Goal: Task Accomplishment & Management: Manage account settings

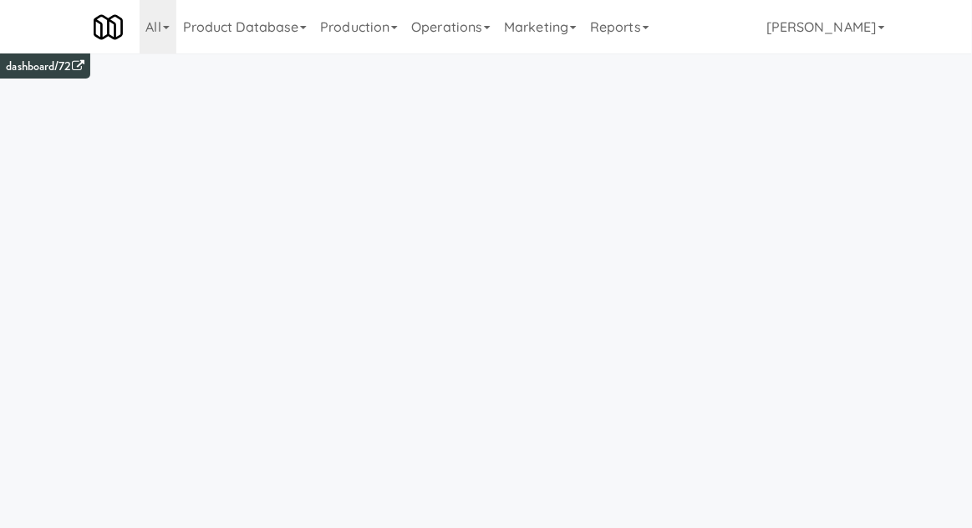
click at [454, 28] on link "Operations" at bounding box center [451, 27] width 93 height 54
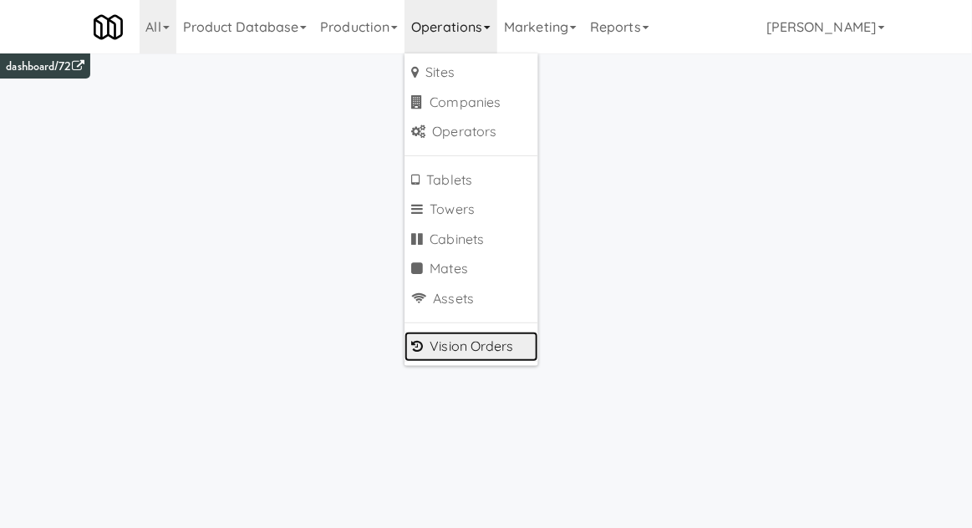
click at [479, 347] on link "Vision Orders" at bounding box center [472, 347] width 134 height 30
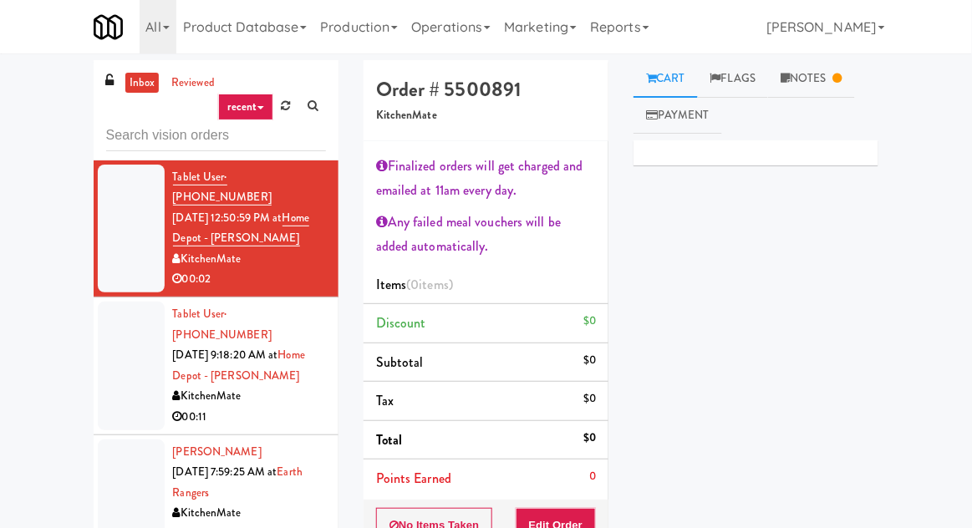
click at [56, 90] on div "inbox reviewed recent all unclear take inventory issue suspicious failed recent…" at bounding box center [486, 391] width 972 height 662
click at [110, 135] on input "text" at bounding box center [216, 135] width 220 height 31
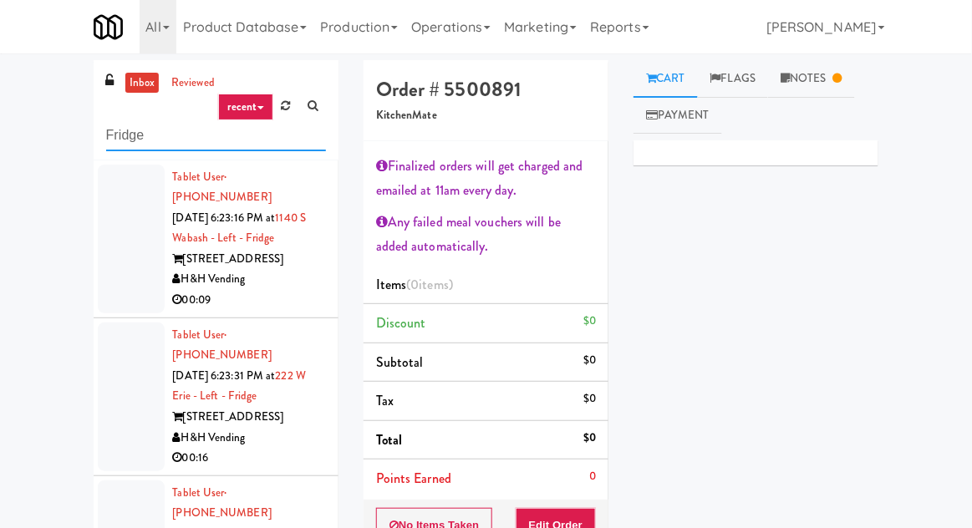
type input "Fridge"
click at [43, 141] on div "inbox reviewed recent all unclear take inventory issue suspicious failed recent…" at bounding box center [486, 391] width 972 height 662
click at [115, 242] on div at bounding box center [131, 239] width 67 height 149
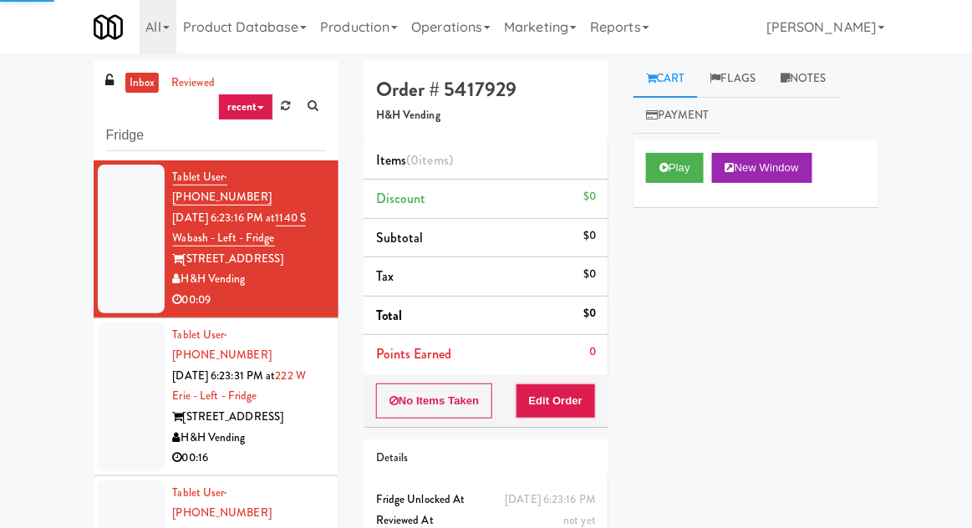
scroll to position [64, 0]
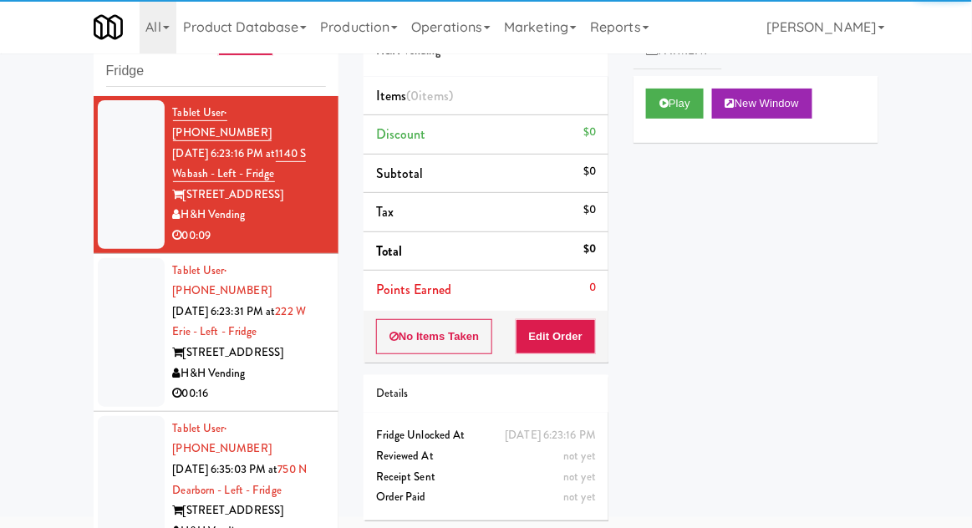
click at [661, 128] on div "Play New Window" at bounding box center [756, 109] width 245 height 67
click at [556, 342] on button "Edit Order" at bounding box center [556, 336] width 81 height 35
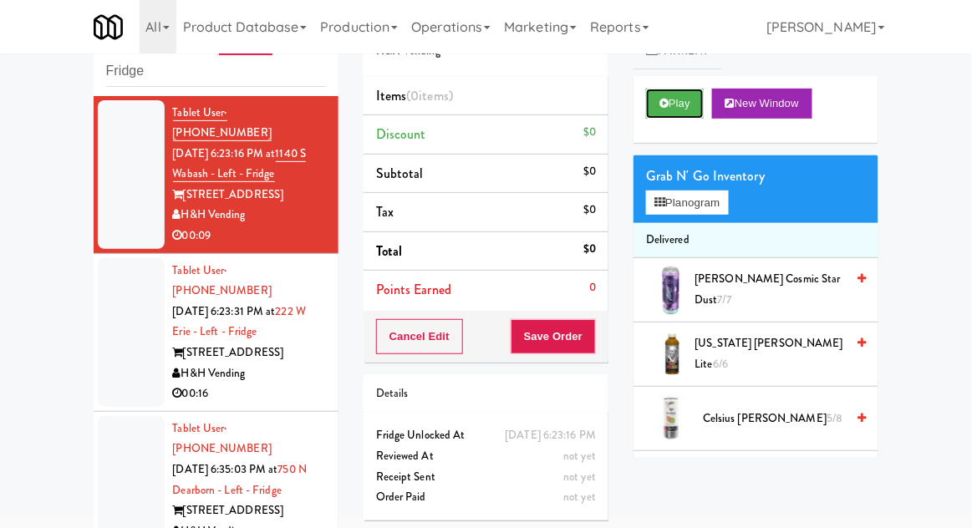
click at [660, 109] on button "Play" at bounding box center [675, 104] width 58 height 30
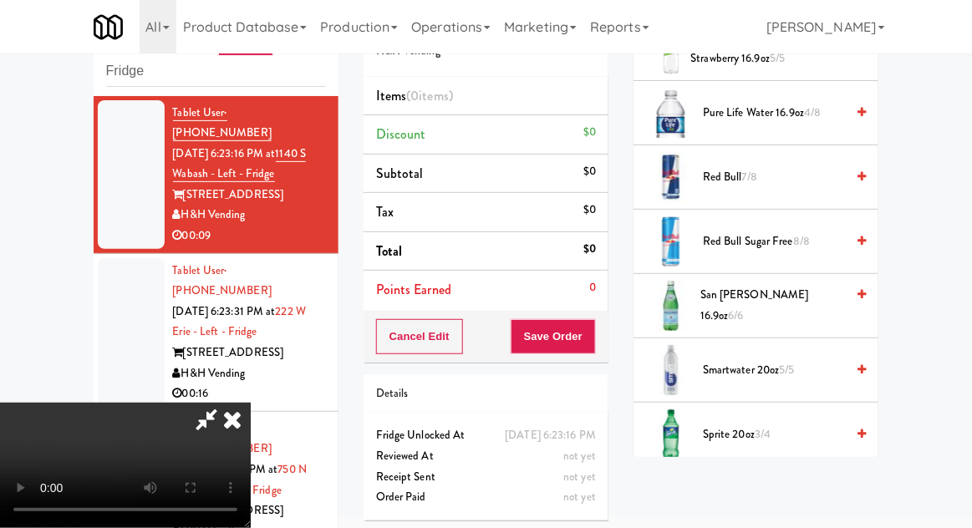
scroll to position [2047, 0]
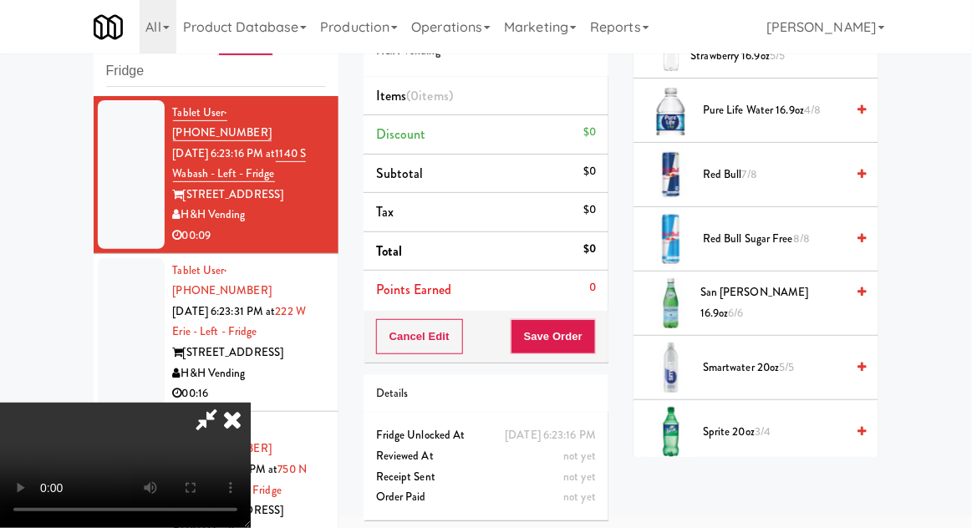
click at [811, 303] on span "San [PERSON_NAME] 16.9oz 6/6" at bounding box center [773, 303] width 145 height 41
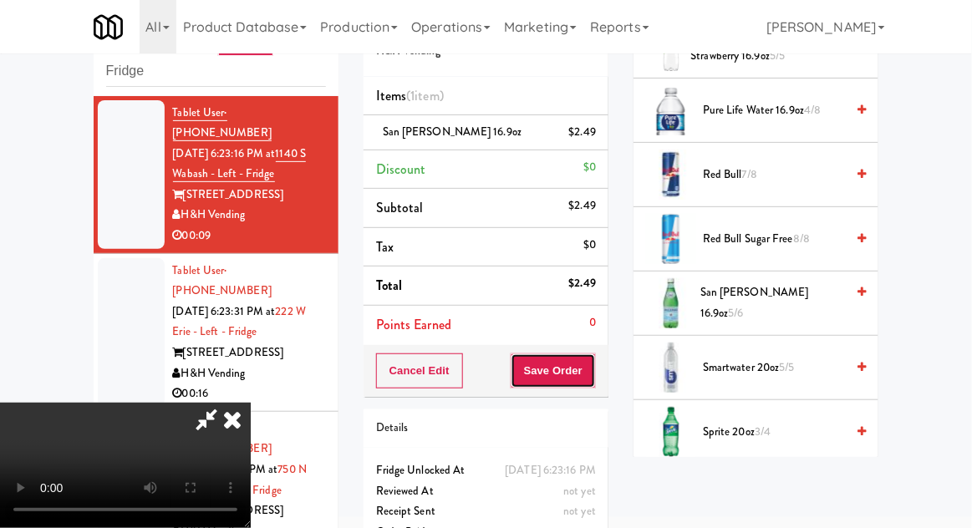
click at [589, 383] on button "Save Order" at bounding box center [553, 371] width 85 height 35
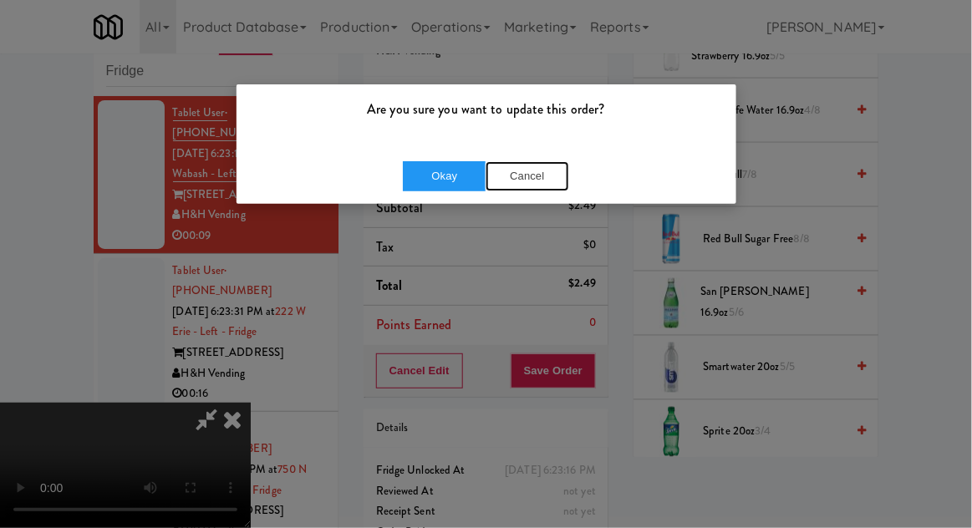
click at [549, 177] on button "Cancel" at bounding box center [528, 176] width 84 height 30
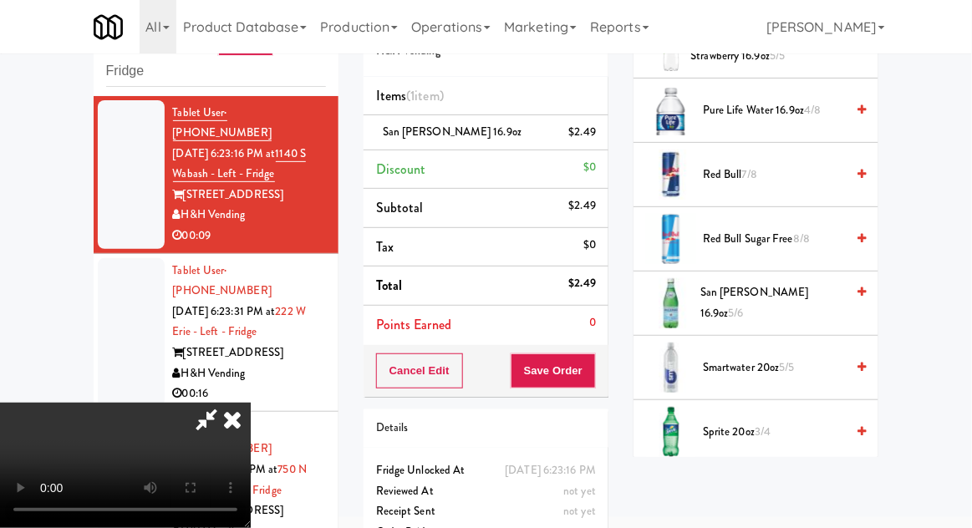
scroll to position [64, 0]
click at [594, 377] on button "Save Order" at bounding box center [553, 371] width 85 height 35
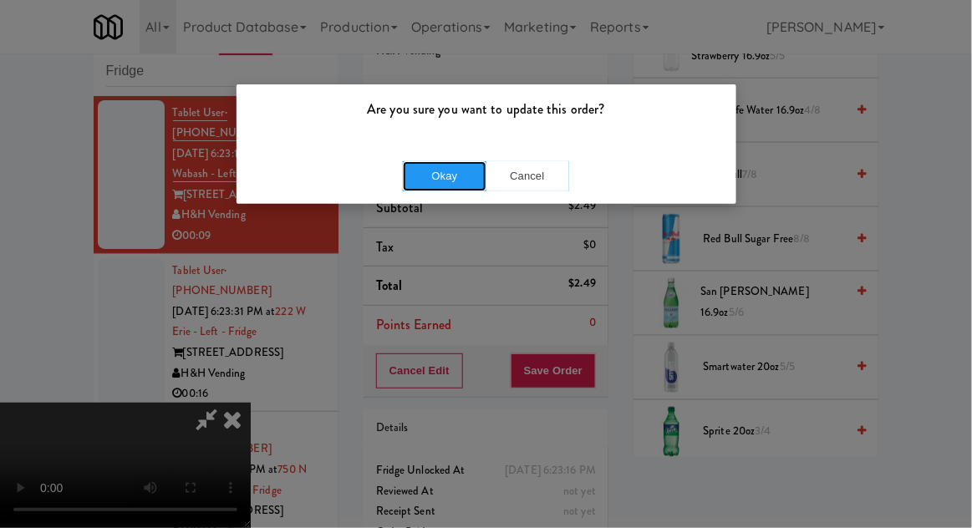
click at [437, 163] on button "Okay" at bounding box center [445, 176] width 84 height 30
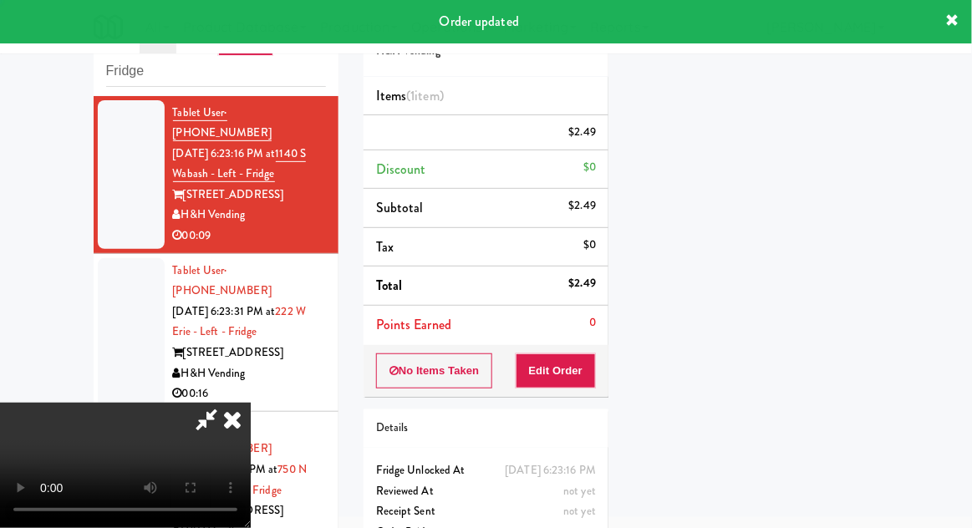
scroll to position [165, 0]
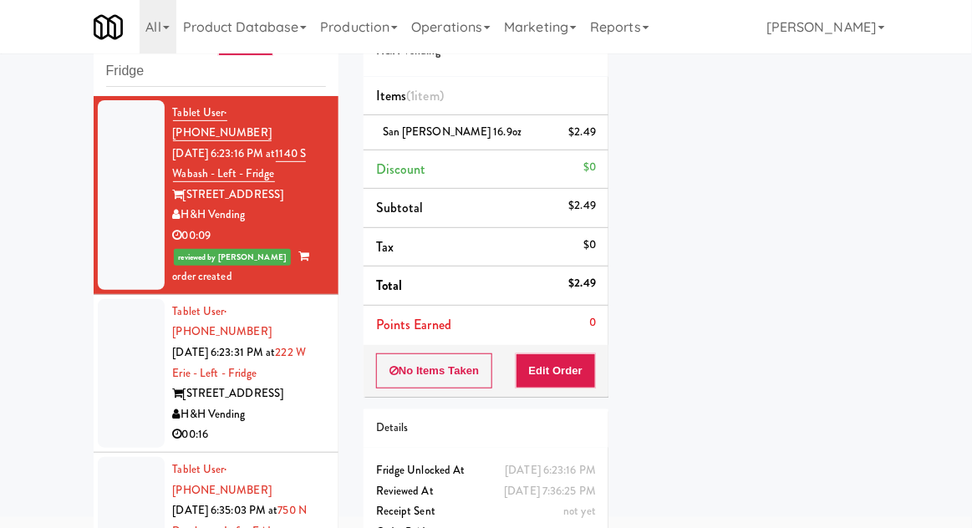
click at [97, 390] on li "Tablet User · (425) 495-4822 [DATE] 6:23:31 PM at [GEOGRAPHIC_DATA] - Left - Fr…" at bounding box center [216, 374] width 245 height 158
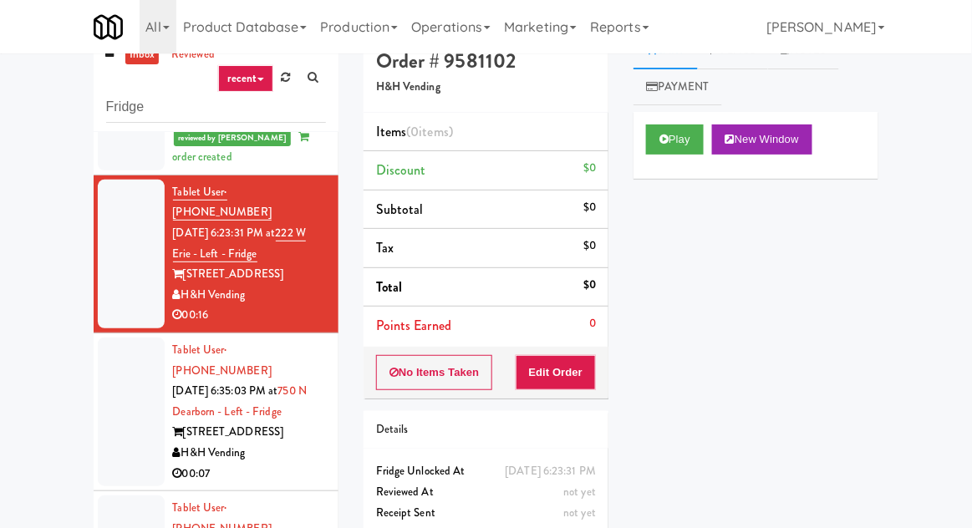
scroll to position [28, 0]
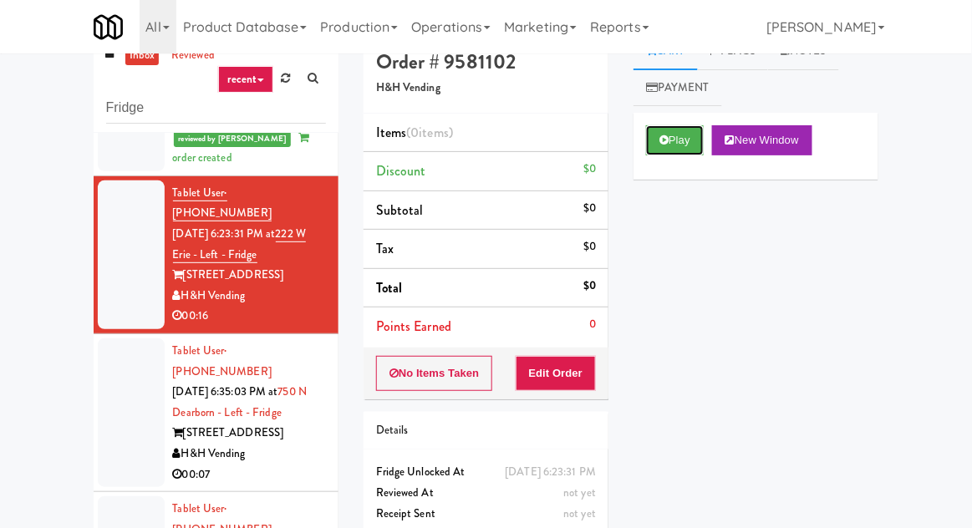
click at [666, 140] on icon at bounding box center [664, 140] width 9 height 11
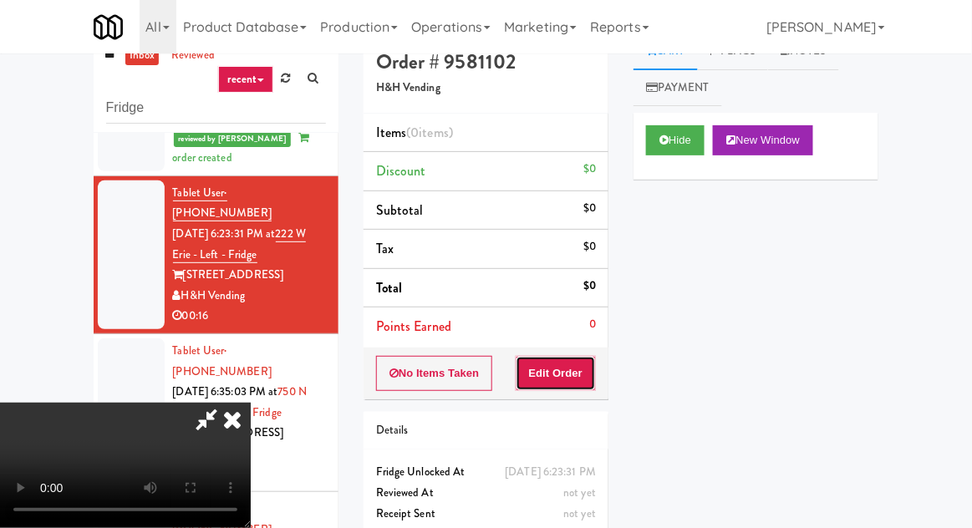
click at [584, 380] on button "Edit Order" at bounding box center [556, 373] width 81 height 35
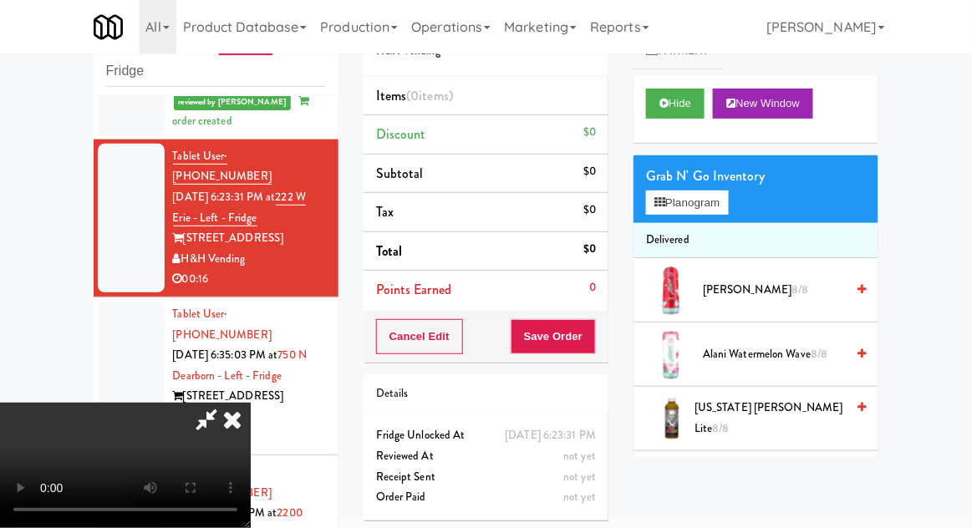
scroll to position [0, 0]
click at [689, 195] on button "Planogram" at bounding box center [687, 203] width 82 height 25
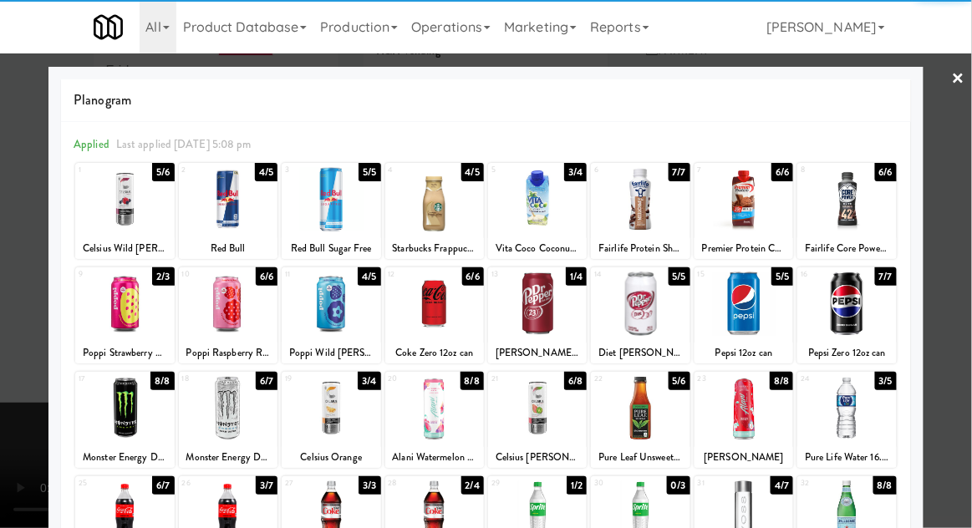
click at [105, 214] on div at bounding box center [124, 199] width 99 height 64
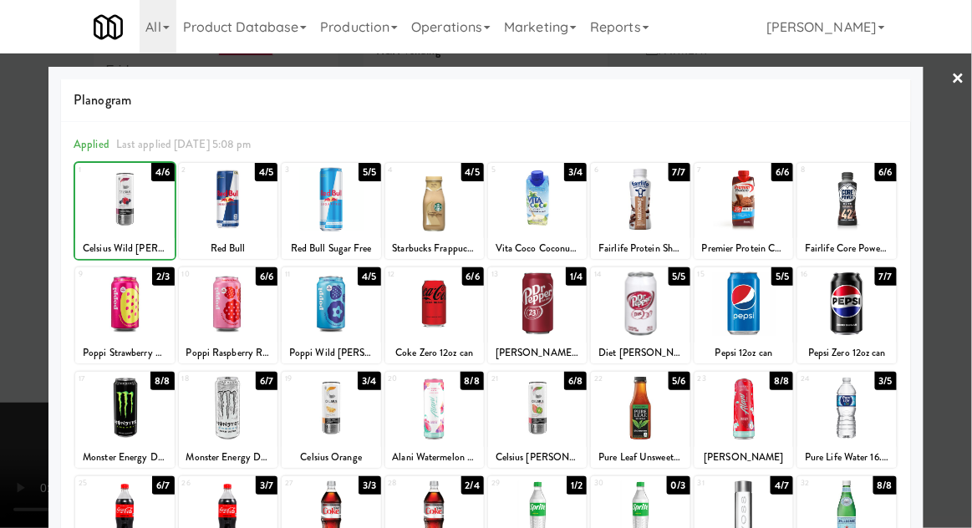
click at [960, 198] on div at bounding box center [486, 264] width 972 height 528
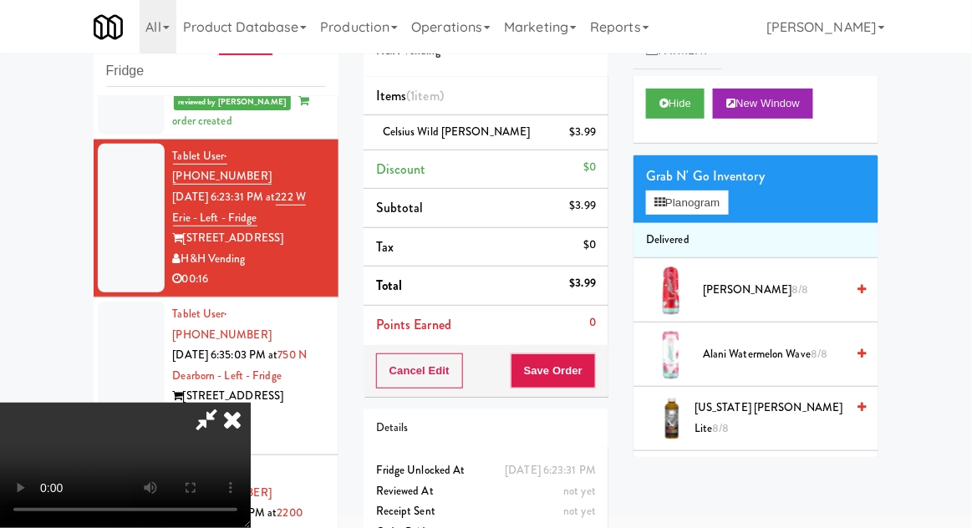
scroll to position [61, 0]
click at [677, 195] on button "Planogram" at bounding box center [687, 203] width 82 height 25
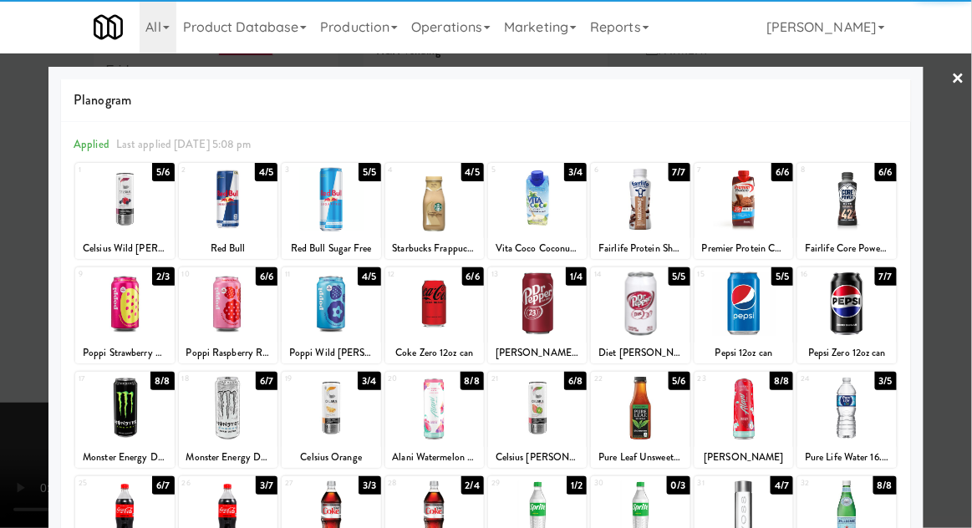
click at [335, 313] on div at bounding box center [331, 304] width 99 height 64
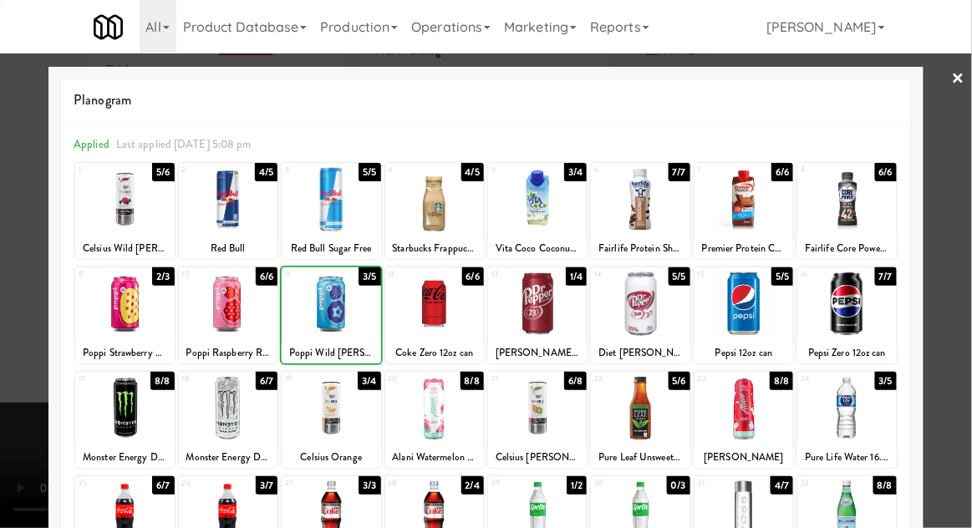
click at [963, 222] on div at bounding box center [486, 264] width 972 height 528
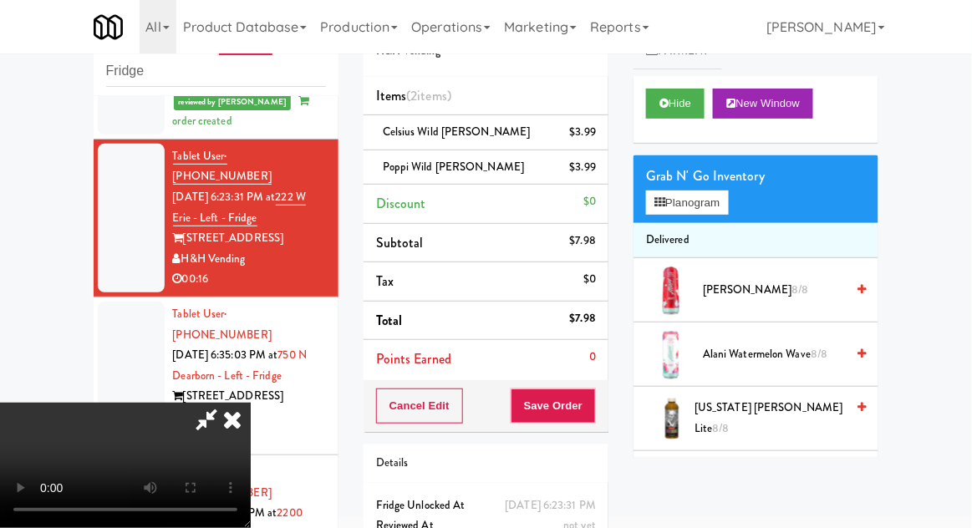
scroll to position [76, 0]
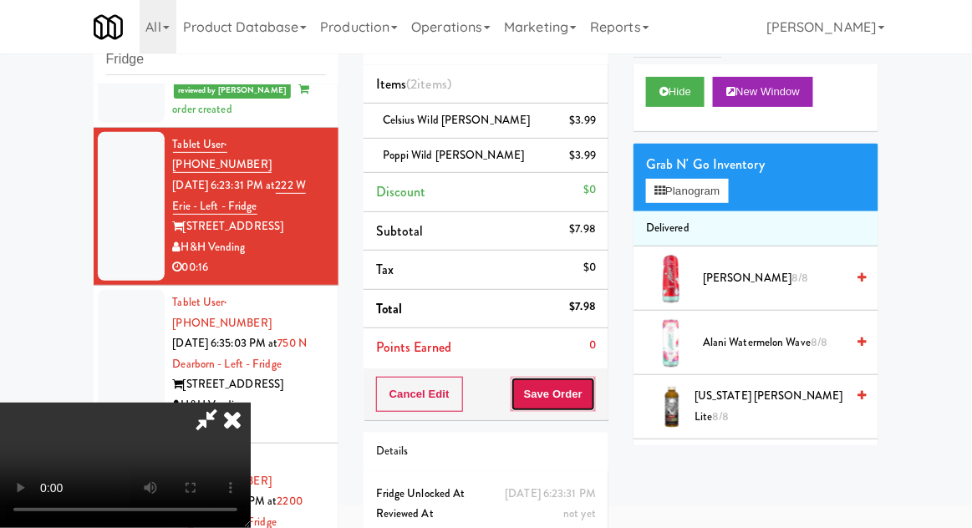
click at [595, 398] on button "Save Order" at bounding box center [553, 394] width 85 height 35
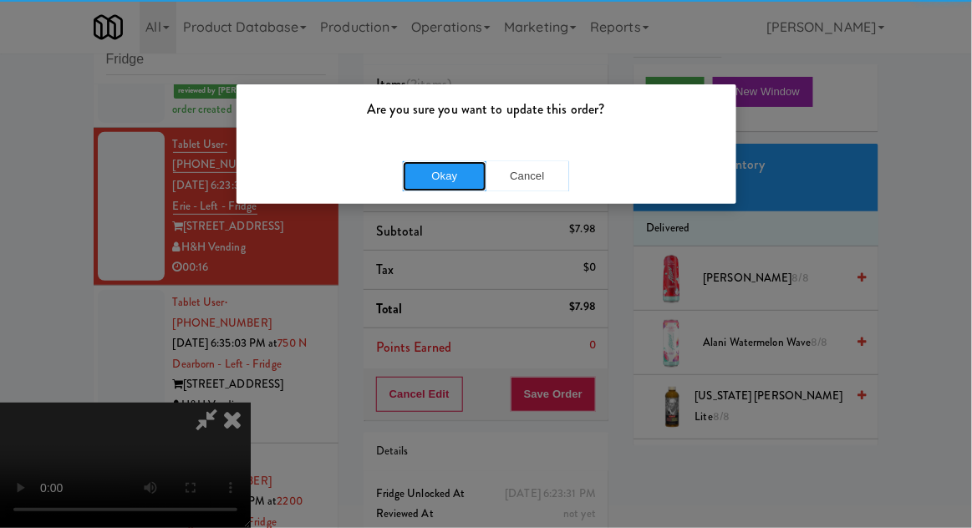
click at [406, 171] on button "Okay" at bounding box center [445, 176] width 84 height 30
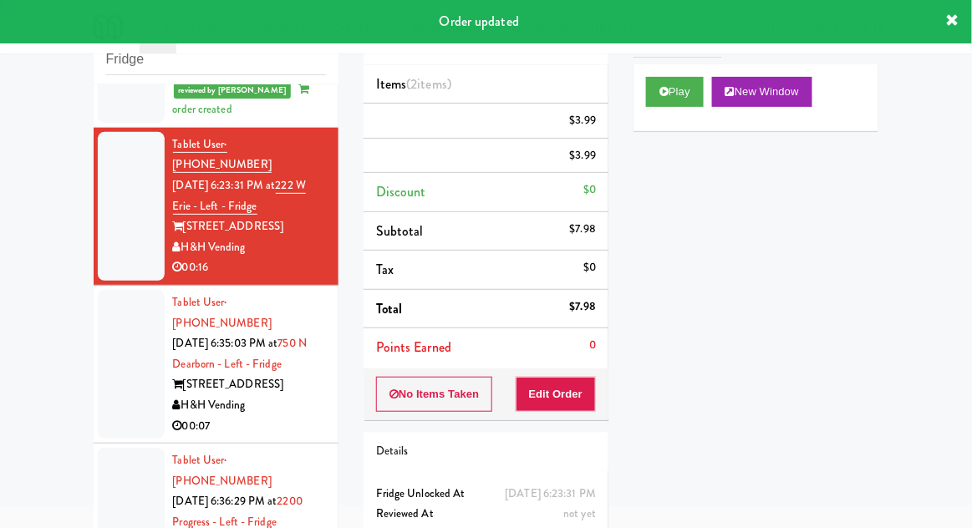
scroll to position [0, 0]
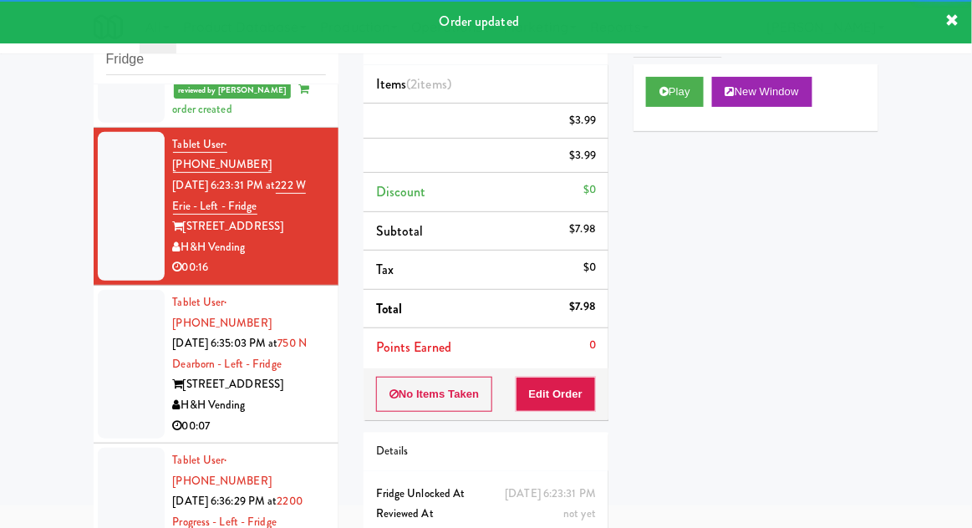
click at [109, 345] on div at bounding box center [131, 364] width 67 height 149
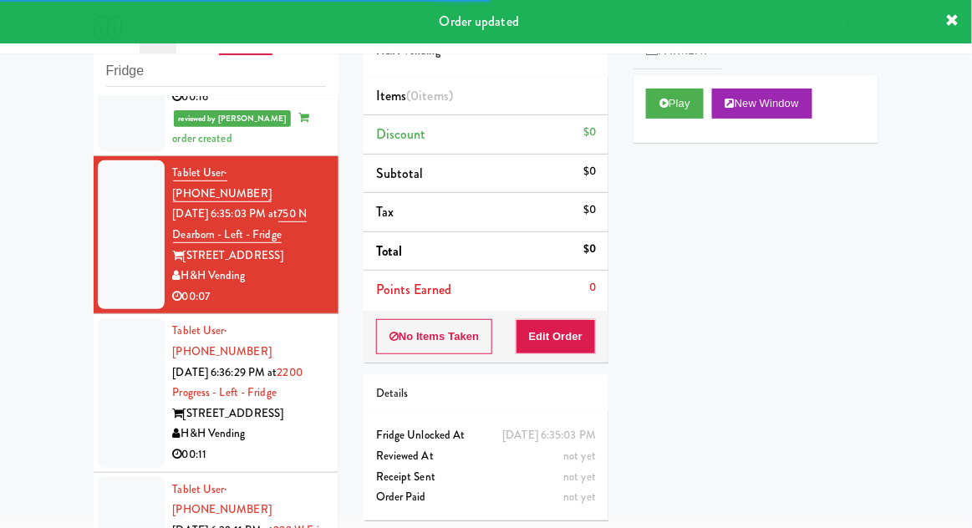
scroll to position [339, 0]
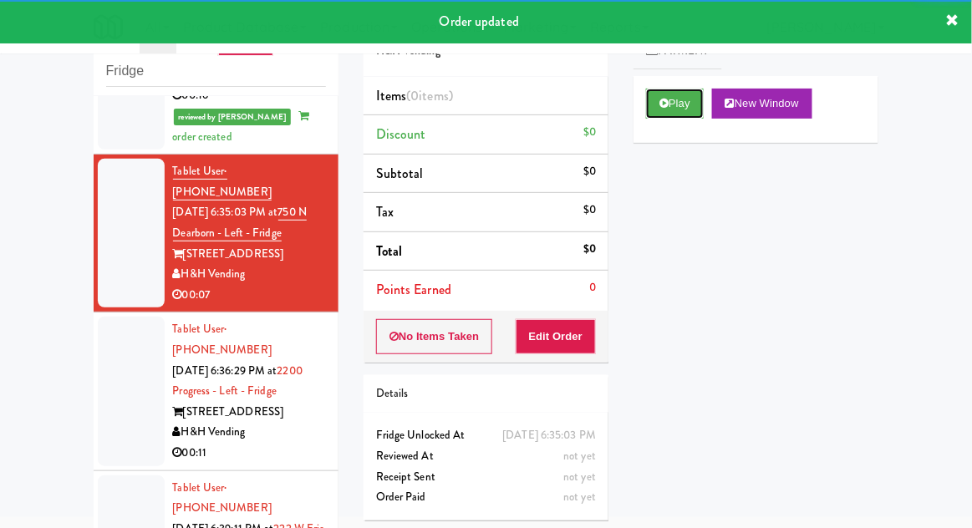
click at [676, 117] on button "Play" at bounding box center [675, 104] width 58 height 30
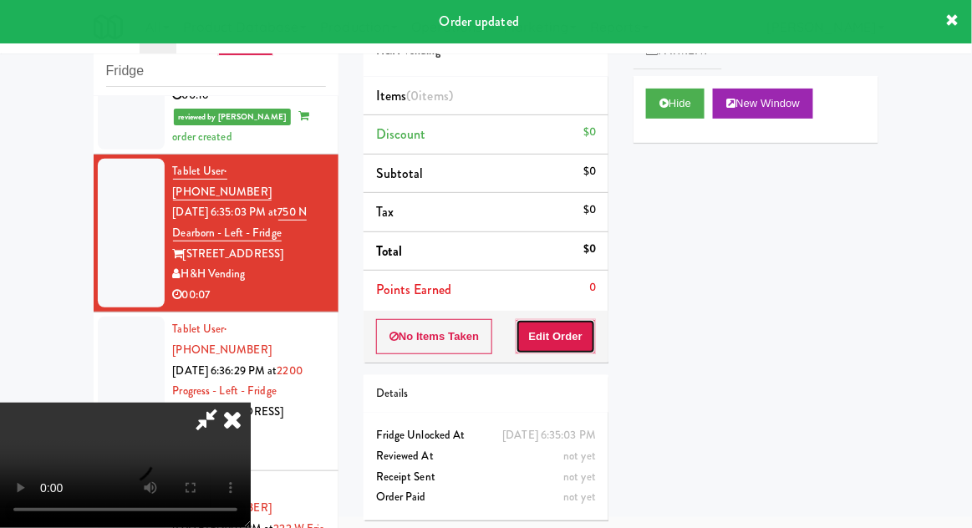
click at [560, 339] on button "Edit Order" at bounding box center [556, 336] width 81 height 35
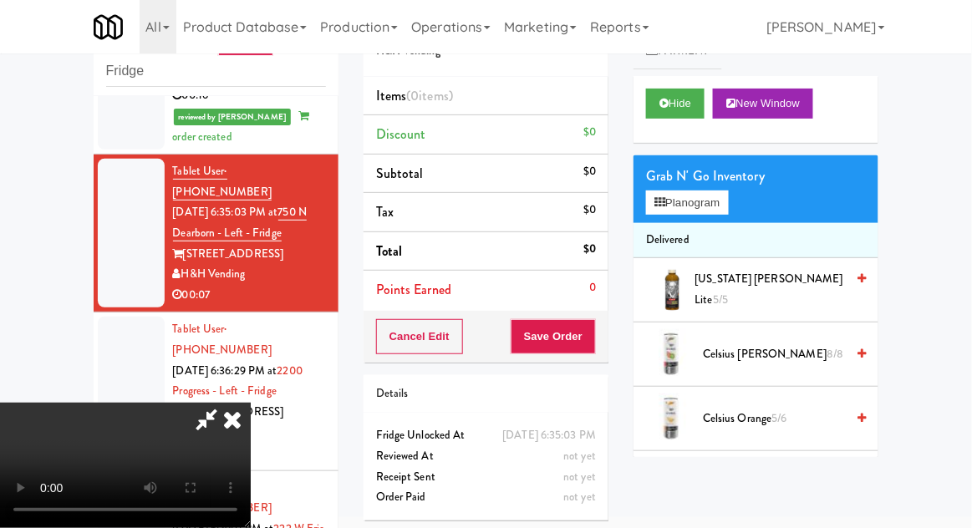
scroll to position [0, 0]
click at [689, 212] on button "Planogram" at bounding box center [687, 203] width 82 height 25
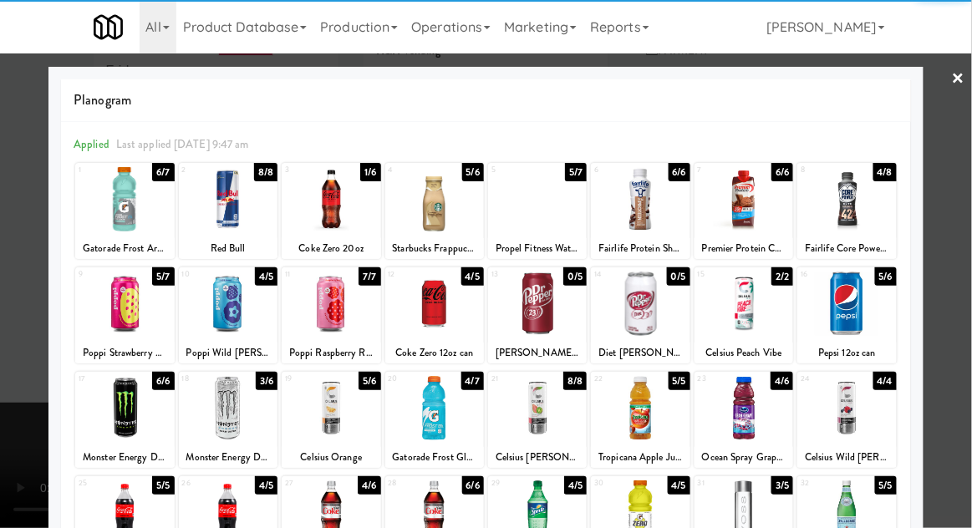
click at [443, 406] on div at bounding box center [434, 408] width 99 height 64
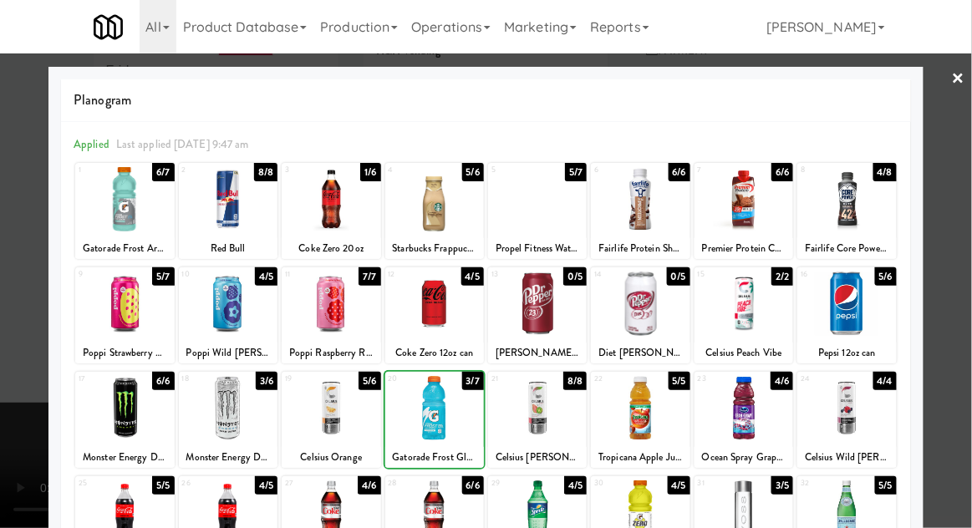
click at [971, 228] on div at bounding box center [486, 264] width 972 height 528
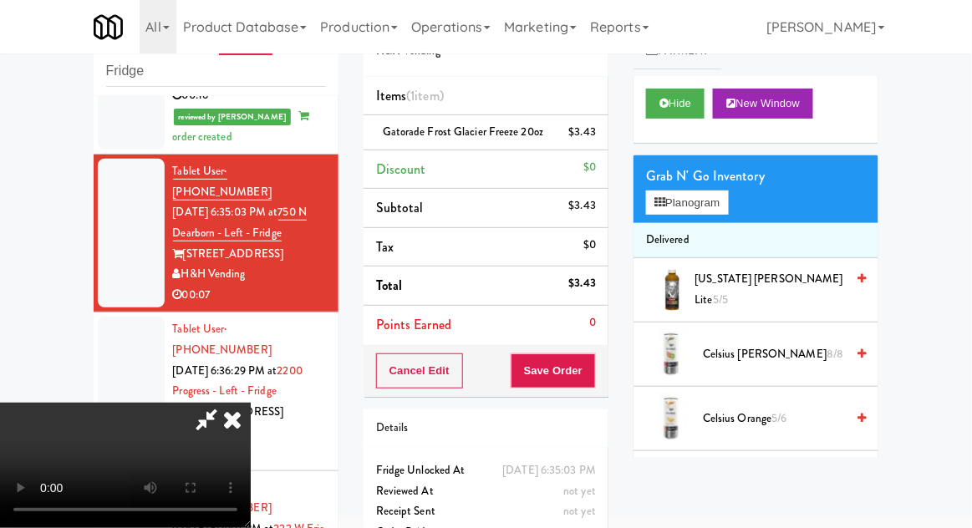
scroll to position [61, 0]
click at [590, 380] on button "Save Order" at bounding box center [553, 371] width 85 height 35
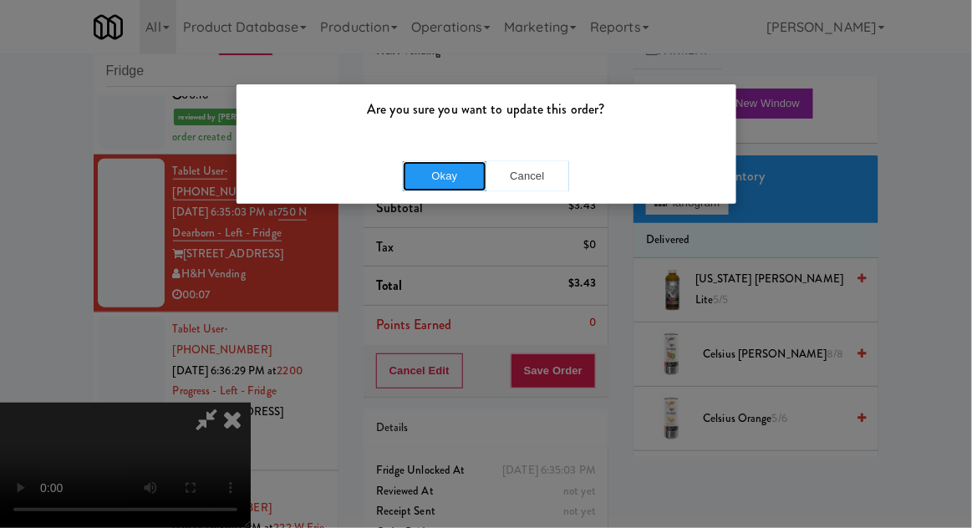
click at [431, 186] on button "Okay" at bounding box center [445, 176] width 84 height 30
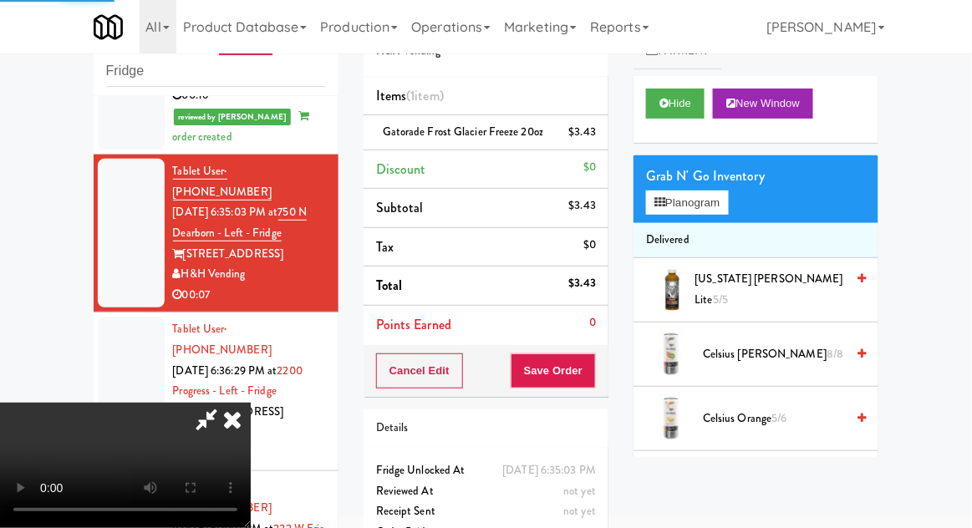
scroll to position [0, 0]
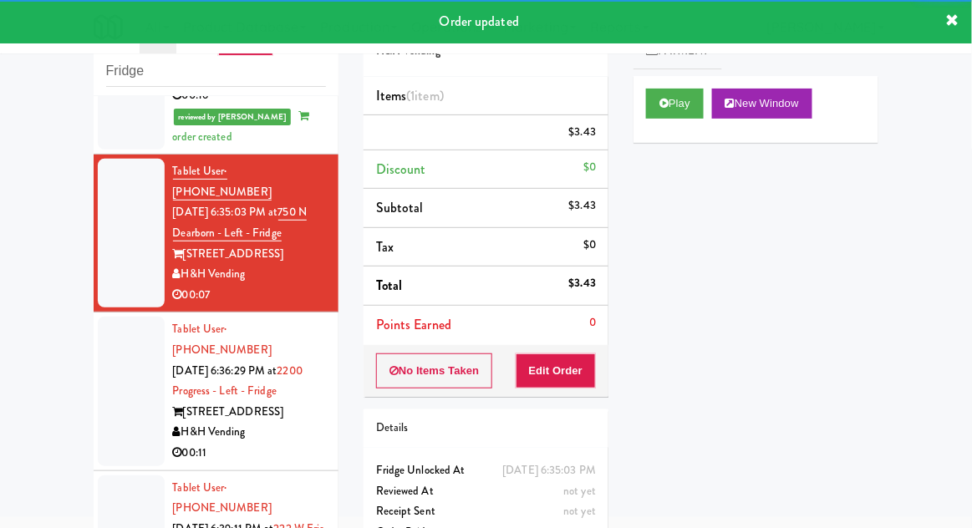
click at [122, 329] on div at bounding box center [131, 391] width 67 height 149
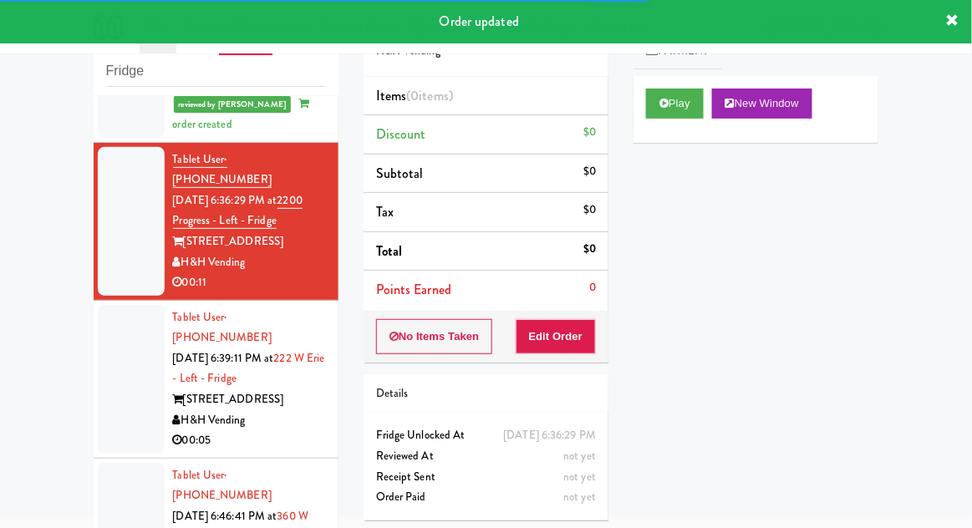
scroll to position [552, 0]
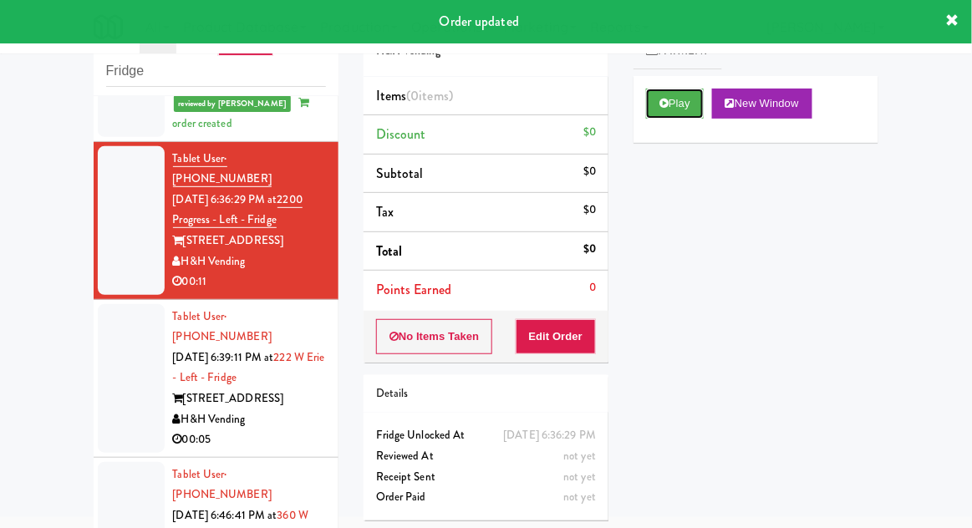
click at [667, 116] on button "Play" at bounding box center [675, 104] width 58 height 30
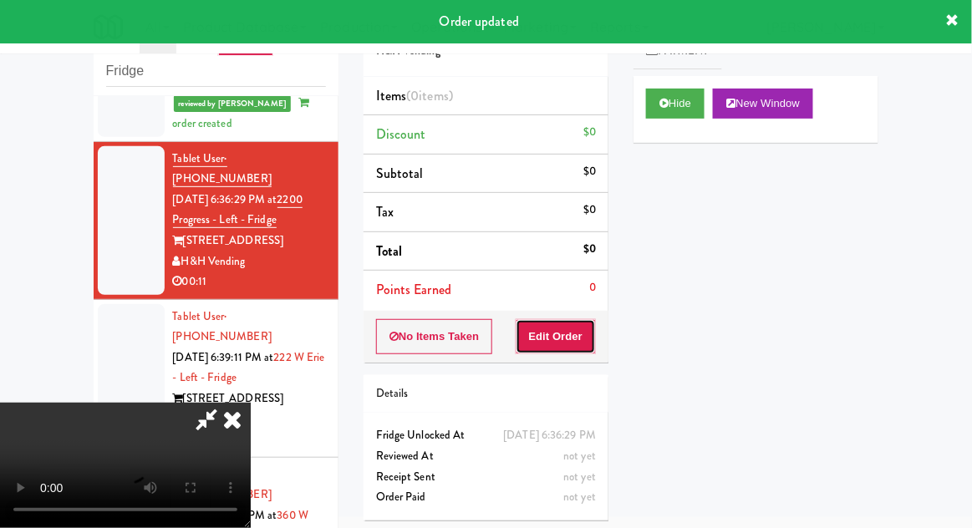
click at [582, 333] on button "Edit Order" at bounding box center [556, 336] width 81 height 35
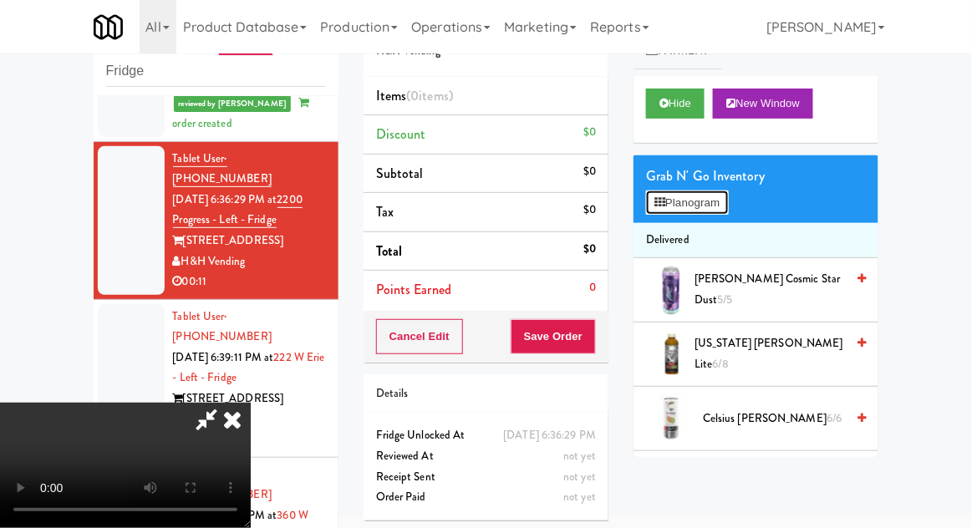
click at [711, 213] on button "Planogram" at bounding box center [687, 203] width 82 height 25
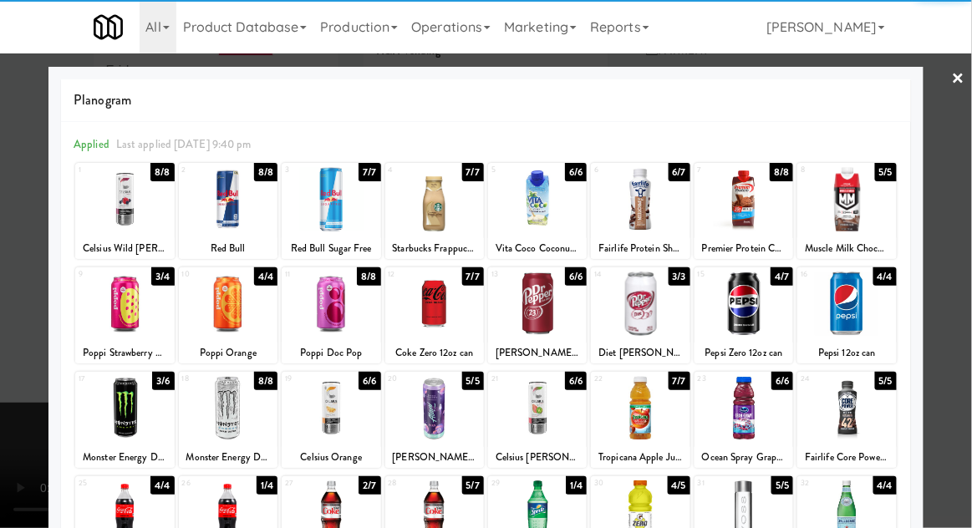
click at [855, 528] on div at bounding box center [847, 513] width 99 height 64
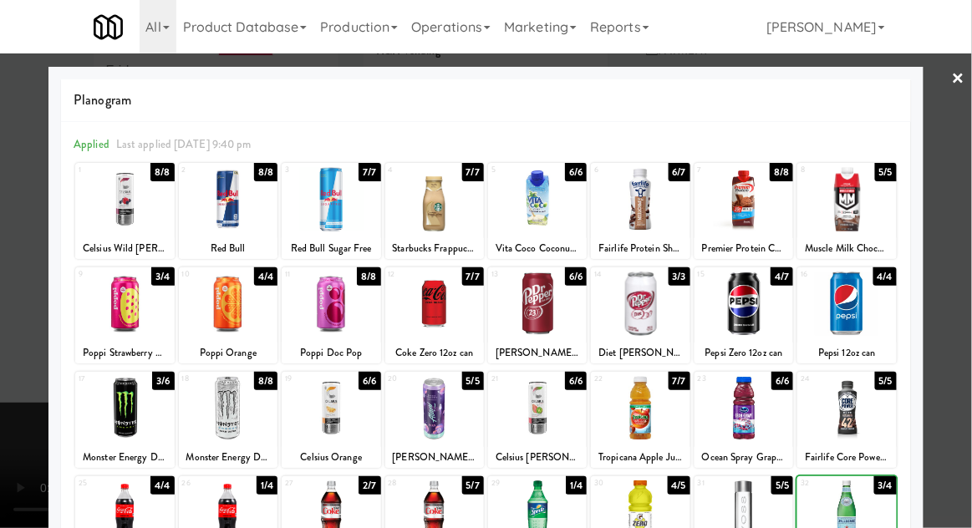
click at [967, 308] on div at bounding box center [486, 264] width 972 height 528
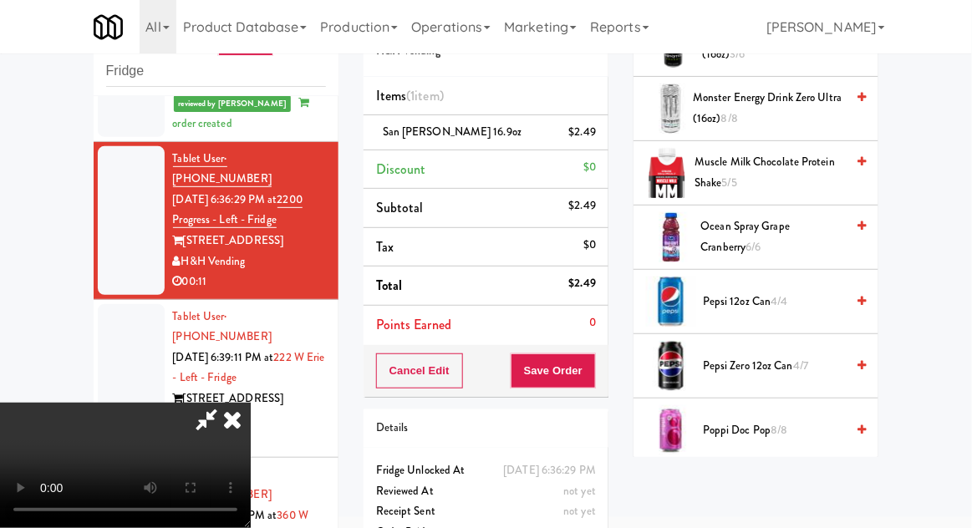
scroll to position [1564, 0]
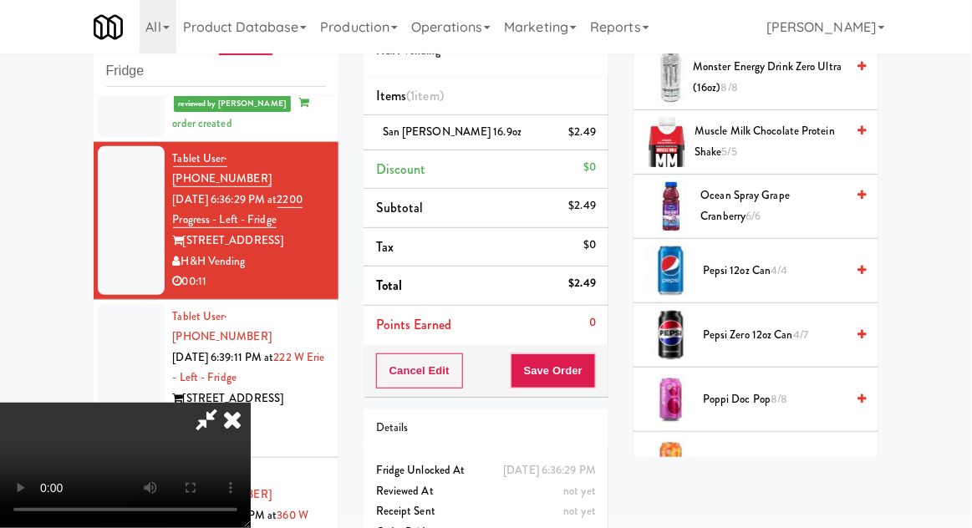
click at [800, 332] on span "4/7" at bounding box center [801, 335] width 15 height 16
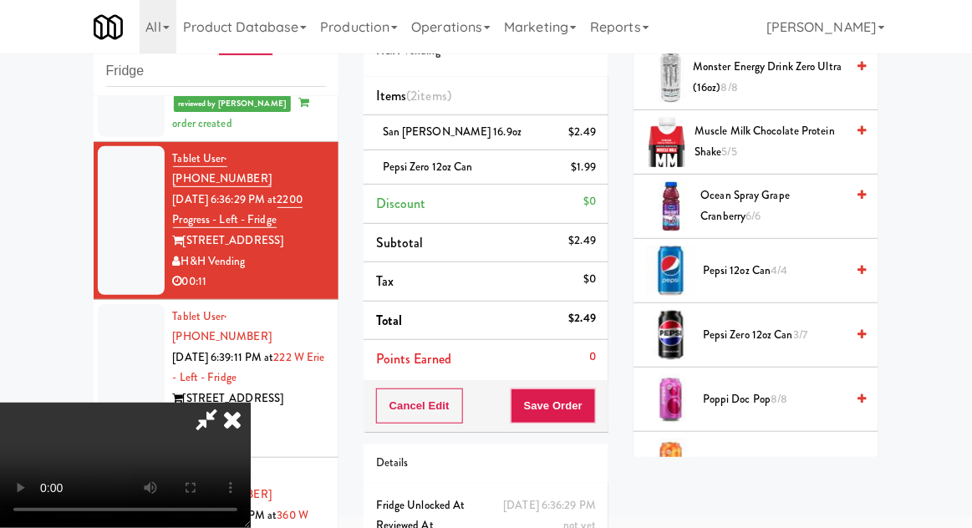
click at [800, 333] on span "3/7" at bounding box center [801, 335] width 14 height 16
click at [595, 415] on button "Save Order" at bounding box center [553, 406] width 85 height 35
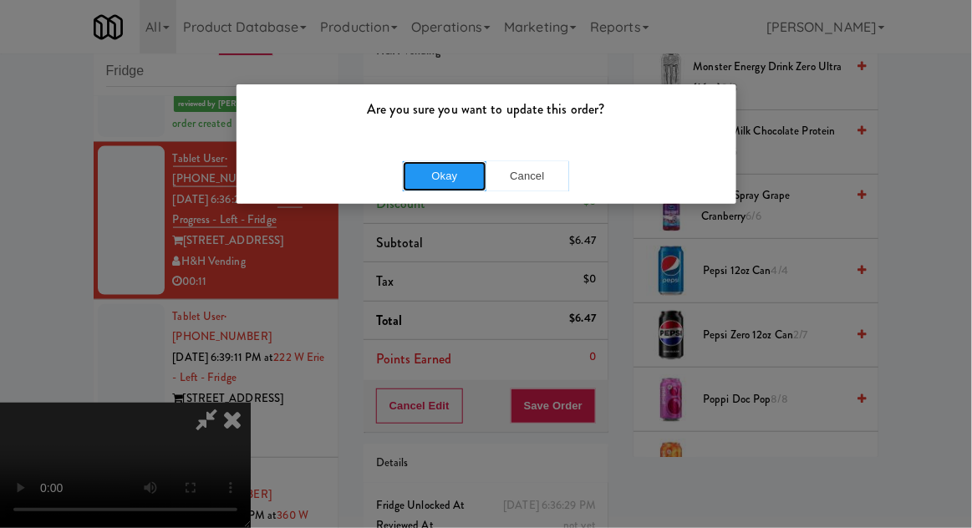
click at [429, 177] on button "Okay" at bounding box center [445, 176] width 84 height 30
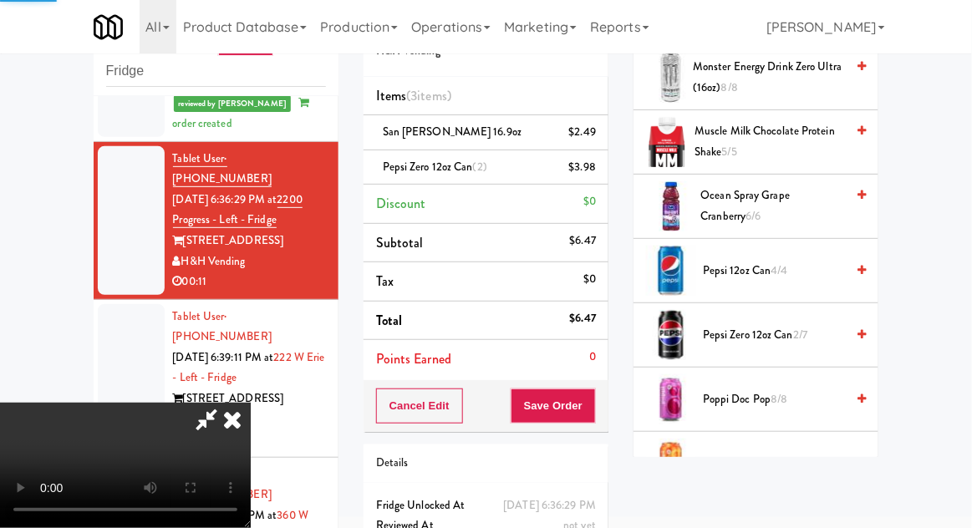
scroll to position [165, 0]
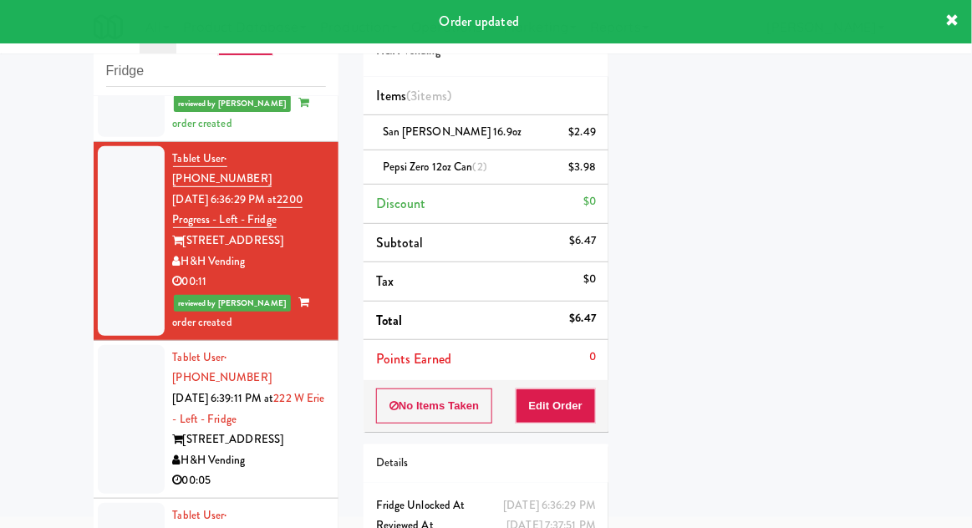
click at [84, 362] on div "inbox reviewed recent all unclear take inventory issue suspicious failed recent…" at bounding box center [216, 303] width 270 height 615
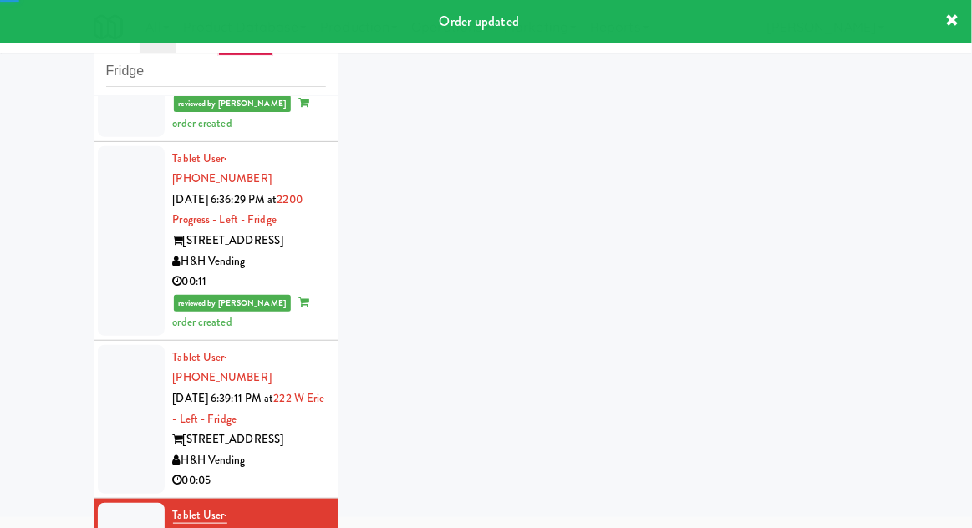
click at [124, 371] on div at bounding box center [131, 419] width 67 height 149
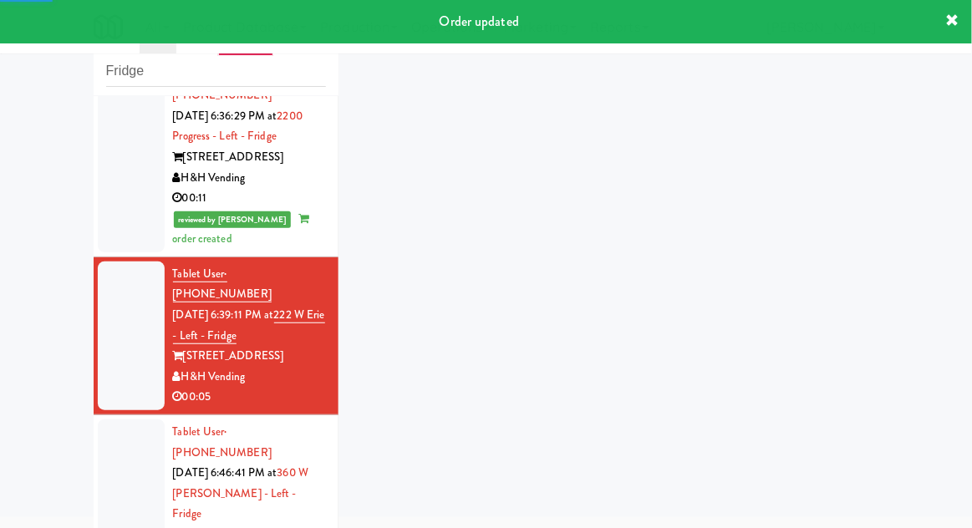
scroll to position [733, 0]
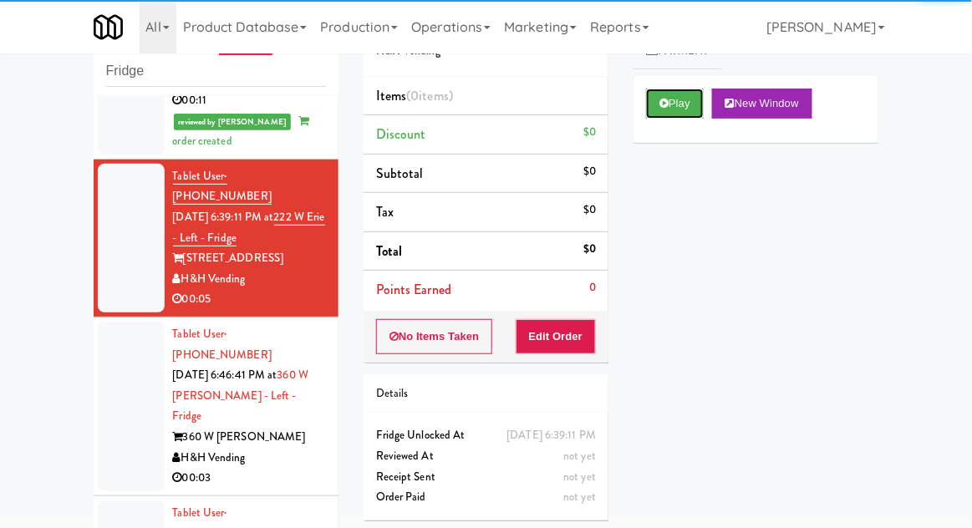
click at [648, 105] on button "Play" at bounding box center [675, 104] width 58 height 30
click at [557, 335] on button "Edit Order" at bounding box center [556, 336] width 81 height 35
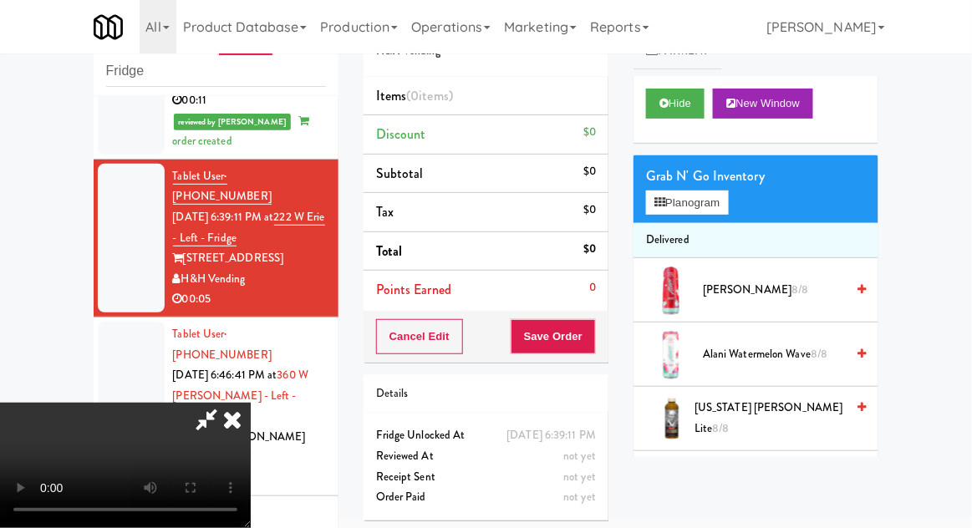
scroll to position [0, 0]
click at [663, 197] on icon at bounding box center [660, 202] width 11 height 11
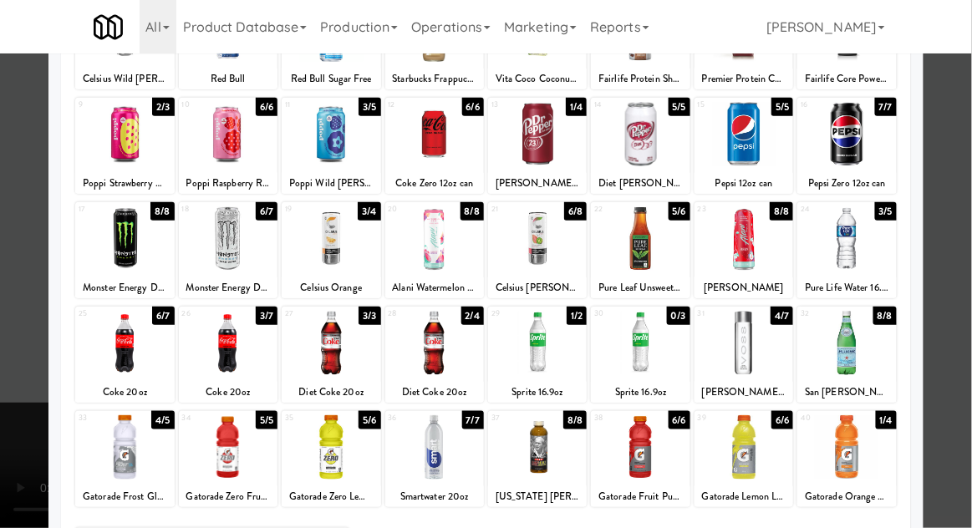
scroll to position [170, 0]
click at [319, 447] on div at bounding box center [331, 448] width 99 height 64
click at [231, 453] on div at bounding box center [228, 448] width 99 height 64
click at [958, 312] on div at bounding box center [486, 264] width 972 height 528
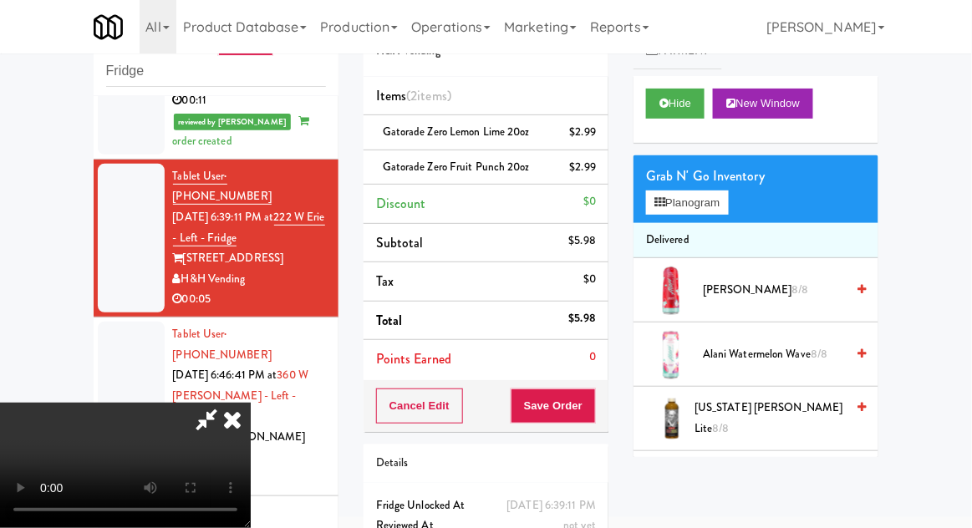
scroll to position [61, 0]
click at [607, 406] on div "Cancel Edit Save Order" at bounding box center [486, 406] width 245 height 52
click at [593, 409] on button "Save Order" at bounding box center [553, 406] width 85 height 35
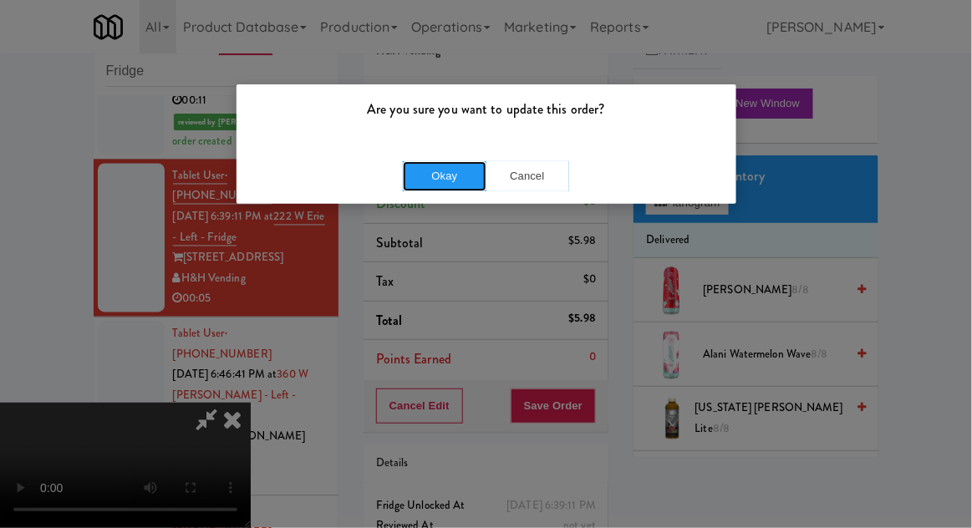
click at [427, 187] on button "Okay" at bounding box center [445, 176] width 84 height 30
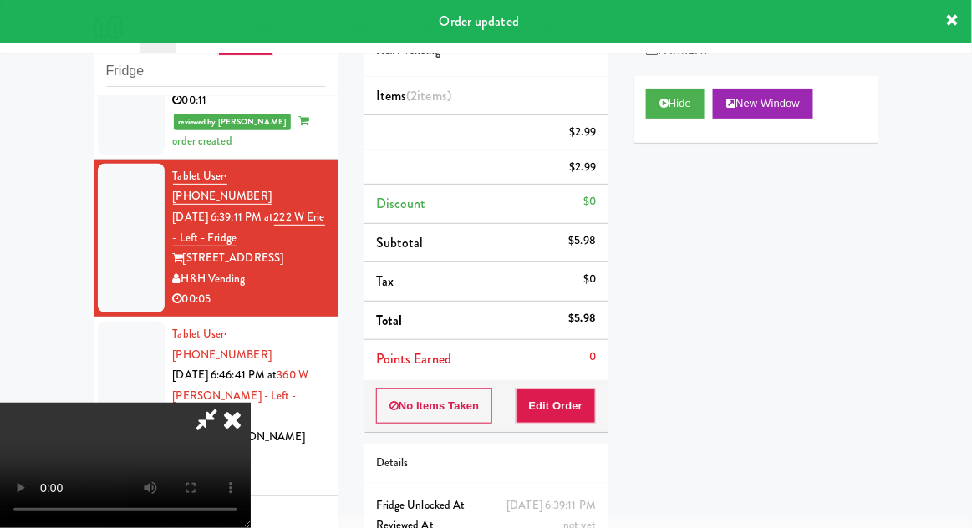
scroll to position [0, 0]
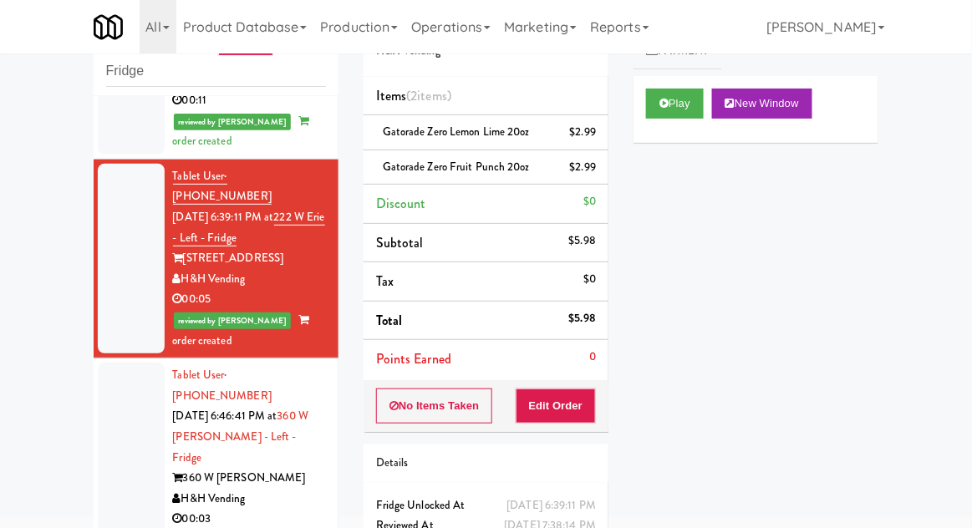
click at [112, 369] on div at bounding box center [131, 448] width 67 height 170
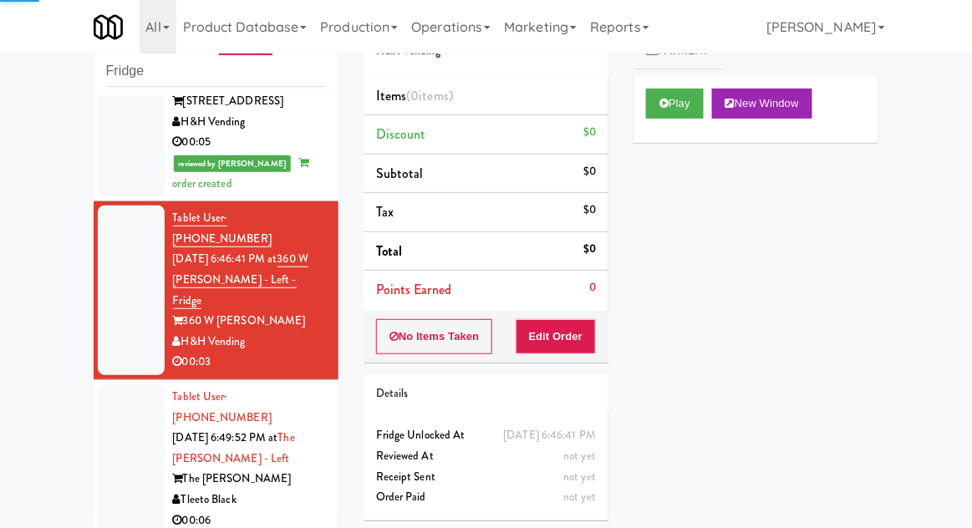
scroll to position [875, 0]
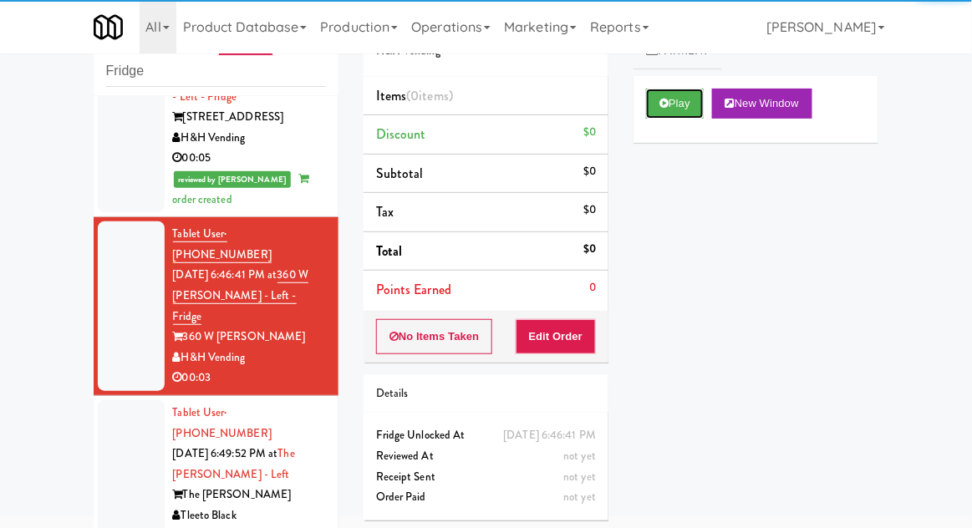
click at [656, 114] on button "Play" at bounding box center [675, 104] width 58 height 30
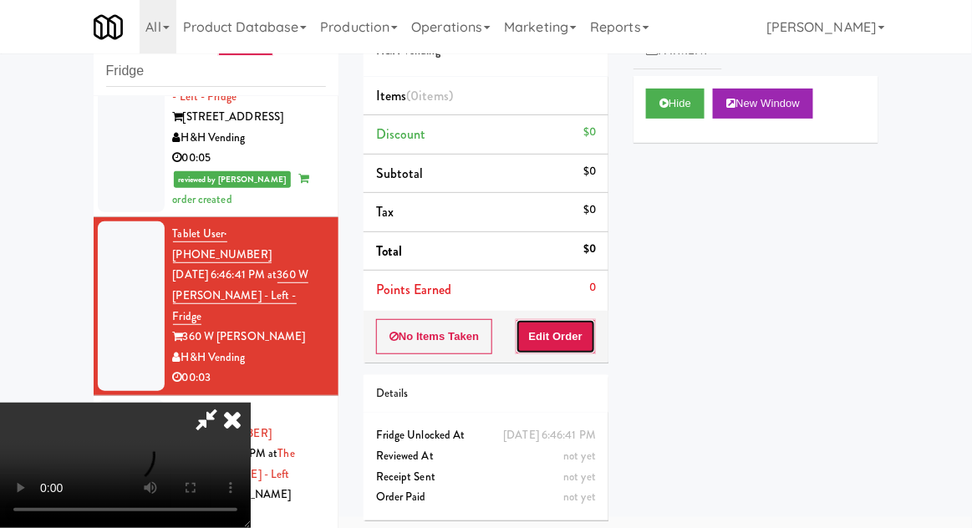
click at [552, 337] on button "Edit Order" at bounding box center [556, 336] width 81 height 35
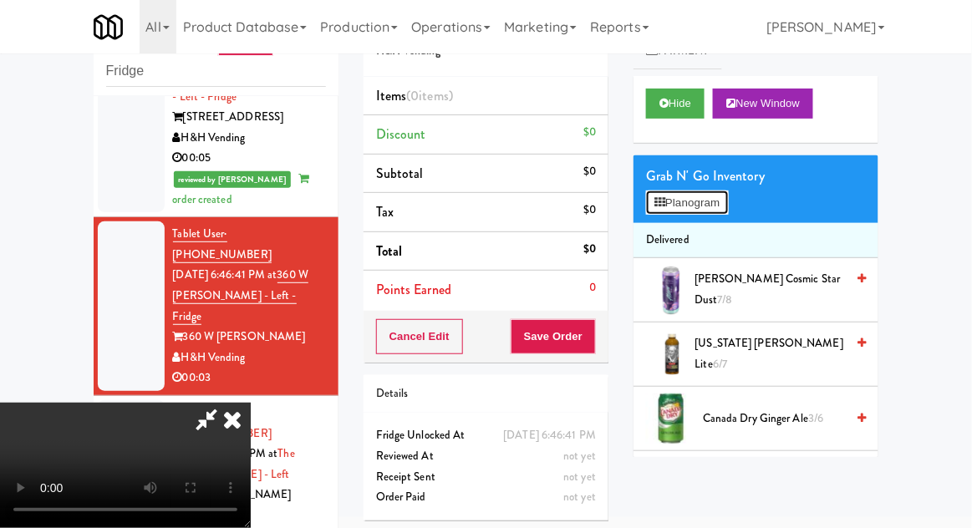
click at [683, 203] on button "Planogram" at bounding box center [687, 203] width 82 height 25
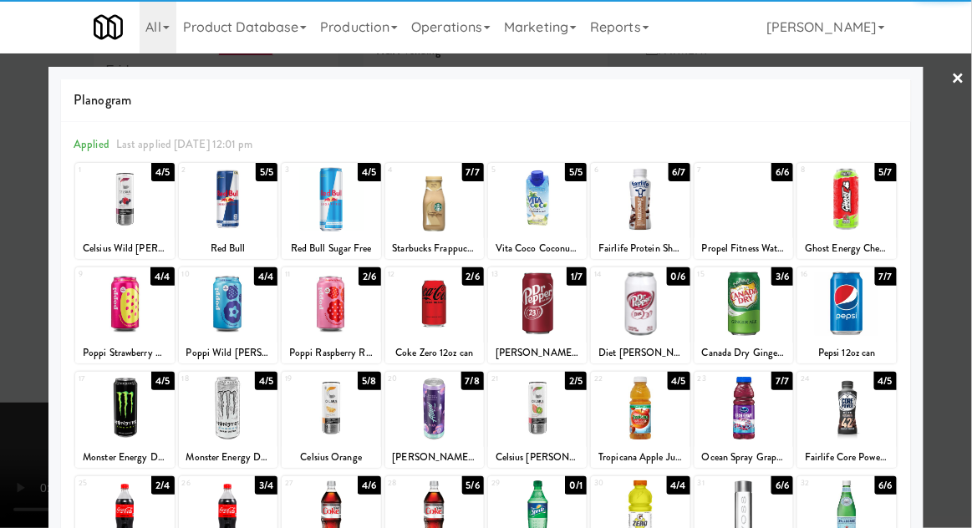
click at [441, 319] on div at bounding box center [434, 304] width 99 height 64
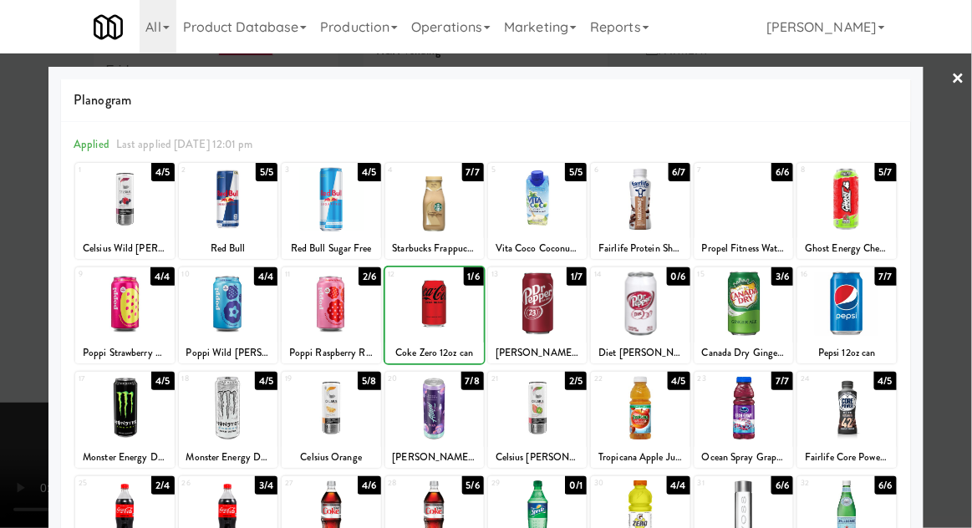
click at [967, 305] on div at bounding box center [486, 264] width 972 height 528
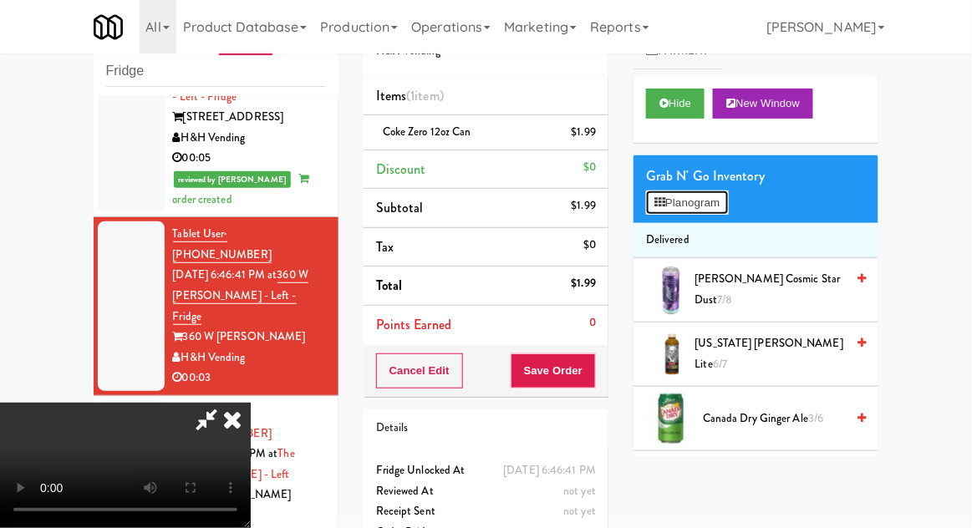
click at [676, 212] on button "Planogram" at bounding box center [687, 203] width 82 height 25
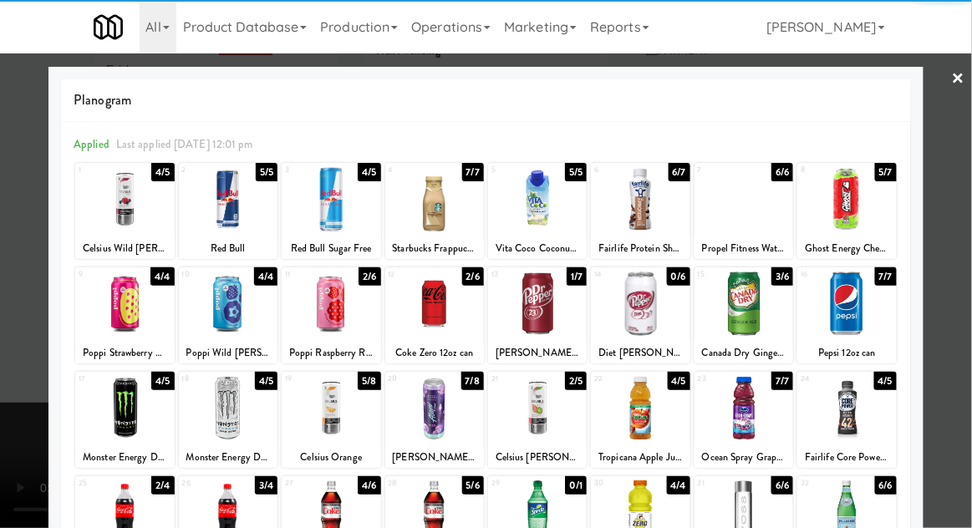
click at [967, 300] on div at bounding box center [486, 264] width 972 height 528
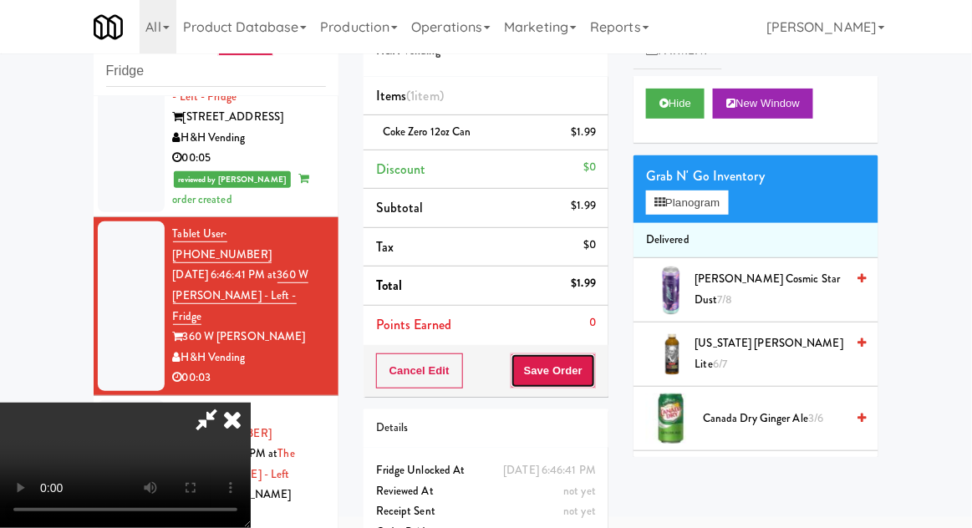
click at [588, 383] on button "Save Order" at bounding box center [553, 371] width 85 height 35
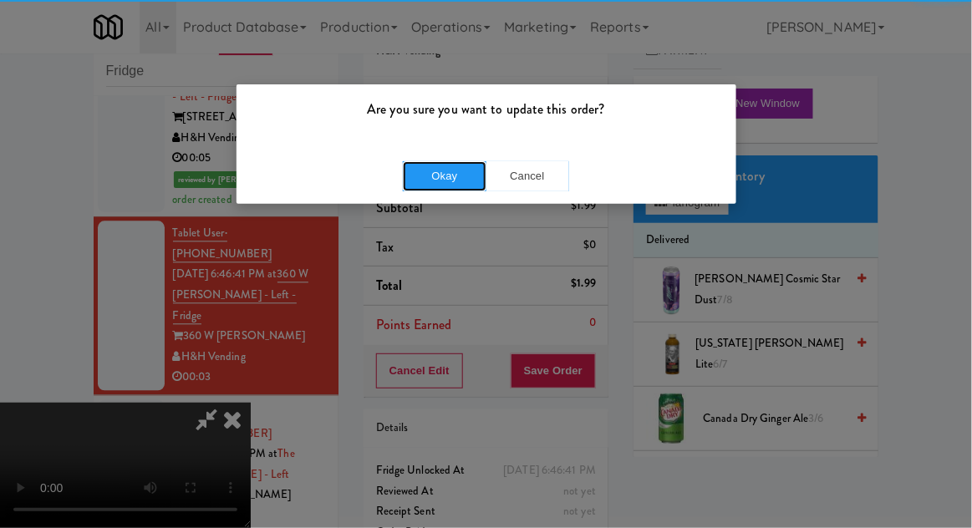
click at [426, 161] on button "Okay" at bounding box center [445, 176] width 84 height 30
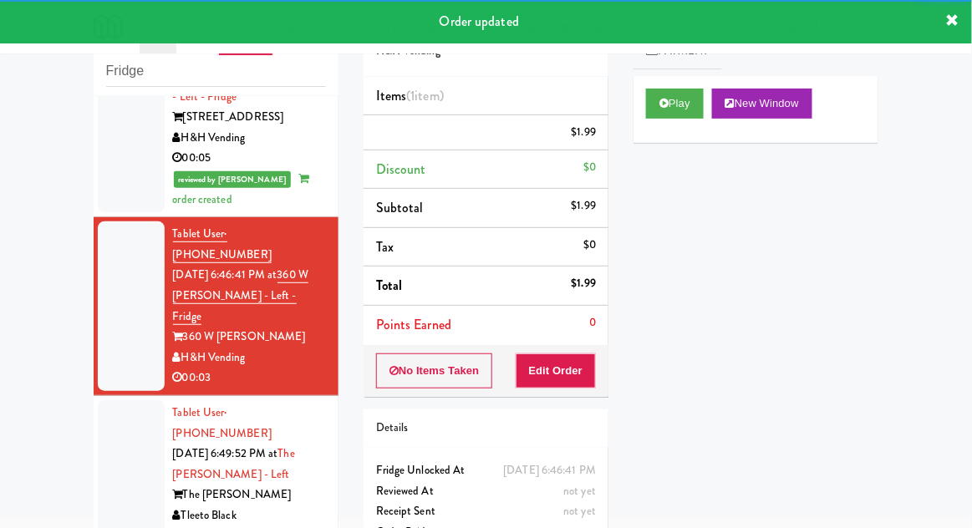
click at [125, 401] on div at bounding box center [131, 475] width 67 height 149
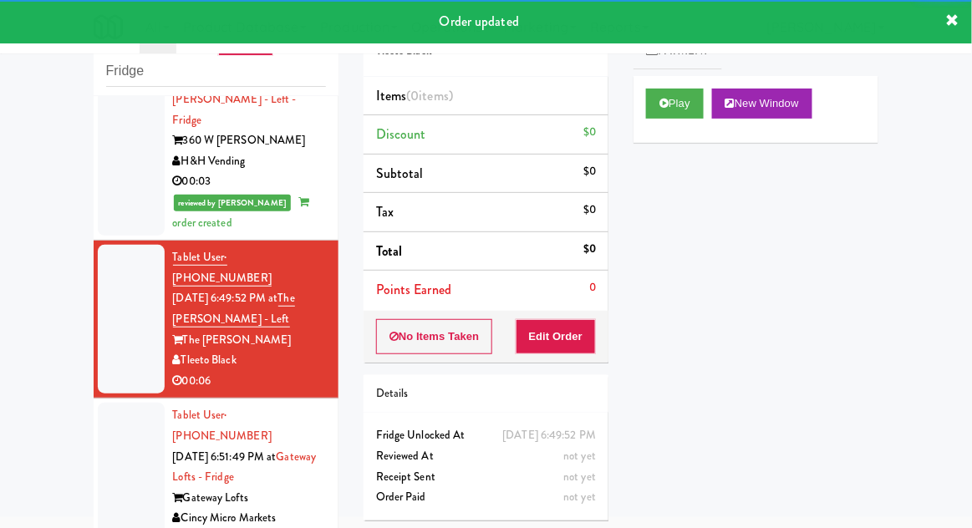
scroll to position [1071, 0]
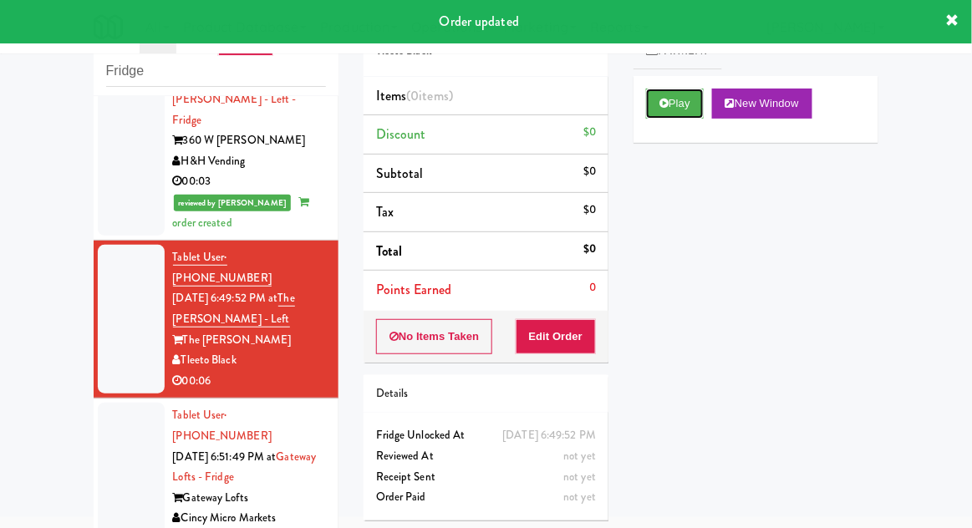
click at [667, 104] on icon at bounding box center [664, 103] width 9 height 11
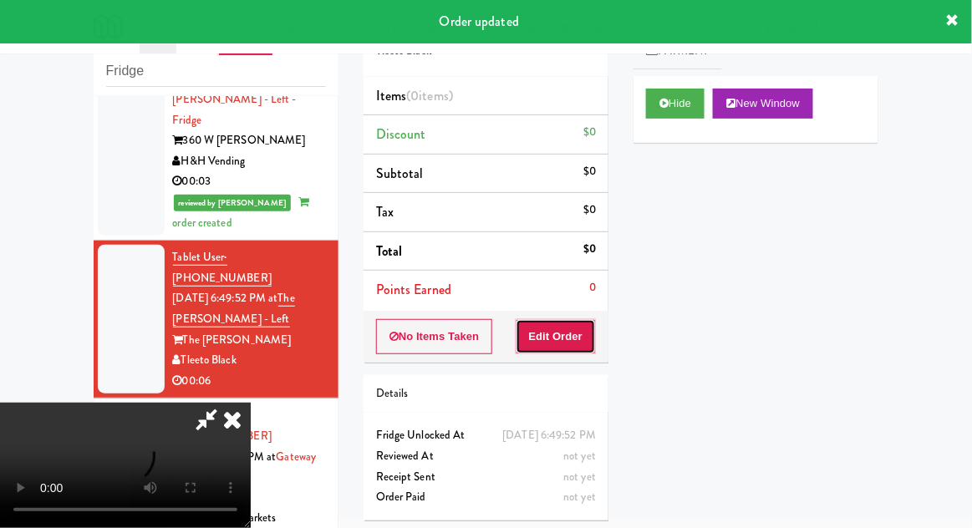
click at [552, 339] on button "Edit Order" at bounding box center [556, 336] width 81 height 35
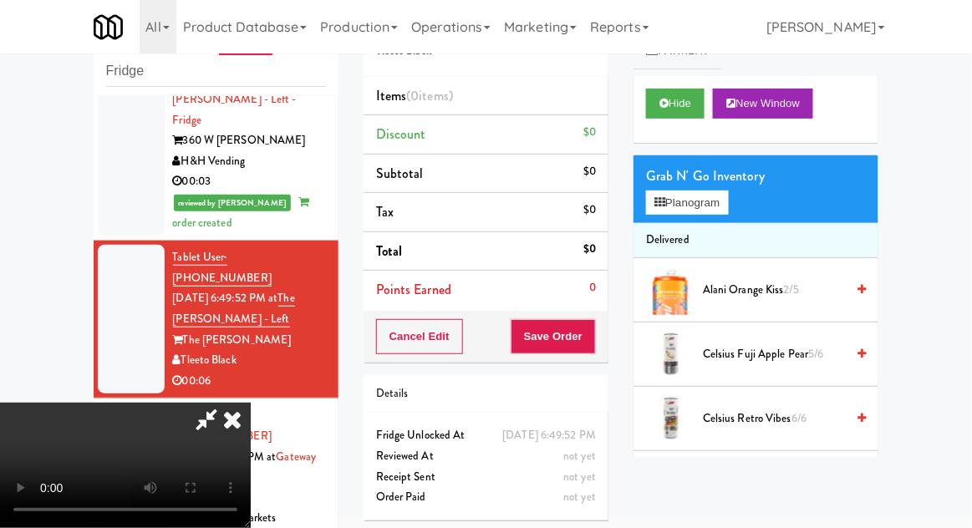
scroll to position [0, 0]
click at [683, 212] on button "Planogram" at bounding box center [687, 203] width 82 height 25
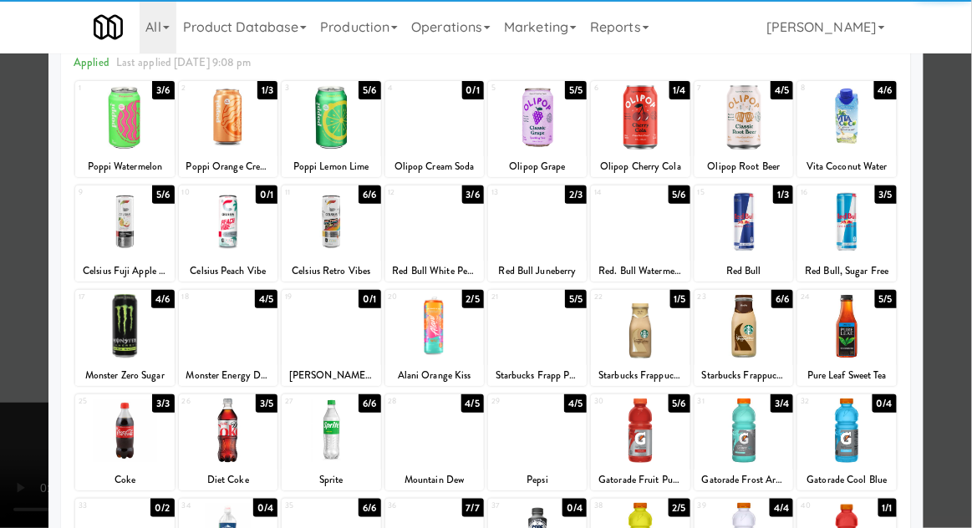
scroll to position [155, 0]
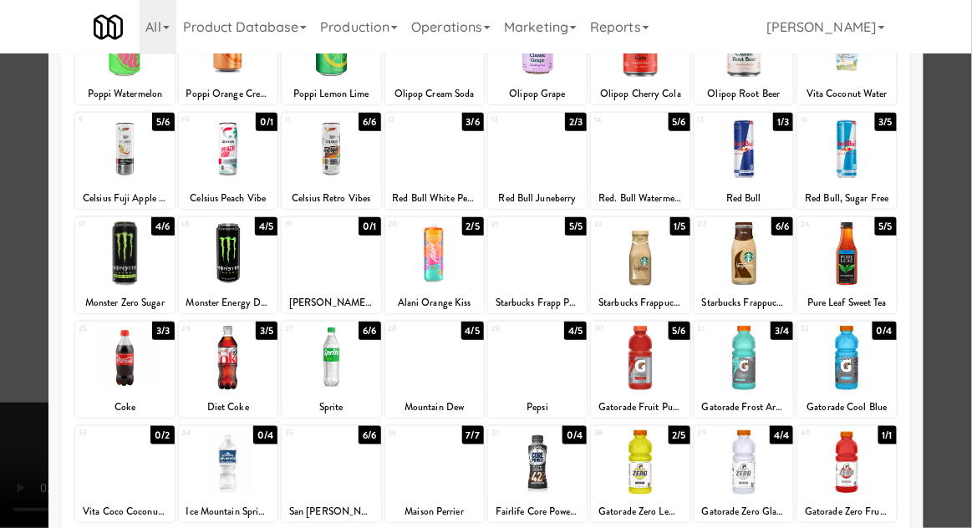
click at [623, 473] on div at bounding box center [640, 463] width 99 height 64
click at [860, 353] on div at bounding box center [847, 358] width 99 height 64
click at [967, 284] on div at bounding box center [486, 264] width 972 height 528
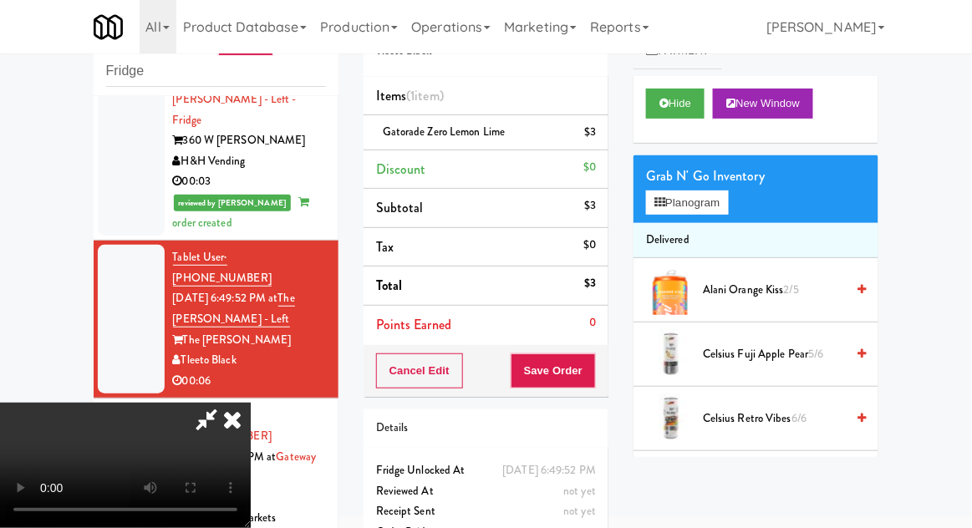
scroll to position [58, 0]
click at [682, 192] on button "Planogram" at bounding box center [687, 203] width 82 height 25
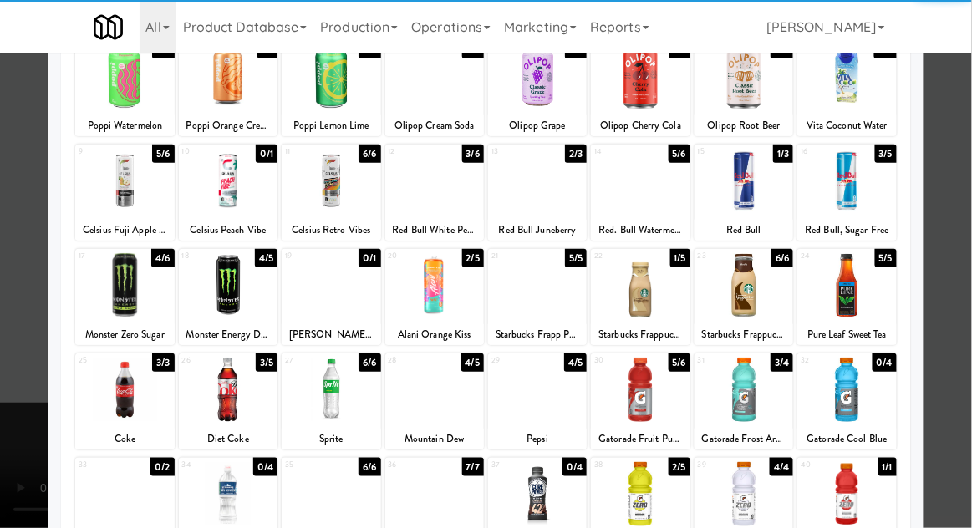
scroll to position [121, 0]
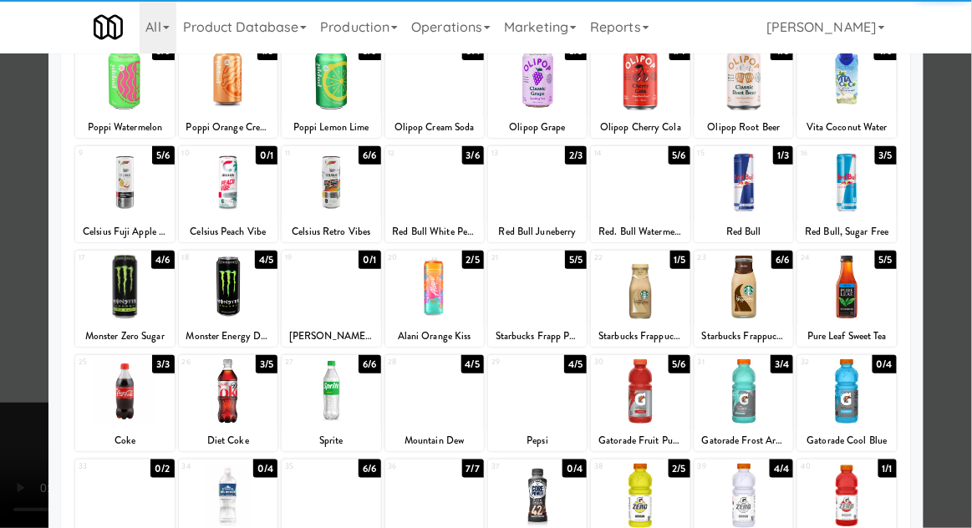
click at [742, 402] on div at bounding box center [744, 392] width 99 height 64
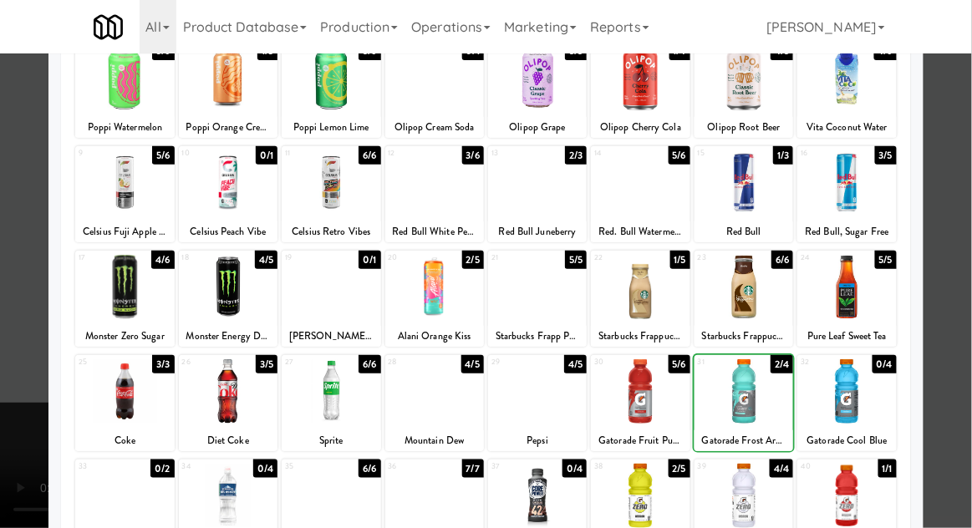
click at [967, 303] on div at bounding box center [486, 264] width 972 height 528
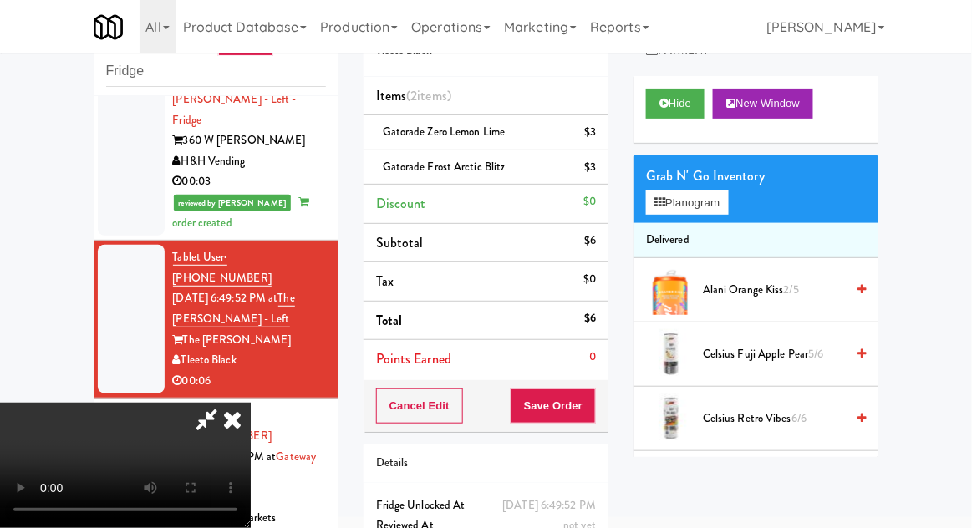
scroll to position [61, 0]
click at [595, 414] on button "Save Order" at bounding box center [553, 406] width 85 height 35
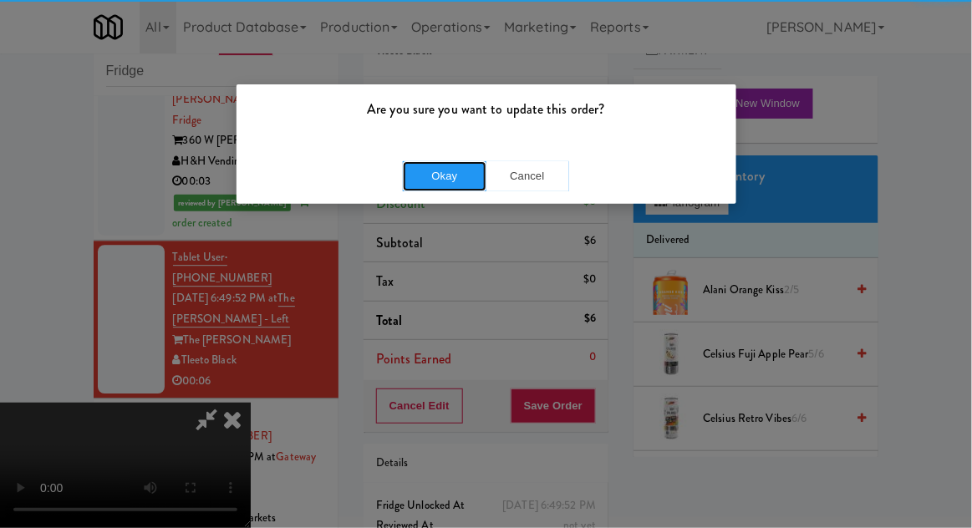
click at [446, 189] on button "Okay" at bounding box center [445, 176] width 84 height 30
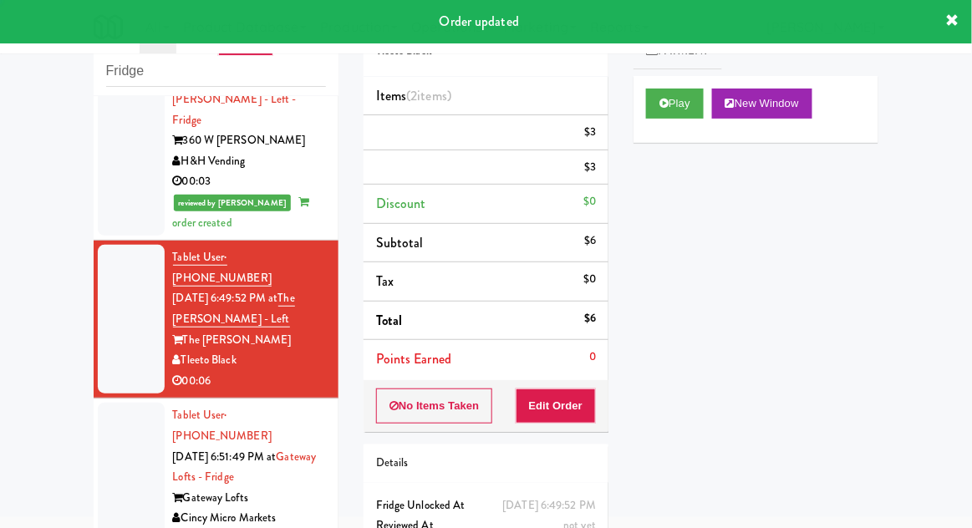
scroll to position [0, 0]
click at [98, 403] on div at bounding box center [131, 477] width 67 height 149
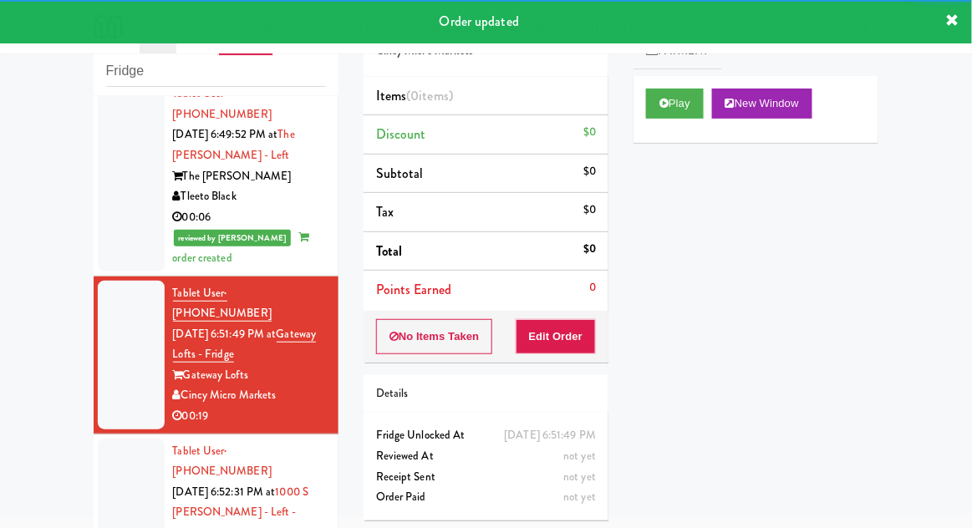
scroll to position [1236, 0]
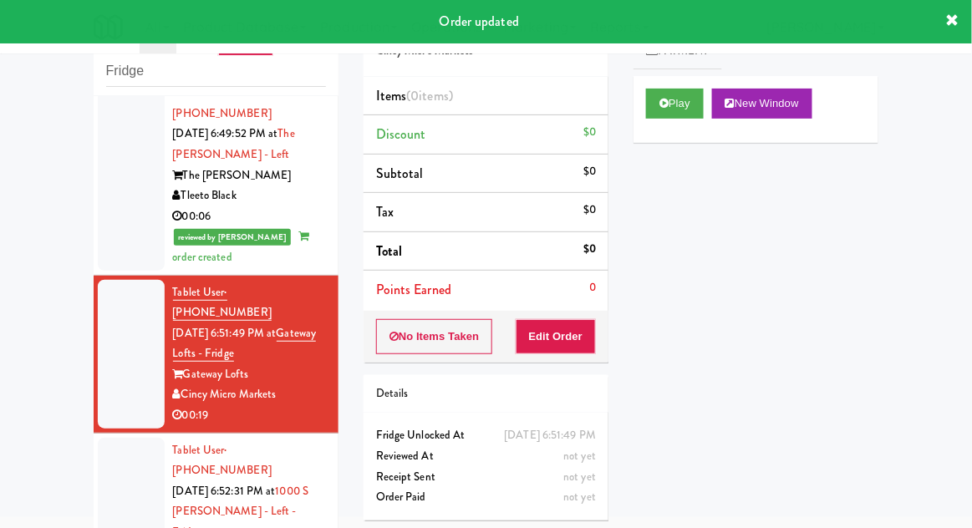
click at [668, 131] on div "Play New Window" at bounding box center [756, 109] width 245 height 67
click at [681, 114] on button "Play" at bounding box center [675, 104] width 58 height 30
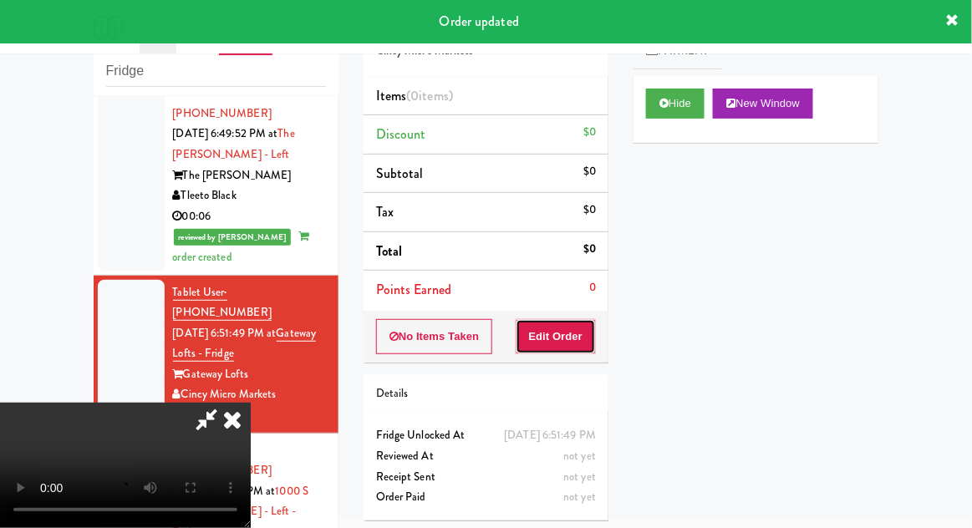
click at [569, 324] on button "Edit Order" at bounding box center [556, 336] width 81 height 35
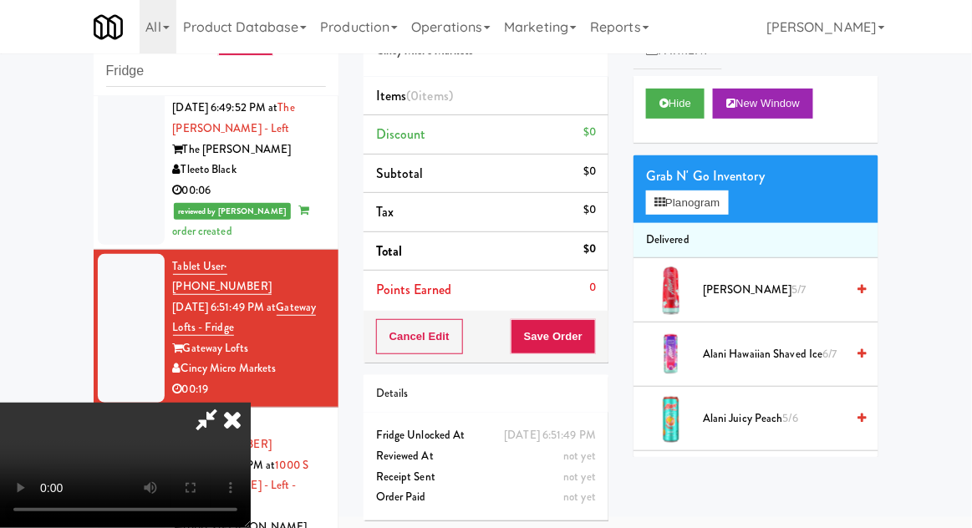
scroll to position [0, 0]
click at [697, 211] on button "Planogram" at bounding box center [687, 203] width 82 height 25
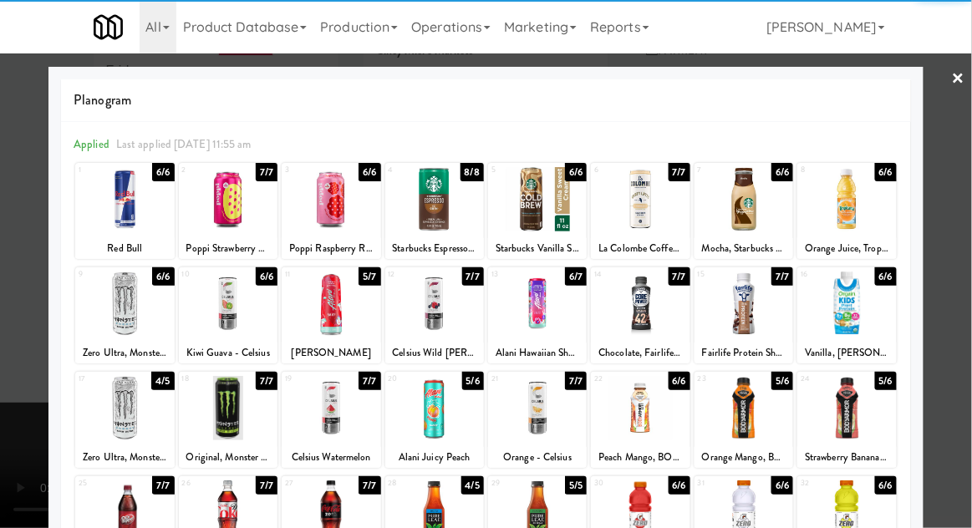
click at [753, 411] on div at bounding box center [744, 408] width 99 height 64
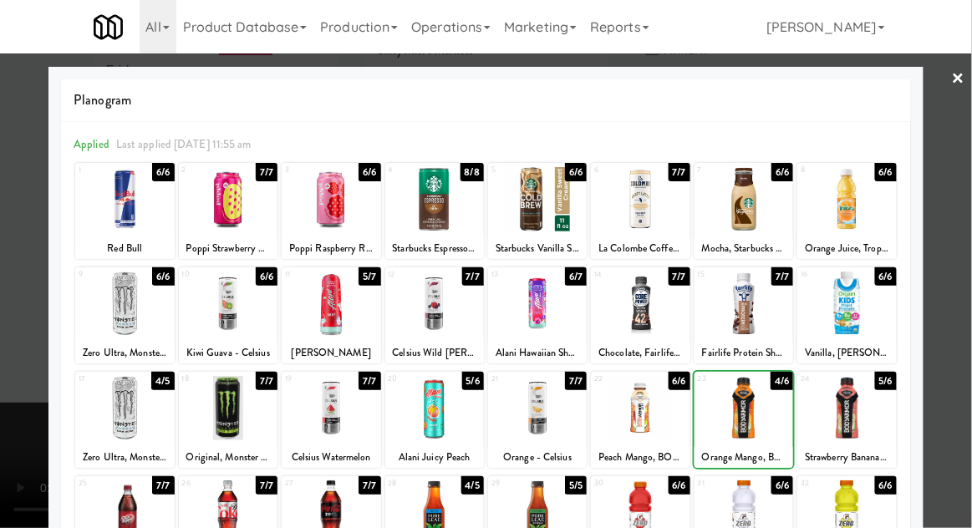
click at [965, 293] on div at bounding box center [486, 264] width 972 height 528
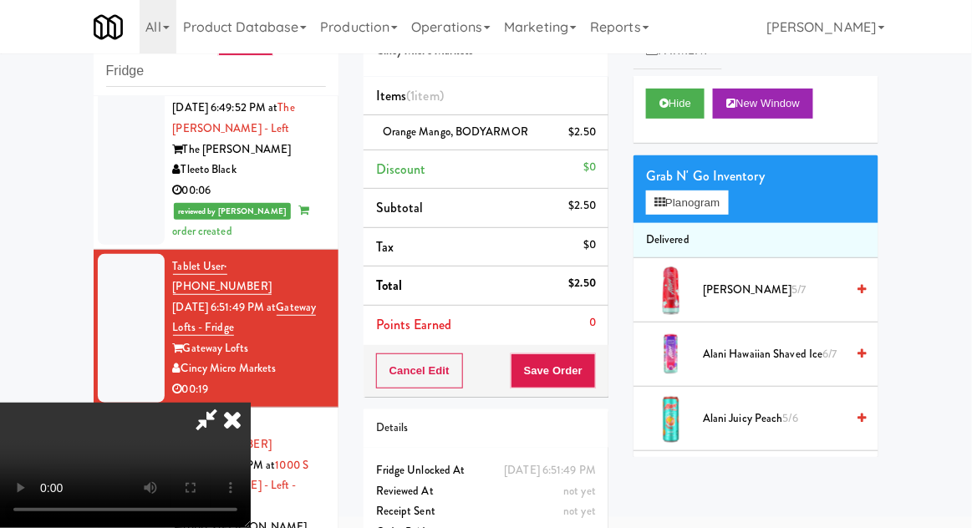
scroll to position [61, 0]
click at [709, 192] on button "Planogram" at bounding box center [687, 203] width 82 height 25
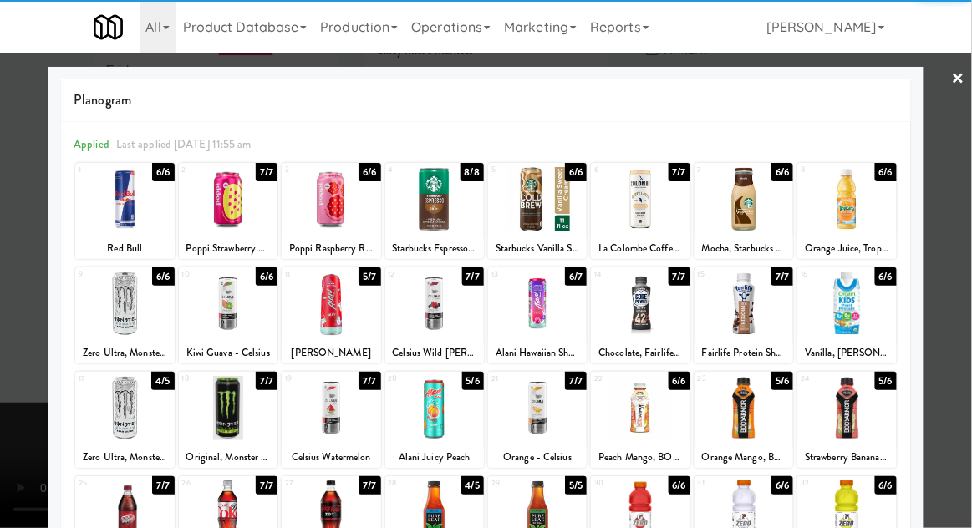
click at [111, 417] on div at bounding box center [124, 408] width 99 height 64
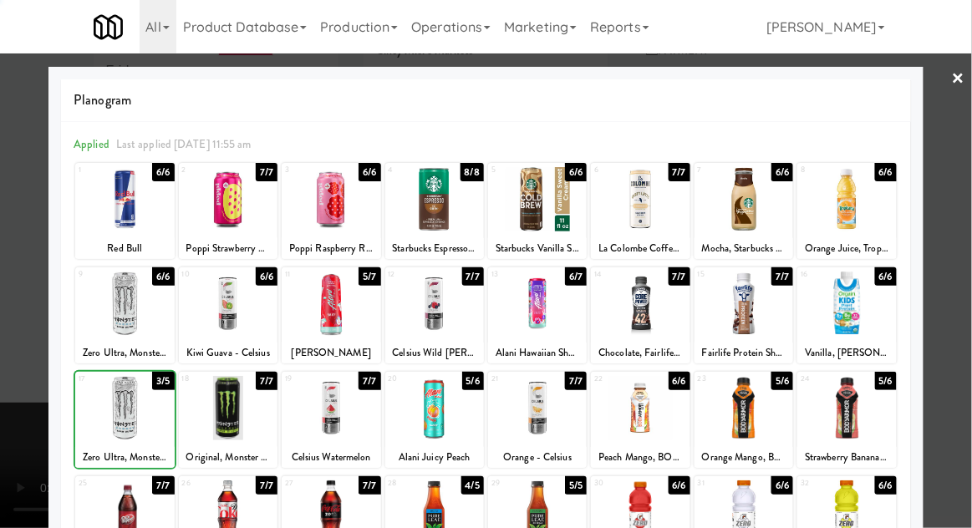
click at [967, 298] on div at bounding box center [486, 264] width 972 height 528
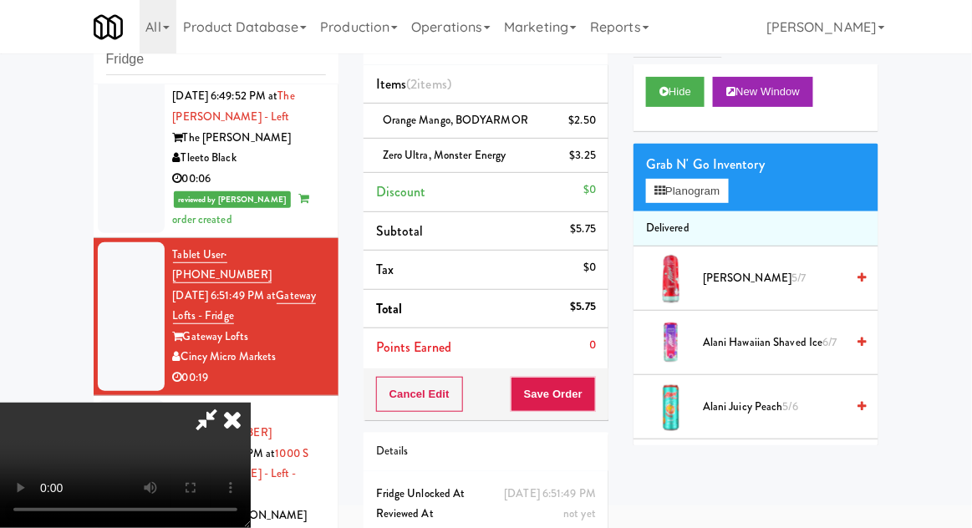
scroll to position [61, 0]
click at [589, 395] on button "Save Order" at bounding box center [553, 394] width 85 height 35
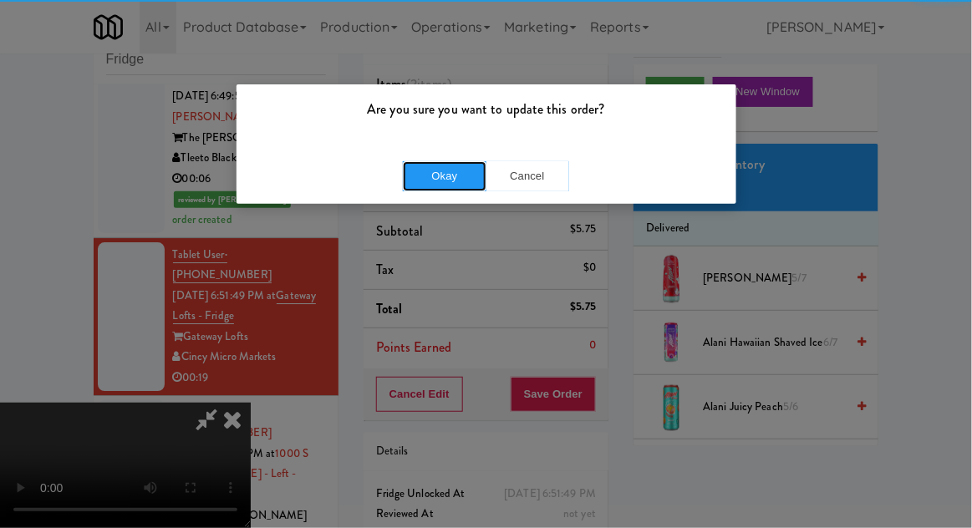
click at [435, 181] on button "Okay" at bounding box center [445, 176] width 84 height 30
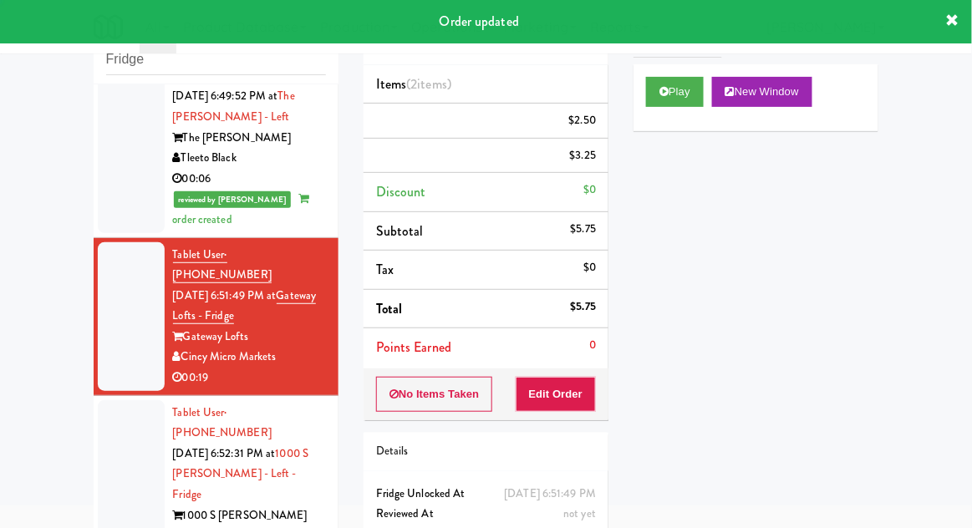
scroll to position [0, 0]
click at [111, 401] on div at bounding box center [131, 486] width 67 height 170
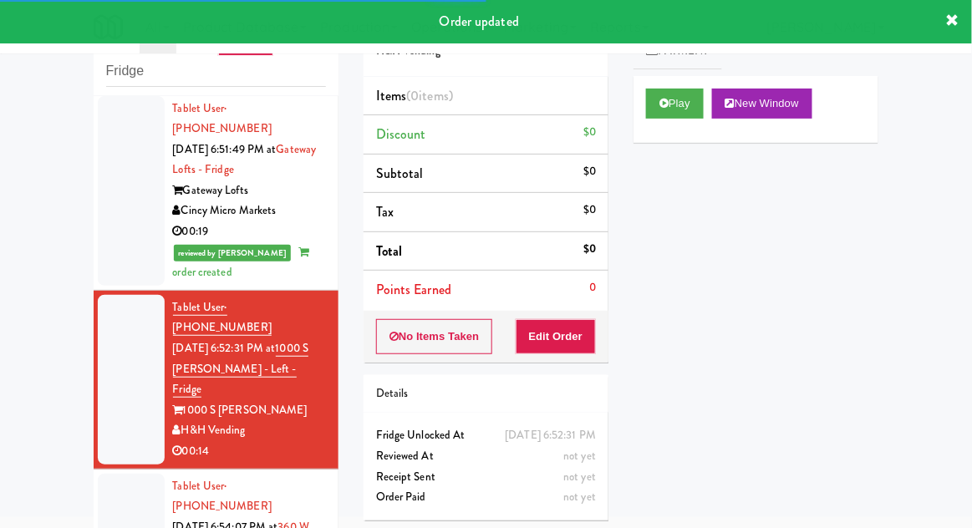
scroll to position [1421, 0]
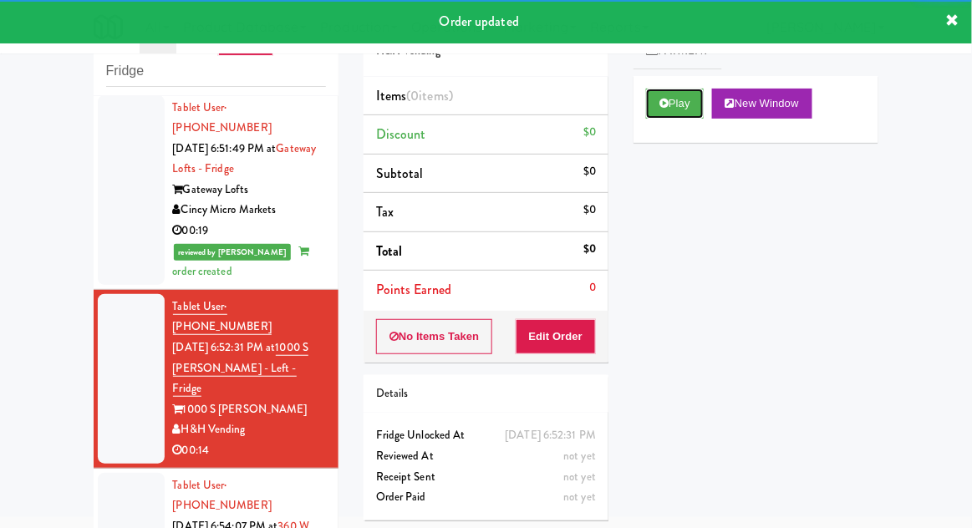
click at [669, 109] on button "Play" at bounding box center [675, 104] width 58 height 30
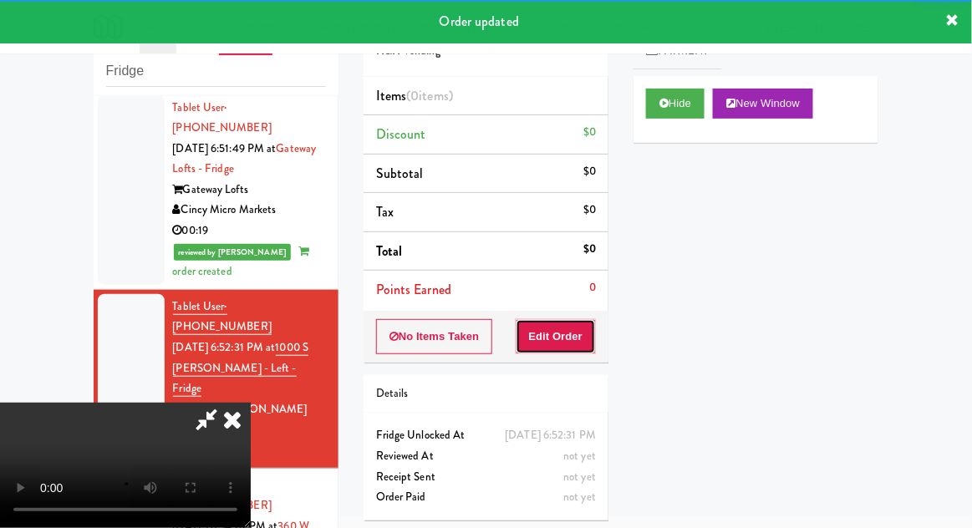
click at [572, 344] on button "Edit Order" at bounding box center [556, 336] width 81 height 35
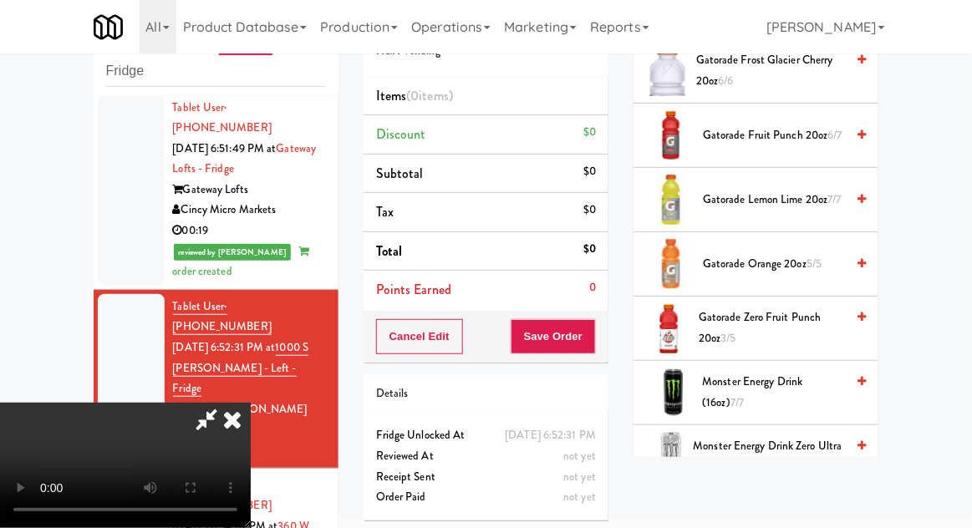
scroll to position [1316, 0]
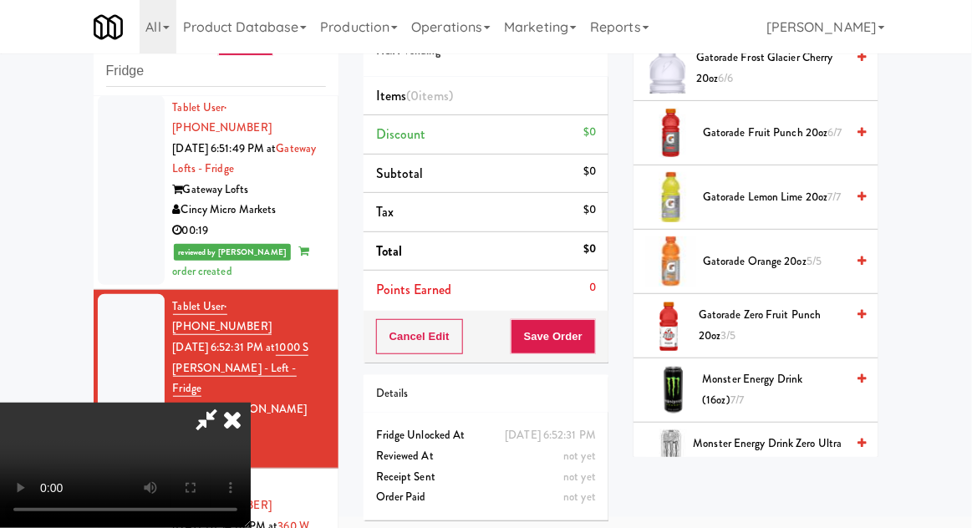
click at [818, 310] on span "Gatorade Zero Fruit Punch 20oz 3/5" at bounding box center [772, 325] width 146 height 41
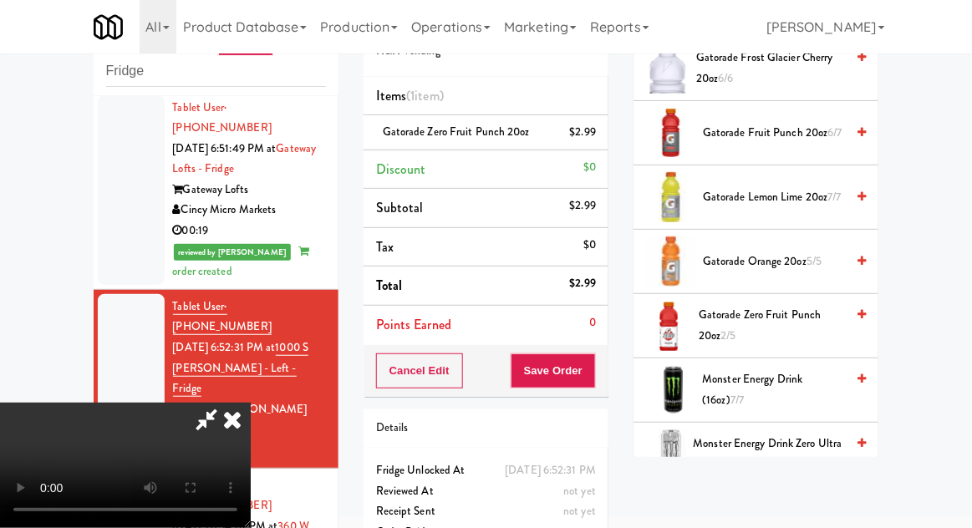
click at [798, 317] on span "Gatorade Zero Fruit Punch 20oz 2/5" at bounding box center [772, 325] width 146 height 41
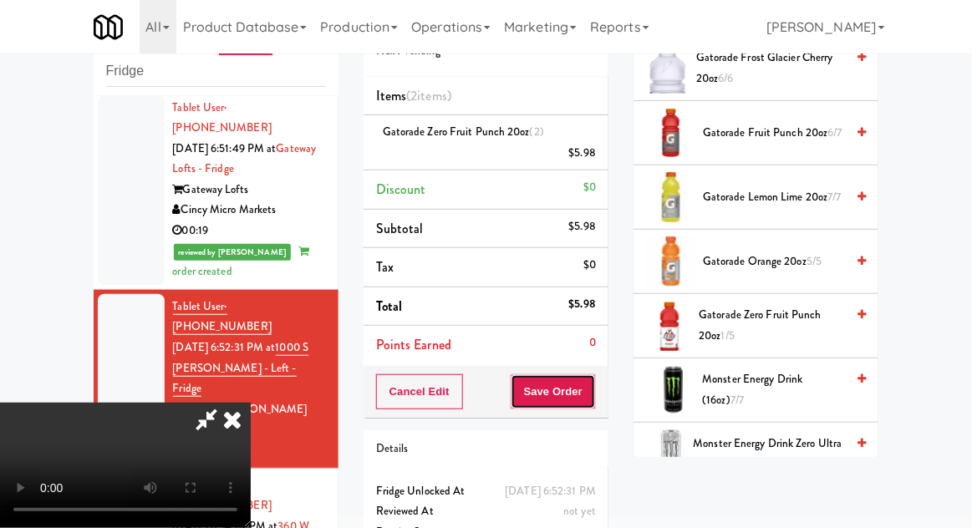
click at [593, 375] on button "Save Order" at bounding box center [553, 392] width 85 height 35
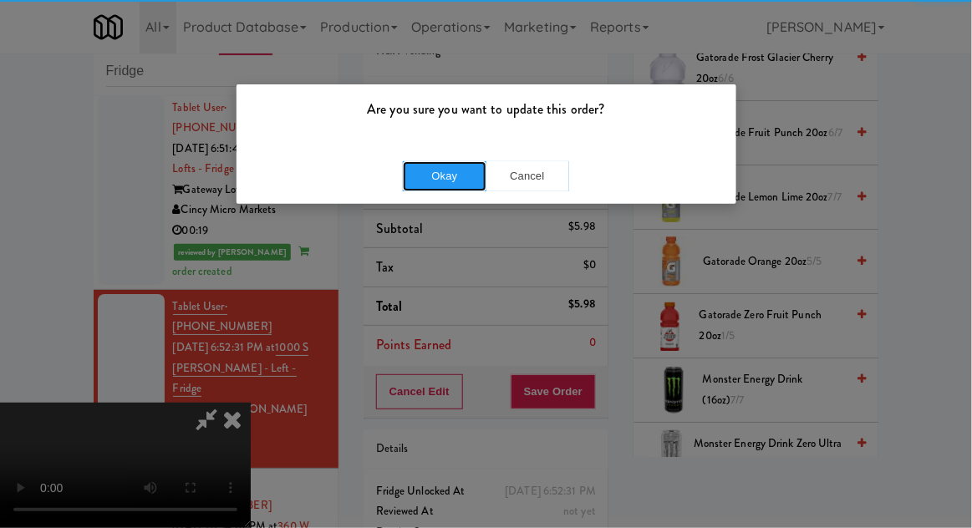
click at [447, 176] on button "Okay" at bounding box center [445, 176] width 84 height 30
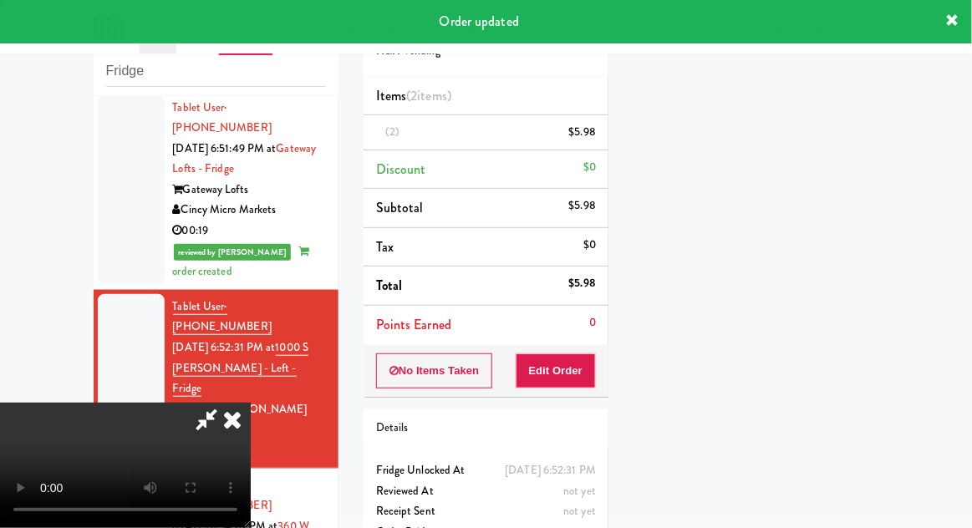
scroll to position [165, 0]
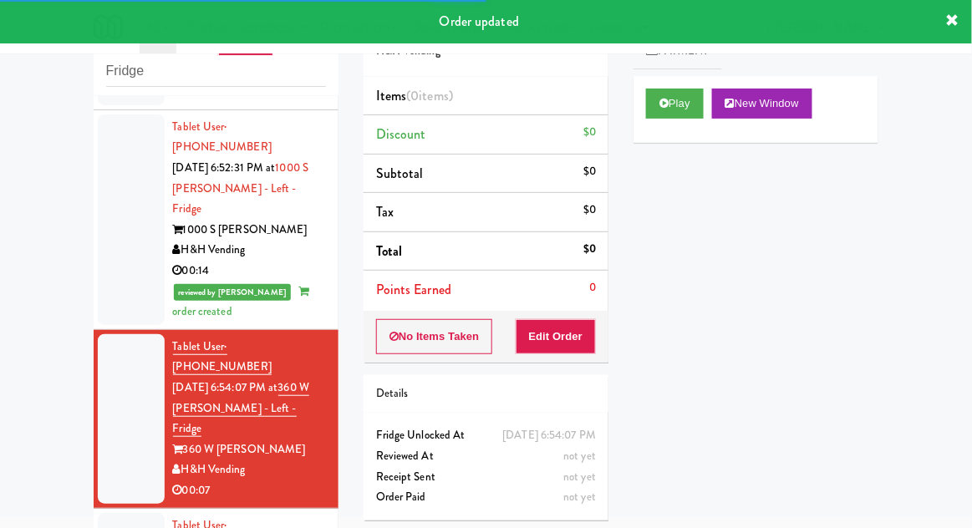
scroll to position [1609, 0]
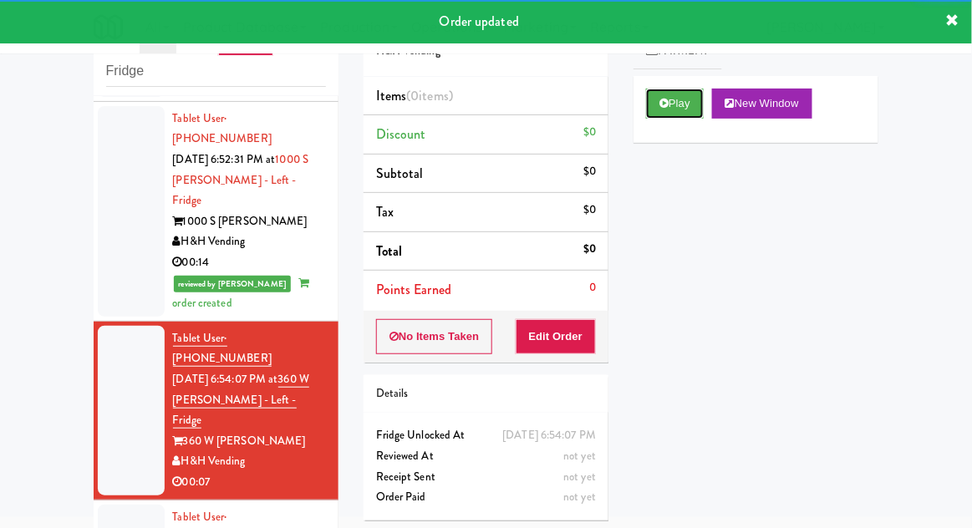
click at [658, 112] on button "Play" at bounding box center [675, 104] width 58 height 30
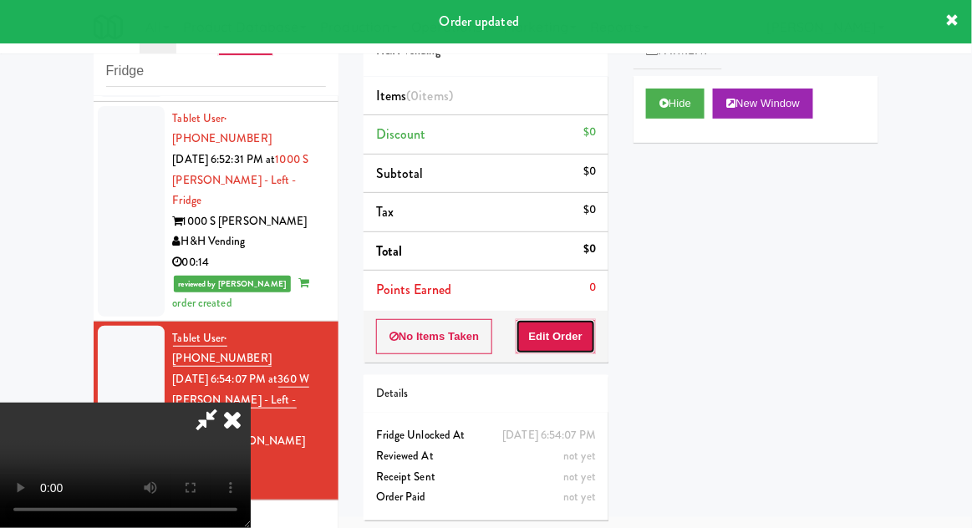
click at [570, 348] on button "Edit Order" at bounding box center [556, 336] width 81 height 35
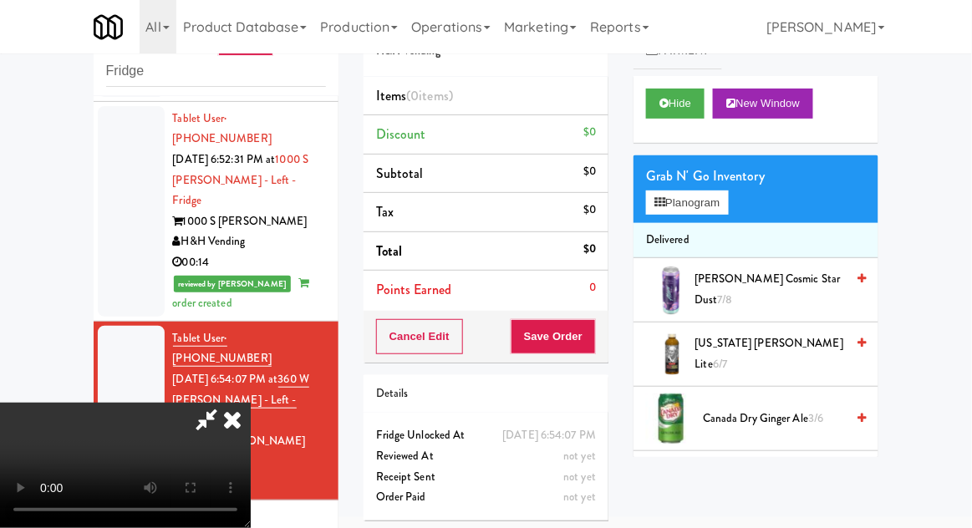
click at [799, 409] on span "Canada Dry Ginger Ale 3/6" at bounding box center [774, 419] width 142 height 21
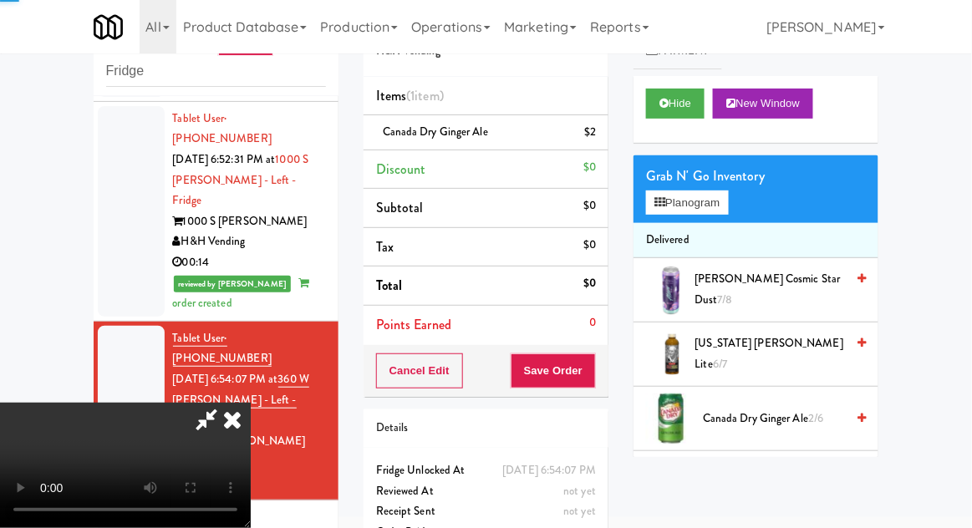
click at [806, 409] on span "Canada Dry Ginger Ale 2/6" at bounding box center [774, 419] width 142 height 21
click at [595, 373] on button "Save Order" at bounding box center [553, 371] width 85 height 35
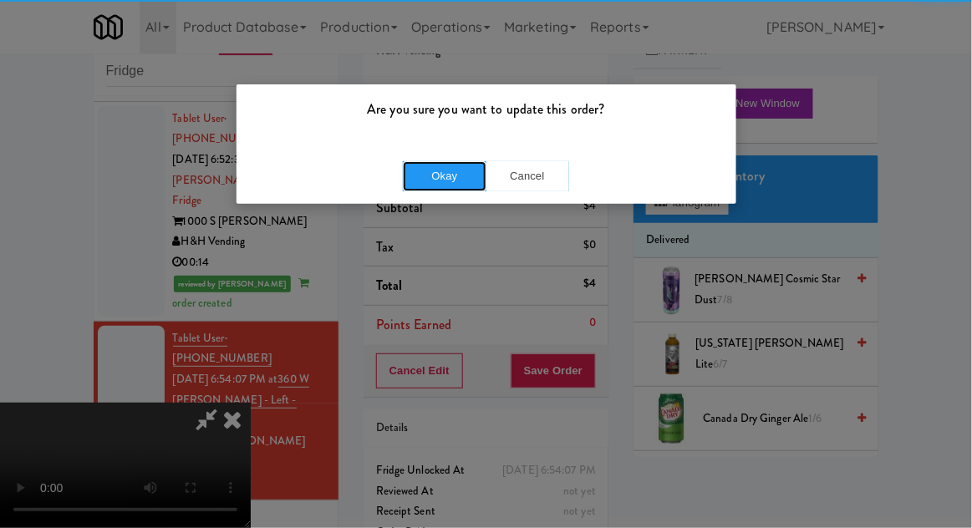
click at [477, 172] on button "Okay" at bounding box center [445, 176] width 84 height 30
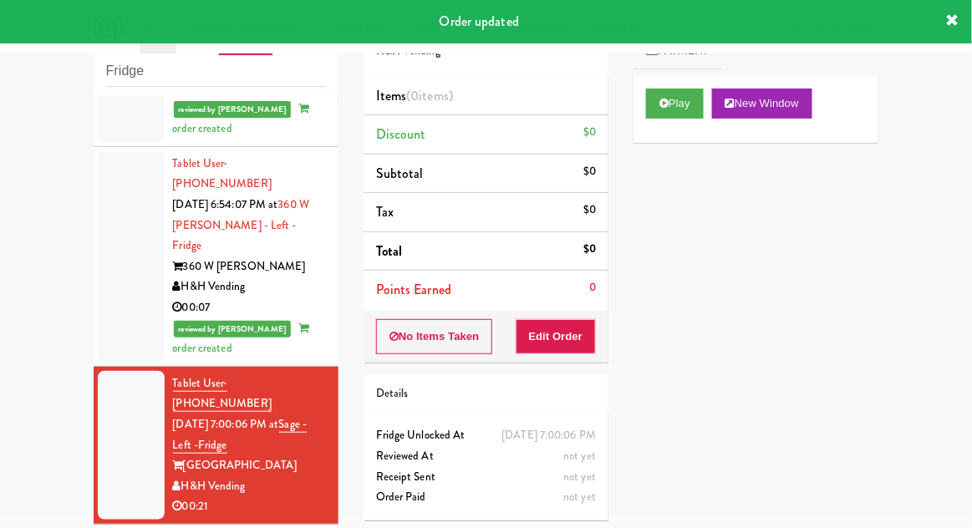
scroll to position [1785, 0]
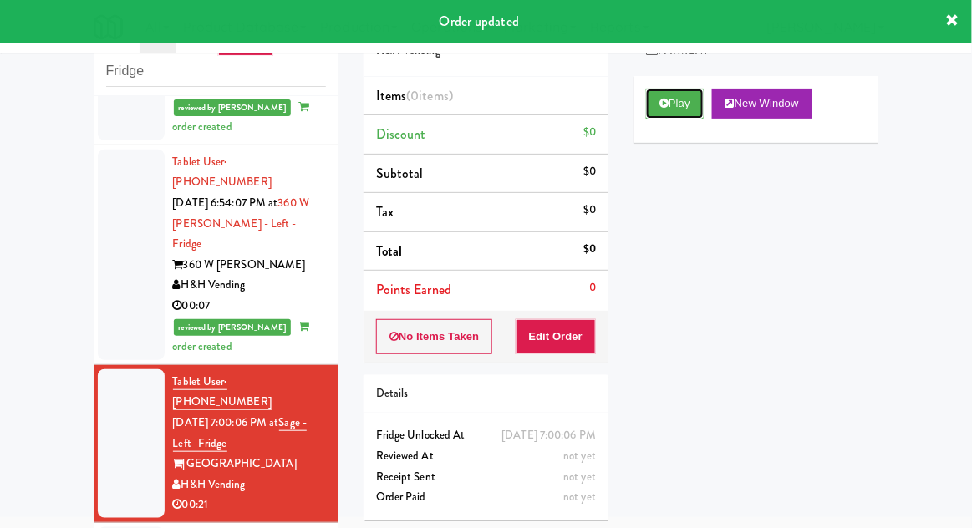
click at [681, 98] on button "Play" at bounding box center [675, 104] width 58 height 30
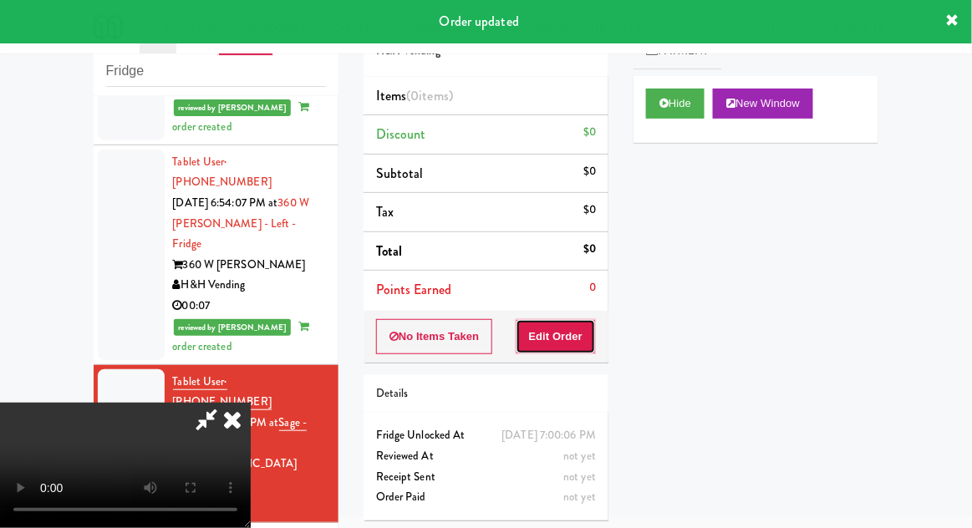
click at [585, 343] on button "Edit Order" at bounding box center [556, 336] width 81 height 35
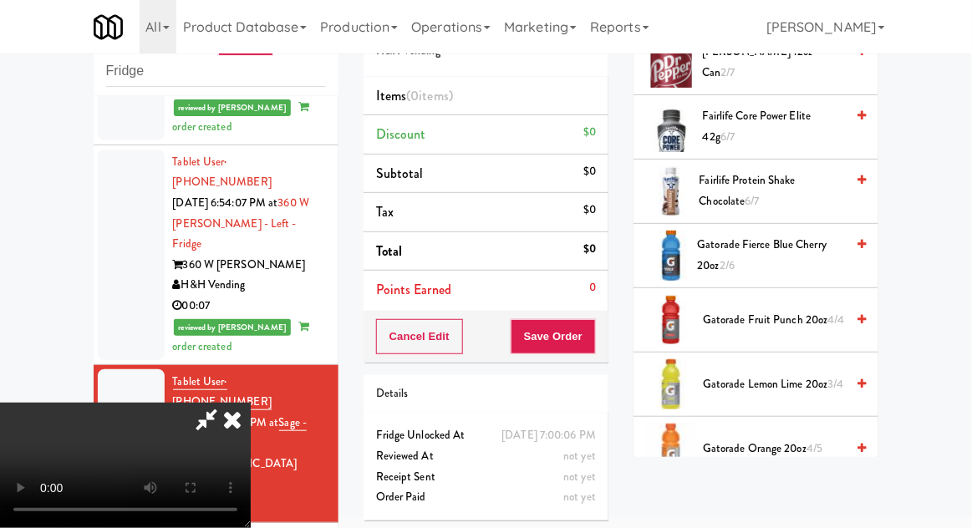
scroll to position [807, 0]
click at [815, 375] on span "Gatorade Lemon Lime 20oz 3/4" at bounding box center [774, 385] width 142 height 21
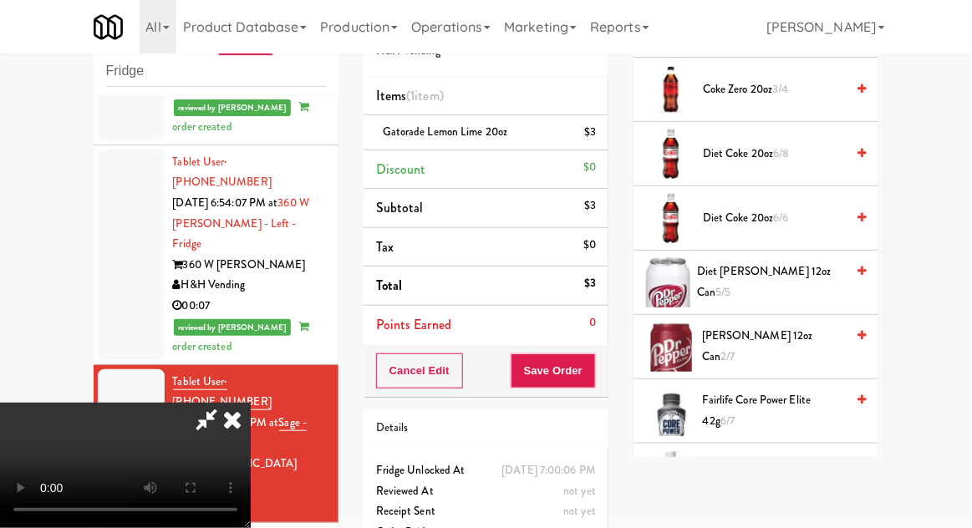
scroll to position [0, 0]
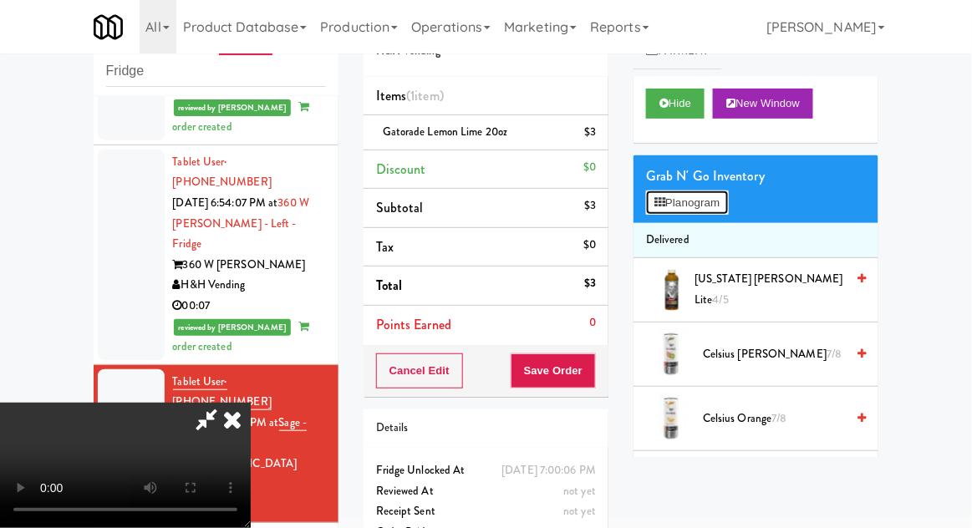
click at [696, 200] on button "Planogram" at bounding box center [687, 203] width 82 height 25
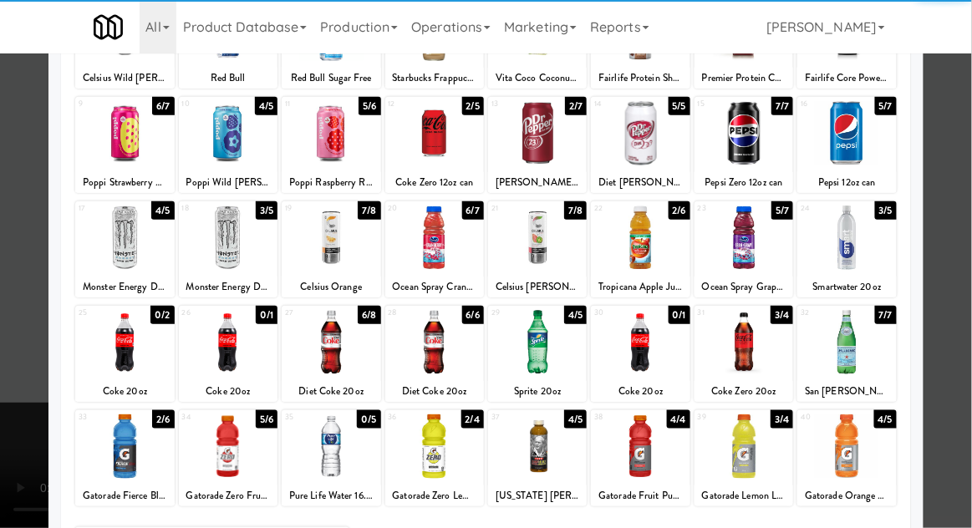
scroll to position [170, 0]
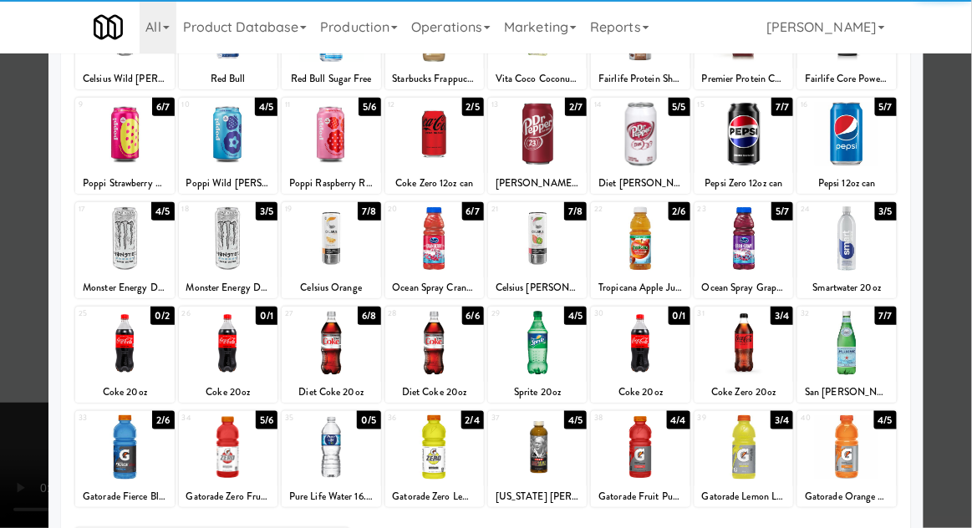
click at [118, 477] on div at bounding box center [124, 448] width 99 height 64
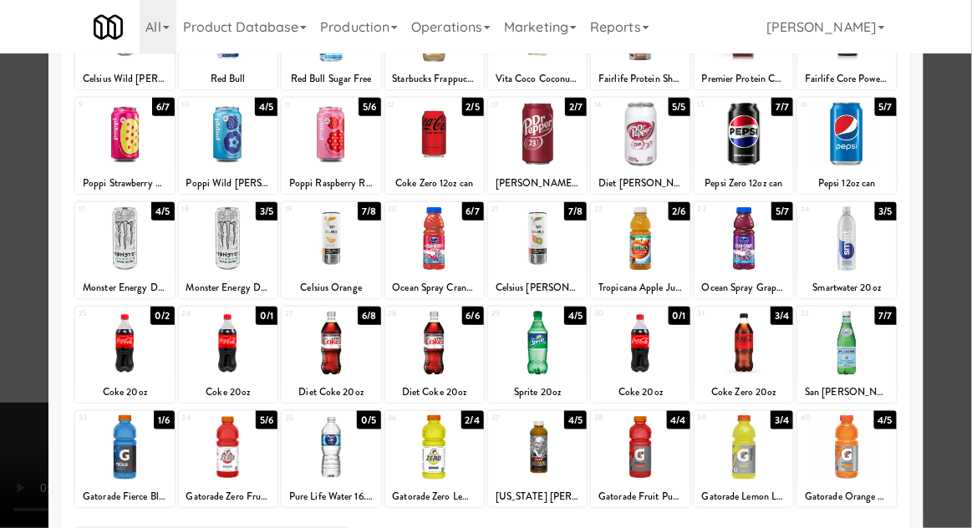
click at [965, 306] on div at bounding box center [486, 264] width 972 height 528
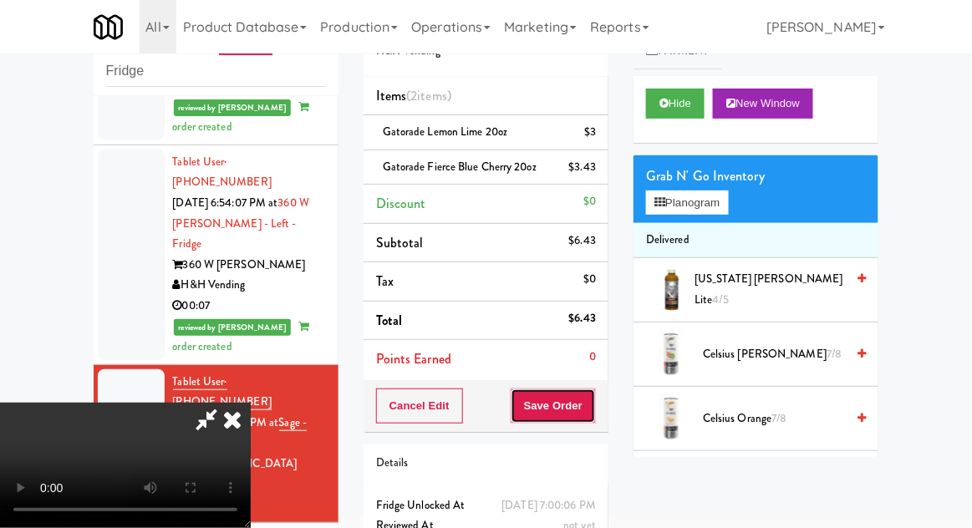
click at [592, 401] on button "Save Order" at bounding box center [553, 406] width 85 height 35
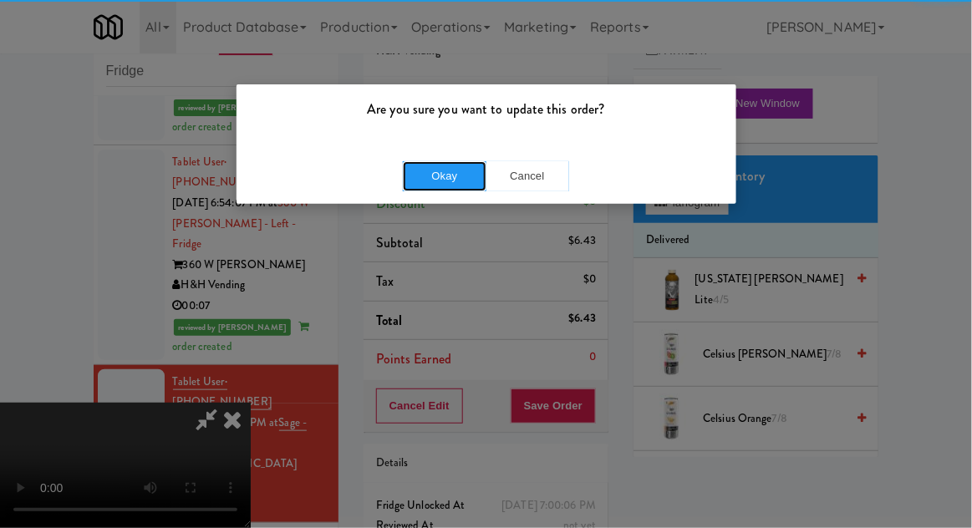
click at [461, 177] on button "Okay" at bounding box center [445, 176] width 84 height 30
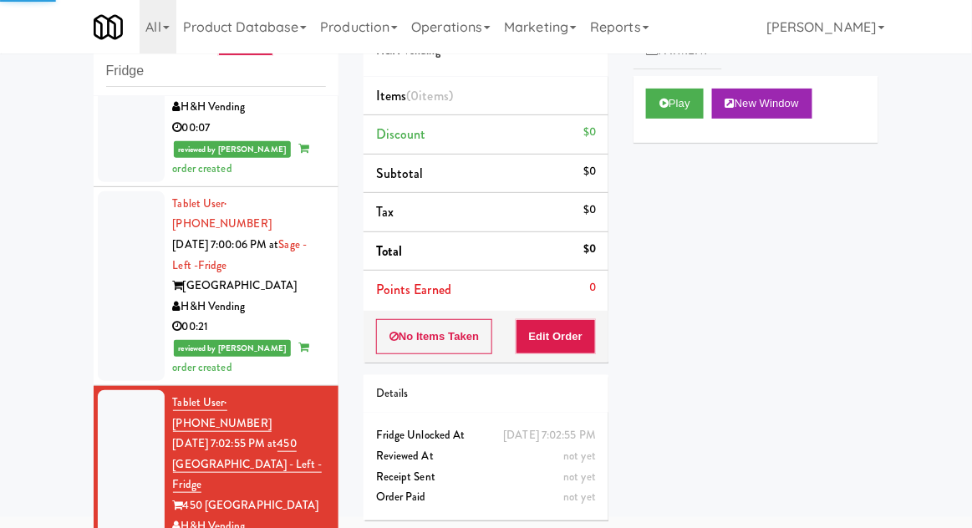
scroll to position [1964, 0]
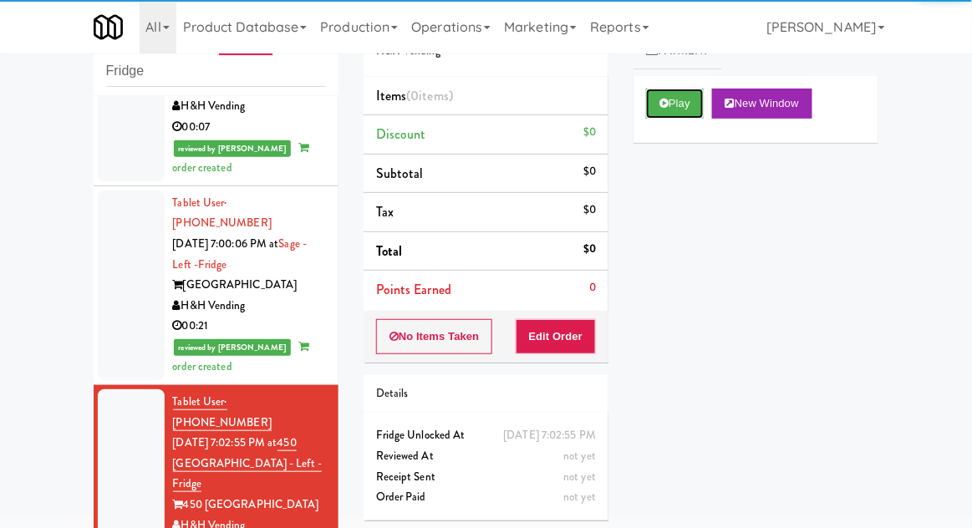
click at [672, 108] on button "Play" at bounding box center [675, 104] width 58 height 30
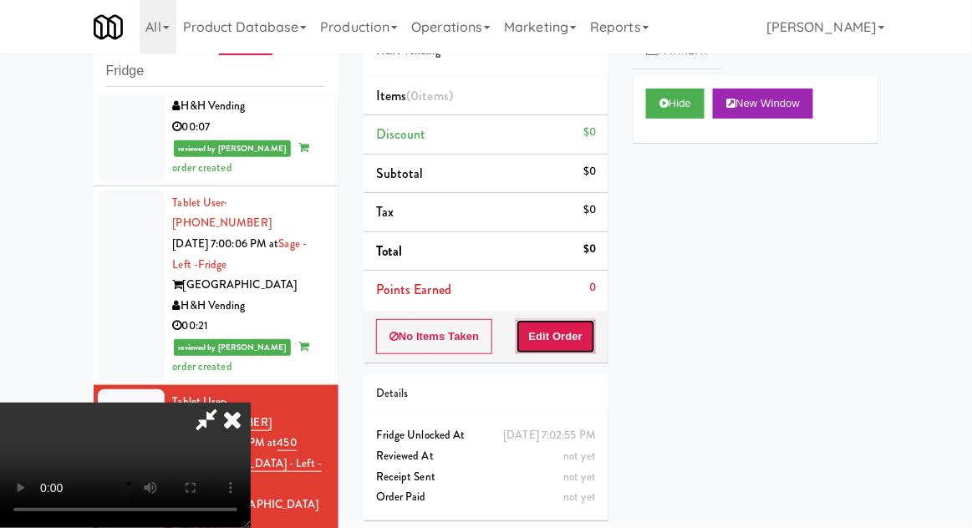
click at [560, 329] on button "Edit Order" at bounding box center [556, 336] width 81 height 35
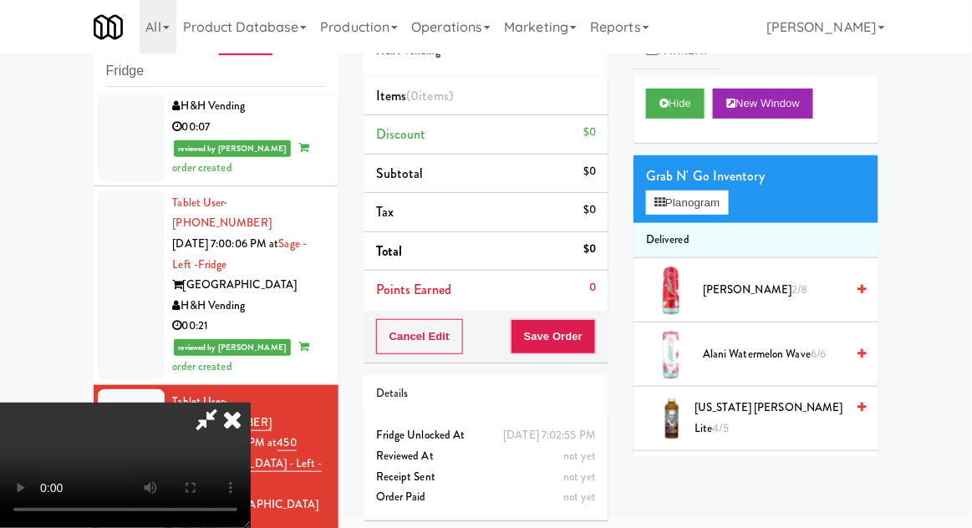
scroll to position [0, 0]
click at [691, 213] on button "Planogram" at bounding box center [687, 203] width 82 height 25
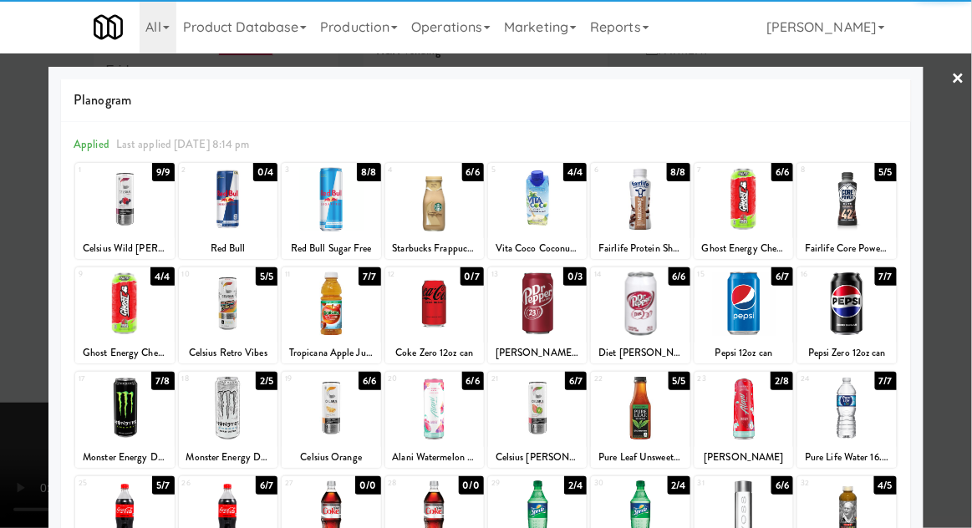
click at [872, 305] on div at bounding box center [847, 304] width 99 height 64
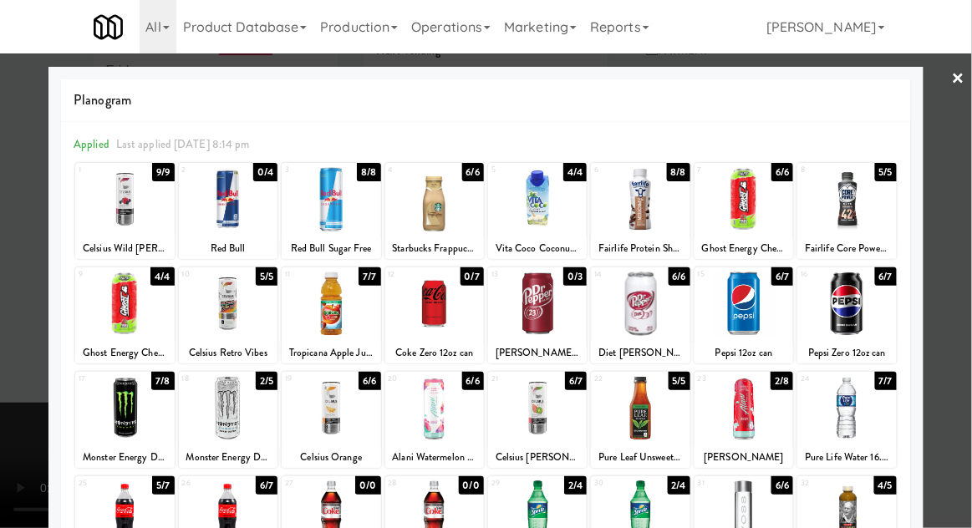
click at [967, 283] on div at bounding box center [486, 264] width 972 height 528
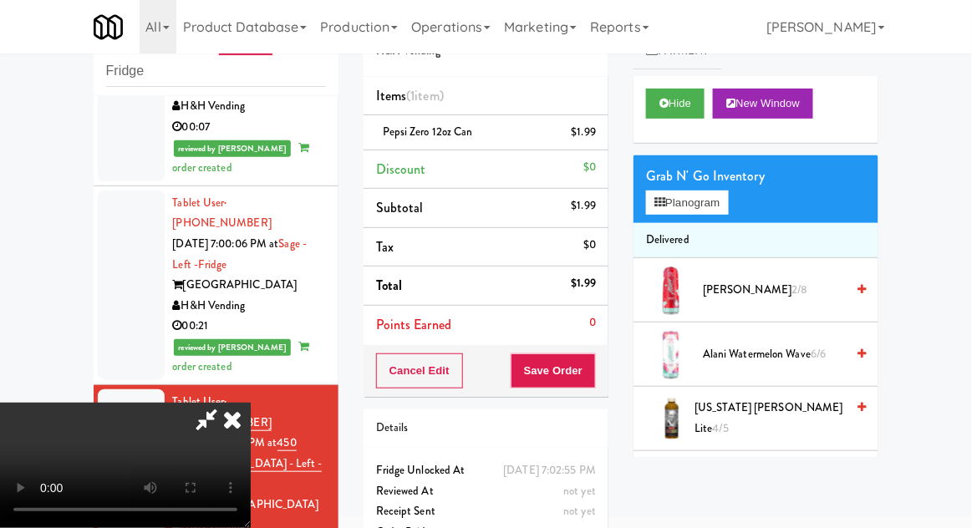
scroll to position [61, 0]
click at [590, 366] on button "Save Order" at bounding box center [553, 371] width 85 height 35
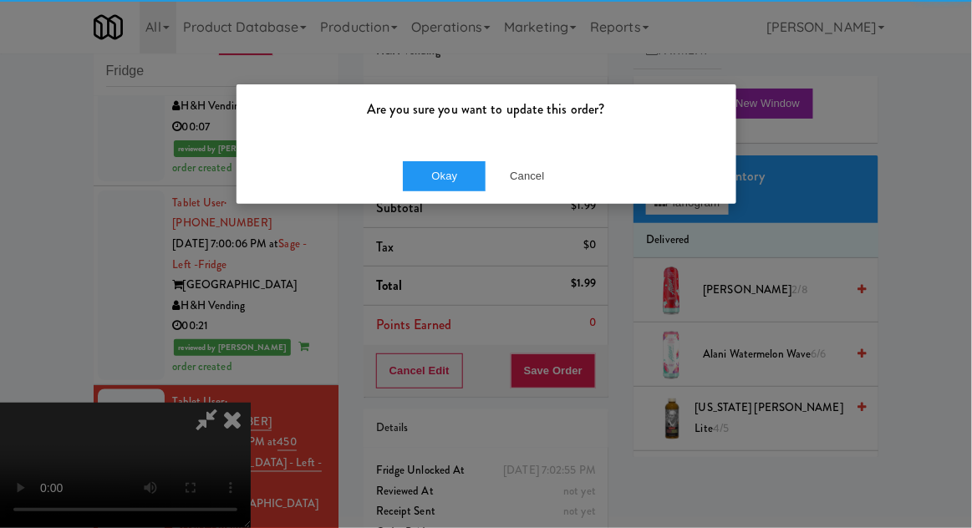
click at [453, 202] on div "Okay Cancel" at bounding box center [487, 176] width 500 height 56
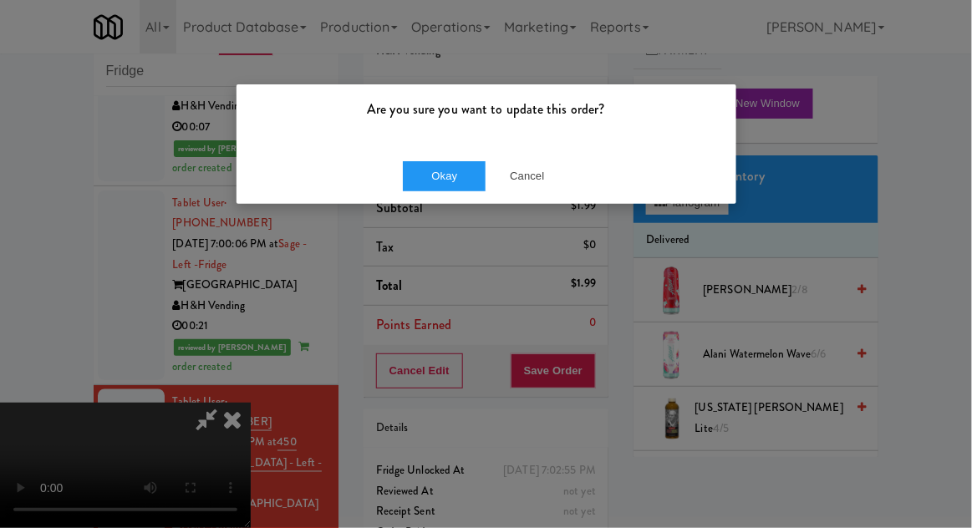
click at [430, 202] on div "Okay Cancel" at bounding box center [487, 176] width 500 height 56
click at [447, 180] on button "Okay" at bounding box center [445, 176] width 84 height 30
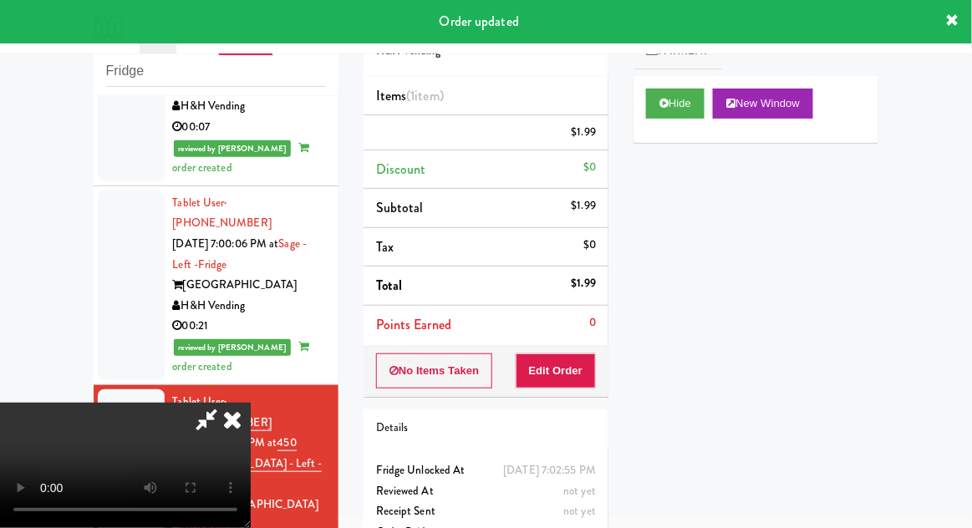
scroll to position [0, 0]
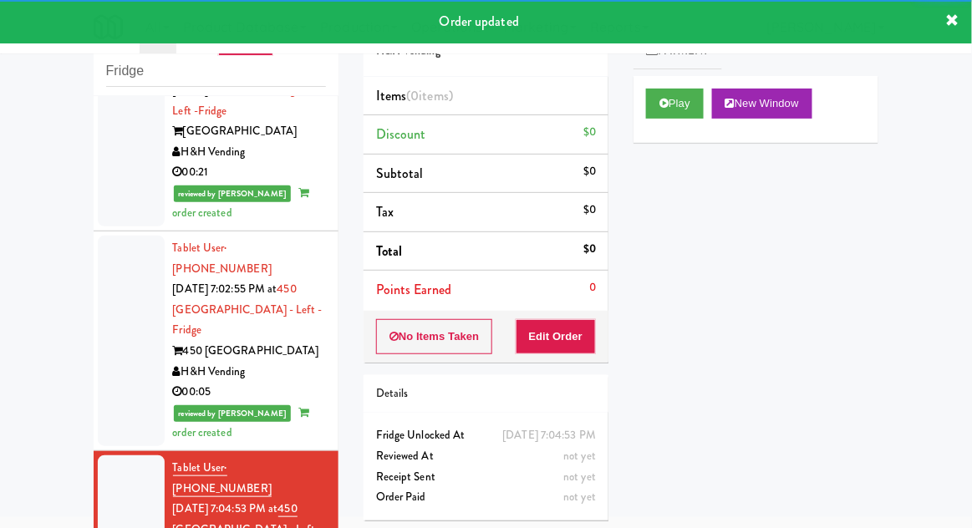
scroll to position [2119, 0]
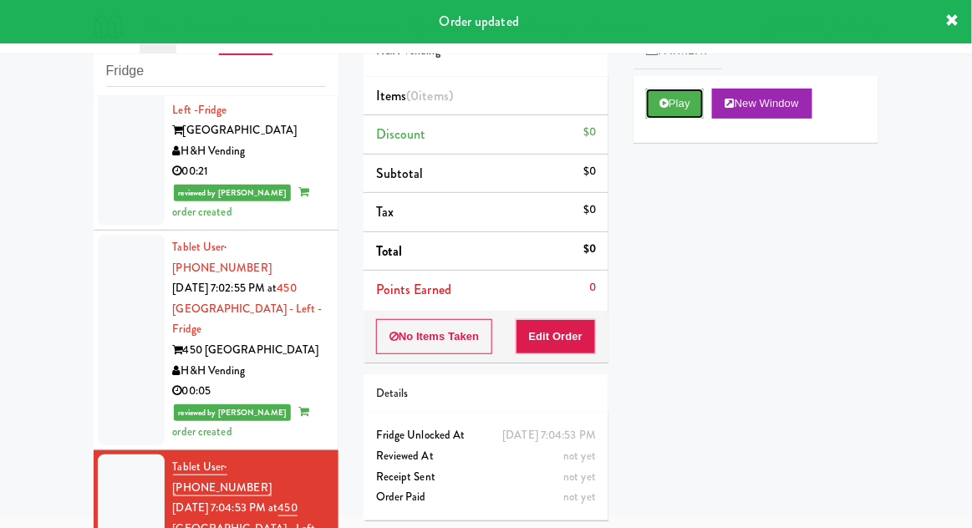
click at [650, 107] on button "Play" at bounding box center [675, 104] width 58 height 30
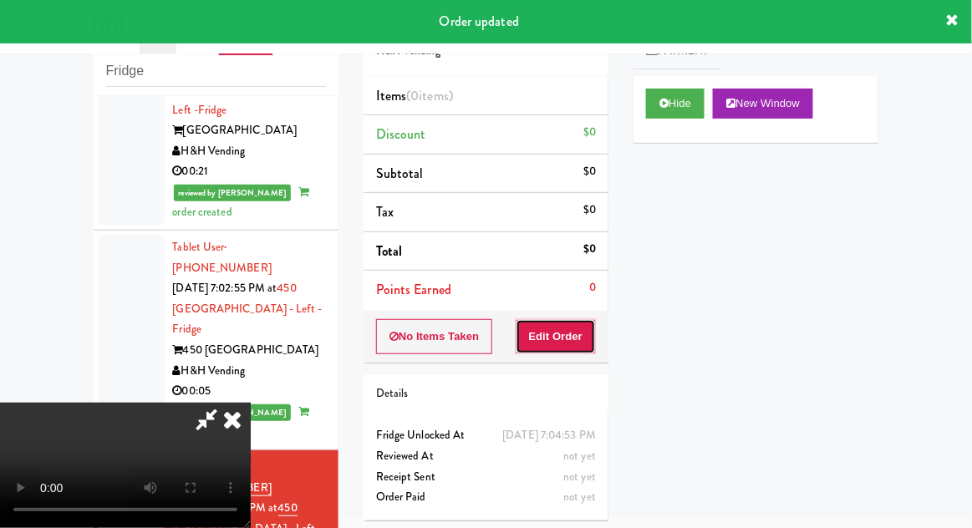
click at [549, 349] on button "Edit Order" at bounding box center [556, 336] width 81 height 35
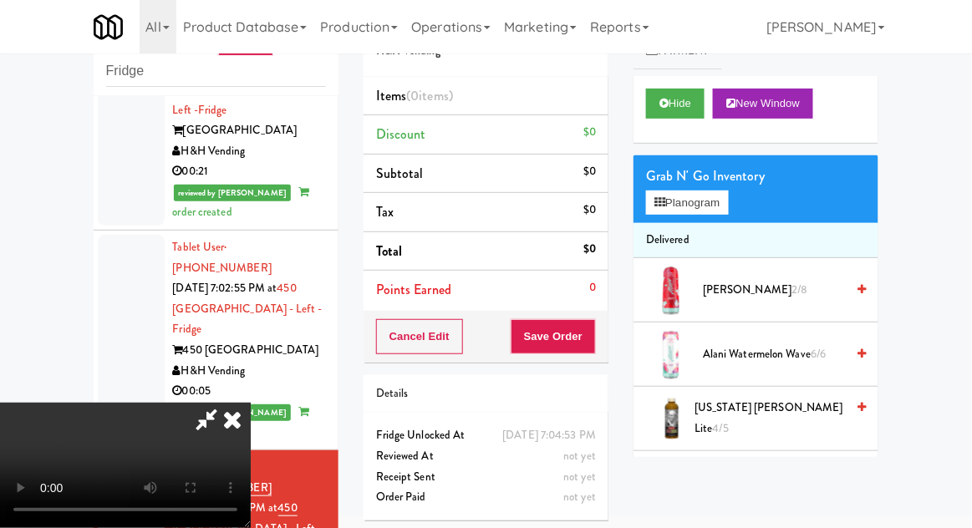
scroll to position [61, 0]
click at [672, 201] on button "Planogram" at bounding box center [687, 203] width 82 height 25
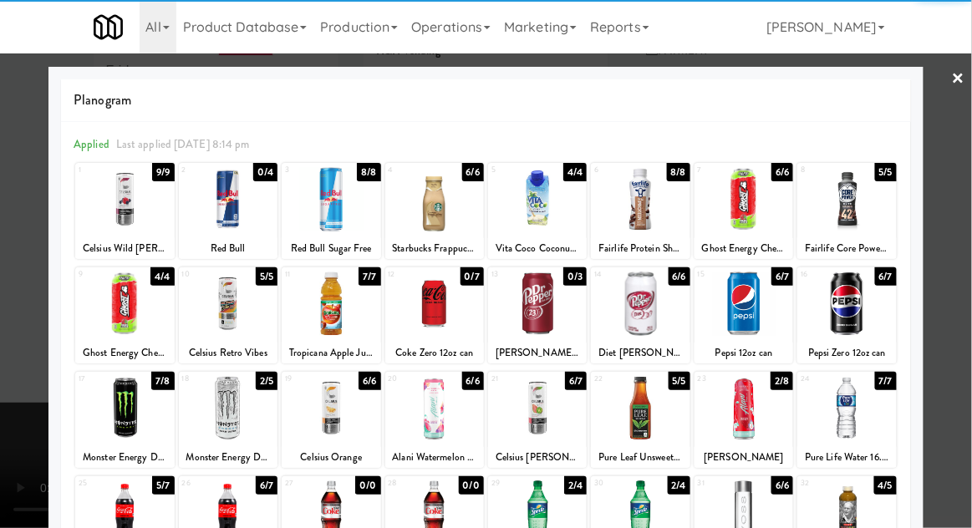
click at [419, 404] on div at bounding box center [434, 408] width 99 height 64
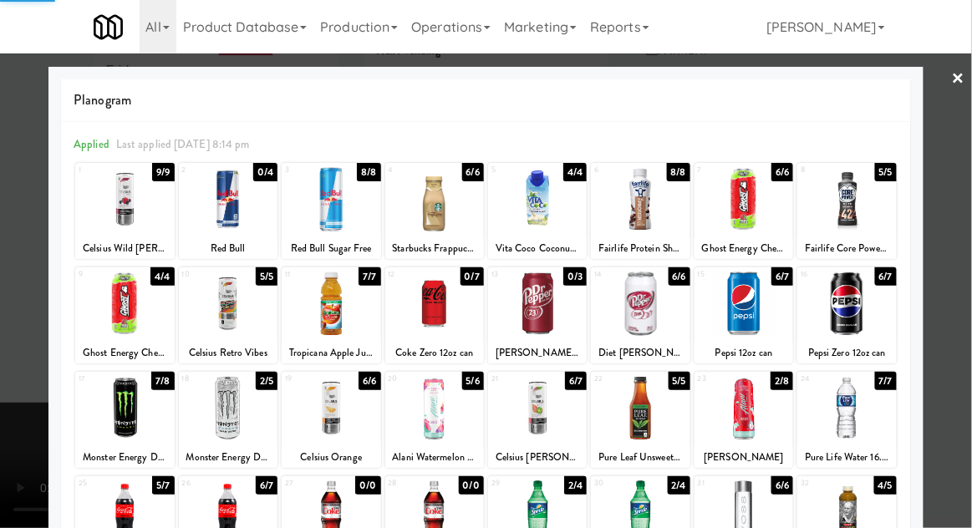
click at [966, 298] on div at bounding box center [486, 264] width 972 height 528
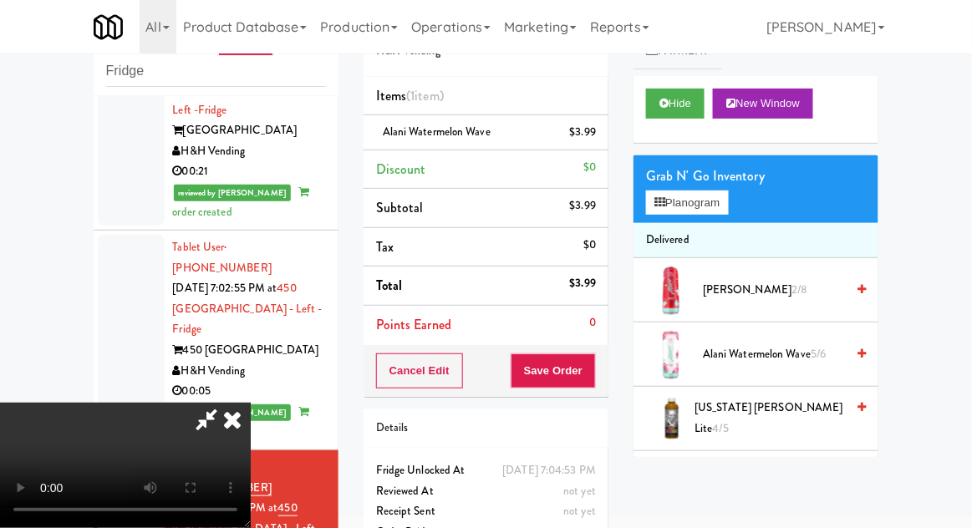
click at [610, 381] on div "Order # 8724082 H&H Vending Items (1 item ) Alani Watermelon Wave $3.99 Discoun…" at bounding box center [486, 282] width 270 height 572
click at [586, 373] on button "Save Order" at bounding box center [553, 371] width 85 height 35
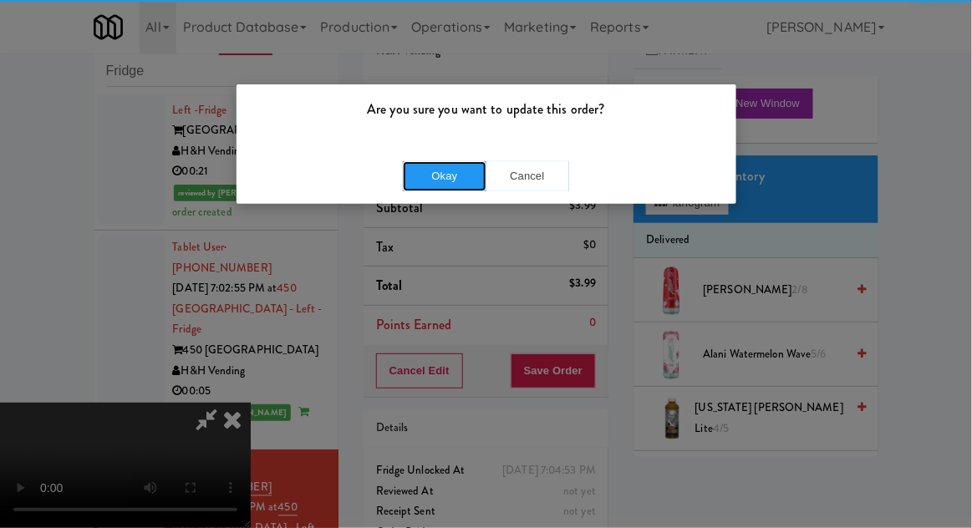
click at [437, 185] on button "Okay" at bounding box center [445, 176] width 84 height 30
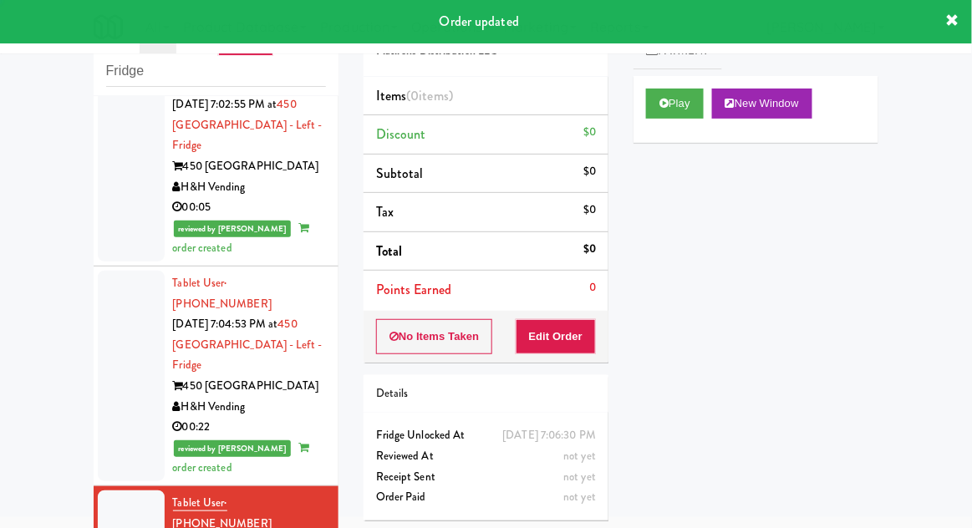
scroll to position [2322, 0]
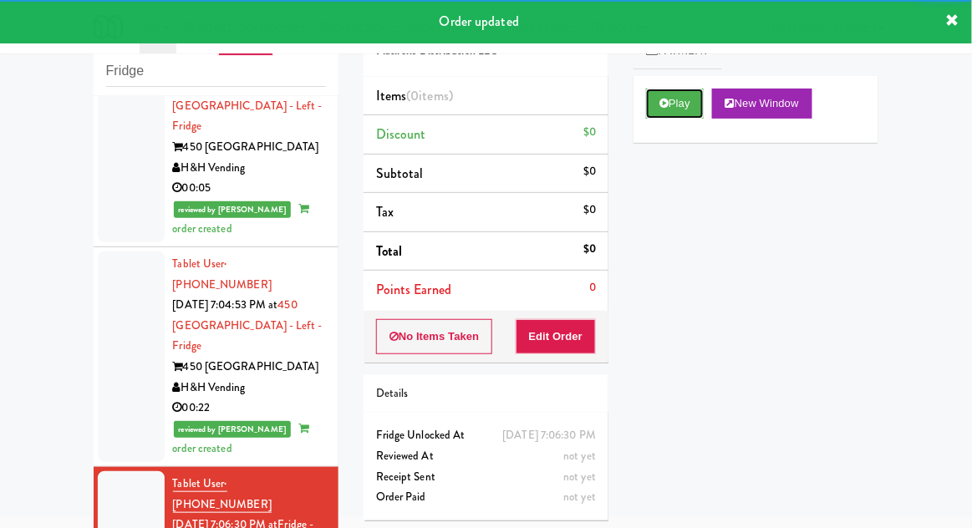
click at [666, 111] on button "Play" at bounding box center [675, 104] width 58 height 30
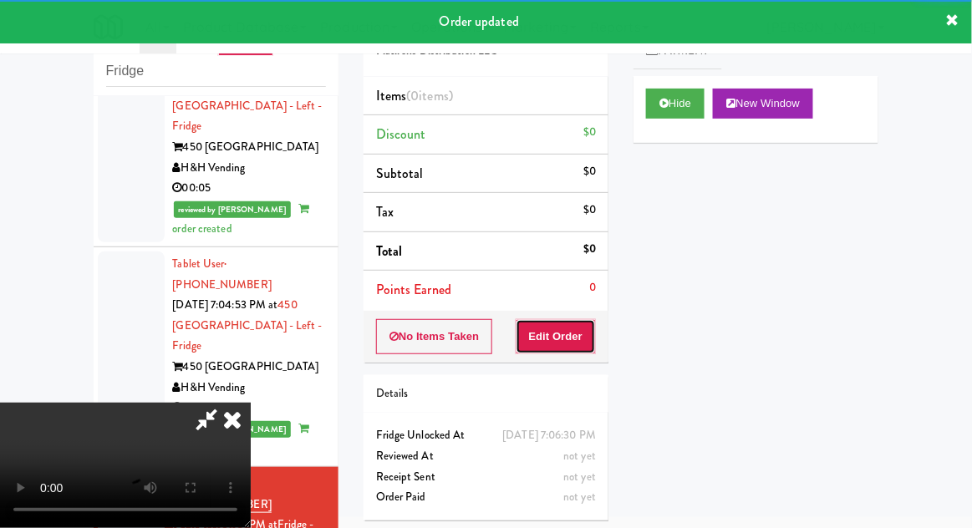
click at [560, 336] on button "Edit Order" at bounding box center [556, 336] width 81 height 35
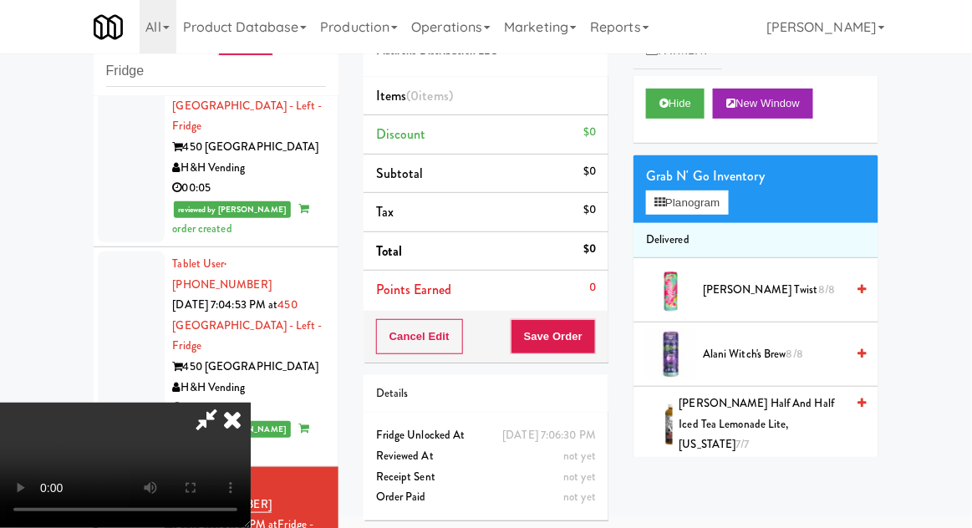
click at [684, 224] on li "Delivered" at bounding box center [756, 240] width 245 height 35
click at [682, 198] on button "Planogram" at bounding box center [687, 203] width 82 height 25
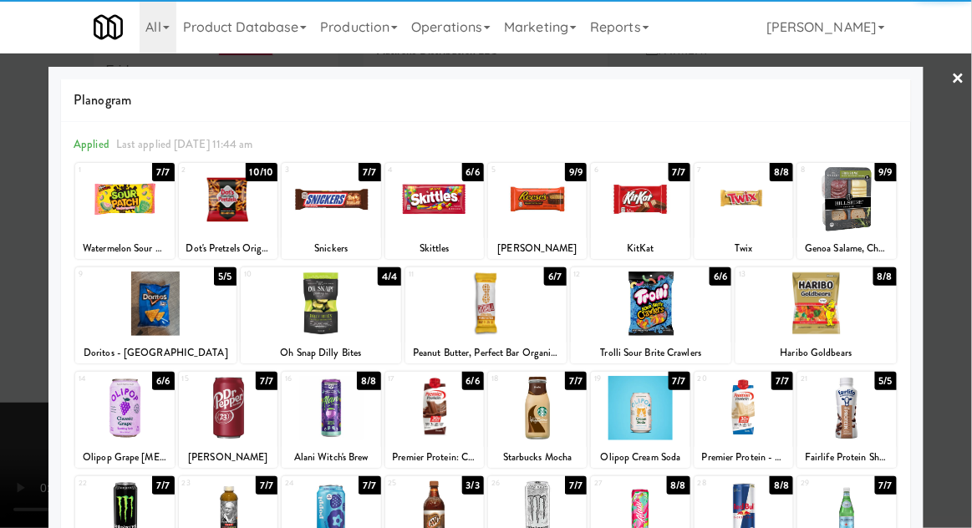
click at [346, 202] on div at bounding box center [331, 199] width 99 height 64
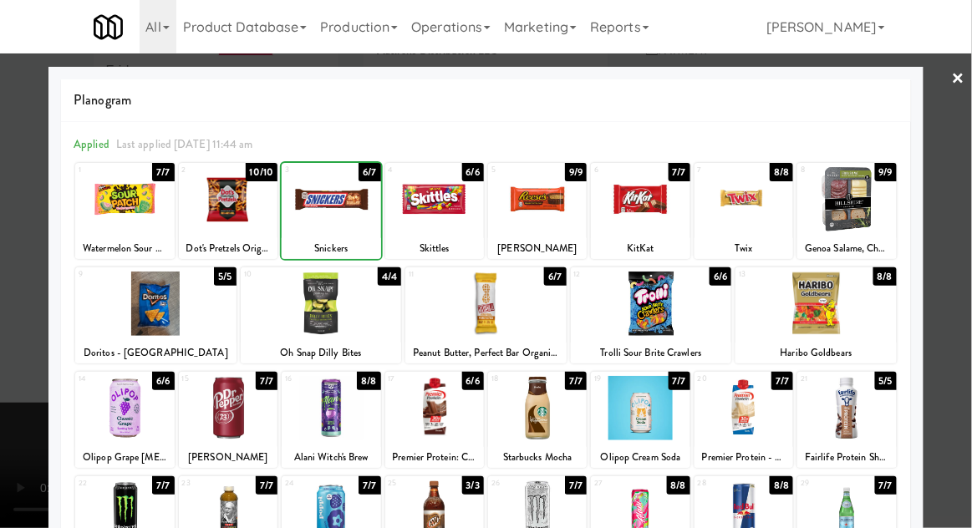
click at [971, 279] on div at bounding box center [486, 264] width 972 height 528
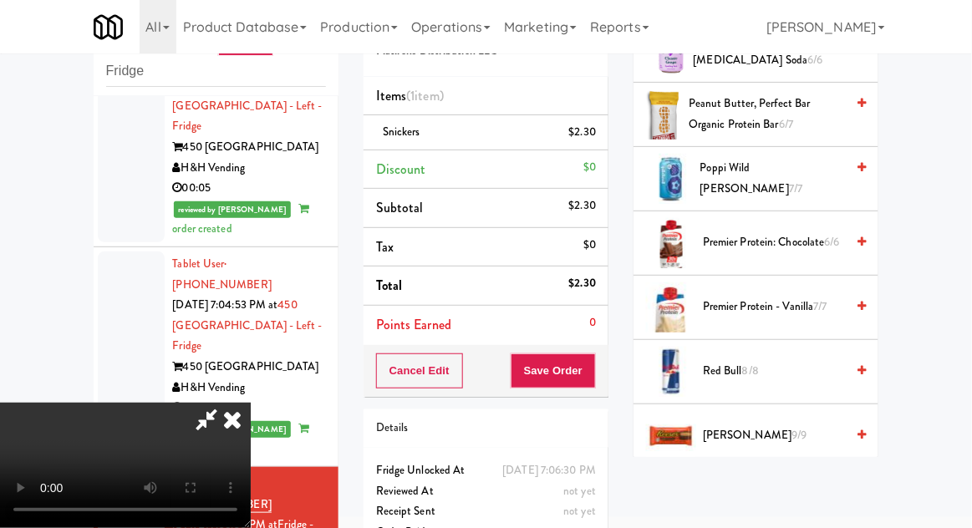
scroll to position [1620, 0]
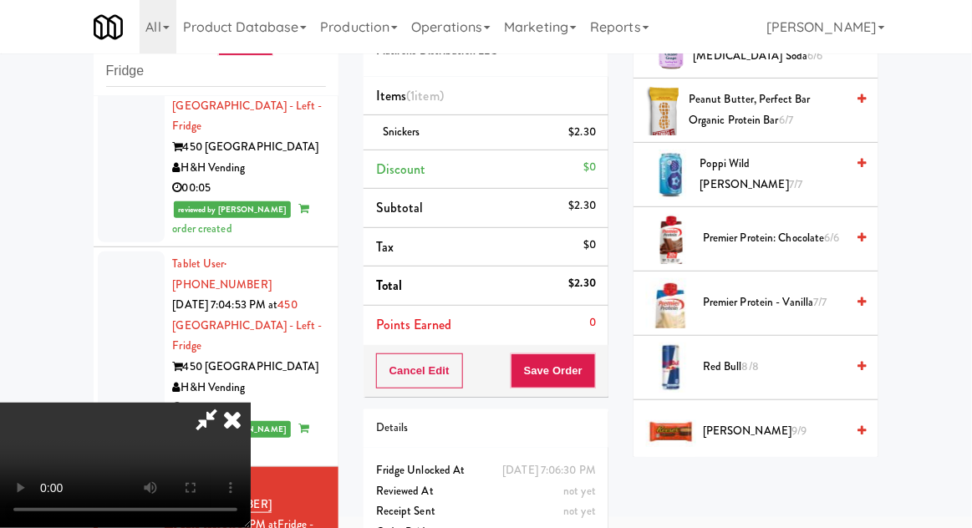
click at [804, 421] on span "[PERSON_NAME] 9/9" at bounding box center [774, 431] width 142 height 21
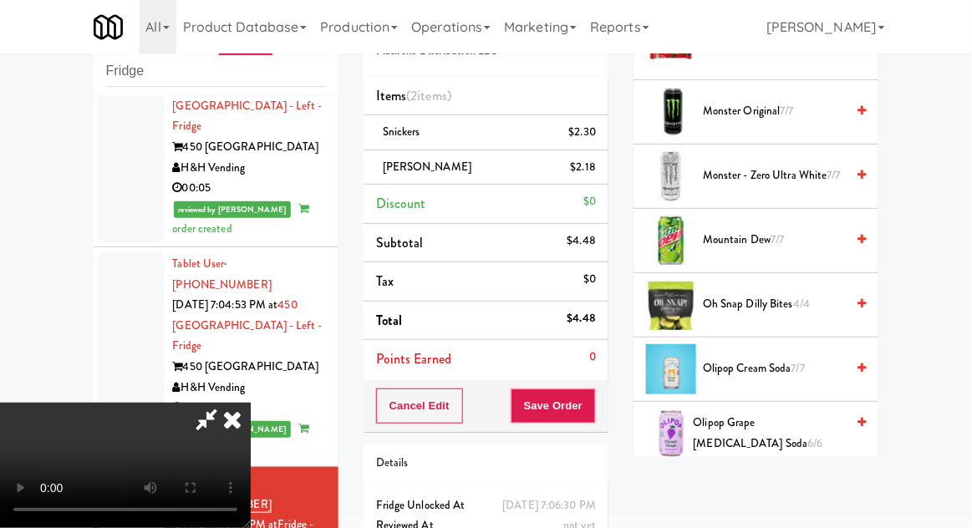
scroll to position [1217, 0]
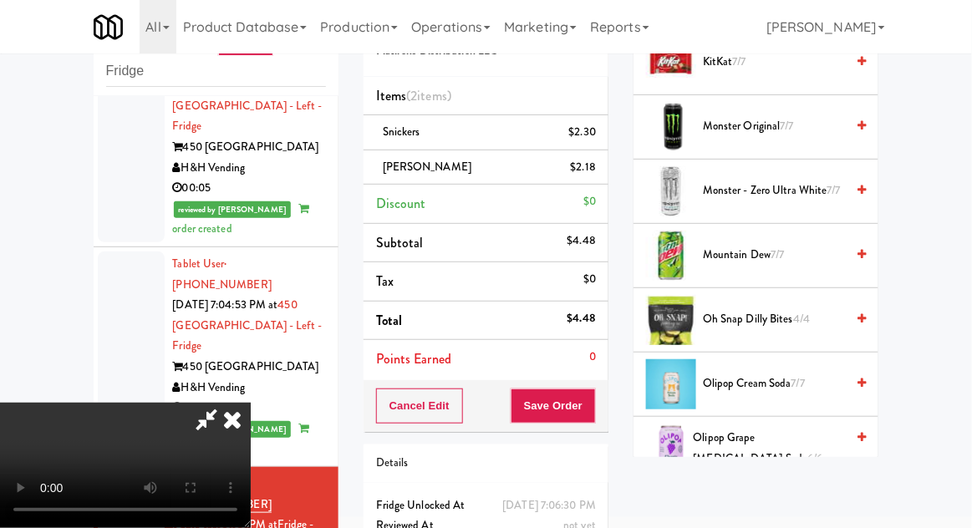
click at [815, 309] on span "Oh Snap Dilly Bites 4/4" at bounding box center [774, 319] width 142 height 21
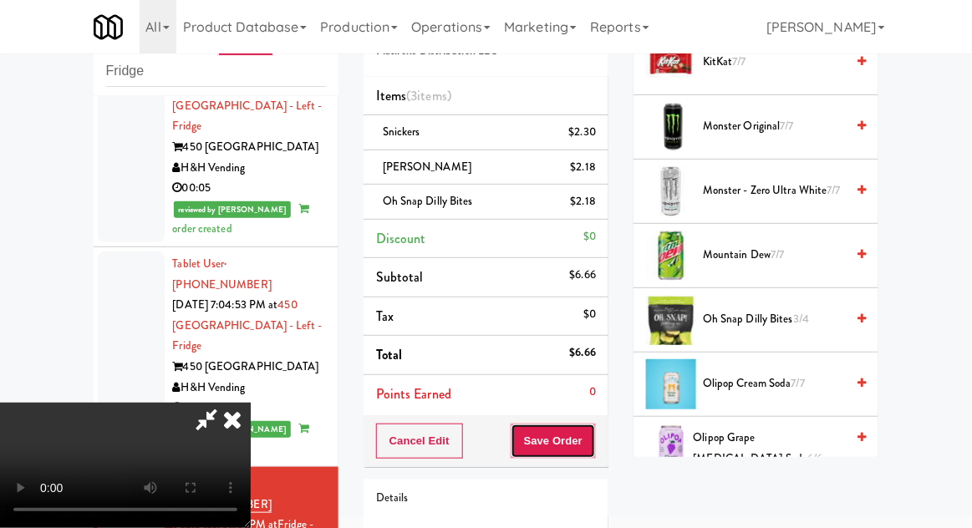
click at [588, 447] on button "Save Order" at bounding box center [553, 441] width 85 height 35
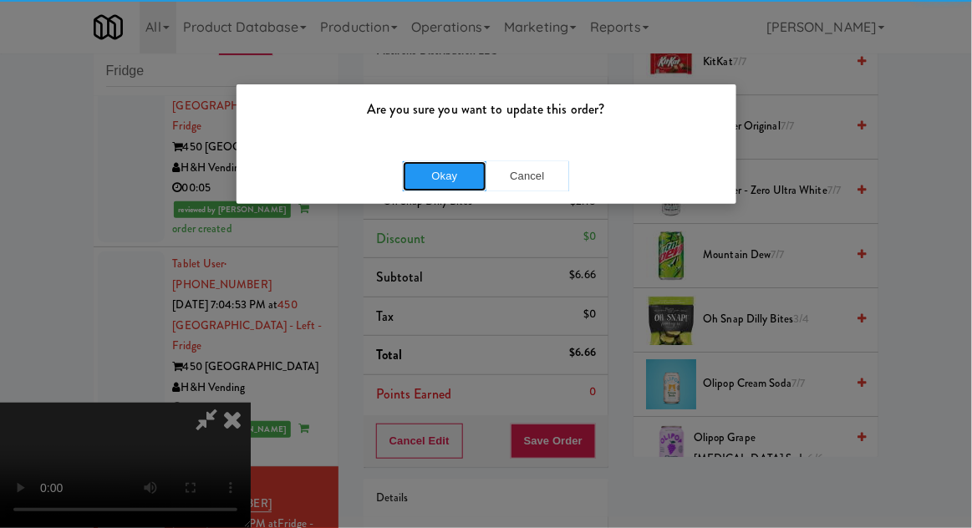
click at [440, 175] on button "Okay" at bounding box center [445, 176] width 84 height 30
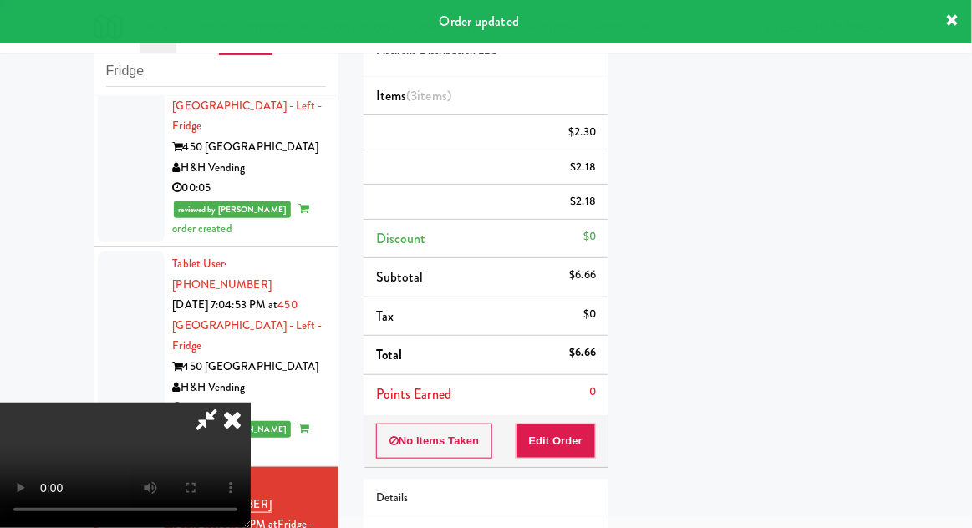
scroll to position [165, 0]
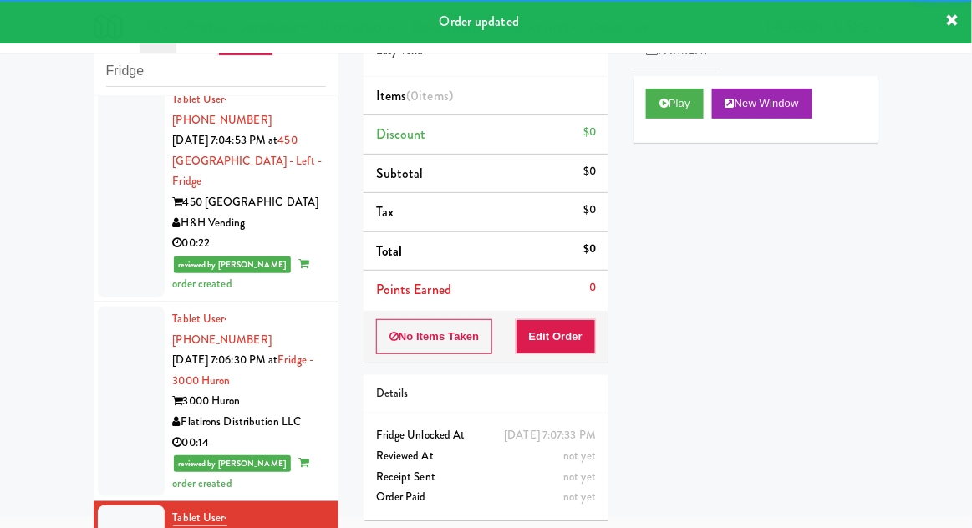
scroll to position [2495, 0]
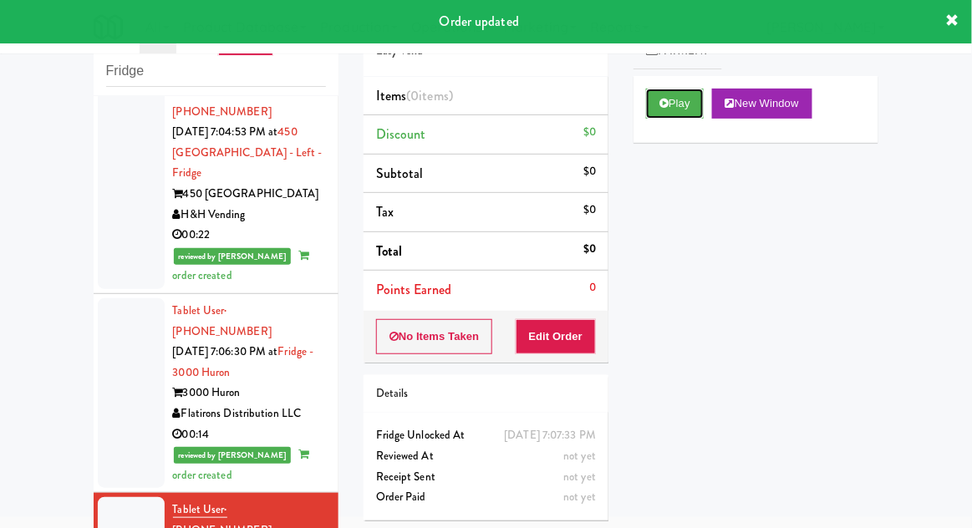
click at [674, 97] on button "Play" at bounding box center [675, 104] width 58 height 30
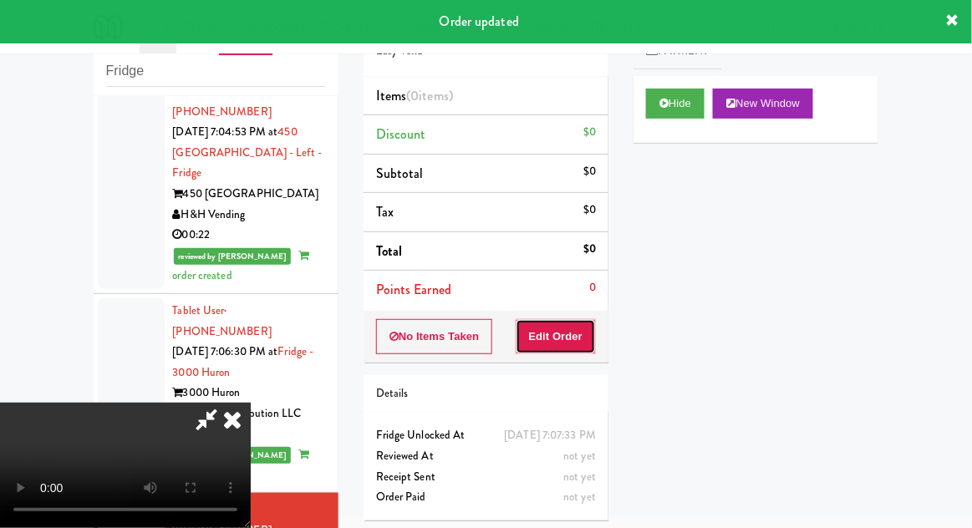
click at [574, 338] on button "Edit Order" at bounding box center [556, 336] width 81 height 35
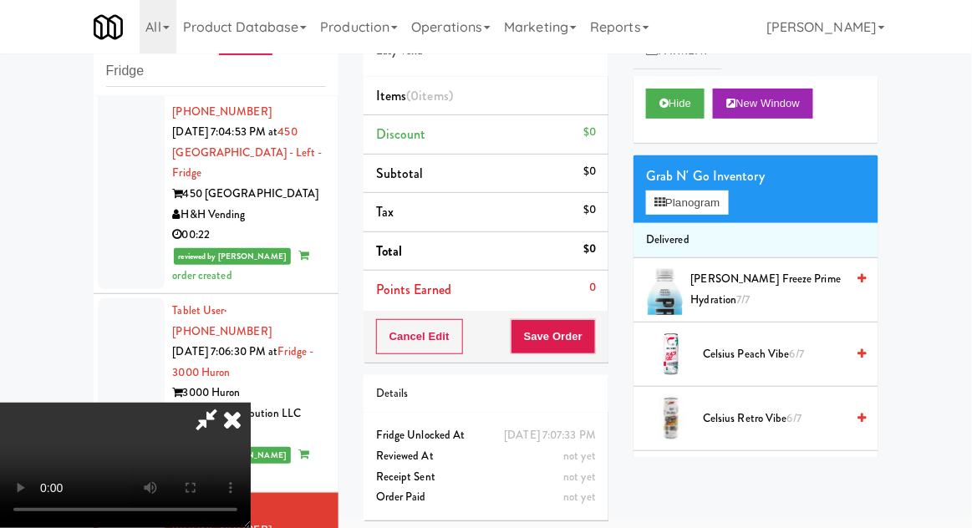
scroll to position [0, 0]
click at [701, 212] on button "Planogram" at bounding box center [687, 203] width 82 height 25
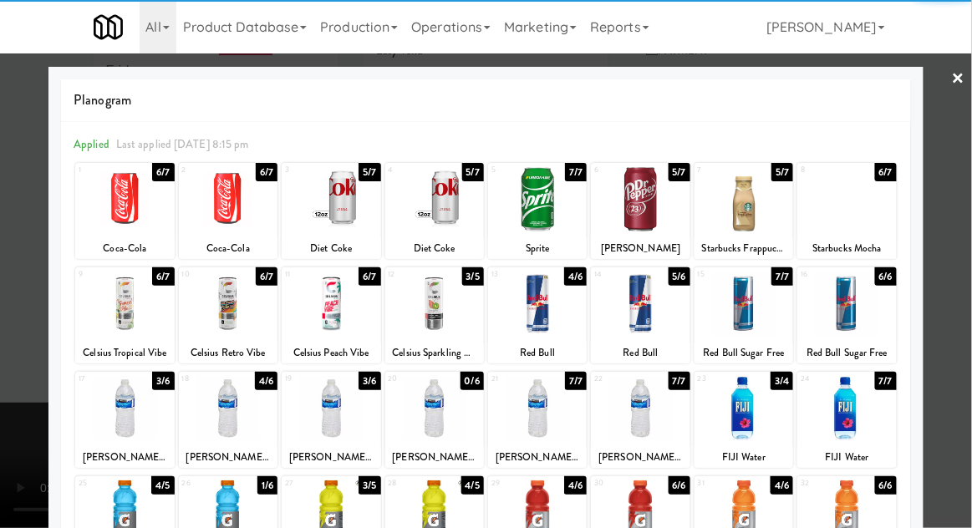
click at [536, 321] on div at bounding box center [537, 304] width 99 height 64
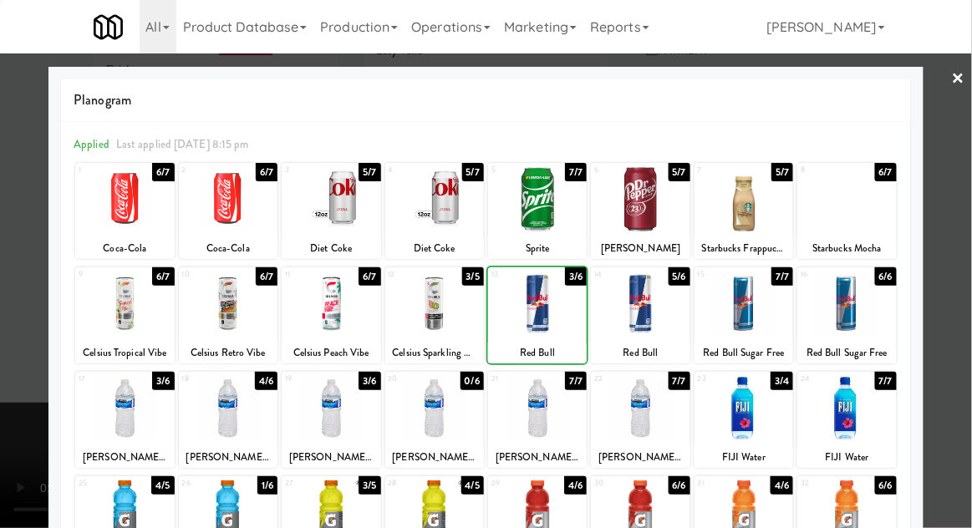
click at [963, 288] on div at bounding box center [486, 264] width 972 height 528
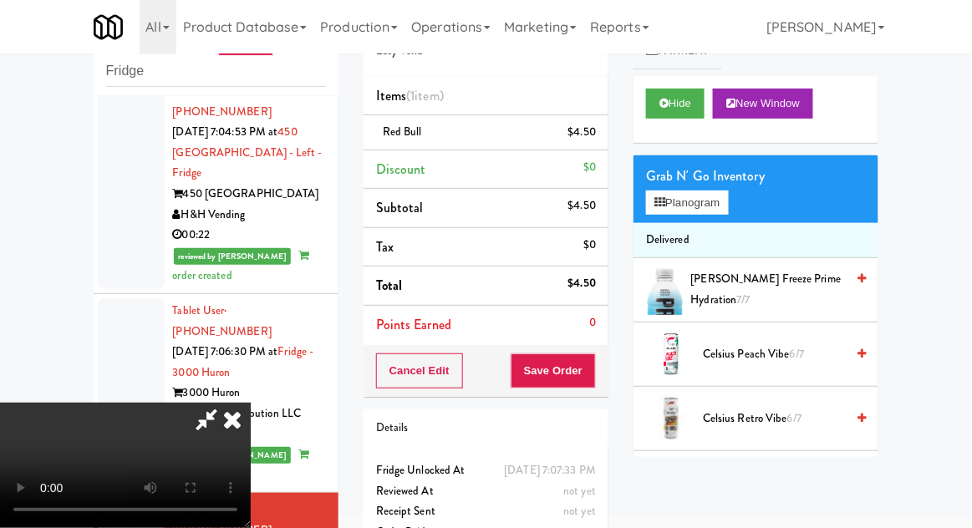
scroll to position [61, 0]
click at [595, 365] on button "Save Order" at bounding box center [553, 371] width 85 height 35
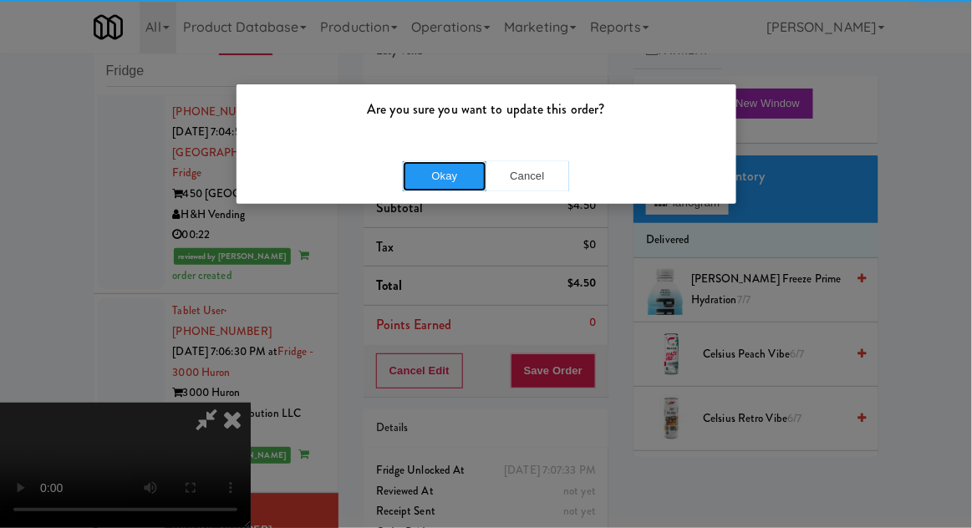
click at [452, 189] on button "Okay" at bounding box center [445, 176] width 84 height 30
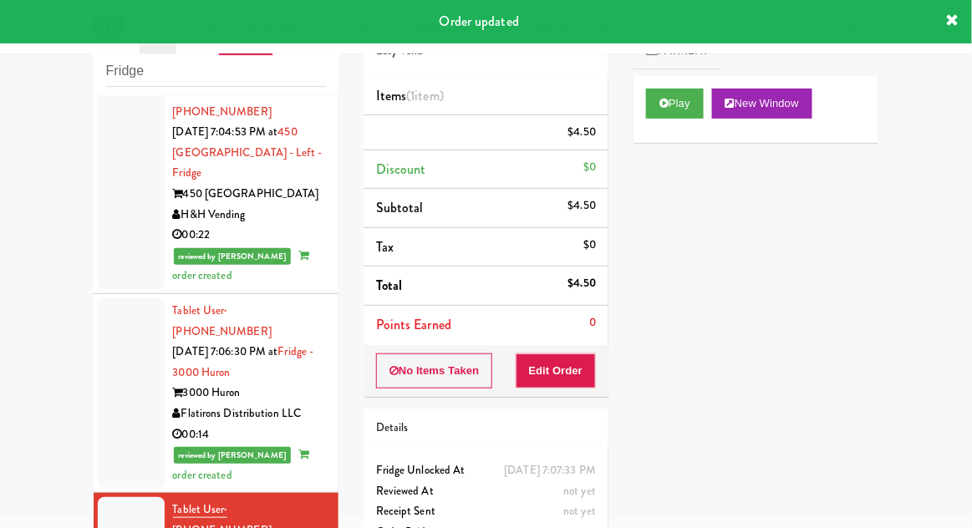
scroll to position [0, 0]
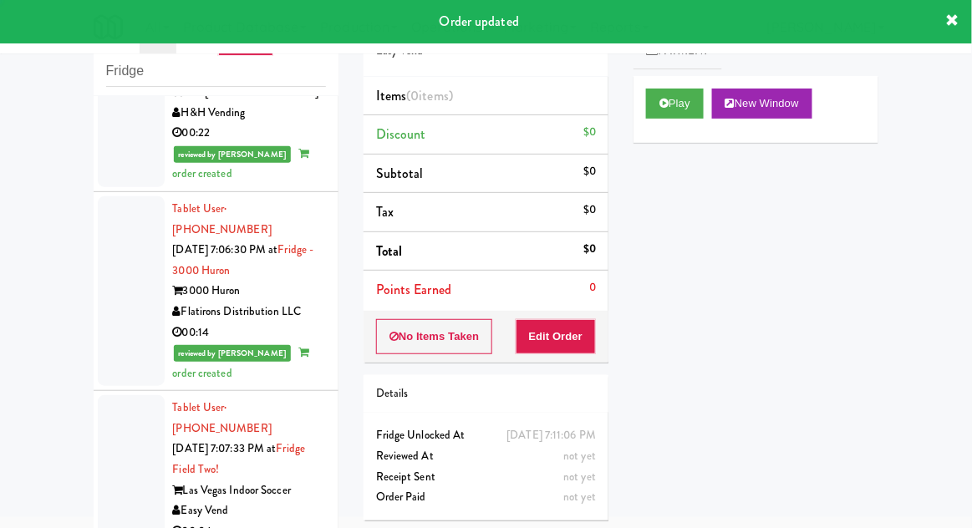
scroll to position [2687, 0]
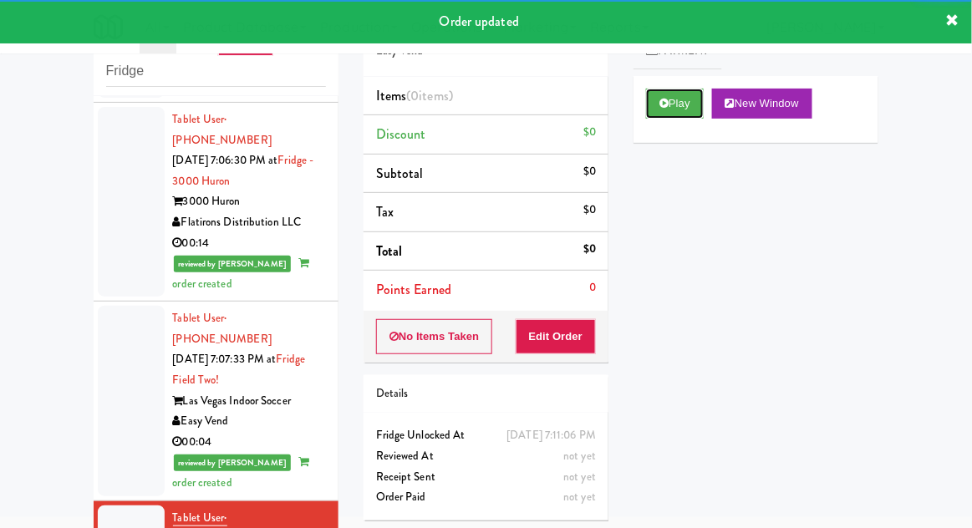
click at [672, 92] on button "Play" at bounding box center [675, 104] width 58 height 30
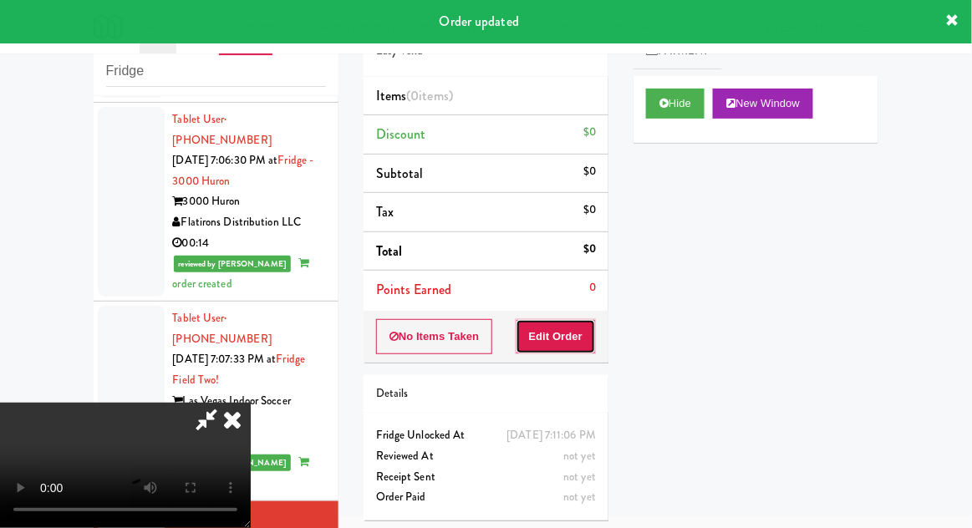
click at [573, 339] on button "Edit Order" at bounding box center [556, 336] width 81 height 35
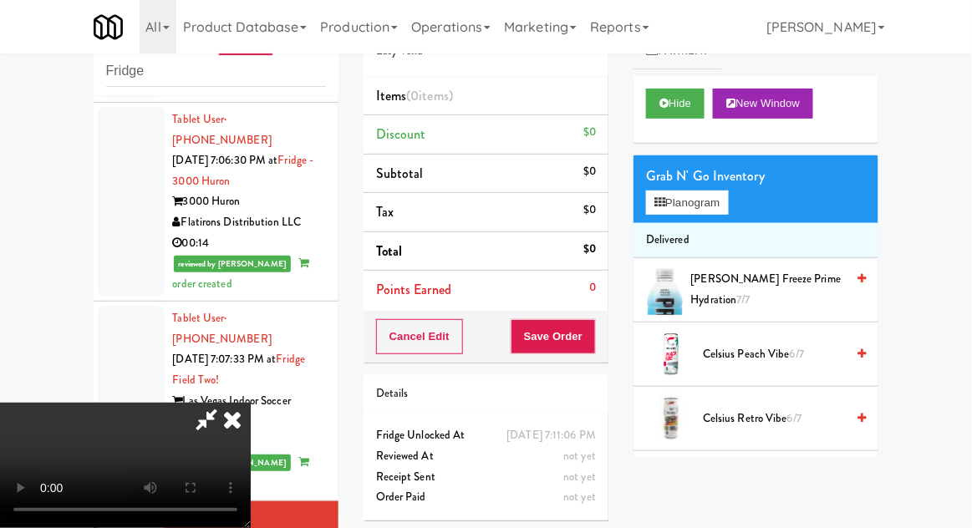
scroll to position [0, 0]
click at [702, 202] on button "Planogram" at bounding box center [687, 203] width 82 height 25
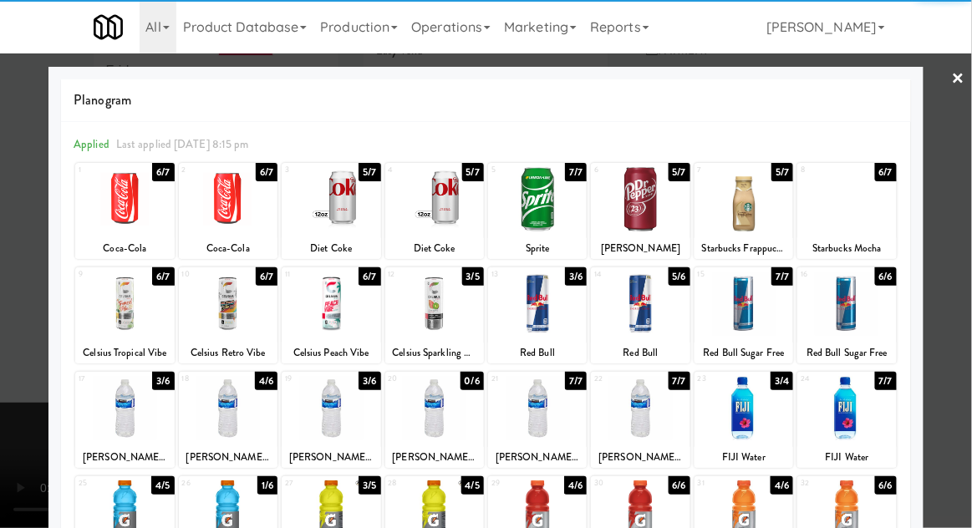
click at [338, 420] on div at bounding box center [331, 408] width 99 height 64
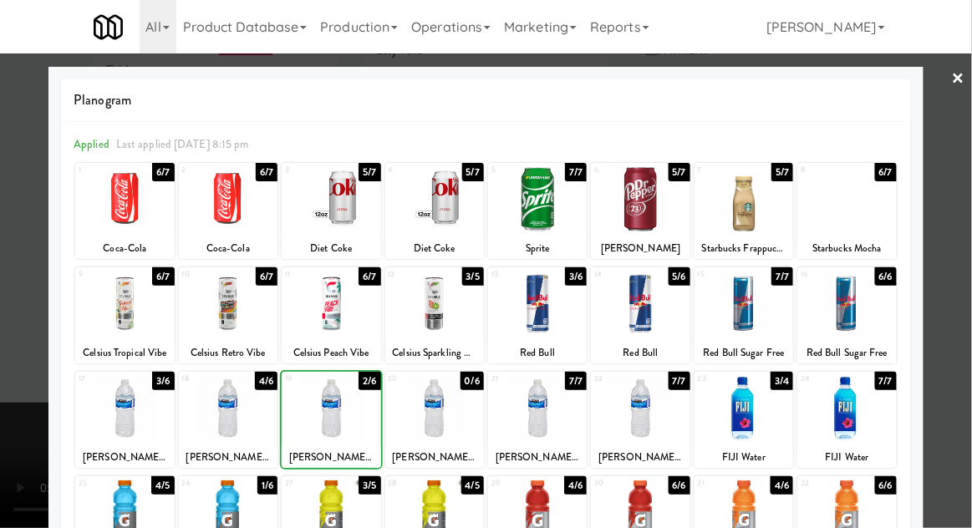
click at [964, 293] on div at bounding box center [486, 264] width 972 height 528
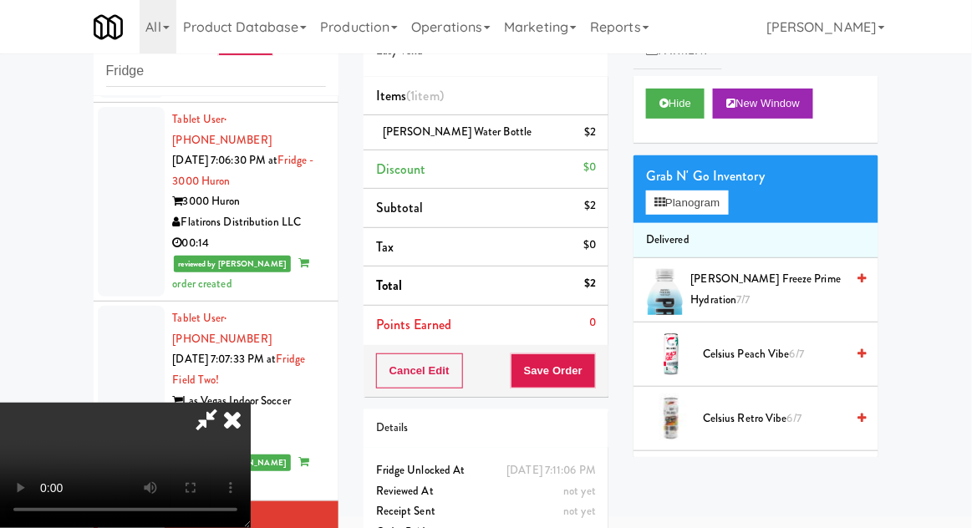
scroll to position [61, 0]
click at [596, 377] on button "Save Order" at bounding box center [553, 371] width 85 height 35
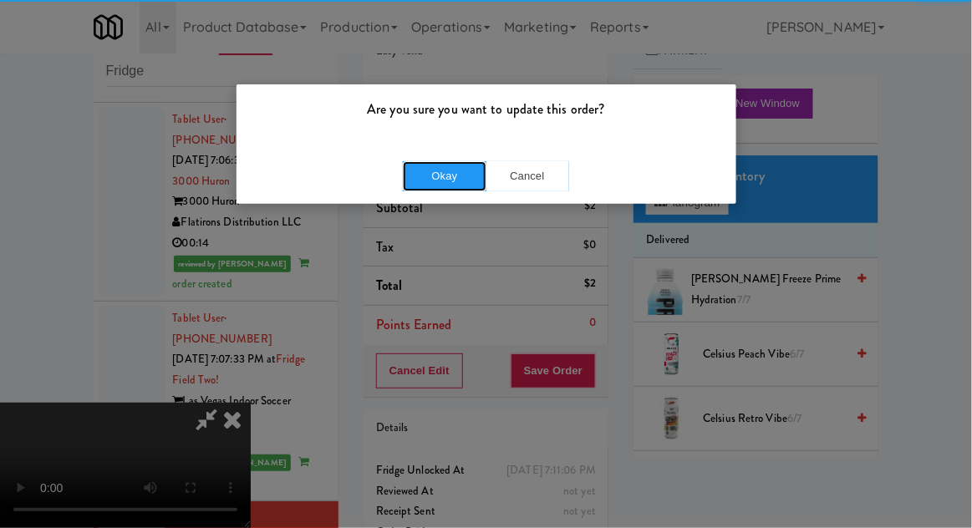
click at [441, 171] on button "Okay" at bounding box center [445, 176] width 84 height 30
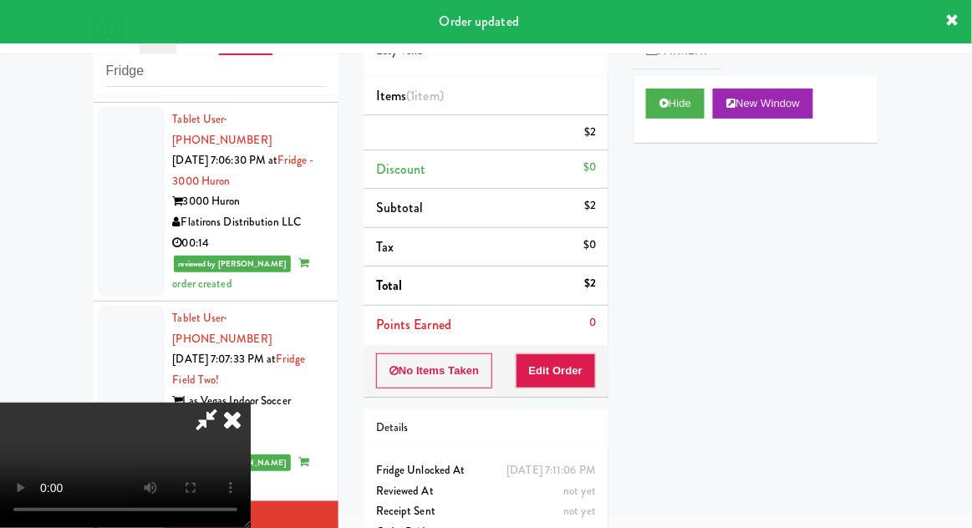
scroll to position [0, 0]
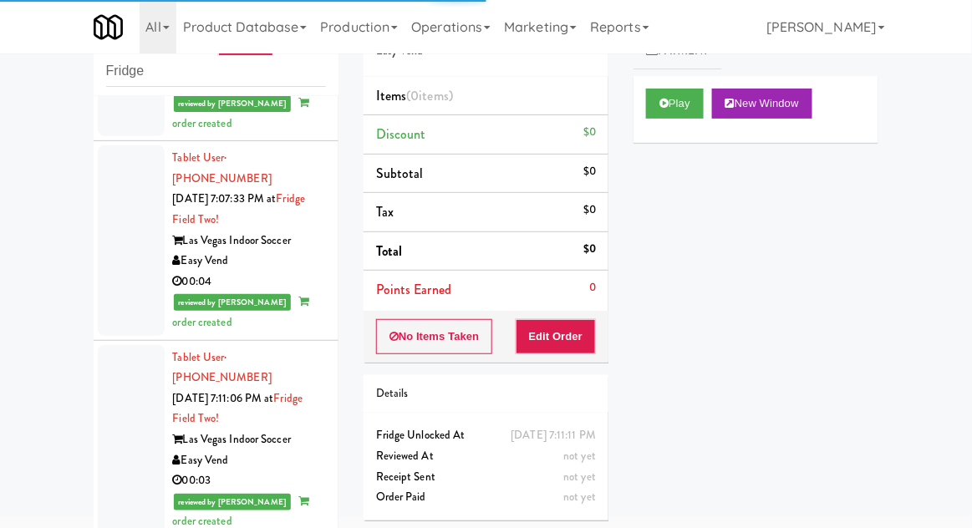
scroll to position [2850, 0]
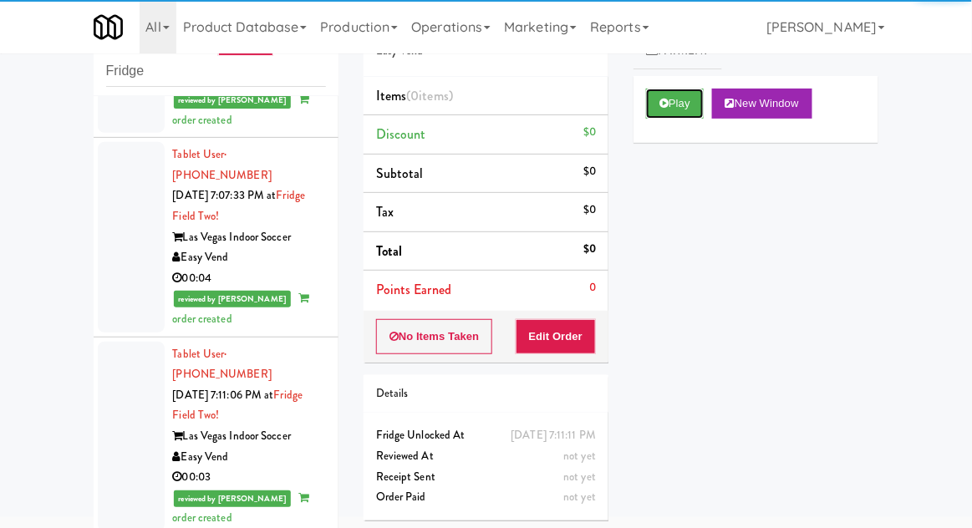
click at [674, 108] on button "Play" at bounding box center [675, 104] width 58 height 30
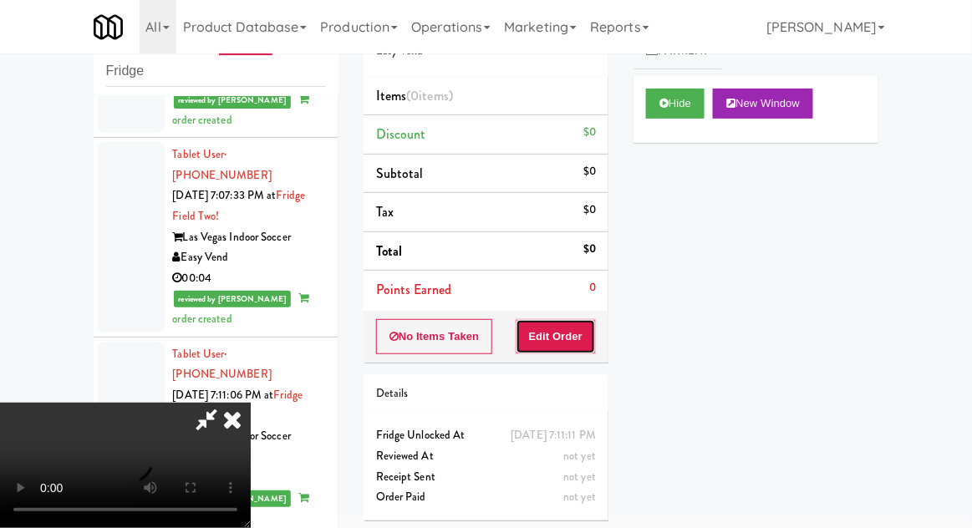
click at [560, 350] on button "Edit Order" at bounding box center [556, 336] width 81 height 35
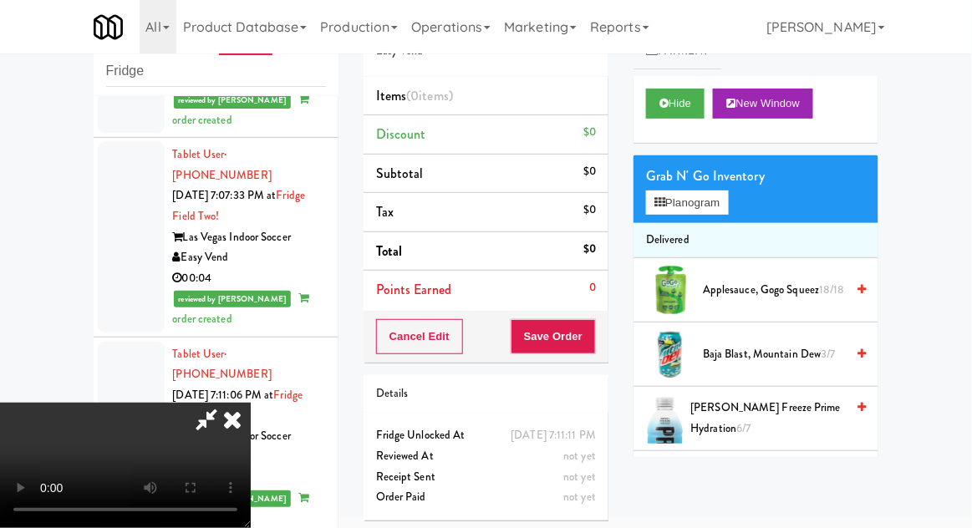
scroll to position [0, 0]
click at [673, 201] on button "Planogram" at bounding box center [687, 203] width 82 height 25
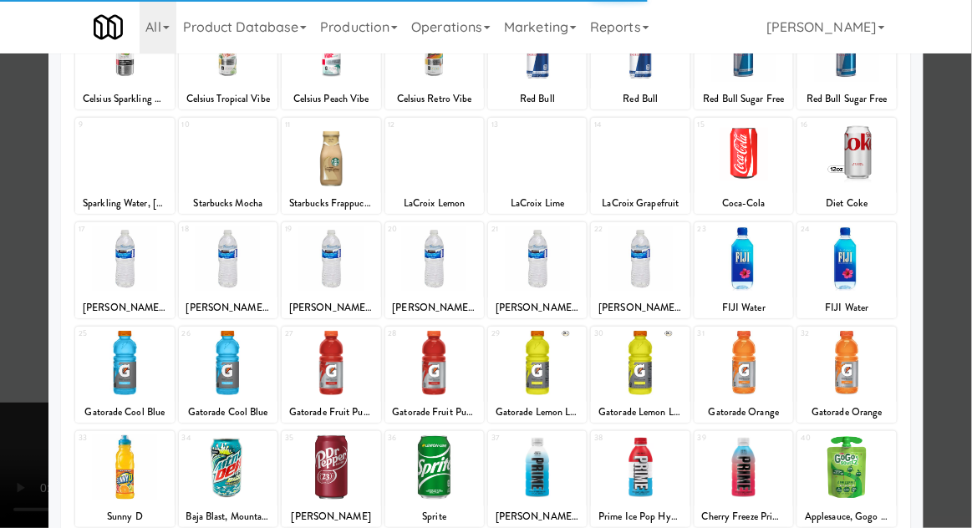
scroll to position [155, 0]
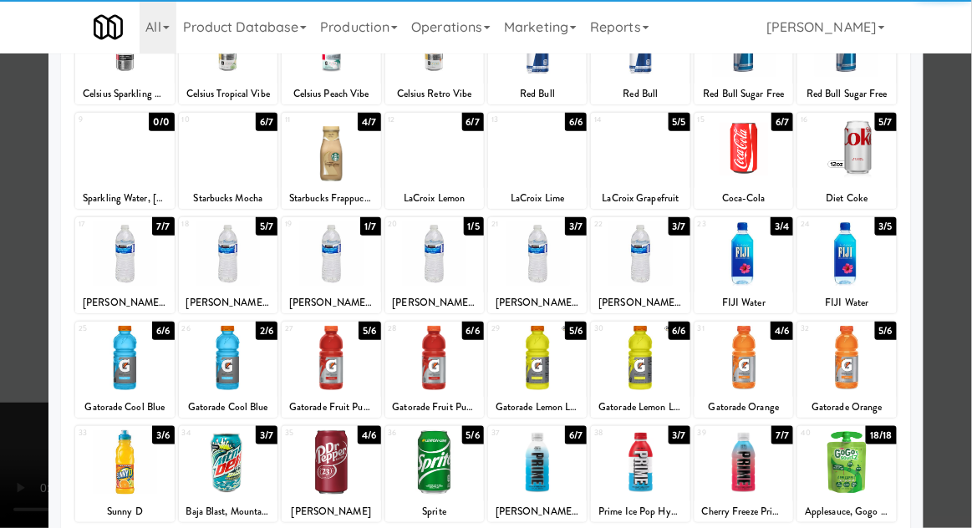
click at [229, 471] on div at bounding box center [228, 463] width 99 height 64
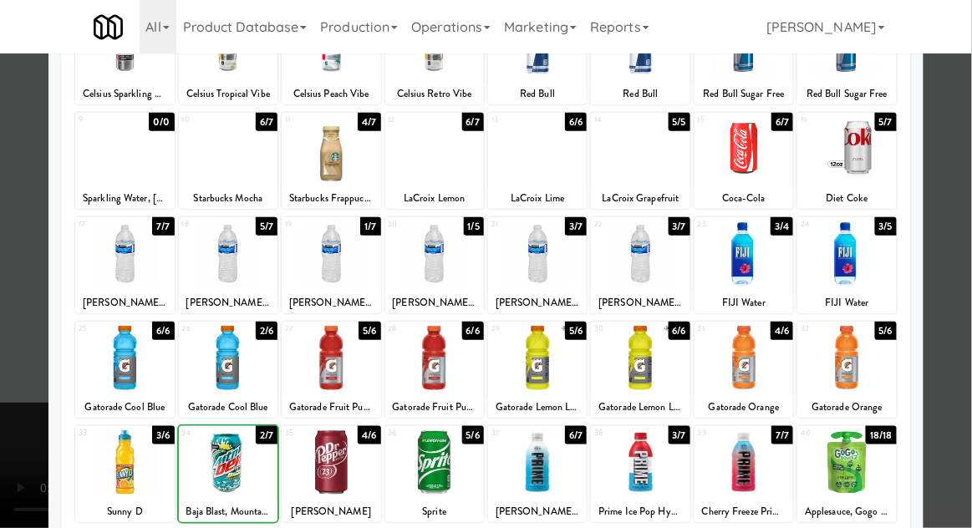
click at [964, 298] on div at bounding box center [486, 264] width 972 height 528
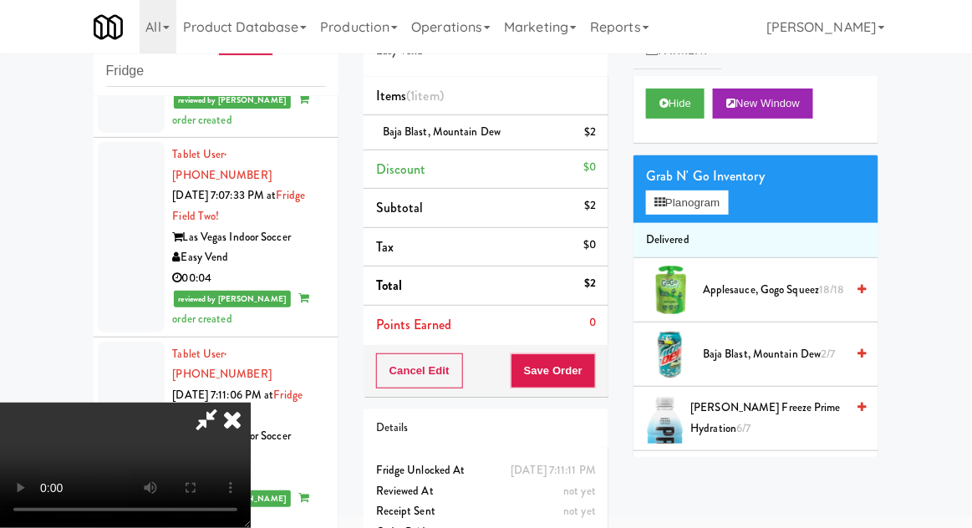
scroll to position [61, 0]
click at [596, 378] on button "Save Order" at bounding box center [553, 371] width 85 height 35
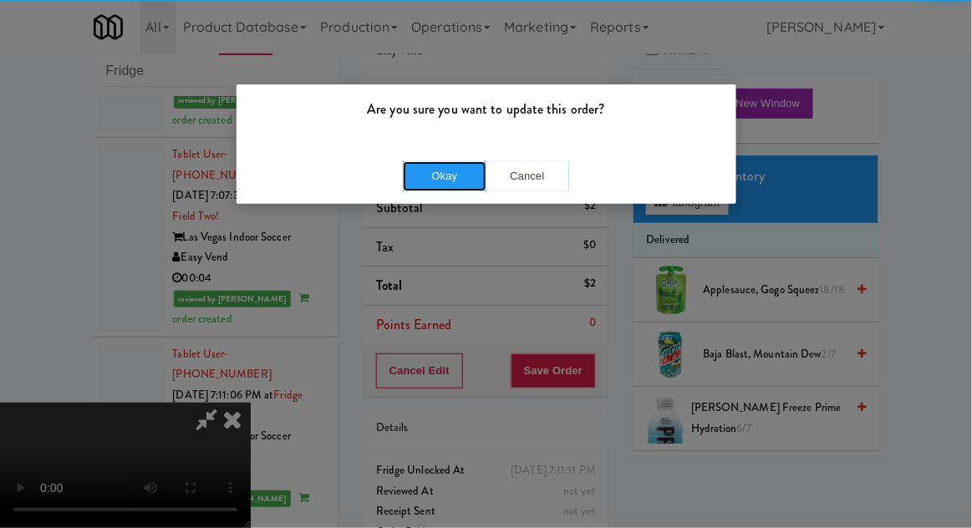
click at [436, 186] on button "Okay" at bounding box center [445, 176] width 84 height 30
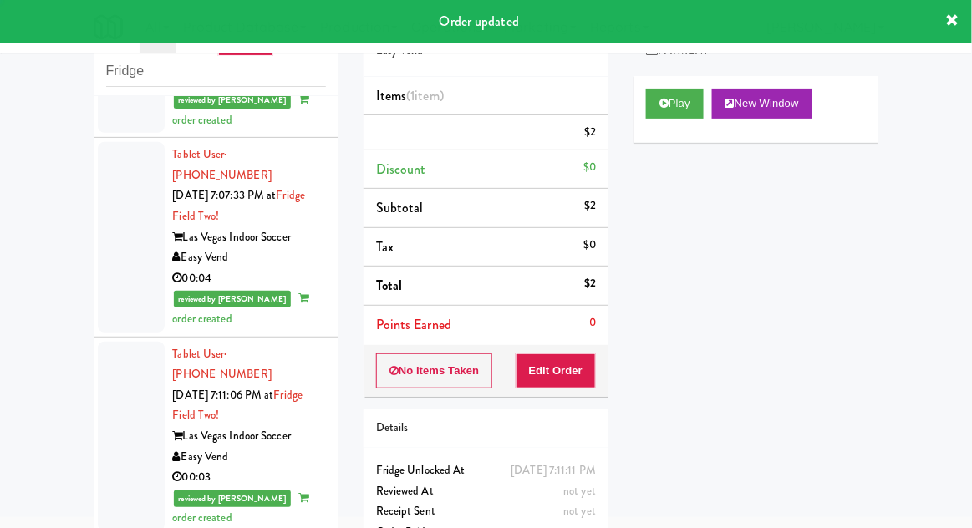
scroll to position [0, 0]
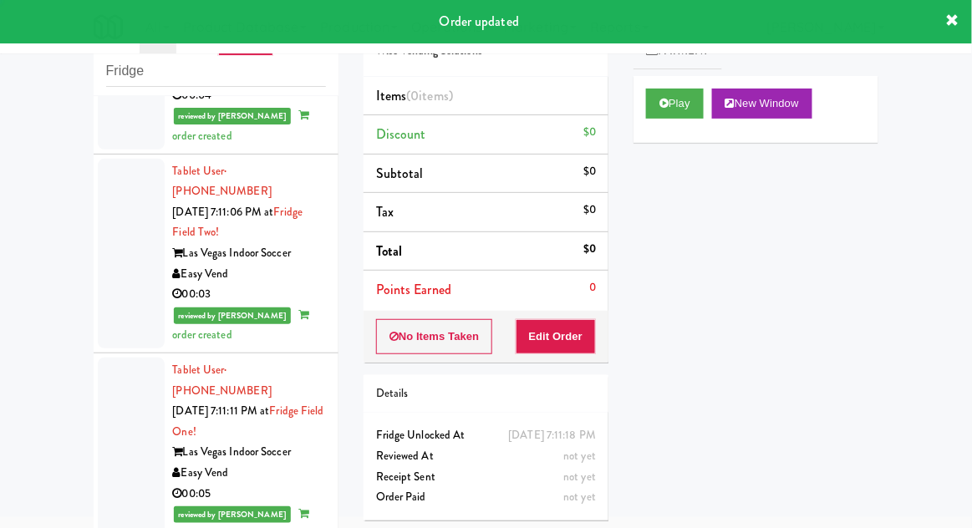
scroll to position [3035, 0]
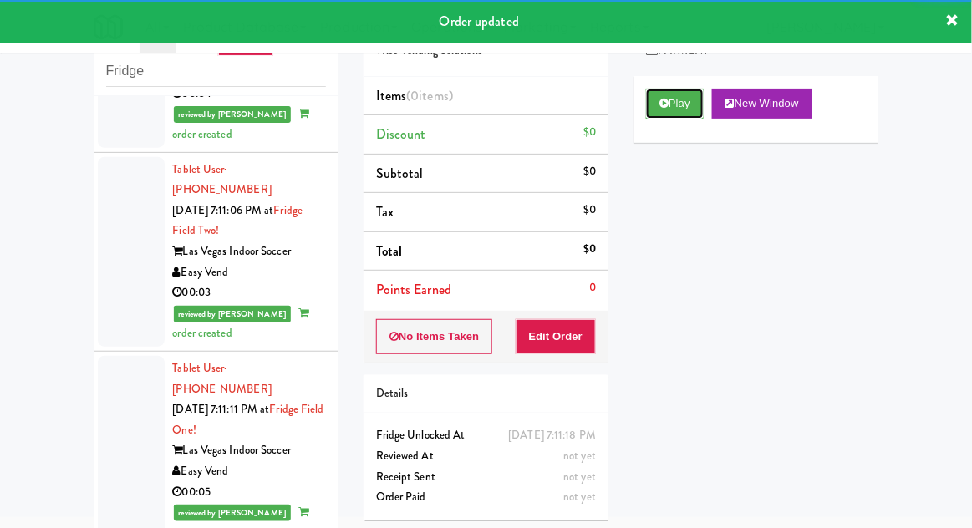
click at [676, 116] on button "Play" at bounding box center [675, 104] width 58 height 30
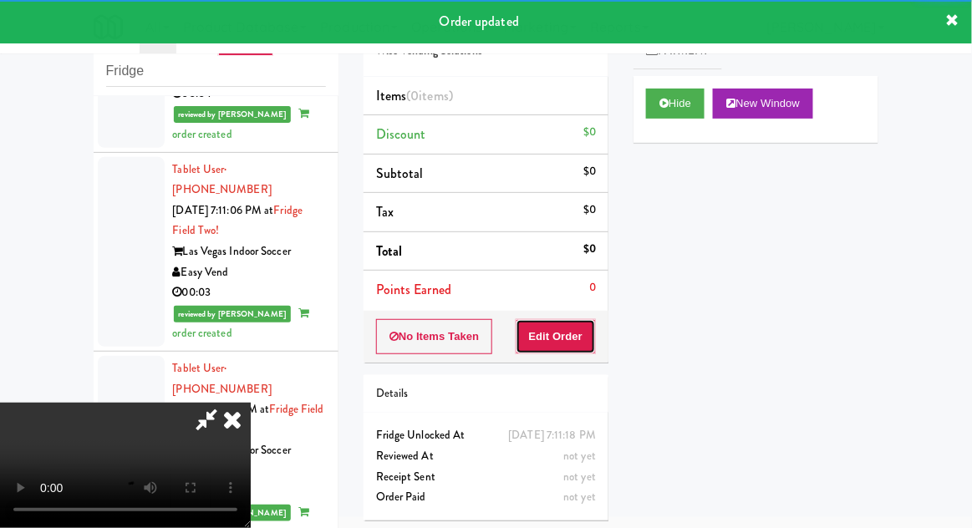
click at [574, 339] on button "Edit Order" at bounding box center [556, 336] width 81 height 35
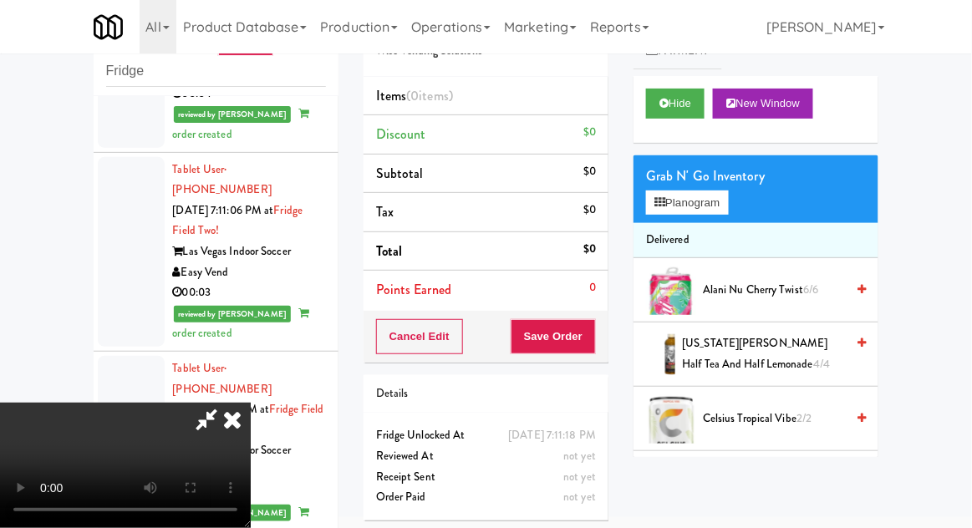
scroll to position [0, 0]
click at [687, 212] on button "Planogram" at bounding box center [687, 203] width 82 height 25
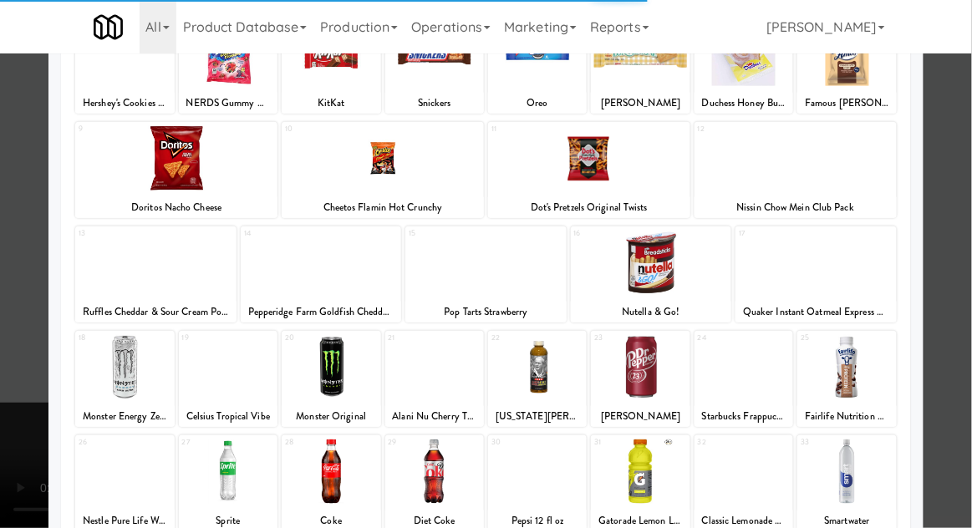
scroll to position [125, 0]
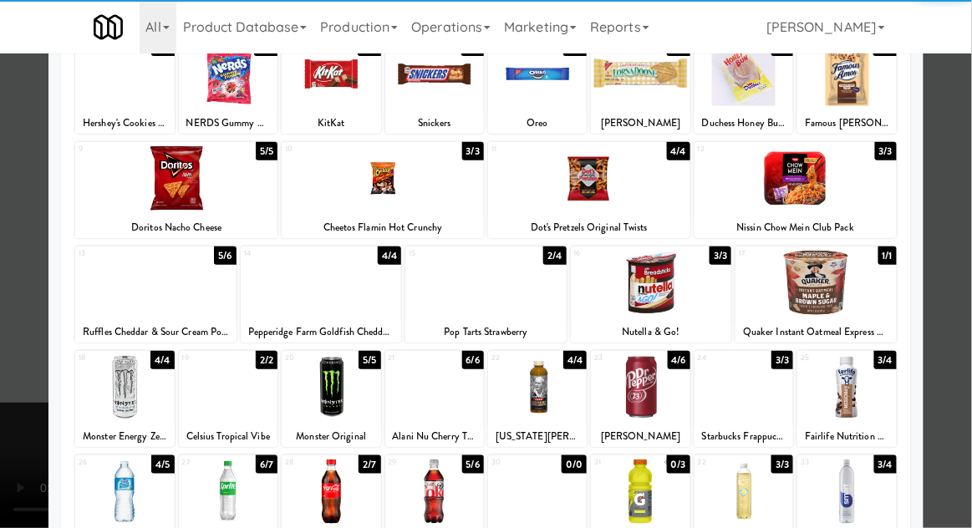
click at [325, 492] on div at bounding box center [331, 492] width 99 height 64
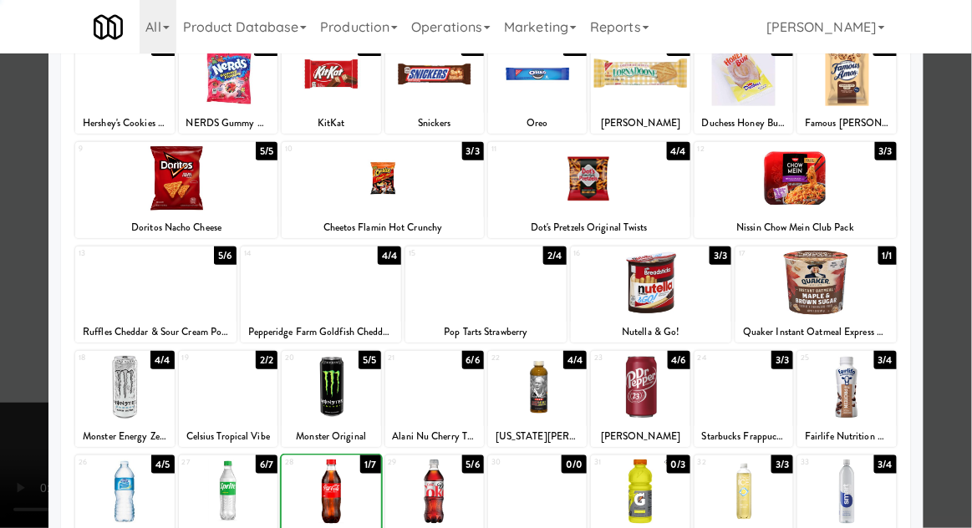
click at [962, 293] on div at bounding box center [486, 264] width 972 height 528
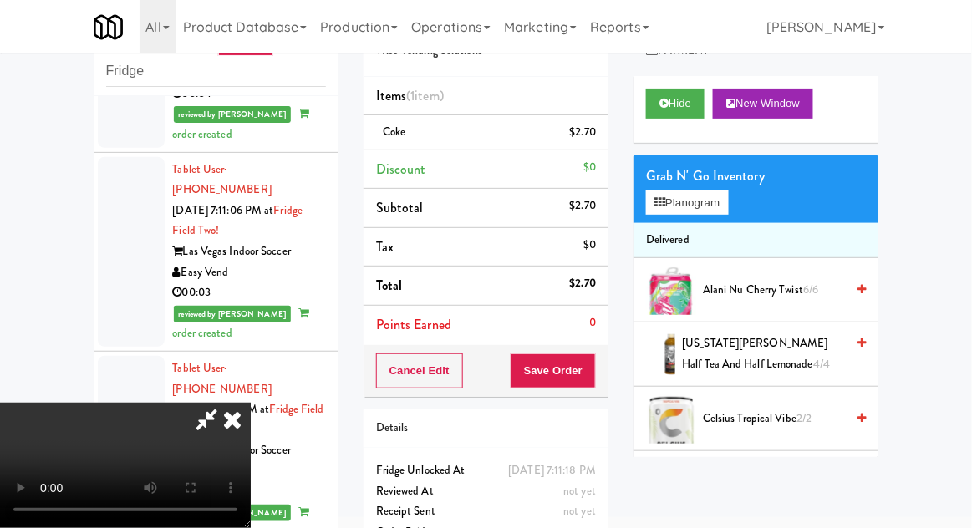
scroll to position [61, 0]
click at [592, 385] on button "Save Order" at bounding box center [553, 371] width 85 height 35
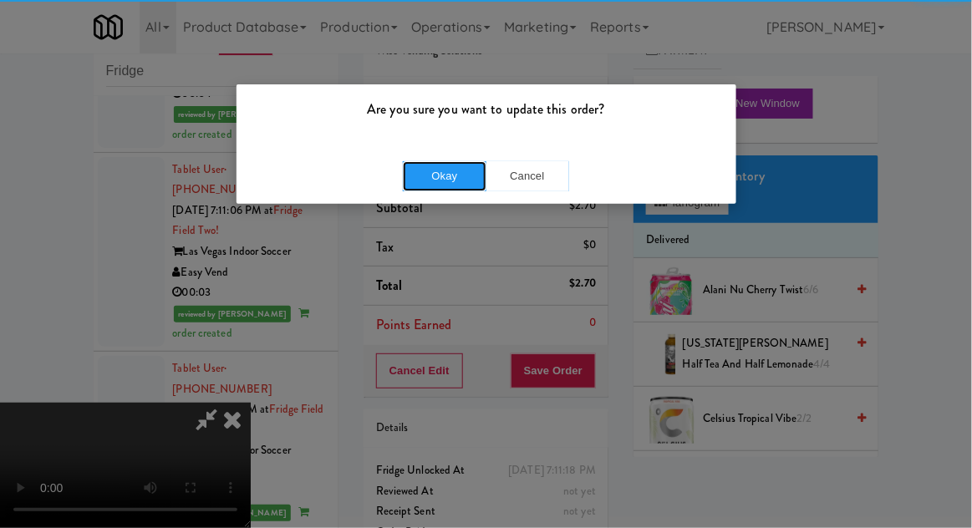
click at [450, 176] on button "Okay" at bounding box center [445, 176] width 84 height 30
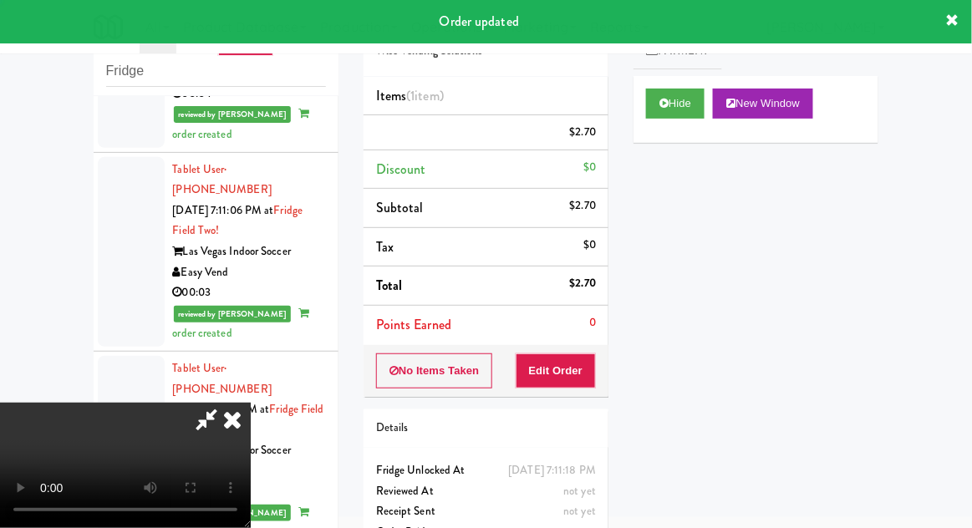
scroll to position [0, 0]
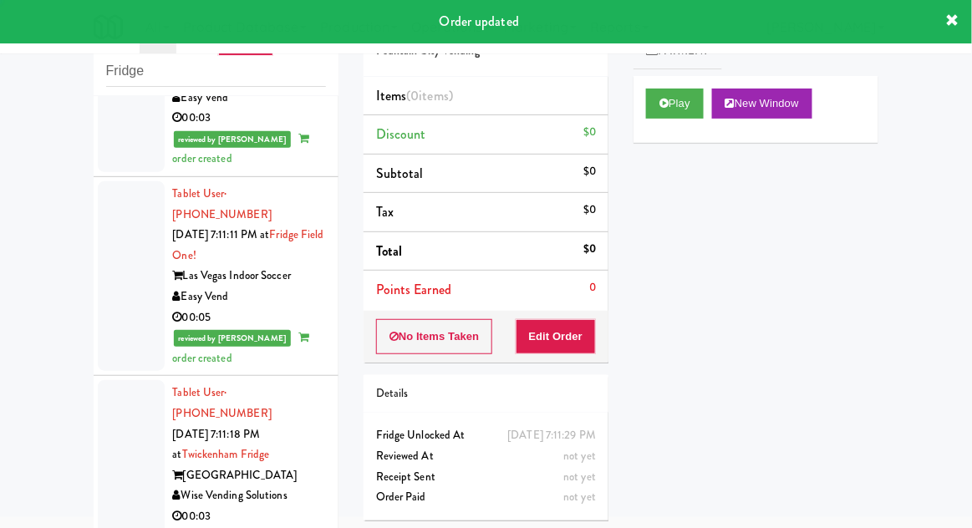
scroll to position [3224, 0]
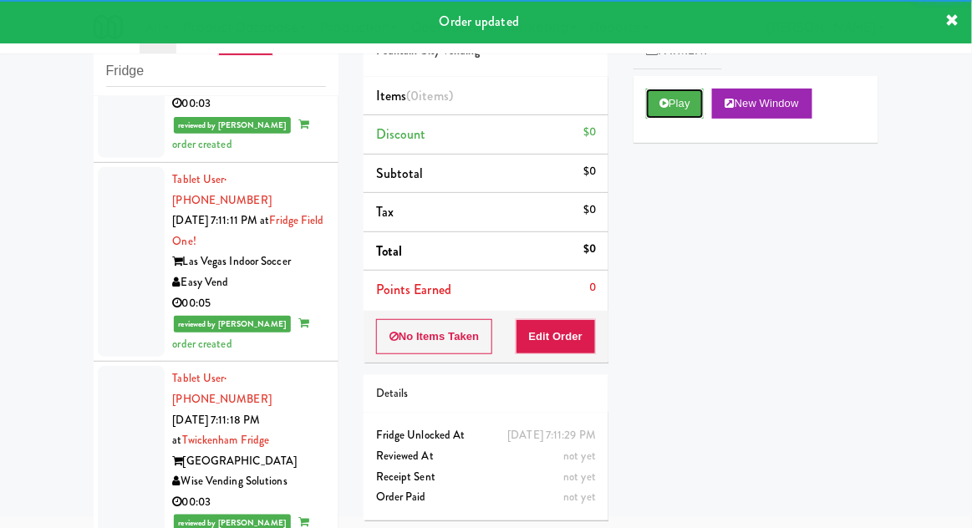
click at [673, 108] on button "Play" at bounding box center [675, 104] width 58 height 30
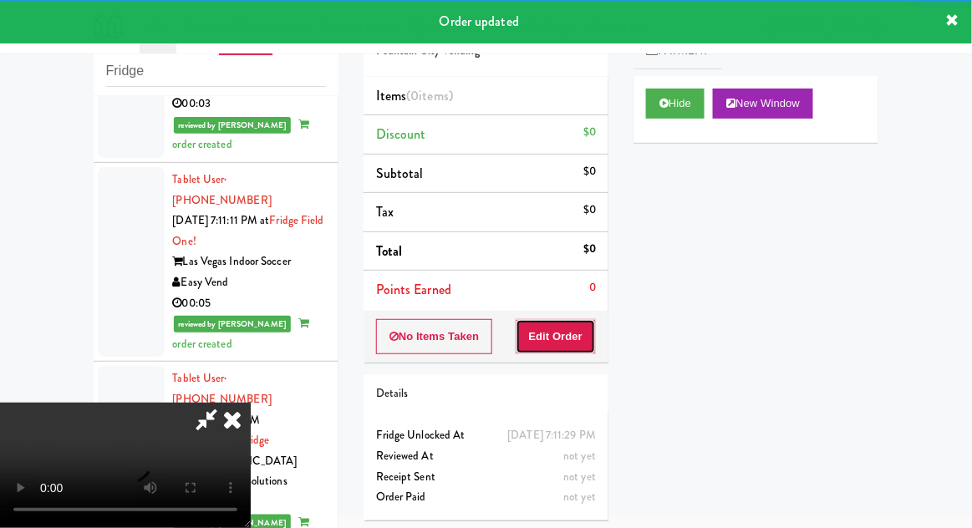
click at [574, 332] on button "Edit Order" at bounding box center [556, 336] width 81 height 35
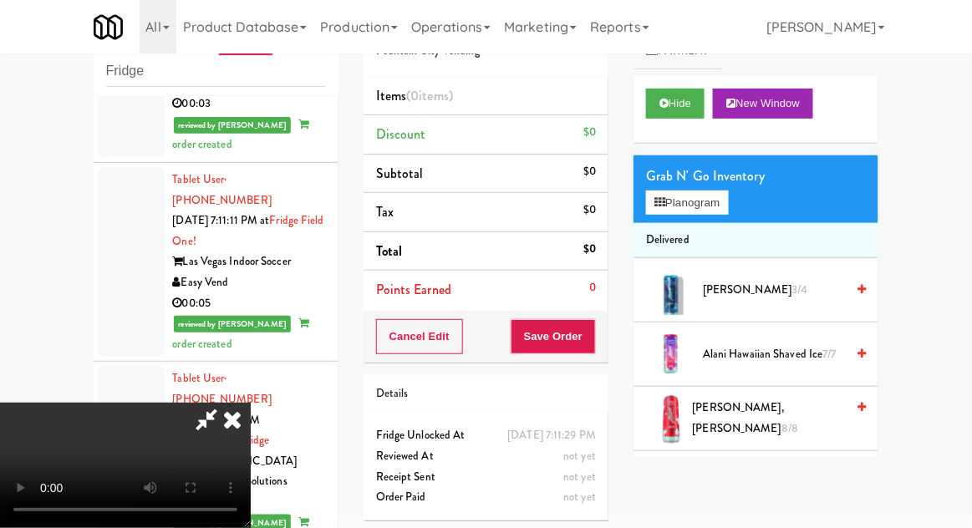
scroll to position [0, 0]
click at [682, 191] on button "Planogram" at bounding box center [687, 203] width 82 height 25
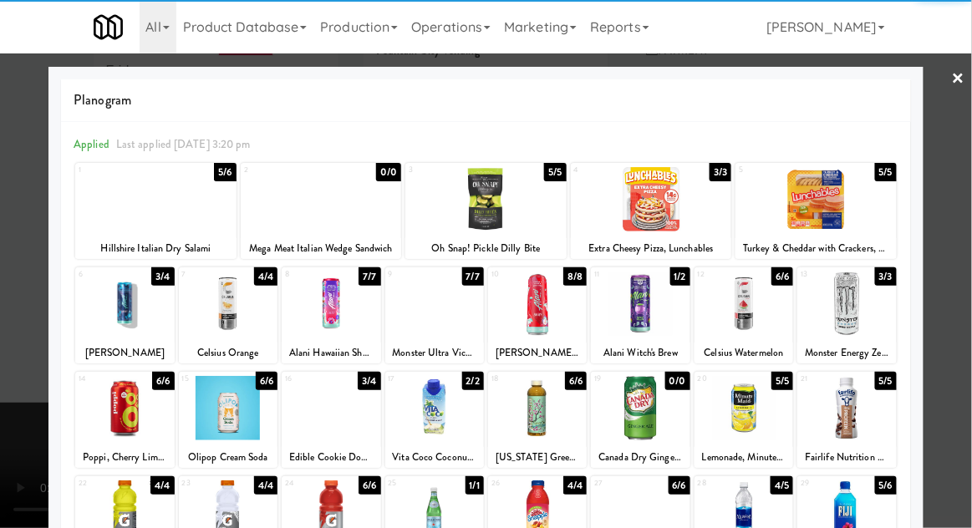
click at [222, 412] on div at bounding box center [228, 408] width 99 height 64
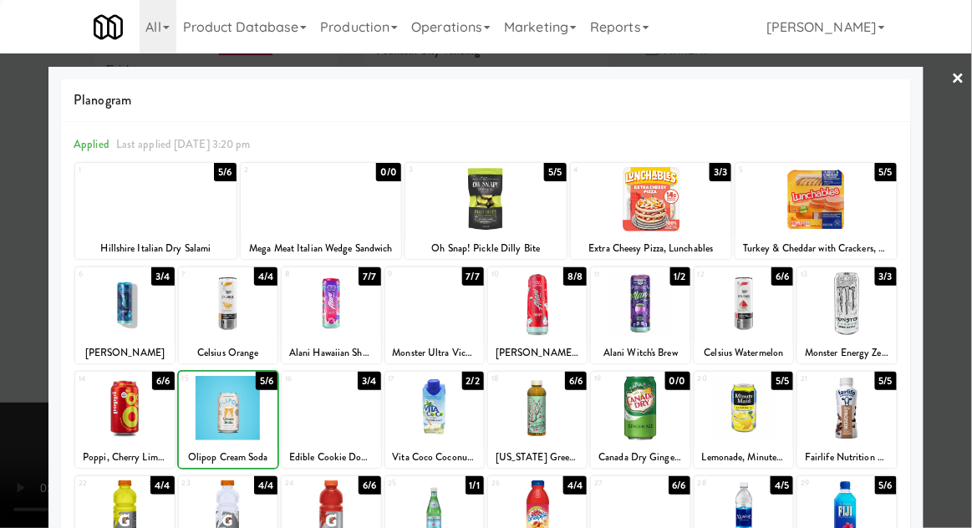
click at [967, 287] on div at bounding box center [486, 264] width 972 height 528
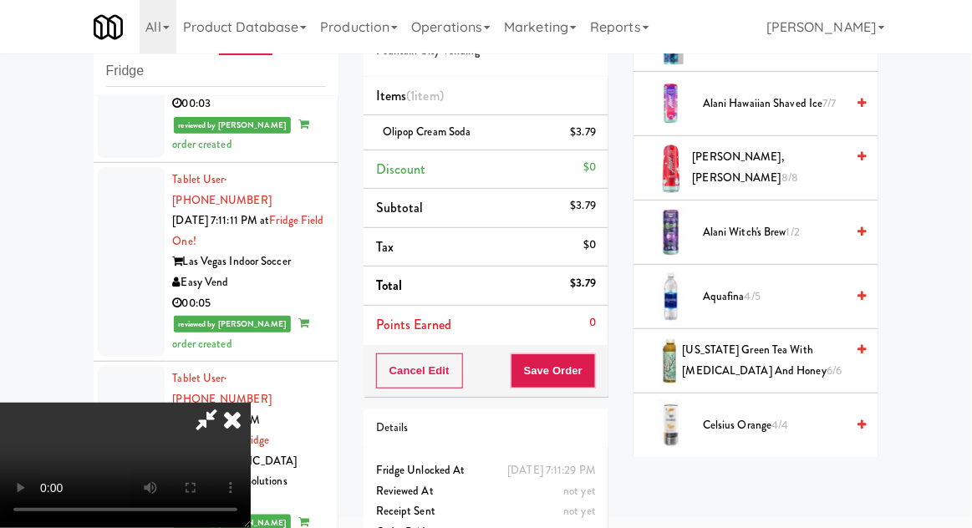
scroll to position [254, 0]
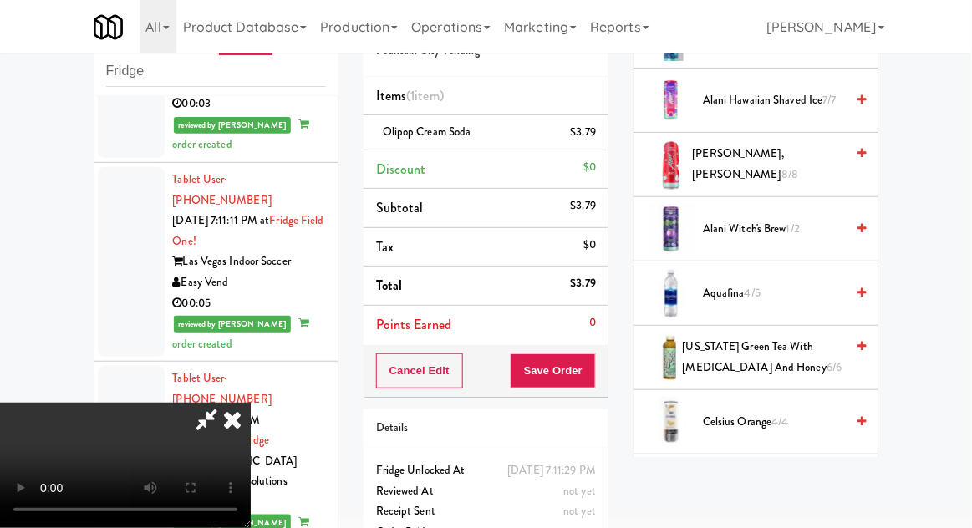
click at [794, 365] on span "[US_STATE] Green Tea with [MEDICAL_DATA] and Honey 6/6" at bounding box center [764, 357] width 163 height 41
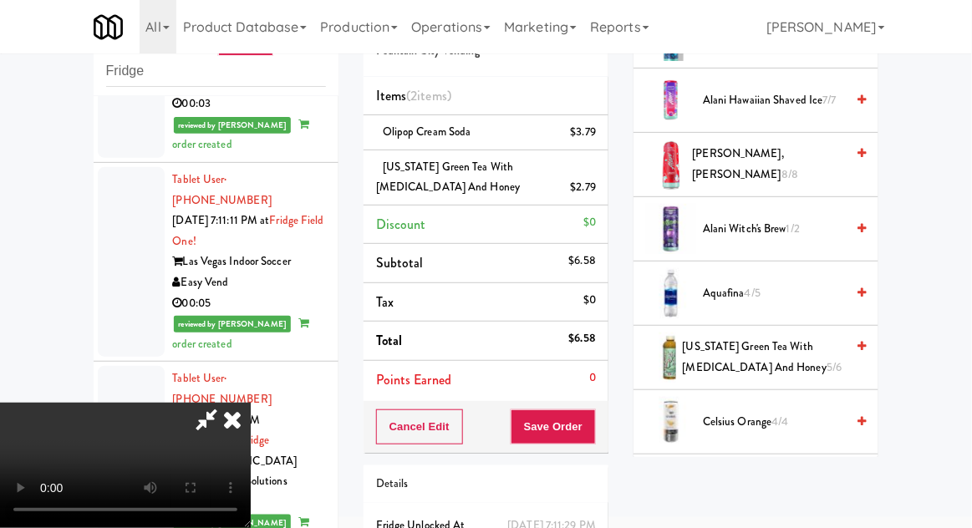
scroll to position [97, 0]
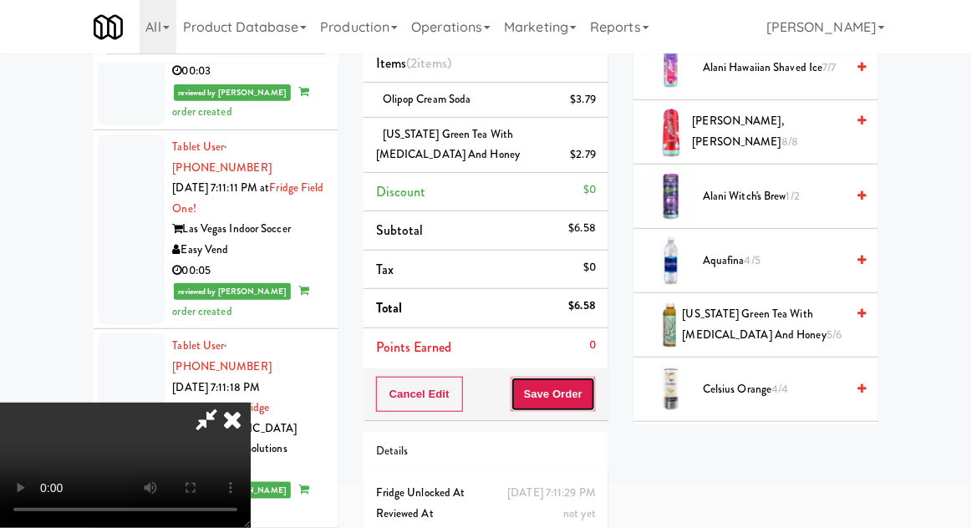
click at [595, 404] on button "Save Order" at bounding box center [553, 394] width 85 height 35
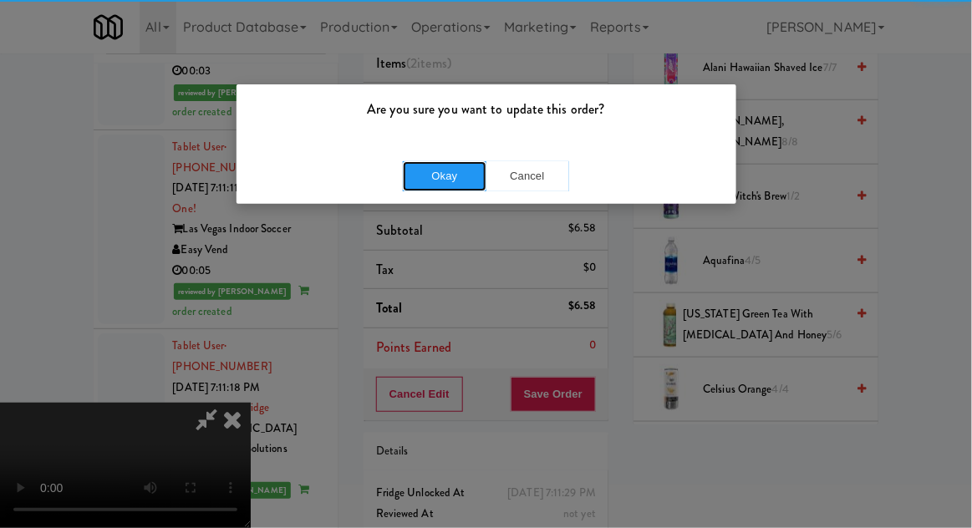
click at [451, 167] on button "Okay" at bounding box center [445, 176] width 84 height 30
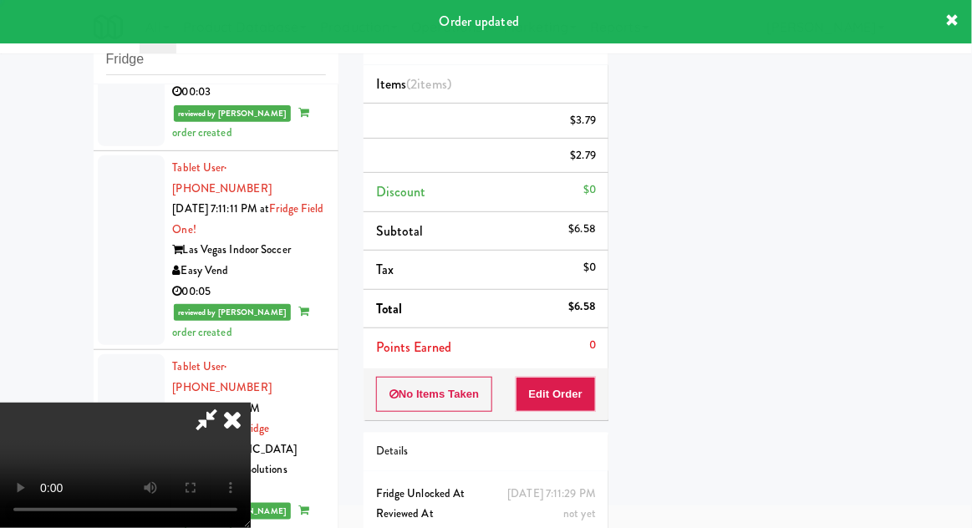
scroll to position [0, 0]
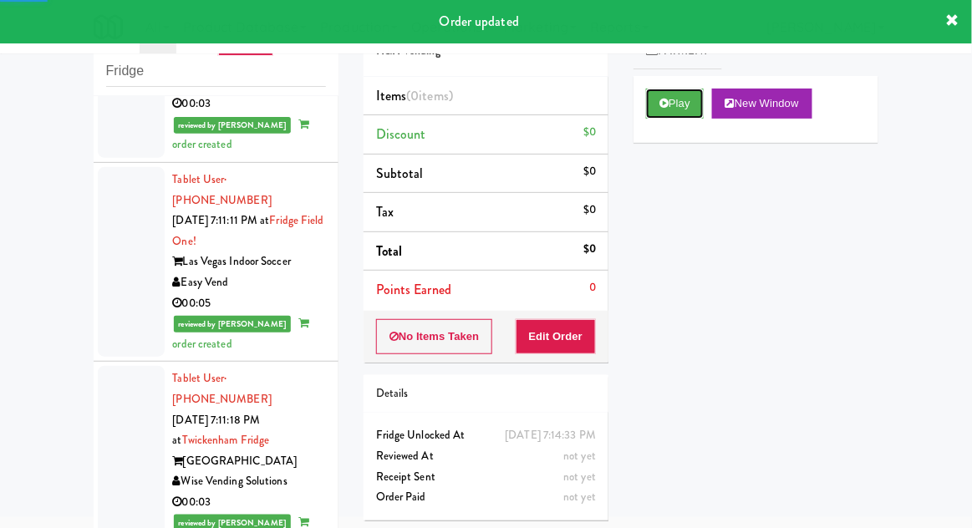
click at [666, 115] on button "Play" at bounding box center [675, 104] width 58 height 30
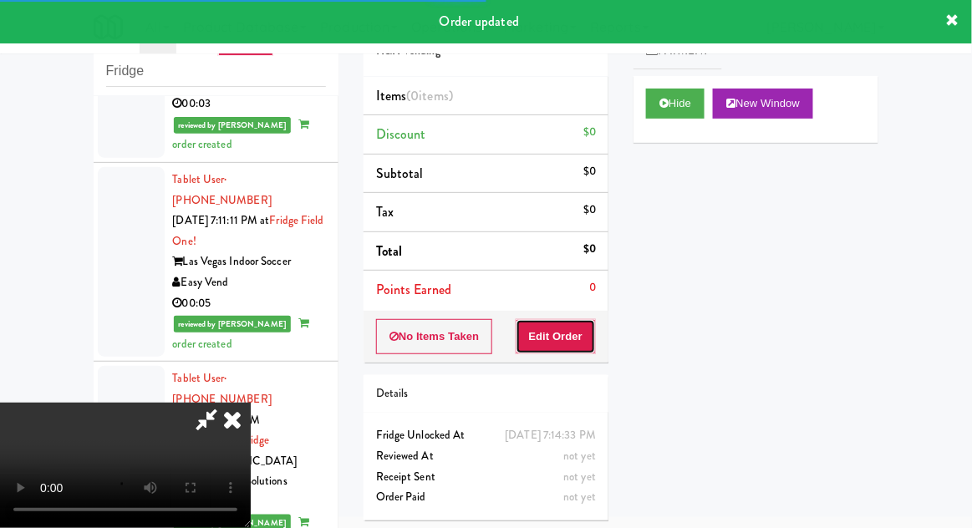
click at [551, 334] on button "Edit Order" at bounding box center [556, 336] width 81 height 35
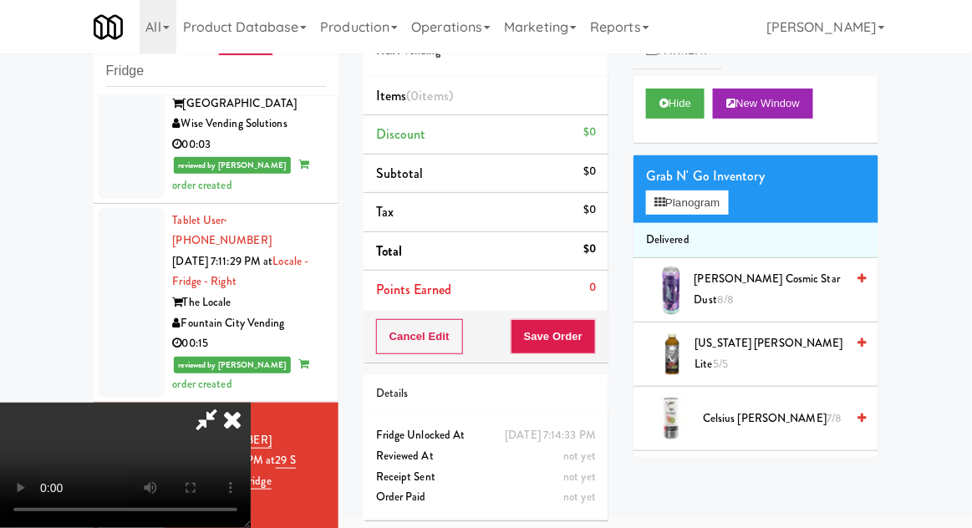
scroll to position [61, 0]
click at [704, 202] on button "Planogram" at bounding box center [687, 203] width 82 height 25
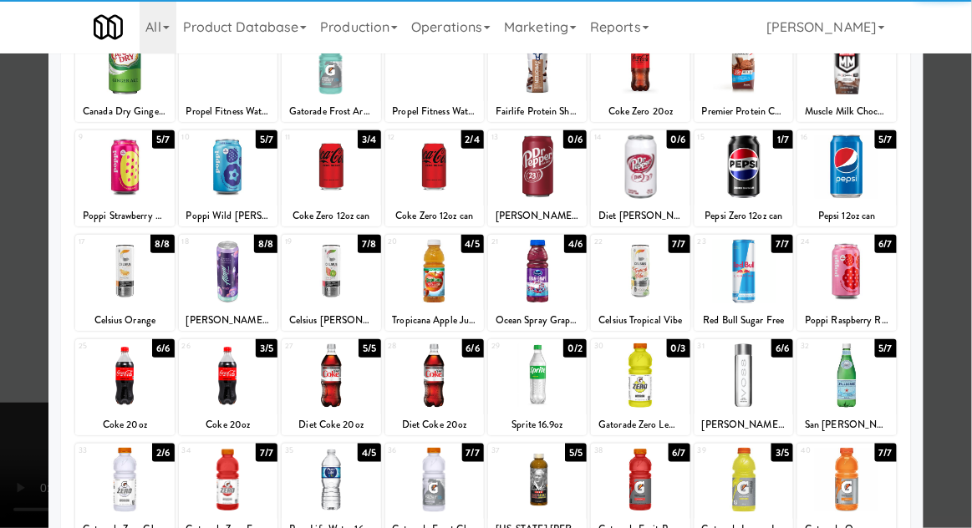
scroll to position [212, 0]
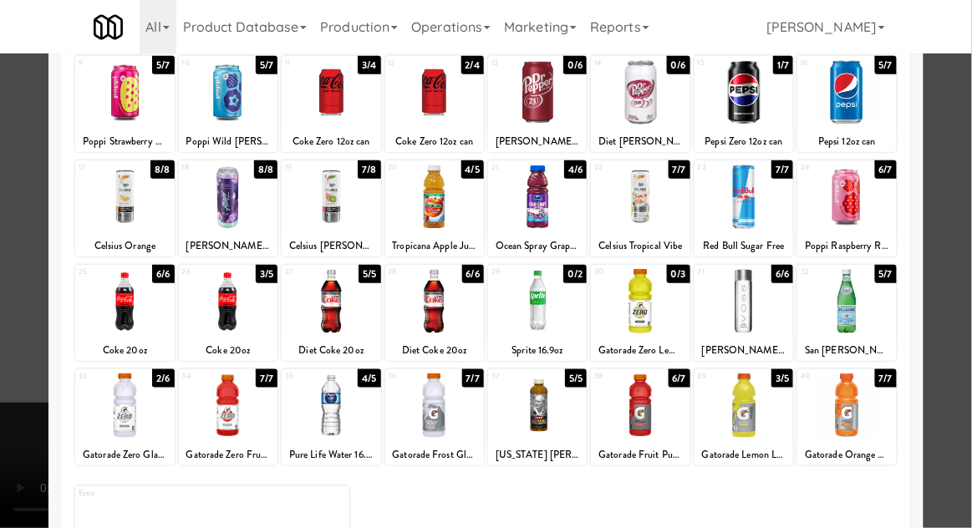
click at [737, 433] on div at bounding box center [744, 406] width 99 height 64
click at [963, 293] on div at bounding box center [486, 264] width 972 height 528
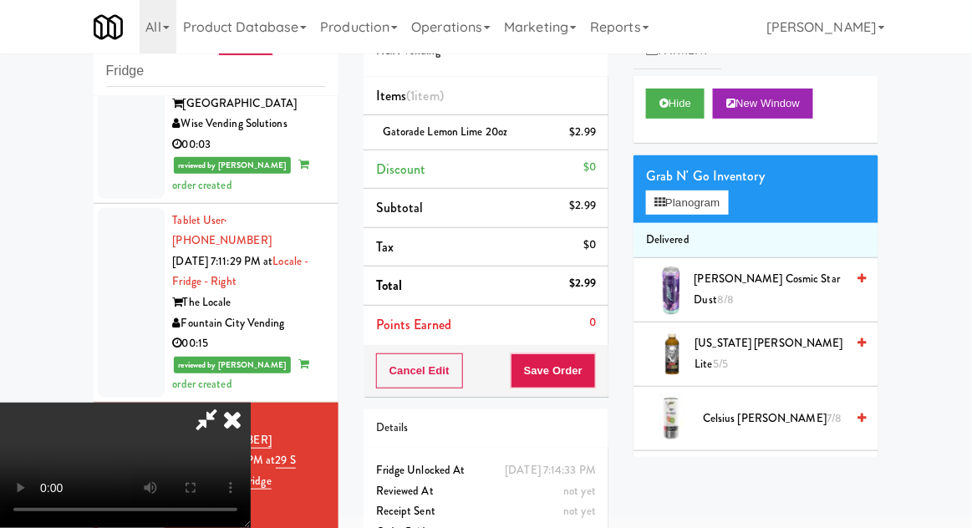
click at [226, 403] on icon at bounding box center [206, 419] width 38 height 33
click at [594, 371] on button "Save Order" at bounding box center [553, 371] width 85 height 35
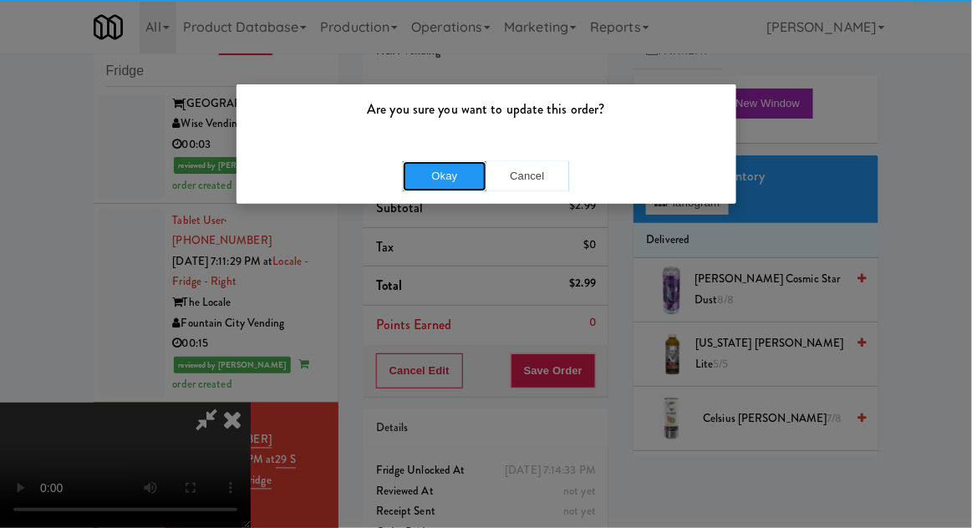
click at [447, 178] on button "Okay" at bounding box center [445, 176] width 84 height 30
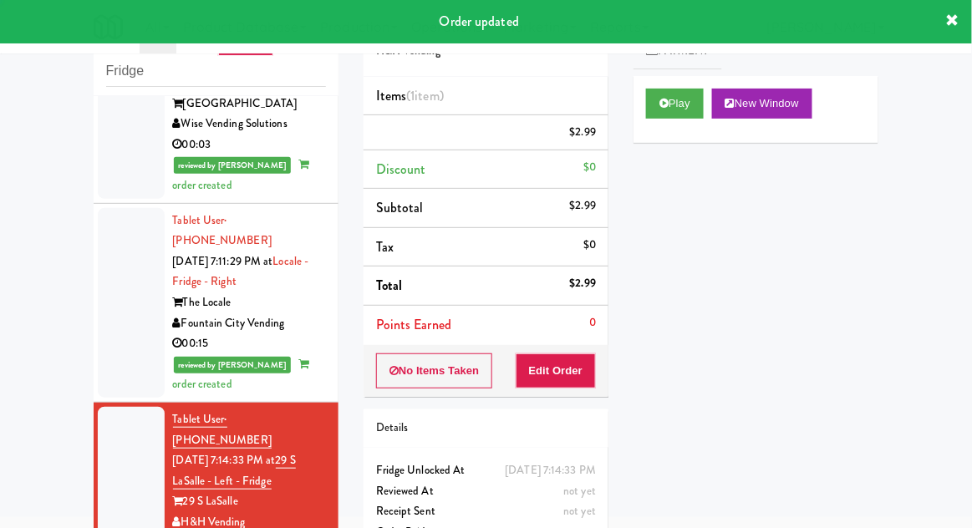
scroll to position [0, 0]
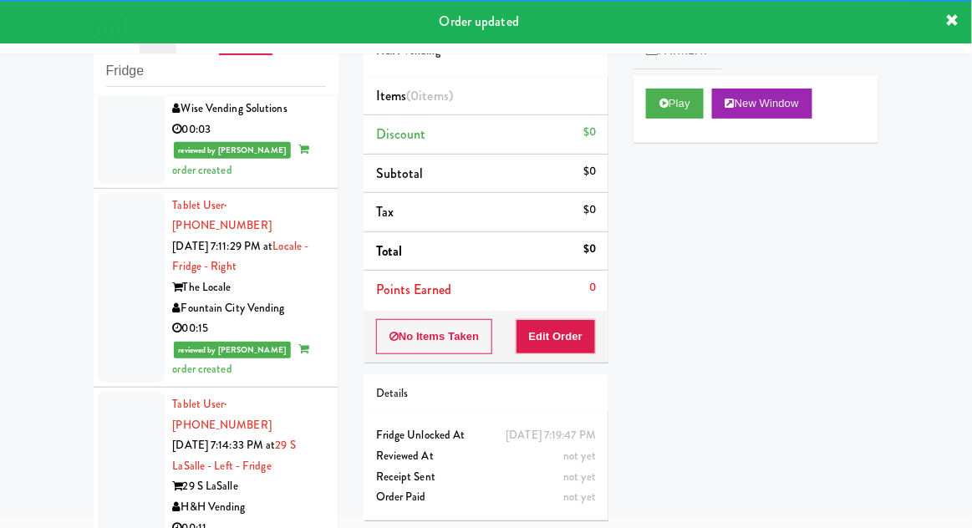
scroll to position [3555, 0]
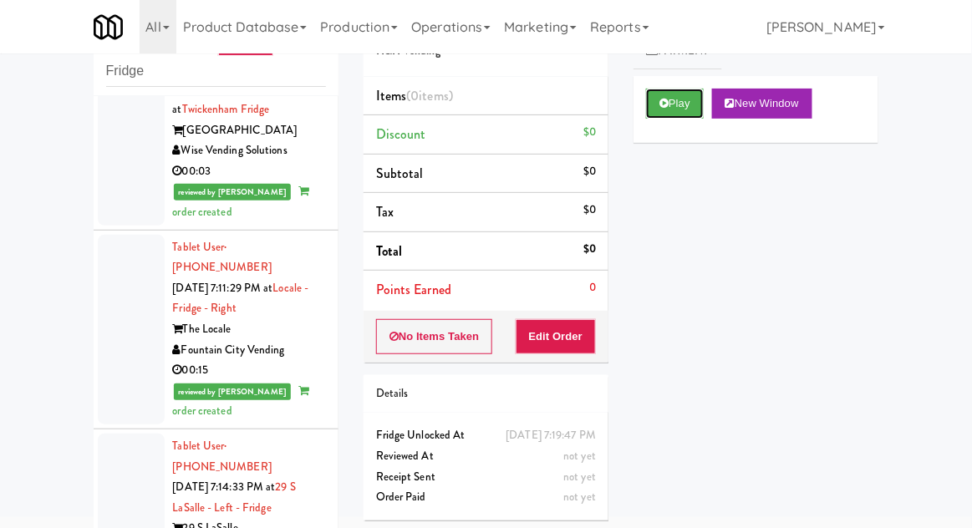
click at [650, 105] on button "Play" at bounding box center [675, 104] width 58 height 30
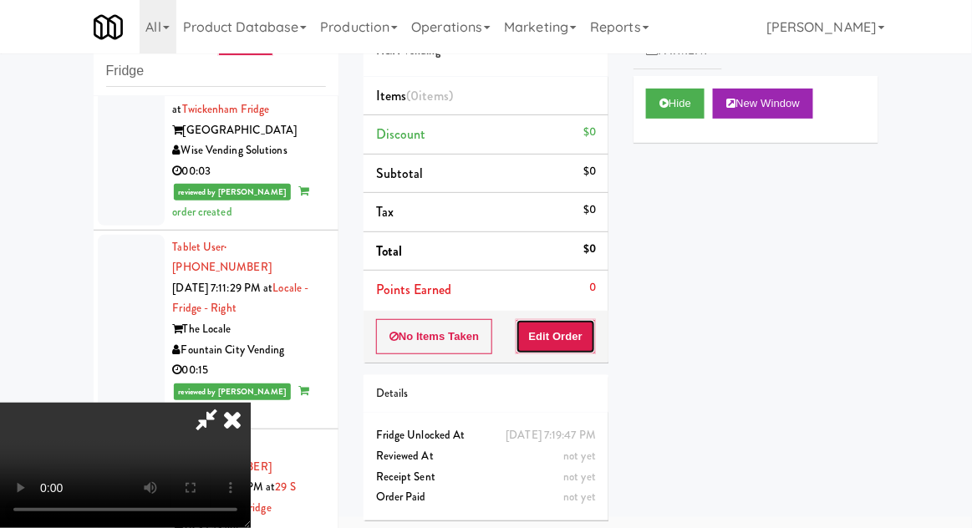
click at [563, 340] on button "Edit Order" at bounding box center [556, 336] width 81 height 35
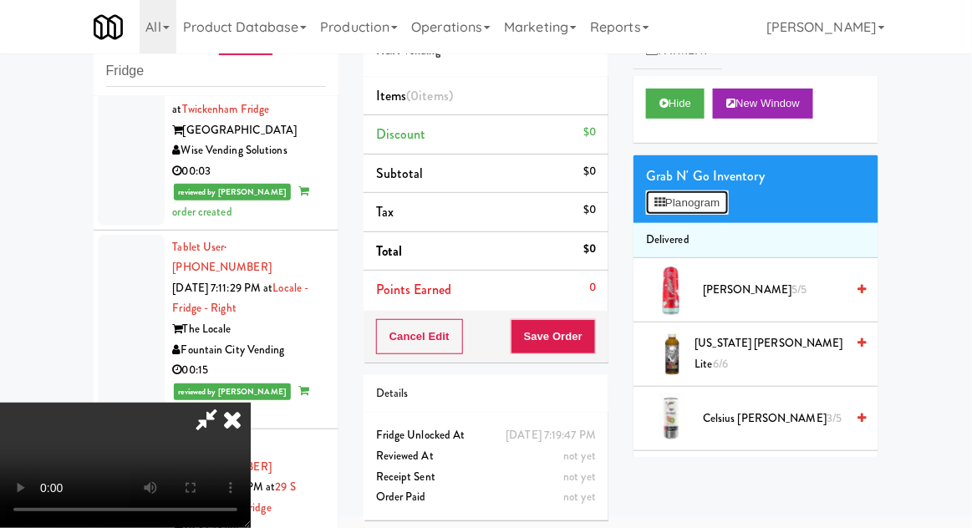
click at [710, 202] on button "Planogram" at bounding box center [687, 203] width 82 height 25
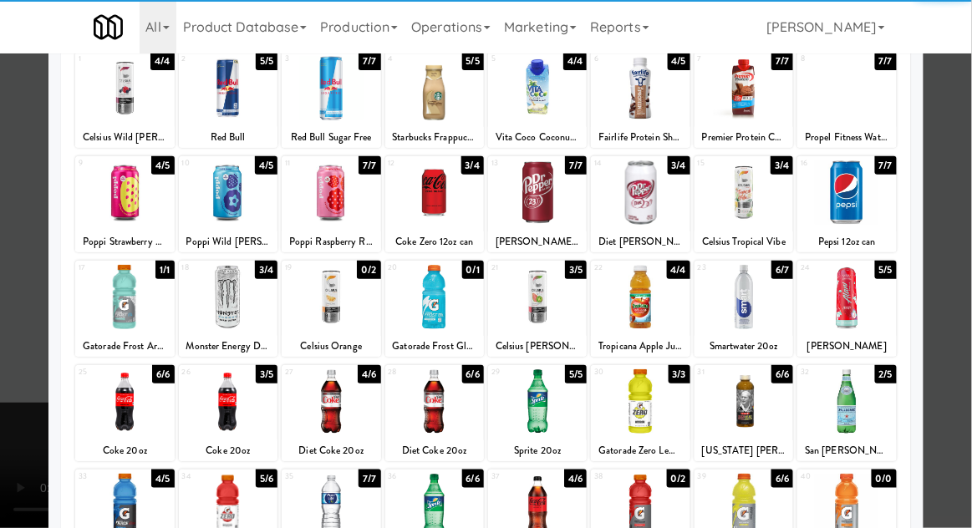
scroll to position [121, 0]
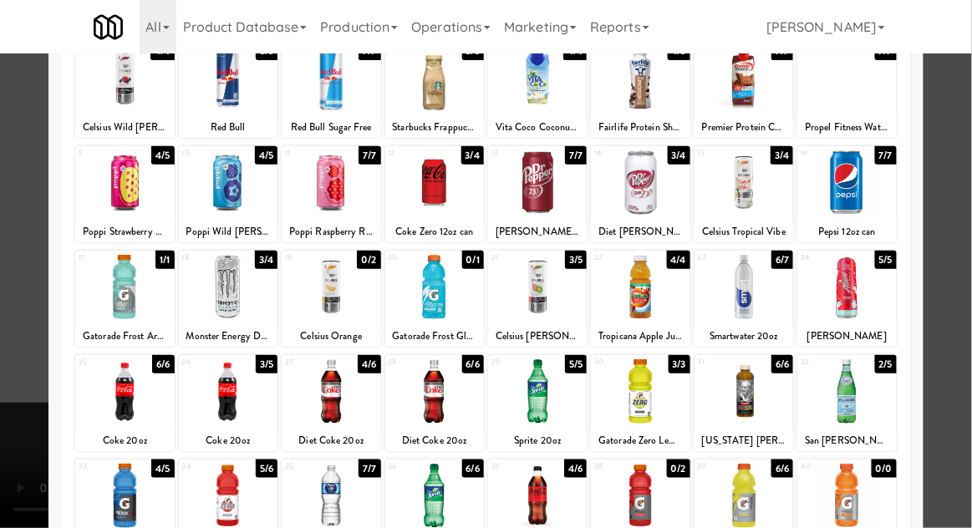
click at [640, 300] on div at bounding box center [640, 287] width 99 height 64
click at [971, 285] on div at bounding box center [486, 264] width 972 height 528
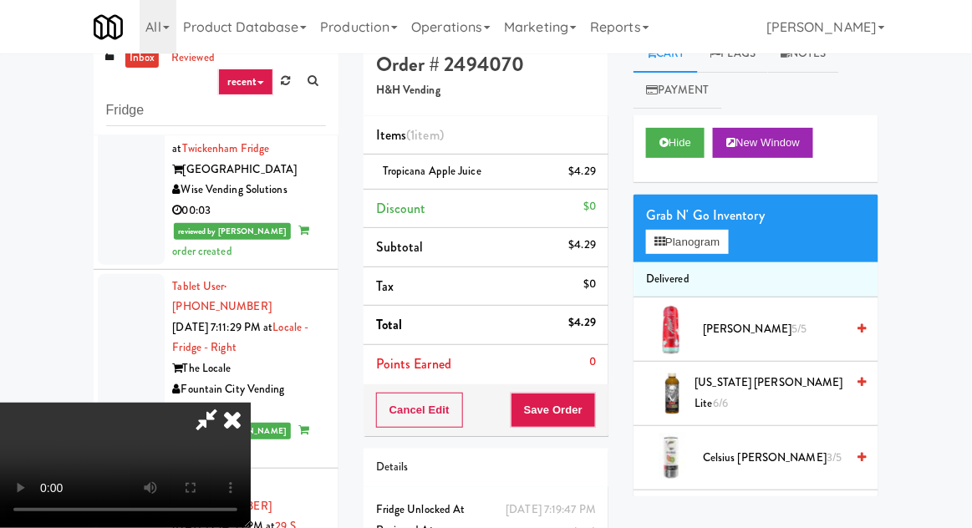
scroll to position [64, 0]
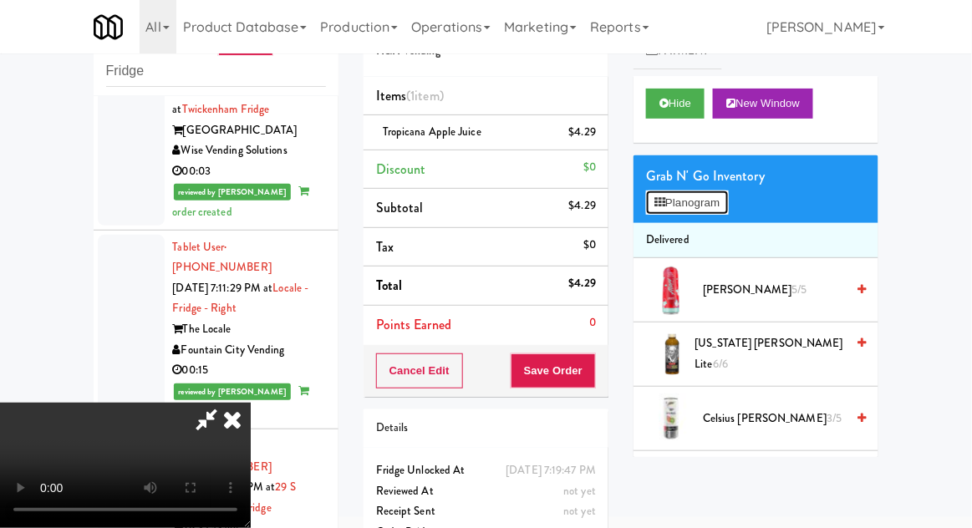
click at [676, 196] on button "Planogram" at bounding box center [687, 203] width 82 height 25
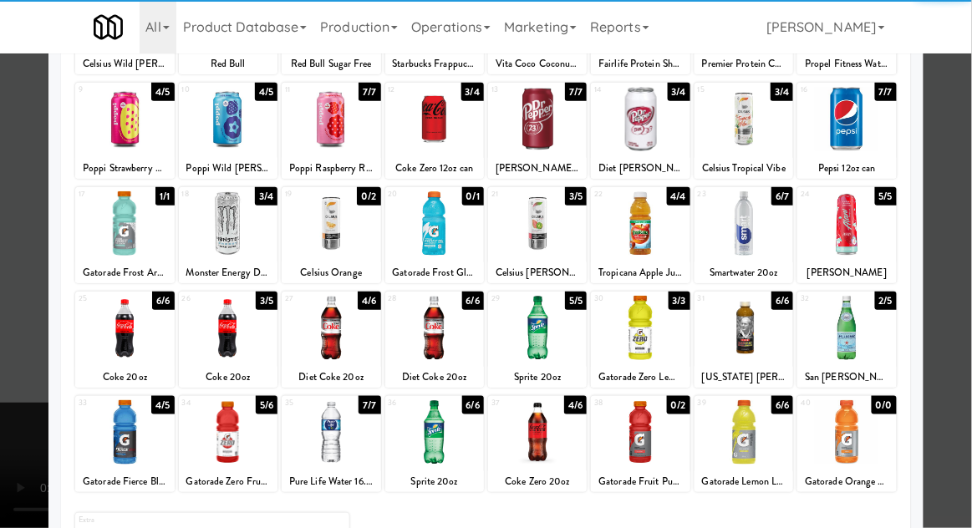
scroll to position [197, 0]
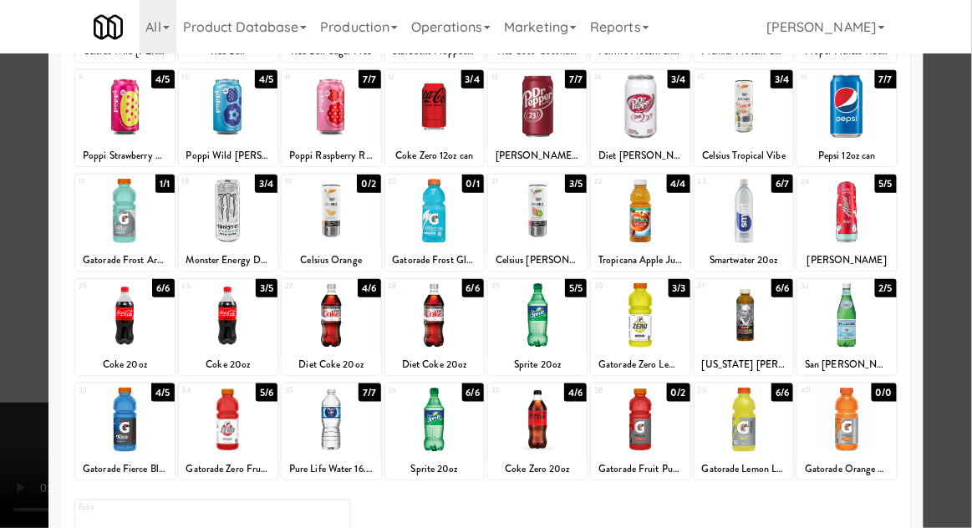
click at [120, 433] on div at bounding box center [124, 420] width 99 height 64
click at [971, 293] on div at bounding box center [486, 264] width 972 height 528
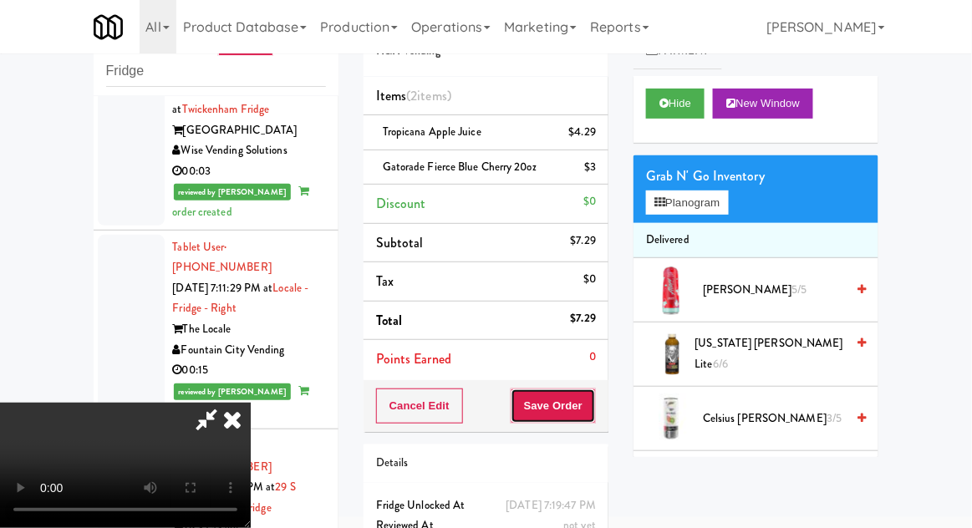
click at [589, 400] on button "Save Order" at bounding box center [553, 406] width 85 height 35
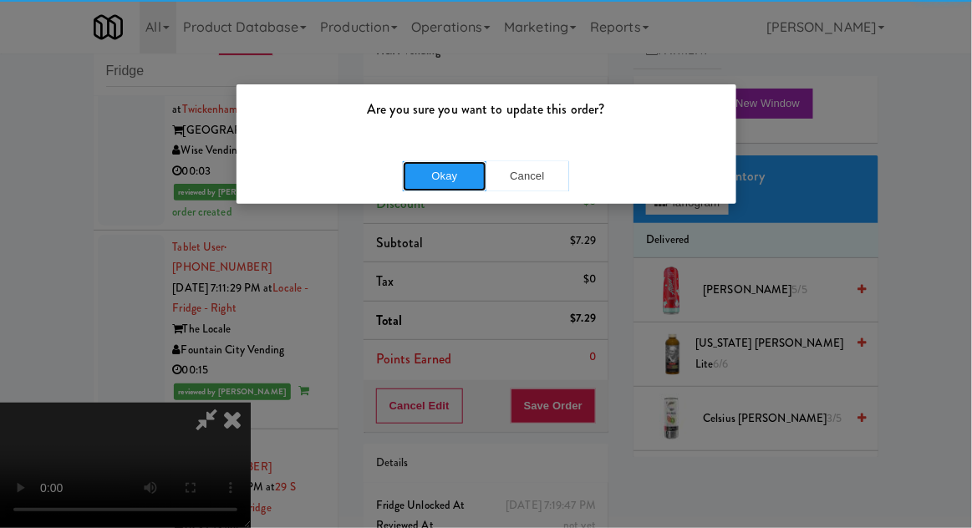
click at [427, 182] on button "Okay" at bounding box center [445, 176] width 84 height 30
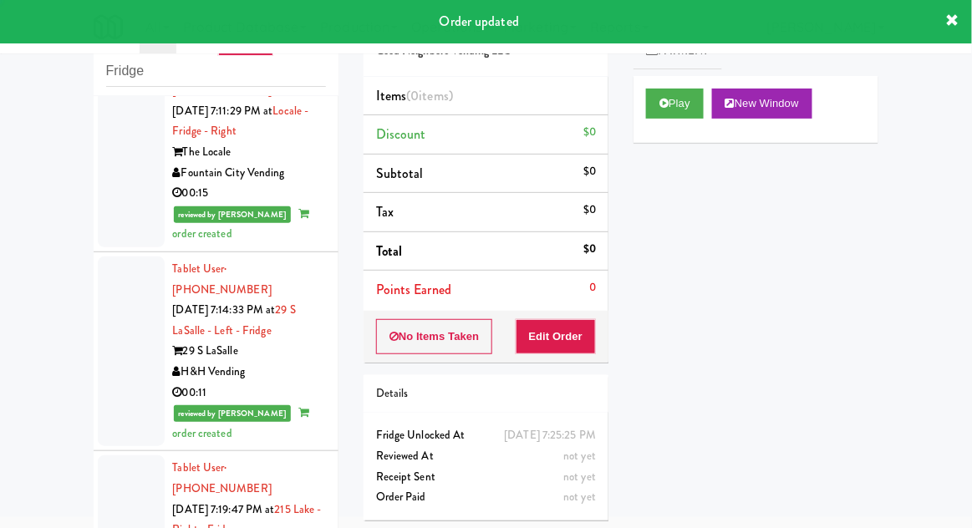
scroll to position [3734, 0]
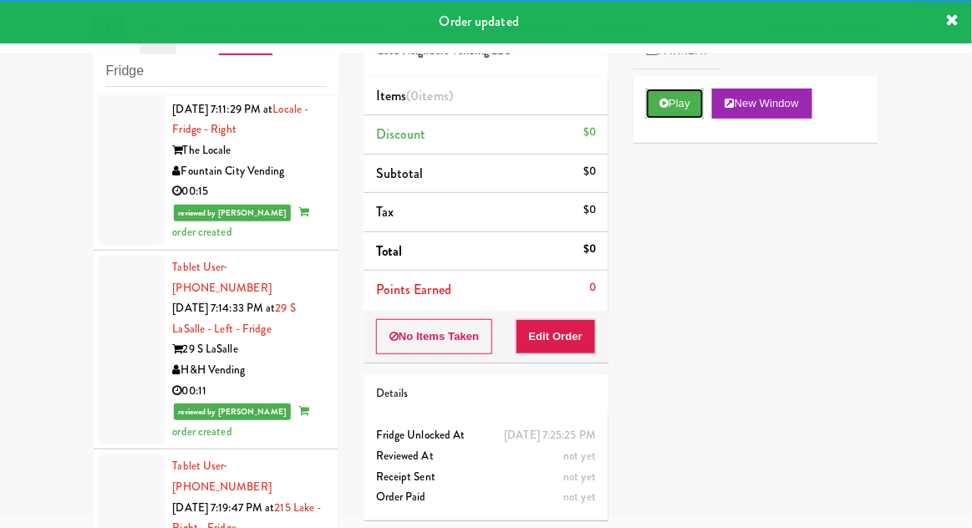
click at [666, 105] on icon at bounding box center [664, 103] width 9 height 11
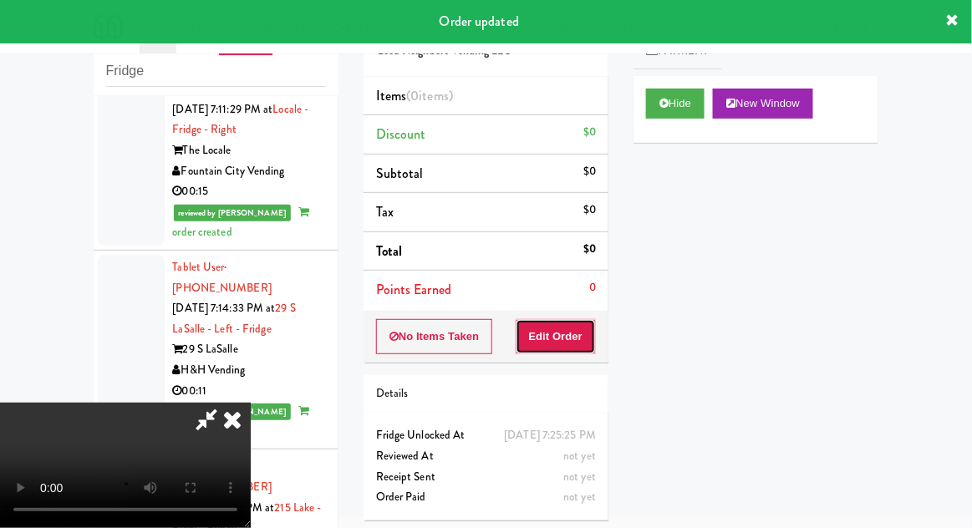
click at [549, 336] on button "Edit Order" at bounding box center [556, 336] width 81 height 35
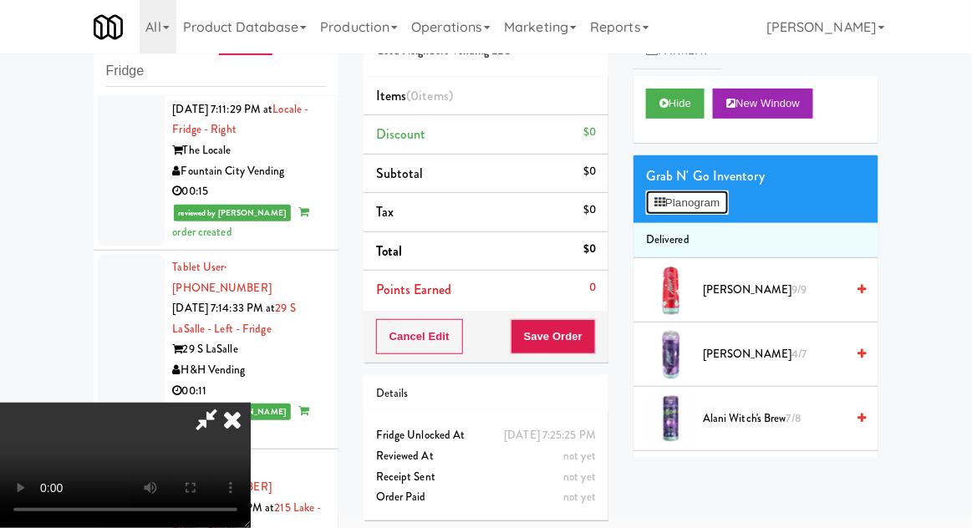
click at [674, 214] on button "Planogram" at bounding box center [687, 203] width 82 height 25
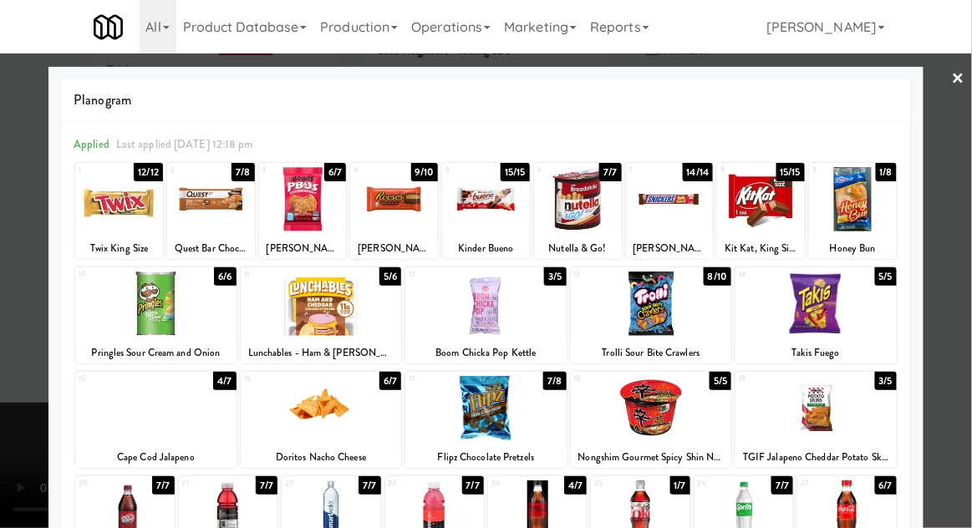
click at [326, 519] on div at bounding box center [331, 513] width 99 height 64
click at [965, 278] on div at bounding box center [486, 264] width 972 height 528
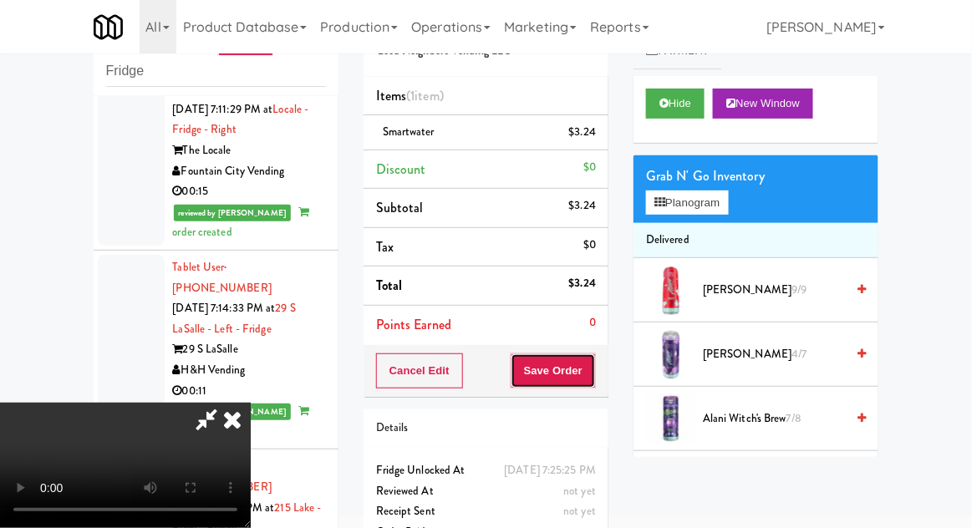
click at [592, 372] on button "Save Order" at bounding box center [553, 371] width 85 height 35
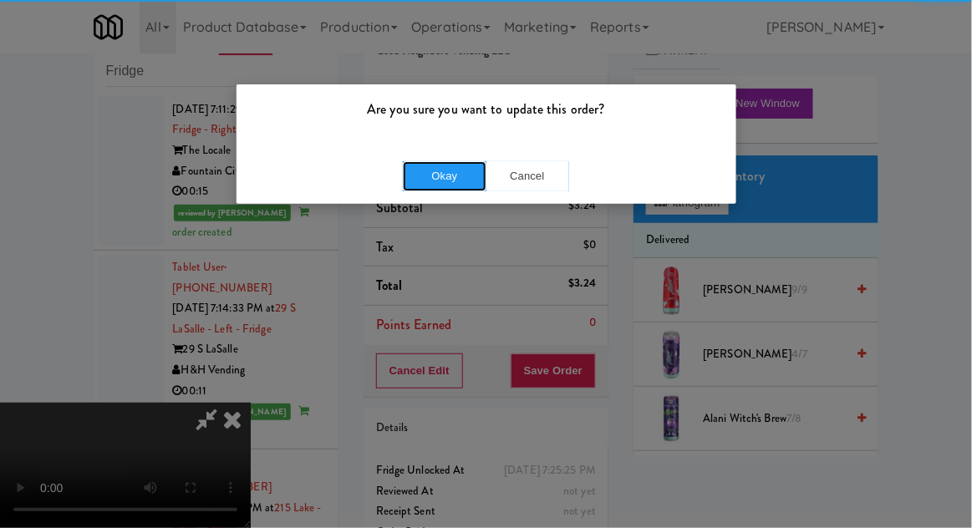
click at [431, 185] on button "Okay" at bounding box center [445, 176] width 84 height 30
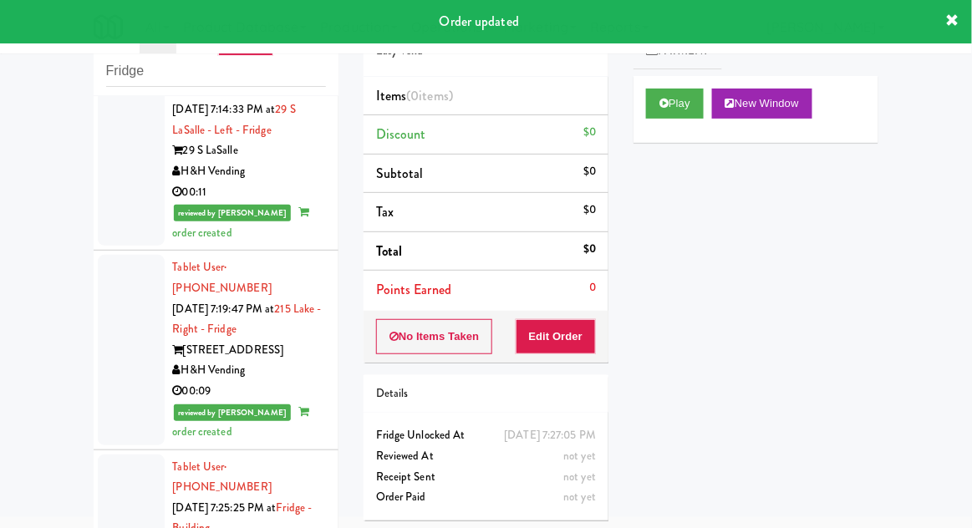
scroll to position [3934, 0]
click at [691, 96] on button "Play" at bounding box center [675, 104] width 58 height 30
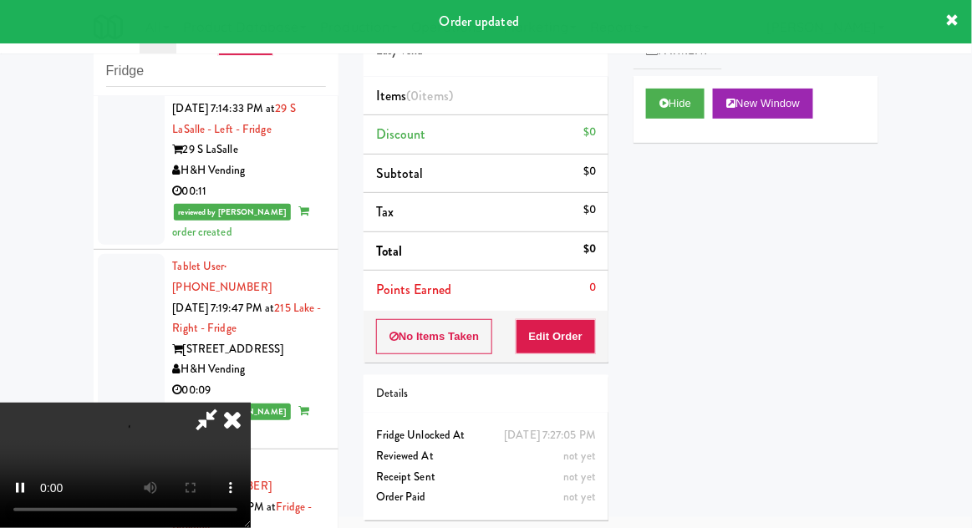
click at [575, 362] on div "Order # 4342570 Easy Vend Items (0 items ) Discount $0 Subtotal $0 Tax $0 Total…" at bounding box center [486, 265] width 270 height 538
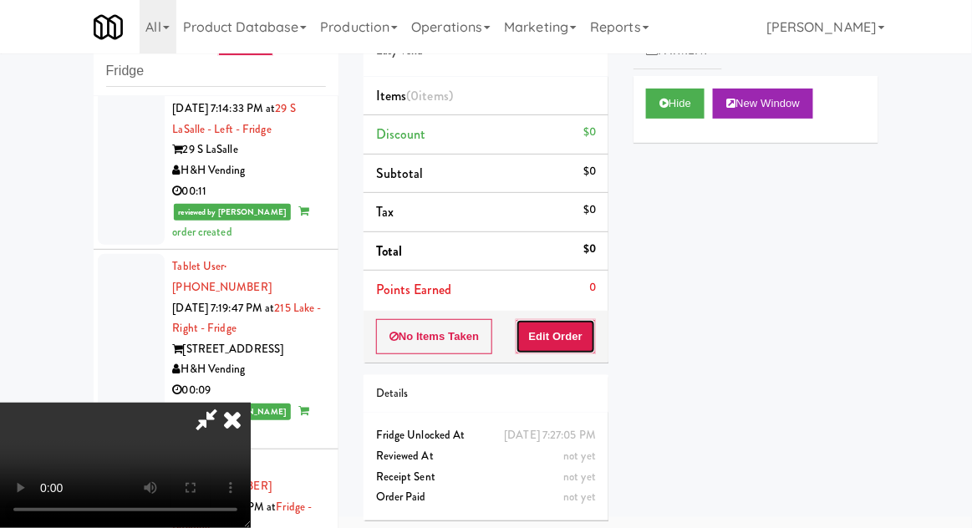
click at [553, 339] on button "Edit Order" at bounding box center [556, 336] width 81 height 35
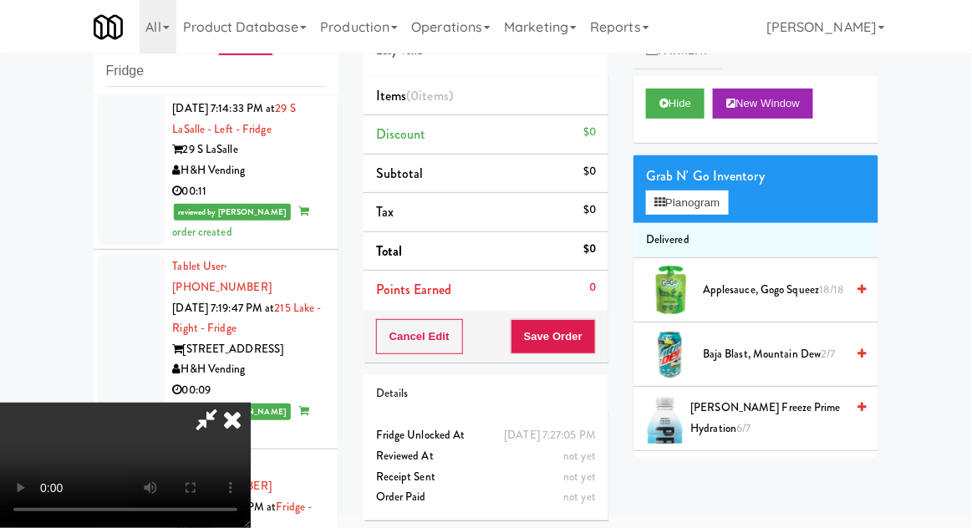
scroll to position [0, 0]
click at [696, 204] on button "Planogram" at bounding box center [687, 203] width 82 height 25
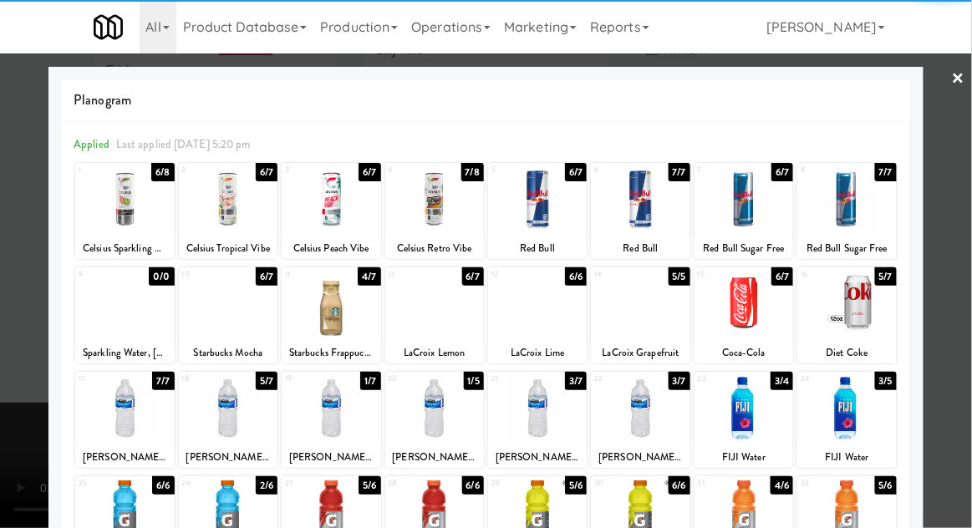
click at [333, 196] on div at bounding box center [331, 199] width 99 height 64
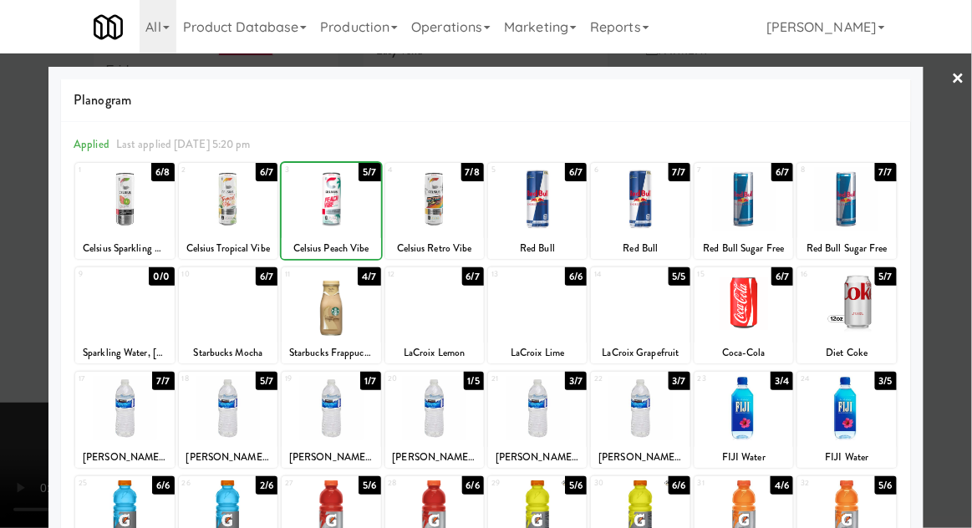
click at [967, 288] on div at bounding box center [486, 264] width 972 height 528
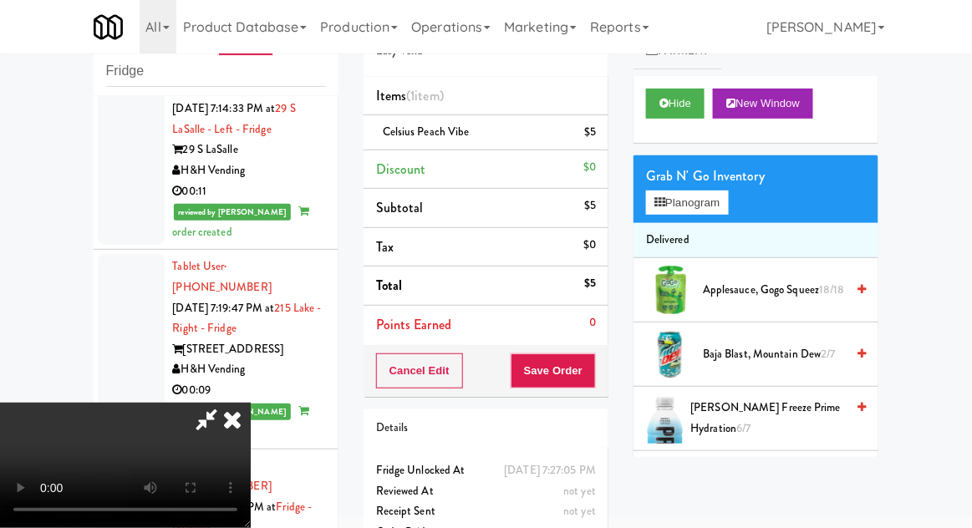
scroll to position [61, 0]
click at [717, 191] on button "Planogram" at bounding box center [687, 203] width 82 height 25
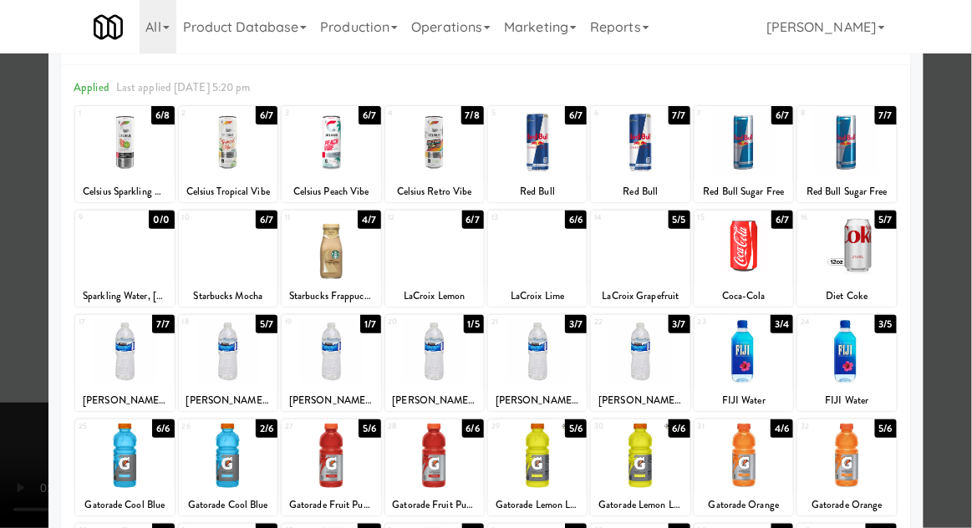
scroll to position [77, 0]
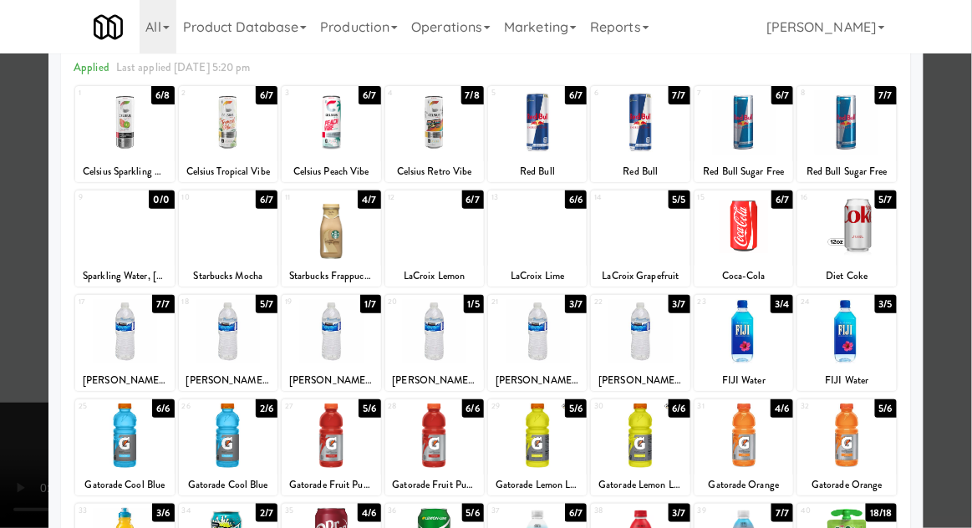
click at [967, 298] on div at bounding box center [486, 264] width 972 height 528
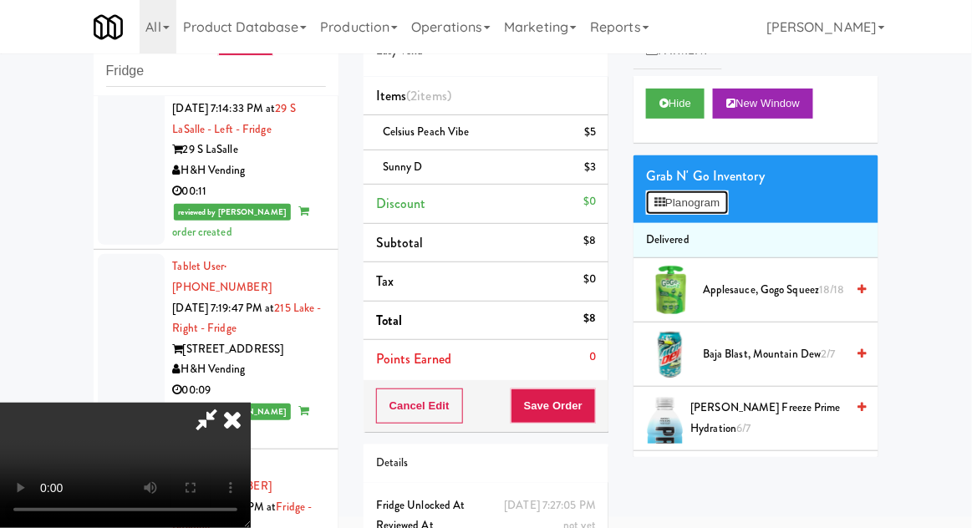
click at [669, 199] on button "Planogram" at bounding box center [687, 203] width 82 height 25
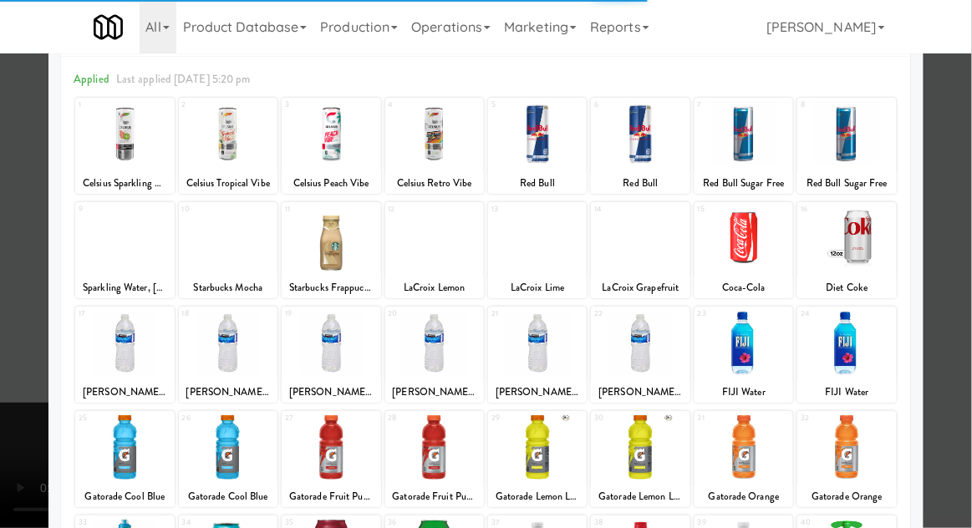
scroll to position [212, 0]
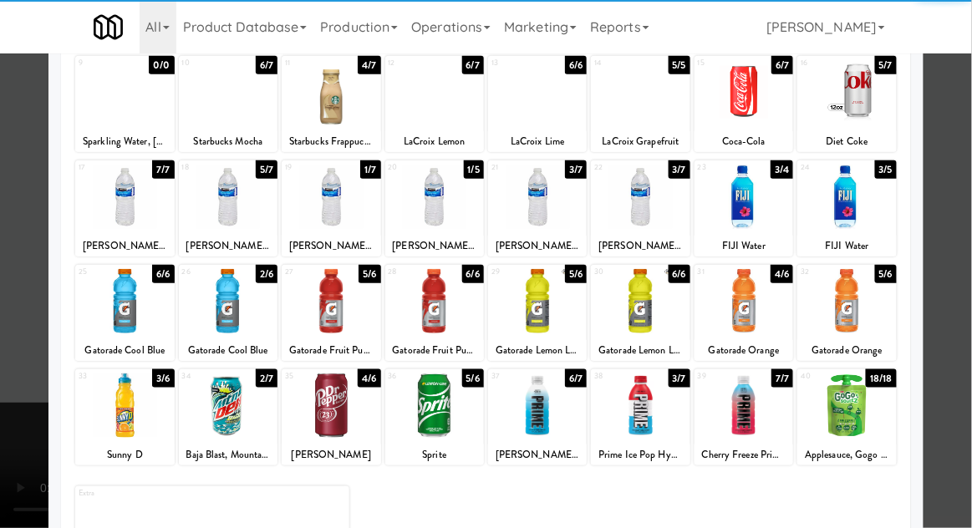
click at [760, 412] on div at bounding box center [744, 406] width 99 height 64
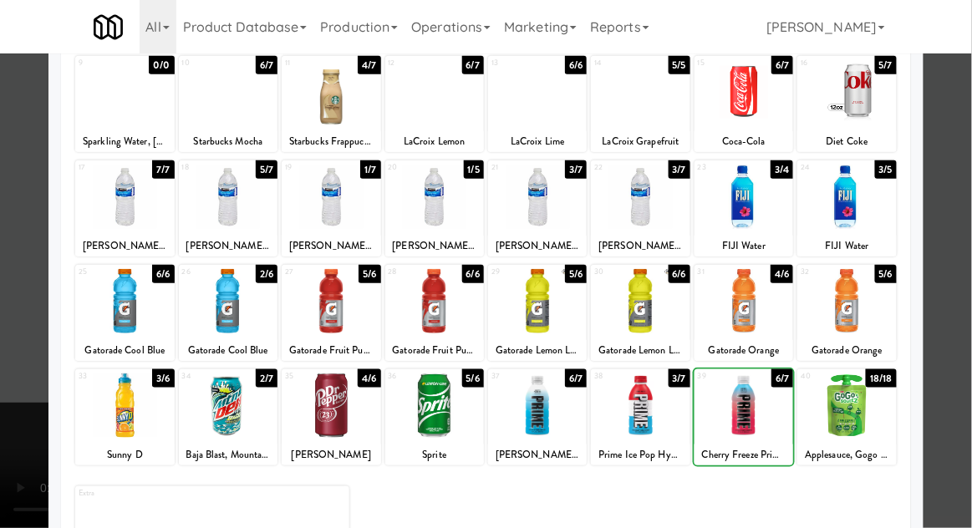
click at [967, 284] on div at bounding box center [486, 264] width 972 height 528
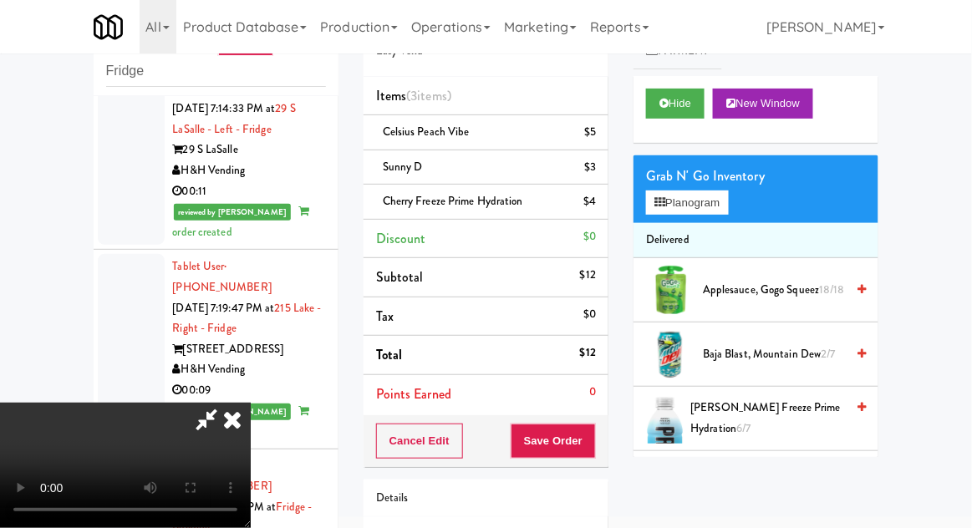
scroll to position [111, 0]
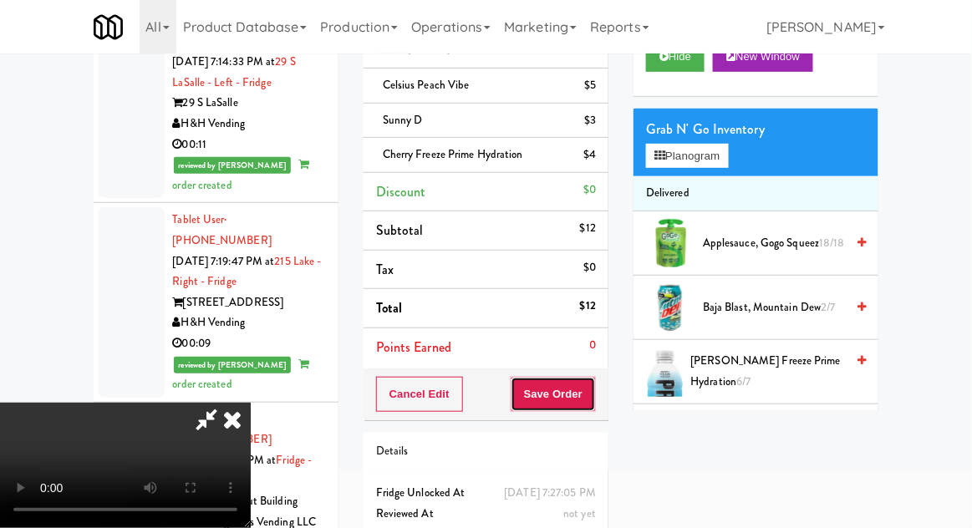
click at [593, 402] on button "Save Order" at bounding box center [553, 394] width 85 height 35
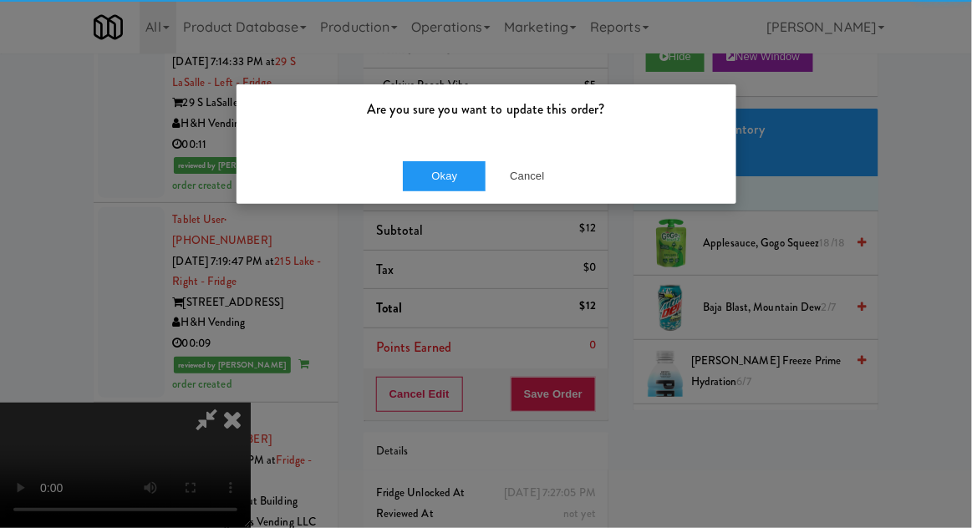
click at [440, 242] on div "Are you sure you want to update this order? Okay Cancel" at bounding box center [486, 264] width 972 height 528
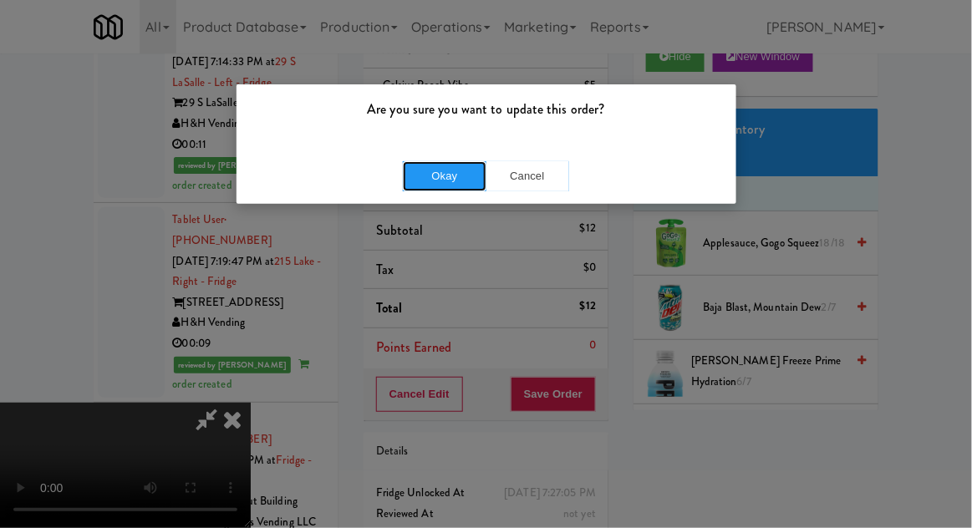
click at [447, 174] on button "Okay" at bounding box center [445, 176] width 84 height 30
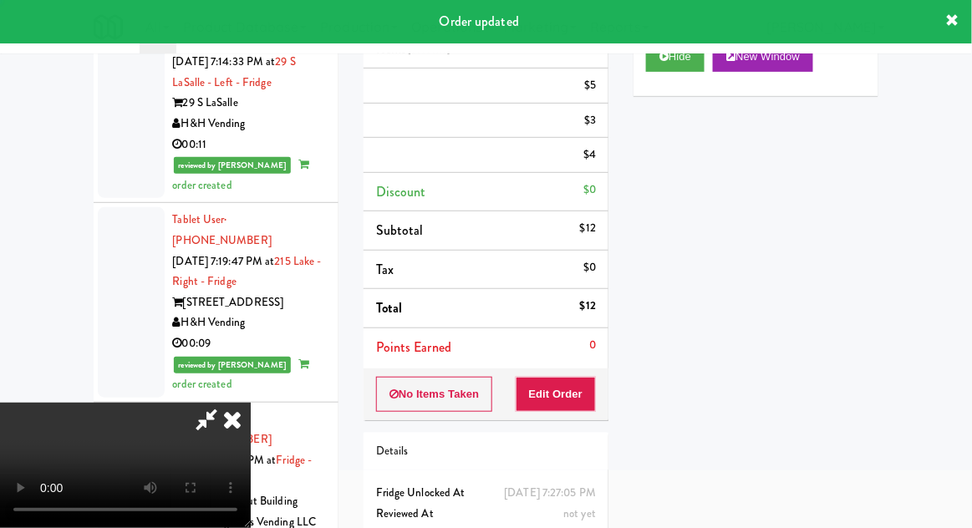
scroll to position [0, 0]
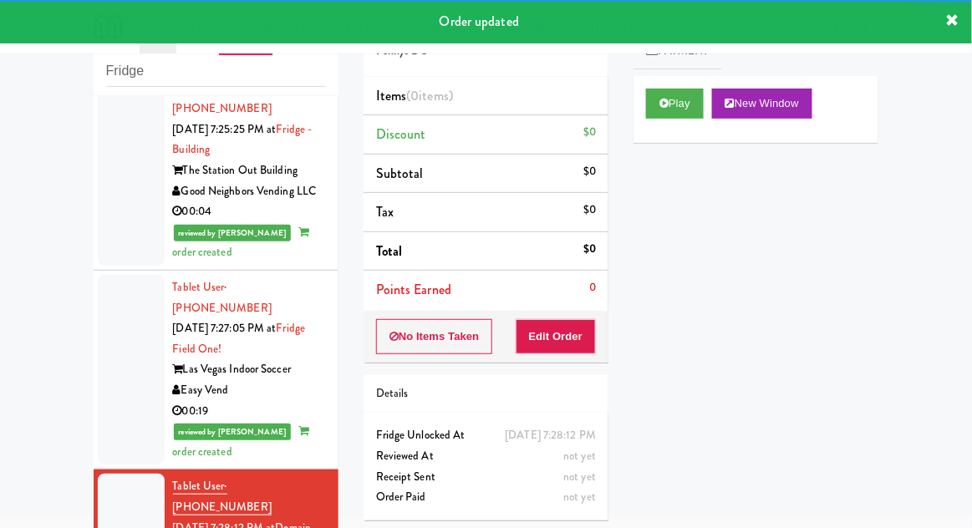
scroll to position [4075, 0]
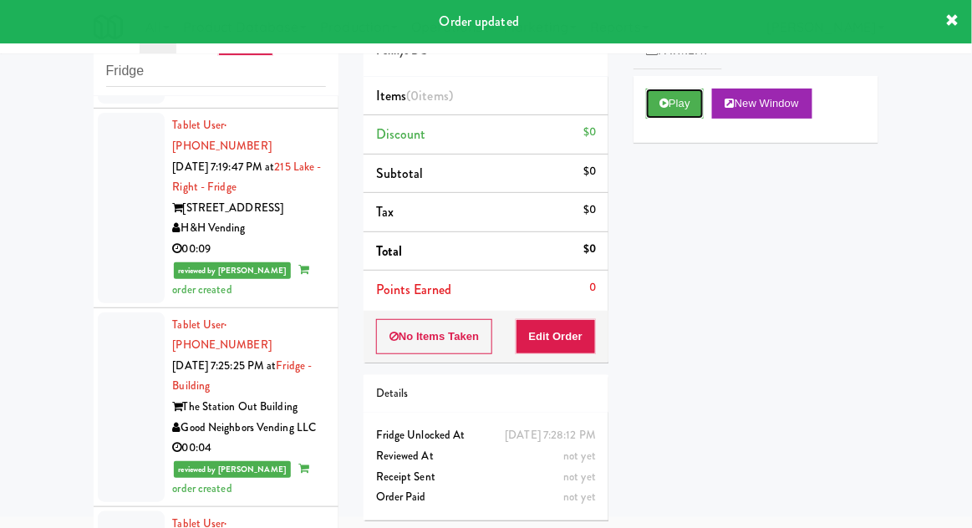
click at [651, 110] on button "Play" at bounding box center [675, 104] width 58 height 30
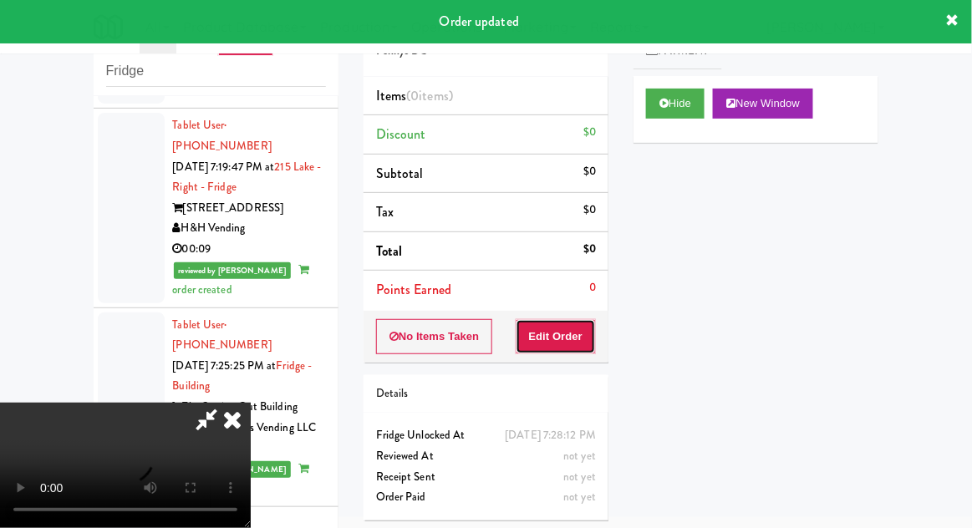
click at [565, 346] on button "Edit Order" at bounding box center [556, 336] width 81 height 35
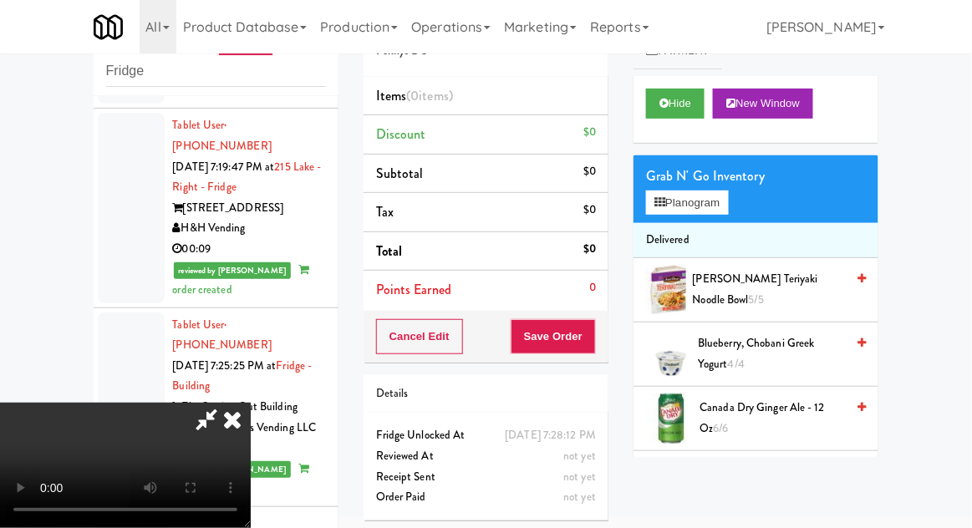
scroll to position [0, 0]
click at [698, 214] on button "Planogram" at bounding box center [687, 203] width 82 height 25
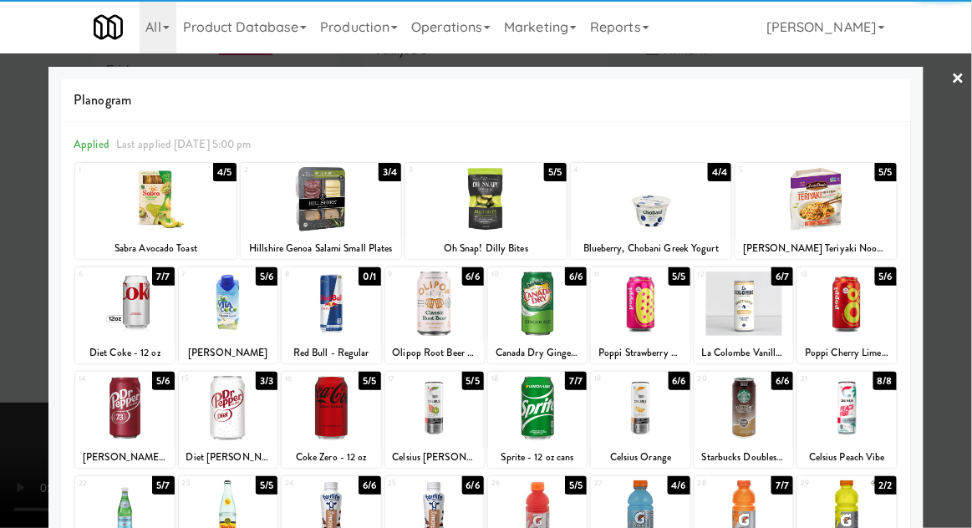
click at [641, 306] on div at bounding box center [640, 304] width 99 height 64
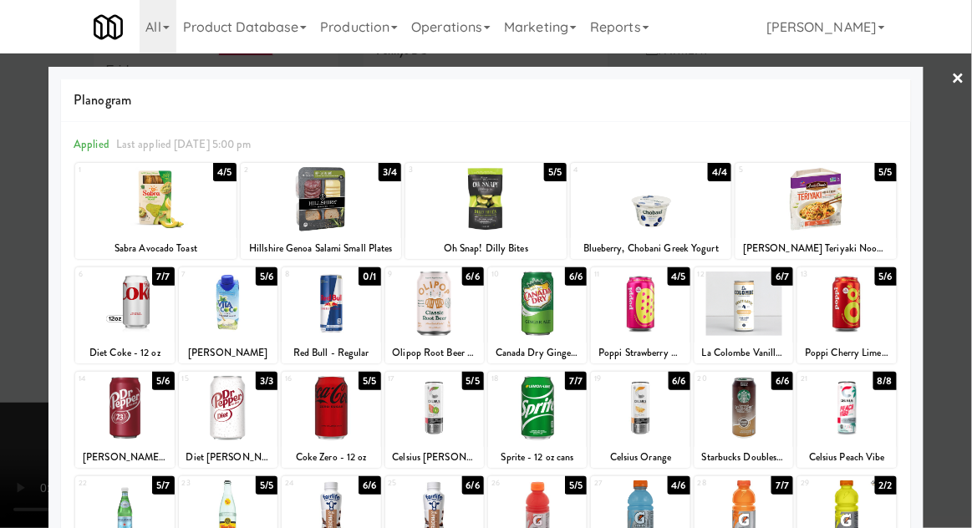
click at [967, 288] on div at bounding box center [486, 264] width 972 height 528
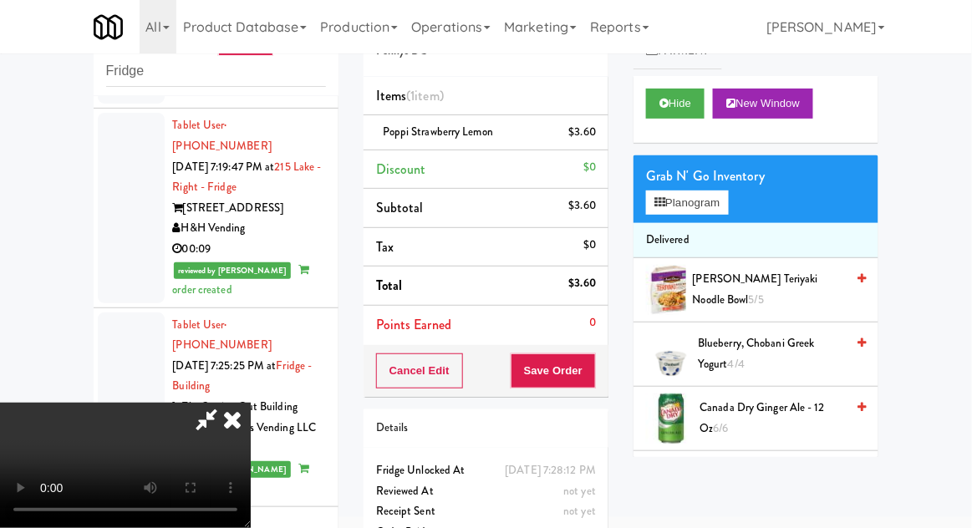
click at [226, 403] on icon at bounding box center [206, 419] width 38 height 33
click at [594, 364] on button "Save Order" at bounding box center [553, 371] width 85 height 35
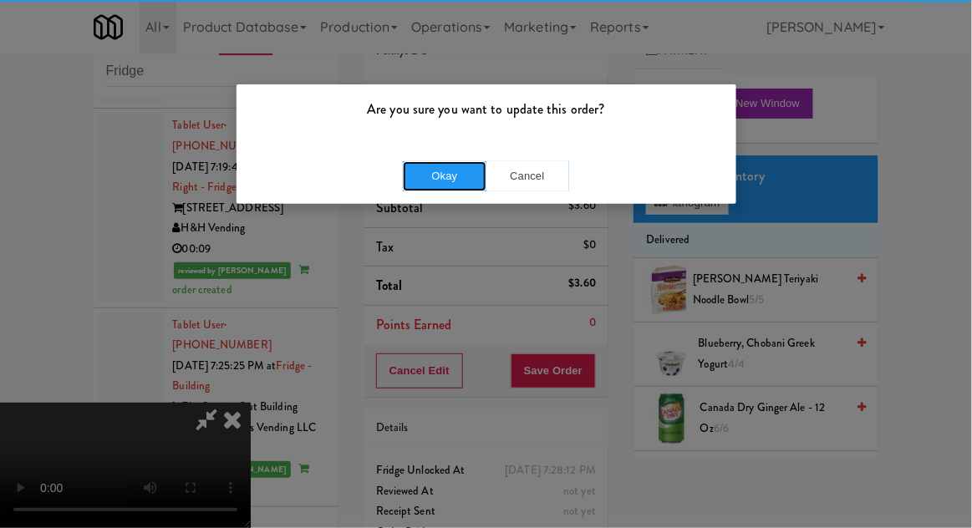
click at [450, 180] on button "Okay" at bounding box center [445, 176] width 84 height 30
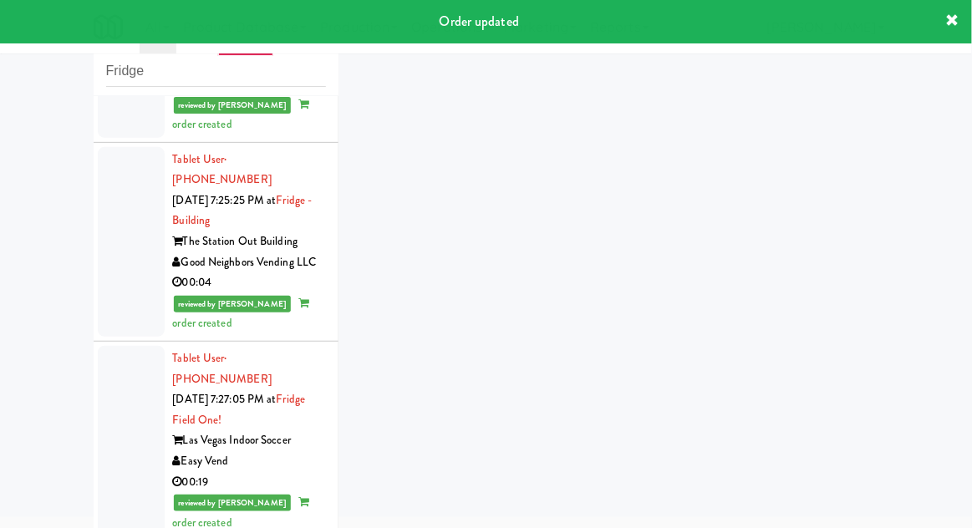
scroll to position [4472, 0]
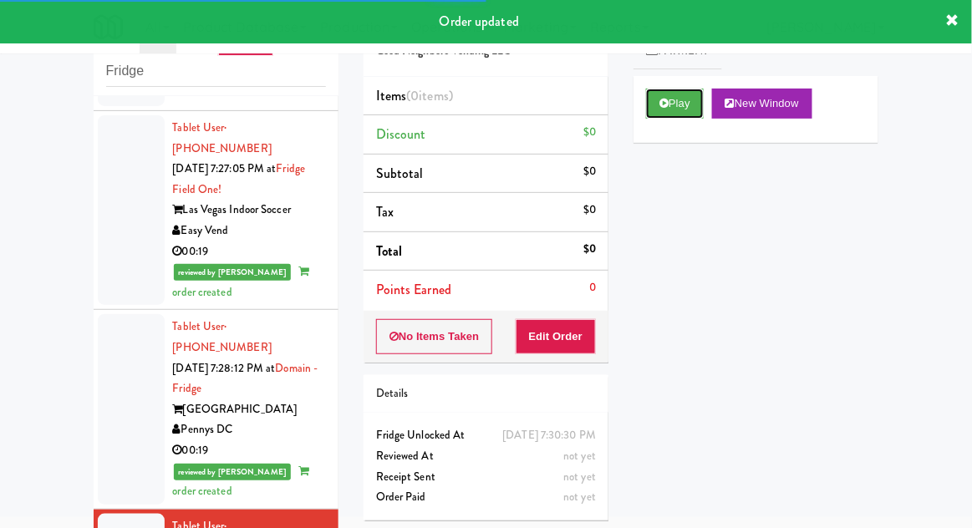
click at [667, 116] on button "Play" at bounding box center [675, 104] width 58 height 30
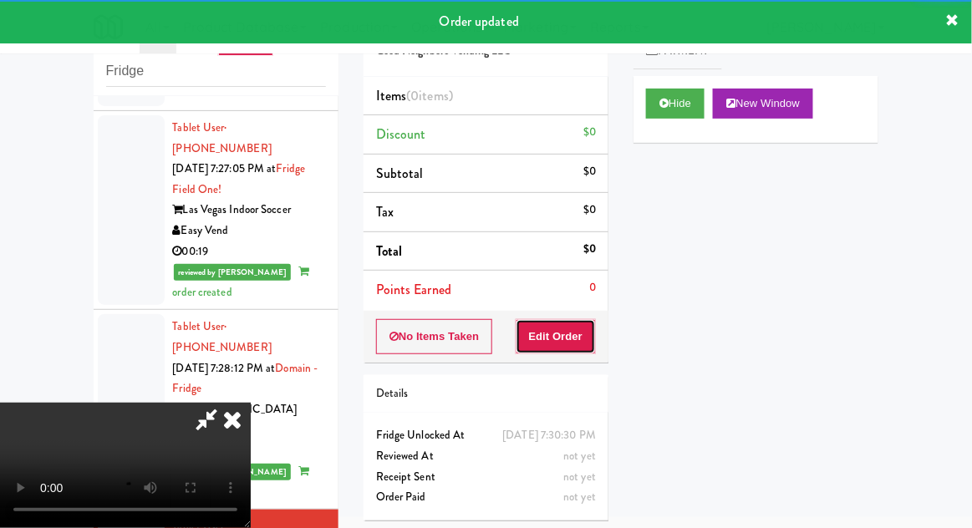
click at [570, 347] on button "Edit Order" at bounding box center [556, 336] width 81 height 35
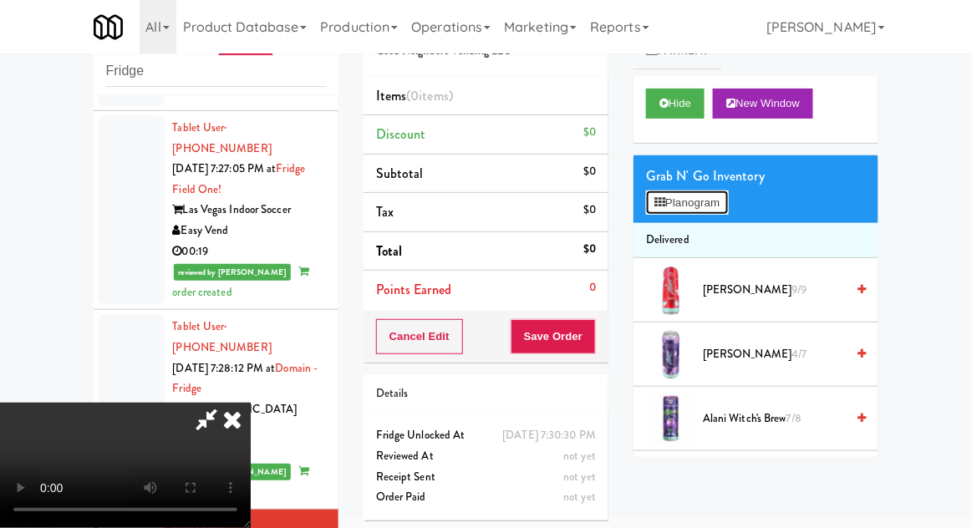
click at [703, 195] on button "Planogram" at bounding box center [687, 203] width 82 height 25
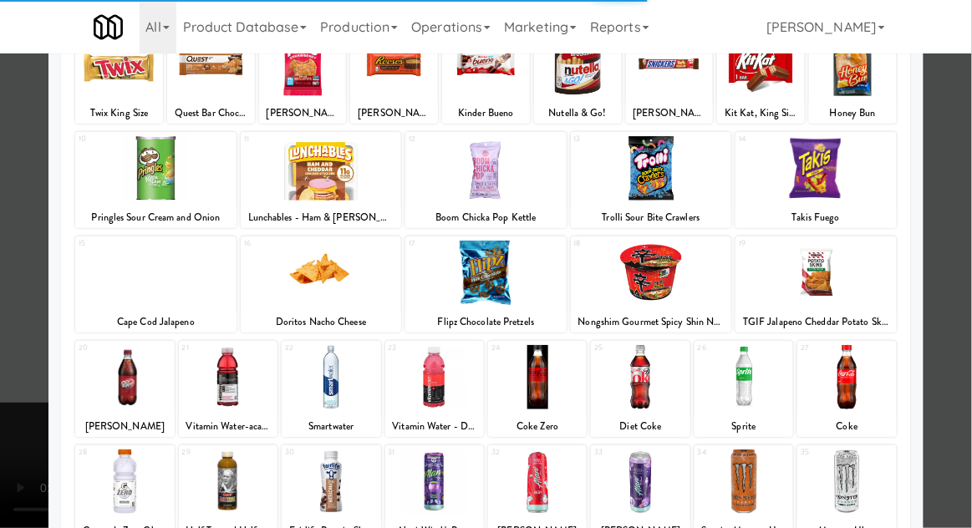
scroll to position [135, 0]
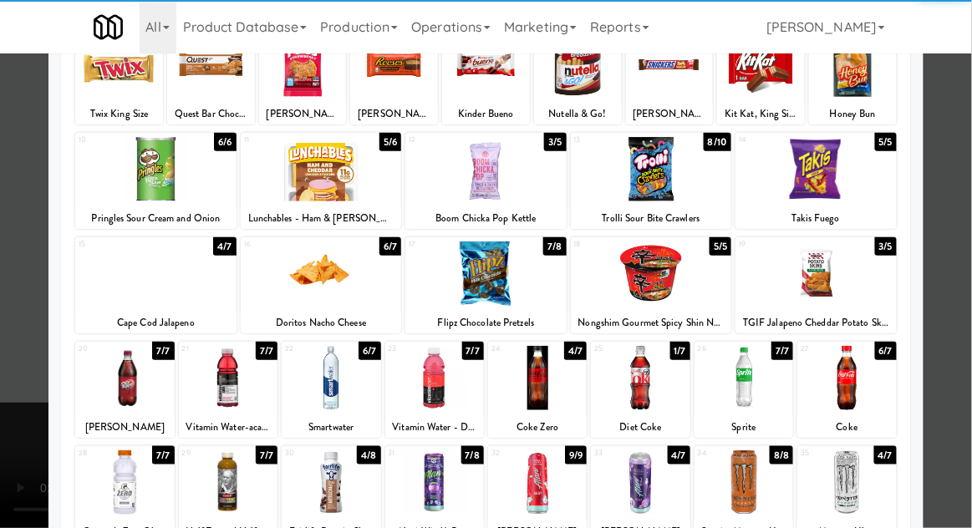
click at [750, 390] on div at bounding box center [744, 378] width 99 height 64
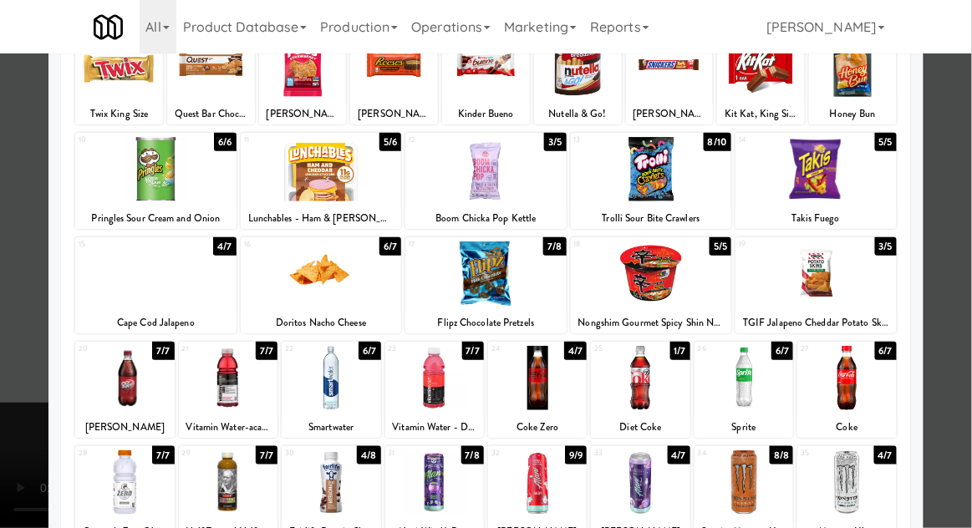
click at [965, 283] on div at bounding box center [486, 264] width 972 height 528
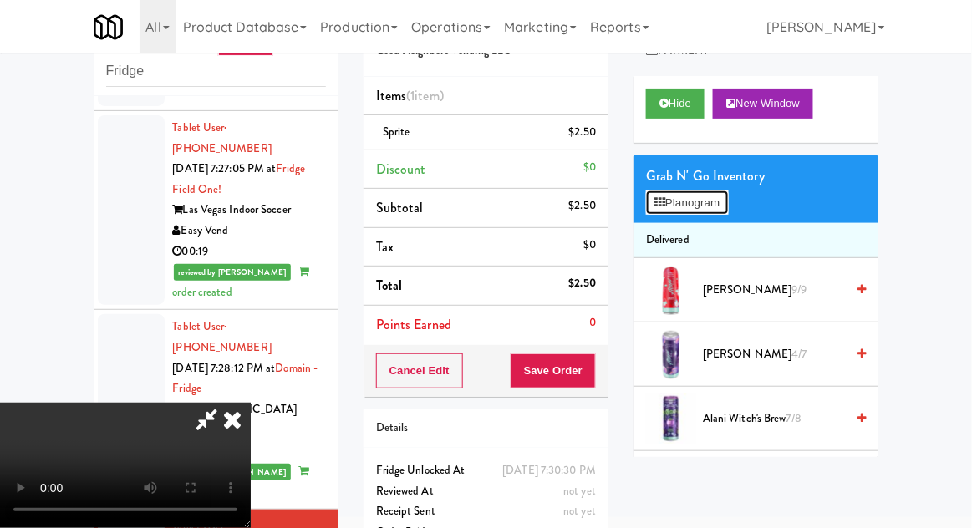
click at [667, 214] on button "Planogram" at bounding box center [687, 203] width 82 height 25
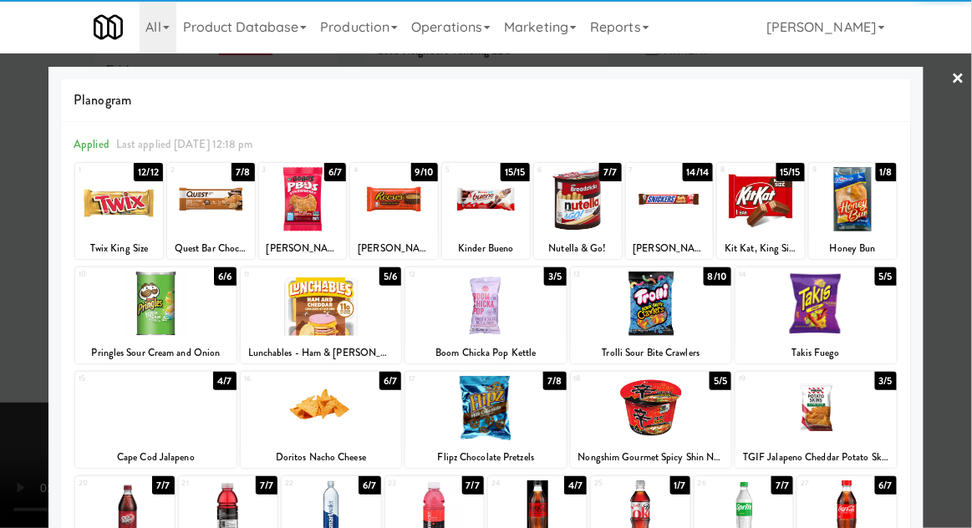
click at [875, 512] on div at bounding box center [847, 513] width 99 height 64
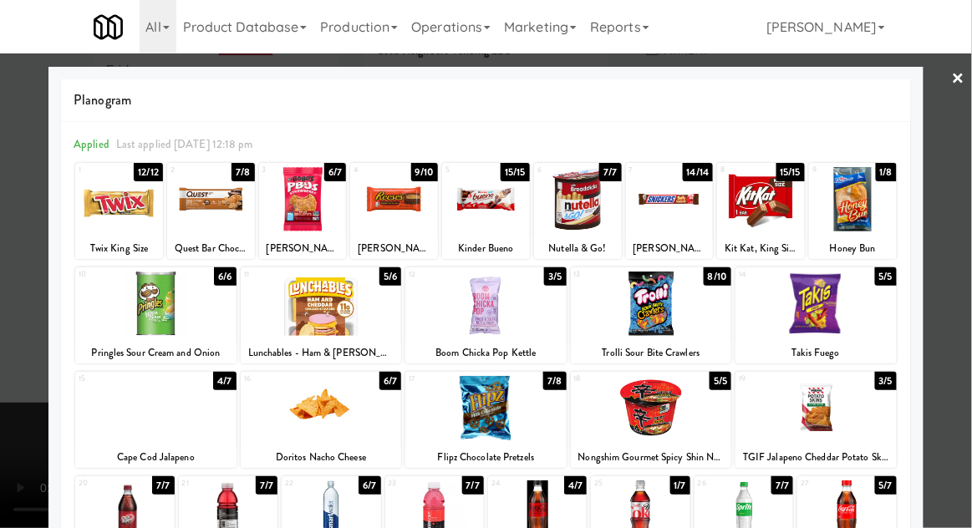
click at [961, 288] on div at bounding box center [486, 264] width 972 height 528
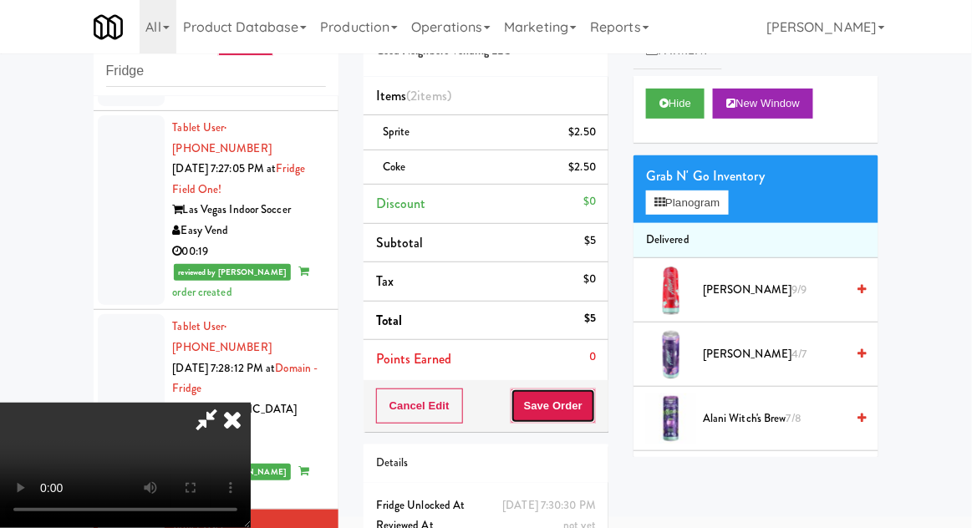
click at [595, 406] on button "Save Order" at bounding box center [553, 406] width 85 height 35
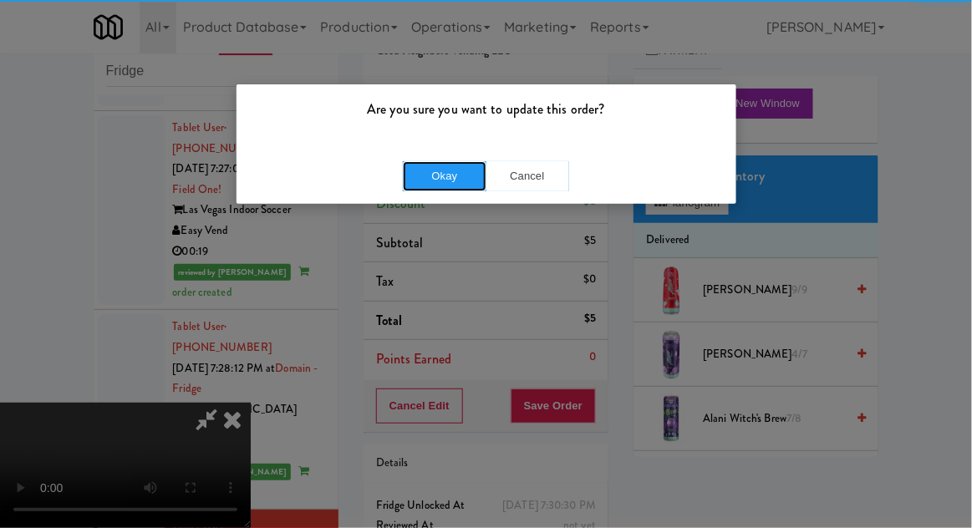
click at [416, 171] on button "Okay" at bounding box center [445, 176] width 84 height 30
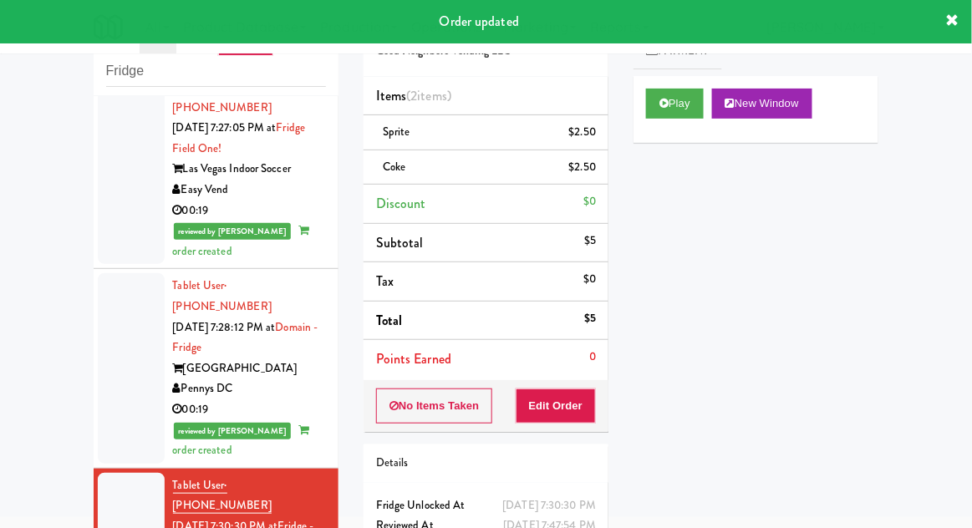
scroll to position [60, 0]
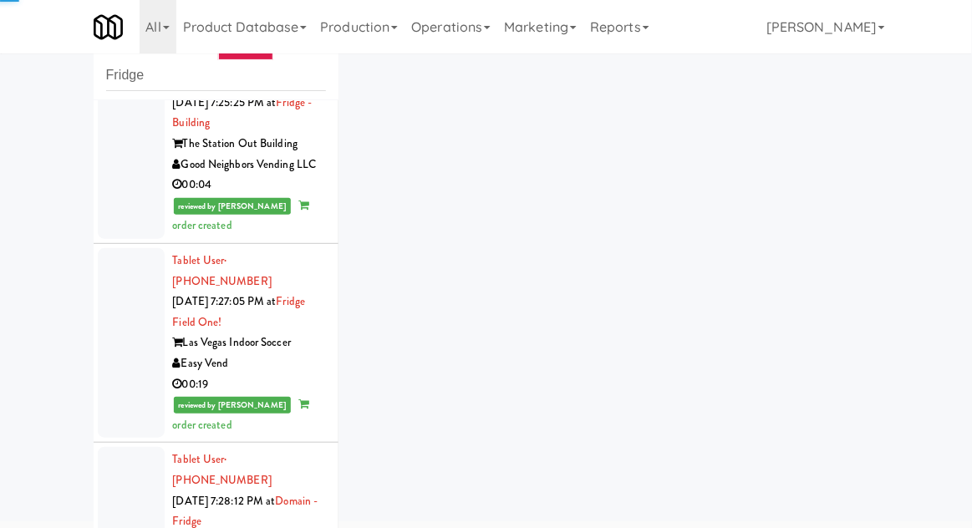
scroll to position [4513, 0]
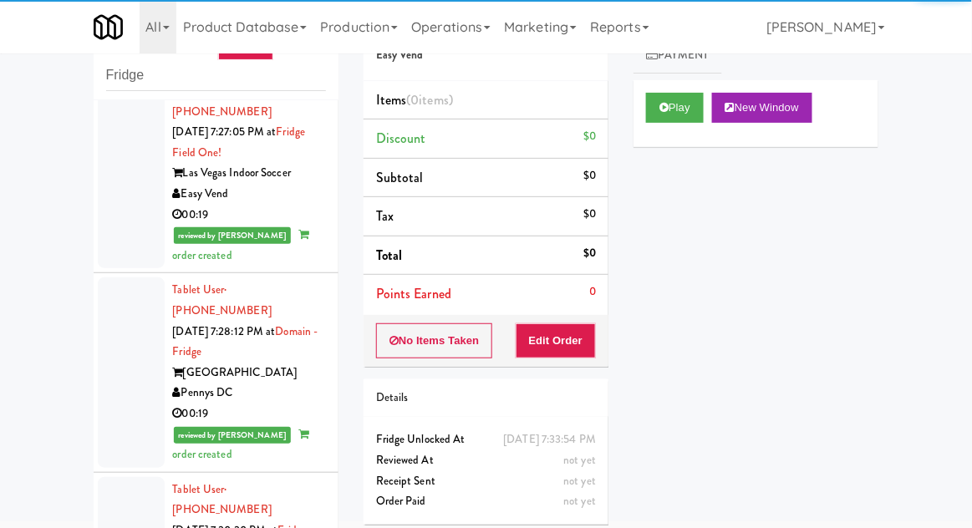
click at [659, 133] on div "Play New Window" at bounding box center [756, 113] width 245 height 67
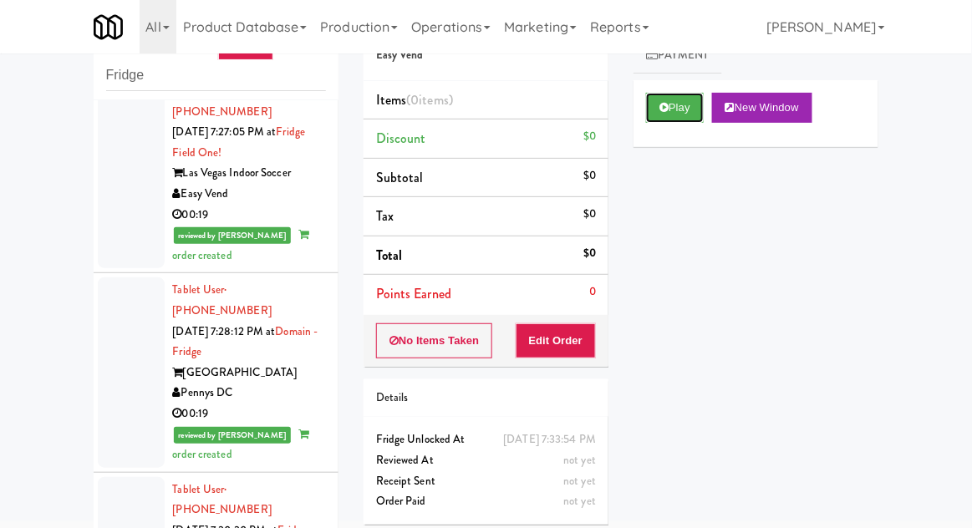
click at [670, 119] on button "Play" at bounding box center [675, 108] width 58 height 30
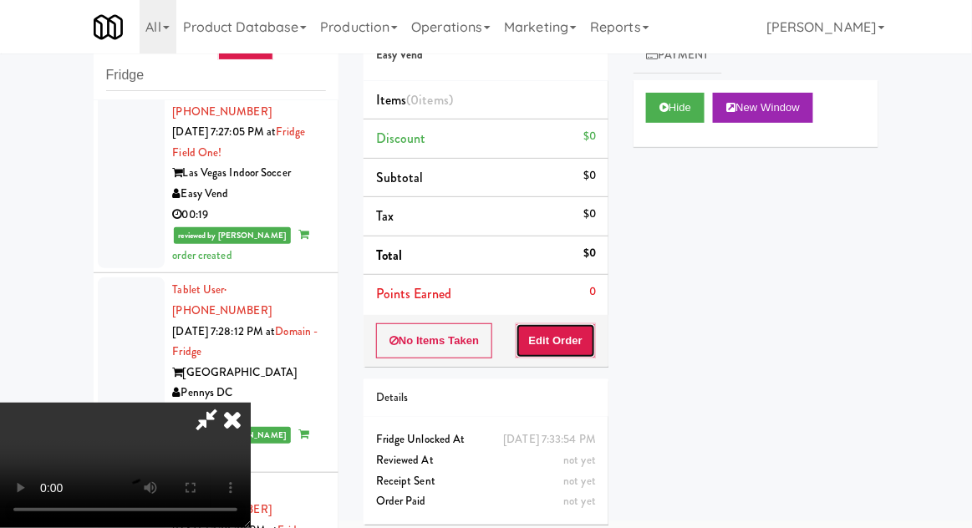
click at [574, 342] on button "Edit Order" at bounding box center [556, 341] width 81 height 35
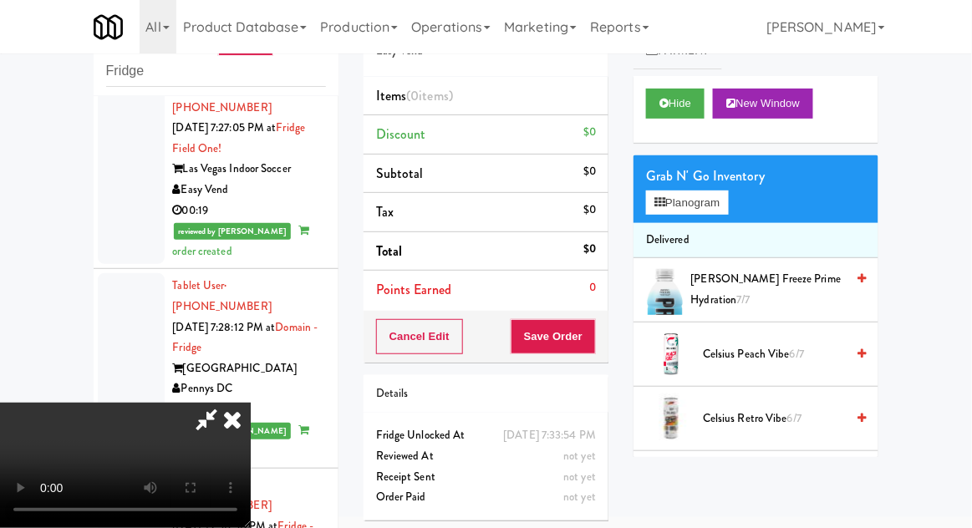
scroll to position [0, 0]
click at [676, 210] on button "Planogram" at bounding box center [687, 203] width 82 height 25
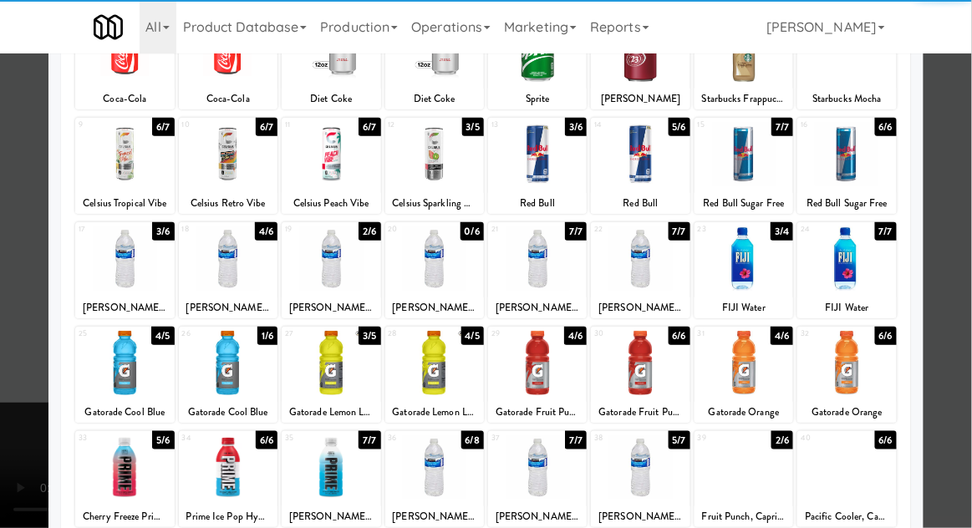
scroll to position [145, 0]
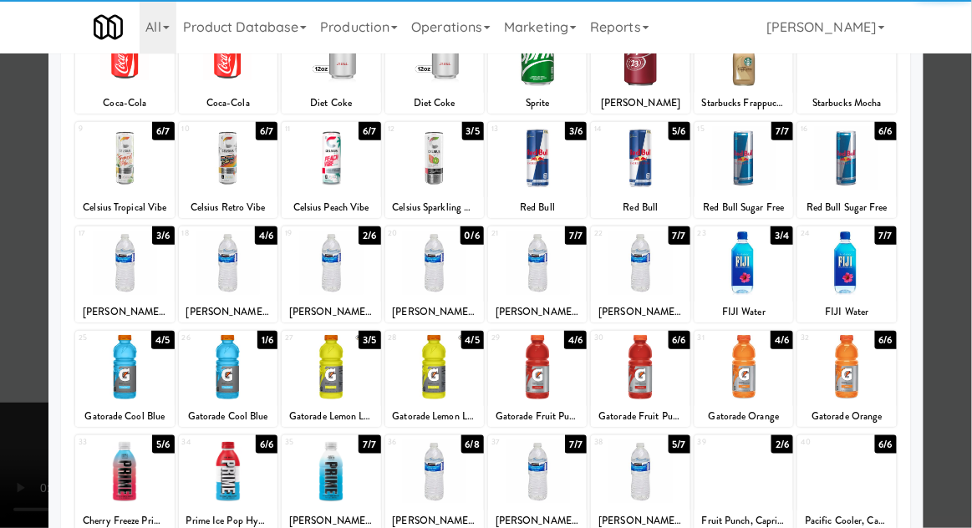
click at [548, 355] on div at bounding box center [537, 367] width 99 height 64
click at [967, 284] on div at bounding box center [486, 264] width 972 height 528
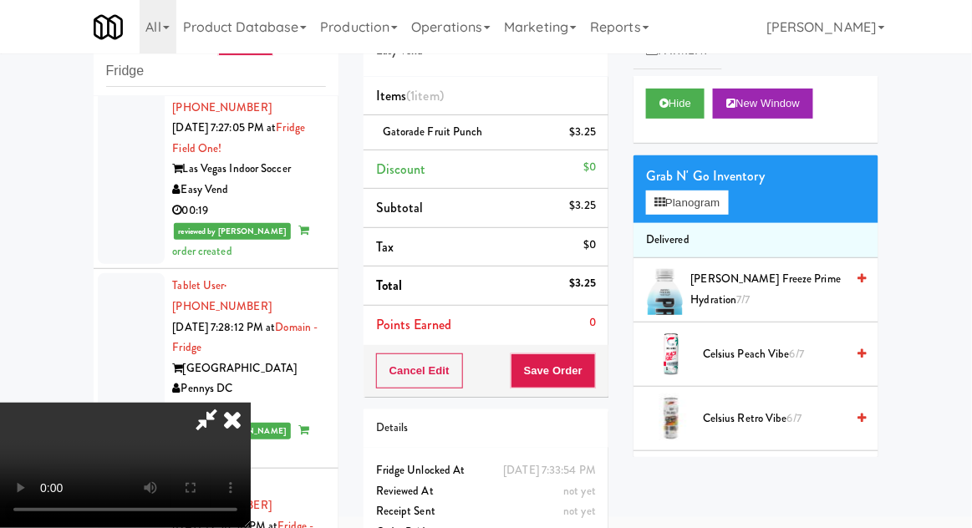
scroll to position [61, 0]
click at [589, 375] on button "Save Order" at bounding box center [553, 371] width 85 height 35
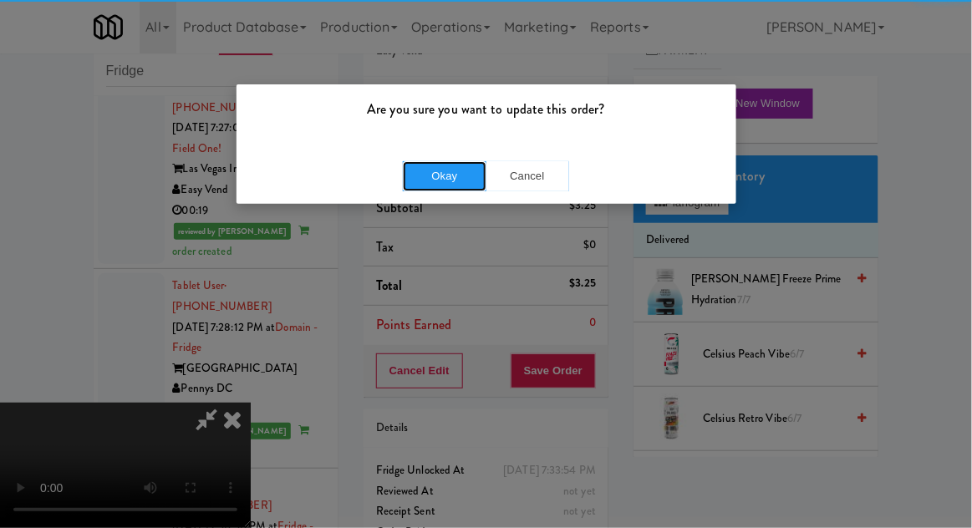
click at [448, 170] on button "Okay" at bounding box center [445, 176] width 84 height 30
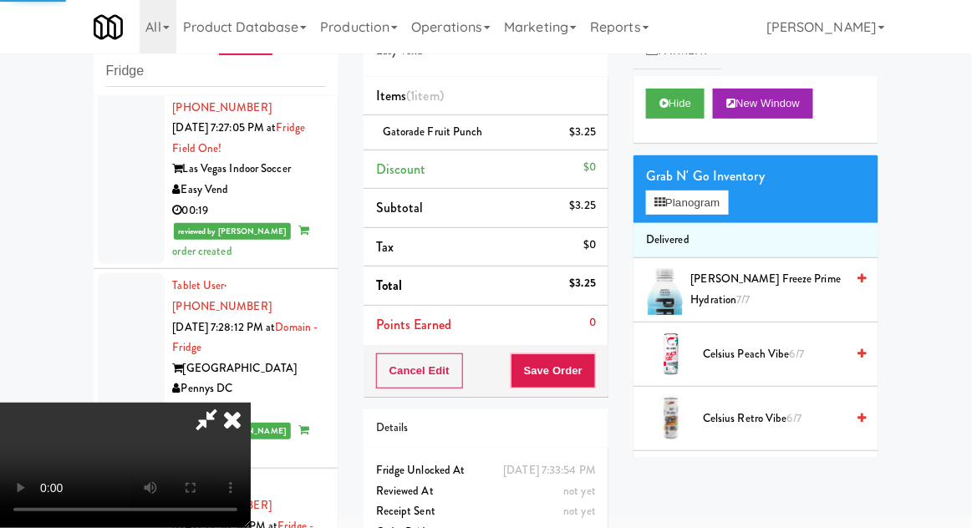
scroll to position [0, 0]
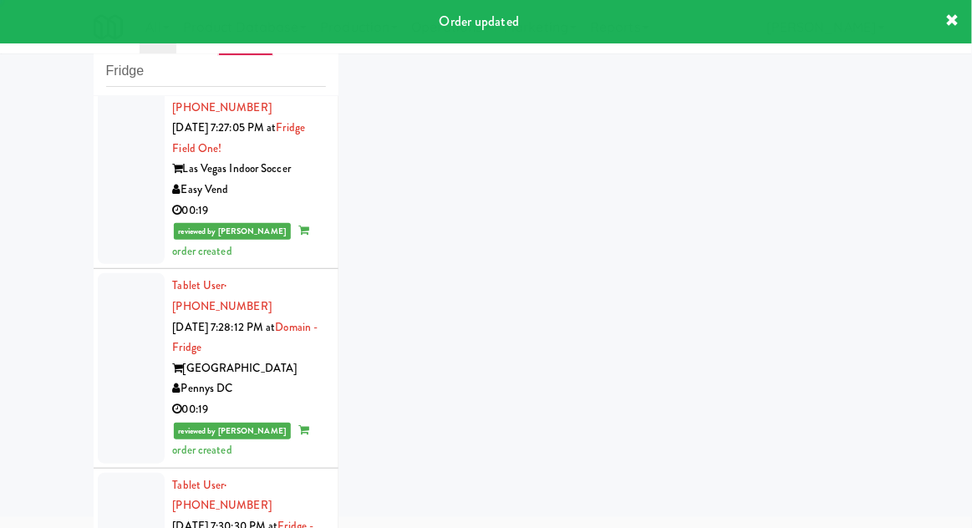
scroll to position [4554, 0]
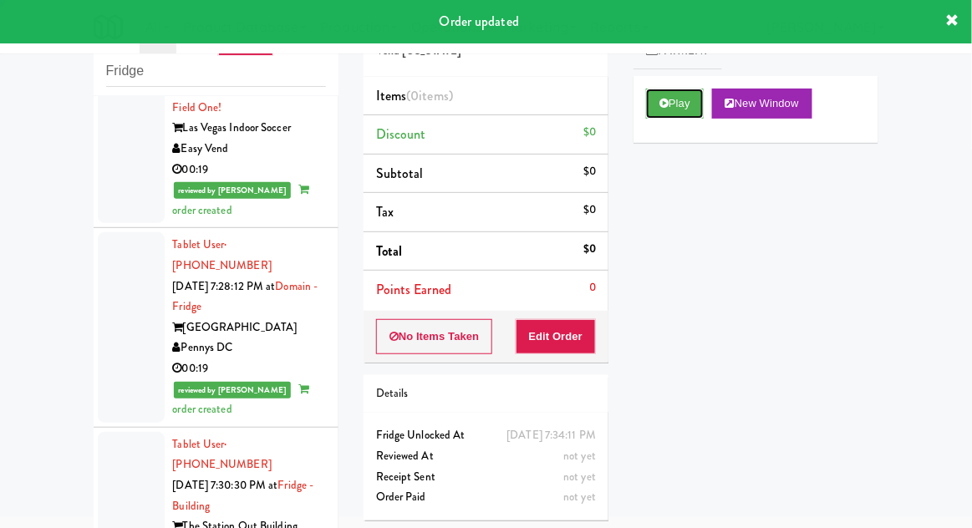
click at [674, 105] on button "Play" at bounding box center [675, 104] width 58 height 30
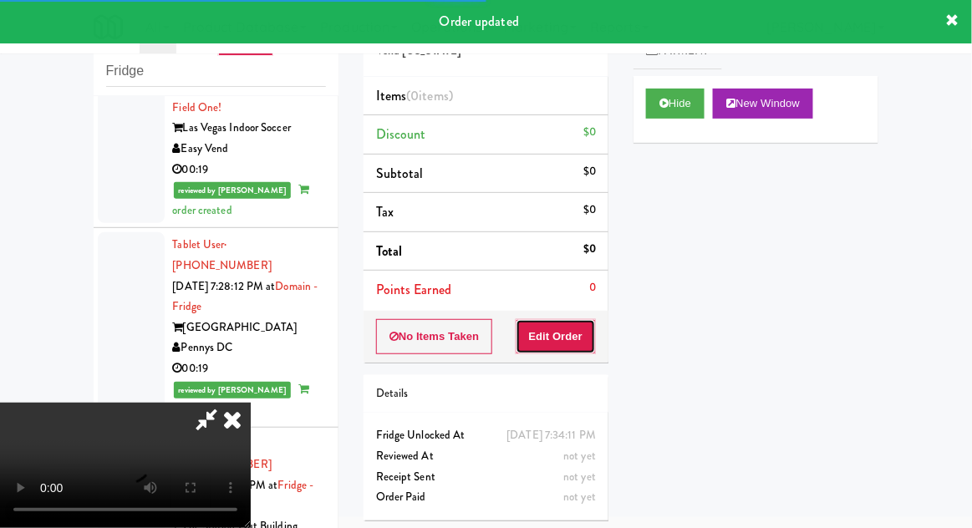
click at [580, 342] on button "Edit Order" at bounding box center [556, 336] width 81 height 35
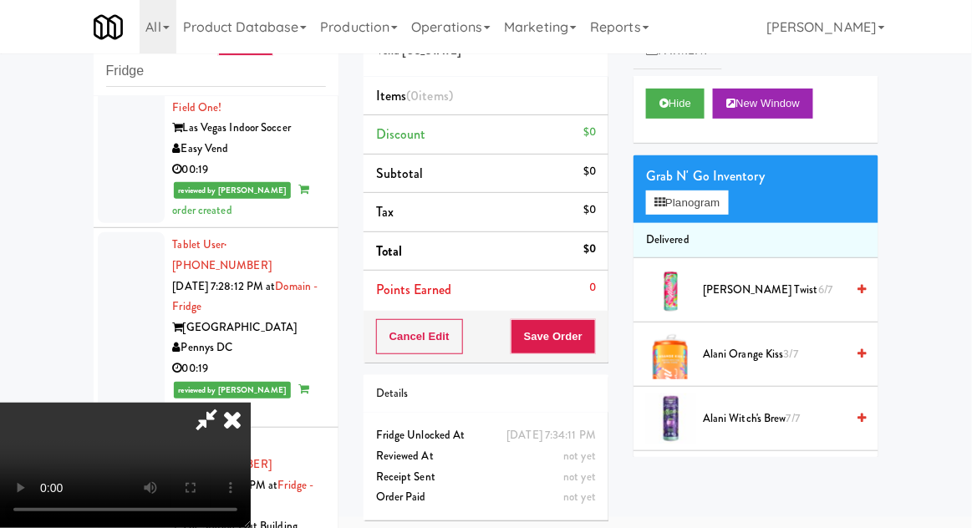
scroll to position [0, 0]
click at [712, 210] on button "Planogram" at bounding box center [687, 203] width 82 height 25
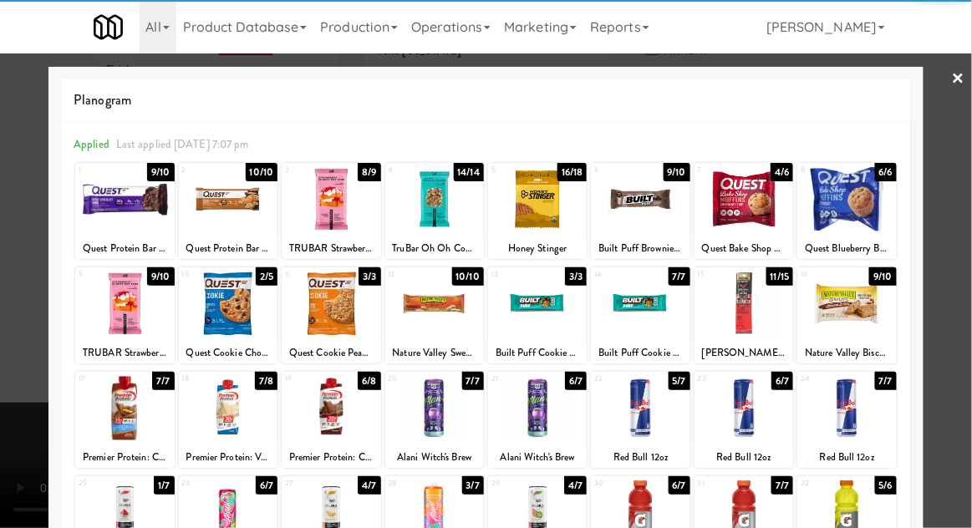
click at [634, 509] on div at bounding box center [640, 513] width 99 height 64
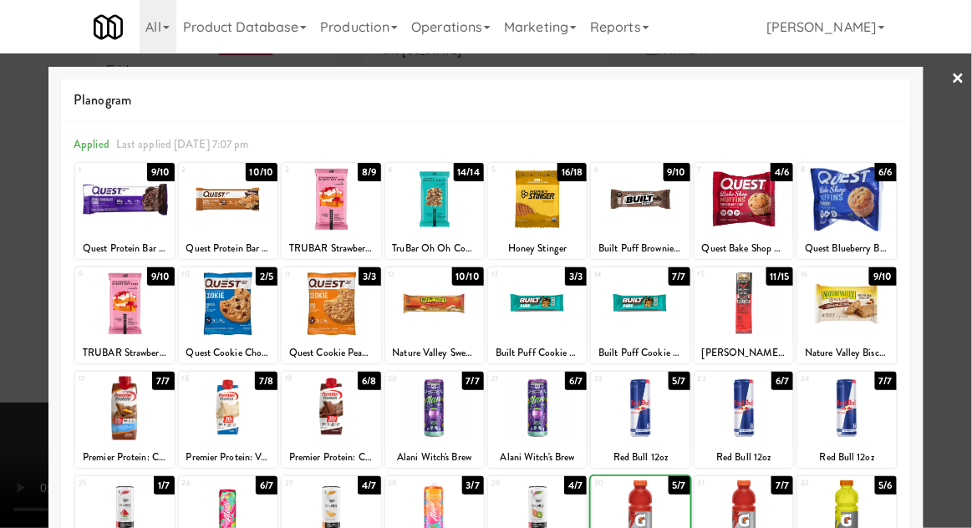
click at [967, 275] on div at bounding box center [486, 264] width 972 height 528
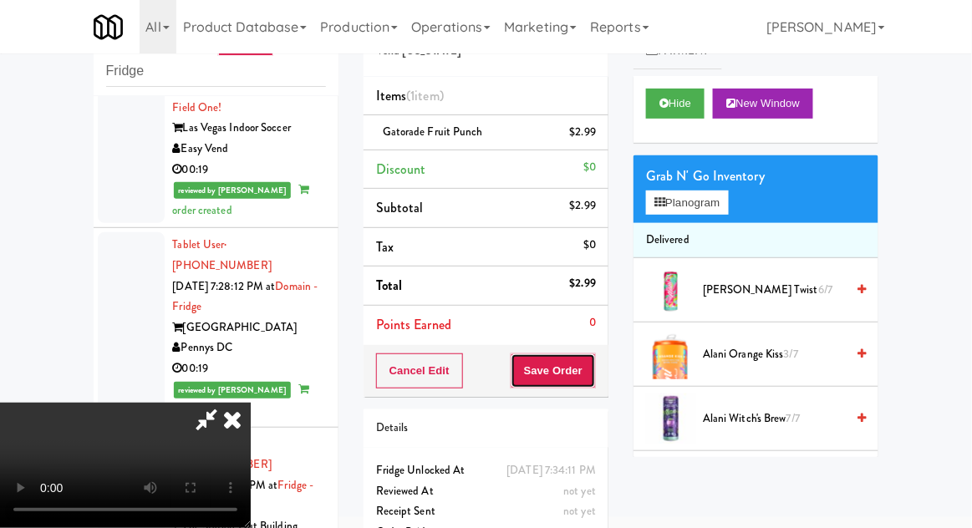
click at [591, 364] on button "Save Order" at bounding box center [553, 371] width 85 height 35
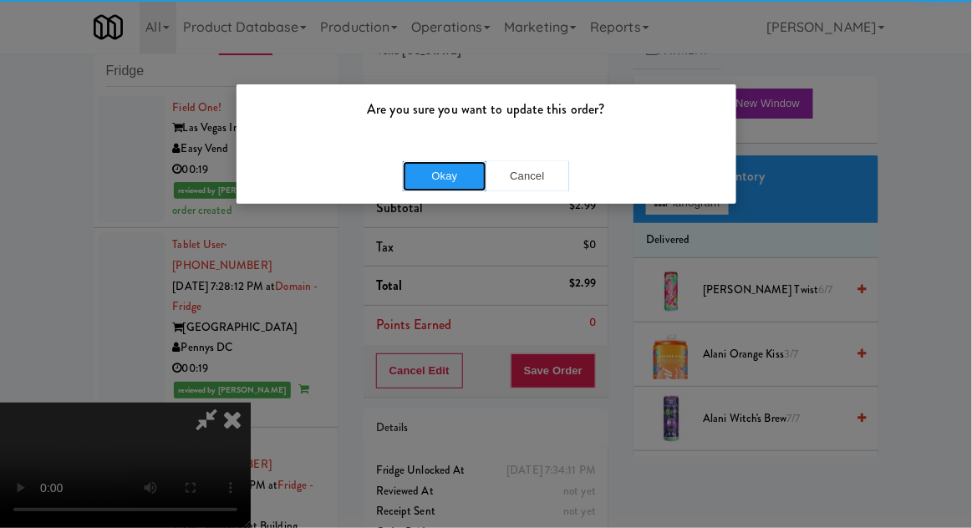
click at [448, 186] on button "Okay" at bounding box center [445, 176] width 84 height 30
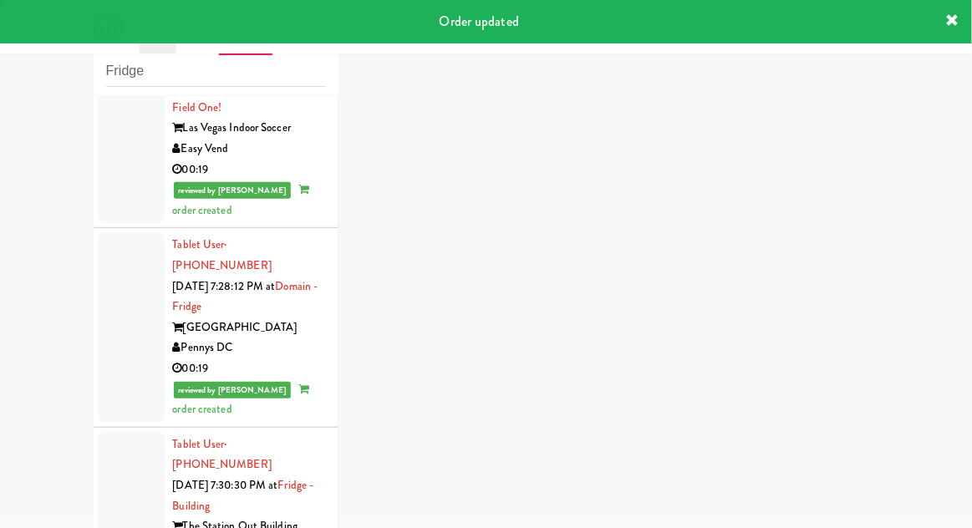
scroll to position [4596, 0]
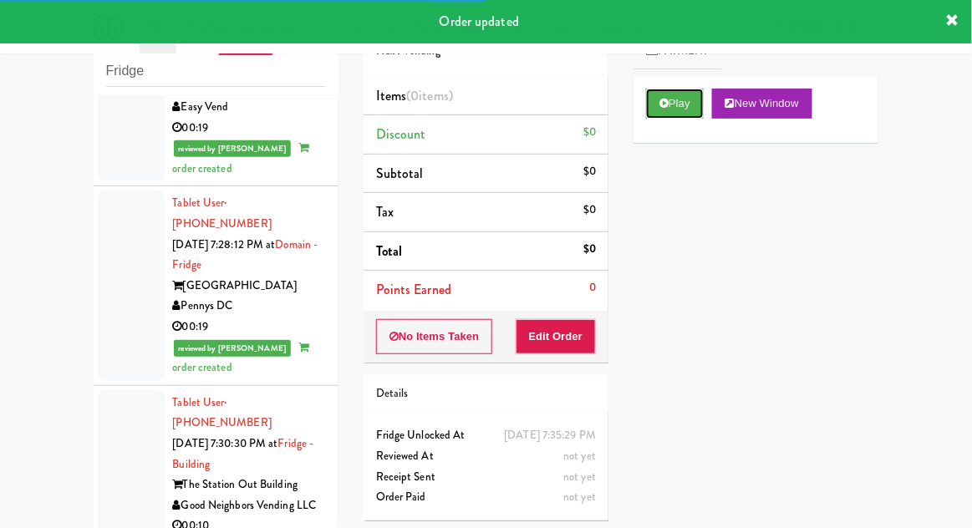
click at [649, 100] on button "Play" at bounding box center [675, 104] width 58 height 30
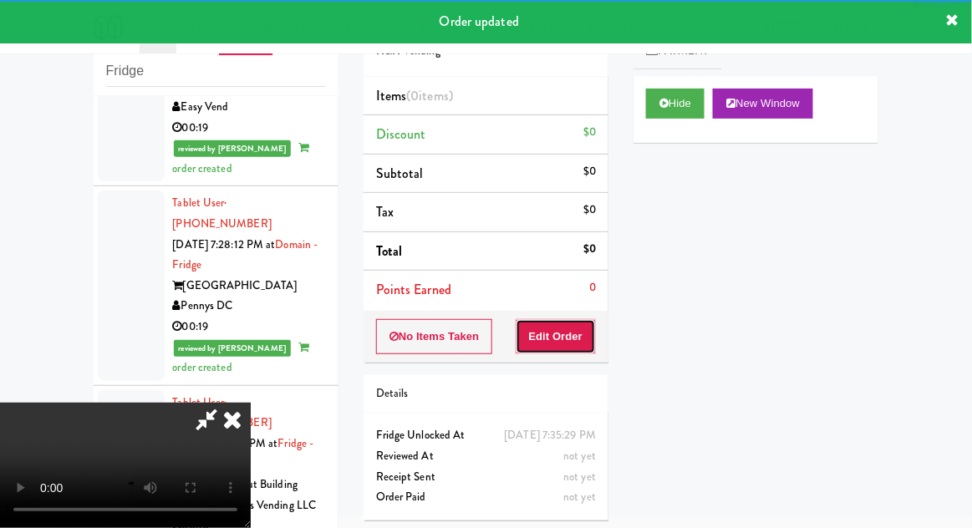
click at [575, 334] on button "Edit Order" at bounding box center [556, 336] width 81 height 35
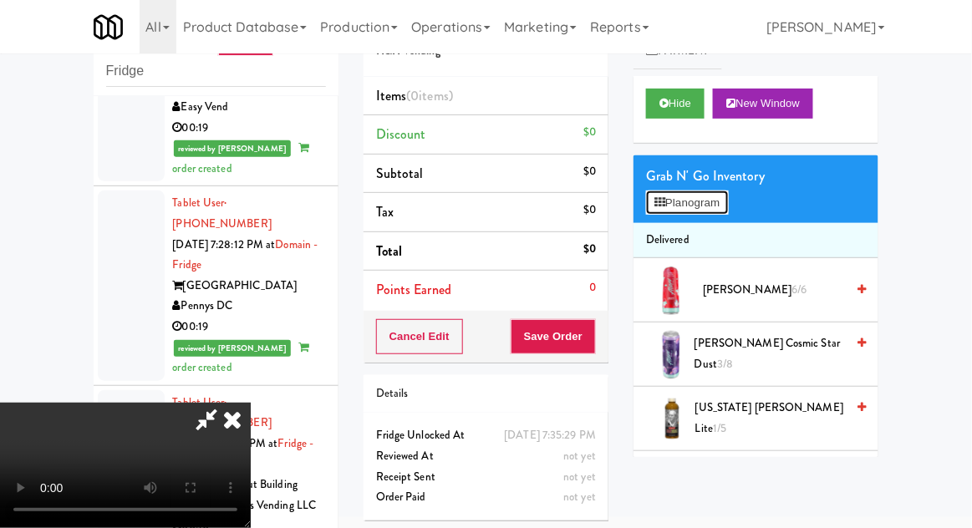
click at [684, 201] on button "Planogram" at bounding box center [687, 203] width 82 height 25
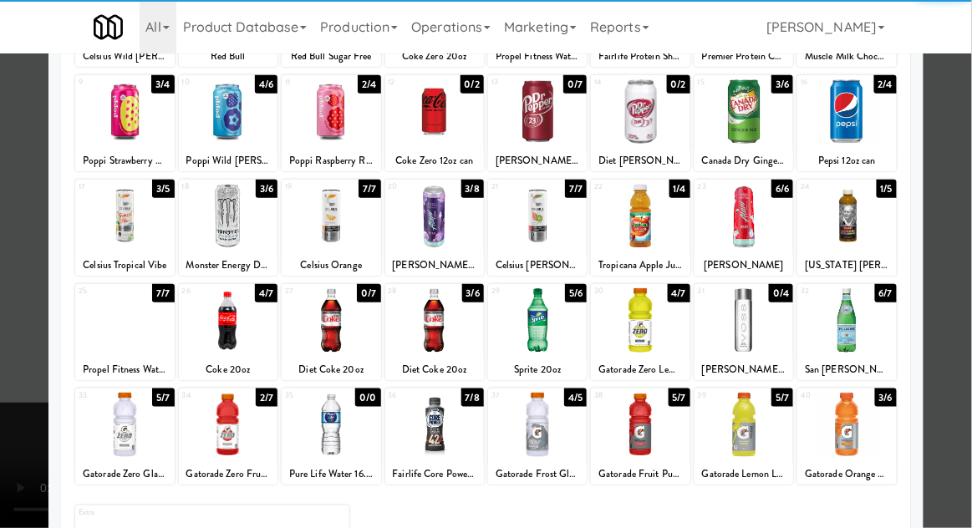
scroll to position [189, 0]
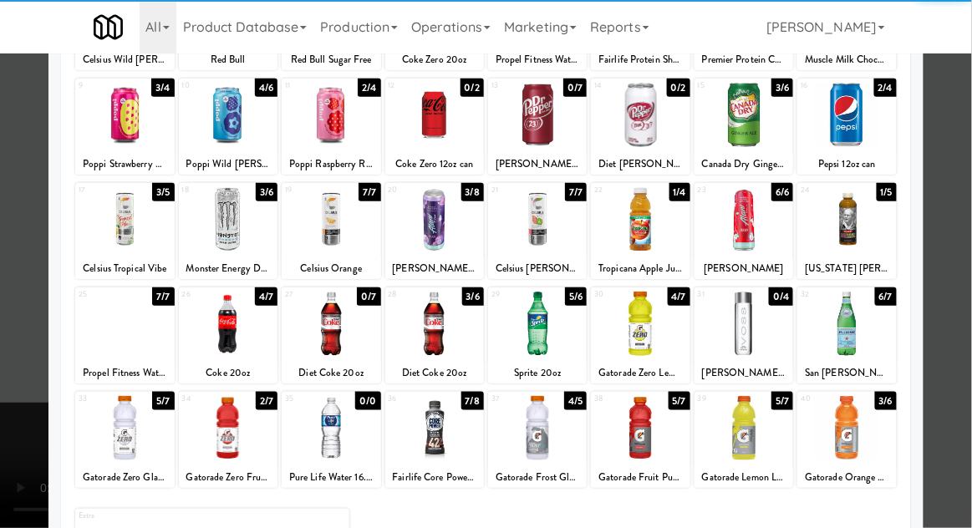
click at [117, 435] on div at bounding box center [124, 428] width 99 height 64
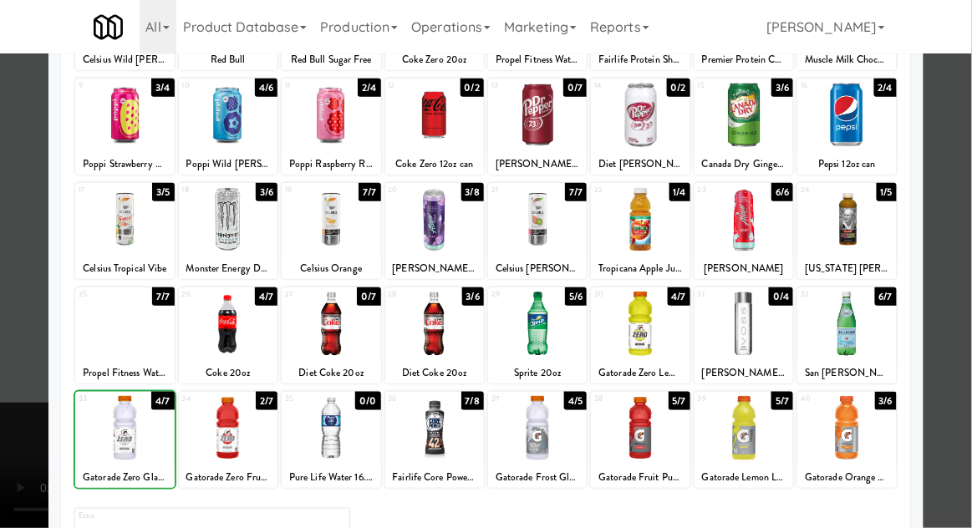
click at [971, 263] on div at bounding box center [486, 264] width 972 height 528
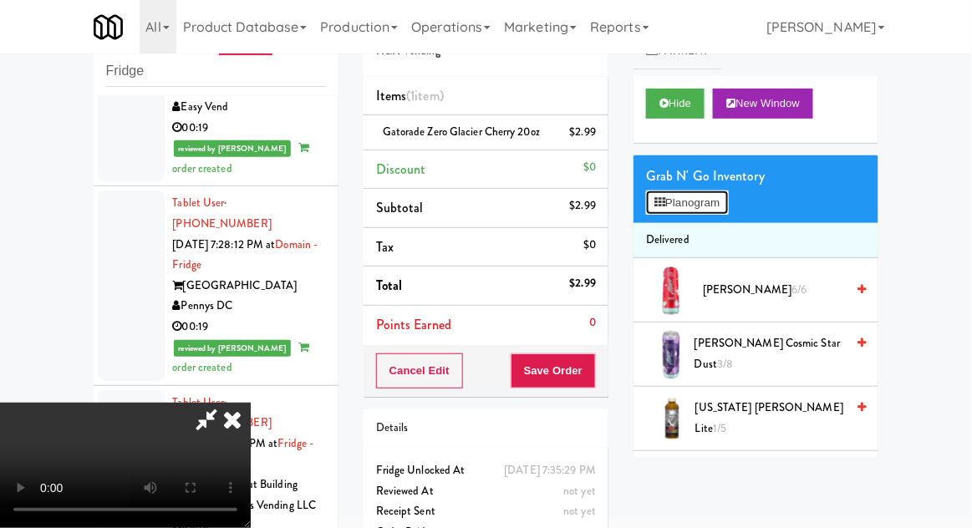
click at [688, 211] on button "Planogram" at bounding box center [687, 203] width 82 height 25
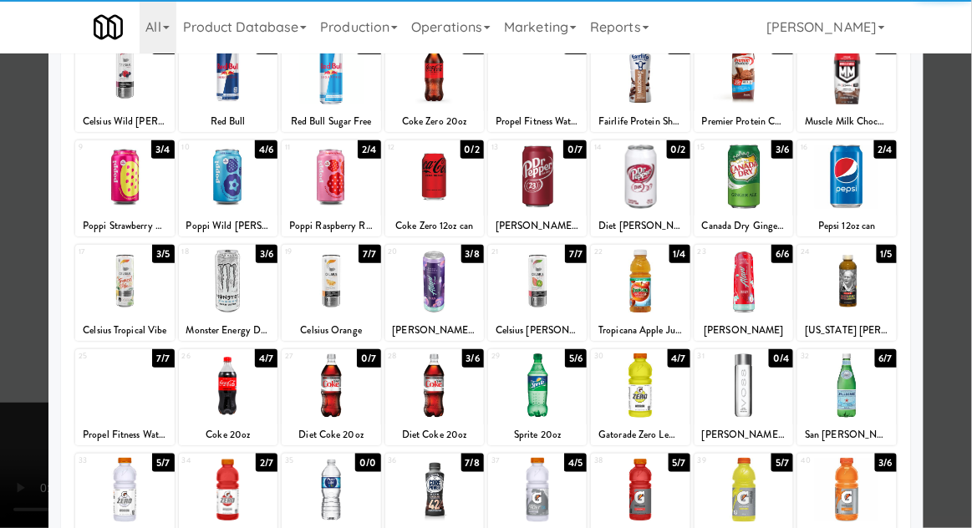
scroll to position [135, 0]
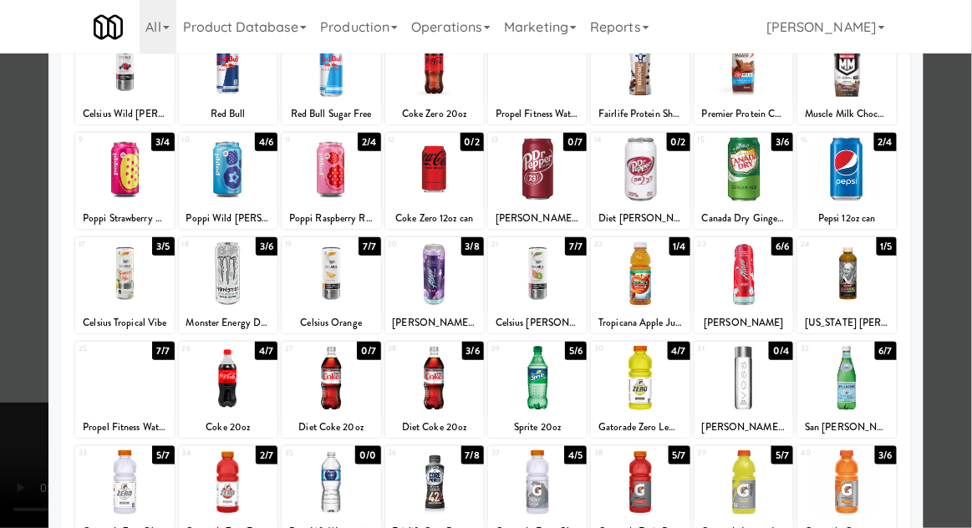
click at [105, 498] on div at bounding box center [124, 483] width 99 height 64
click at [971, 258] on div at bounding box center [486, 264] width 972 height 528
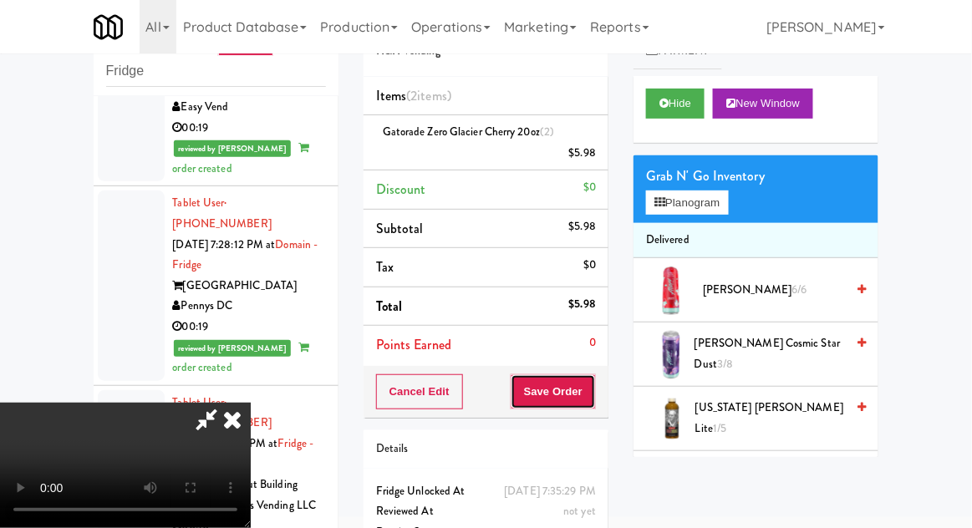
click at [595, 391] on button "Save Order" at bounding box center [553, 392] width 85 height 35
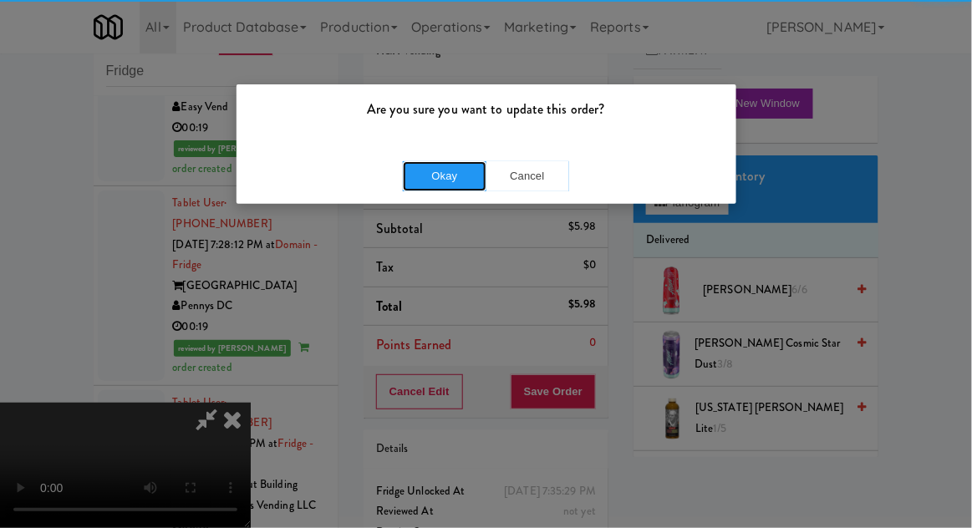
click at [443, 168] on button "Okay" at bounding box center [445, 176] width 84 height 30
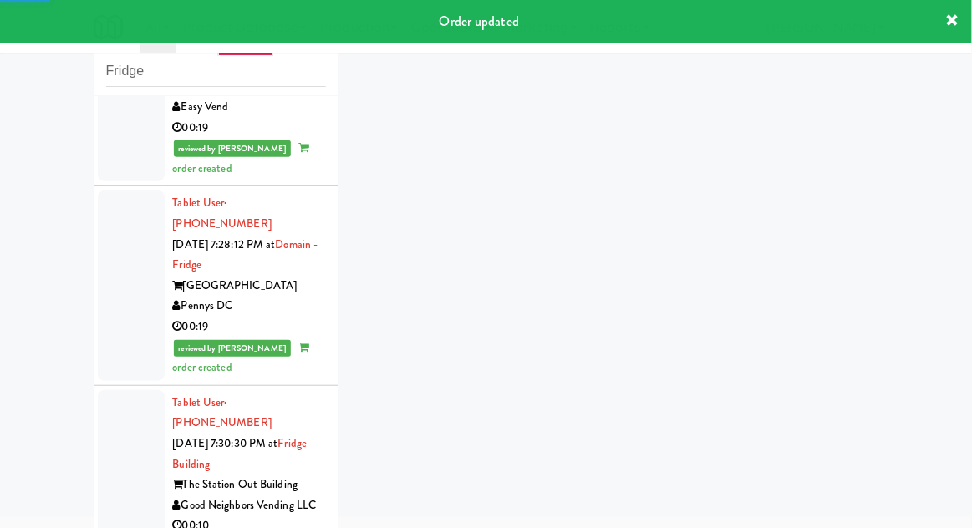
scroll to position [4637, 0]
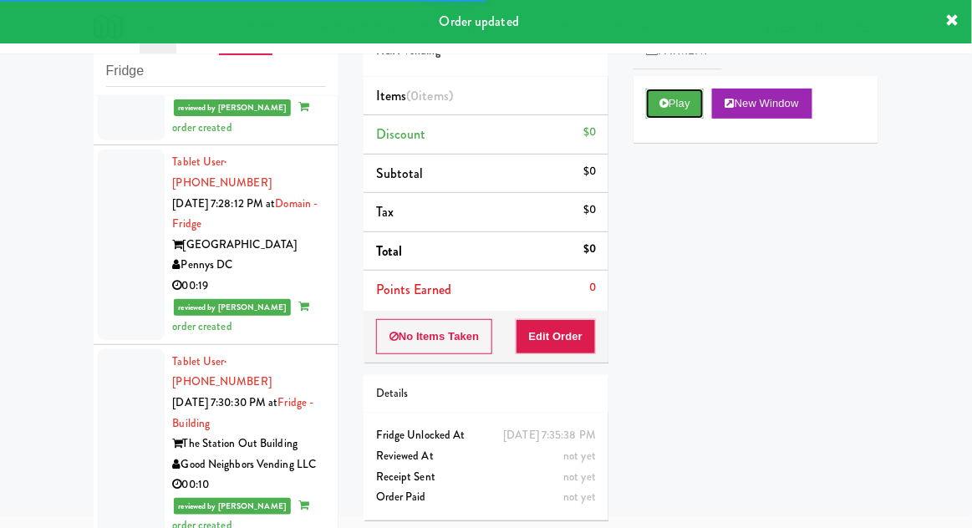
click at [672, 112] on button "Play" at bounding box center [675, 104] width 58 height 30
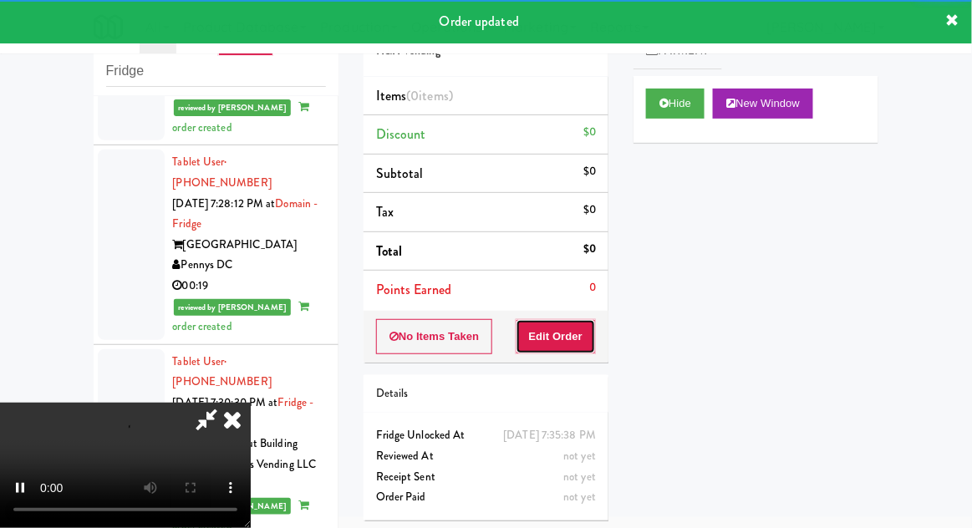
click at [568, 335] on button "Edit Order" at bounding box center [556, 336] width 81 height 35
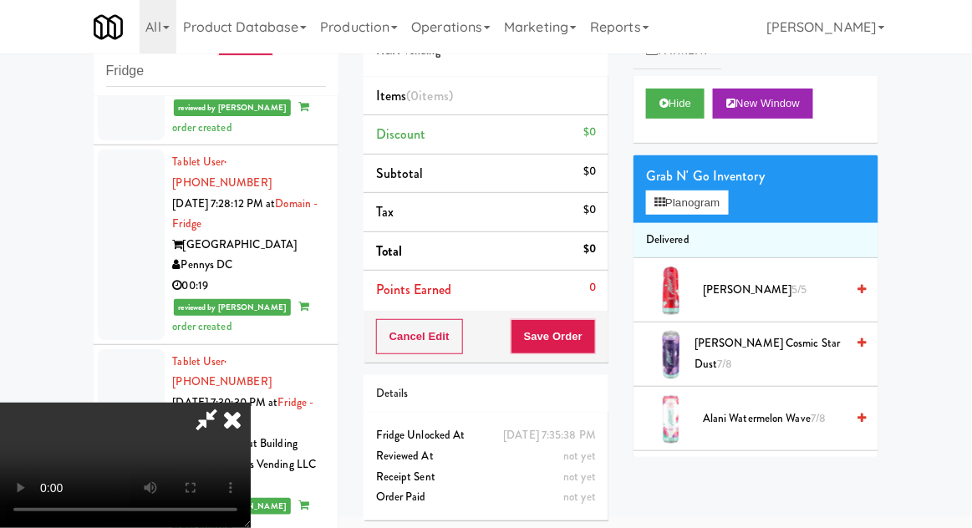
click at [758, 486] on span "[US_STATE] [PERSON_NAME] Lite 2/6" at bounding box center [771, 482] width 151 height 41
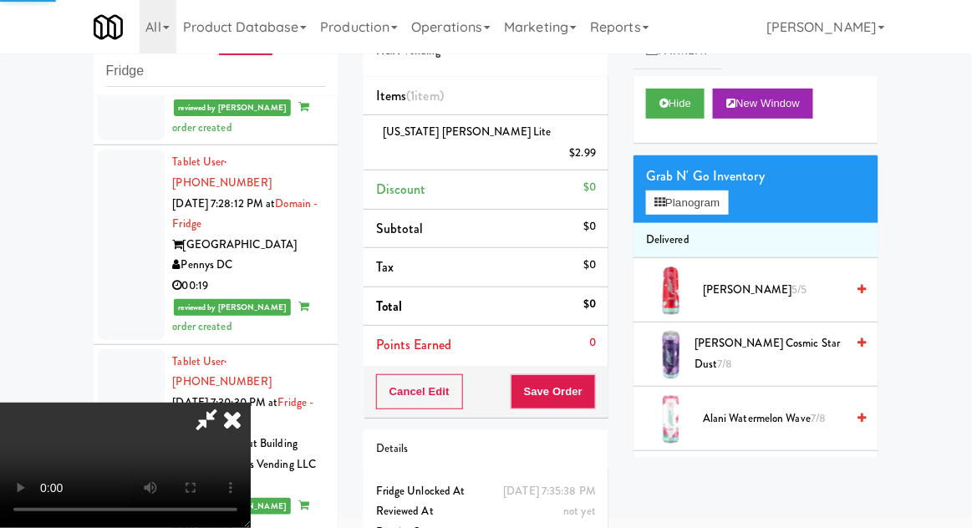
click at [963, 263] on div "inbox reviewed recent all unclear take inventory issue suspicious failed recent…" at bounding box center [486, 303] width 972 height 615
click at [780, 487] on span "[US_STATE] [PERSON_NAME] Lite 1/6" at bounding box center [771, 482] width 150 height 41
click at [610, 375] on div "Order # 1982513 H&H Vending Items (2 items ) [US_STATE] [PERSON_NAME] Lite (2) …" at bounding box center [486, 292] width 270 height 593
click at [593, 381] on button "Save Order" at bounding box center [553, 392] width 85 height 35
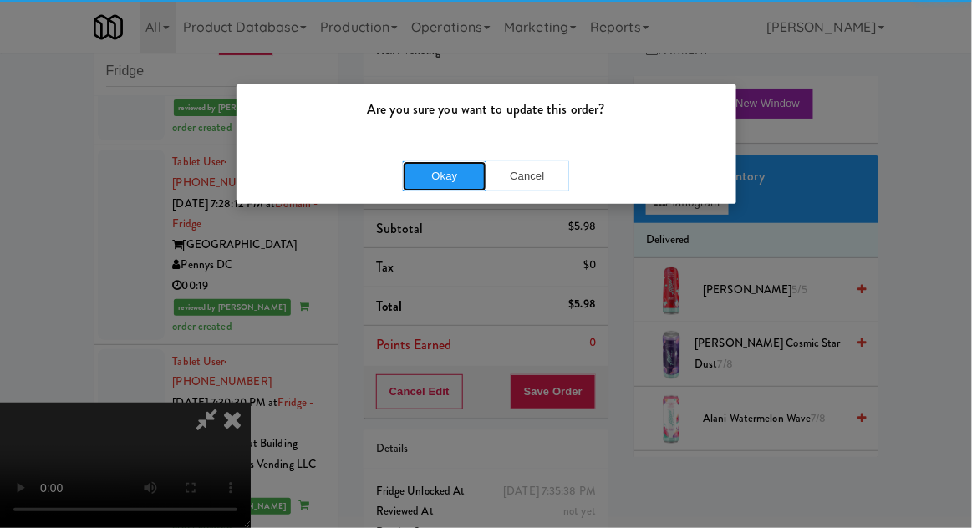
click at [446, 187] on button "Okay" at bounding box center [445, 176] width 84 height 30
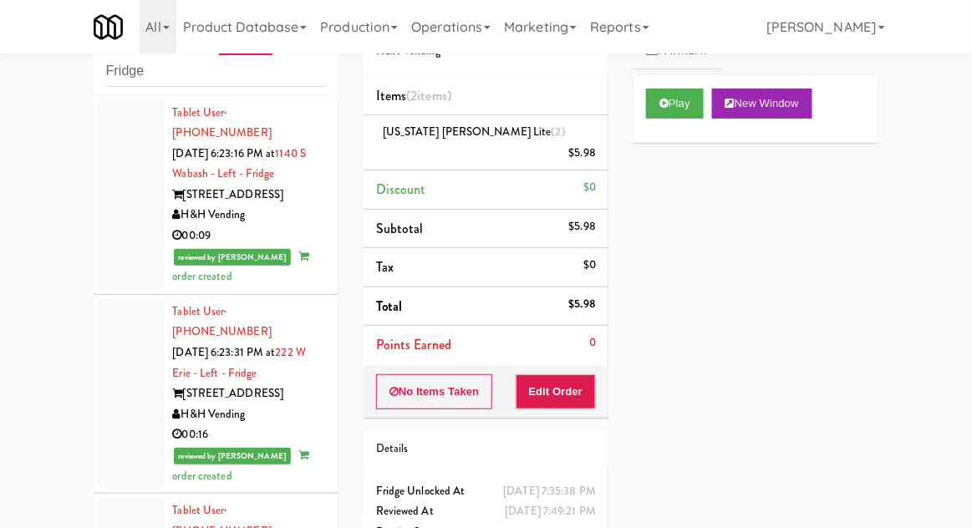
scroll to position [0, 0]
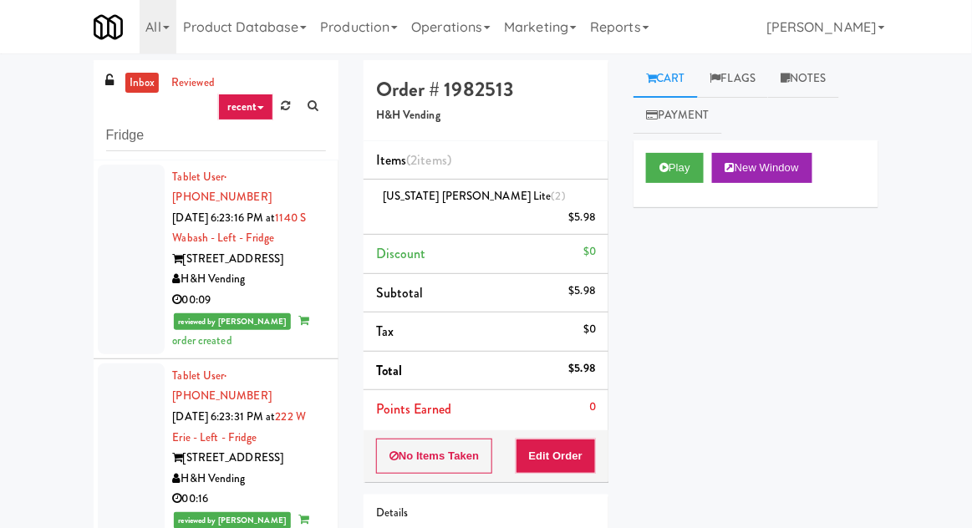
click at [132, 84] on link "inbox" at bounding box center [142, 83] width 34 height 21
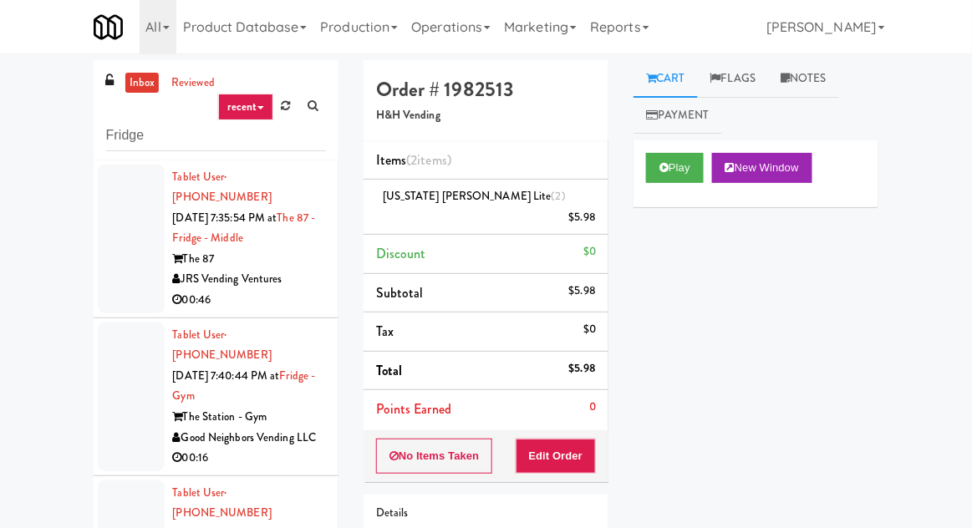
click at [137, 236] on div at bounding box center [131, 239] width 67 height 149
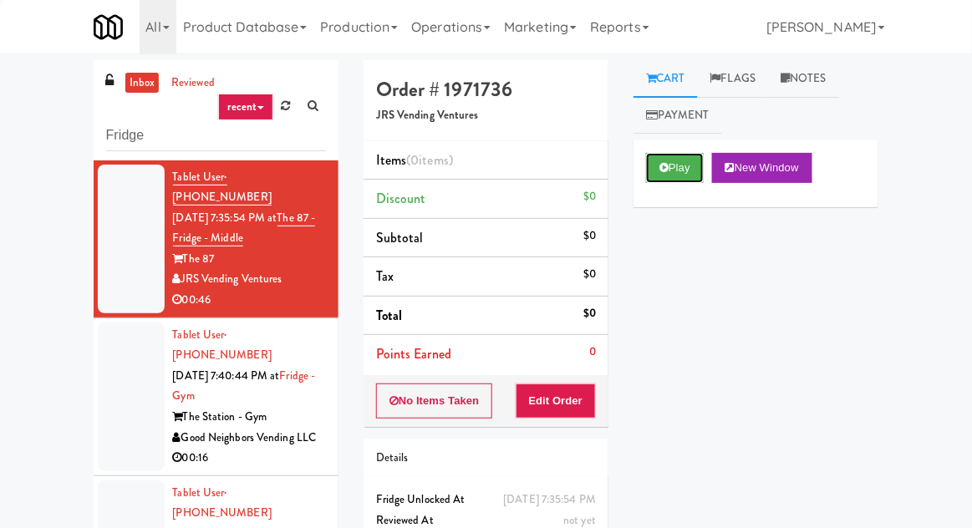
click at [665, 168] on icon at bounding box center [664, 167] width 9 height 11
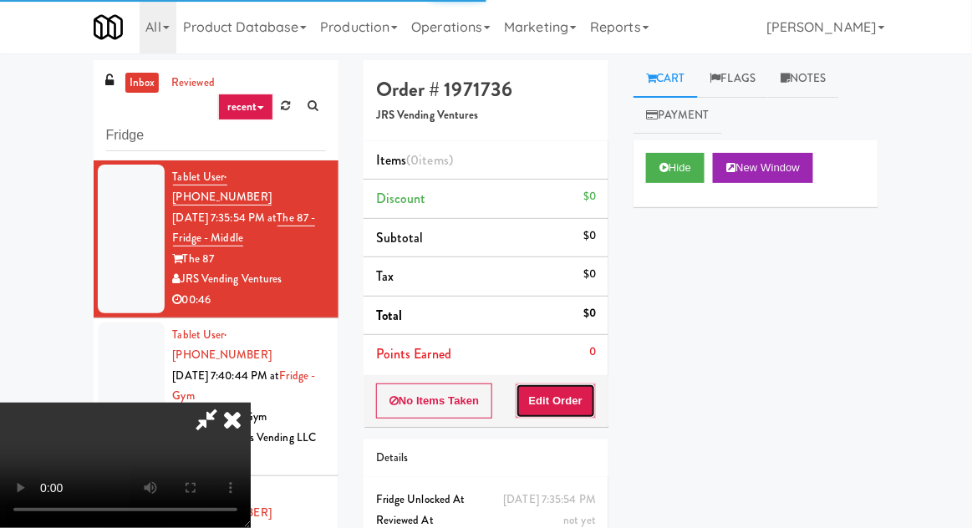
click at [589, 402] on button "Edit Order" at bounding box center [556, 401] width 81 height 35
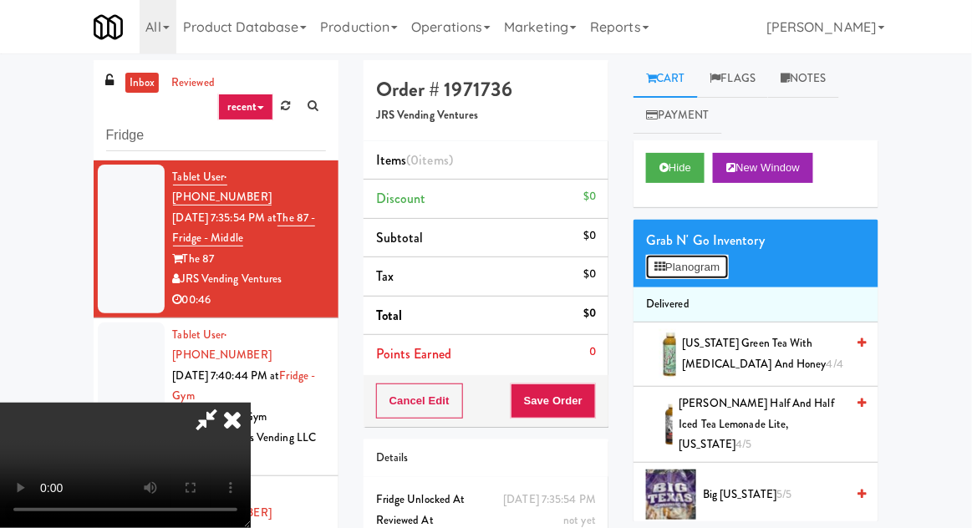
click at [697, 263] on button "Planogram" at bounding box center [687, 267] width 82 height 25
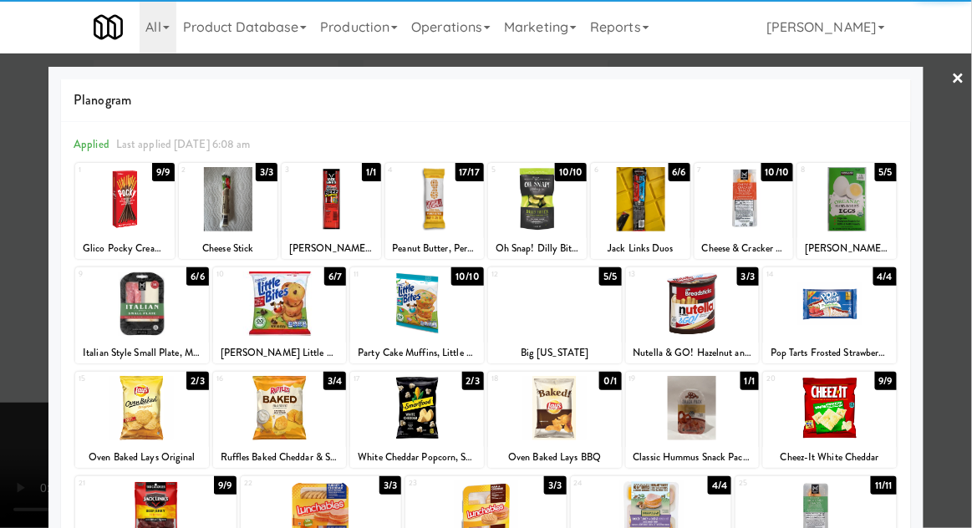
click at [217, 207] on div at bounding box center [228, 199] width 99 height 64
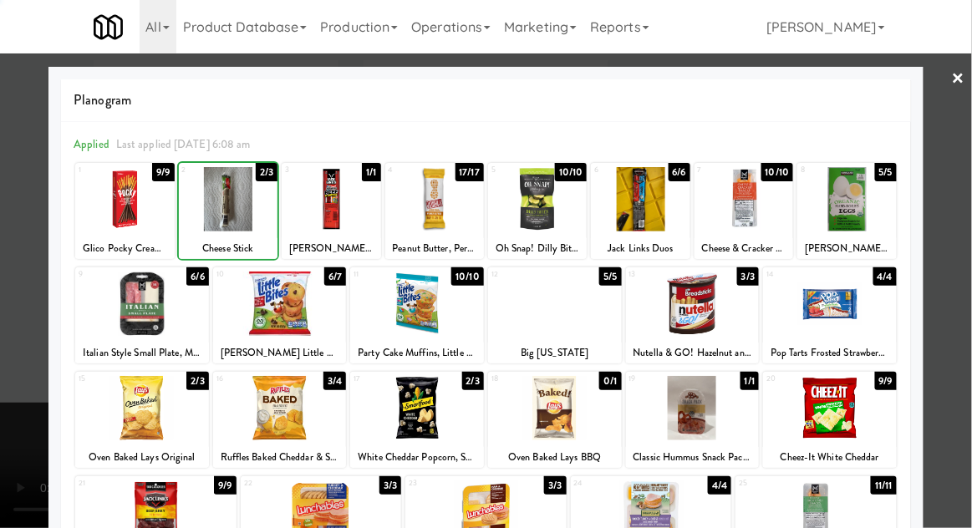
click at [964, 294] on div at bounding box center [486, 264] width 972 height 528
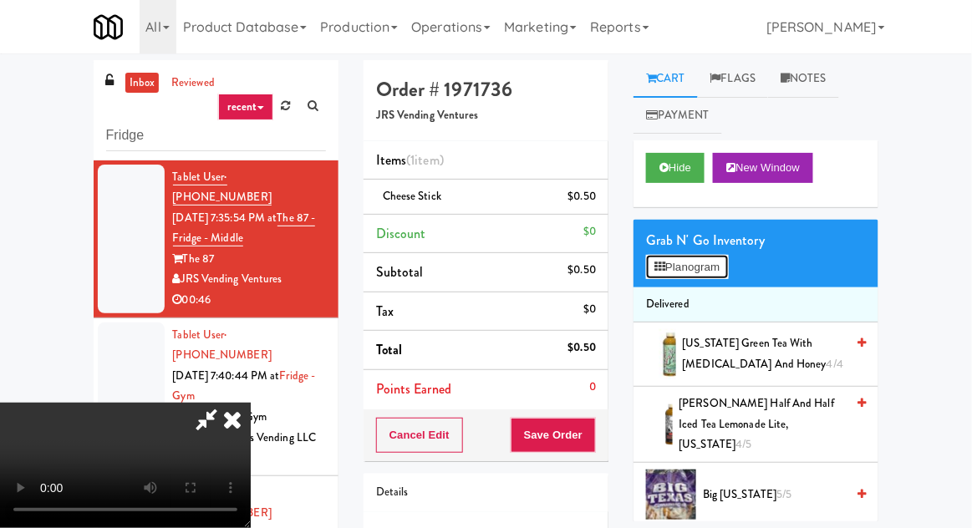
click at [703, 276] on button "Planogram" at bounding box center [687, 267] width 82 height 25
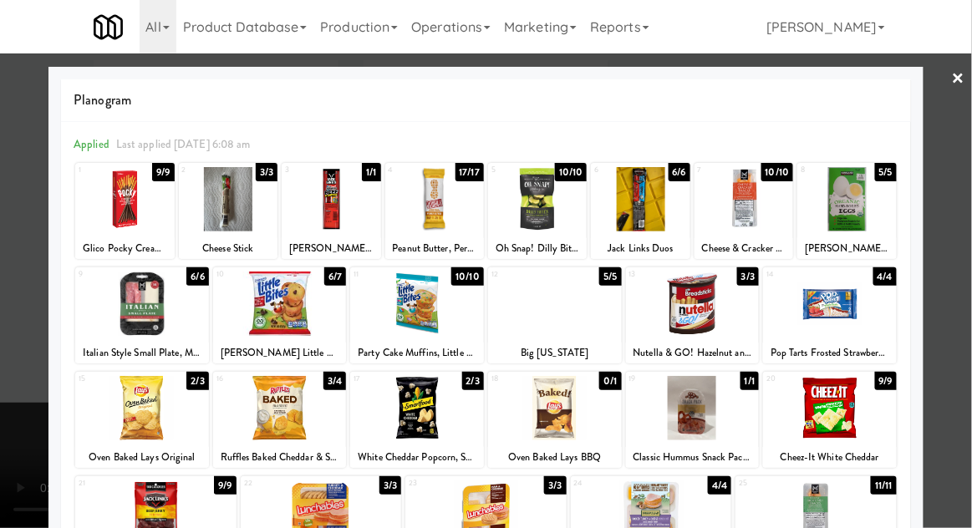
click at [346, 201] on div at bounding box center [331, 199] width 99 height 64
click at [965, 291] on div at bounding box center [486, 264] width 972 height 528
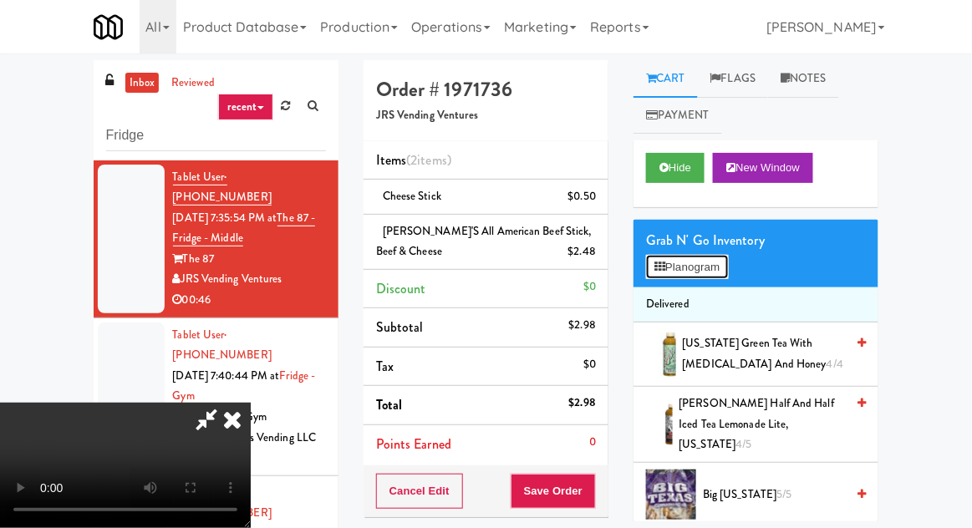
click at [676, 270] on button "Planogram" at bounding box center [687, 267] width 82 height 25
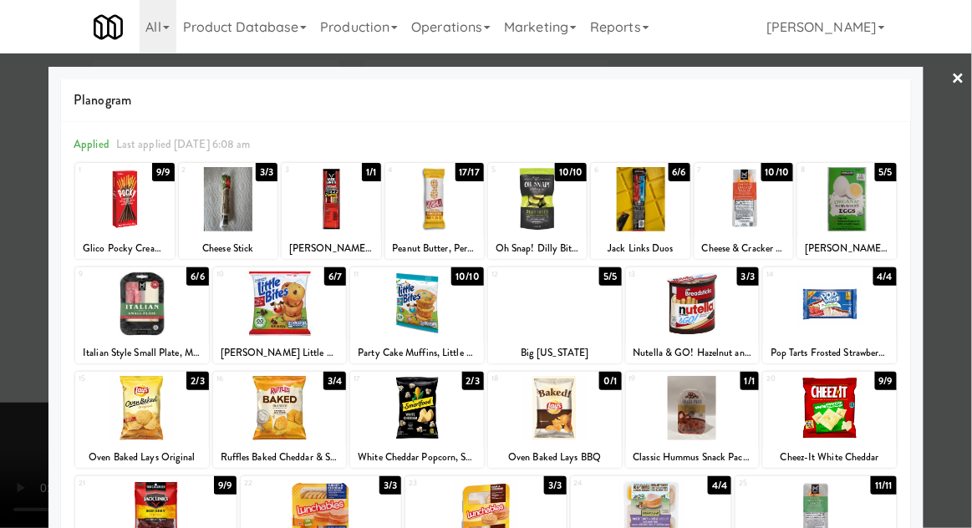
click at [629, 211] on div at bounding box center [640, 199] width 99 height 64
click at [967, 298] on div at bounding box center [486, 264] width 972 height 528
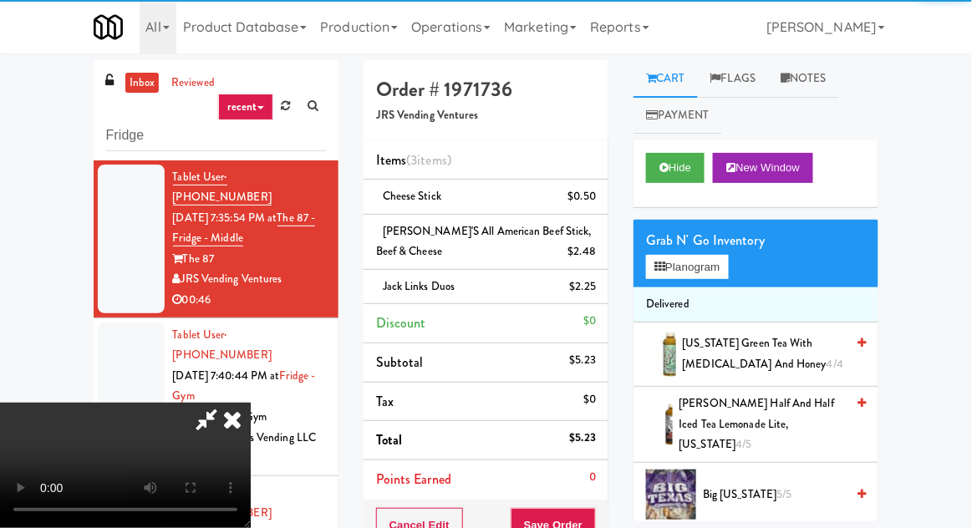
click at [448, 234] on span "[PERSON_NAME]'s All American Beef Stick, Beef & Cheese" at bounding box center [484, 241] width 216 height 37
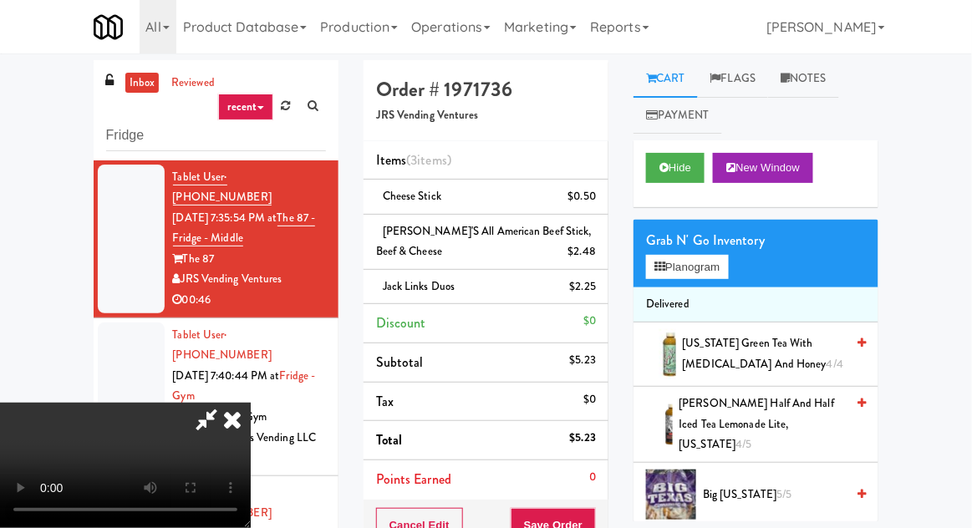
click at [598, 256] on icon at bounding box center [598, 258] width 8 height 11
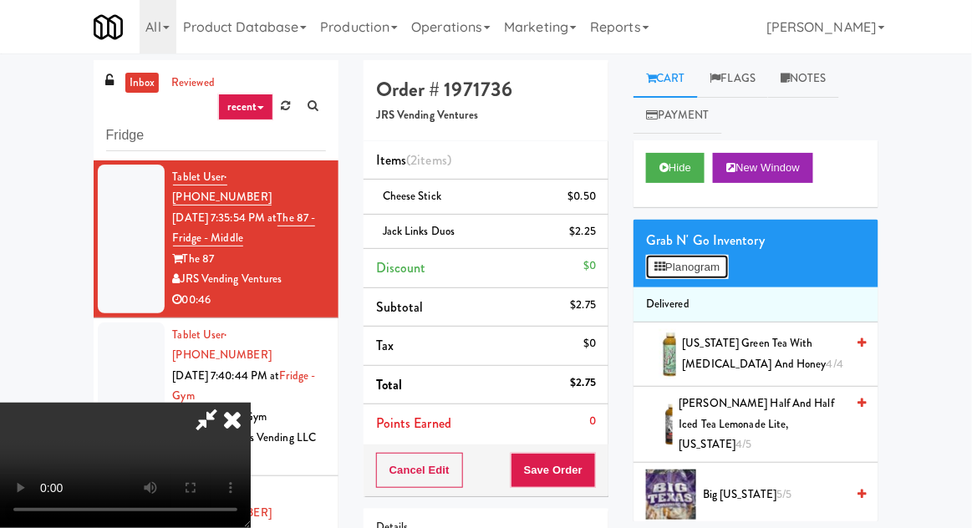
click at [676, 264] on button "Planogram" at bounding box center [687, 267] width 82 height 25
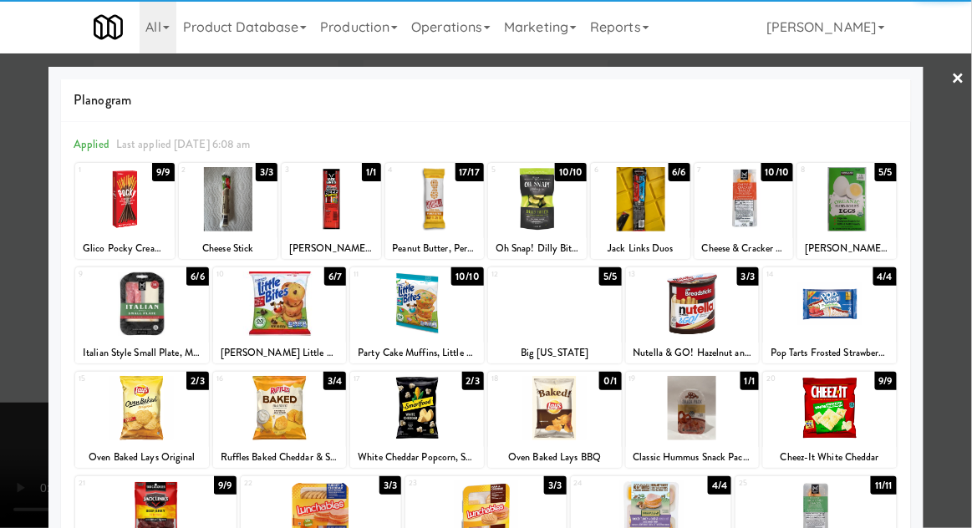
click at [221, 213] on div at bounding box center [228, 199] width 99 height 64
click at [971, 276] on div at bounding box center [486, 264] width 972 height 528
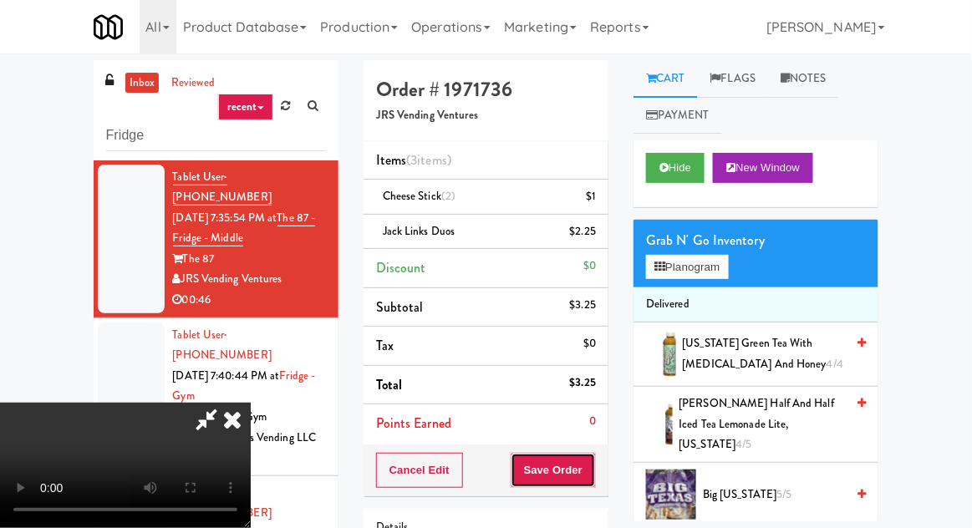
click at [592, 472] on button "Save Order" at bounding box center [553, 470] width 85 height 35
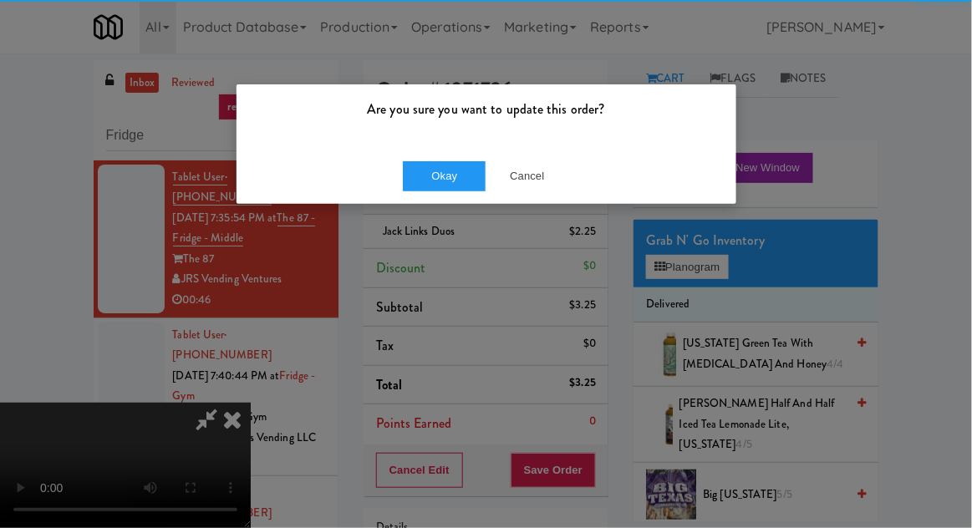
click at [447, 202] on div "Okay Cancel" at bounding box center [487, 176] width 500 height 56
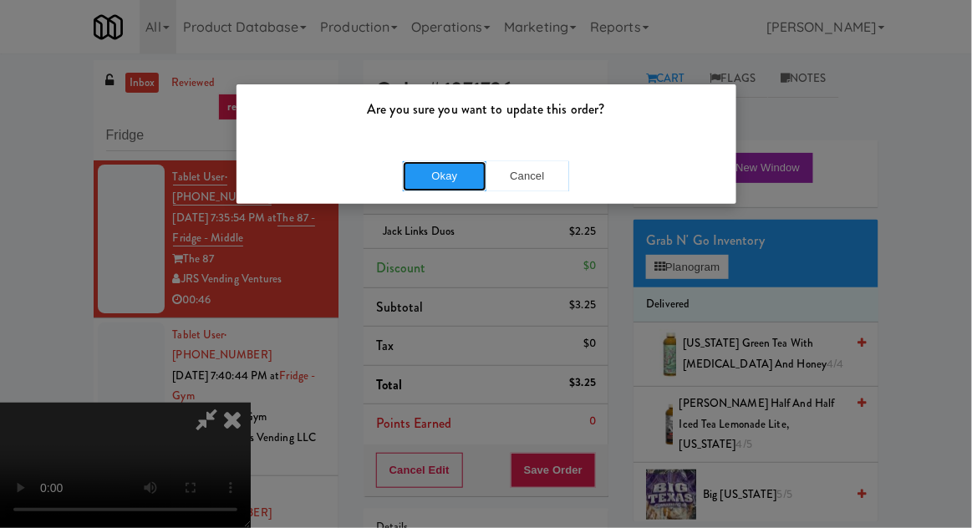
click at [428, 184] on button "Okay" at bounding box center [445, 176] width 84 height 30
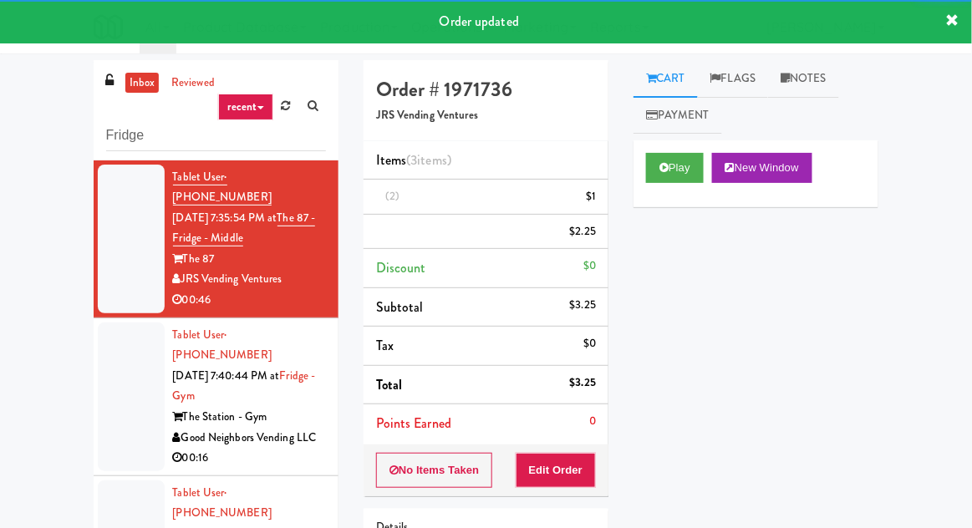
click at [100, 386] on div at bounding box center [131, 397] width 67 height 149
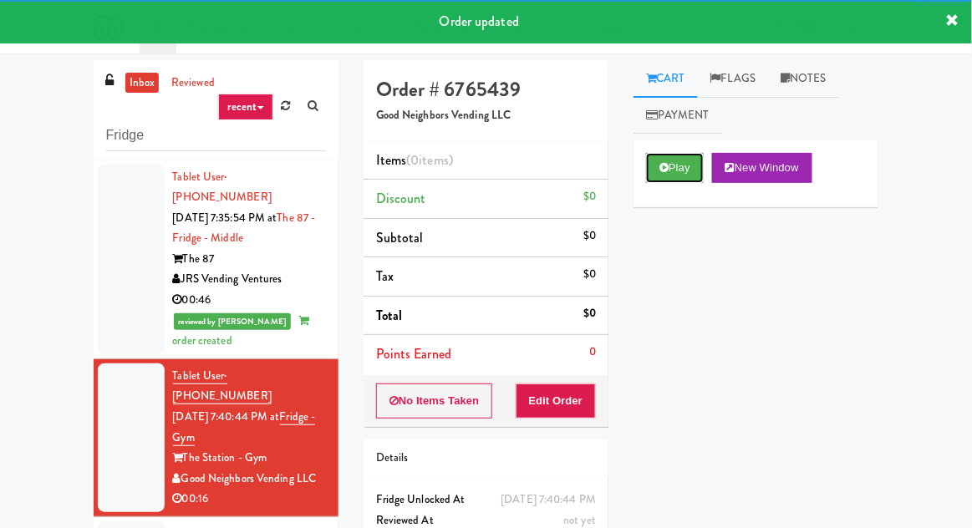
click at [667, 166] on icon at bounding box center [664, 167] width 9 height 11
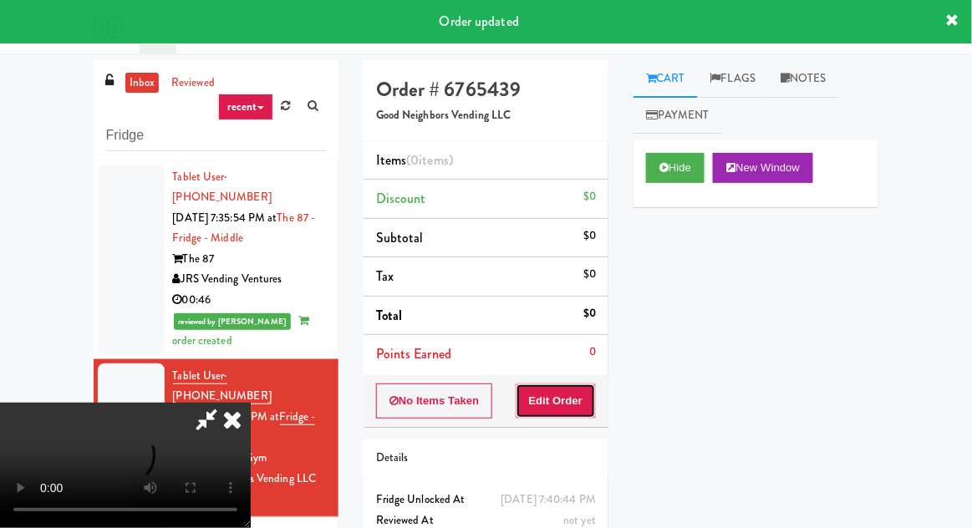
click at [561, 401] on button "Edit Order" at bounding box center [556, 401] width 81 height 35
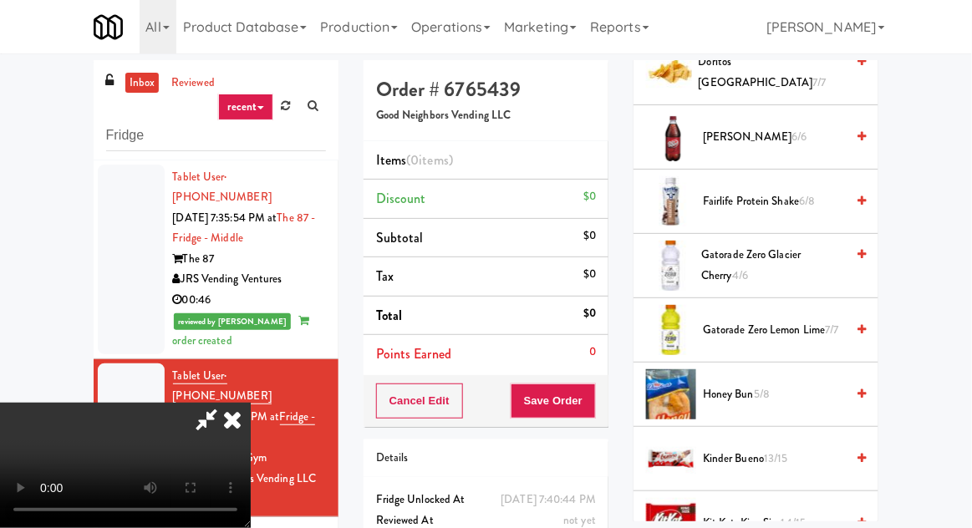
scroll to position [935, 0]
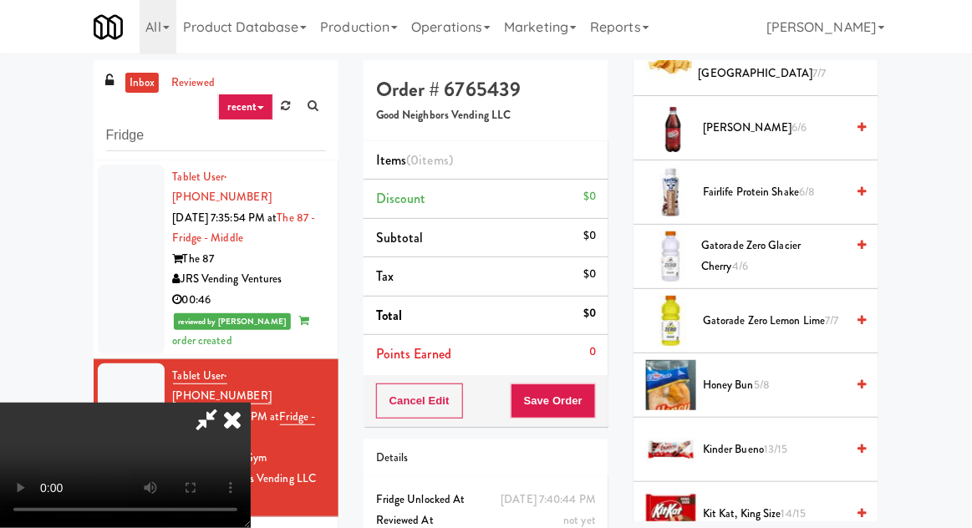
click at [794, 440] on span "Kinder Bueno 13/15" at bounding box center [774, 450] width 142 height 21
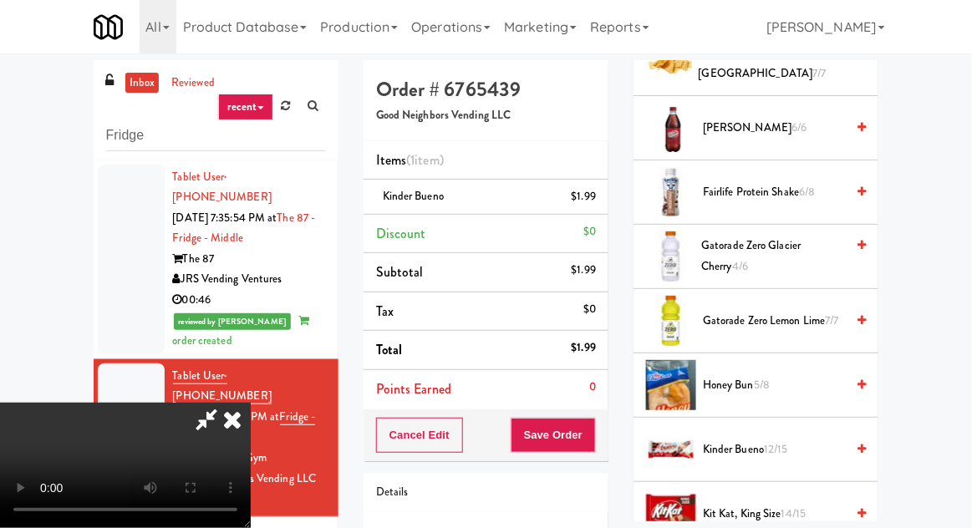
click at [554, 182] on li "Kinder Bueno $1.99" at bounding box center [486, 197] width 245 height 35
click at [596, 212] on link at bounding box center [594, 203] width 15 height 21
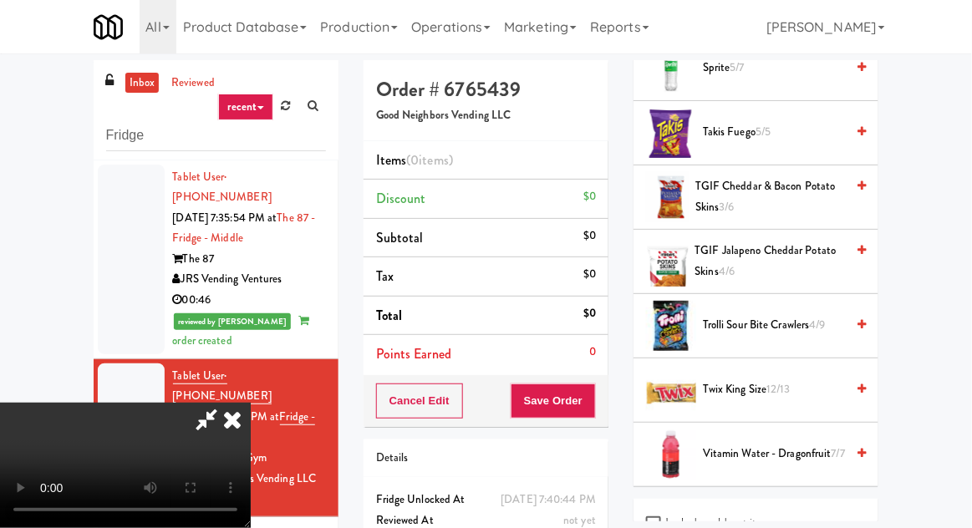
scroll to position [2054, 0]
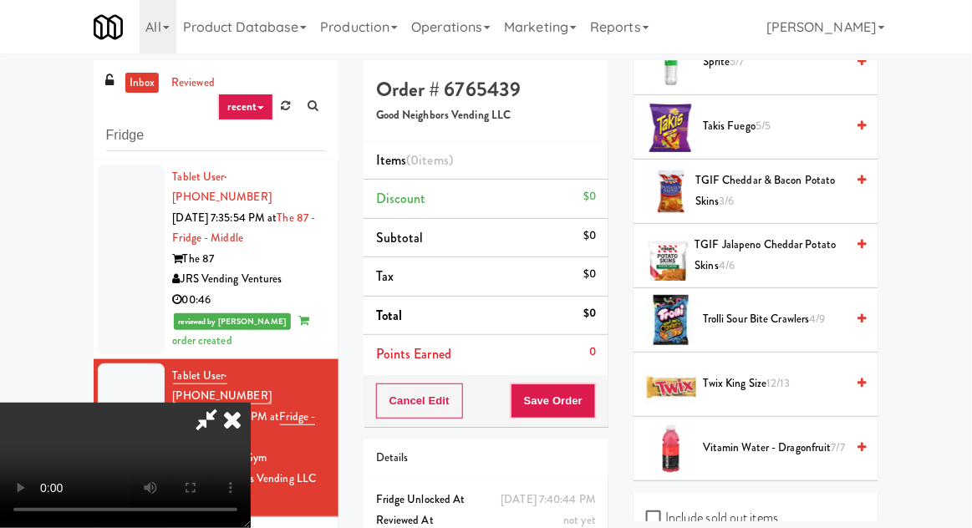
click at [794, 374] on span "Twix King Size 12/13" at bounding box center [774, 384] width 142 height 21
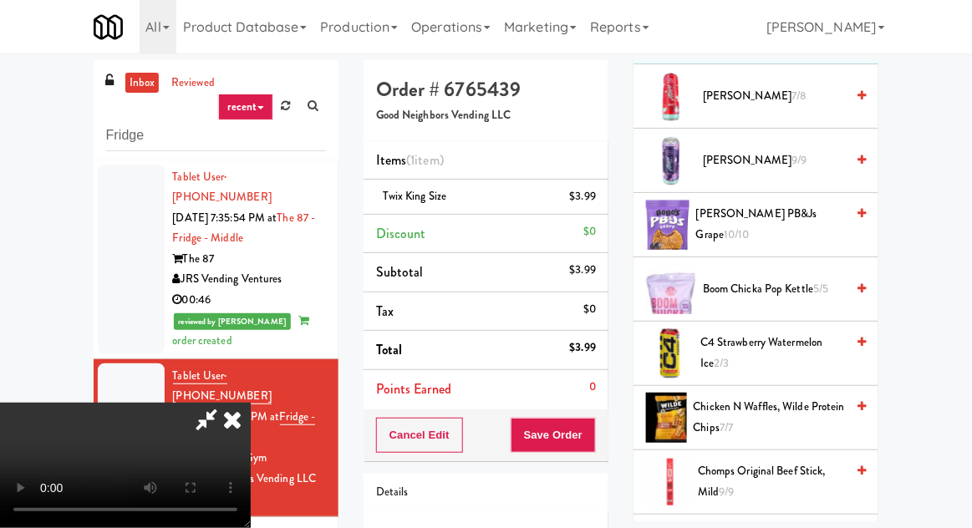
scroll to position [0, 0]
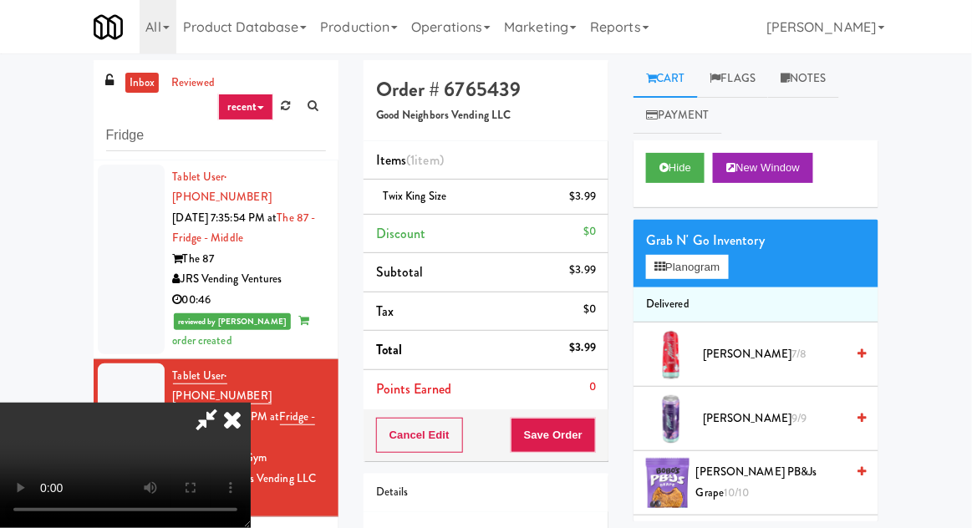
click at [713, 270] on button "Planogram" at bounding box center [687, 267] width 82 height 25
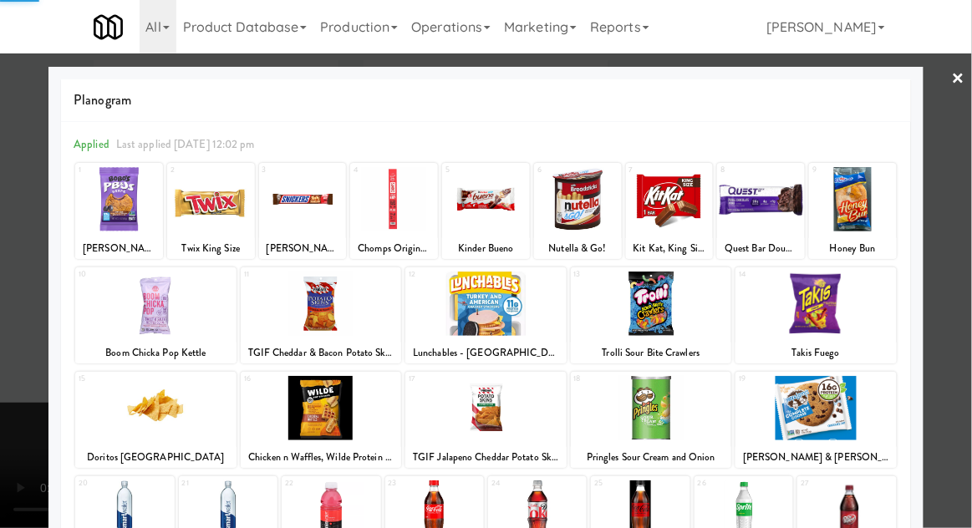
click at [971, 296] on div at bounding box center [486, 264] width 972 height 528
click at [971, 295] on div "inbox reviewed recent all unclear take inventory issue suspicious failed recent…" at bounding box center [486, 367] width 972 height 615
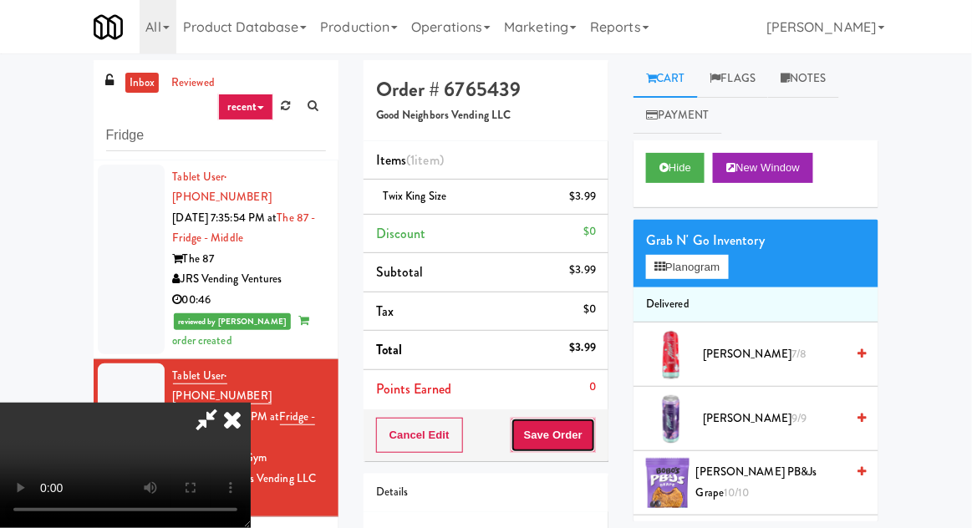
click at [595, 431] on button "Save Order" at bounding box center [553, 435] width 85 height 35
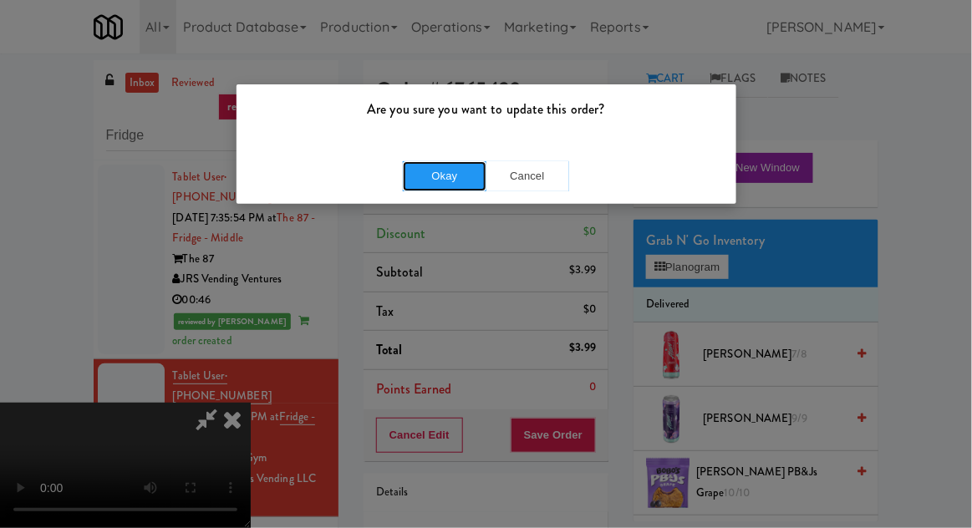
click at [436, 185] on button "Okay" at bounding box center [445, 176] width 84 height 30
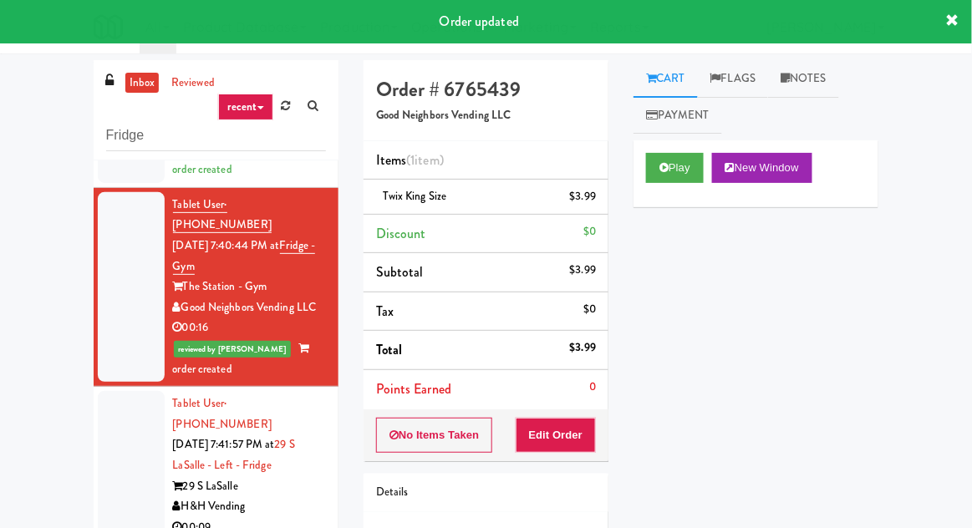
click at [114, 434] on div at bounding box center [131, 465] width 67 height 149
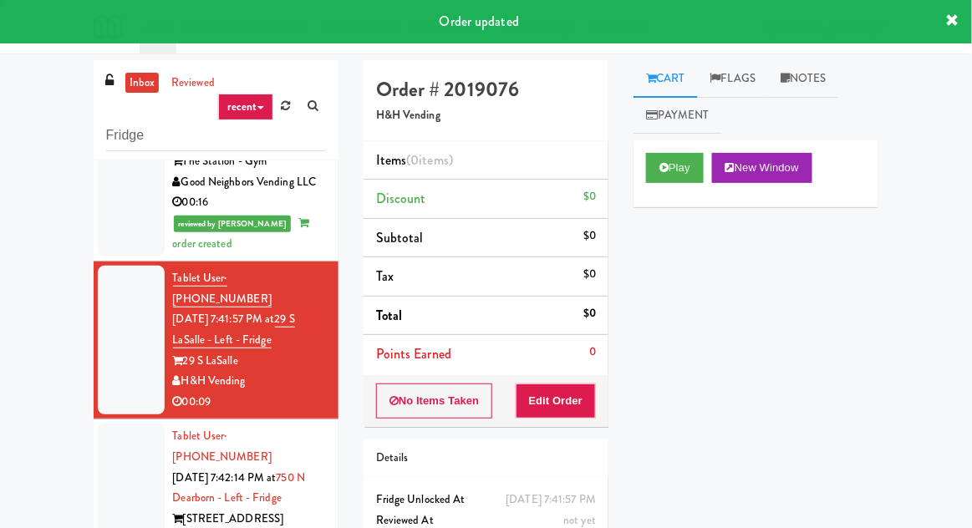
scroll to position [542, 0]
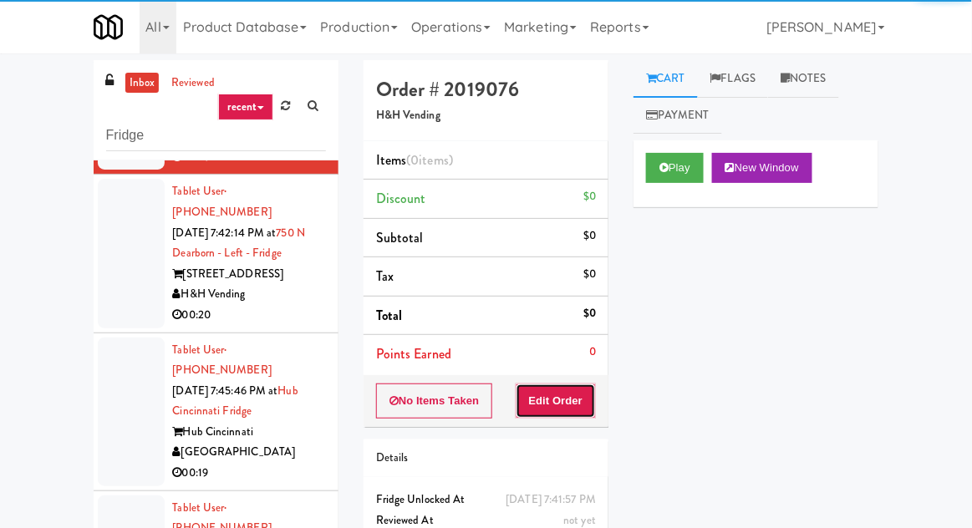
click at [550, 398] on button "Edit Order" at bounding box center [556, 401] width 81 height 35
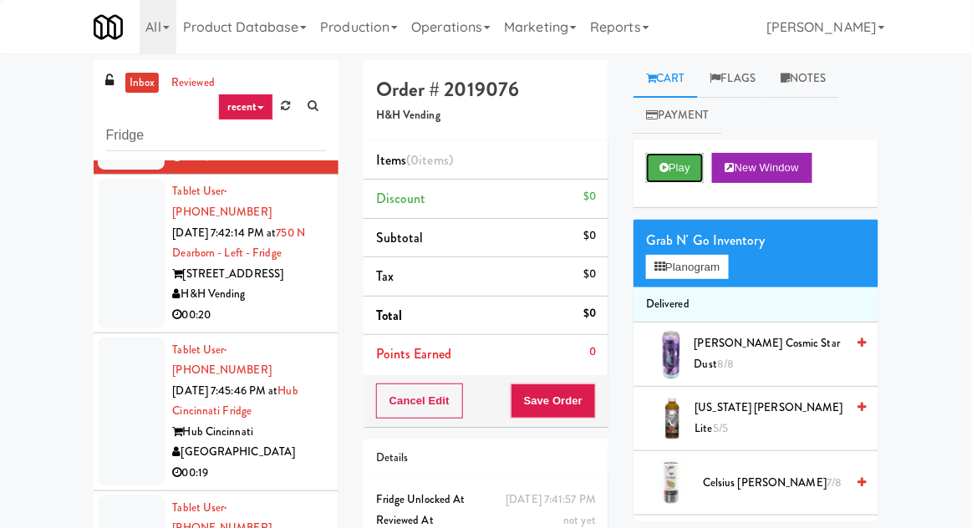
click at [654, 155] on button "Play" at bounding box center [675, 168] width 58 height 30
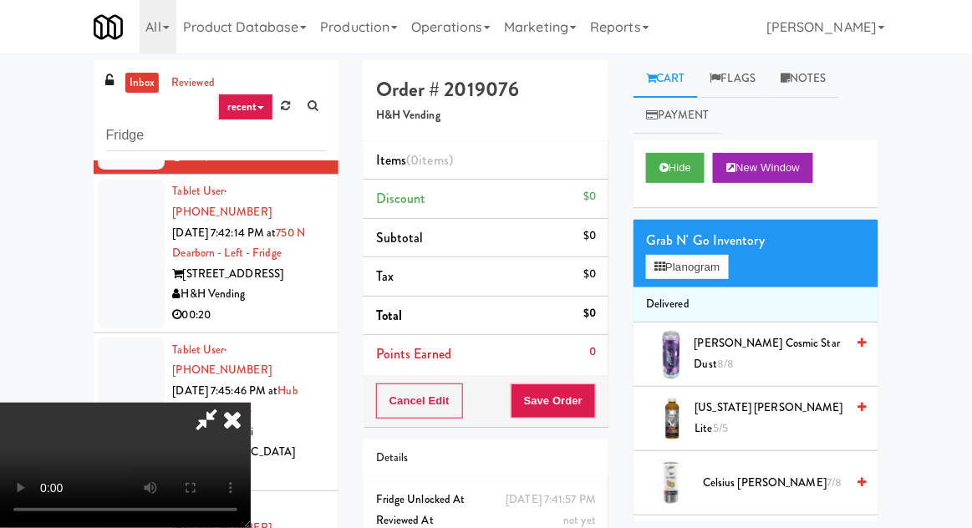
scroll to position [0, 0]
click at [674, 274] on button "Planogram" at bounding box center [687, 267] width 82 height 25
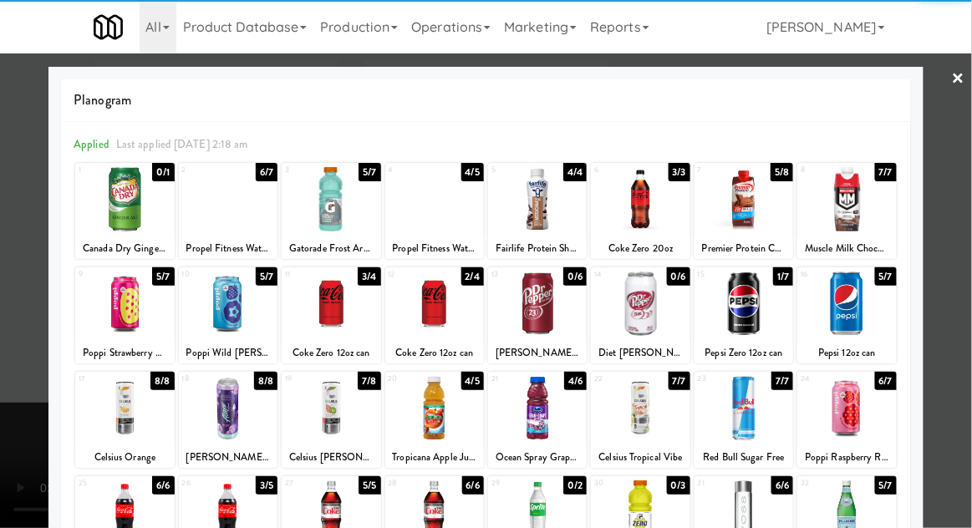
click at [643, 211] on div at bounding box center [640, 199] width 99 height 64
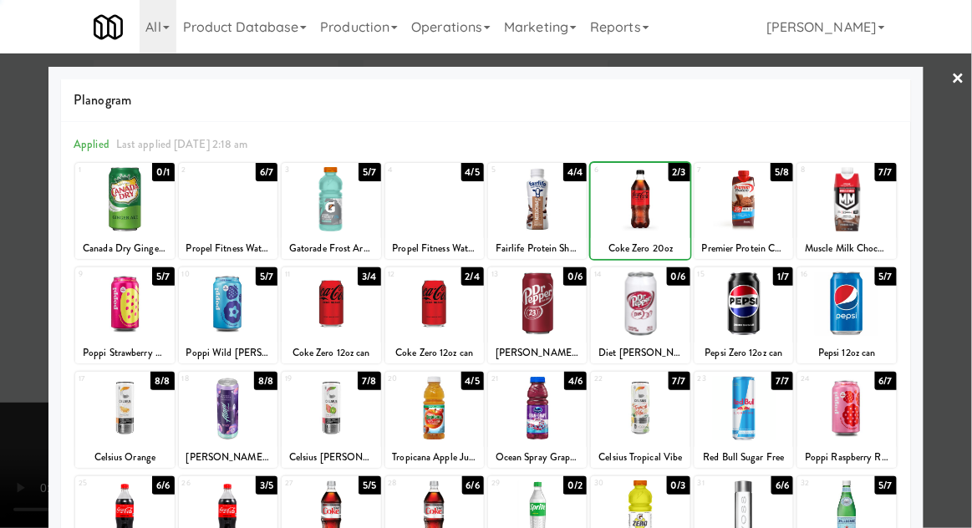
click at [971, 286] on div at bounding box center [486, 264] width 972 height 528
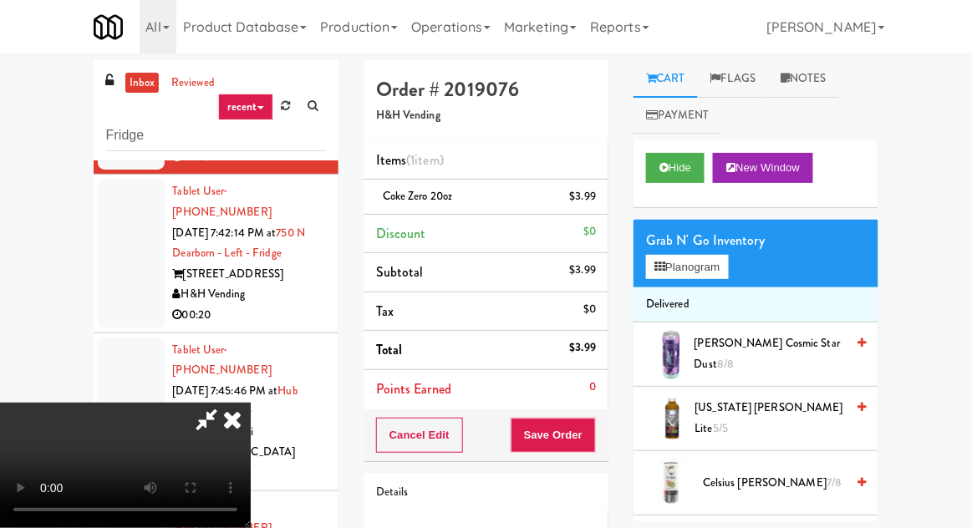
scroll to position [61, 0]
click at [584, 447] on button "Save Order" at bounding box center [553, 435] width 85 height 35
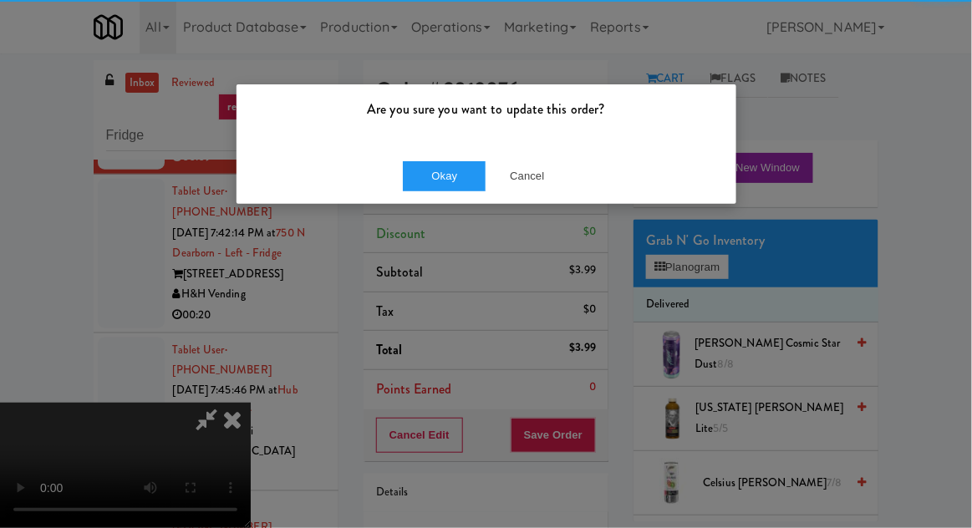
click at [442, 201] on div "Okay Cancel" at bounding box center [487, 176] width 500 height 56
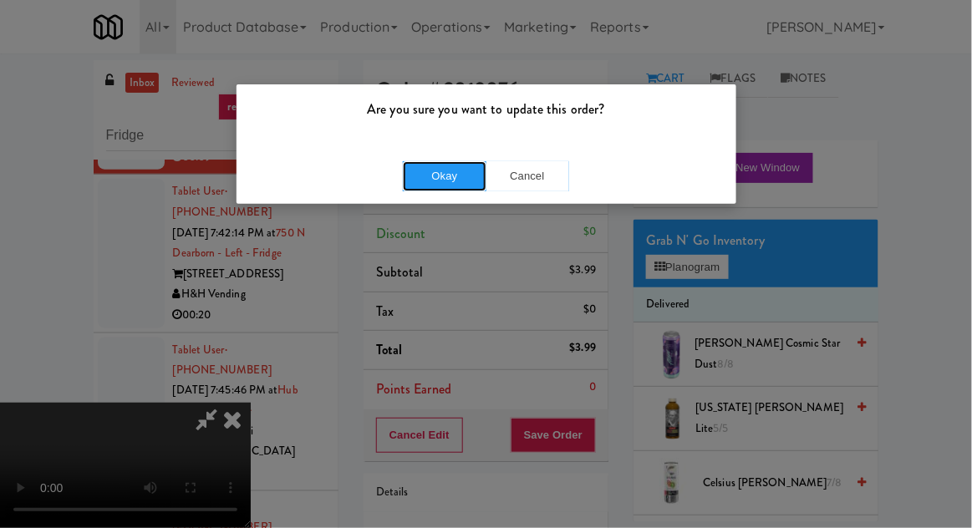
click at [436, 171] on button "Okay" at bounding box center [445, 176] width 84 height 30
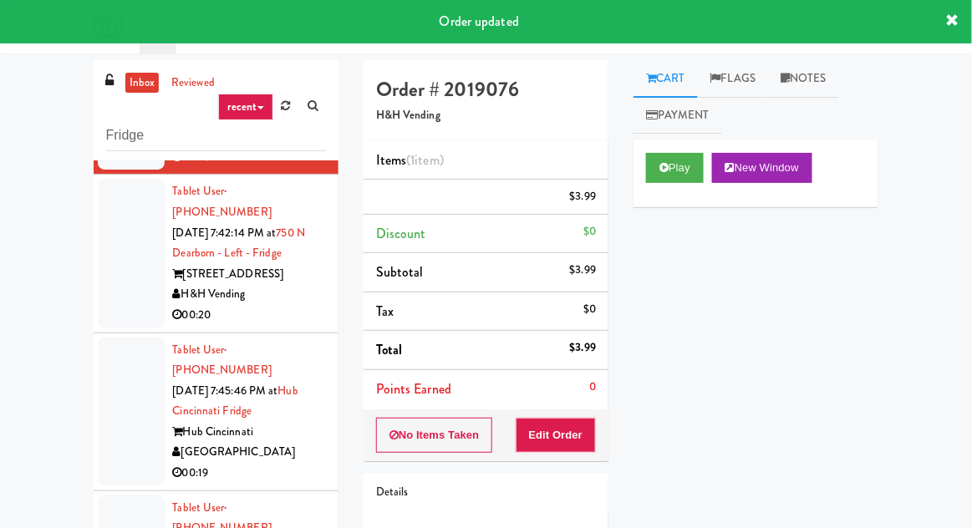
scroll to position [0, 0]
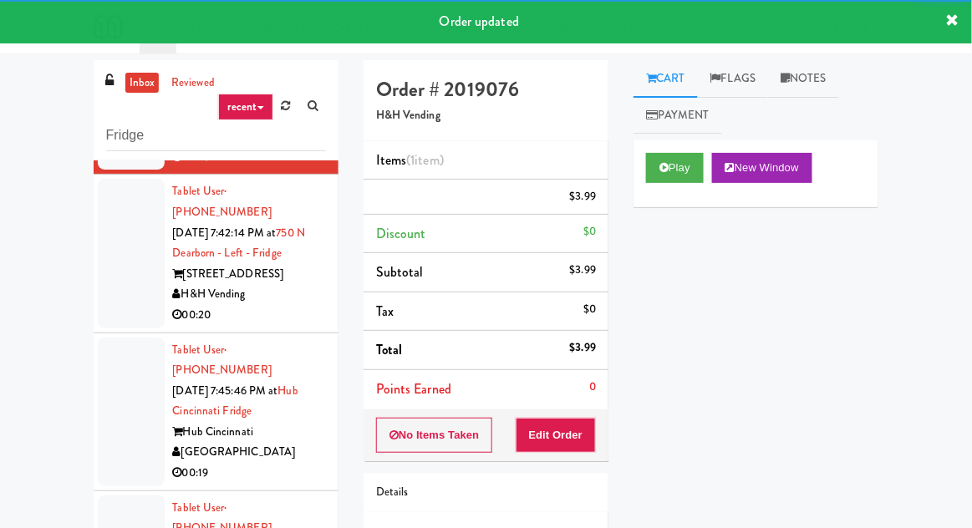
click at [114, 338] on div at bounding box center [131, 412] width 67 height 149
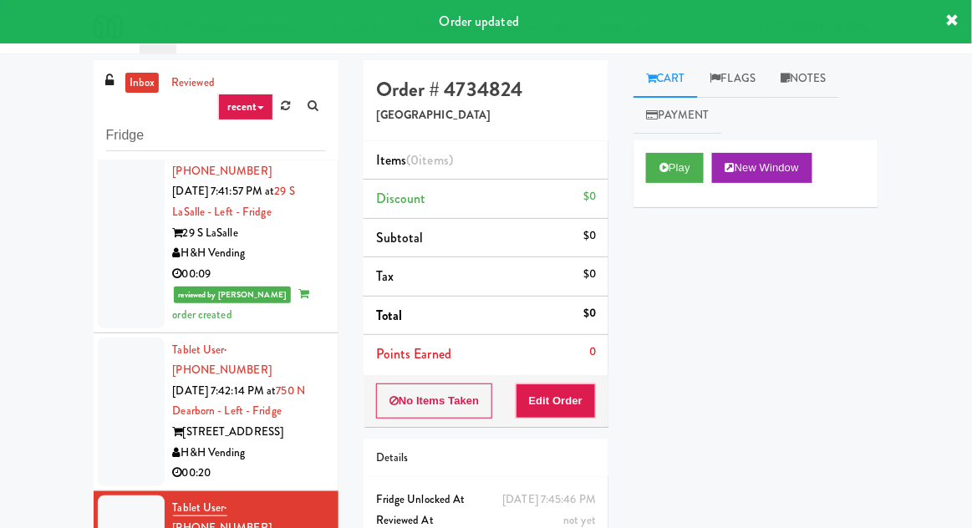
click at [131, 359] on div at bounding box center [131, 412] width 67 height 149
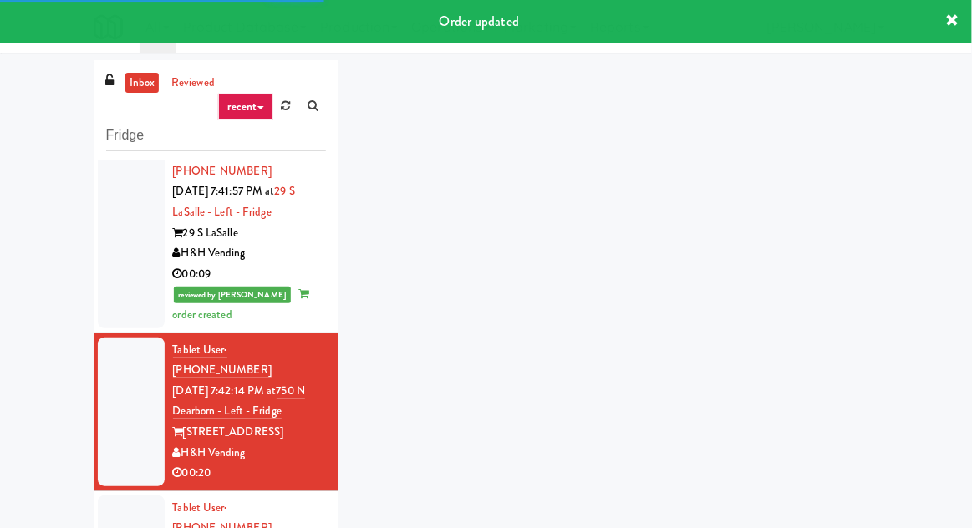
scroll to position [583, 0]
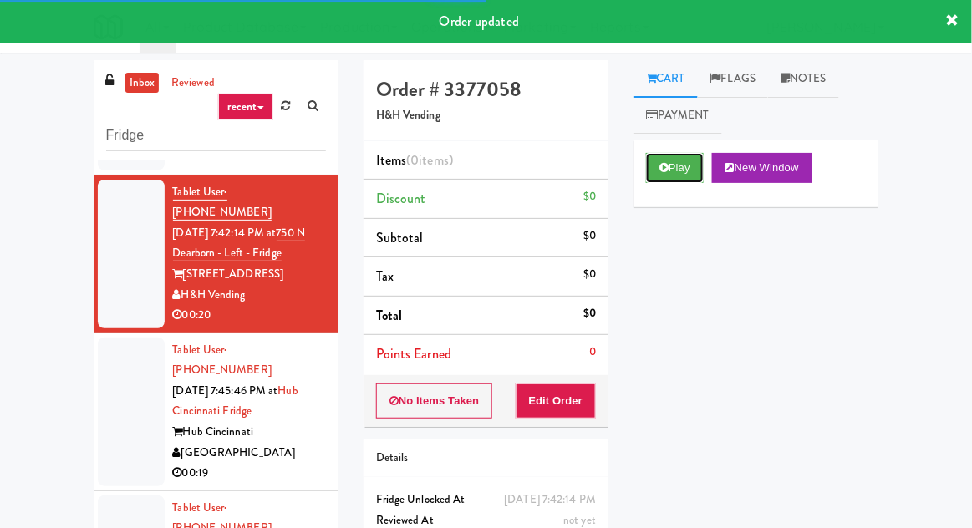
click at [680, 175] on button "Play" at bounding box center [675, 168] width 58 height 30
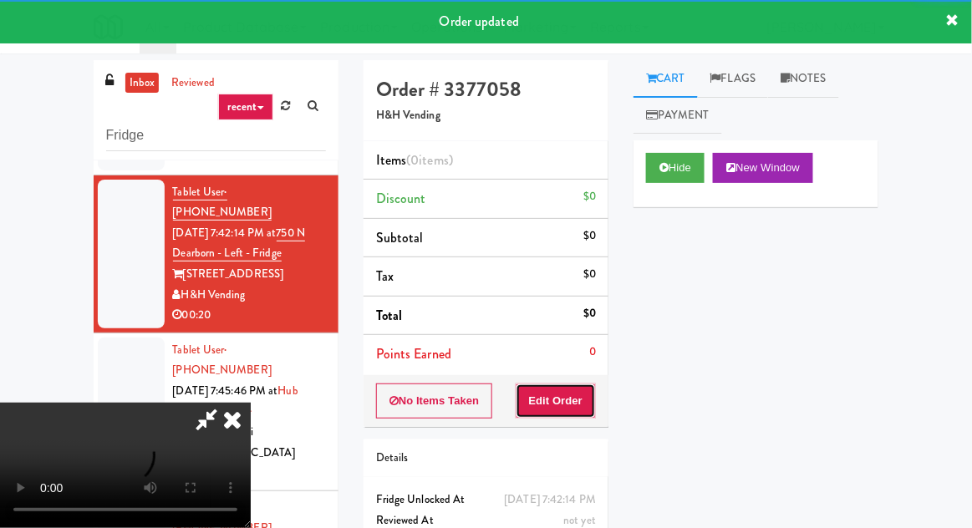
click at [559, 415] on button "Edit Order" at bounding box center [556, 401] width 81 height 35
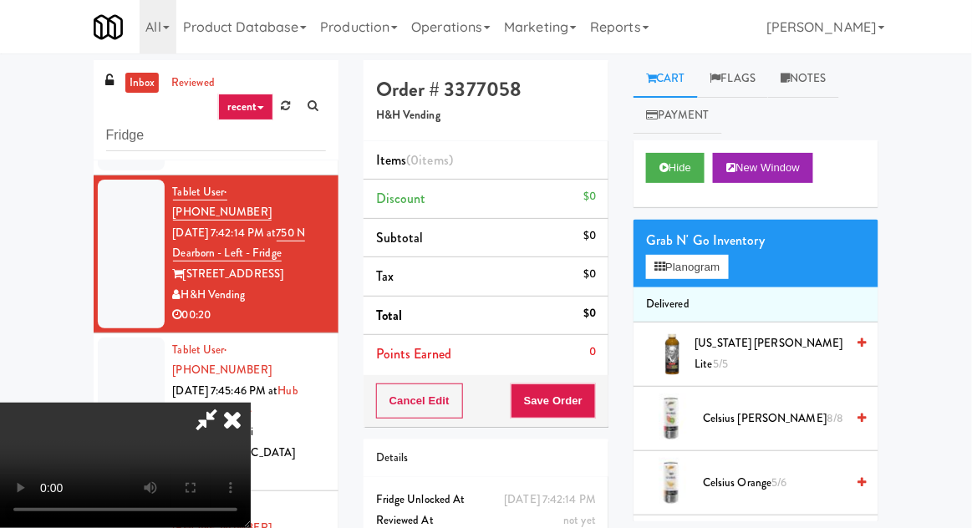
scroll to position [43, 0]
click at [676, 257] on button "Planogram" at bounding box center [687, 267] width 82 height 25
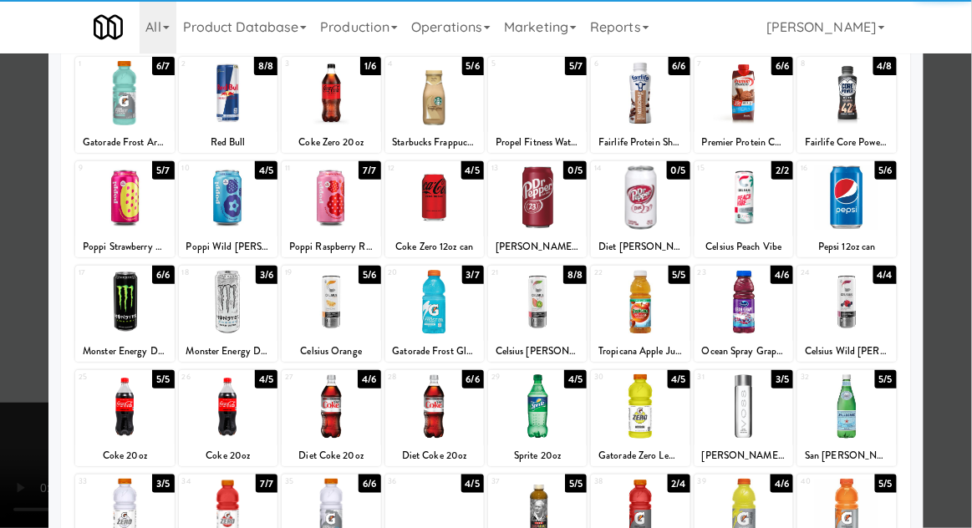
scroll to position [113, 0]
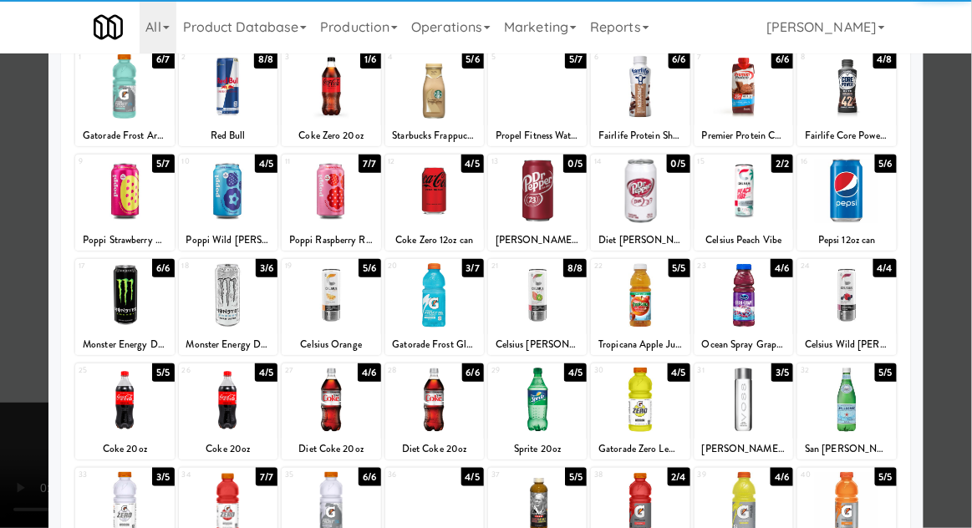
click at [111, 514] on div at bounding box center [124, 504] width 99 height 64
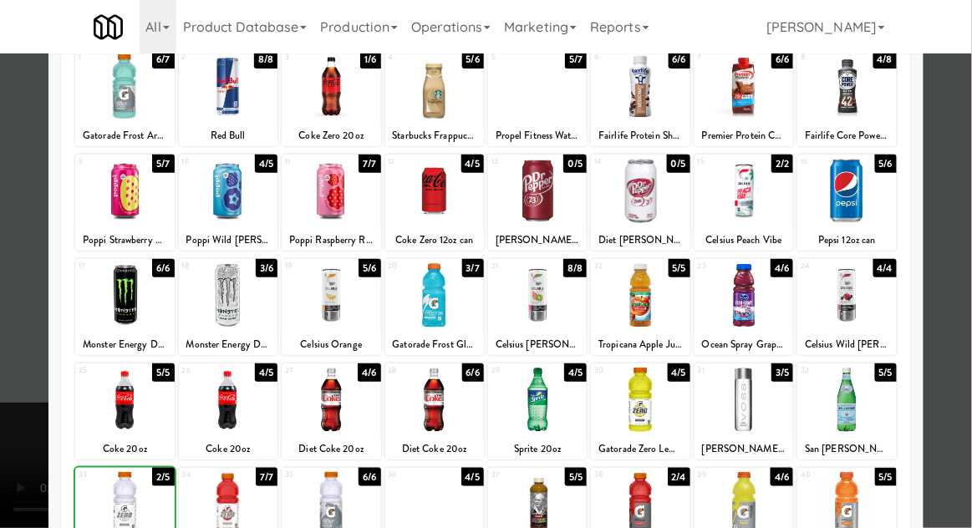
click at [964, 277] on div at bounding box center [486, 264] width 972 height 528
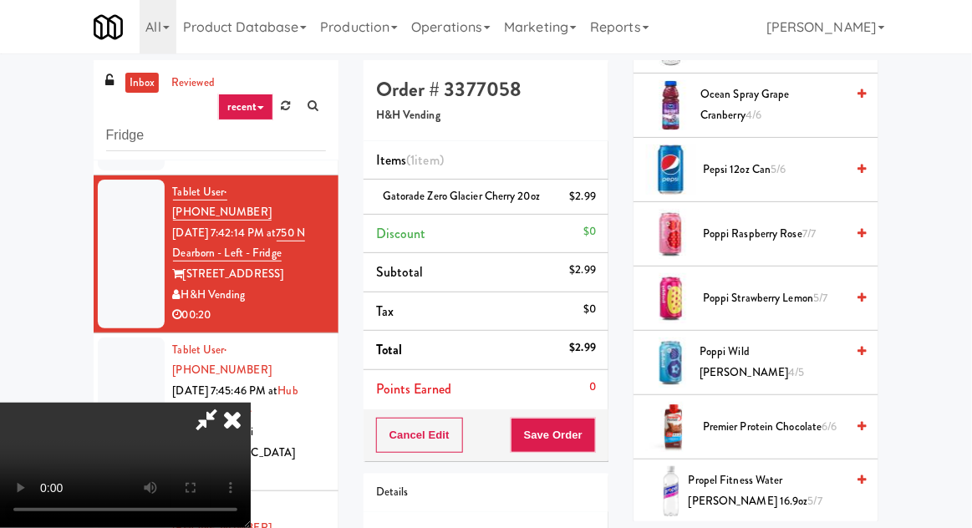
scroll to position [1769, 0]
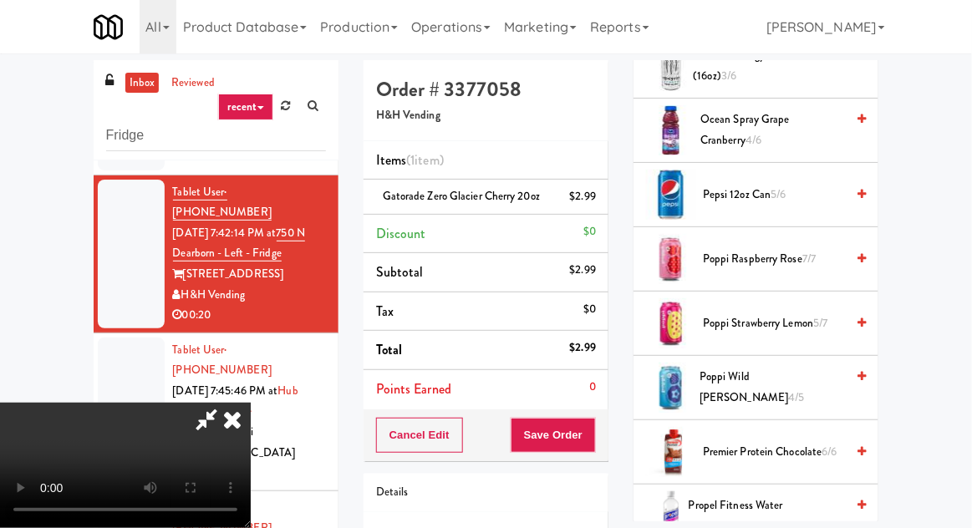
click at [754, 195] on span "Pepsi 12oz can 5/6" at bounding box center [774, 195] width 142 height 21
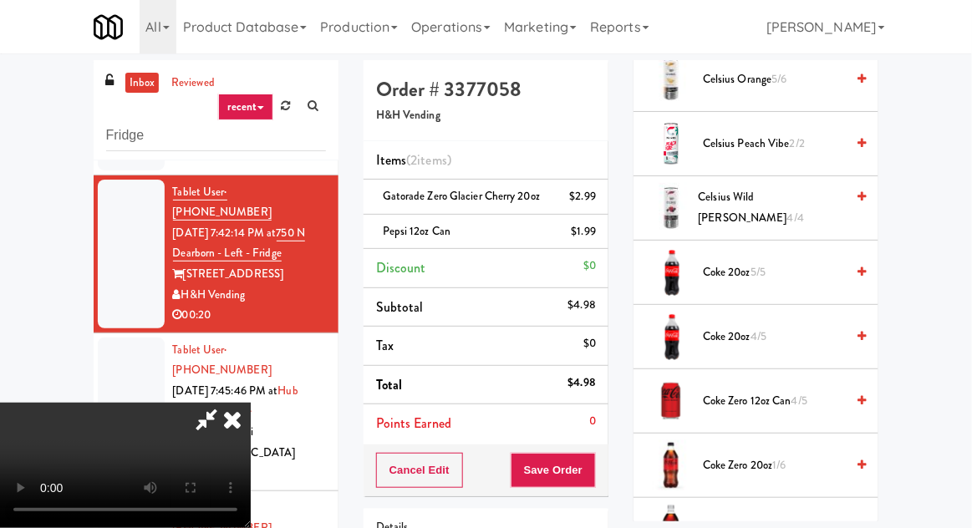
scroll to position [0, 0]
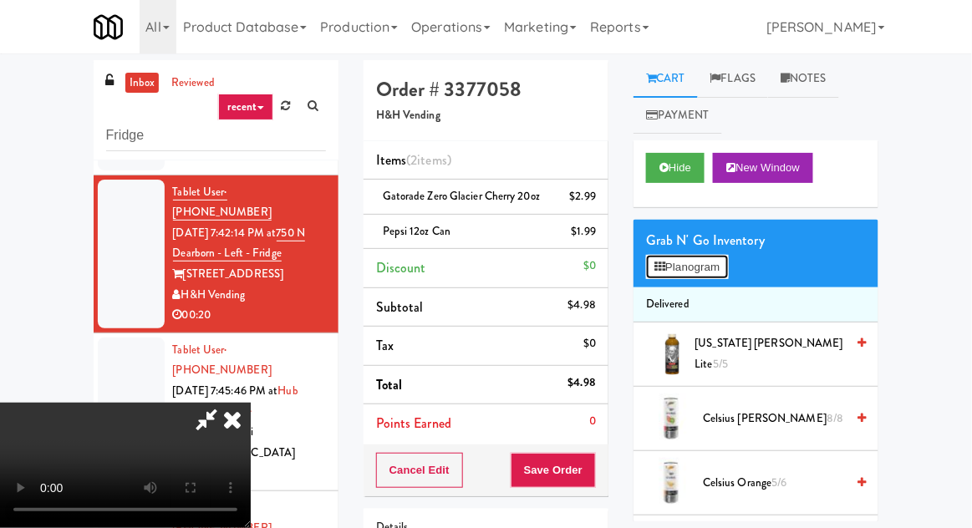
click at [709, 263] on button "Planogram" at bounding box center [687, 267] width 82 height 25
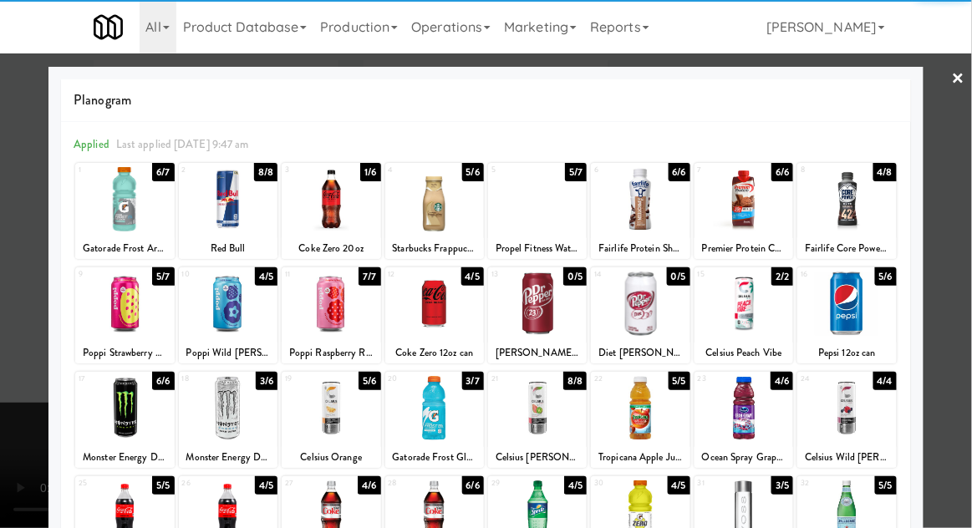
click at [338, 216] on div at bounding box center [331, 199] width 99 height 64
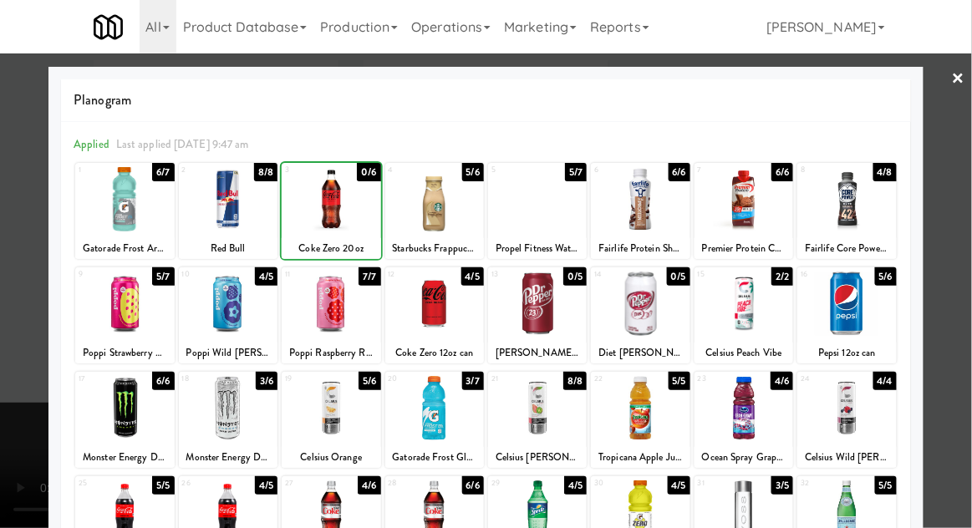
click at [963, 228] on div at bounding box center [486, 264] width 972 height 528
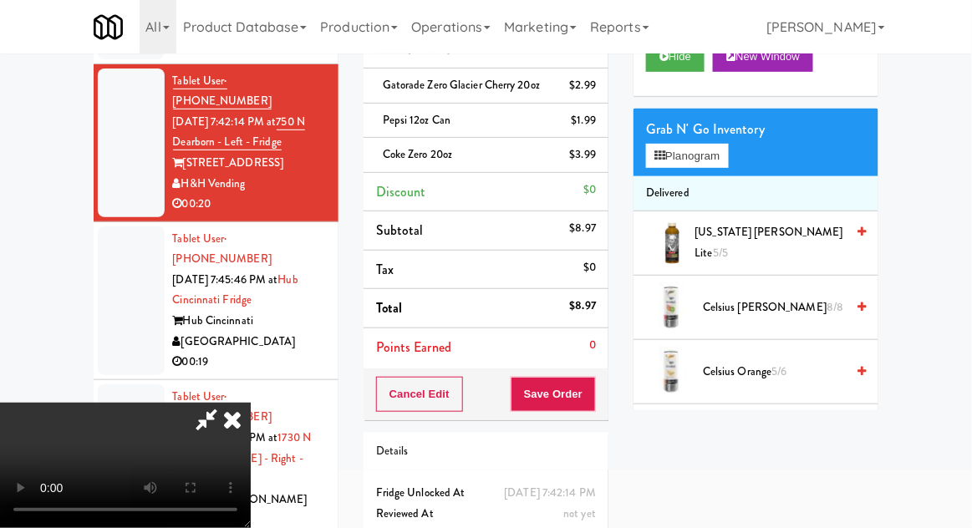
scroll to position [61, 0]
click at [591, 396] on button "Save Order" at bounding box center [553, 394] width 85 height 35
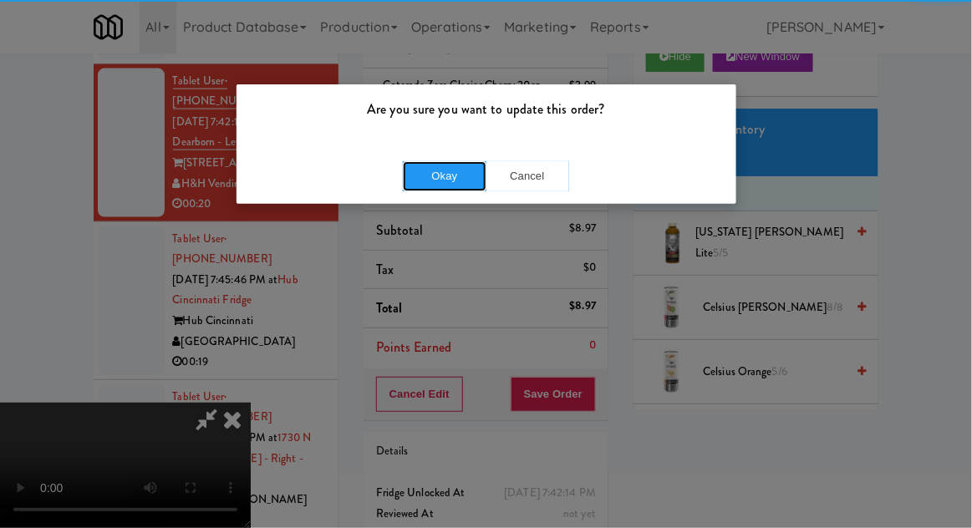
click at [438, 170] on button "Okay" at bounding box center [445, 176] width 84 height 30
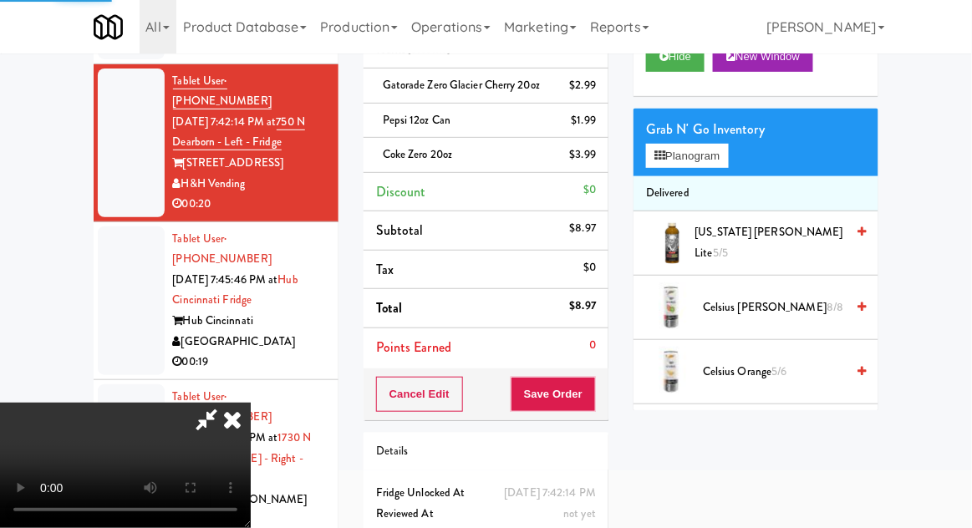
scroll to position [0, 0]
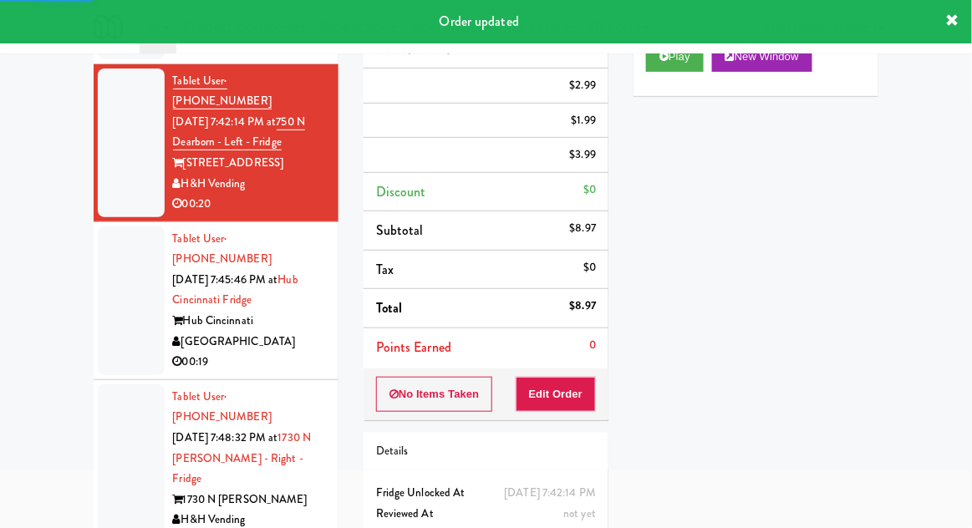
click at [141, 385] on div at bounding box center [131, 470] width 67 height 170
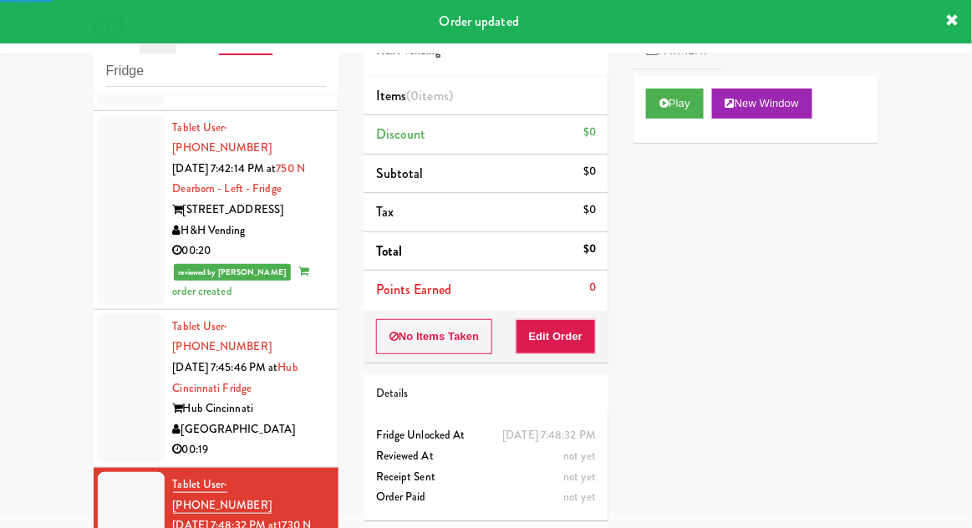
click at [121, 337] on div at bounding box center [131, 388] width 67 height 149
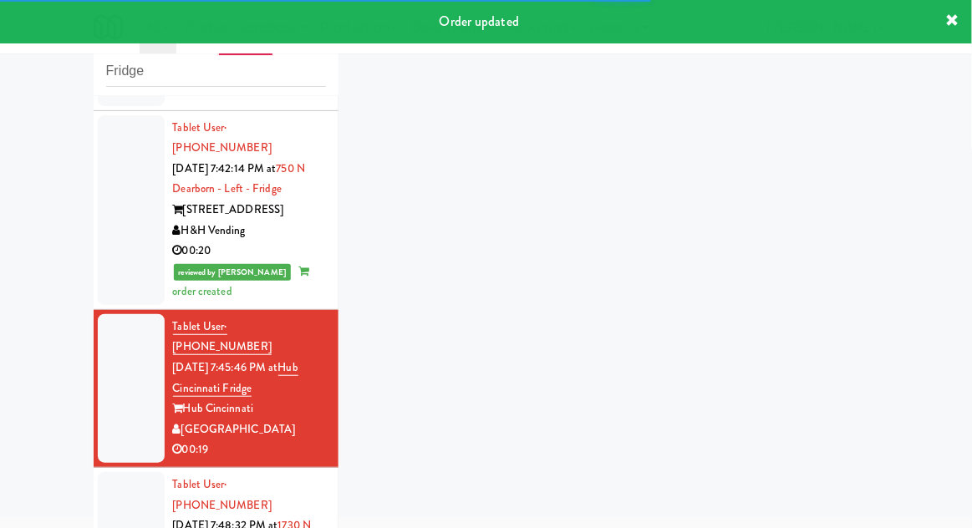
scroll to position [624, 0]
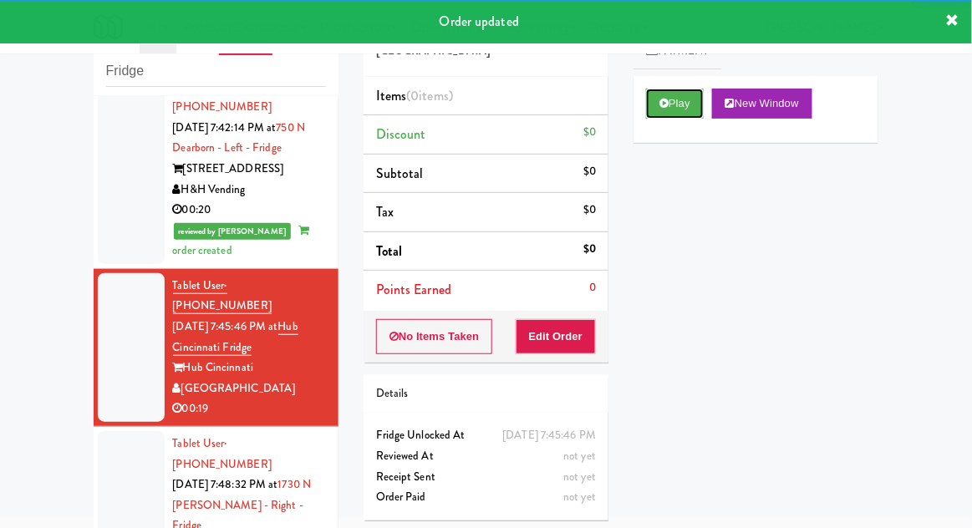
click at [681, 107] on button "Play" at bounding box center [675, 104] width 58 height 30
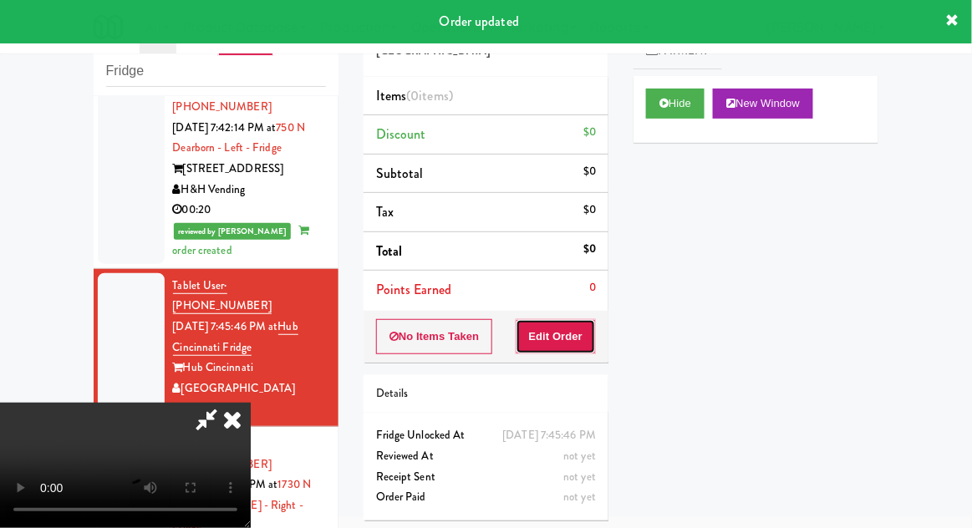
click at [557, 335] on button "Edit Order" at bounding box center [556, 336] width 81 height 35
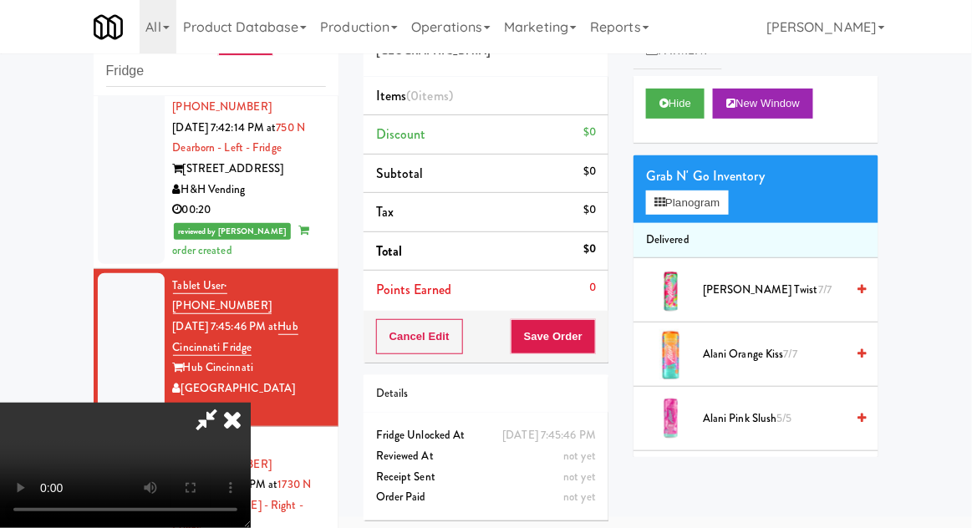
scroll to position [0, 0]
click at [686, 198] on button "Planogram" at bounding box center [687, 203] width 82 height 25
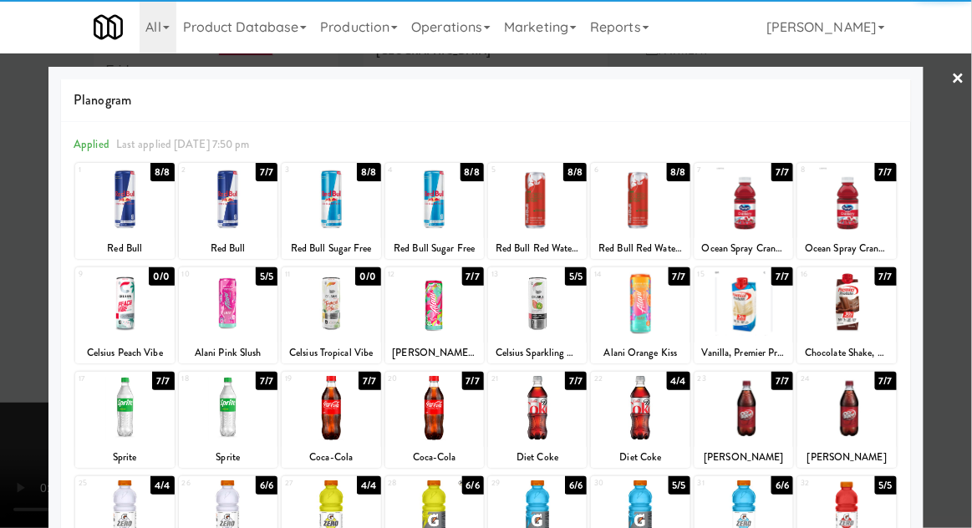
click at [135, 308] on div at bounding box center [124, 304] width 99 height 64
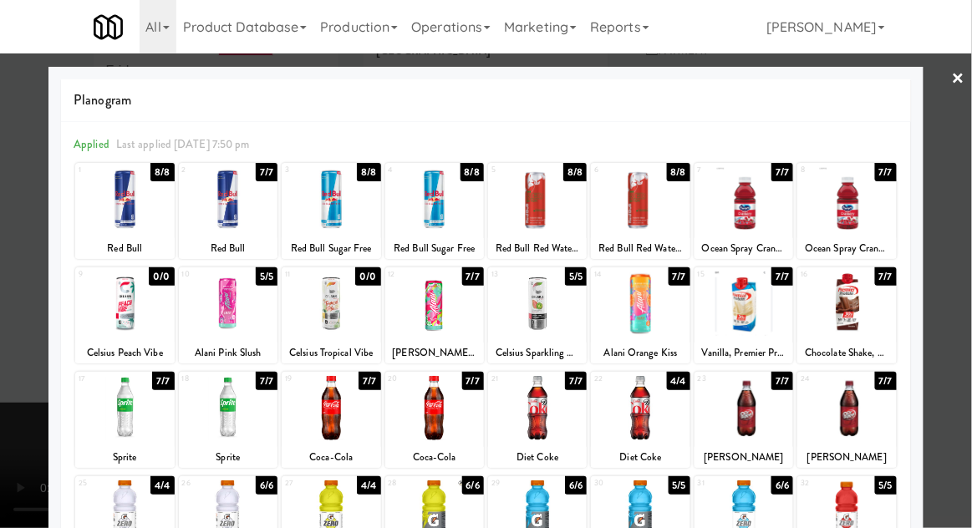
click at [971, 276] on div at bounding box center [486, 264] width 972 height 528
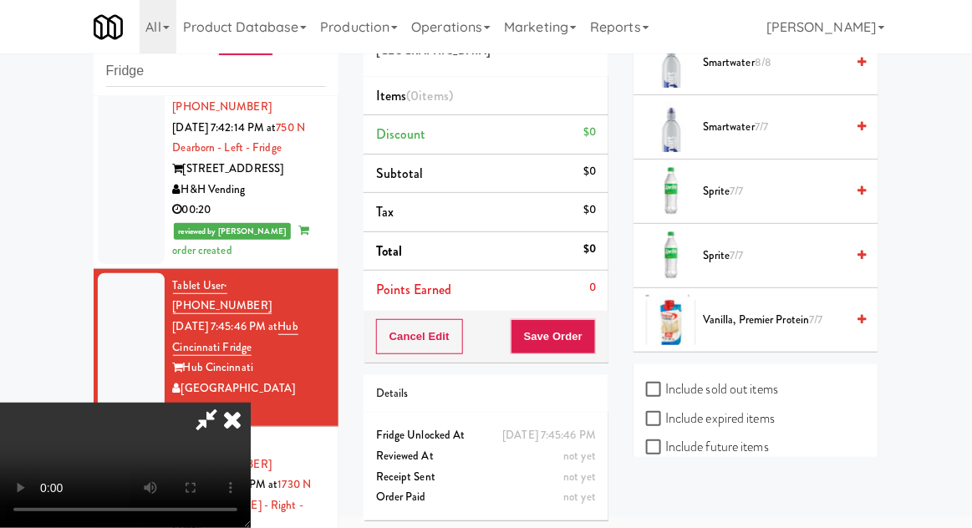
click at [769, 377] on label "Include sold out items" at bounding box center [712, 389] width 132 height 25
click at [666, 384] on input "Include sold out items" at bounding box center [655, 390] width 19 height 13
checkbox input "true"
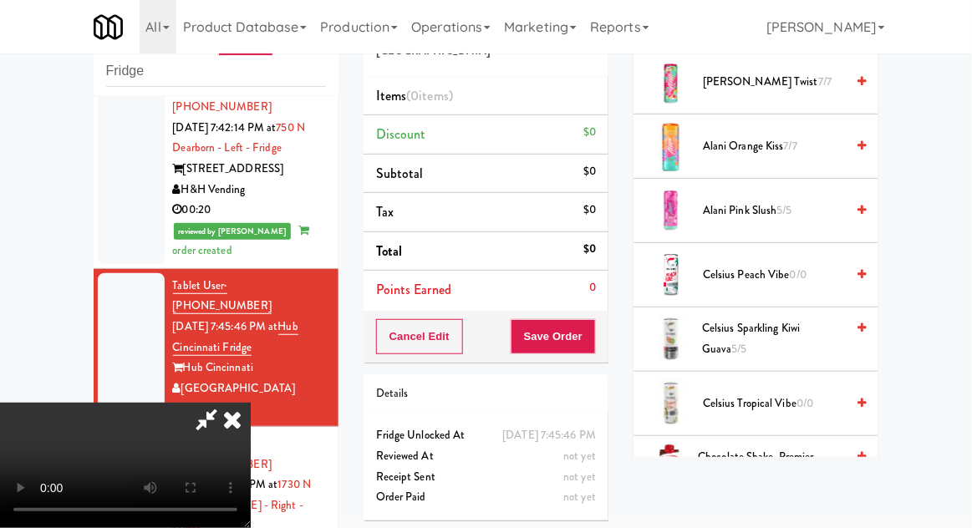
scroll to position [207, 0]
click at [805, 270] on span "0/0" at bounding box center [798, 276] width 17 height 16
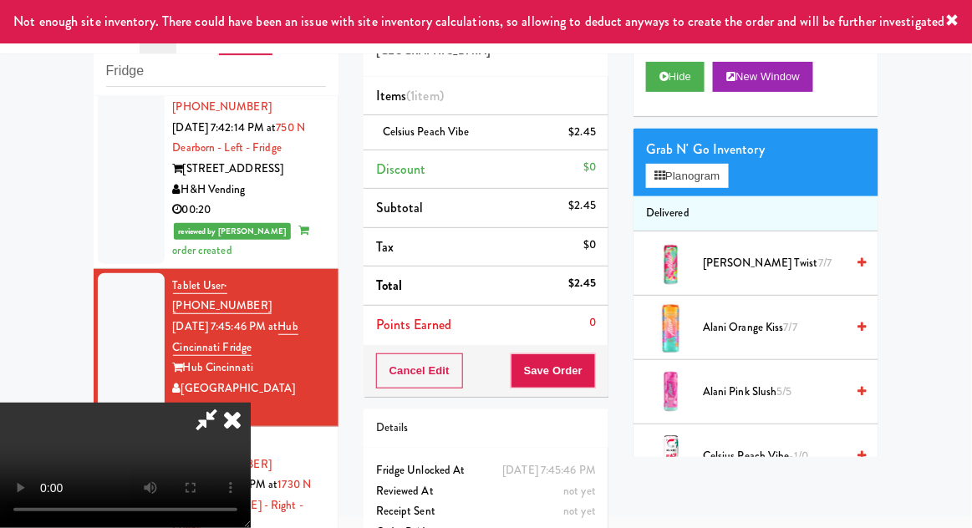
scroll to position [0, 0]
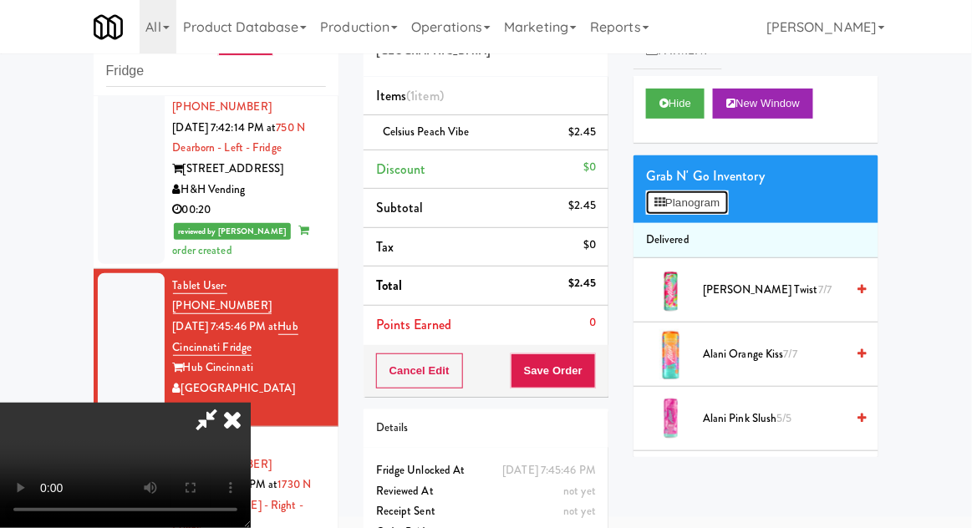
click at [707, 212] on button "Planogram" at bounding box center [687, 203] width 82 height 25
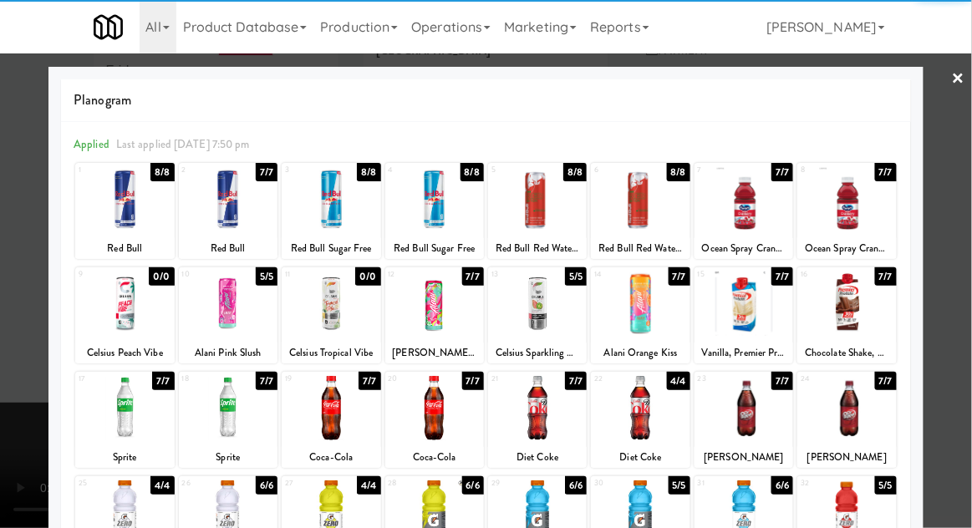
click at [333, 320] on div at bounding box center [331, 304] width 99 height 64
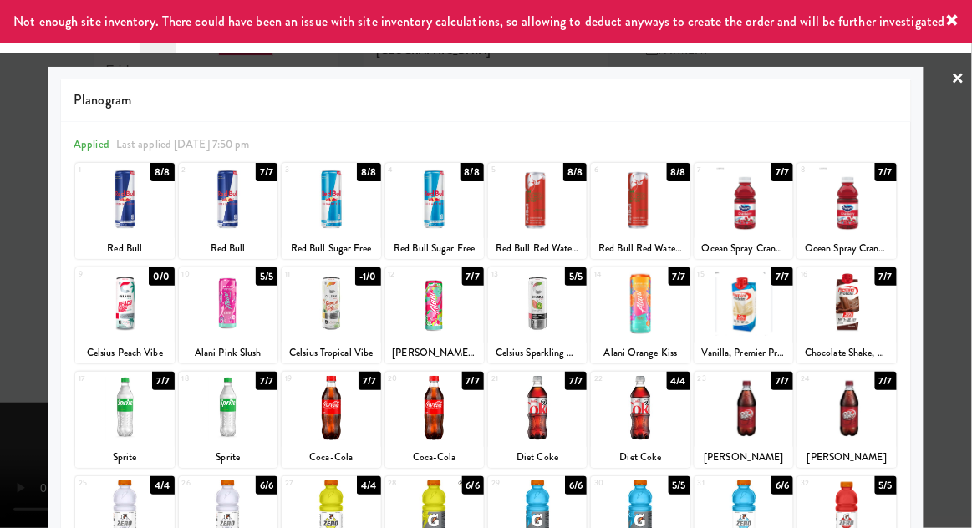
click at [963, 278] on div at bounding box center [486, 264] width 972 height 528
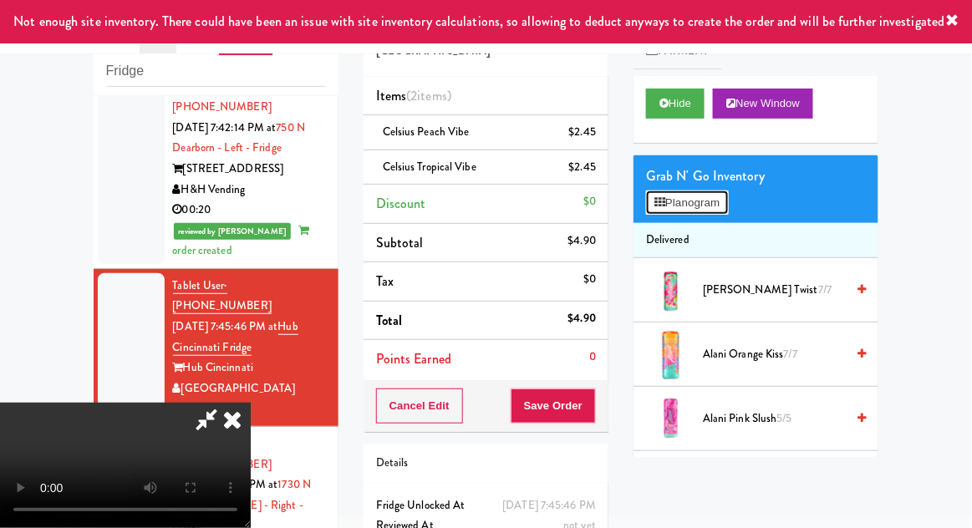
click at [718, 204] on button "Planogram" at bounding box center [687, 203] width 82 height 25
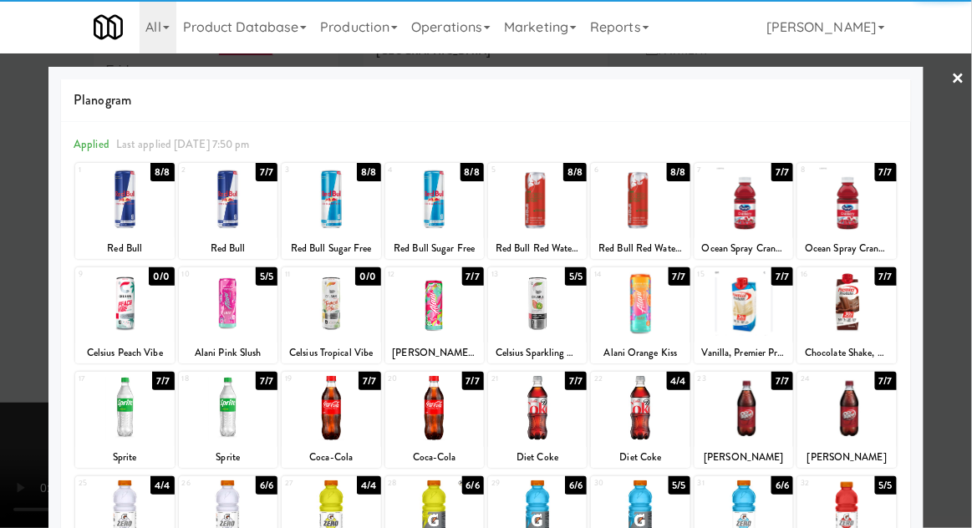
click at [332, 312] on div at bounding box center [331, 304] width 99 height 64
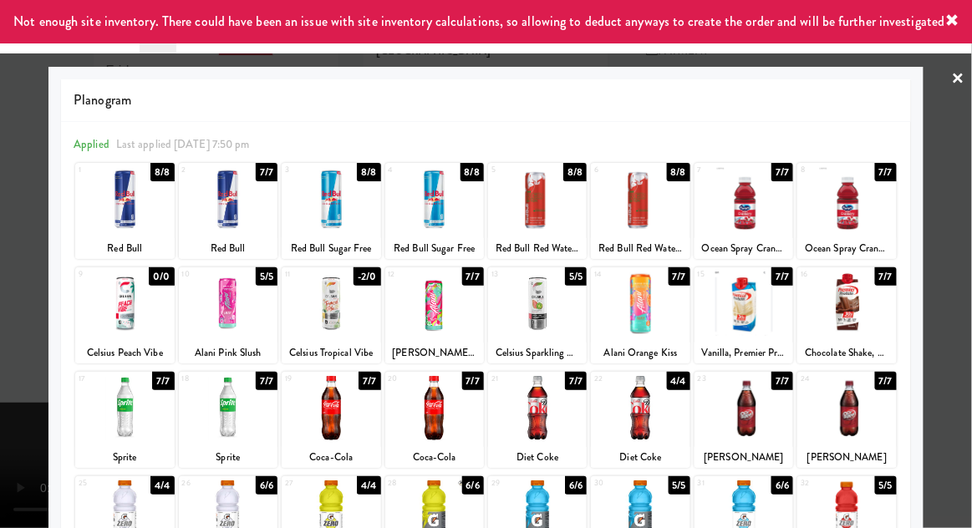
click at [971, 290] on div at bounding box center [486, 264] width 972 height 528
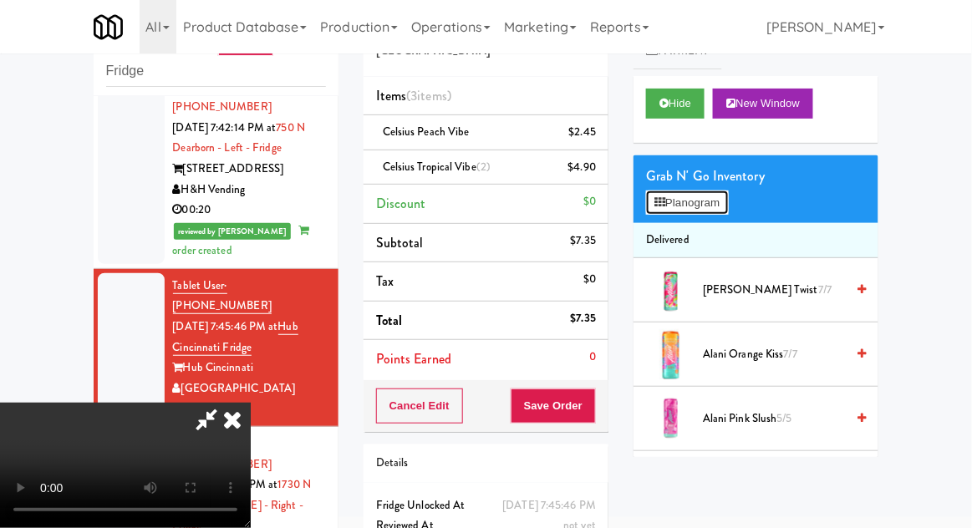
click at [728, 201] on button "Planogram" at bounding box center [687, 203] width 82 height 25
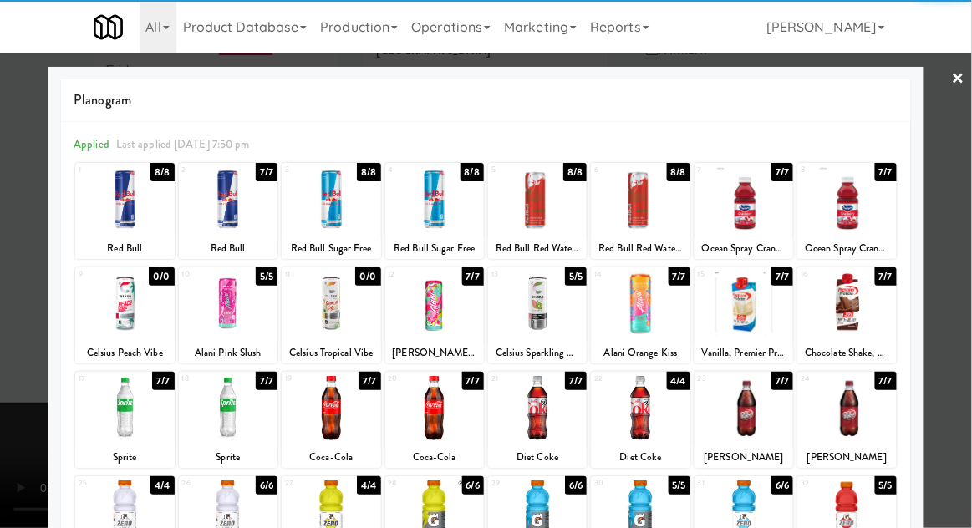
click at [327, 316] on div at bounding box center [331, 304] width 99 height 64
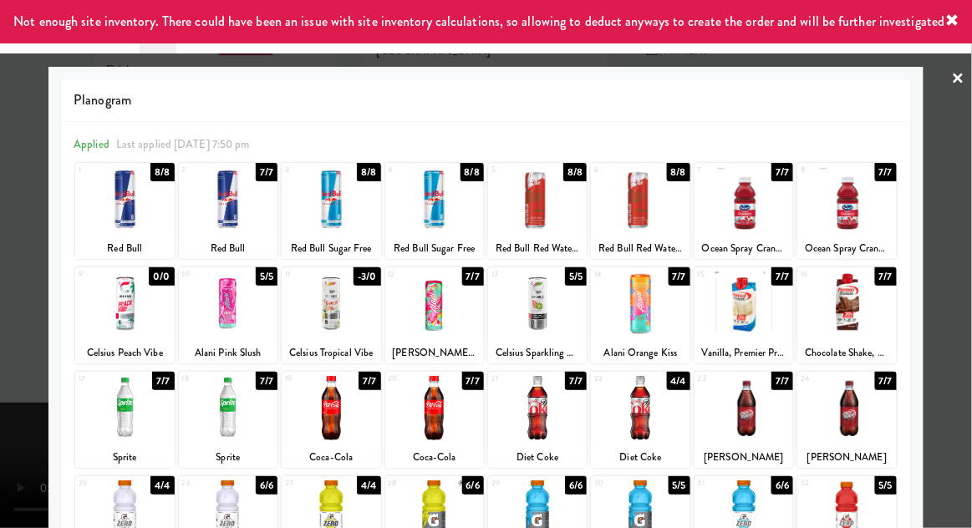
click at [971, 294] on div at bounding box center [486, 264] width 972 height 528
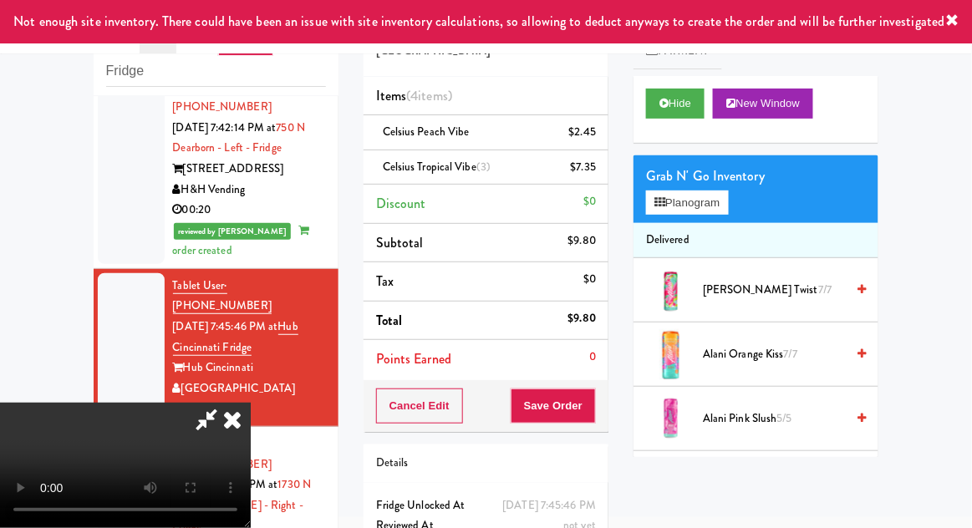
scroll to position [61, 0]
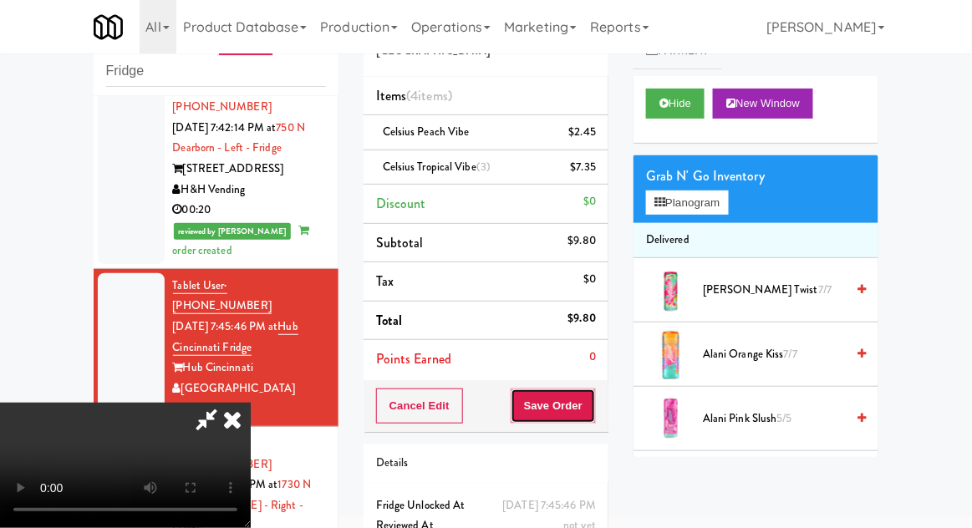
click at [592, 411] on button "Save Order" at bounding box center [553, 406] width 85 height 35
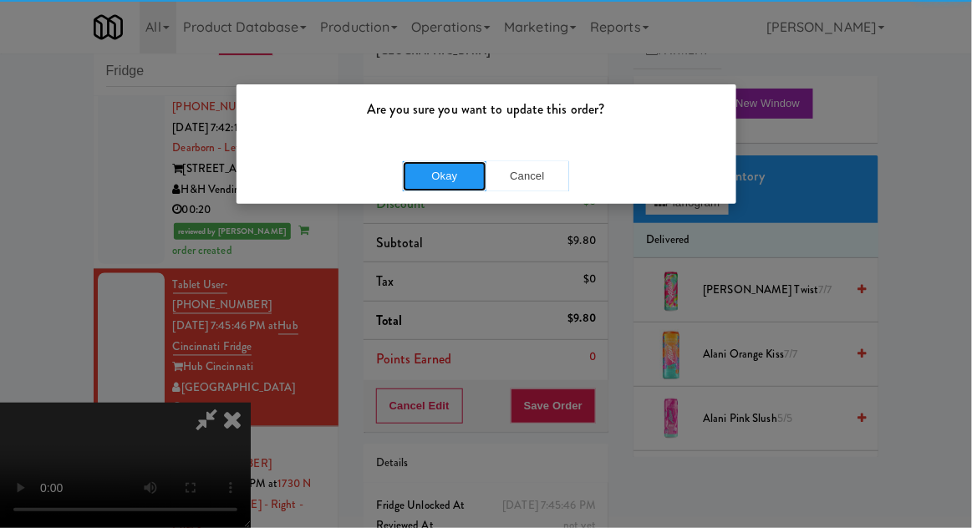
click at [420, 164] on button "Okay" at bounding box center [445, 176] width 84 height 30
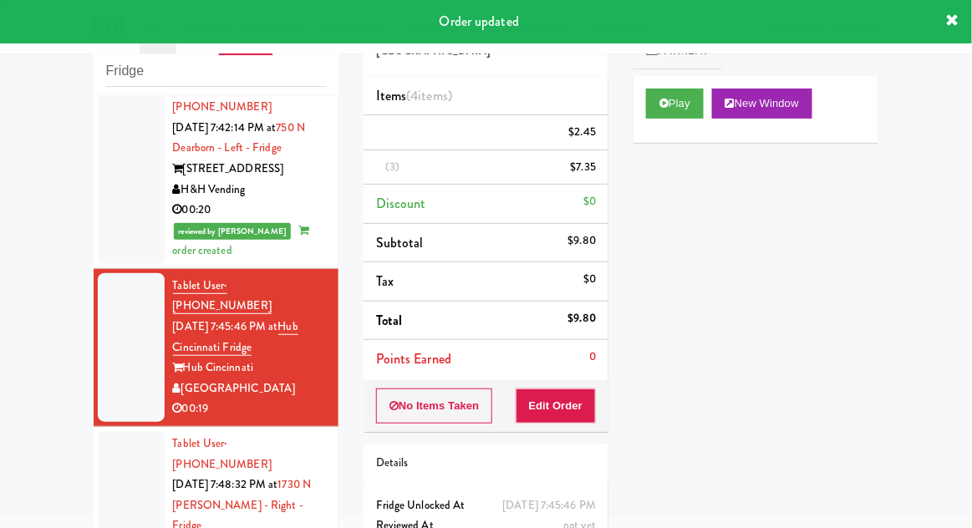
scroll to position [0, 0]
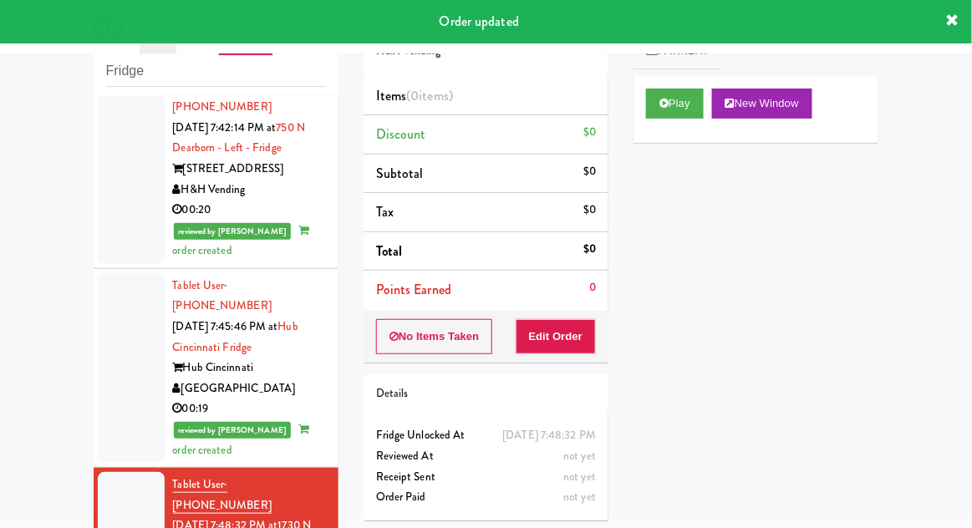
scroll to position [666, 0]
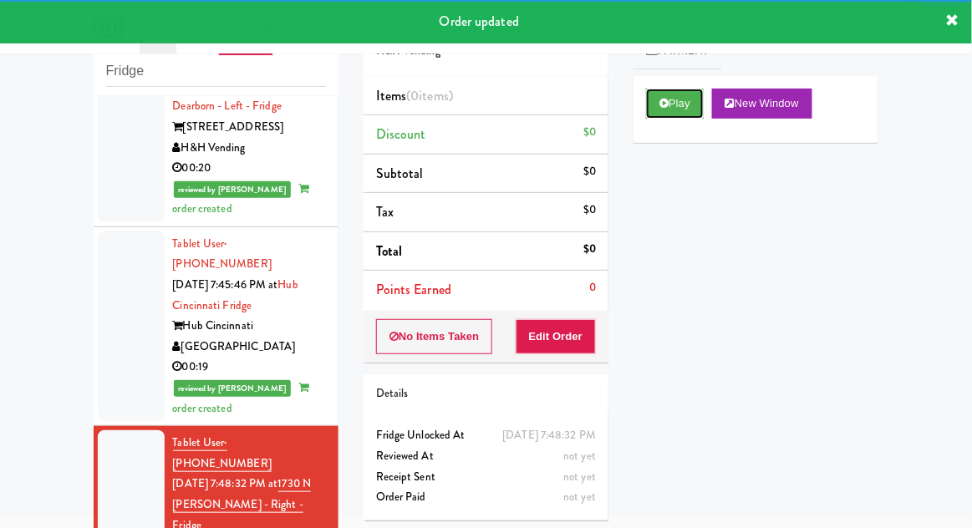
click at [671, 114] on button "Play" at bounding box center [675, 104] width 58 height 30
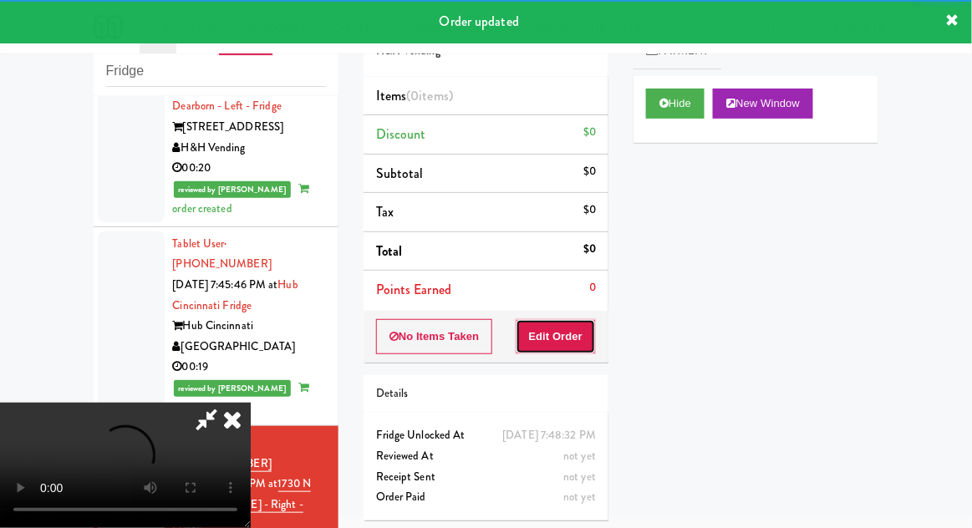
click at [564, 351] on button "Edit Order" at bounding box center [556, 336] width 81 height 35
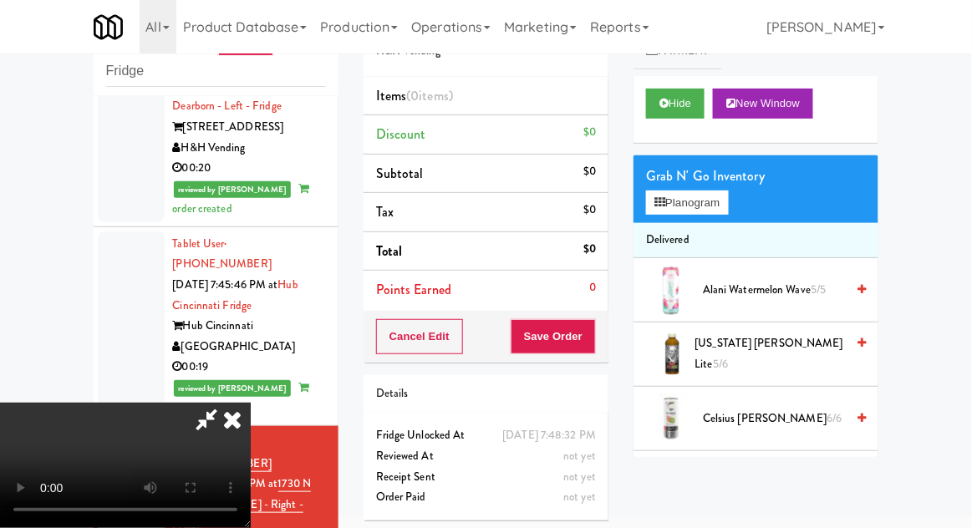
scroll to position [0, 0]
click at [671, 191] on button "Planogram" at bounding box center [687, 203] width 82 height 25
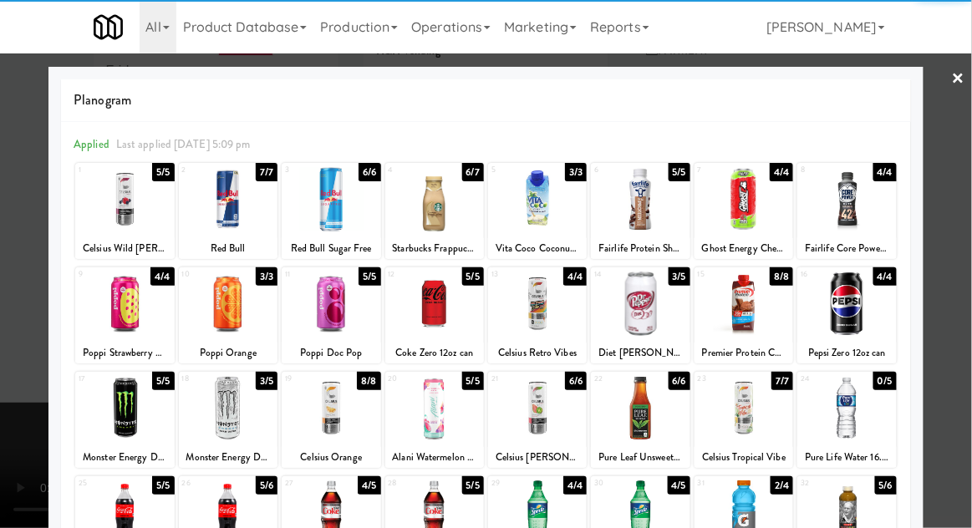
click at [115, 221] on div at bounding box center [124, 199] width 99 height 64
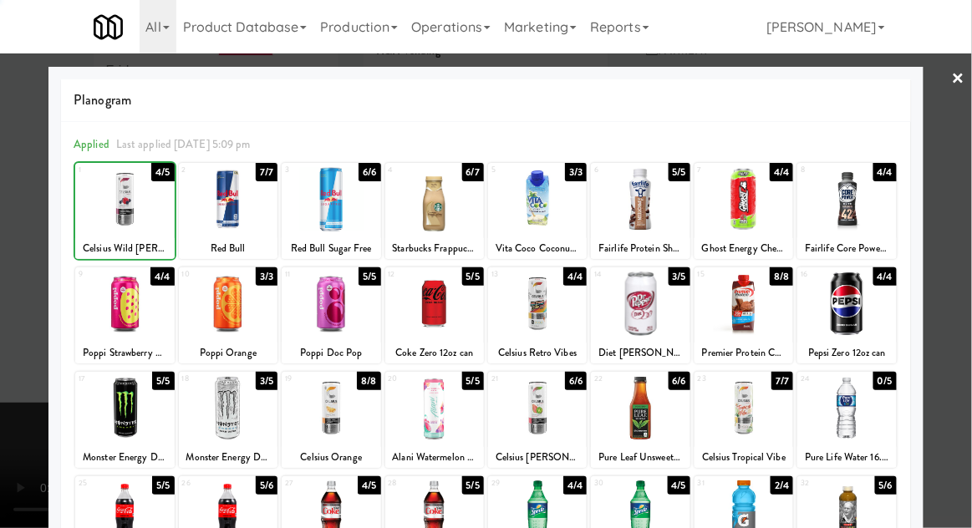
click at [971, 289] on div at bounding box center [486, 264] width 972 height 528
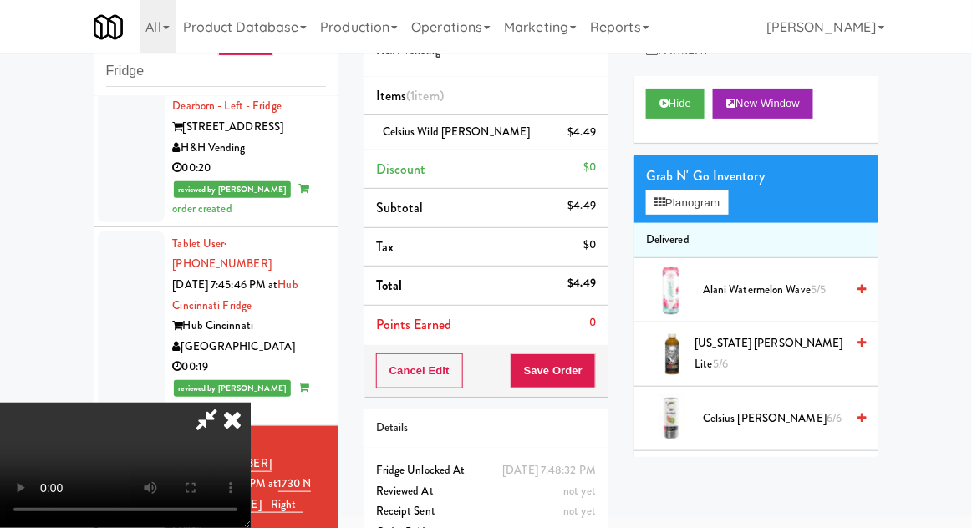
scroll to position [61, 0]
click at [606, 365] on div "Cancel Edit Save Order" at bounding box center [486, 371] width 245 height 52
click at [594, 380] on button "Save Order" at bounding box center [553, 371] width 85 height 35
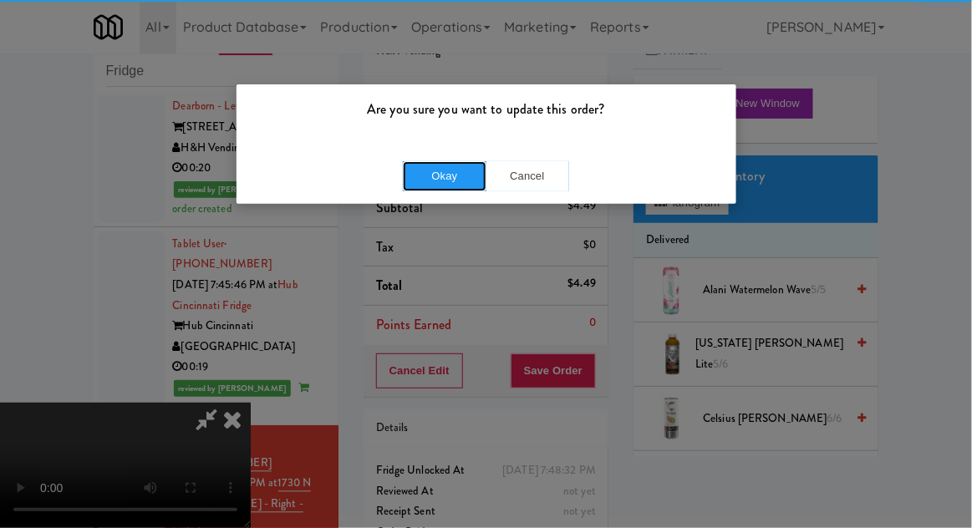
click at [448, 186] on button "Okay" at bounding box center [445, 176] width 84 height 30
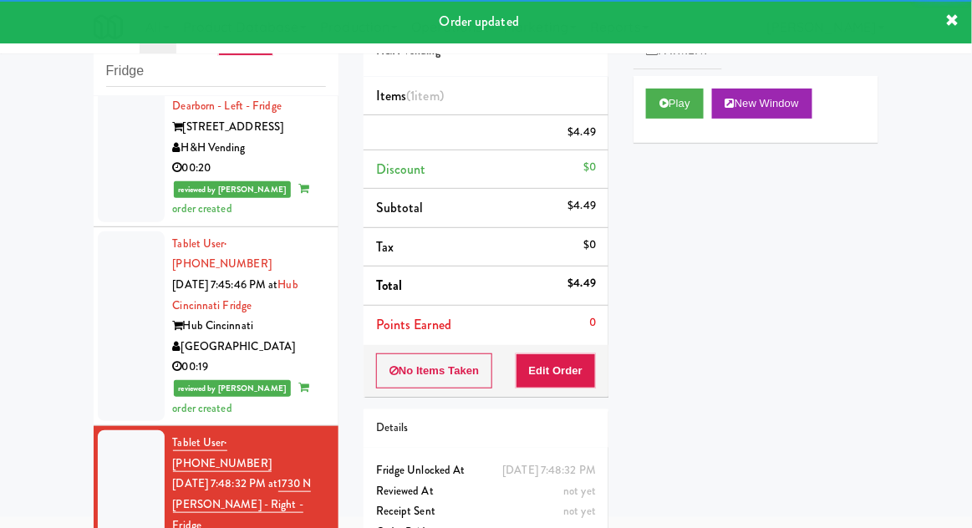
scroll to position [707, 0]
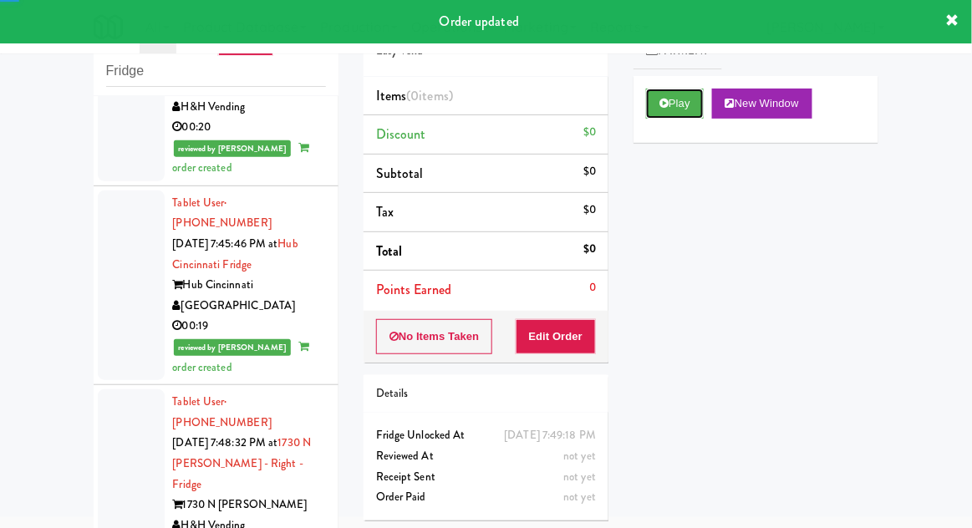
click at [665, 104] on icon at bounding box center [664, 103] width 9 height 11
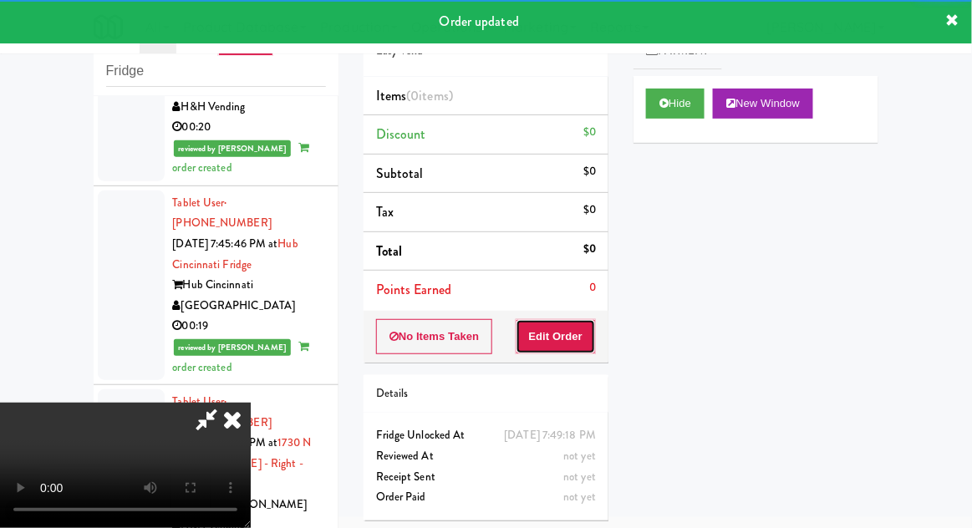
click at [563, 334] on button "Edit Order" at bounding box center [556, 336] width 81 height 35
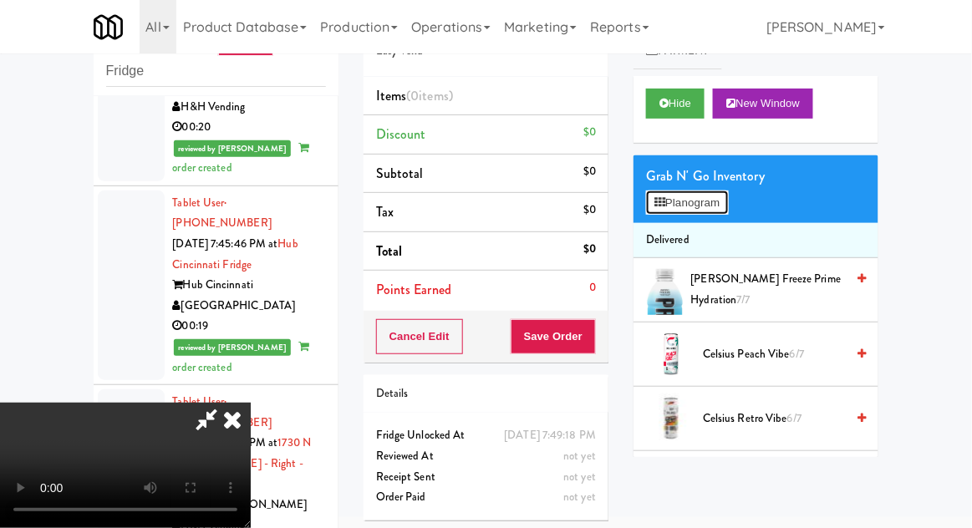
click at [676, 199] on button "Planogram" at bounding box center [687, 203] width 82 height 25
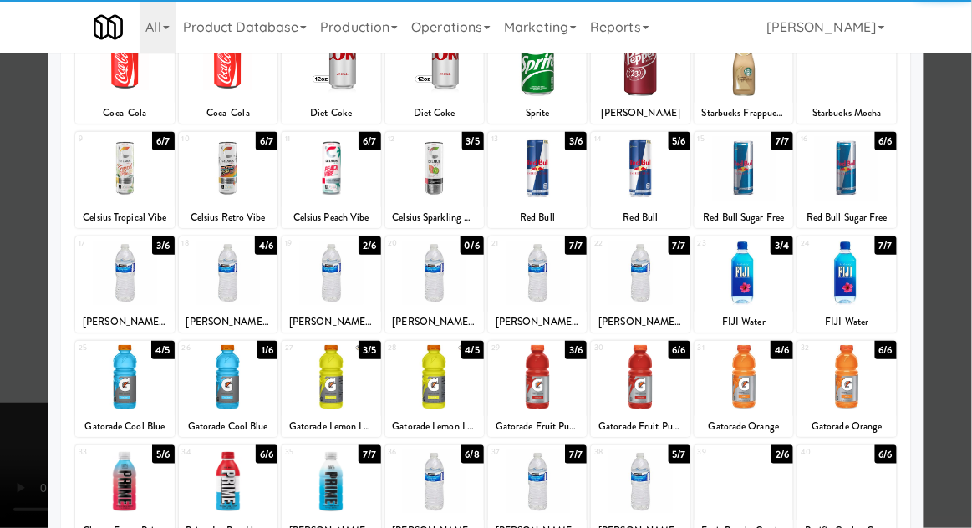
scroll to position [135, 0]
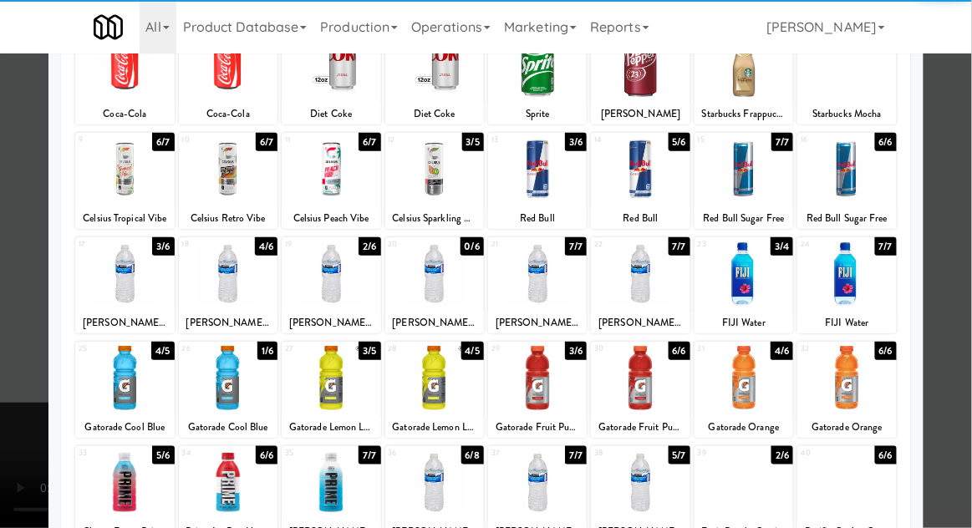
click at [232, 358] on div at bounding box center [228, 378] width 99 height 64
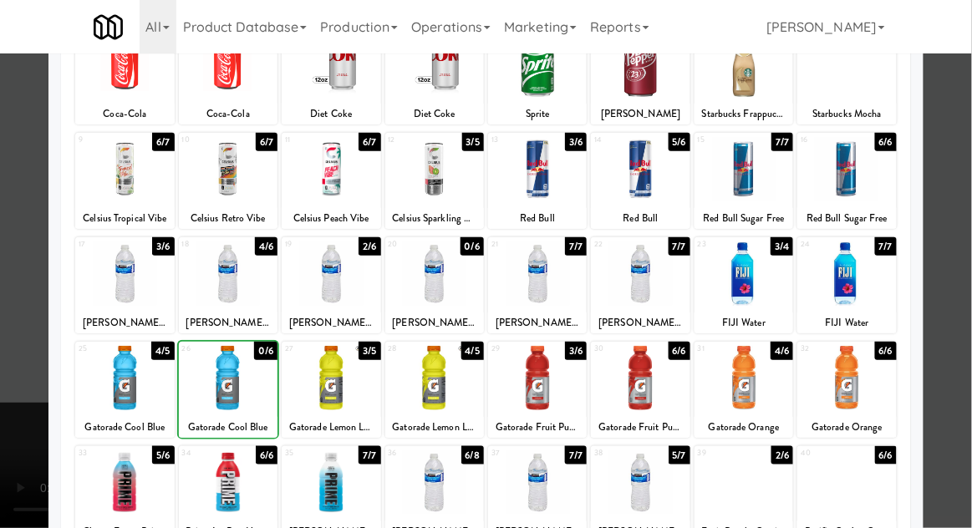
click at [971, 295] on div at bounding box center [486, 264] width 972 height 528
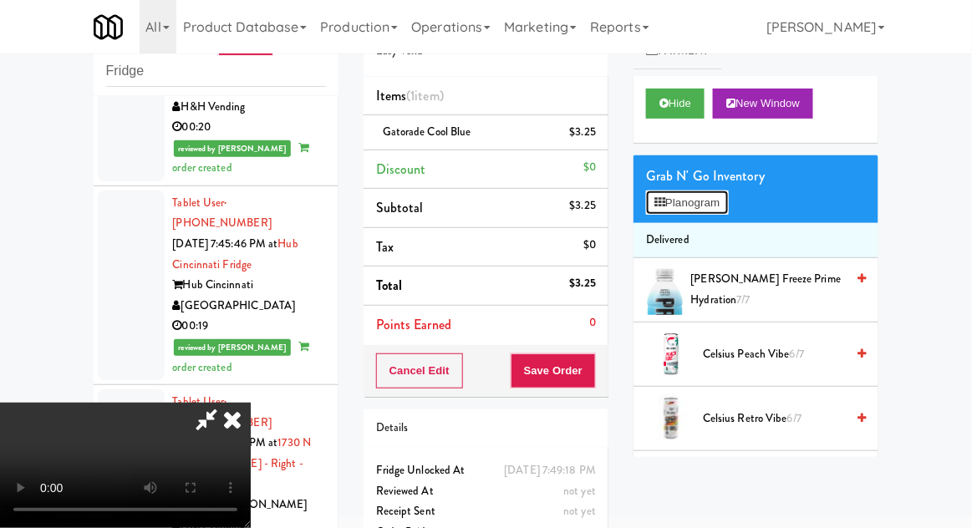
click at [679, 197] on button "Planogram" at bounding box center [687, 203] width 82 height 25
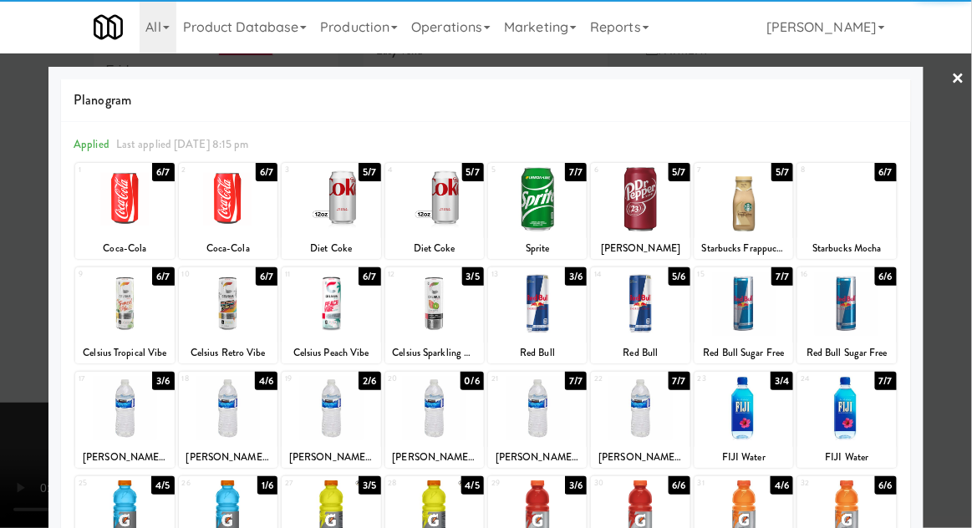
click at [648, 208] on div at bounding box center [640, 199] width 99 height 64
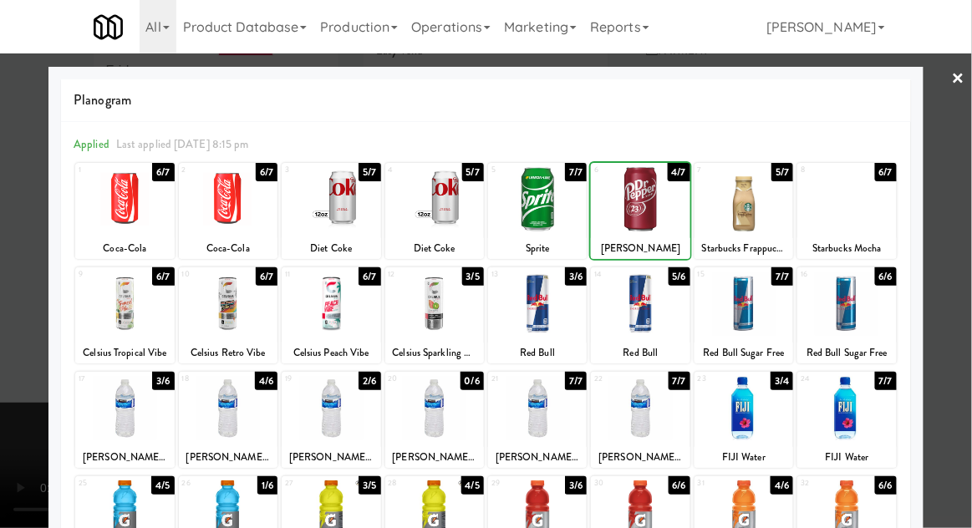
click at [971, 285] on div at bounding box center [486, 264] width 972 height 528
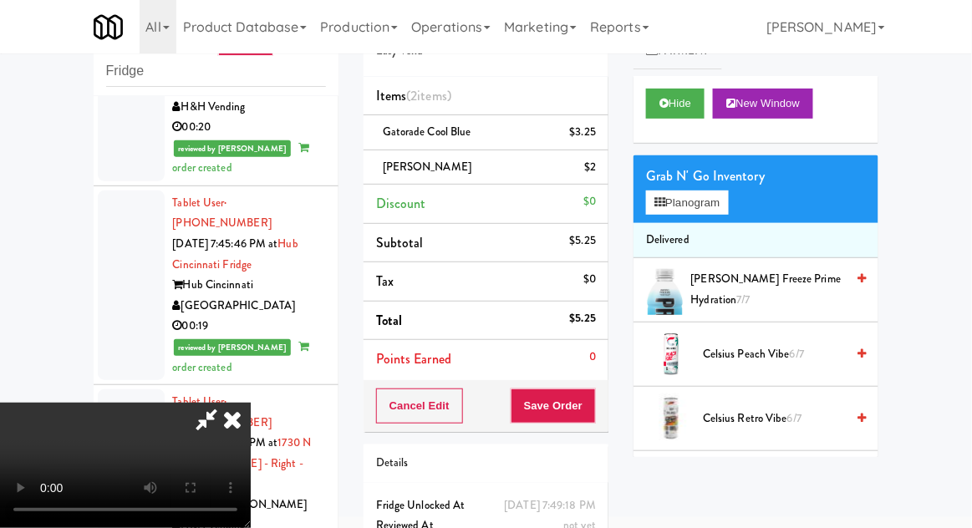
scroll to position [61, 0]
click at [589, 413] on button "Save Order" at bounding box center [553, 406] width 85 height 35
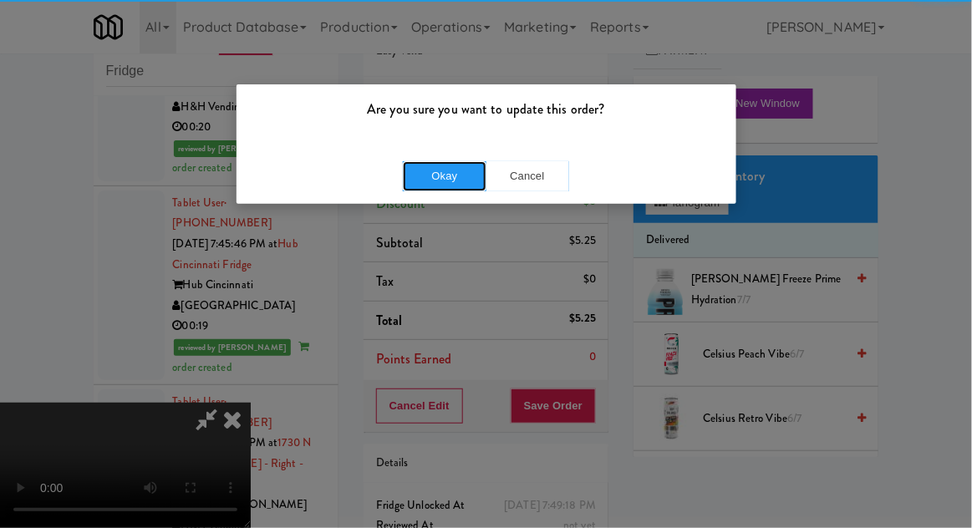
click at [434, 181] on button "Okay" at bounding box center [445, 176] width 84 height 30
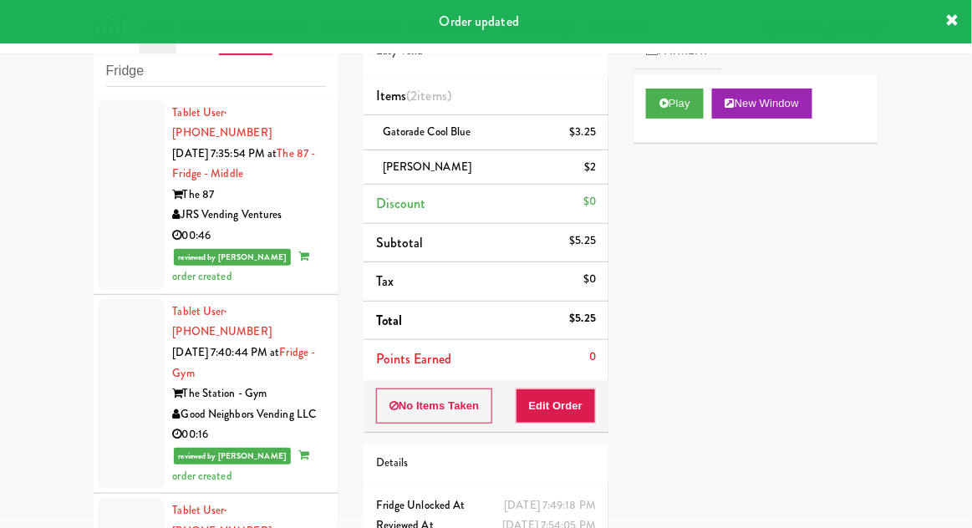
scroll to position [0, 0]
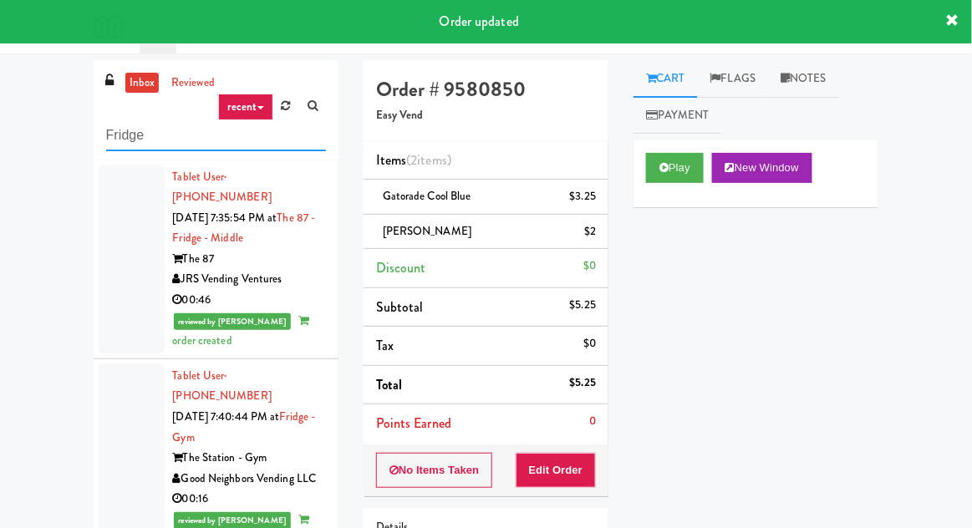
click at [122, 141] on input "Fridge" at bounding box center [216, 135] width 220 height 31
click at [125, 140] on input "Fridge" at bounding box center [216, 135] width 220 height 31
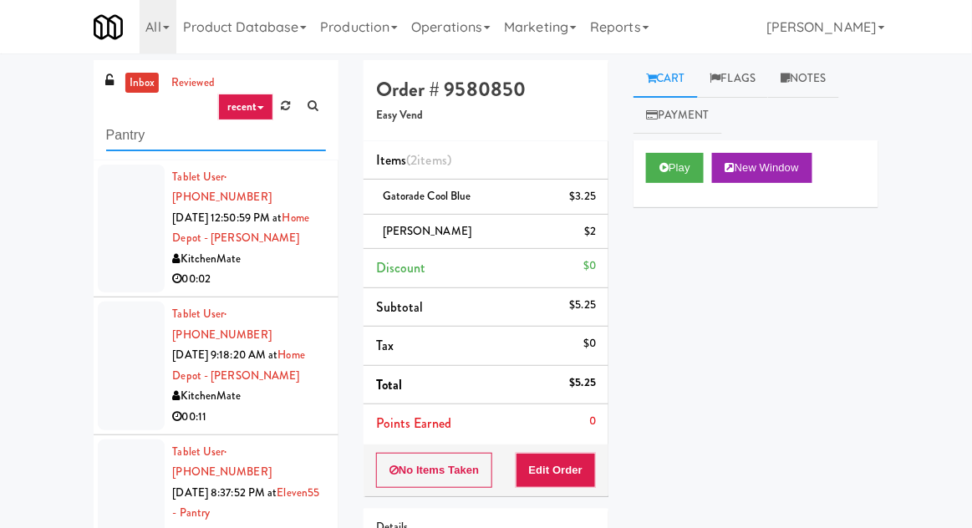
type input "Pantry"
click at [3, 119] on div "inbox reviewed recent all unclear take inventory issue suspicious failed recent…" at bounding box center [486, 367] width 972 height 615
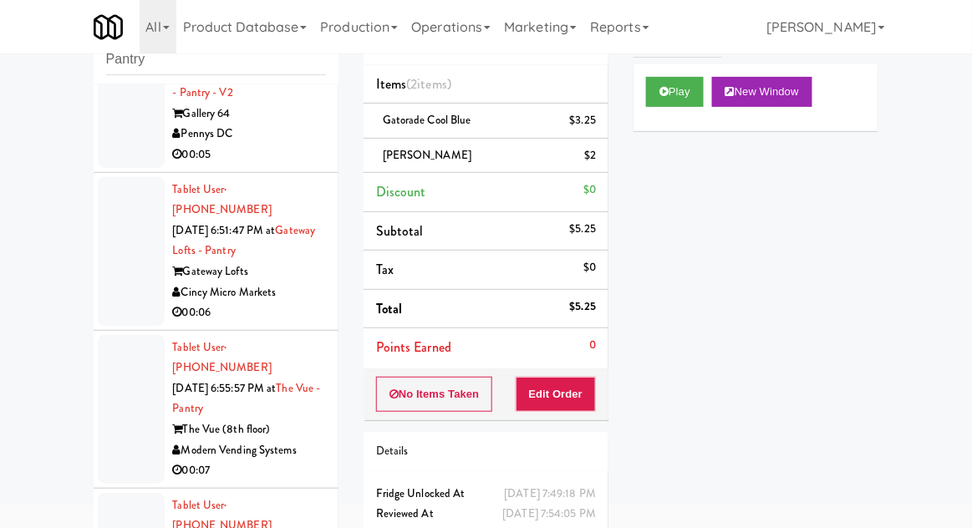
scroll to position [1978, 0]
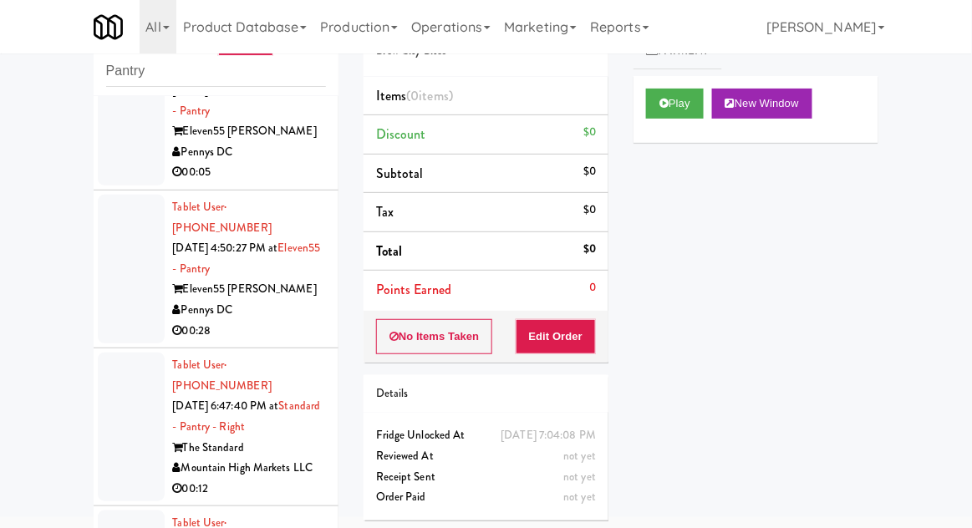
click at [120, 353] on div at bounding box center [131, 427] width 67 height 149
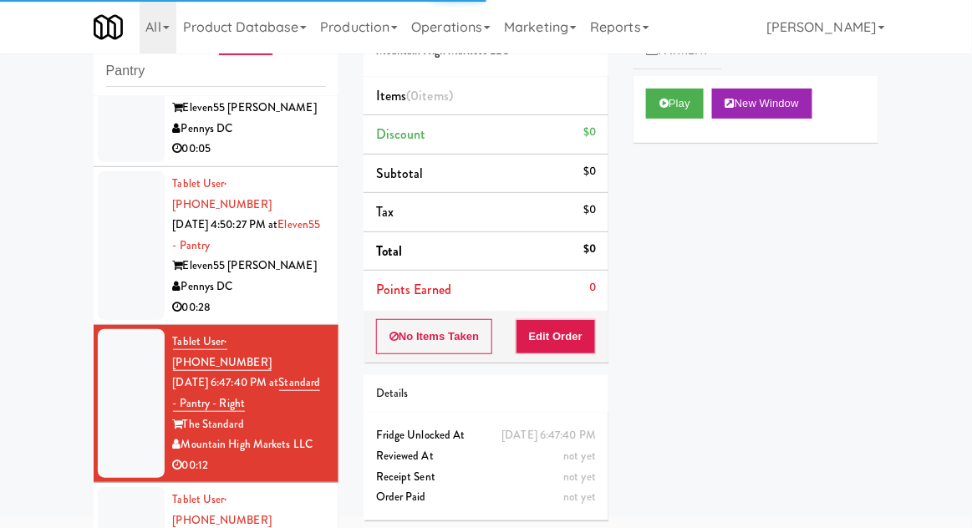
scroll to position [1512, 0]
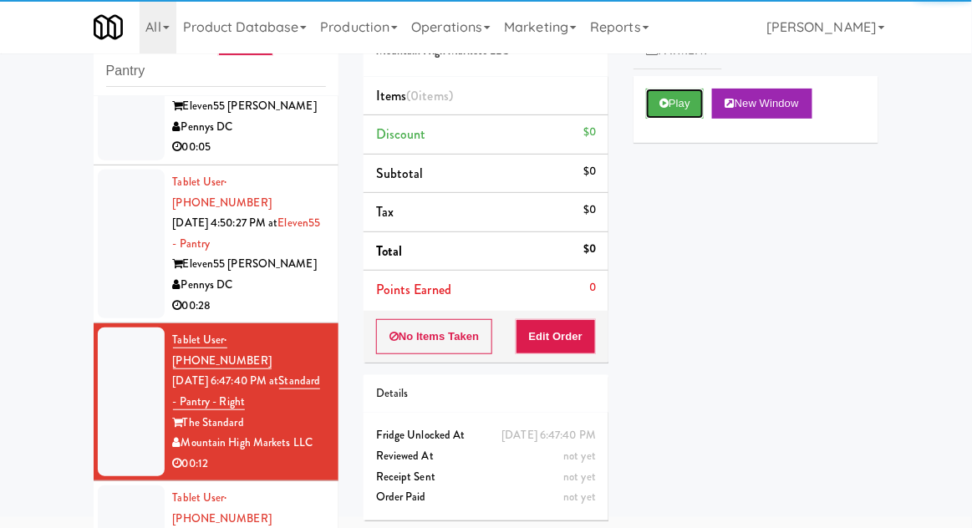
click at [647, 104] on button "Play" at bounding box center [675, 104] width 58 height 30
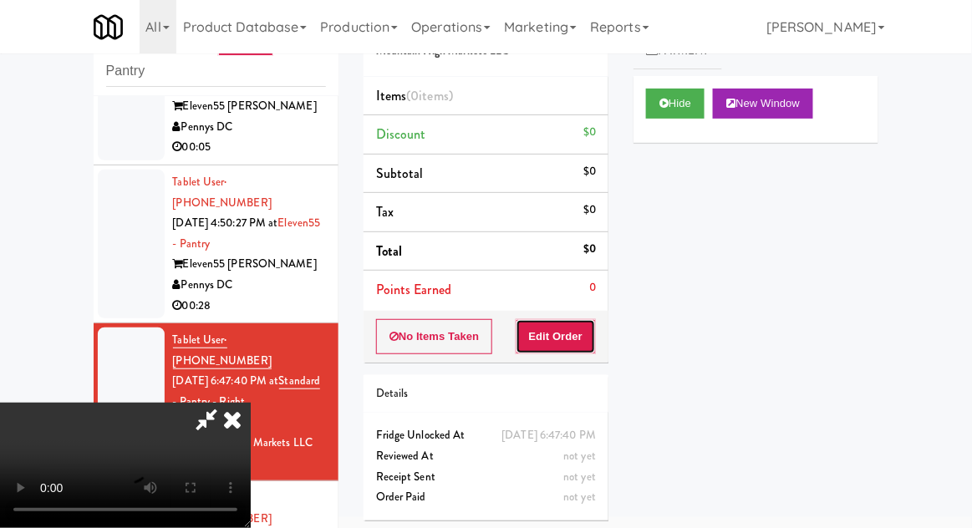
click at [544, 337] on button "Edit Order" at bounding box center [556, 336] width 81 height 35
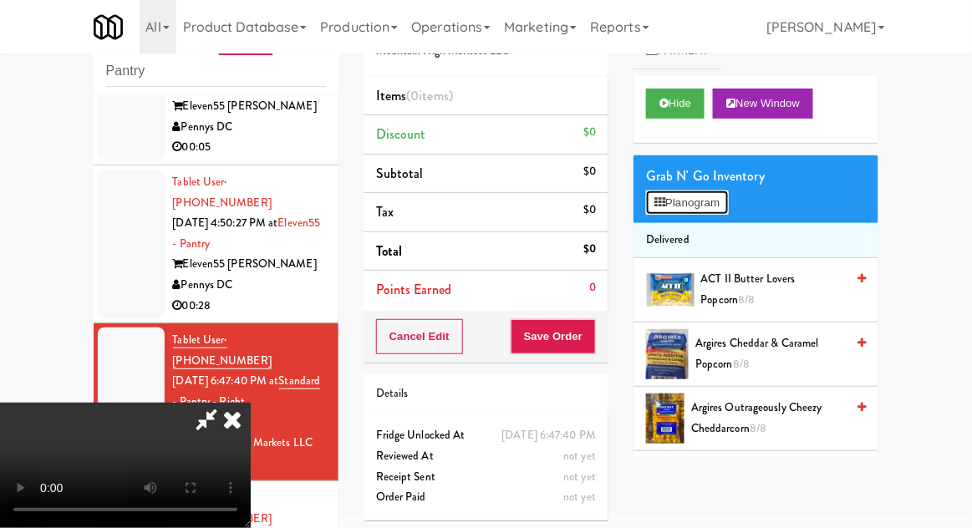
click at [698, 204] on button "Planogram" at bounding box center [687, 203] width 82 height 25
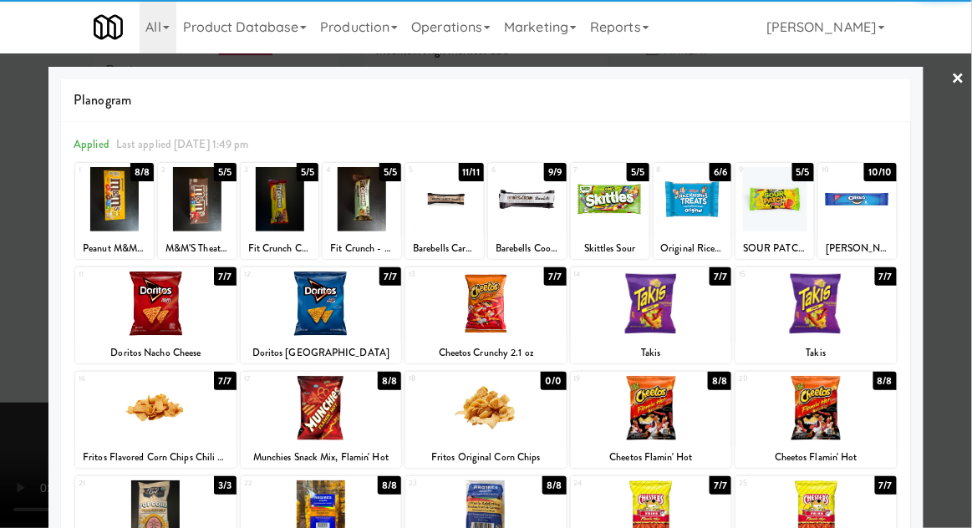
click at [634, 416] on div at bounding box center [651, 408] width 161 height 64
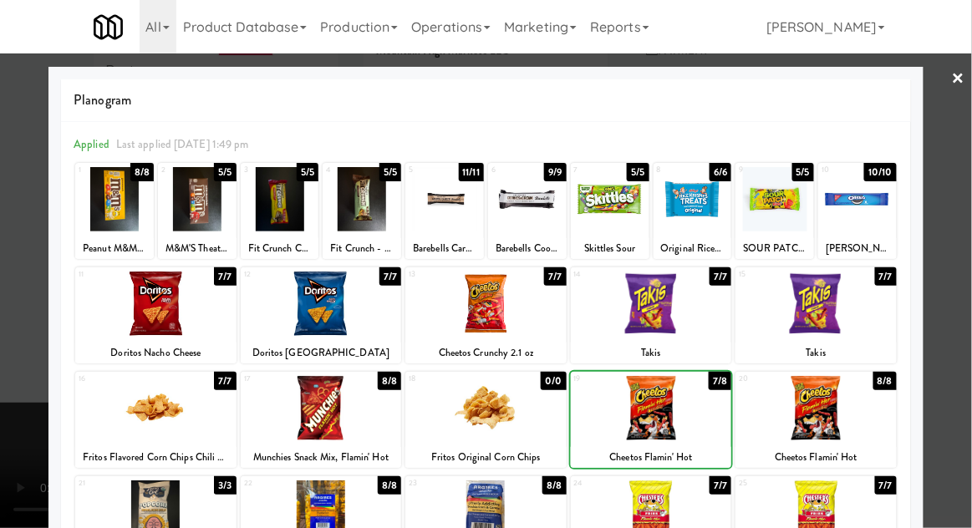
click at [633, 424] on div at bounding box center [651, 408] width 161 height 64
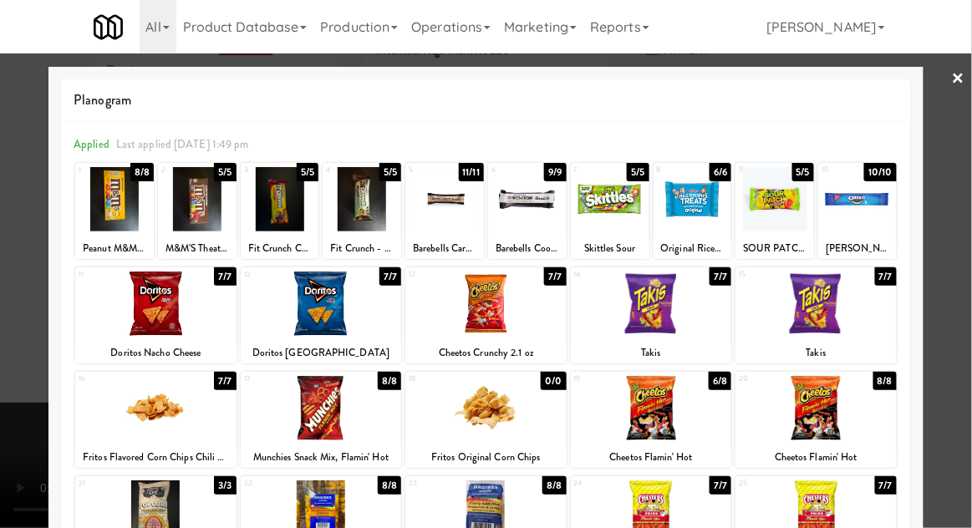
click at [967, 323] on div at bounding box center [486, 264] width 972 height 528
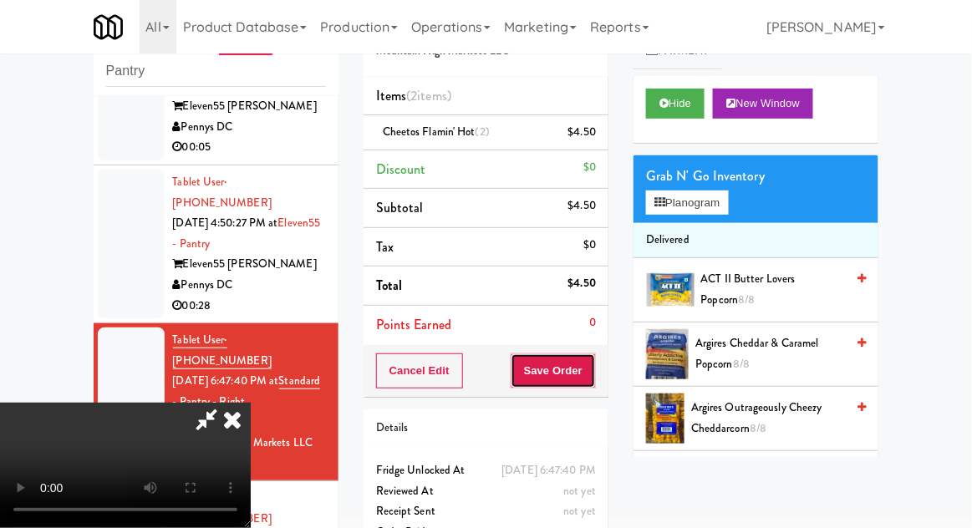
click at [594, 380] on button "Save Order" at bounding box center [553, 371] width 85 height 35
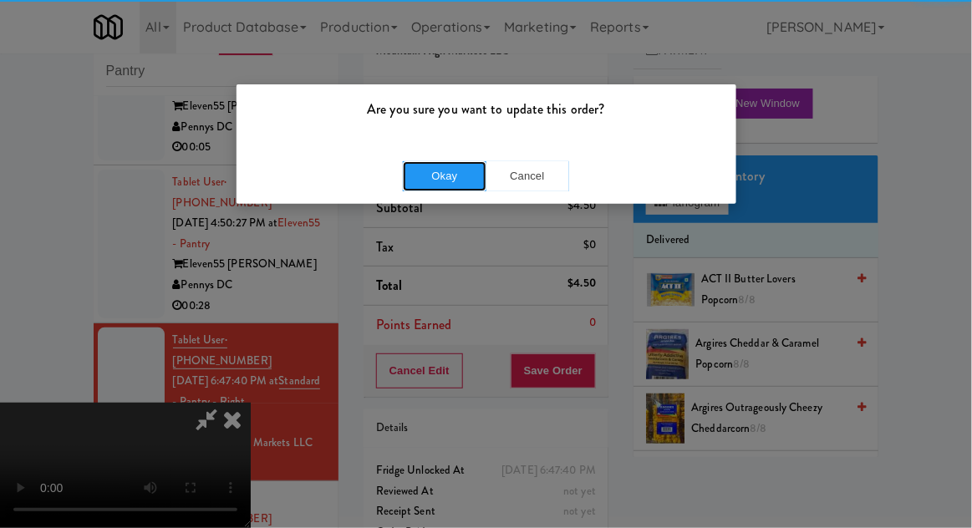
click at [429, 176] on button "Okay" at bounding box center [445, 176] width 84 height 30
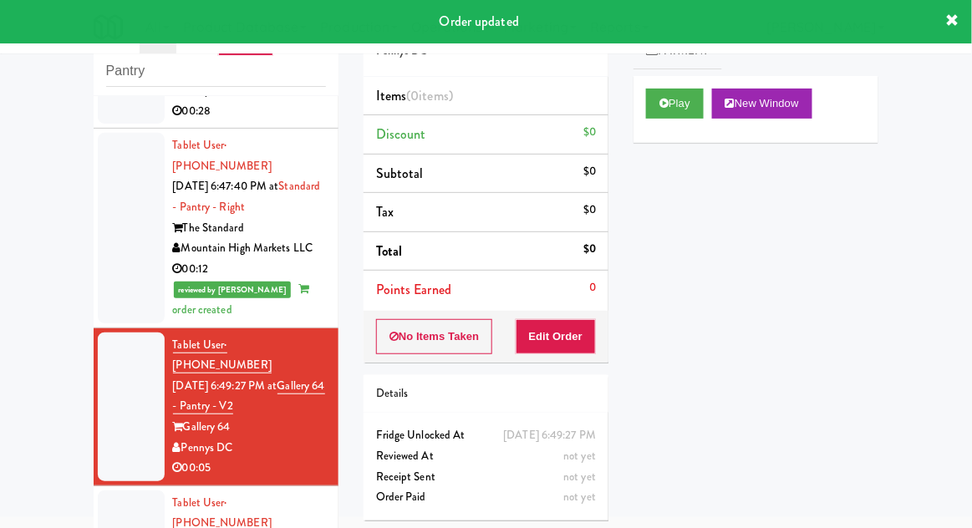
scroll to position [1696, 0]
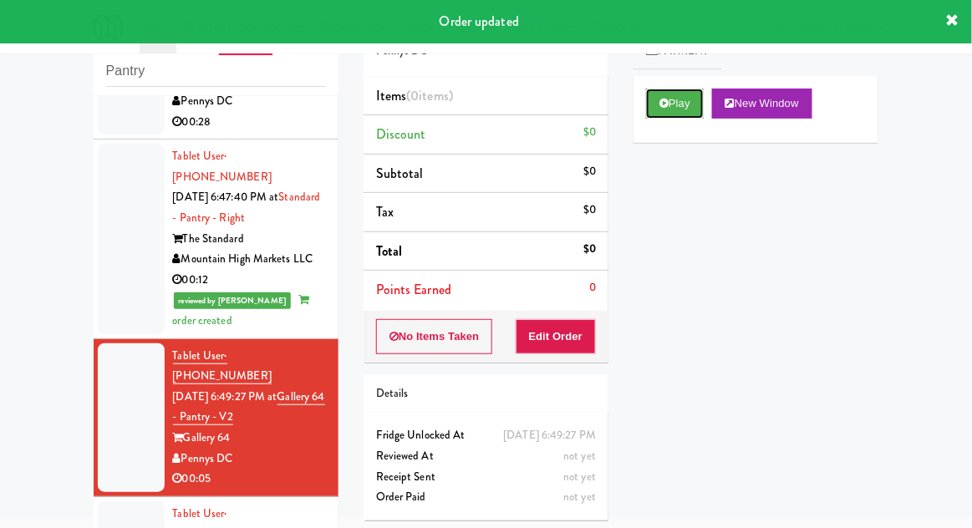
click at [660, 111] on button "Play" at bounding box center [675, 104] width 58 height 30
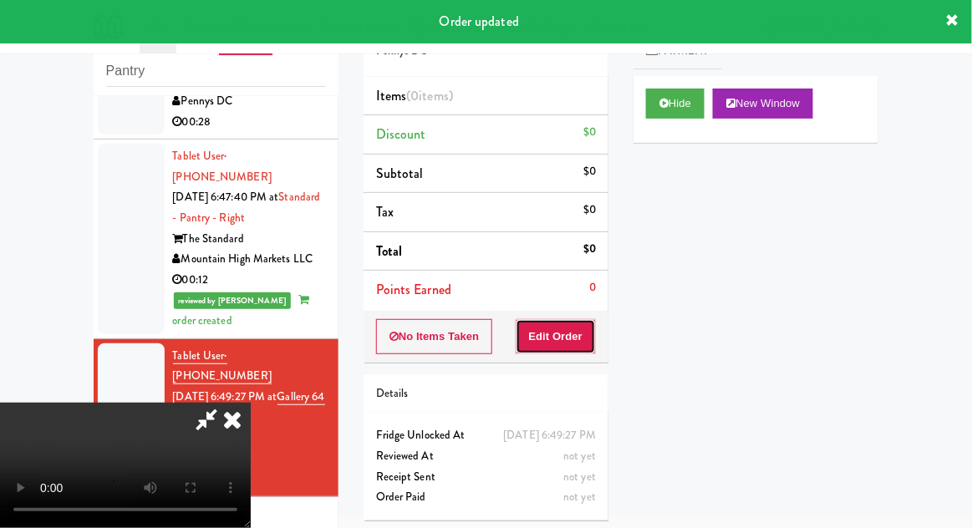
click at [564, 334] on button "Edit Order" at bounding box center [556, 336] width 81 height 35
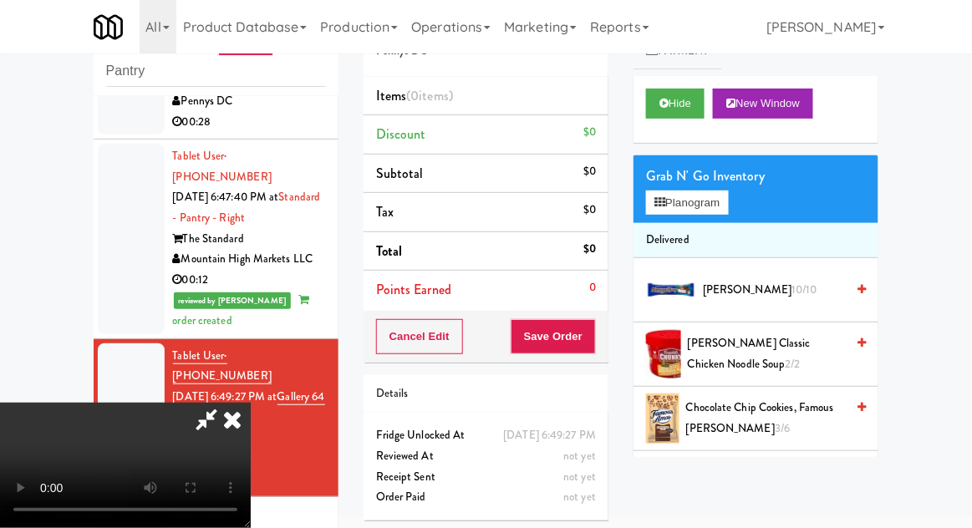
scroll to position [0, 0]
click at [681, 192] on button "Planogram" at bounding box center [687, 203] width 82 height 25
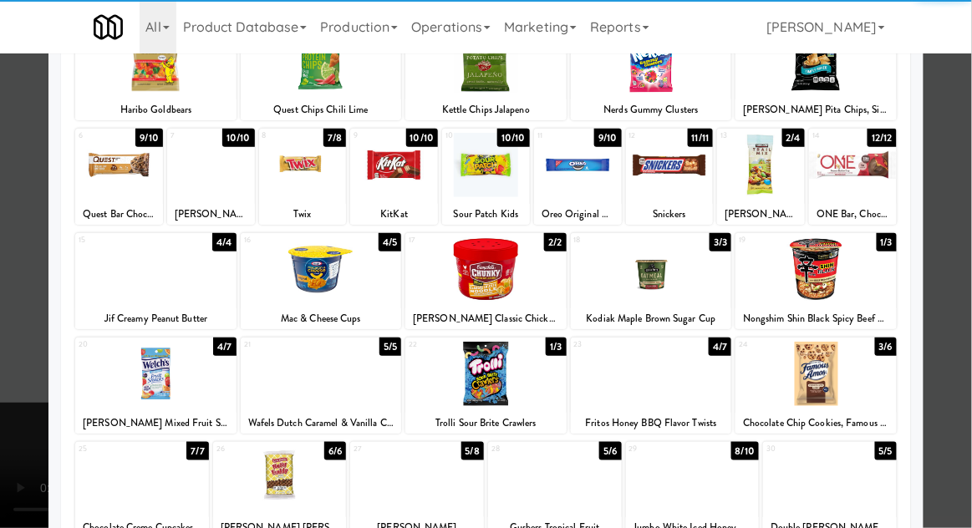
scroll to position [140, 0]
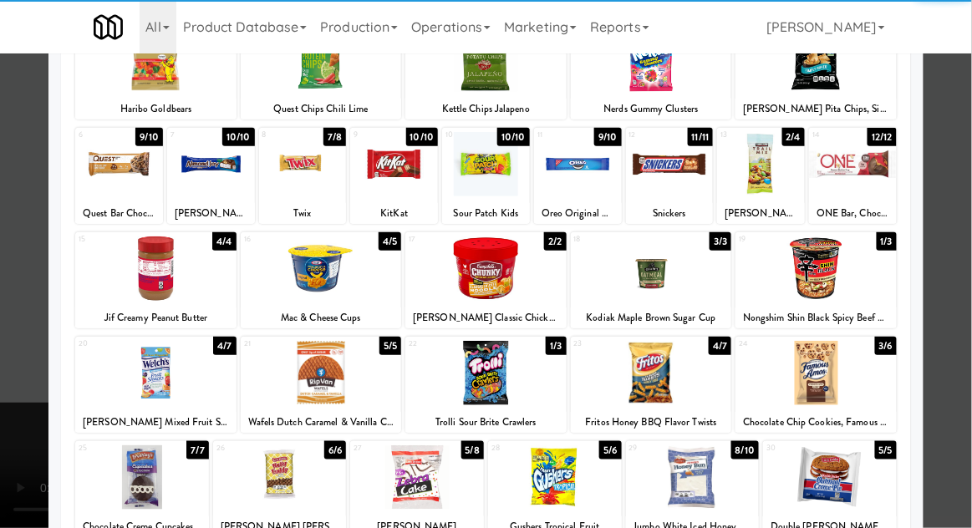
click at [635, 378] on div at bounding box center [651, 373] width 161 height 64
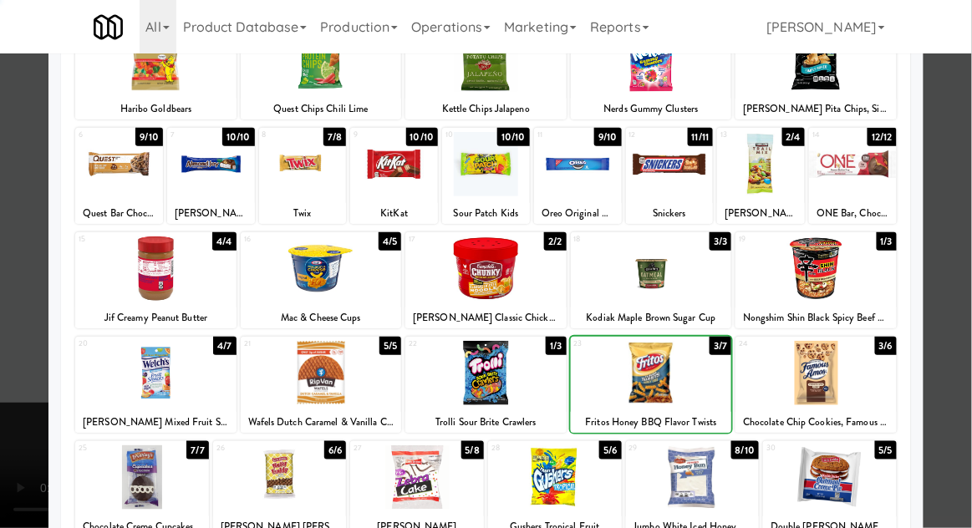
click at [967, 335] on div at bounding box center [486, 264] width 972 height 528
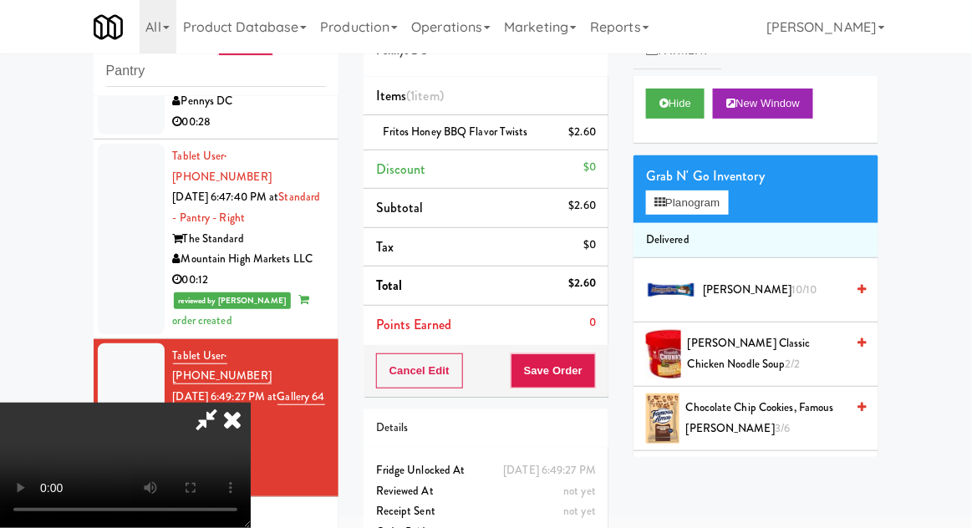
scroll to position [61, 0]
click at [596, 383] on button "Save Order" at bounding box center [553, 371] width 85 height 35
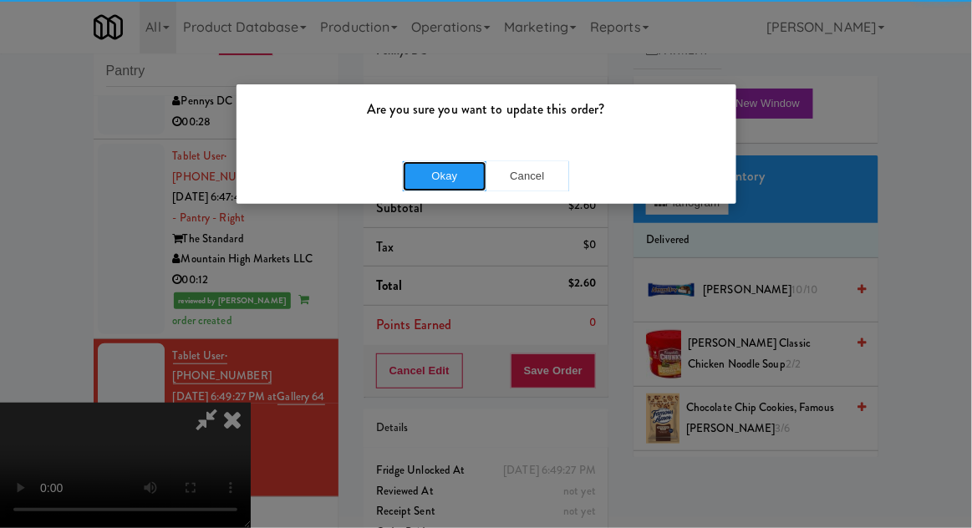
click at [443, 176] on button "Okay" at bounding box center [445, 176] width 84 height 30
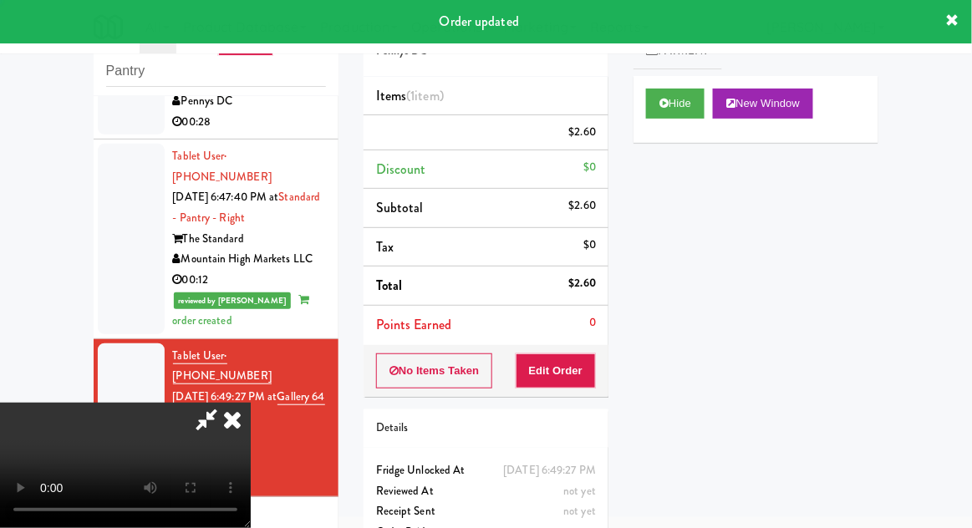
scroll to position [0, 0]
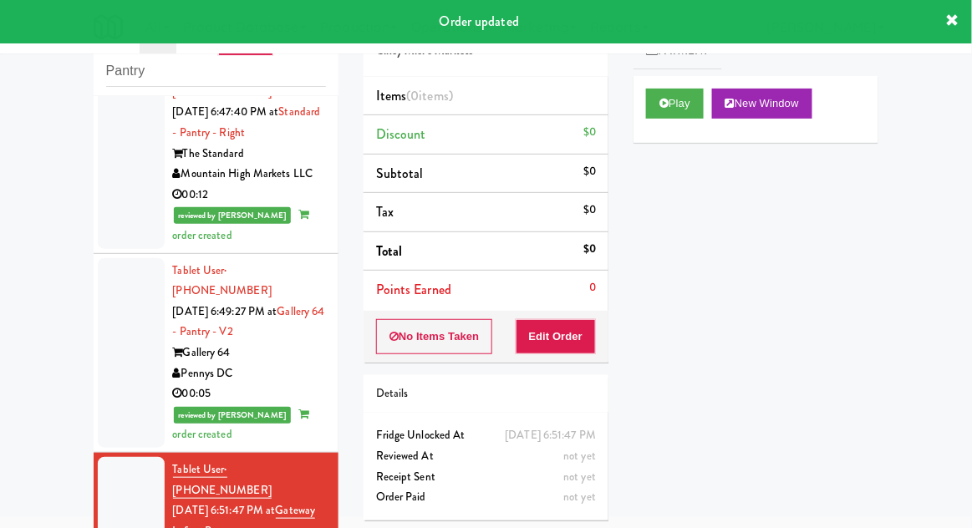
scroll to position [1850, 0]
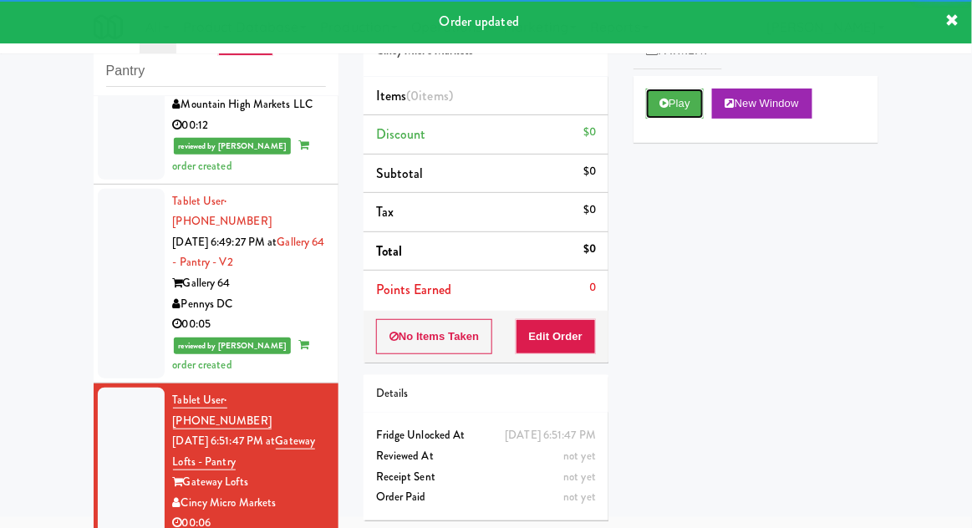
click at [682, 110] on button "Play" at bounding box center [675, 104] width 58 height 30
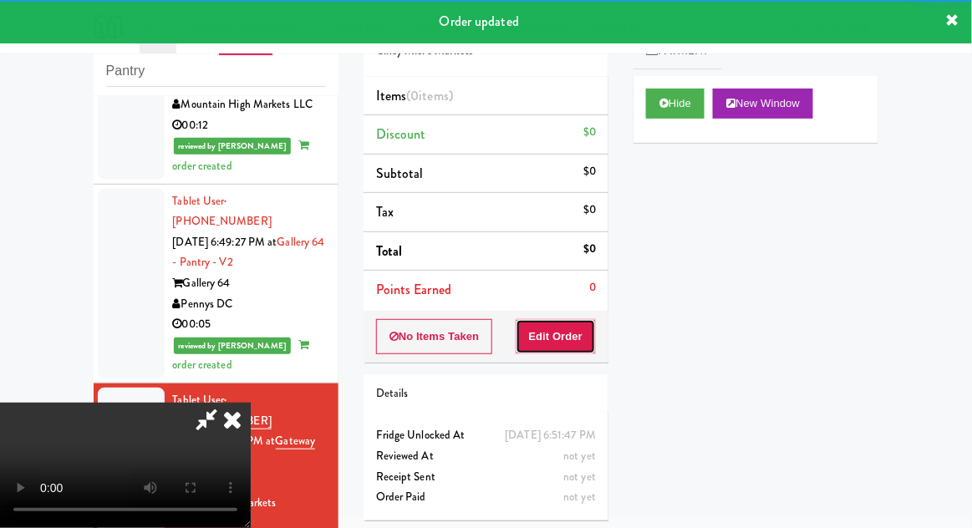
click at [578, 319] on button "Edit Order" at bounding box center [556, 336] width 81 height 35
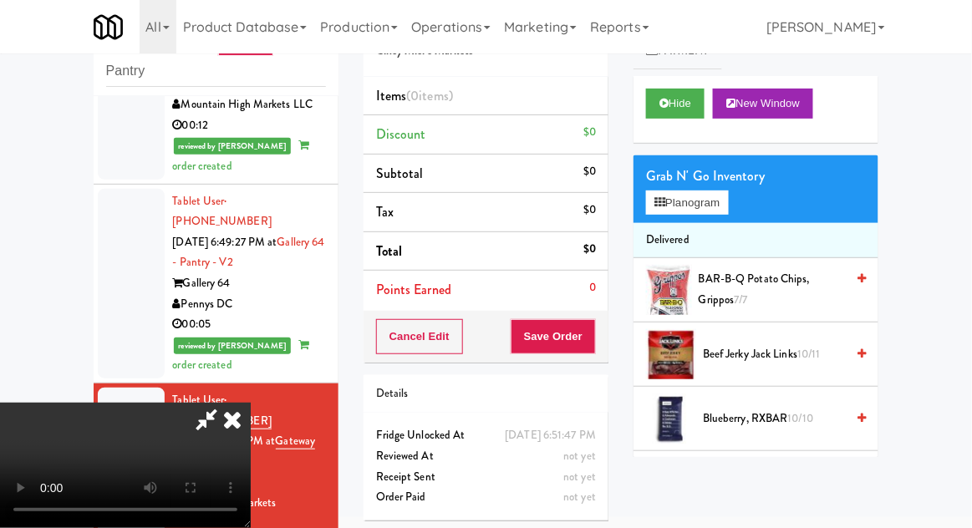
scroll to position [0, 0]
click at [682, 202] on button "Planogram" at bounding box center [687, 203] width 82 height 25
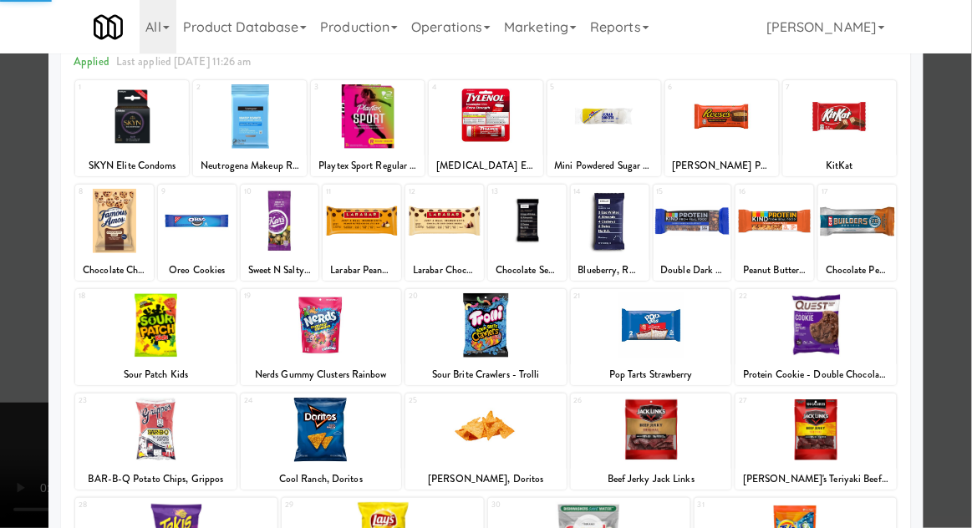
scroll to position [102, 0]
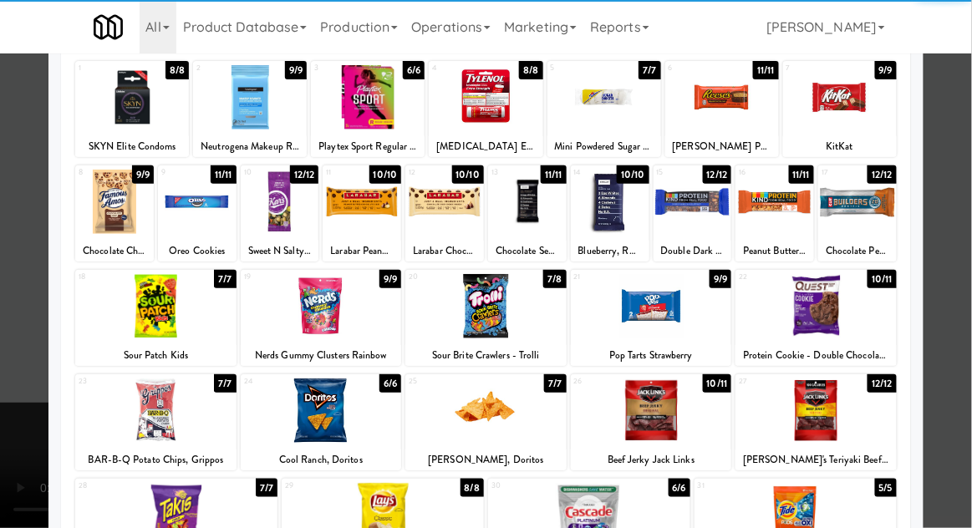
click at [305, 316] on div at bounding box center [321, 306] width 161 height 64
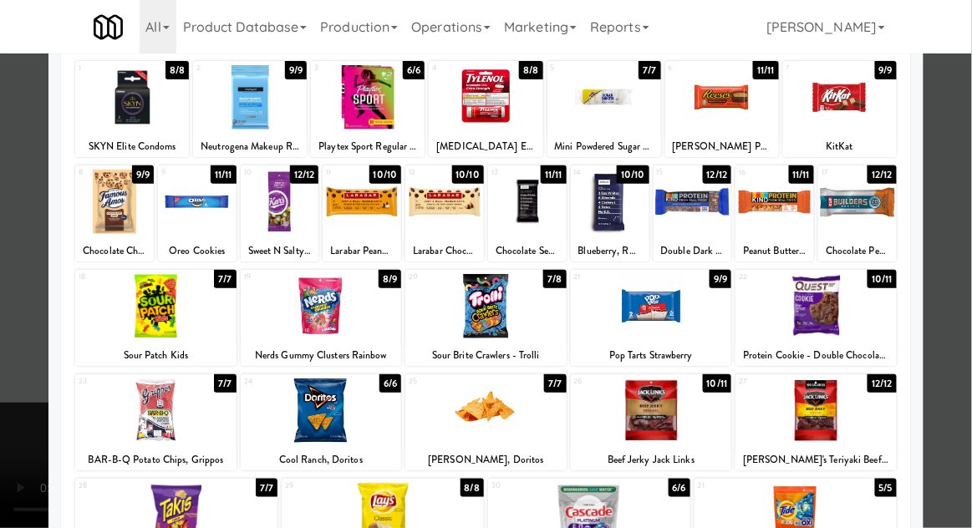
click at [965, 326] on div at bounding box center [486, 264] width 972 height 528
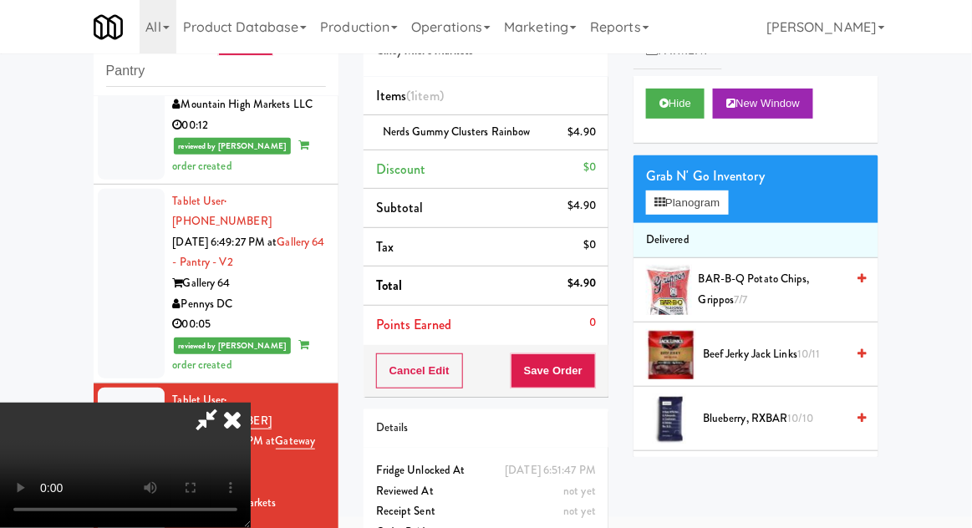
scroll to position [61, 0]
click at [594, 375] on button "Save Order" at bounding box center [553, 371] width 85 height 35
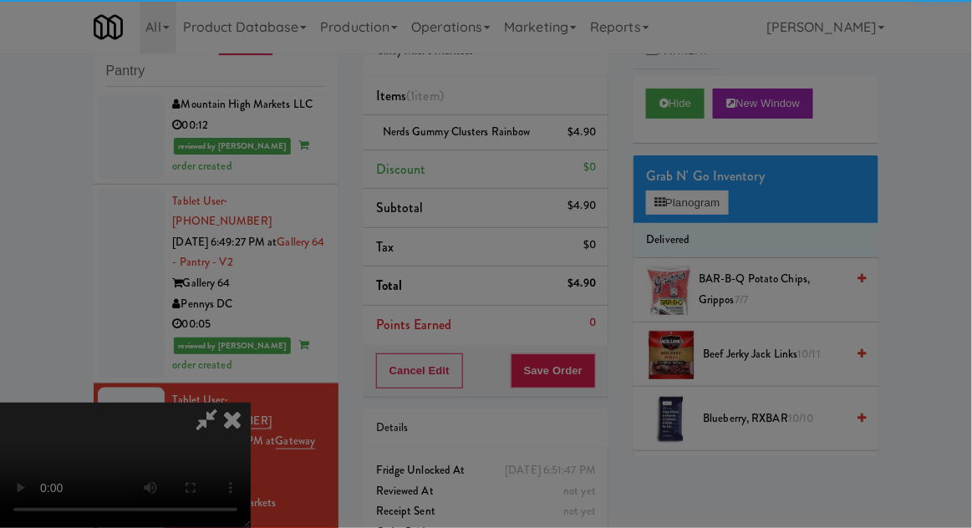
click at [0, 0] on div "Okay Cancel" at bounding box center [0, 0] width 0 height 0
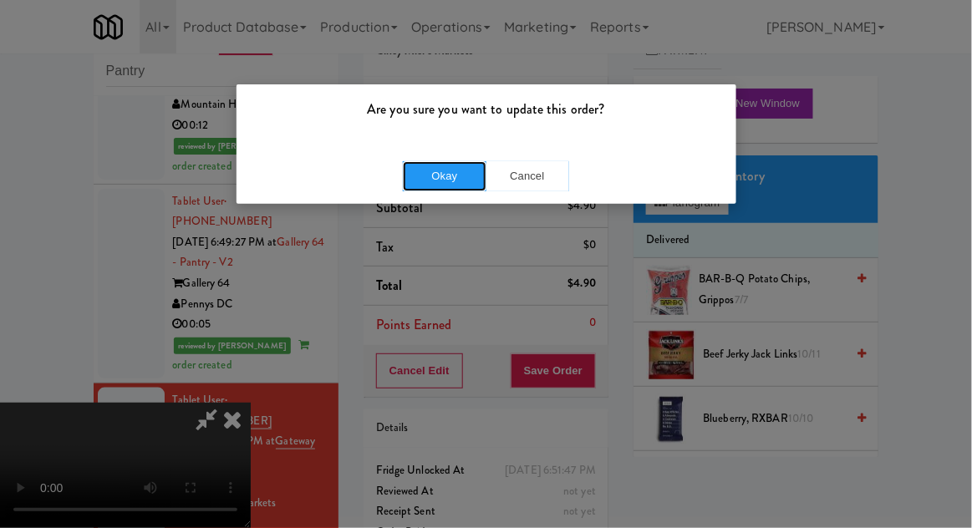
click at [428, 188] on button "Okay" at bounding box center [445, 176] width 84 height 30
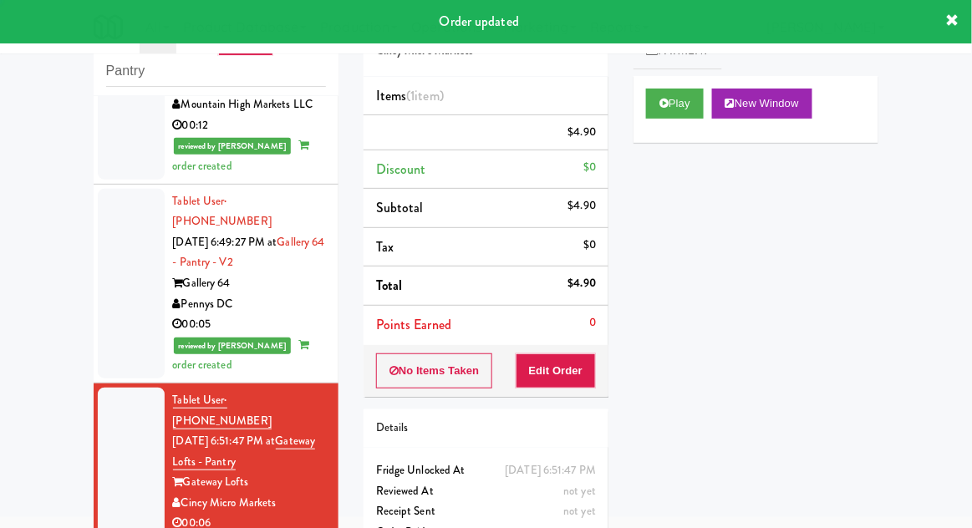
scroll to position [0, 0]
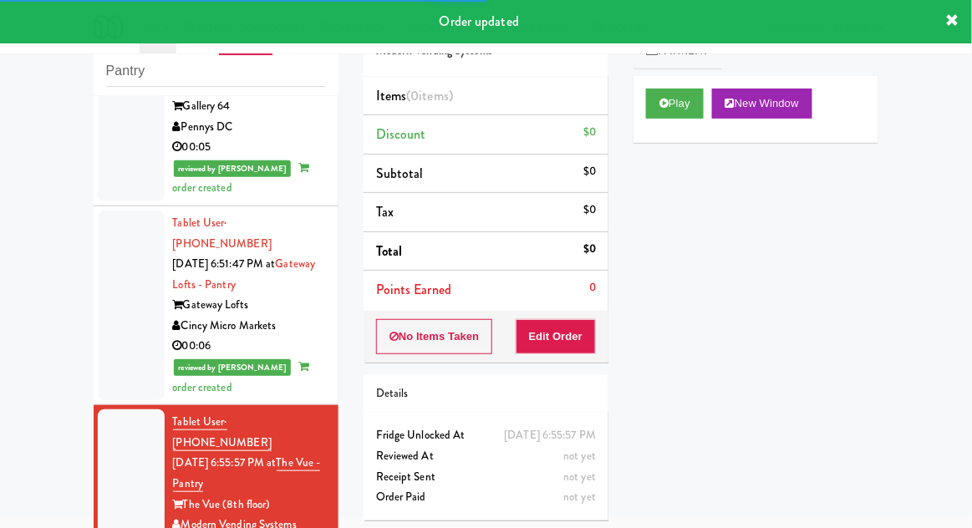
scroll to position [2028, 0]
click at [666, 114] on button "Play" at bounding box center [675, 104] width 58 height 30
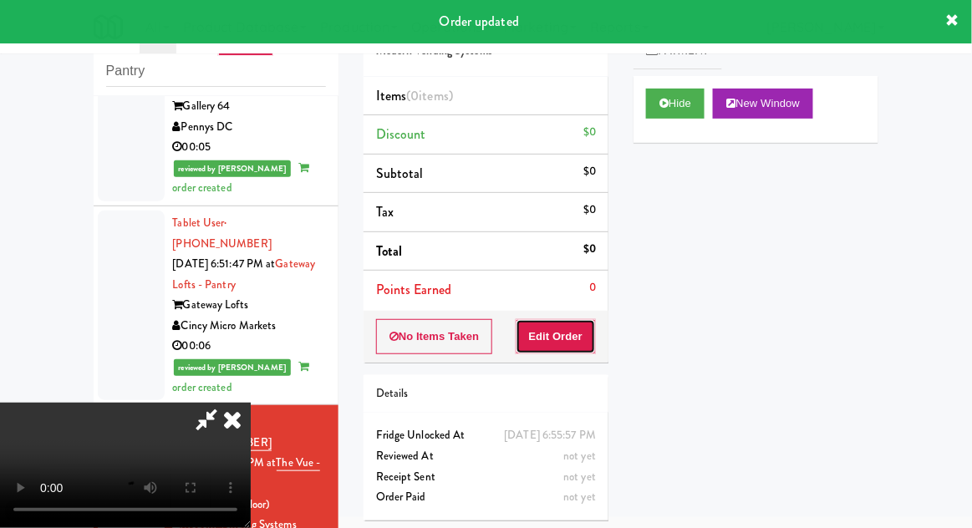
click at [555, 339] on button "Edit Order" at bounding box center [556, 336] width 81 height 35
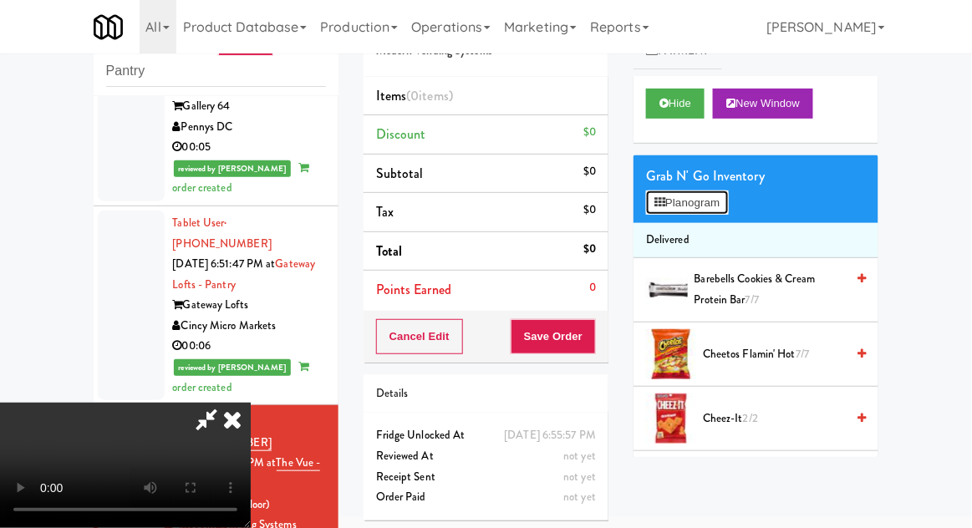
click at [677, 212] on button "Planogram" at bounding box center [687, 203] width 82 height 25
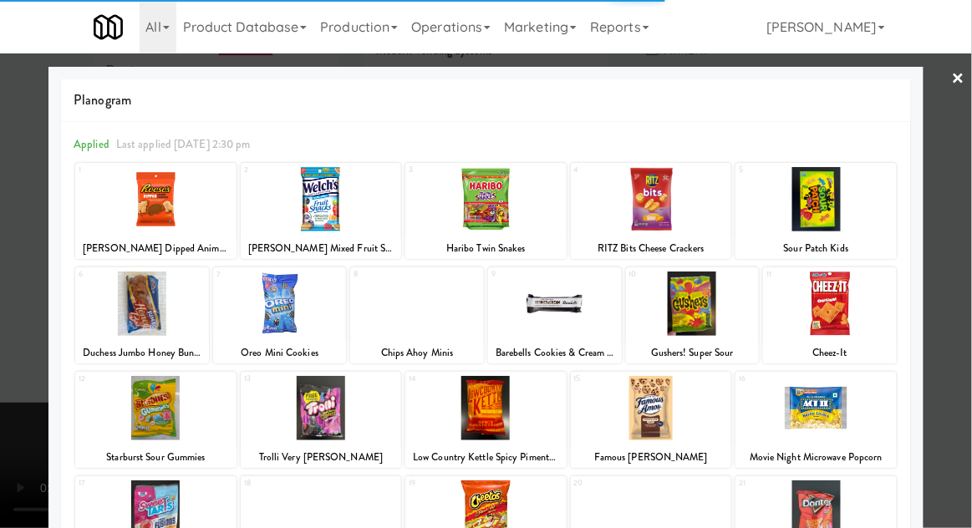
click at [699, 313] on div at bounding box center [693, 304] width 134 height 64
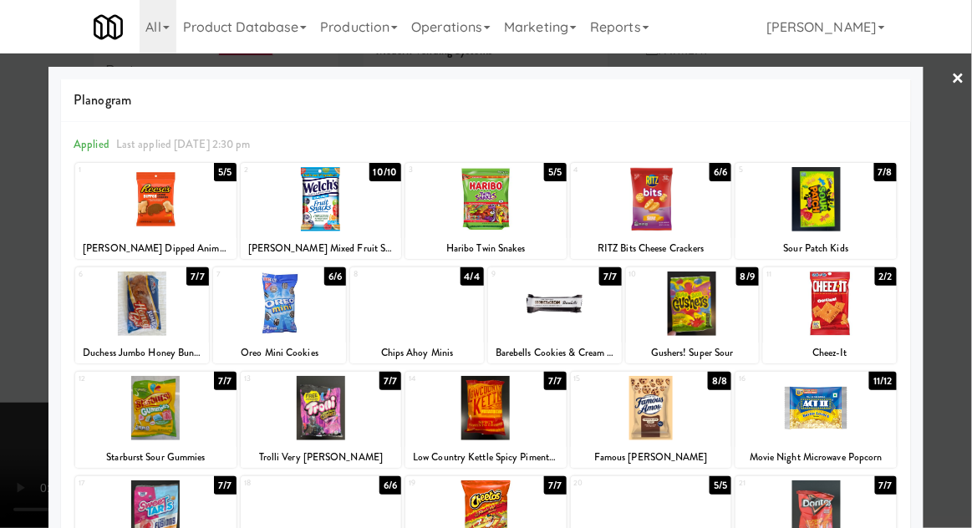
click at [688, 299] on div at bounding box center [693, 304] width 134 height 64
click at [967, 318] on div at bounding box center [486, 264] width 972 height 528
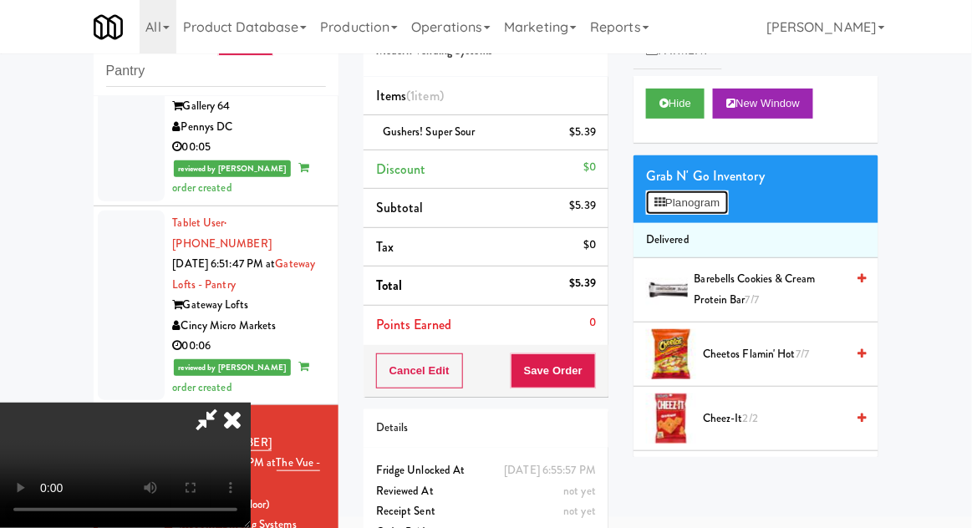
click at [707, 191] on button "Planogram" at bounding box center [687, 203] width 82 height 25
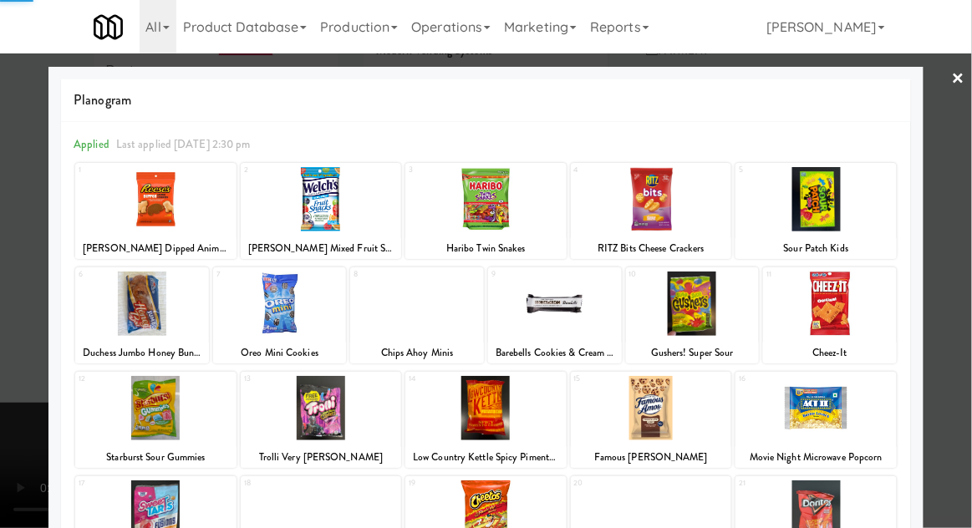
click at [971, 310] on div at bounding box center [486, 264] width 972 height 528
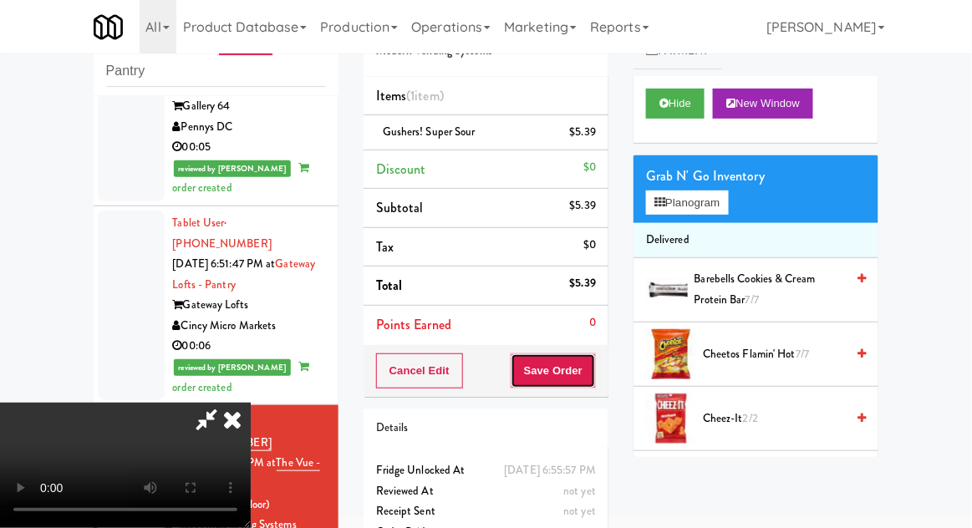
click at [587, 380] on button "Save Order" at bounding box center [553, 371] width 85 height 35
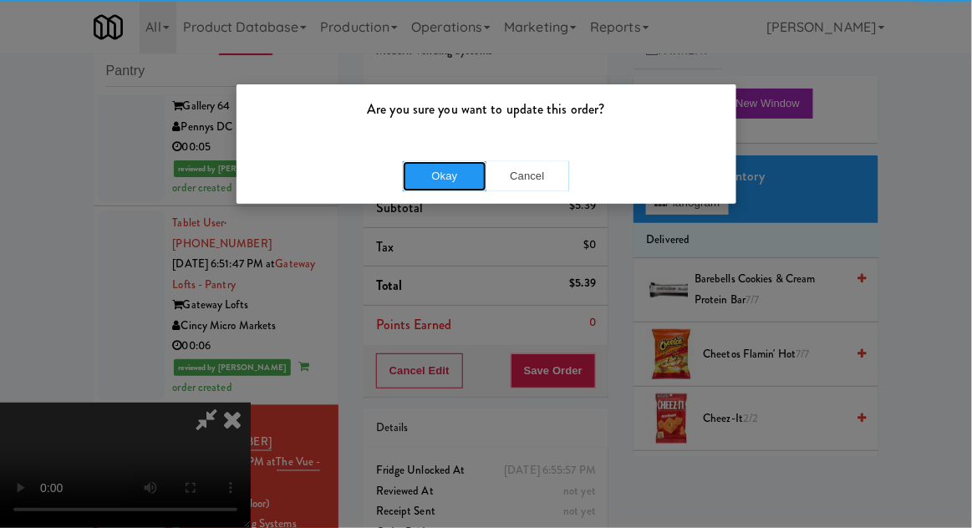
click at [419, 188] on button "Okay" at bounding box center [445, 176] width 84 height 30
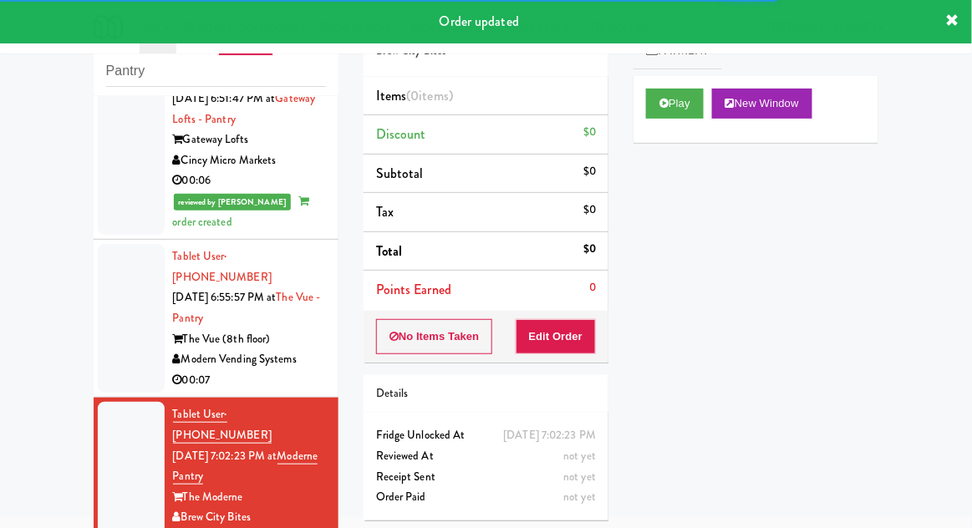
scroll to position [2234, 0]
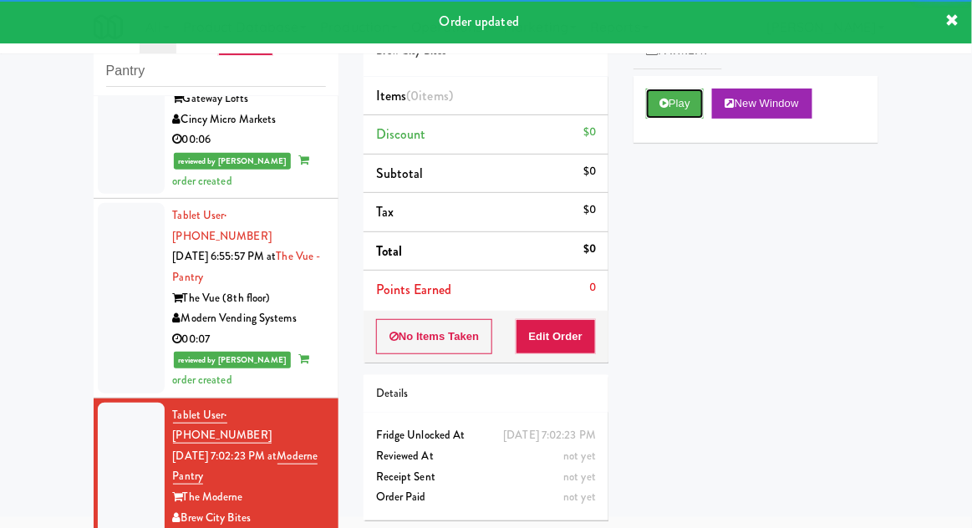
click at [672, 111] on button "Play" at bounding box center [675, 104] width 58 height 30
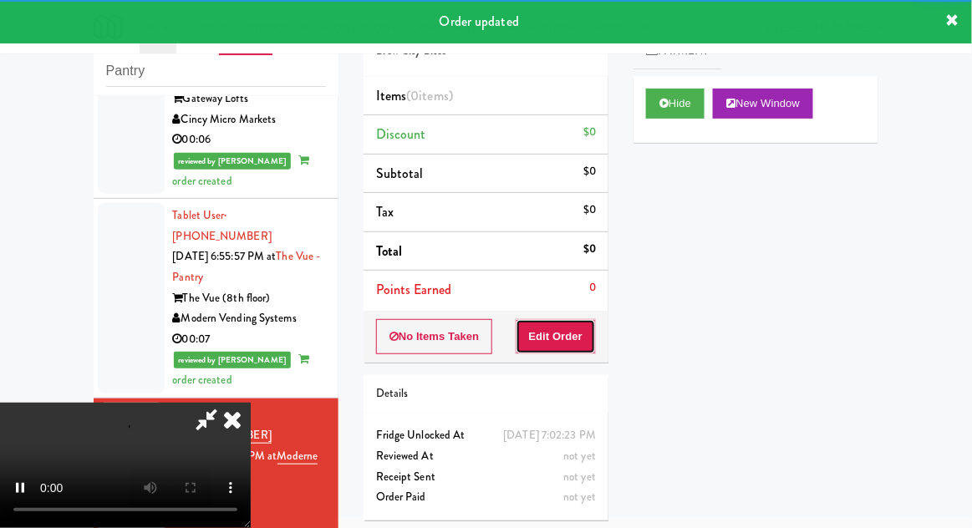
click at [572, 348] on button "Edit Order" at bounding box center [556, 336] width 81 height 35
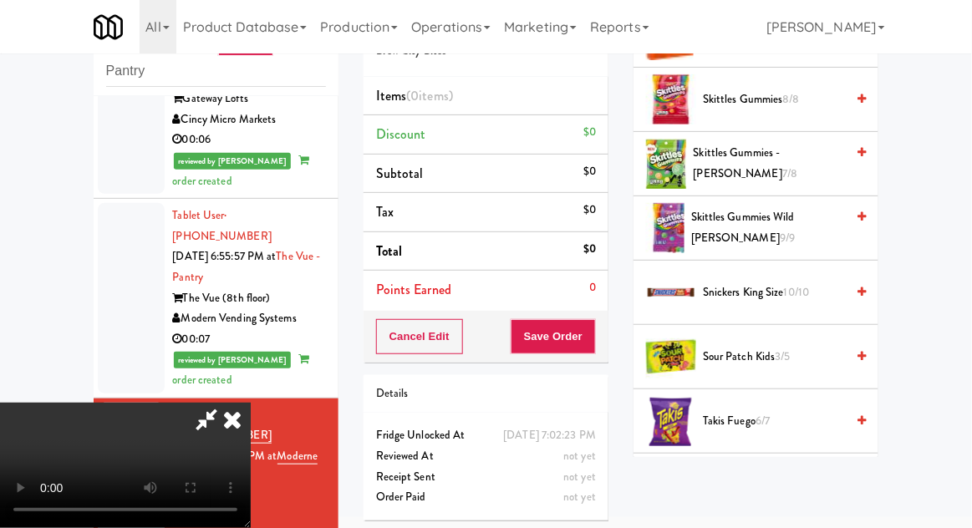
scroll to position [1552, 0]
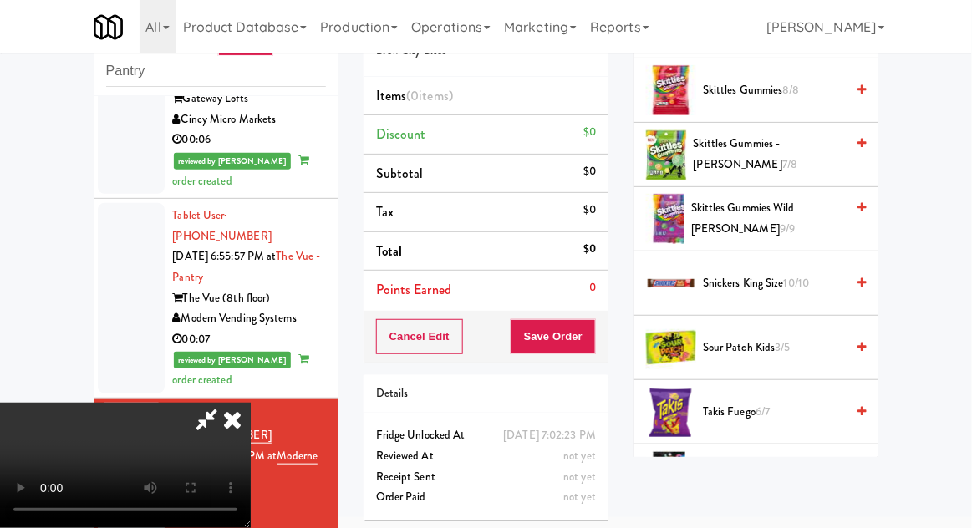
click at [804, 285] on span "Snickers King Size 10/10" at bounding box center [774, 283] width 142 height 21
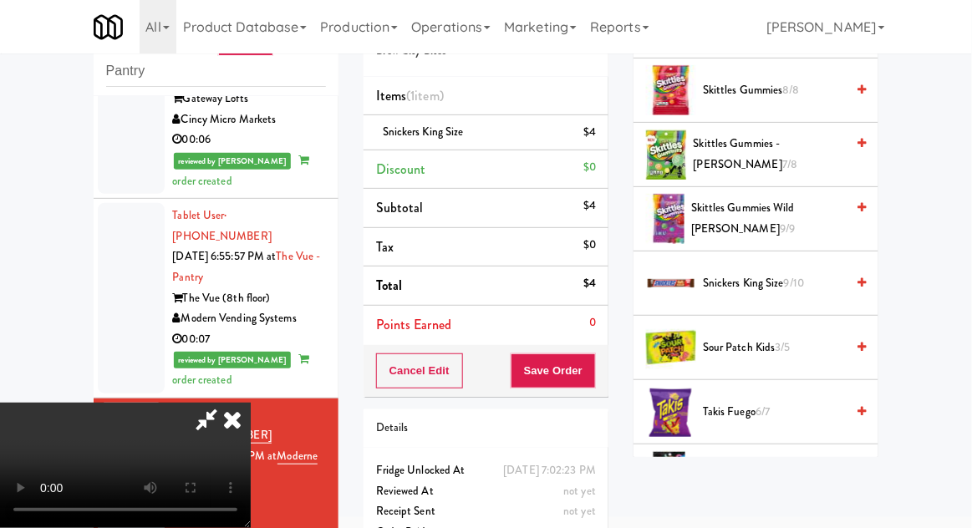
scroll to position [61, 0]
click at [595, 364] on button "Save Order" at bounding box center [553, 371] width 85 height 35
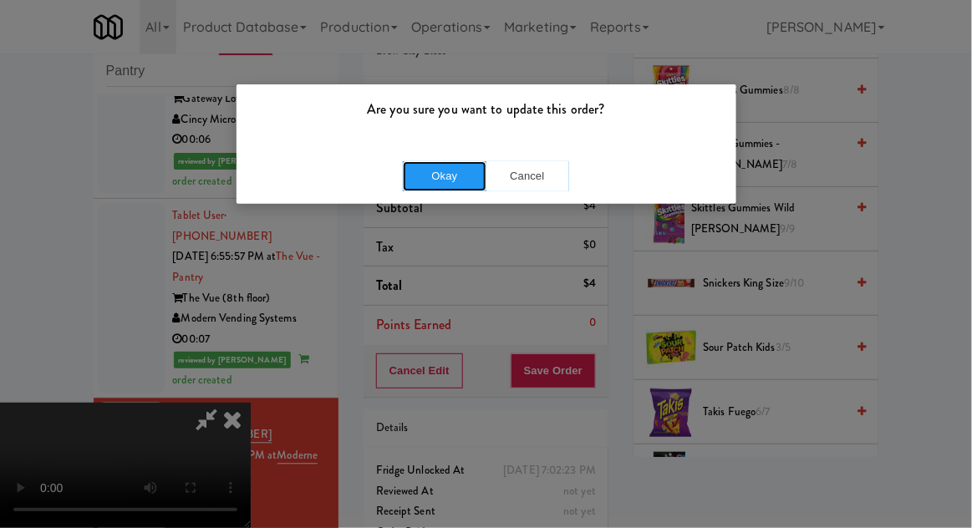
click at [446, 187] on button "Okay" at bounding box center [445, 176] width 84 height 30
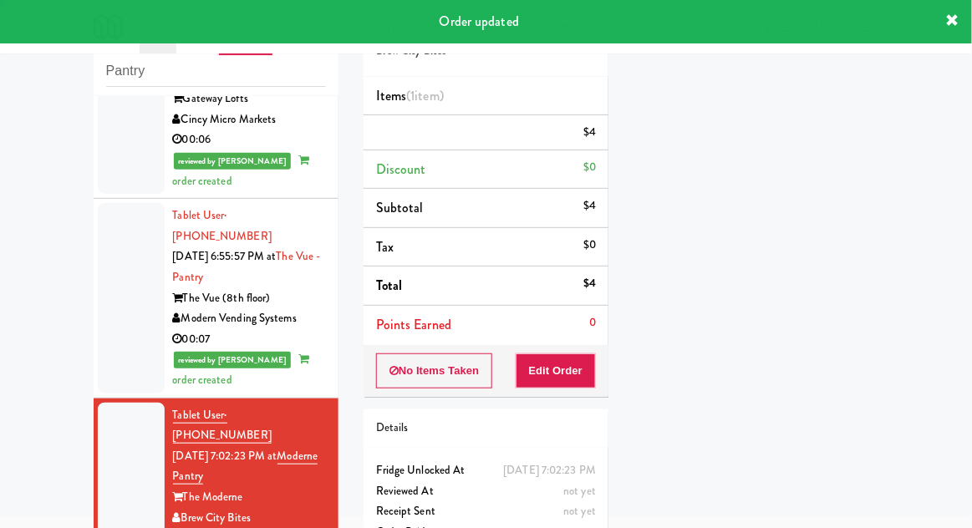
scroll to position [0, 0]
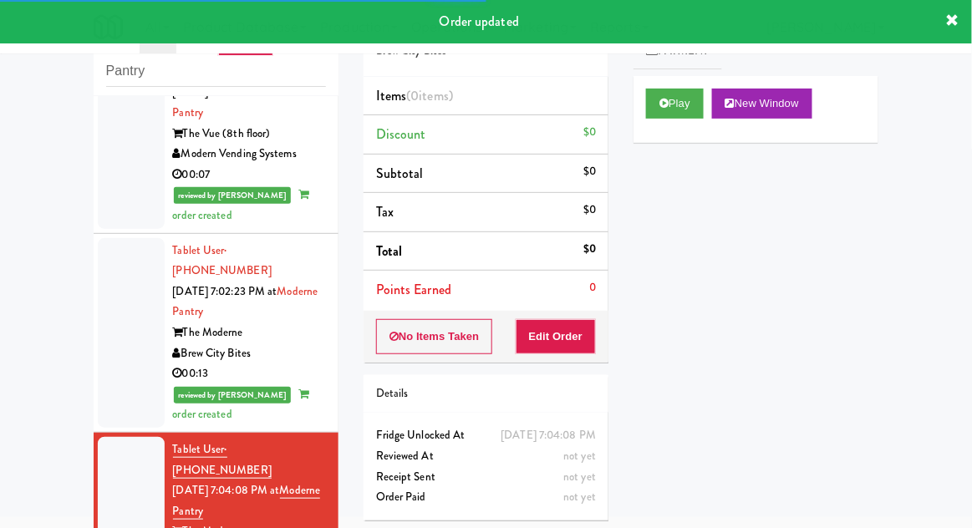
scroll to position [2402, 0]
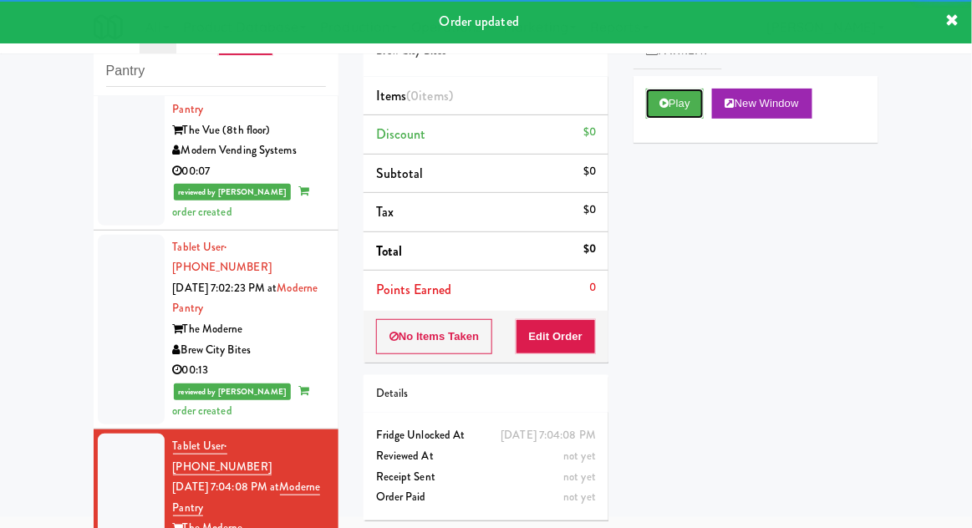
click at [685, 116] on button "Play" at bounding box center [675, 104] width 58 height 30
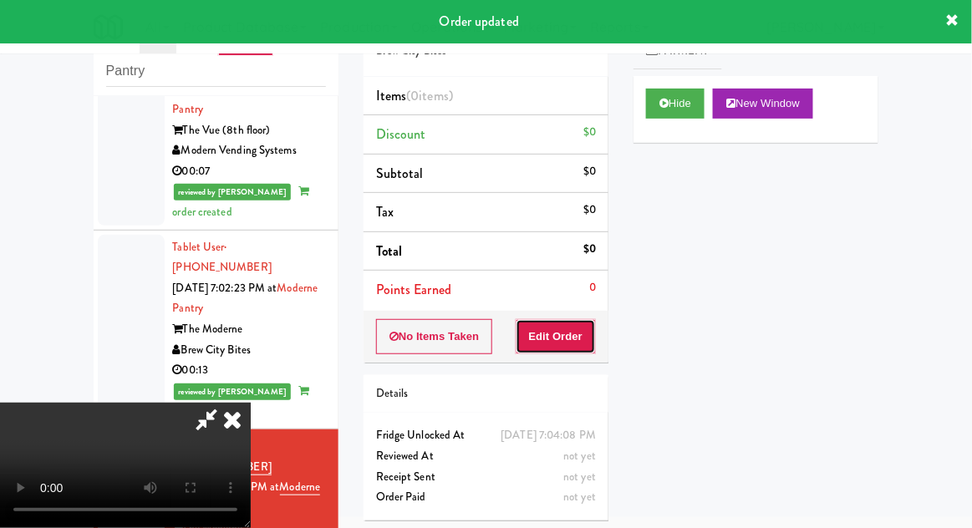
click at [575, 334] on button "Edit Order" at bounding box center [556, 336] width 81 height 35
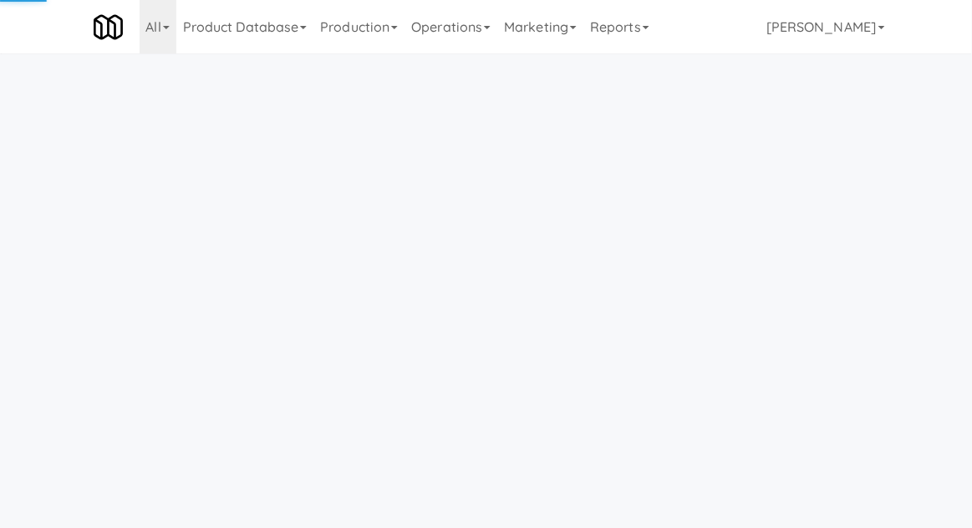
click at [467, 33] on link "Operations" at bounding box center [451, 27] width 93 height 54
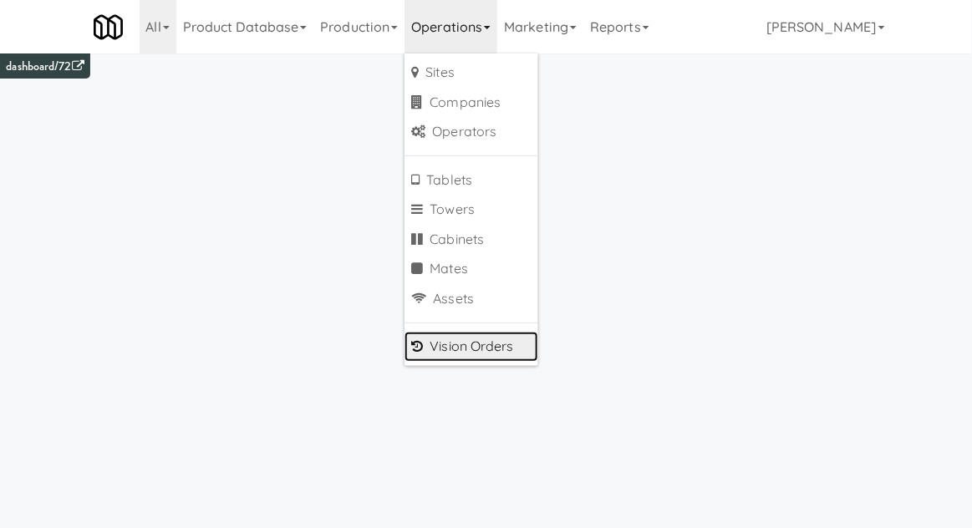
click at [452, 352] on link "Vision Orders" at bounding box center [472, 347] width 134 height 30
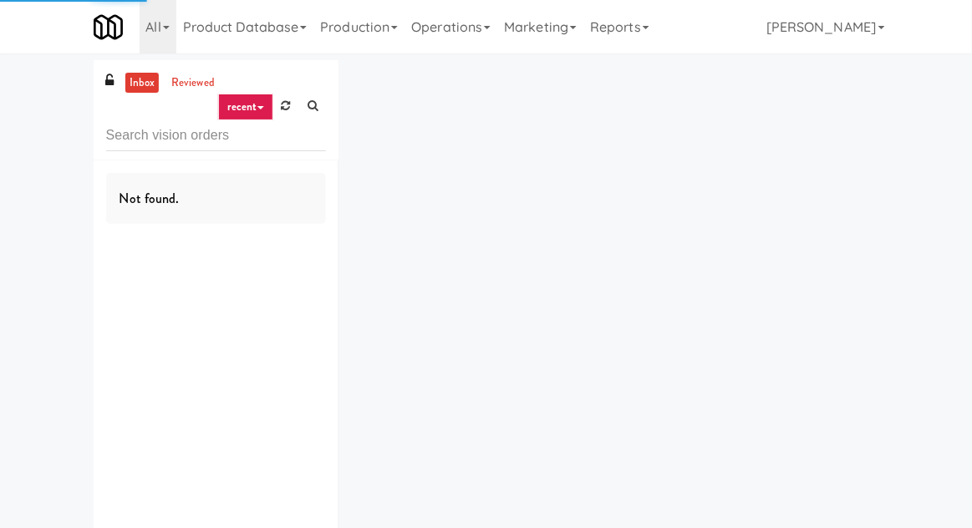
click at [39, 129] on div "inbox reviewed recent all unclear take inventory issue suspicious failed recent…" at bounding box center [486, 325] width 972 height 531
click at [135, 143] on input "text" at bounding box center [216, 135] width 220 height 31
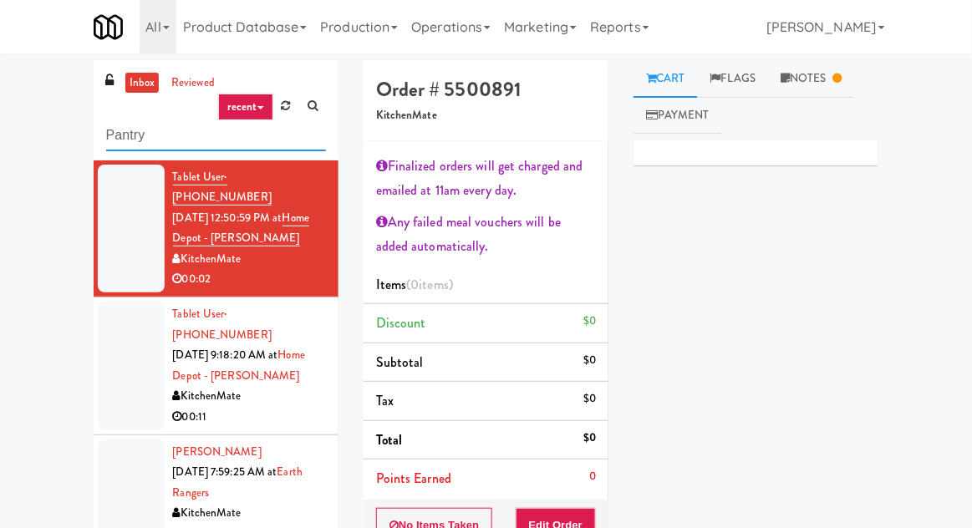
type input "Pantry"
click at [34, 121] on div "inbox reviewed recent all unclear take inventory issue suspicious failed recent…" at bounding box center [486, 391] width 972 height 662
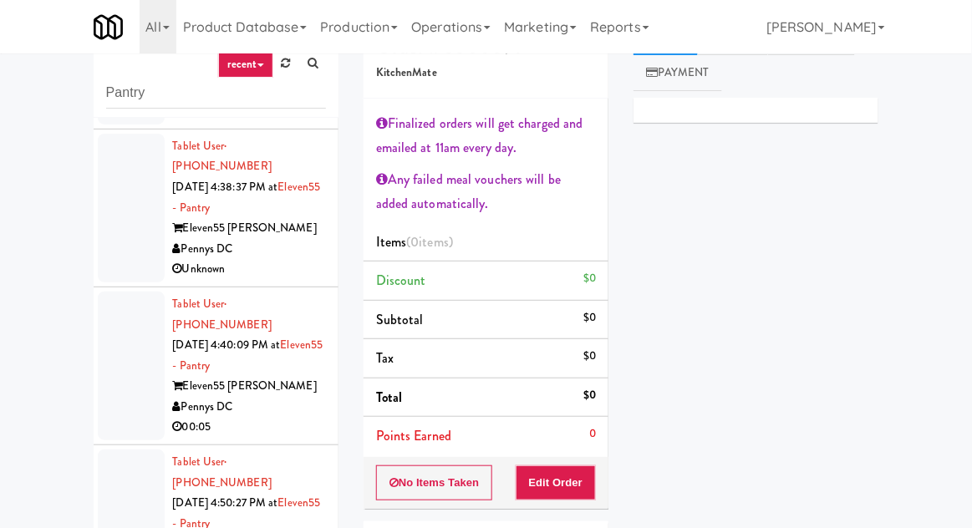
scroll to position [1237, 0]
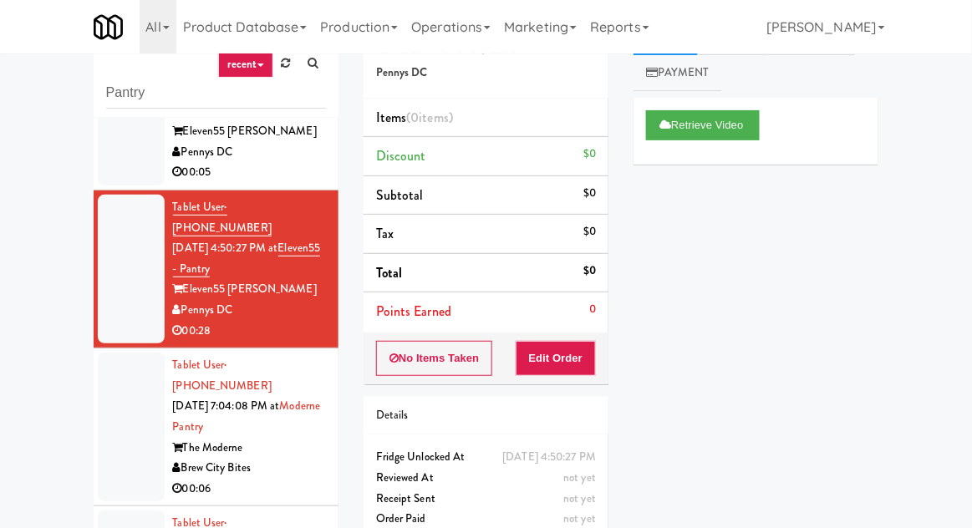
scroll to position [1504, 0]
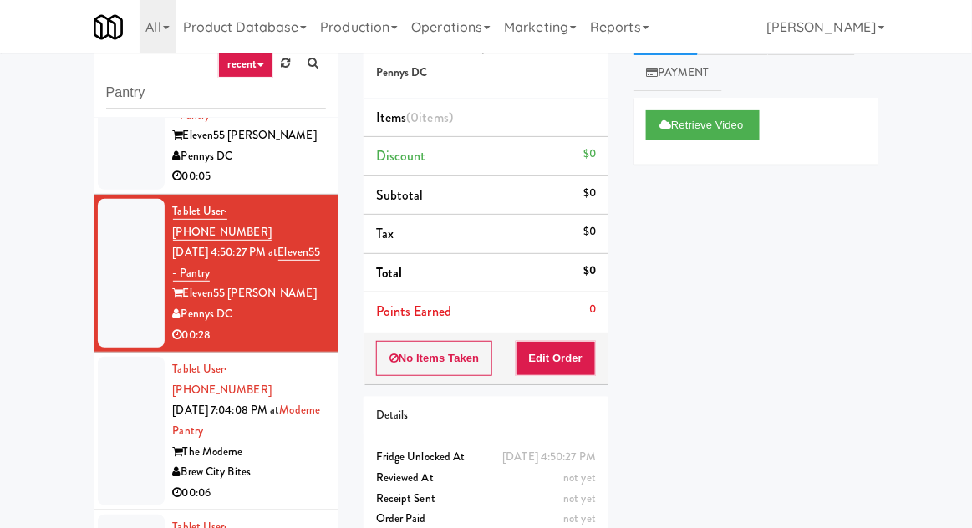
click at [109, 353] on li "Tablet User · (262) 443-4483 [DATE] 7:04:08 PM at [GEOGRAPHIC_DATA] Bites 00:06" at bounding box center [216, 432] width 245 height 158
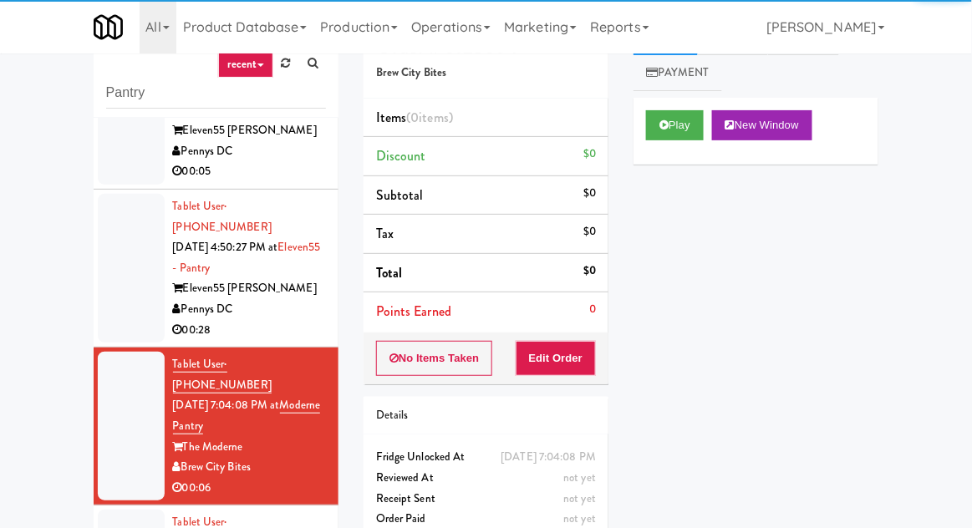
scroll to position [1513, 0]
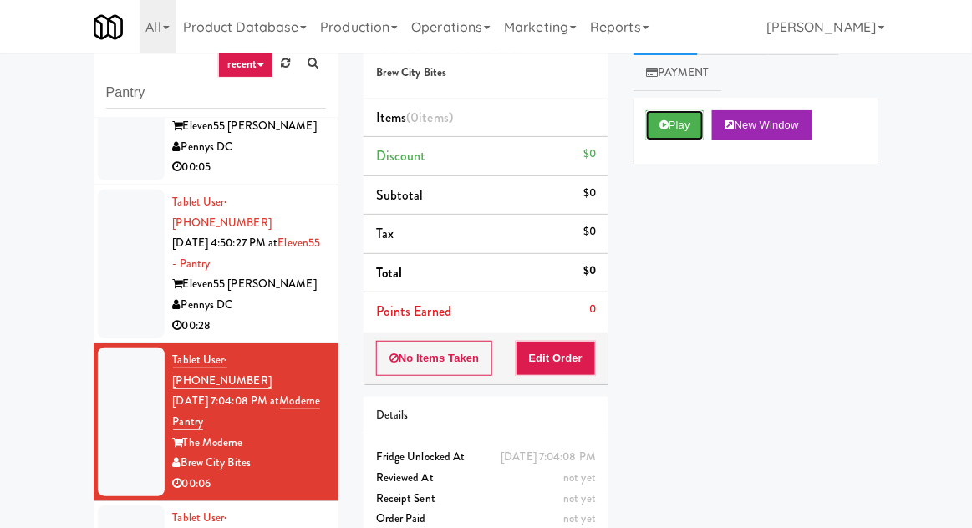
click at [656, 127] on button "Play" at bounding box center [675, 125] width 58 height 30
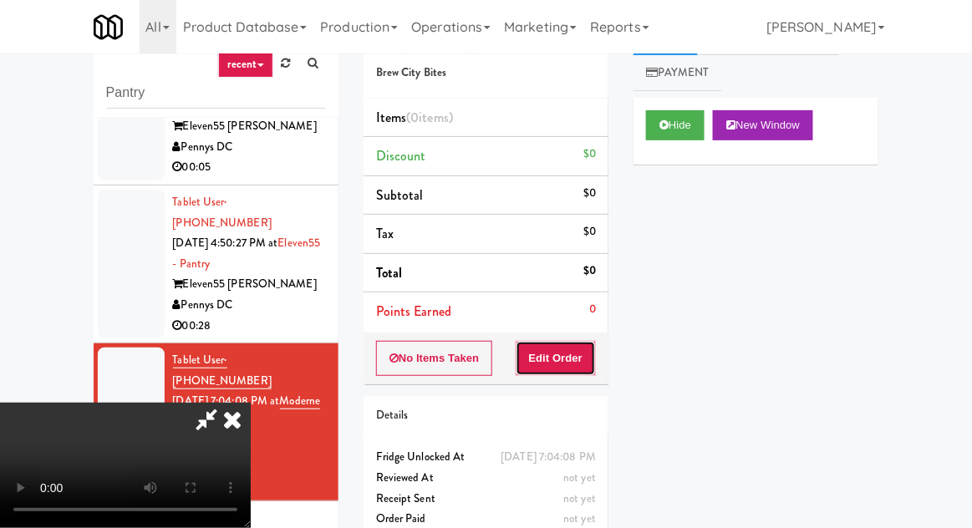
click at [517, 368] on button "Edit Order" at bounding box center [556, 358] width 81 height 35
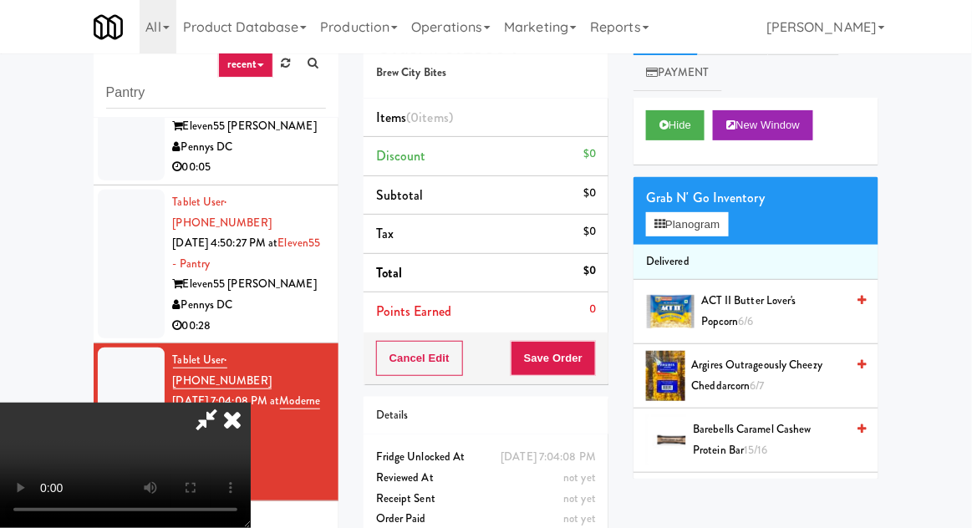
scroll to position [0, 0]
click at [668, 217] on button "Planogram" at bounding box center [687, 224] width 82 height 25
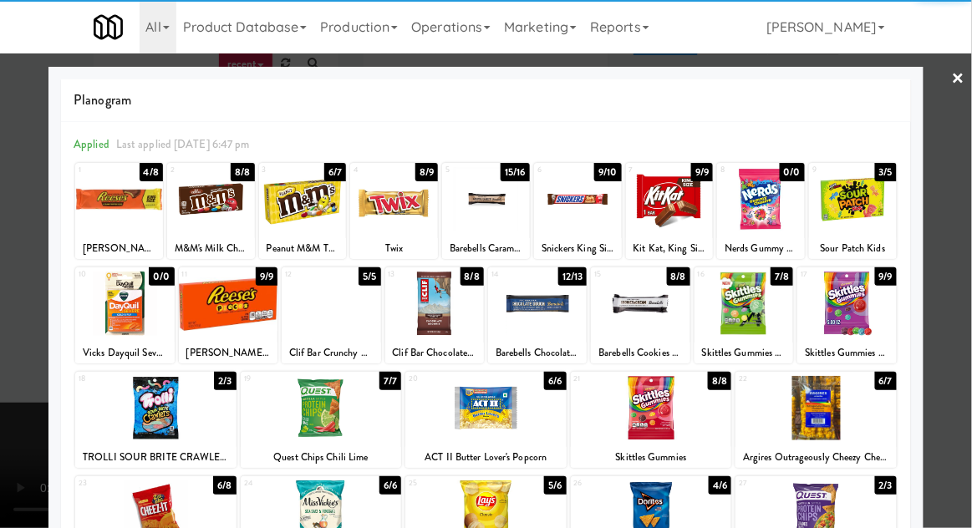
click at [237, 299] on div at bounding box center [228, 304] width 99 height 64
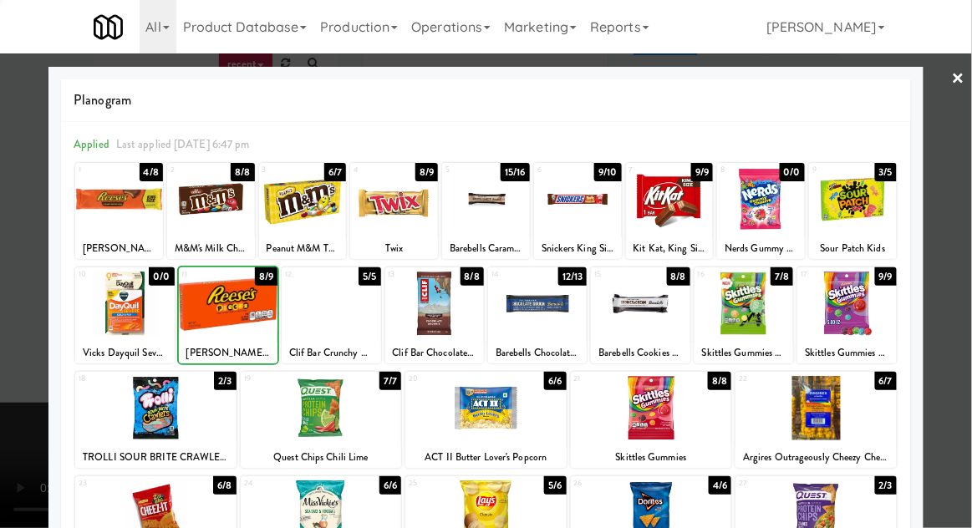
click at [967, 345] on div at bounding box center [486, 264] width 972 height 528
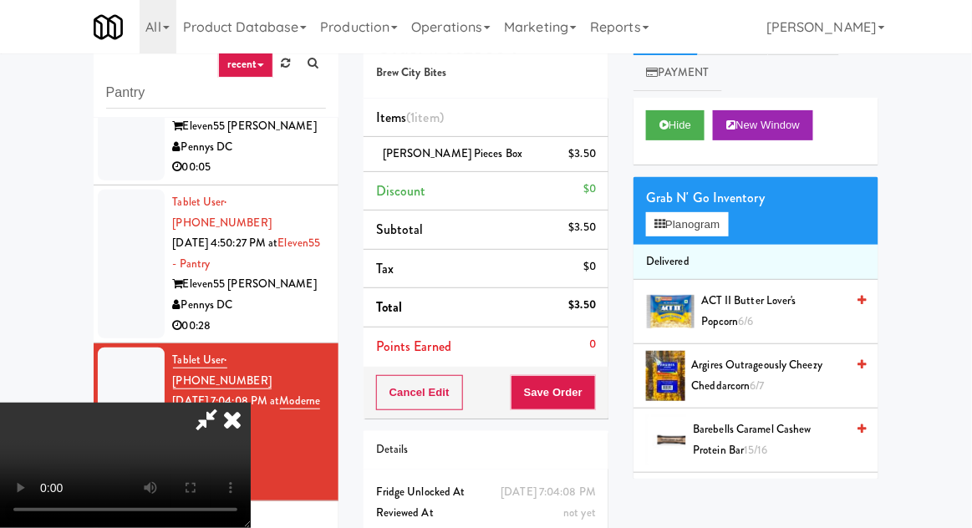
scroll to position [61, 0]
click at [594, 391] on button "Save Order" at bounding box center [553, 392] width 85 height 35
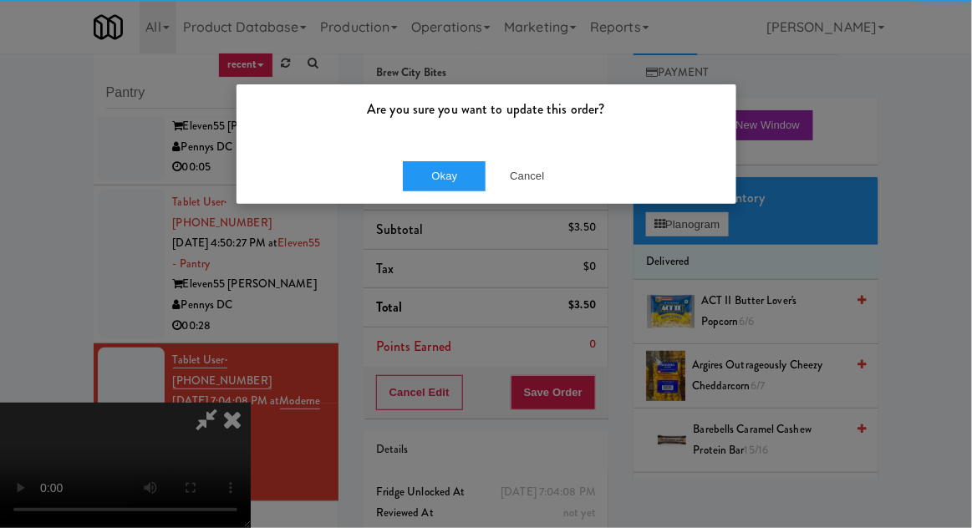
click at [454, 199] on div "Okay Cancel" at bounding box center [487, 176] width 500 height 56
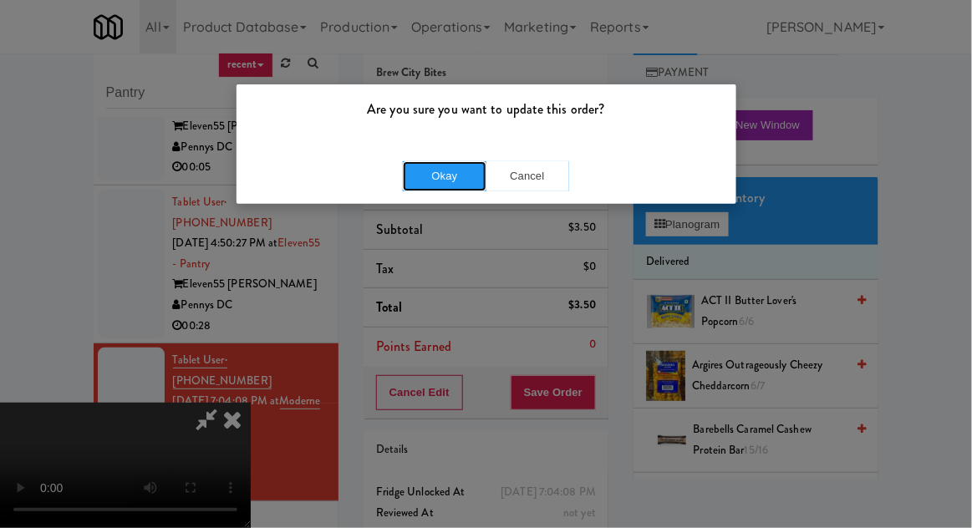
click at [440, 181] on button "Okay" at bounding box center [445, 176] width 84 height 30
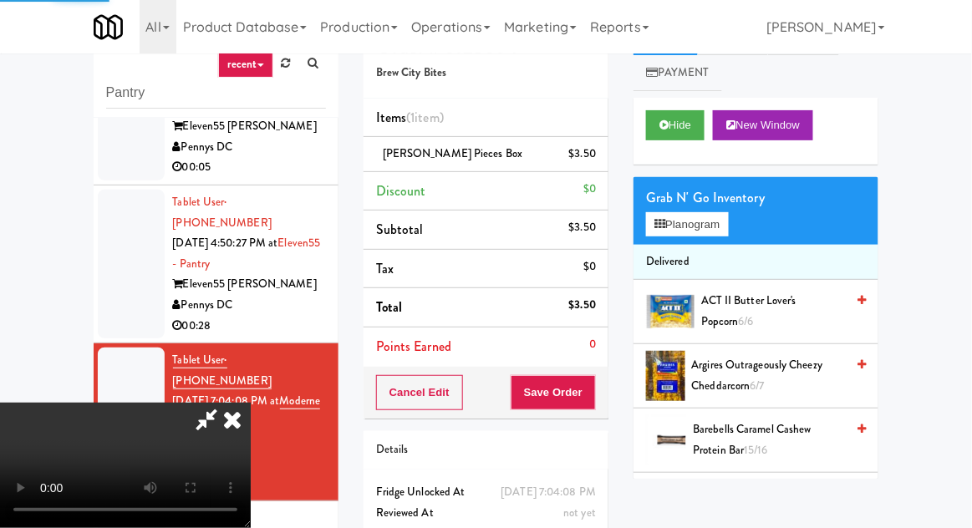
scroll to position [0, 0]
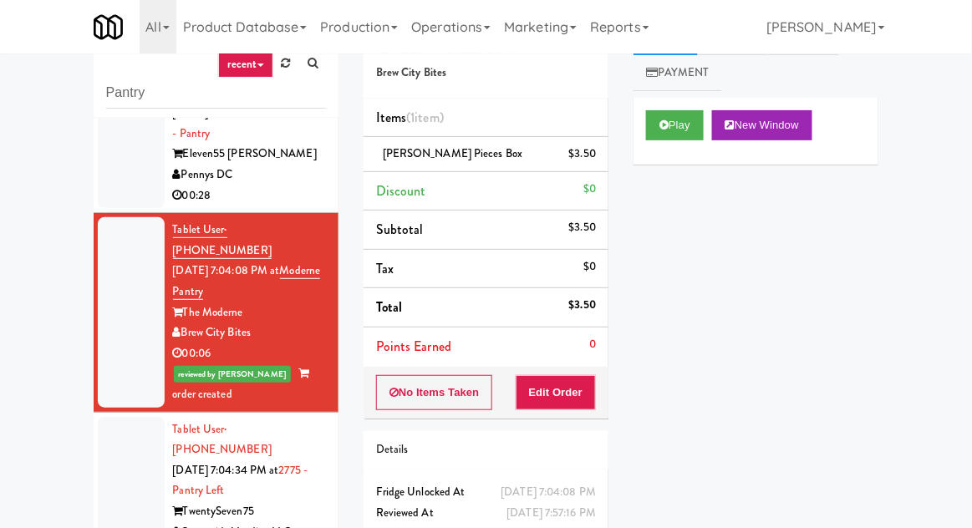
click at [119, 417] on div at bounding box center [131, 491] width 67 height 149
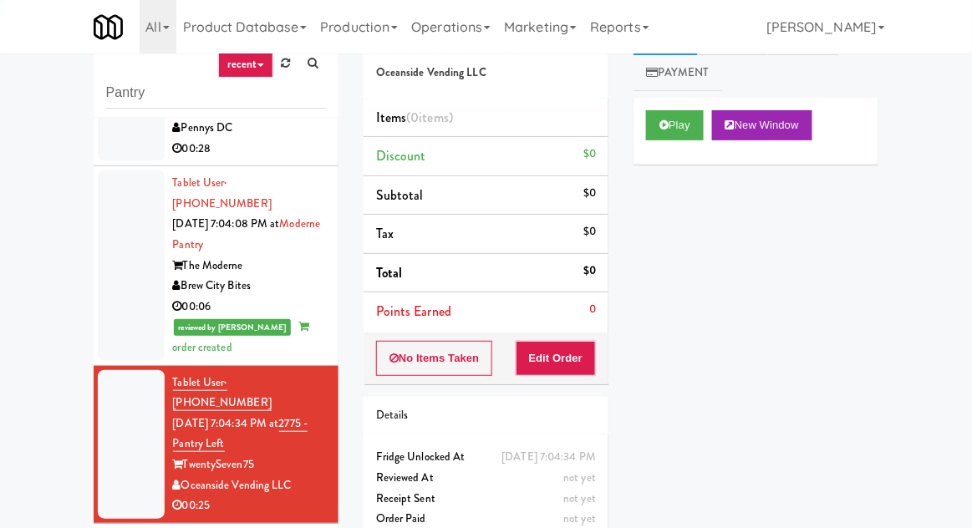
scroll to position [1692, 0]
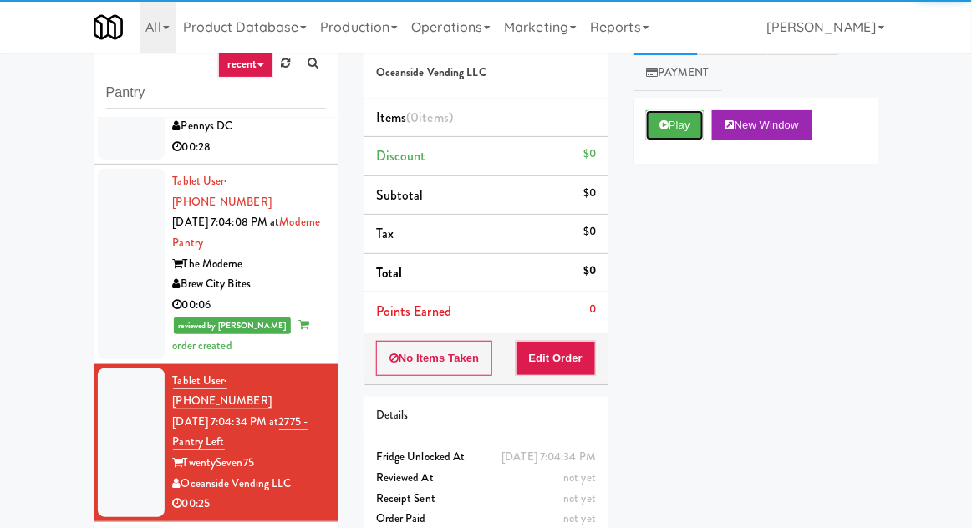
click at [679, 112] on button "Play" at bounding box center [675, 125] width 58 height 30
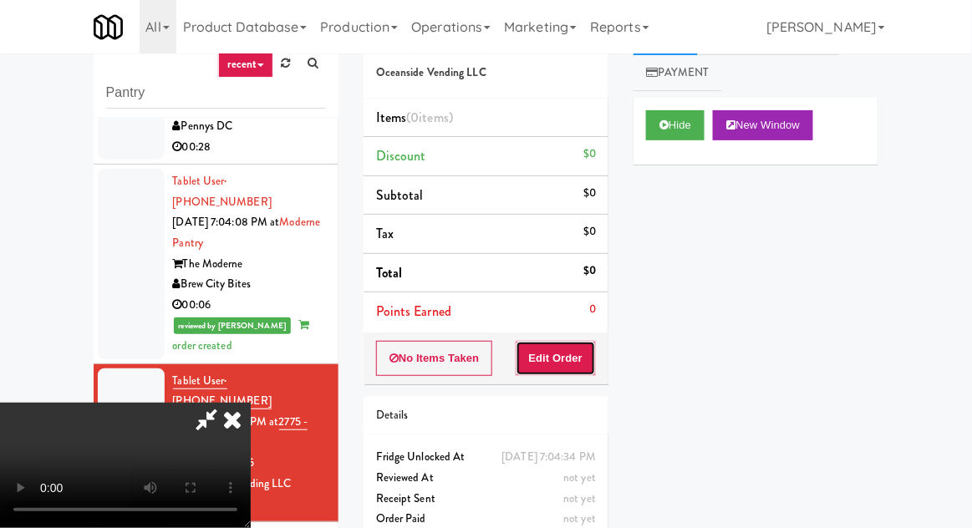
click at [530, 359] on button "Edit Order" at bounding box center [556, 358] width 81 height 35
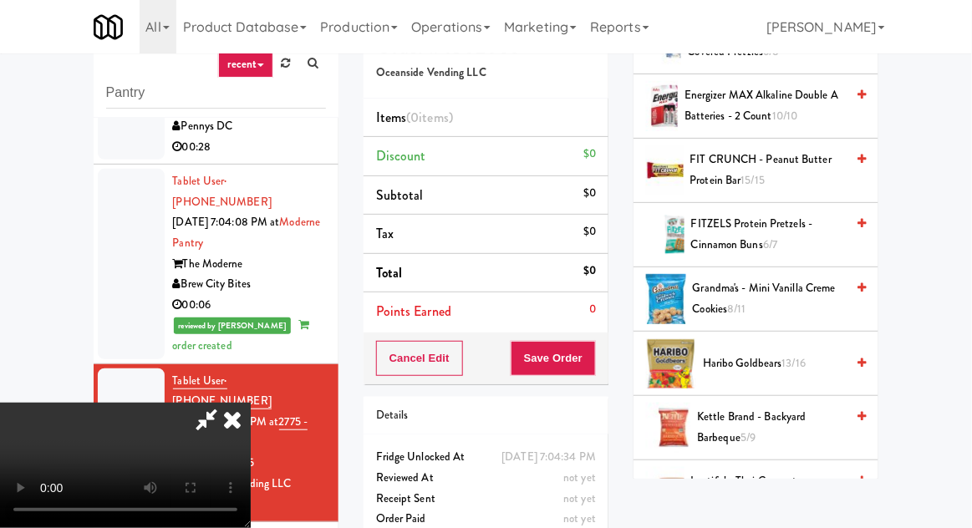
scroll to position [465, 0]
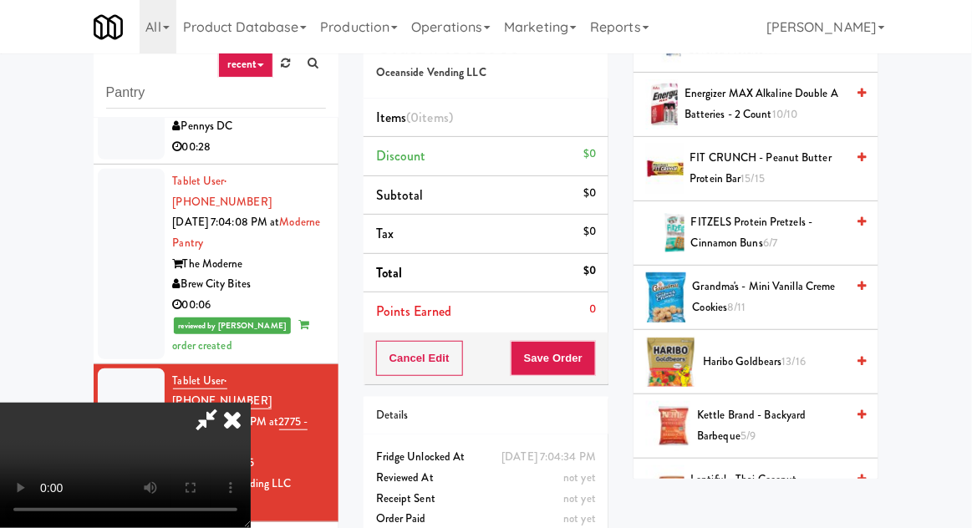
click at [770, 298] on span "Grandma's - Mini Vanilla Creme Cookies 8/11" at bounding box center [769, 297] width 153 height 41
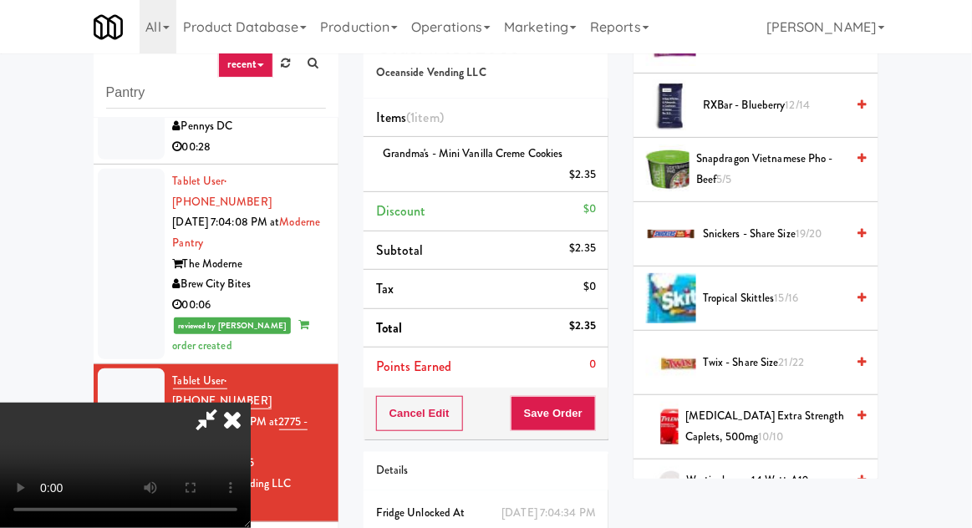
scroll to position [1810, 0]
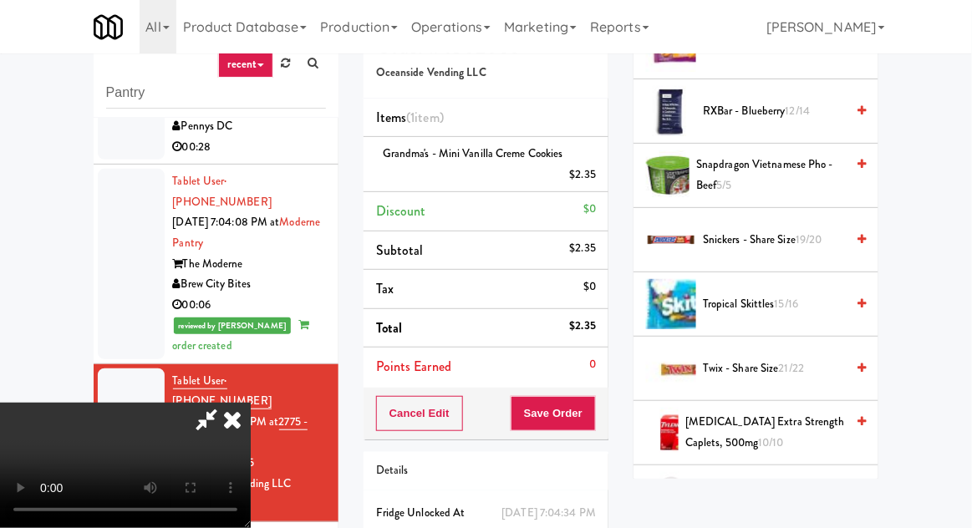
click at [805, 360] on span "21/22" at bounding box center [792, 368] width 26 height 16
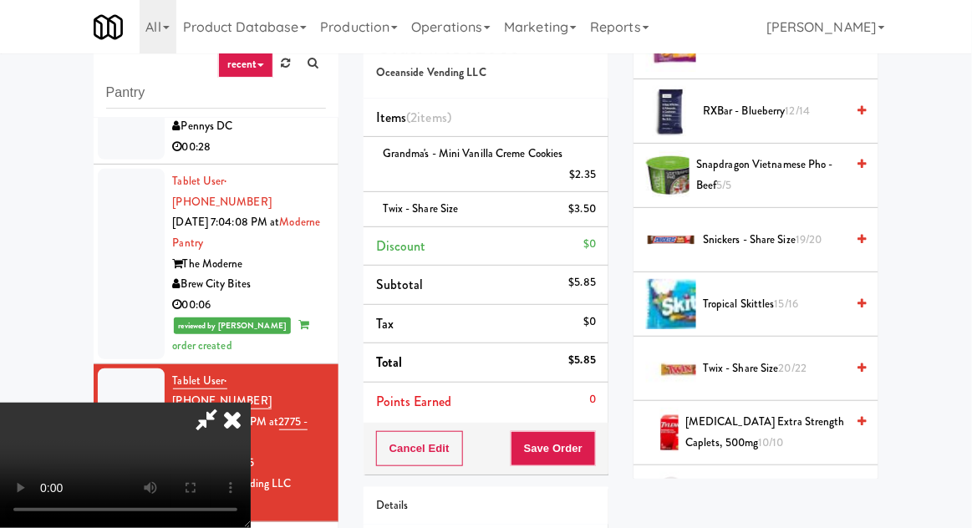
scroll to position [61, 0]
click at [593, 445] on button "Save Order" at bounding box center [553, 448] width 85 height 35
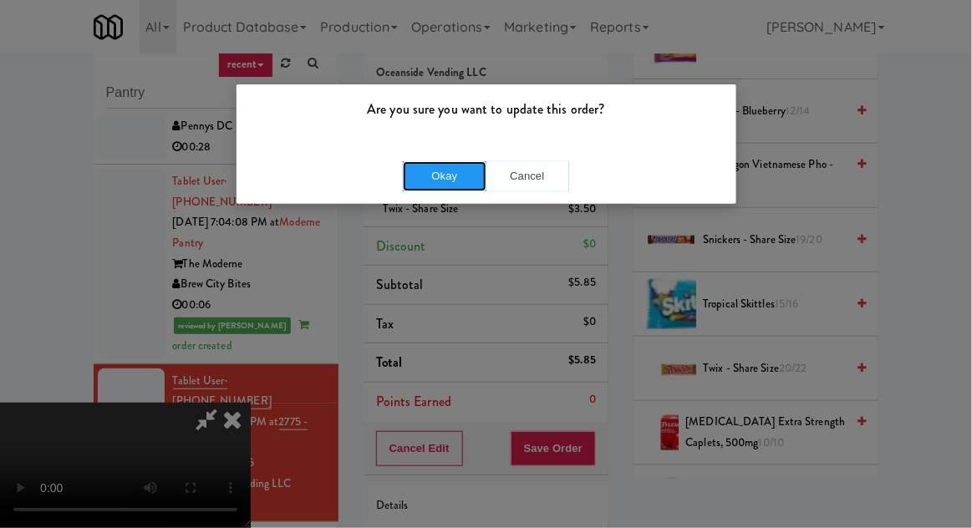
click at [421, 172] on button "Okay" at bounding box center [445, 176] width 84 height 30
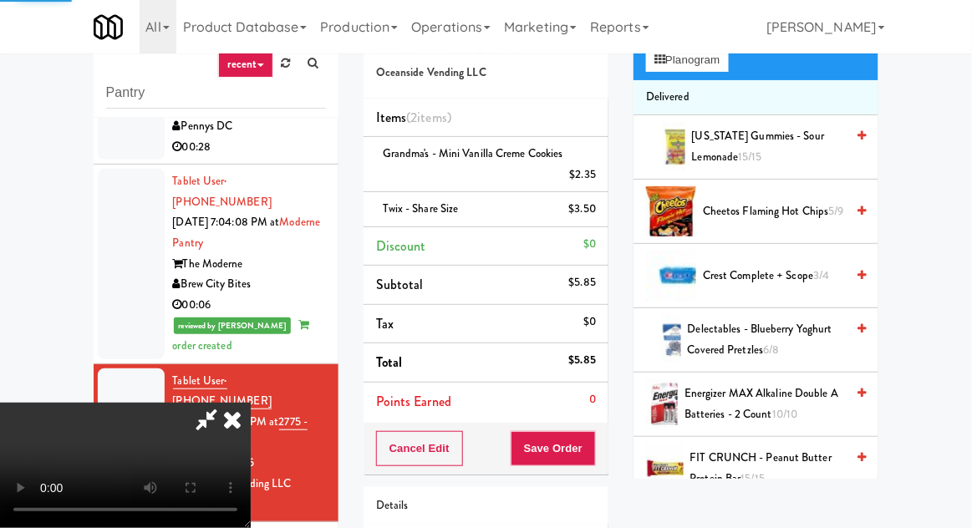
scroll to position [0, 0]
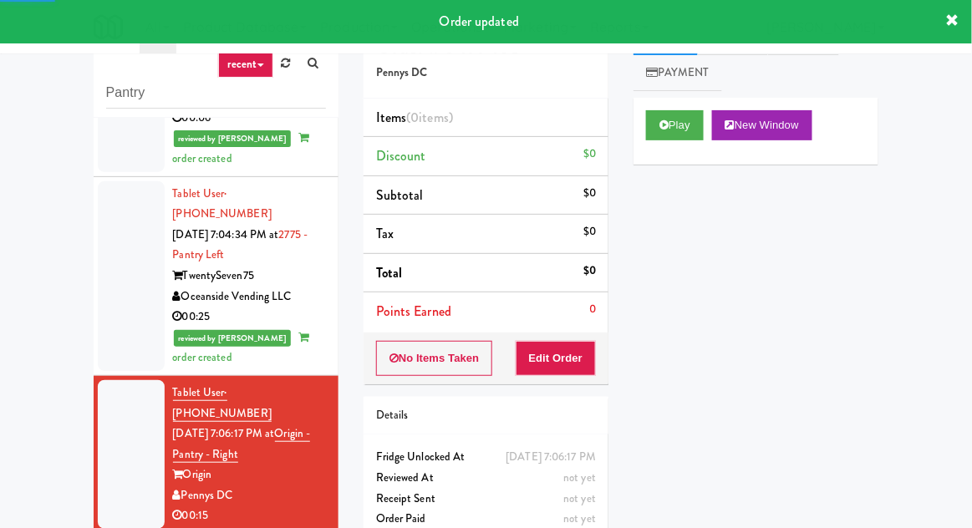
scroll to position [1878, 0]
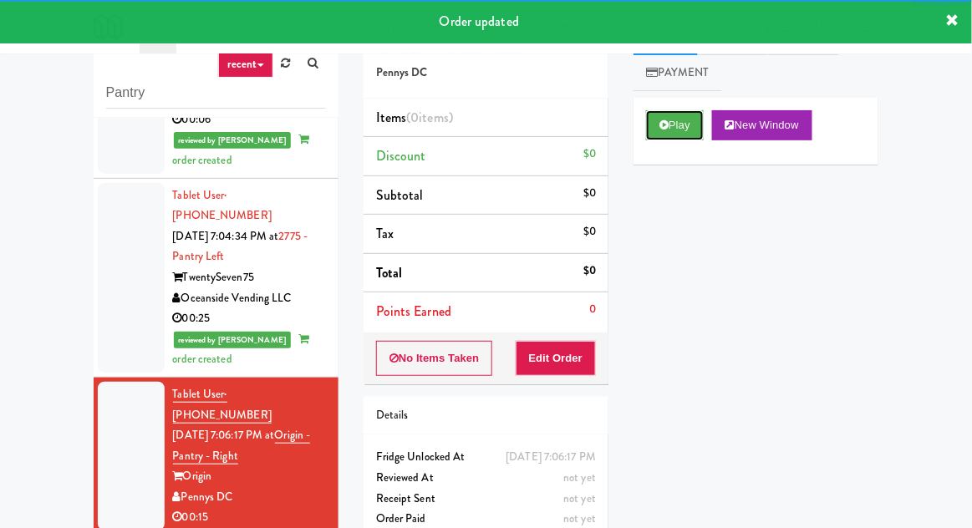
click at [669, 133] on button "Play" at bounding box center [675, 125] width 58 height 30
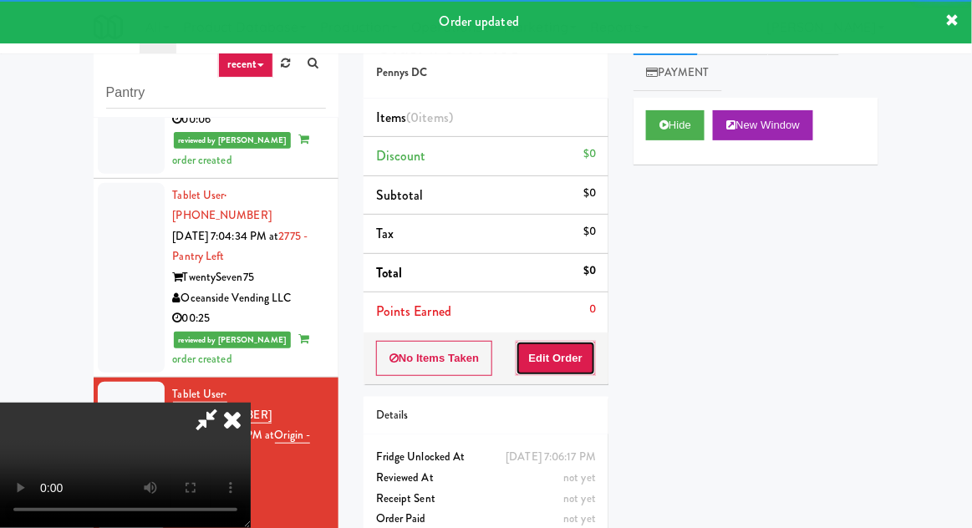
click at [569, 365] on button "Edit Order" at bounding box center [556, 358] width 81 height 35
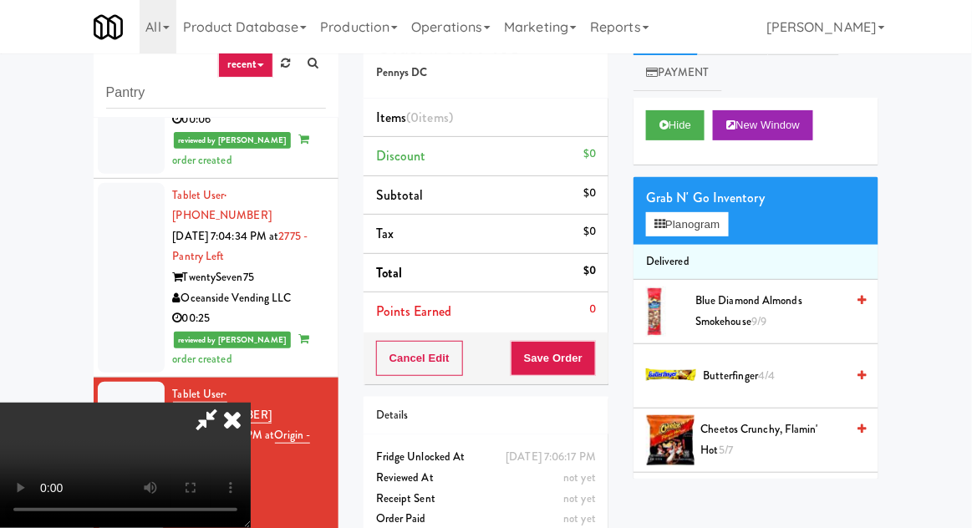
scroll to position [0, 0]
click at [698, 224] on button "Planogram" at bounding box center [687, 224] width 82 height 25
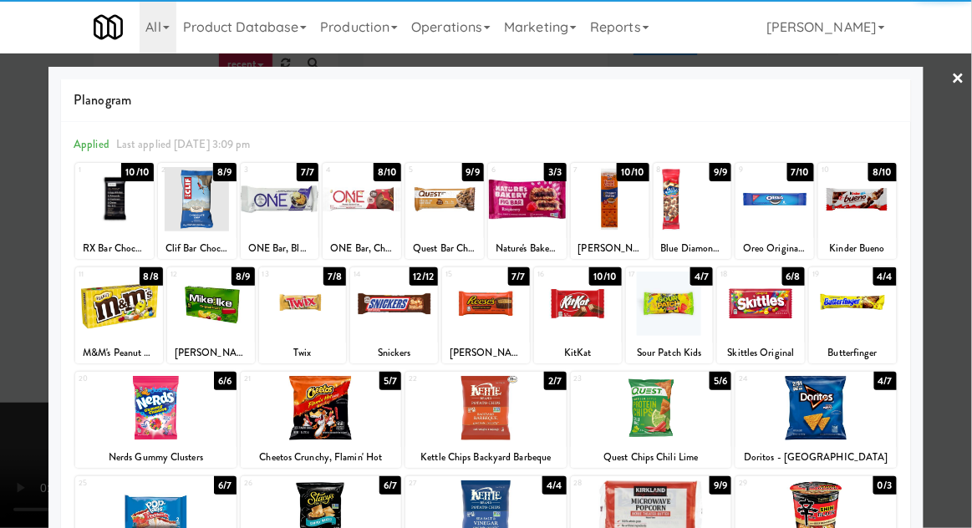
click at [163, 416] on div at bounding box center [155, 408] width 161 height 64
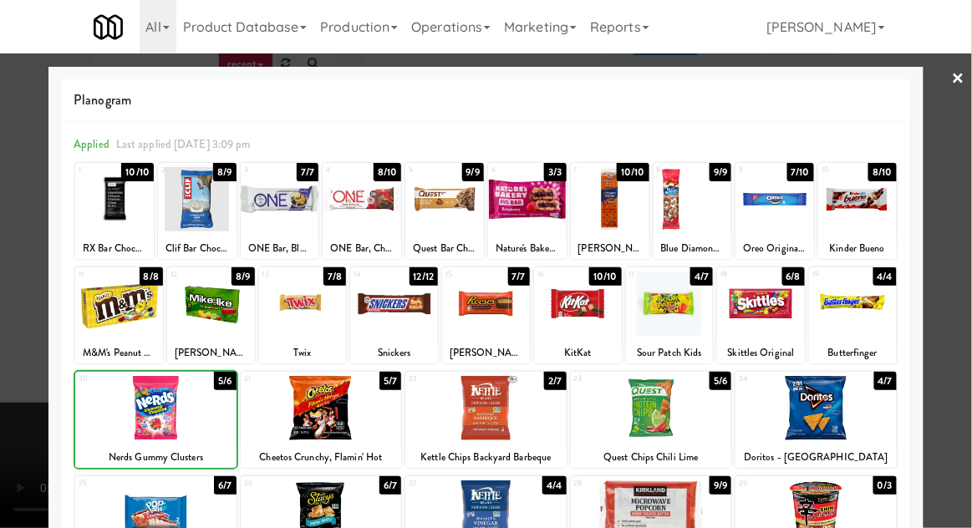
click at [967, 350] on div at bounding box center [486, 264] width 972 height 528
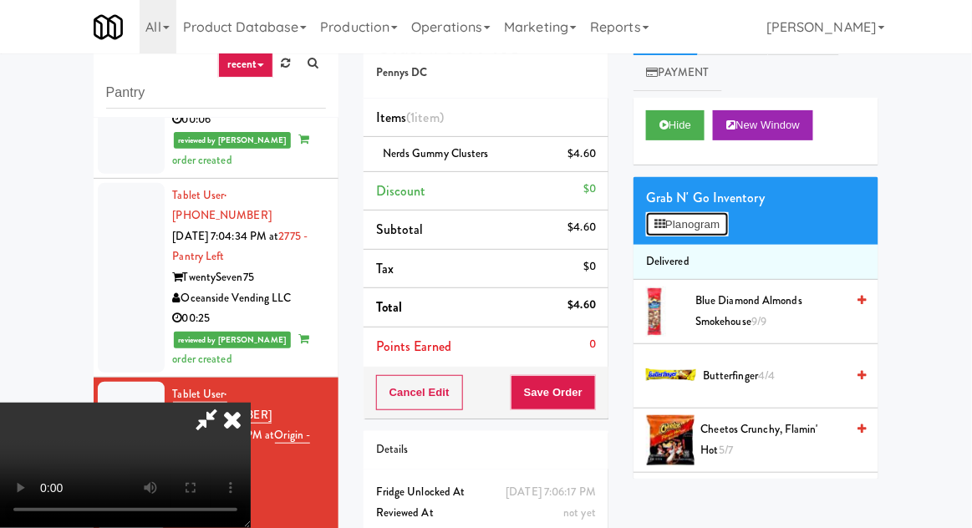
click at [685, 226] on button "Planogram" at bounding box center [687, 224] width 82 height 25
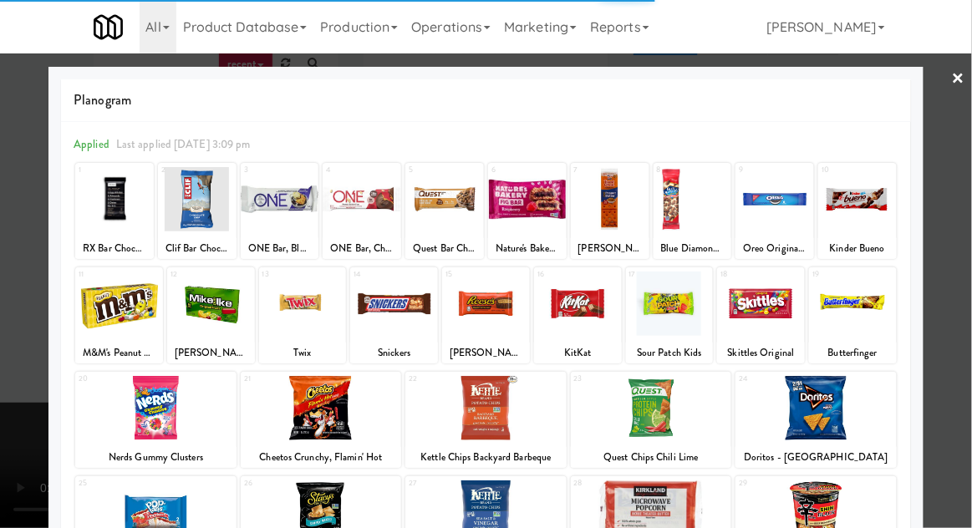
click at [584, 318] on div at bounding box center [578, 304] width 88 height 64
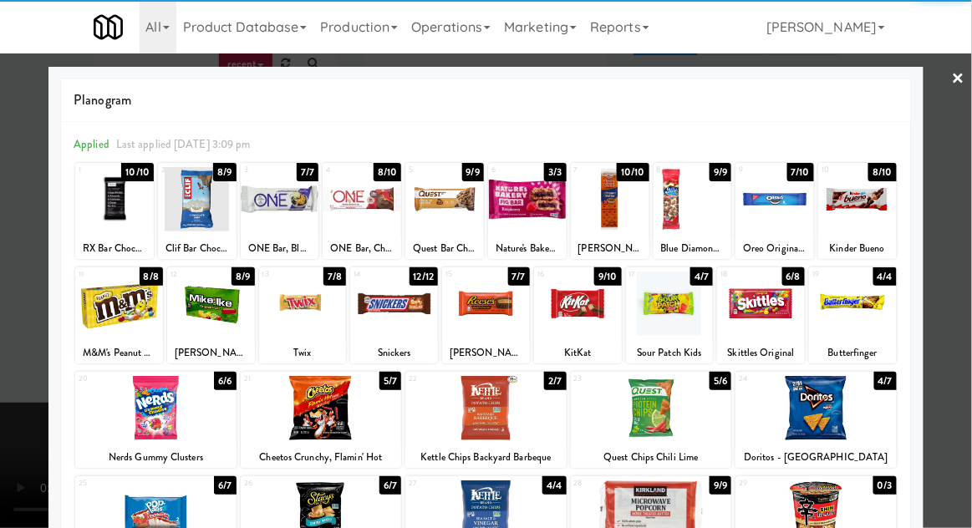
click at [967, 338] on div at bounding box center [486, 264] width 972 height 528
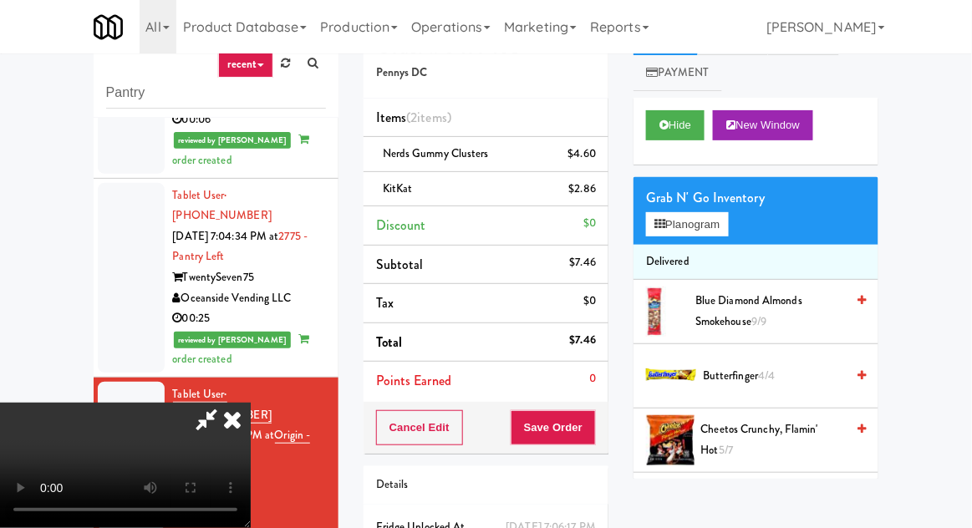
click at [226, 403] on icon at bounding box center [206, 419] width 38 height 33
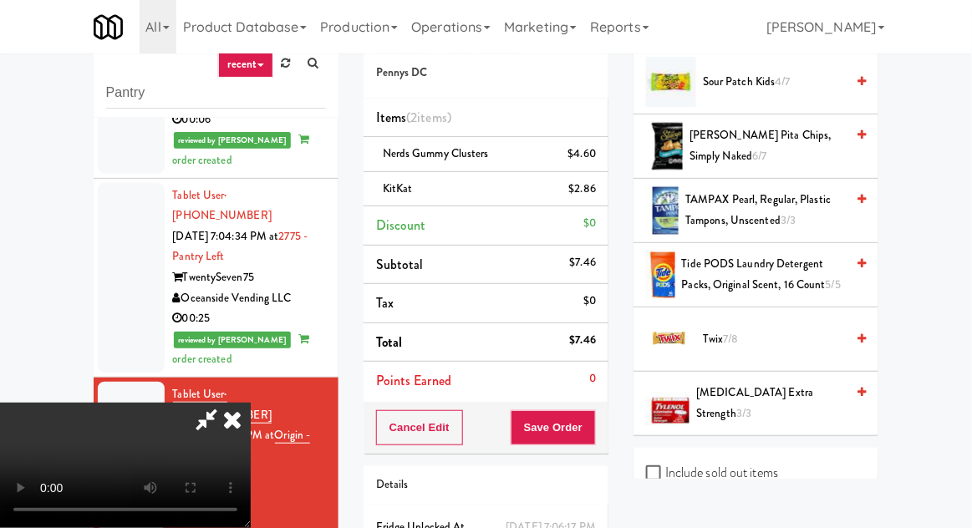
scroll to position [1904, 0]
click at [799, 329] on span "Twix 7/8" at bounding box center [774, 339] width 142 height 21
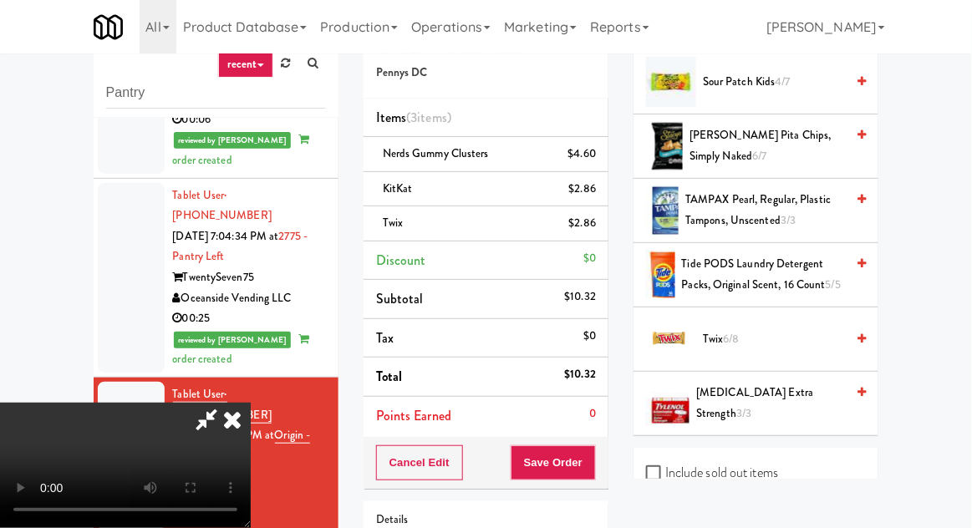
scroll to position [61, 0]
click at [595, 473] on button "Save Order" at bounding box center [553, 463] width 85 height 35
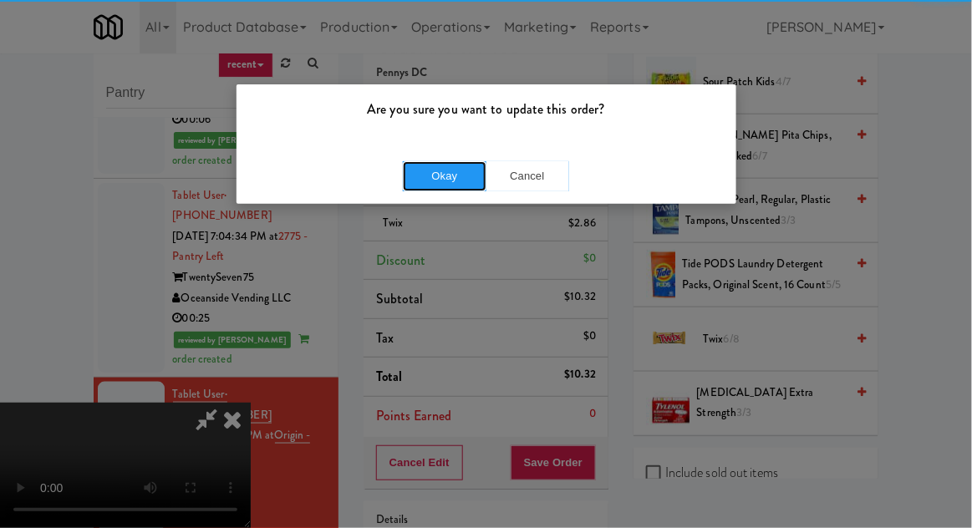
click at [429, 175] on button "Okay" at bounding box center [445, 176] width 84 height 30
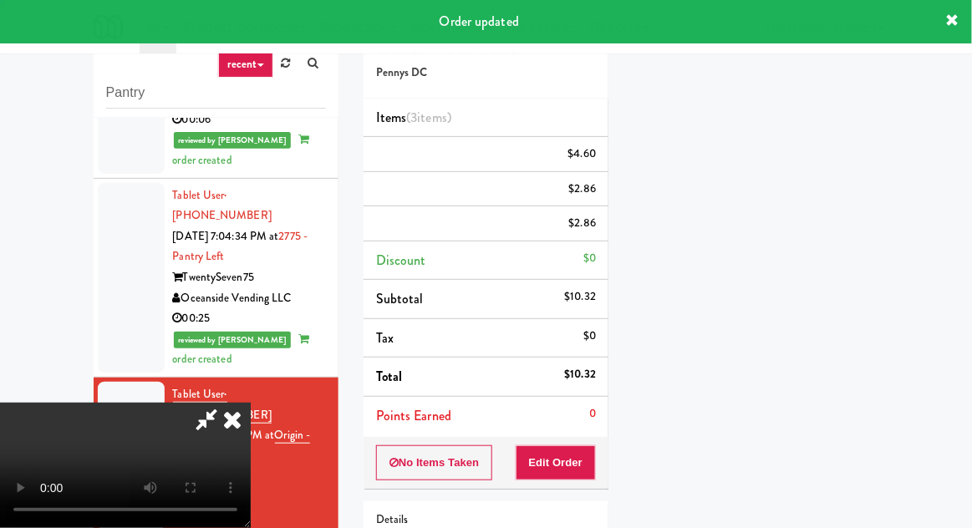
scroll to position [0, 0]
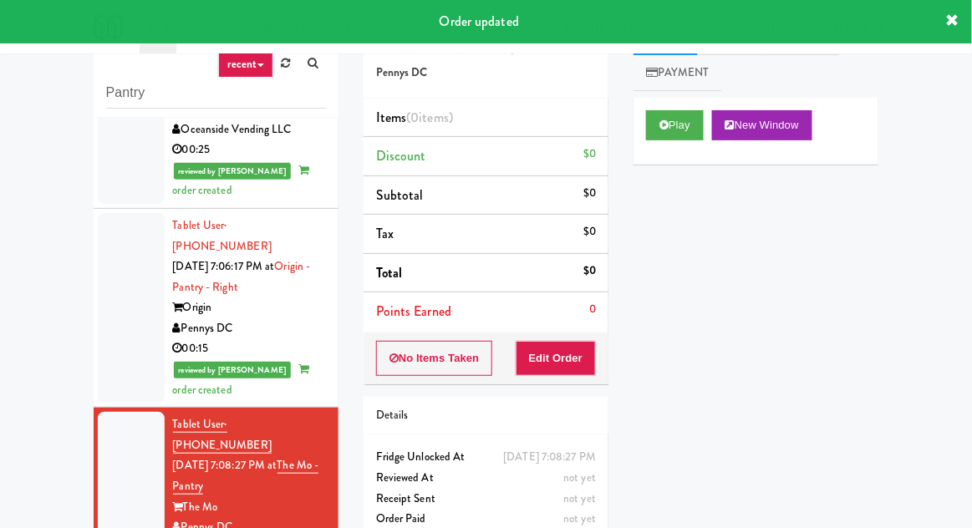
scroll to position [2052, 0]
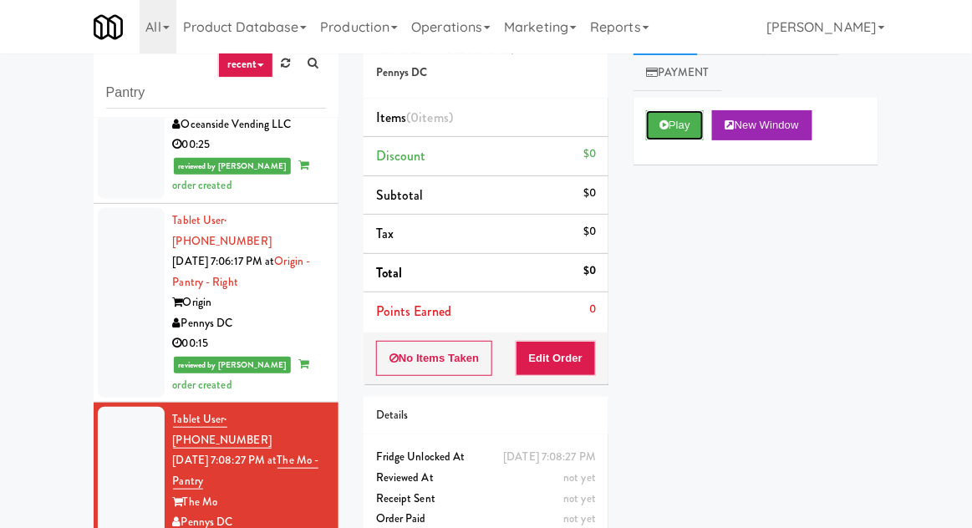
click at [666, 133] on button "Play" at bounding box center [675, 125] width 58 height 30
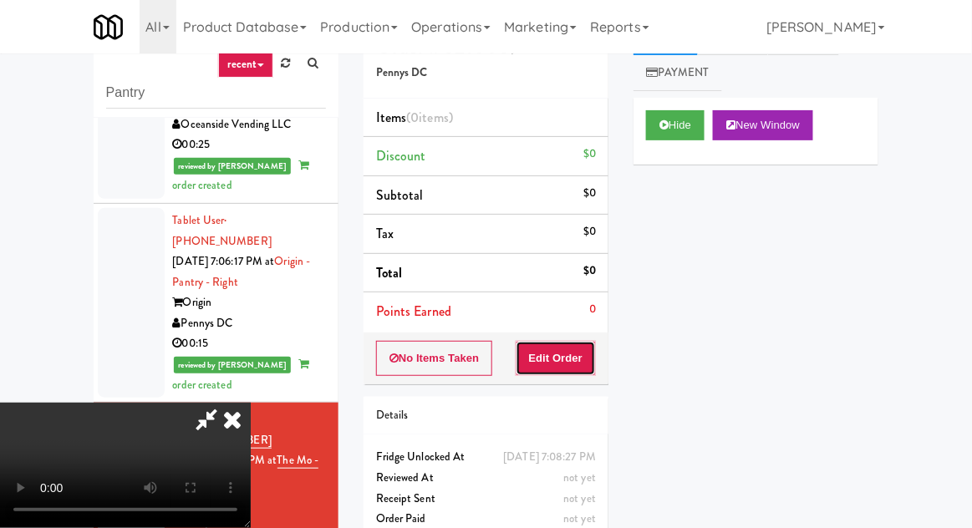
click at [570, 364] on button "Edit Order" at bounding box center [556, 358] width 81 height 35
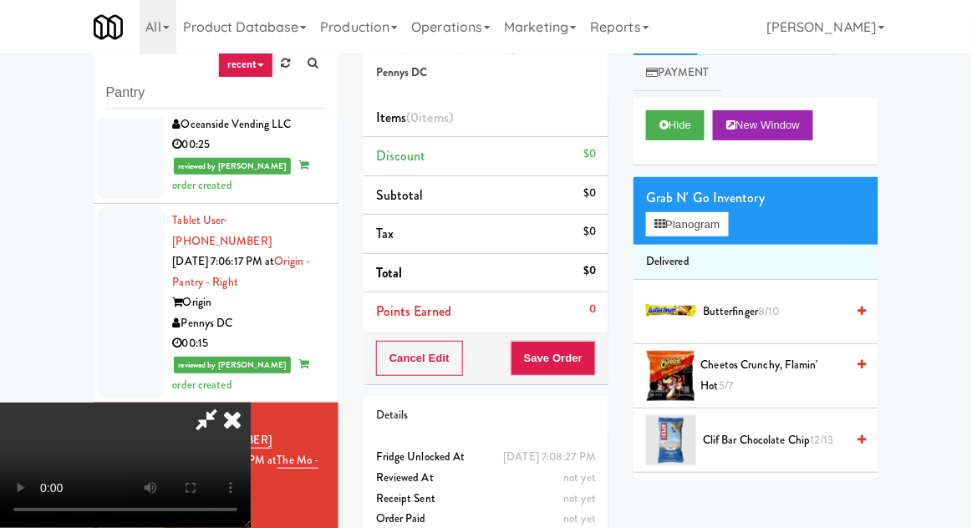
scroll to position [0, 0]
click at [727, 234] on button "Planogram" at bounding box center [687, 224] width 82 height 25
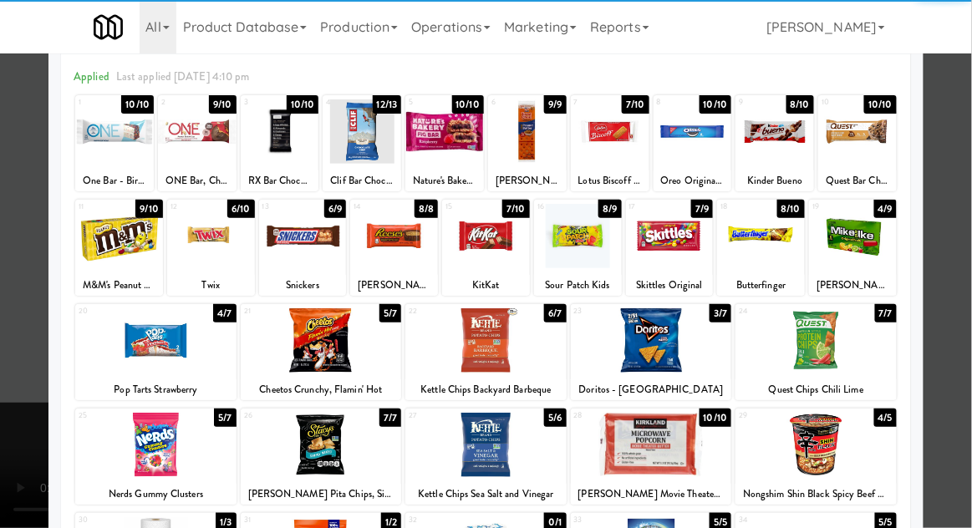
scroll to position [97, 0]
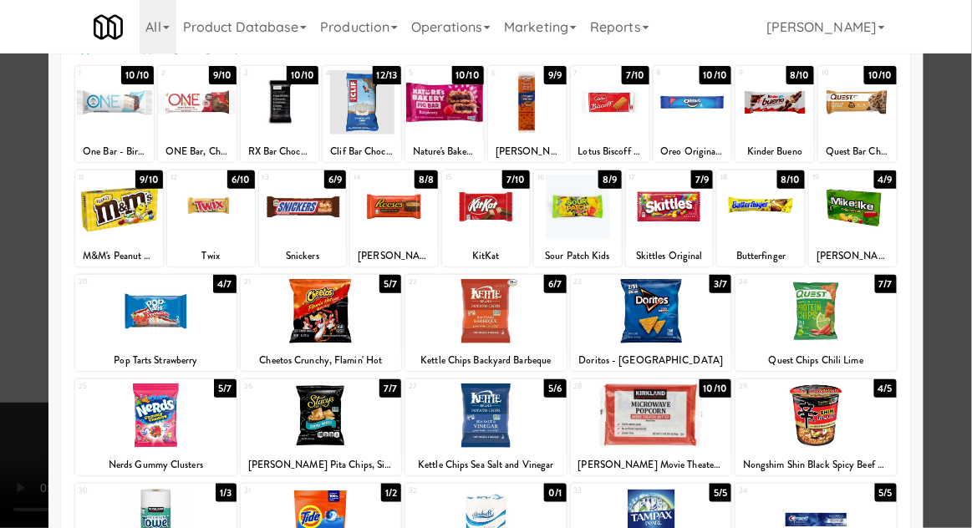
click at [847, 416] on div at bounding box center [816, 416] width 161 height 64
click at [952, 357] on div at bounding box center [486, 264] width 972 height 528
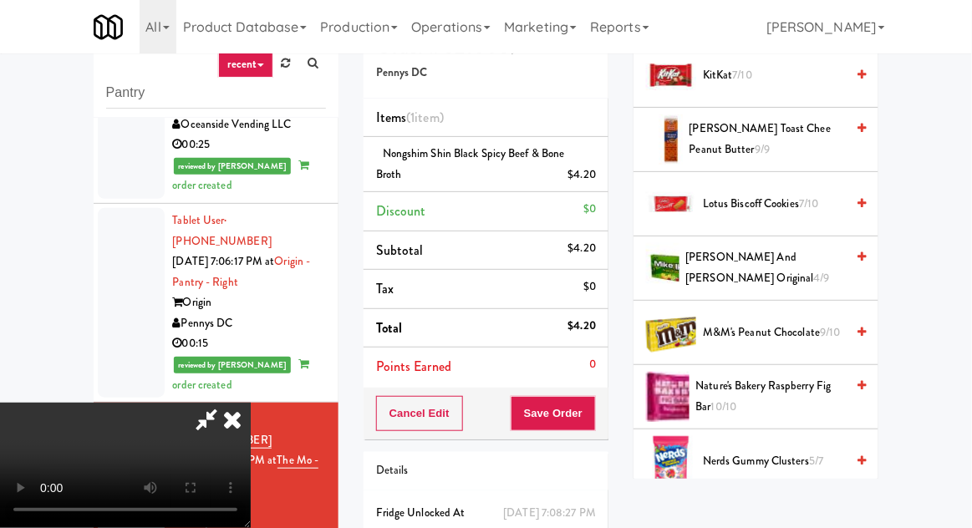
scroll to position [896, 0]
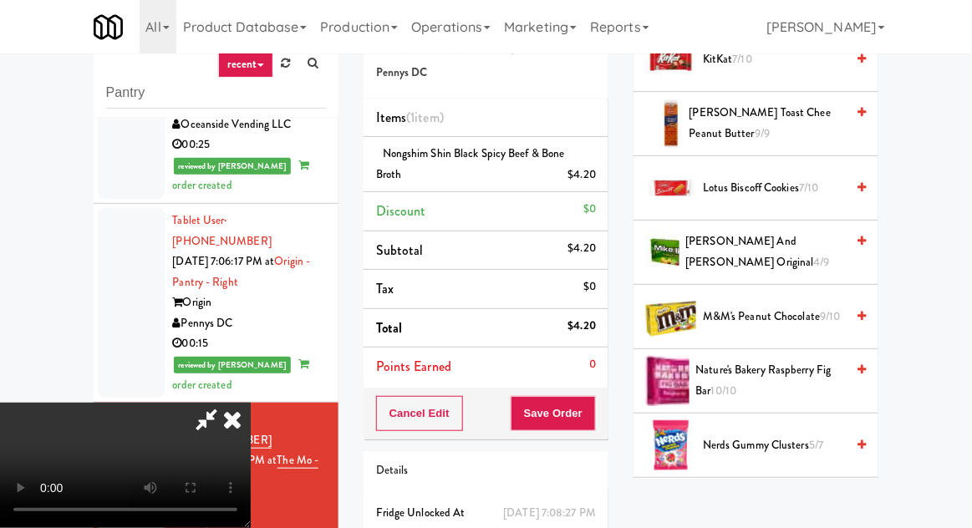
click at [798, 492] on span "Nongshim Shin Black Spicy Beef & Bone Broth 3/5" at bounding box center [768, 509] width 156 height 41
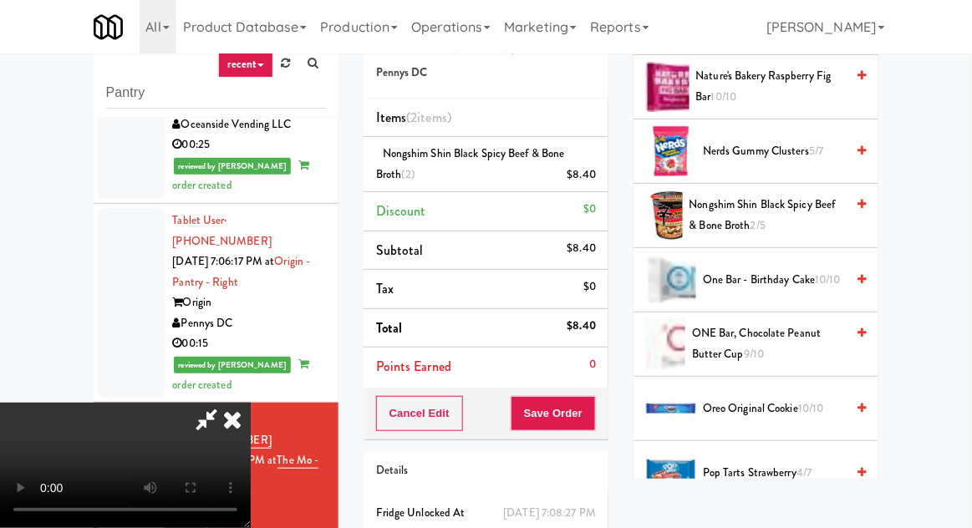
scroll to position [1196, 0]
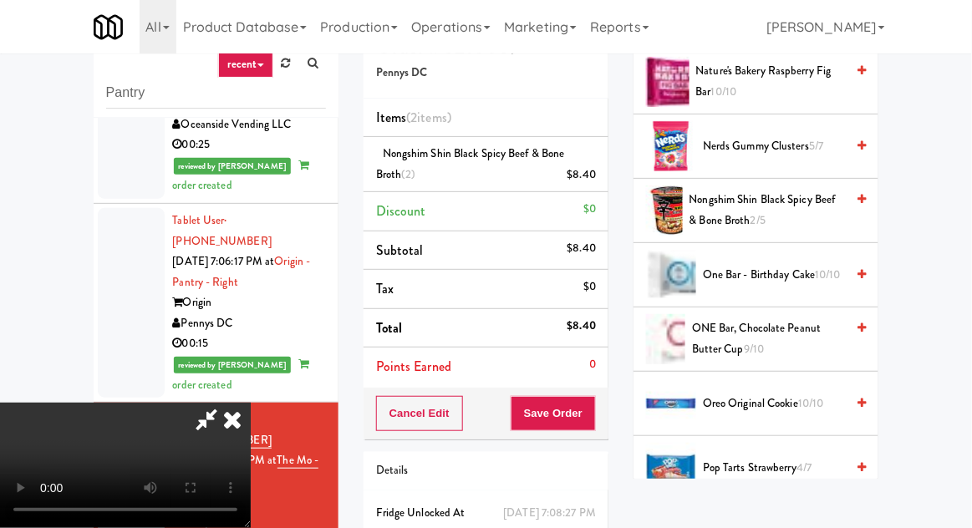
click at [783, 459] on span "Pop Tarts Strawberry 4/7" at bounding box center [774, 468] width 142 height 21
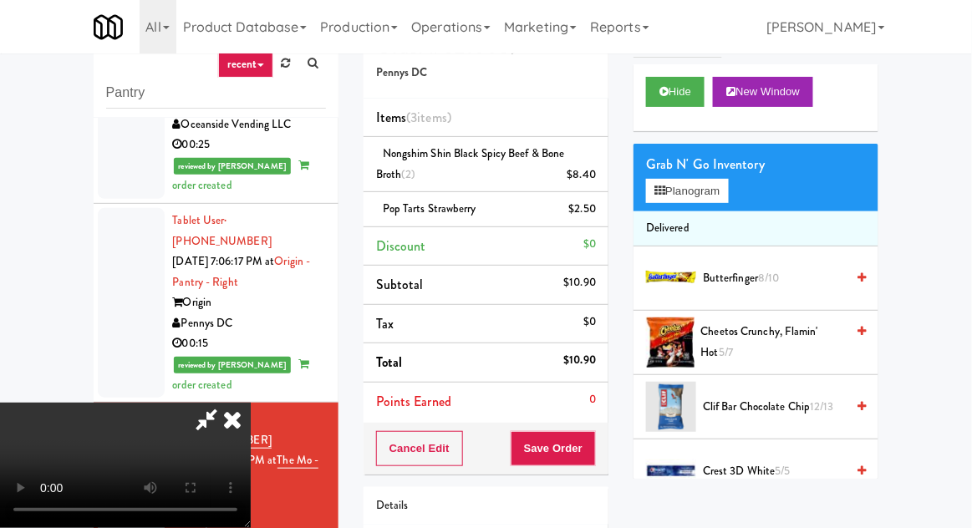
scroll to position [35, 0]
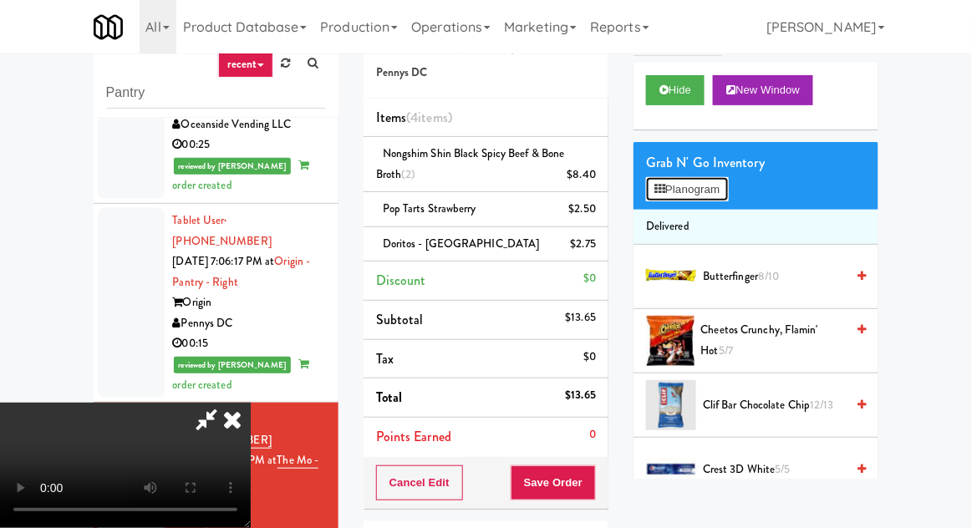
click at [673, 196] on button "Planogram" at bounding box center [687, 189] width 82 height 25
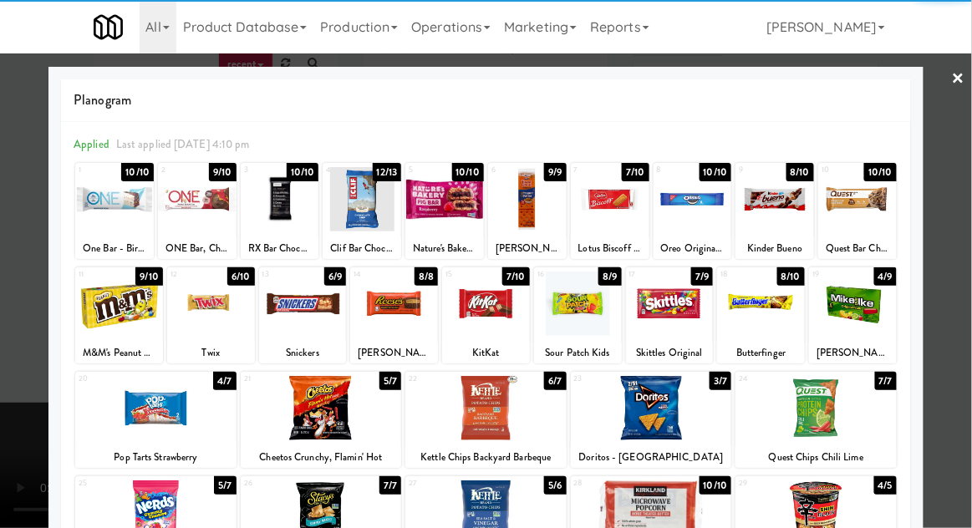
click at [966, 346] on div at bounding box center [486, 264] width 972 height 528
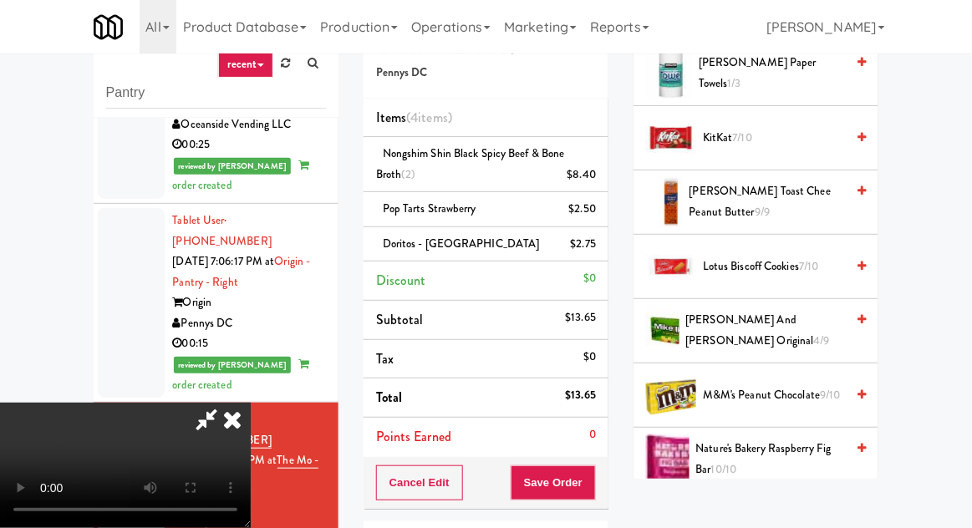
scroll to position [815, 0]
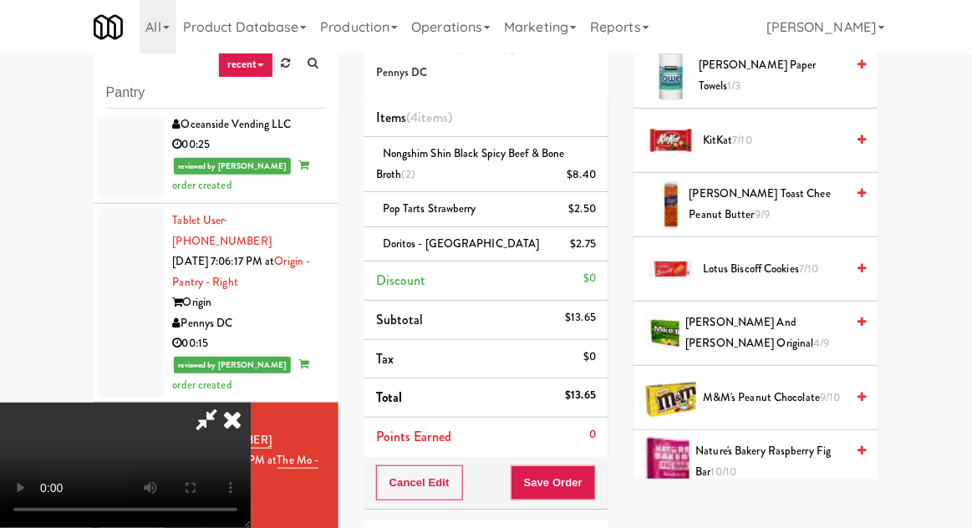
click at [814, 335] on span "4/9" at bounding box center [822, 343] width 16 height 16
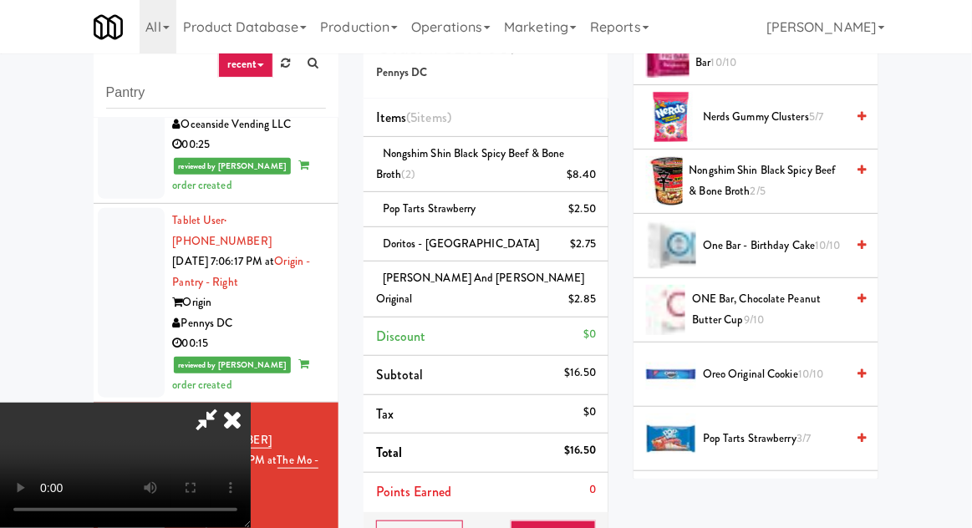
scroll to position [1216, 0]
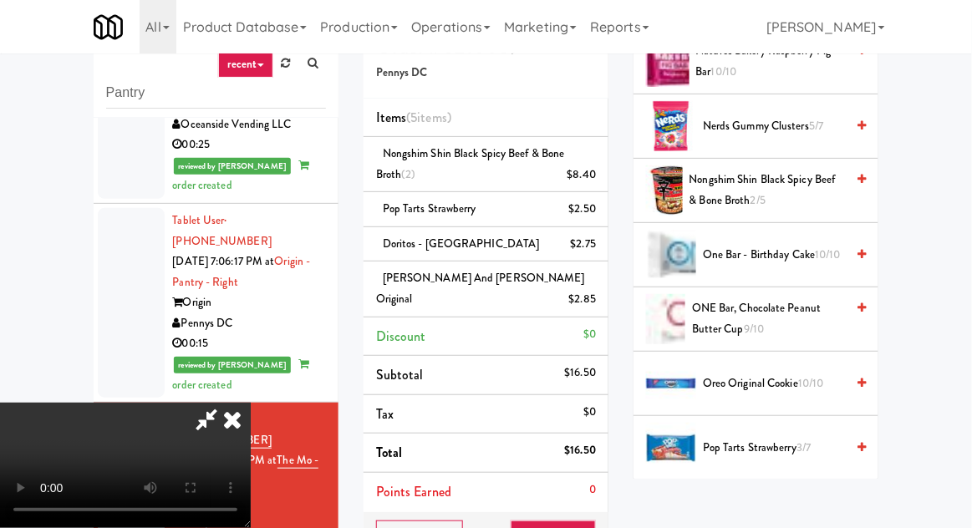
click at [809, 441] on span "3/7" at bounding box center [804, 448] width 14 height 16
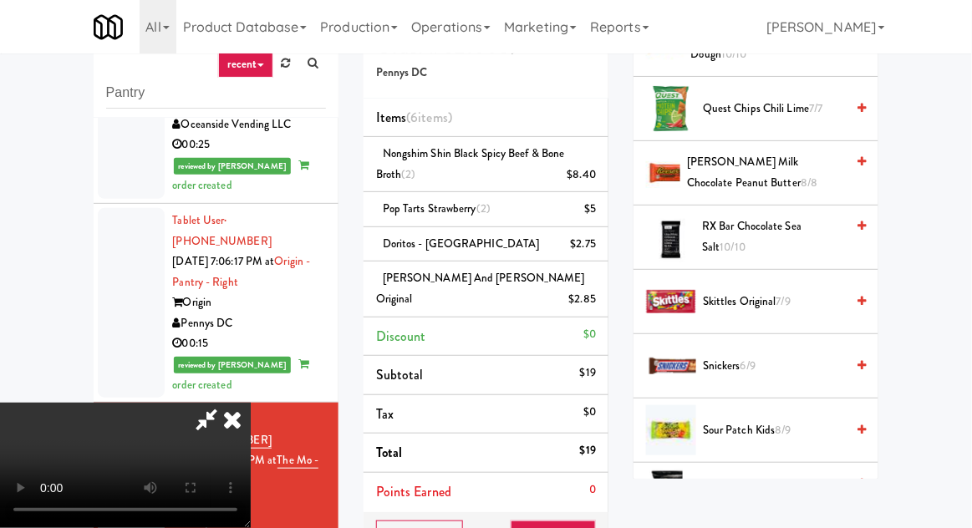
scroll to position [1707, 0]
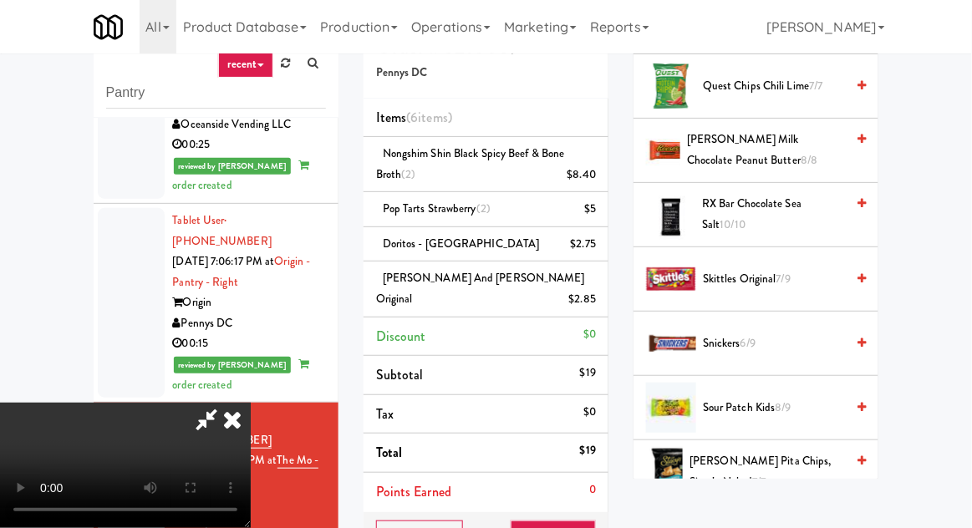
click at [801, 398] on span "Sour Patch Kids 8/9" at bounding box center [774, 408] width 142 height 21
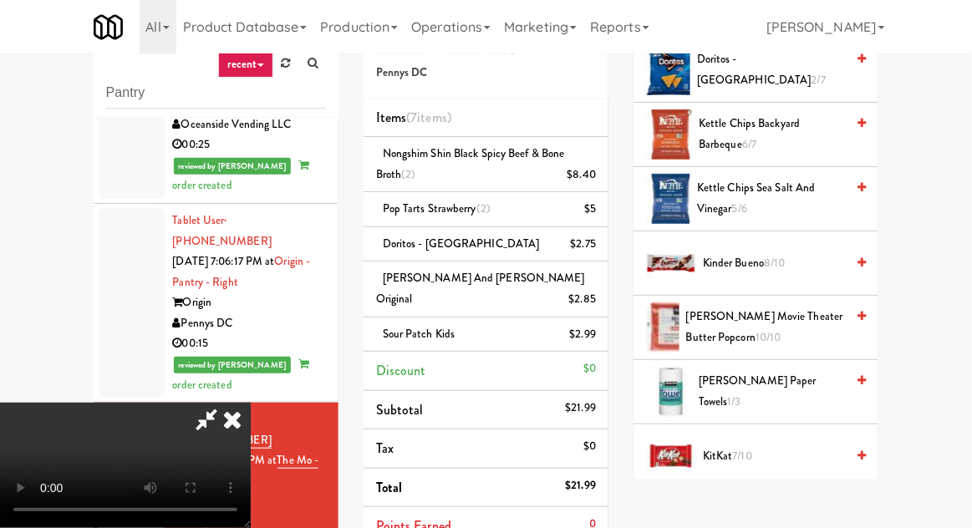
scroll to position [495, 0]
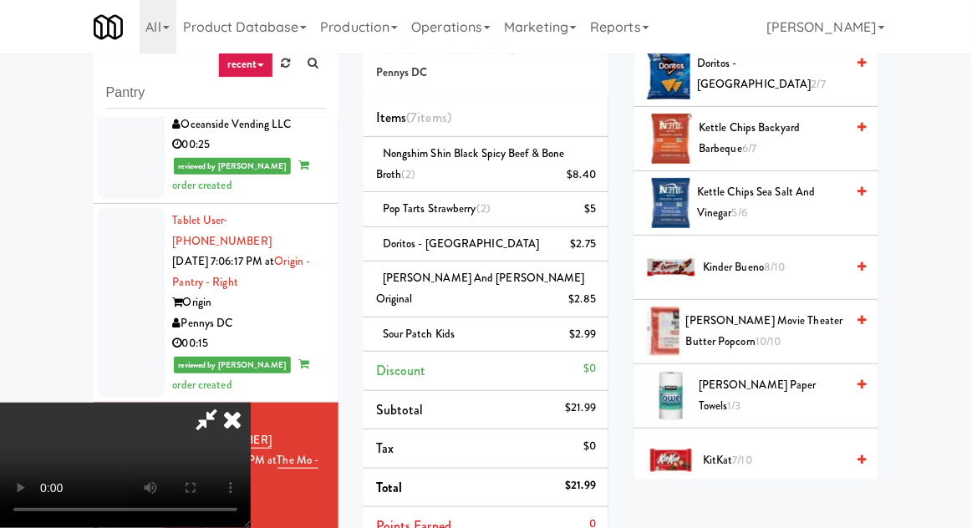
click at [791, 266] on span "Kinder Bueno 8/10" at bounding box center [774, 268] width 142 height 21
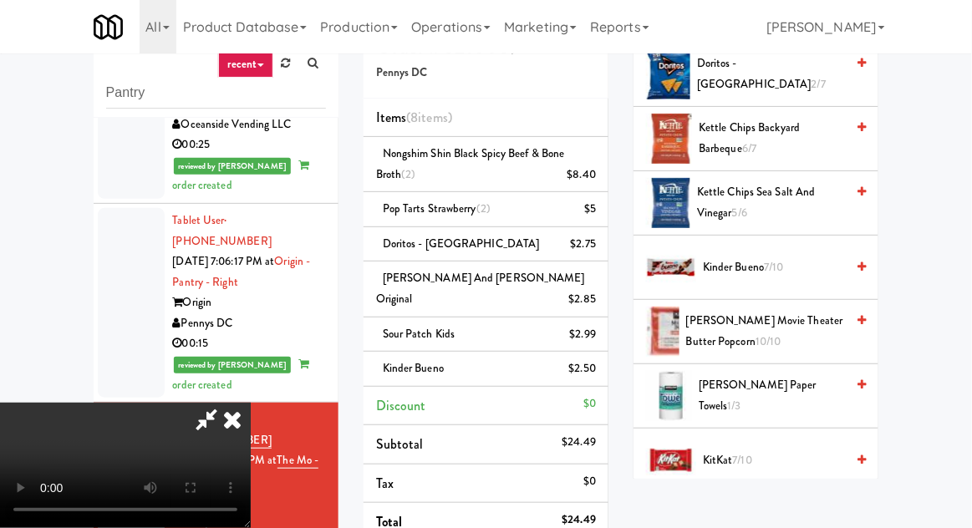
click at [794, 261] on span "Kinder Bueno 7/10" at bounding box center [774, 268] width 142 height 21
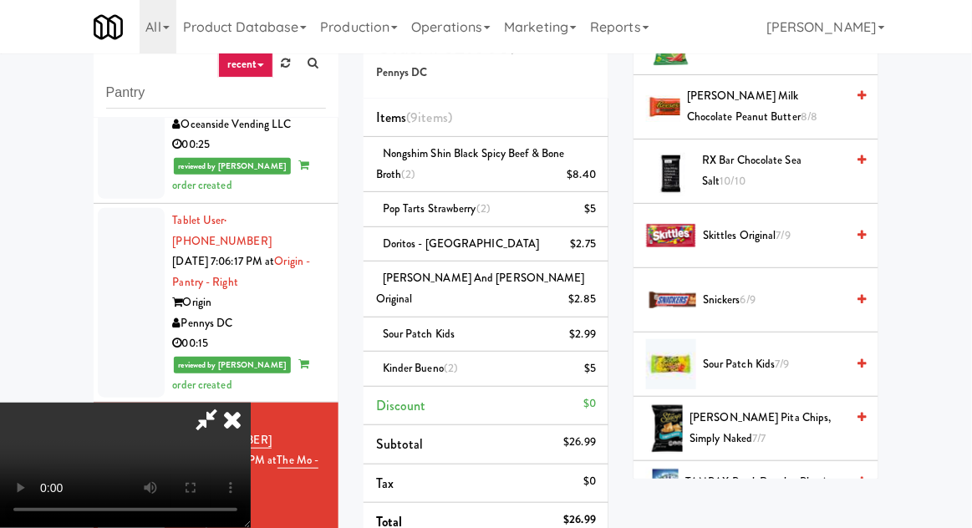
scroll to position [1751, 0]
click at [793, 289] on span "Snickers 6/9" at bounding box center [774, 299] width 142 height 21
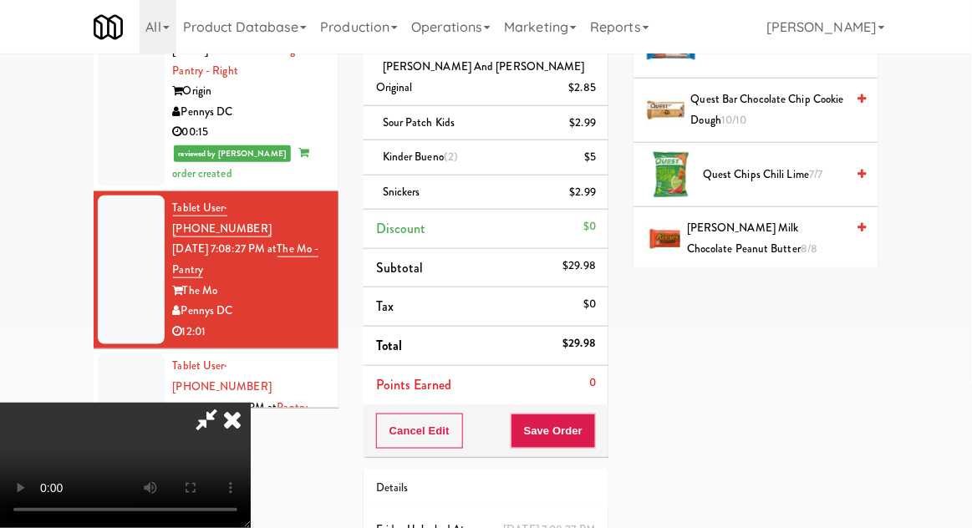
scroll to position [269, 0]
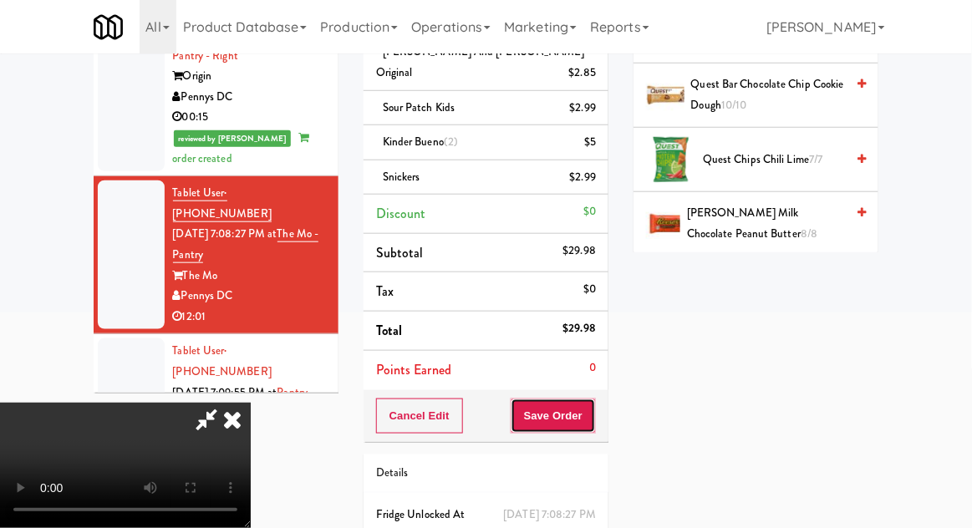
click at [591, 402] on button "Save Order" at bounding box center [553, 416] width 85 height 35
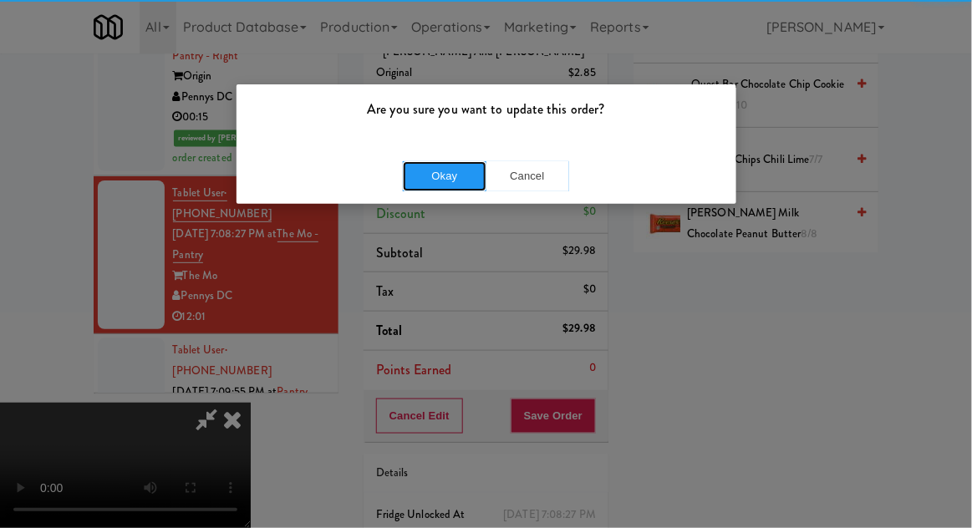
click at [444, 175] on button "Okay" at bounding box center [445, 176] width 84 height 30
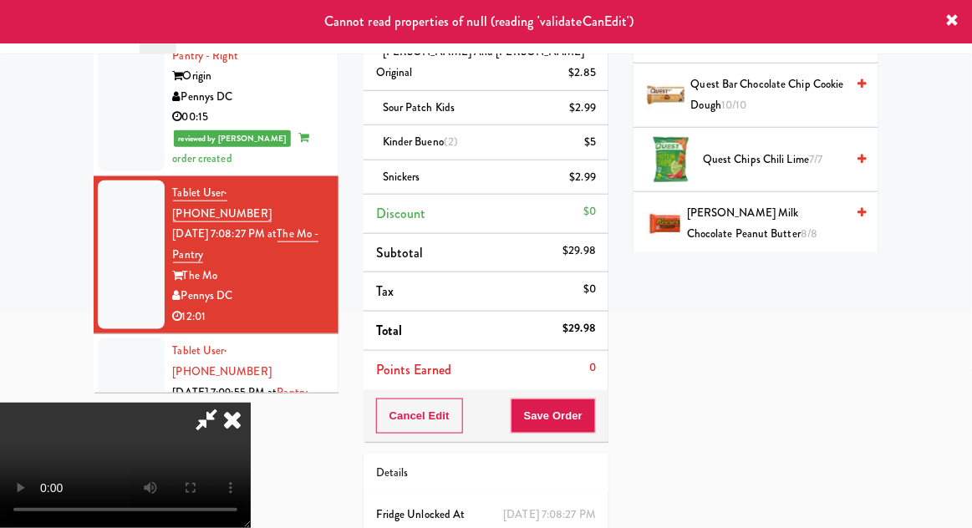
scroll to position [0, 0]
click at [251, 403] on icon at bounding box center [232, 419] width 37 height 33
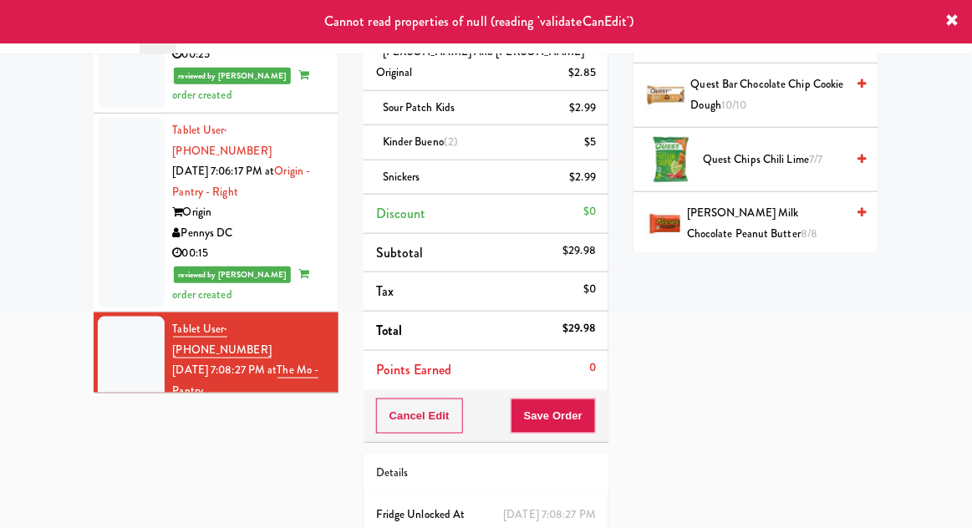
scroll to position [1917, 0]
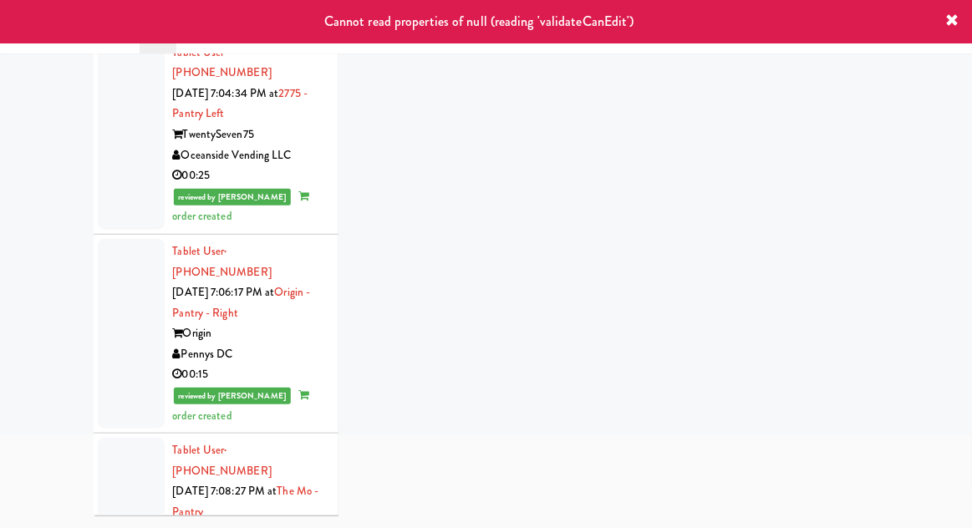
scroll to position [64, 0]
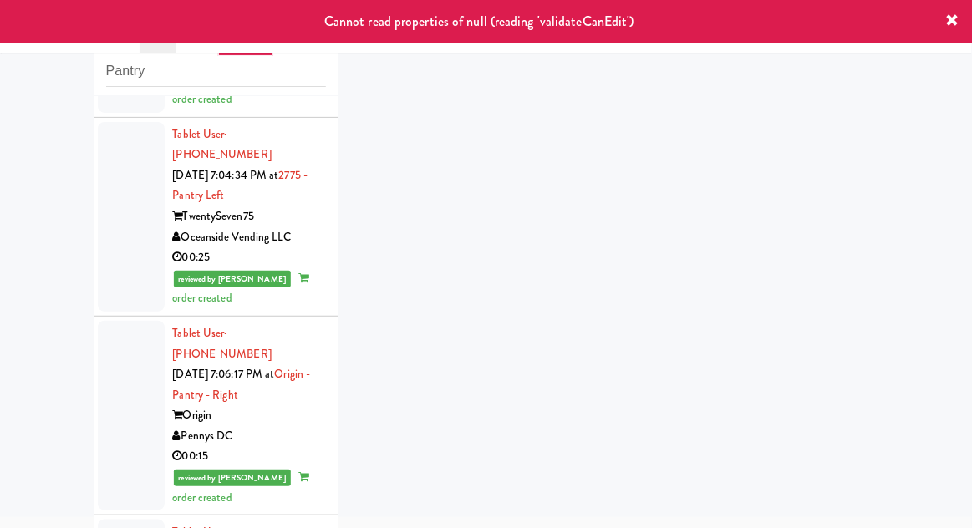
click at [109, 321] on div at bounding box center [131, 416] width 67 height 190
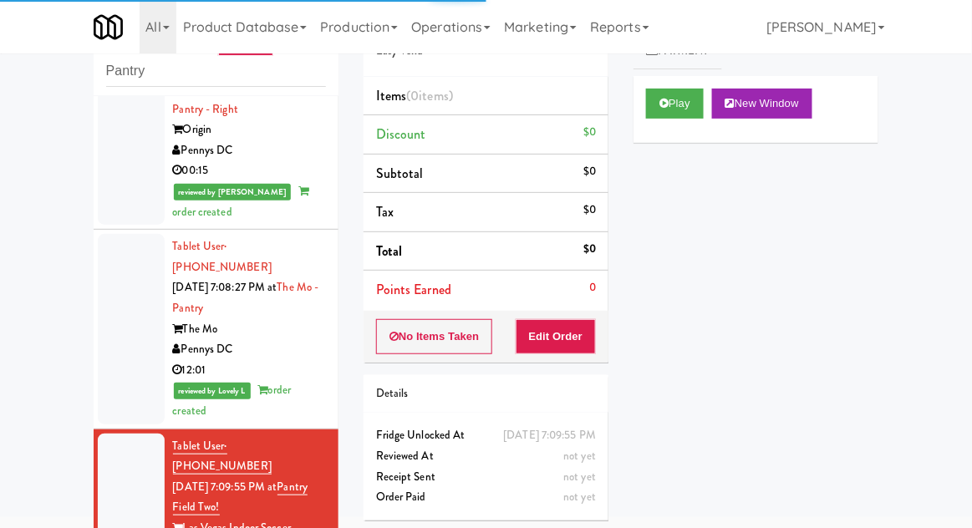
scroll to position [2207, 0]
